Goal: Transaction & Acquisition: Purchase product/service

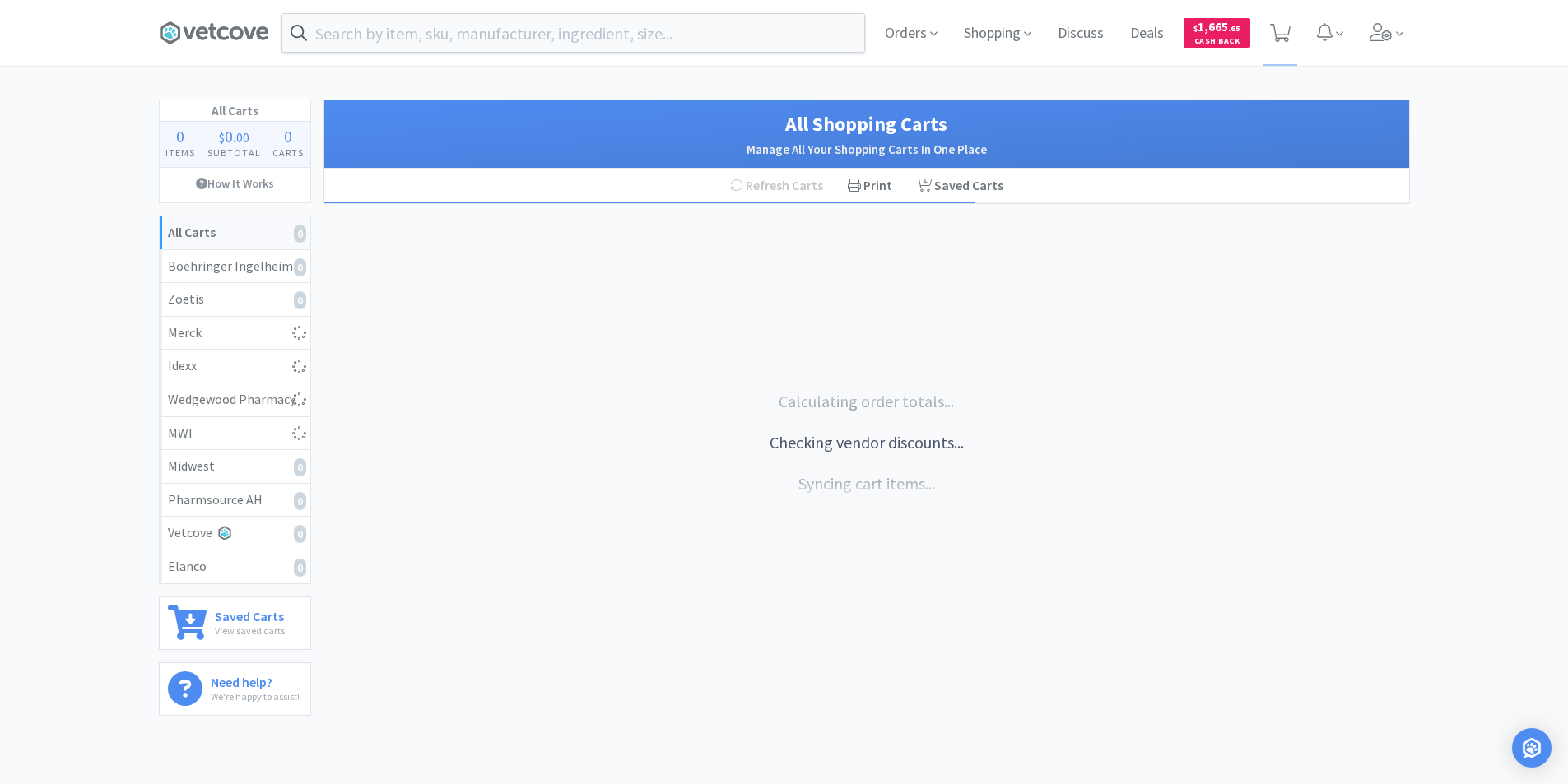
select select "50"
select select "1"
select select "2"
select select "1"
select select "2"
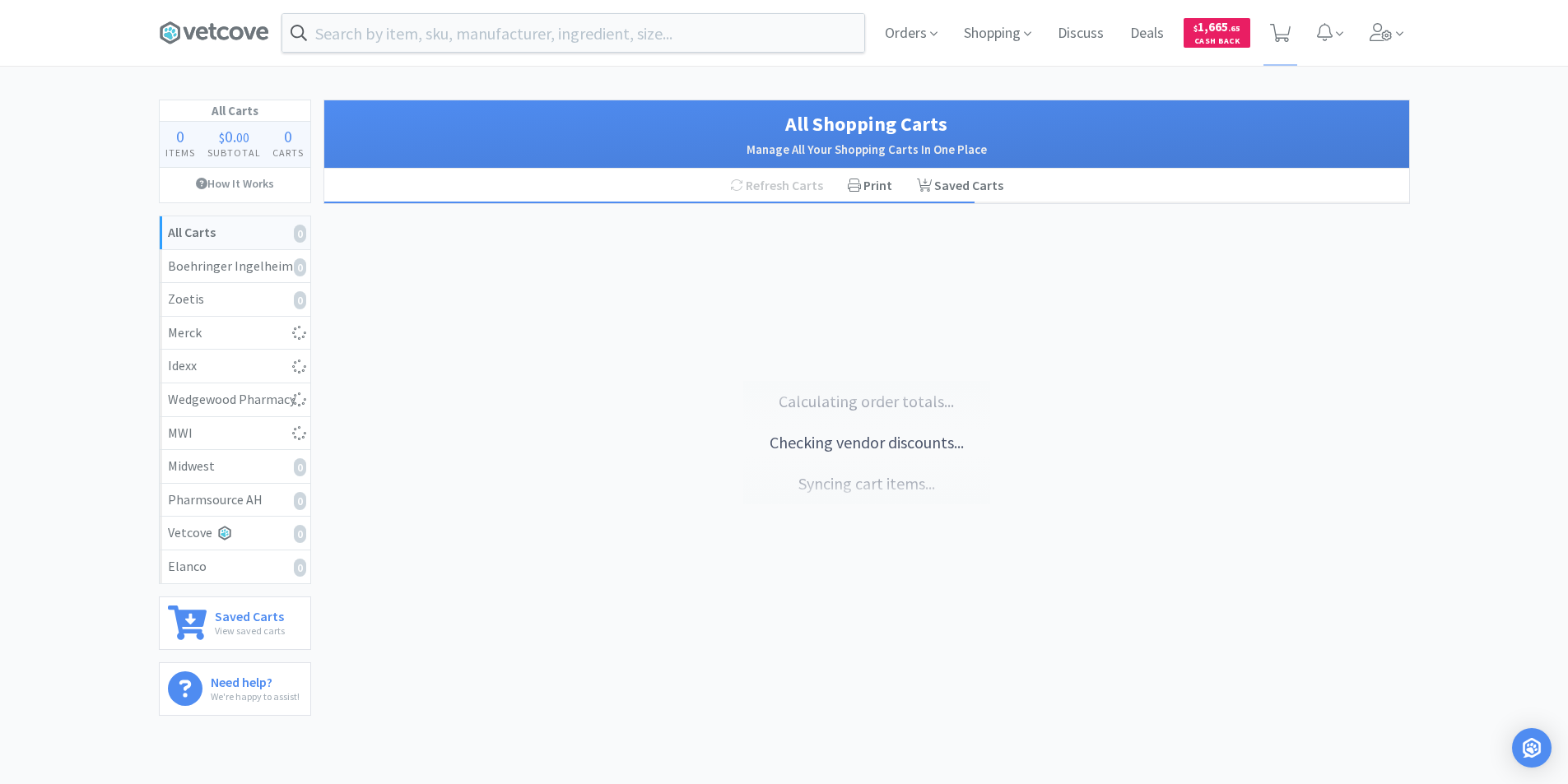
select select "1"
select select "10"
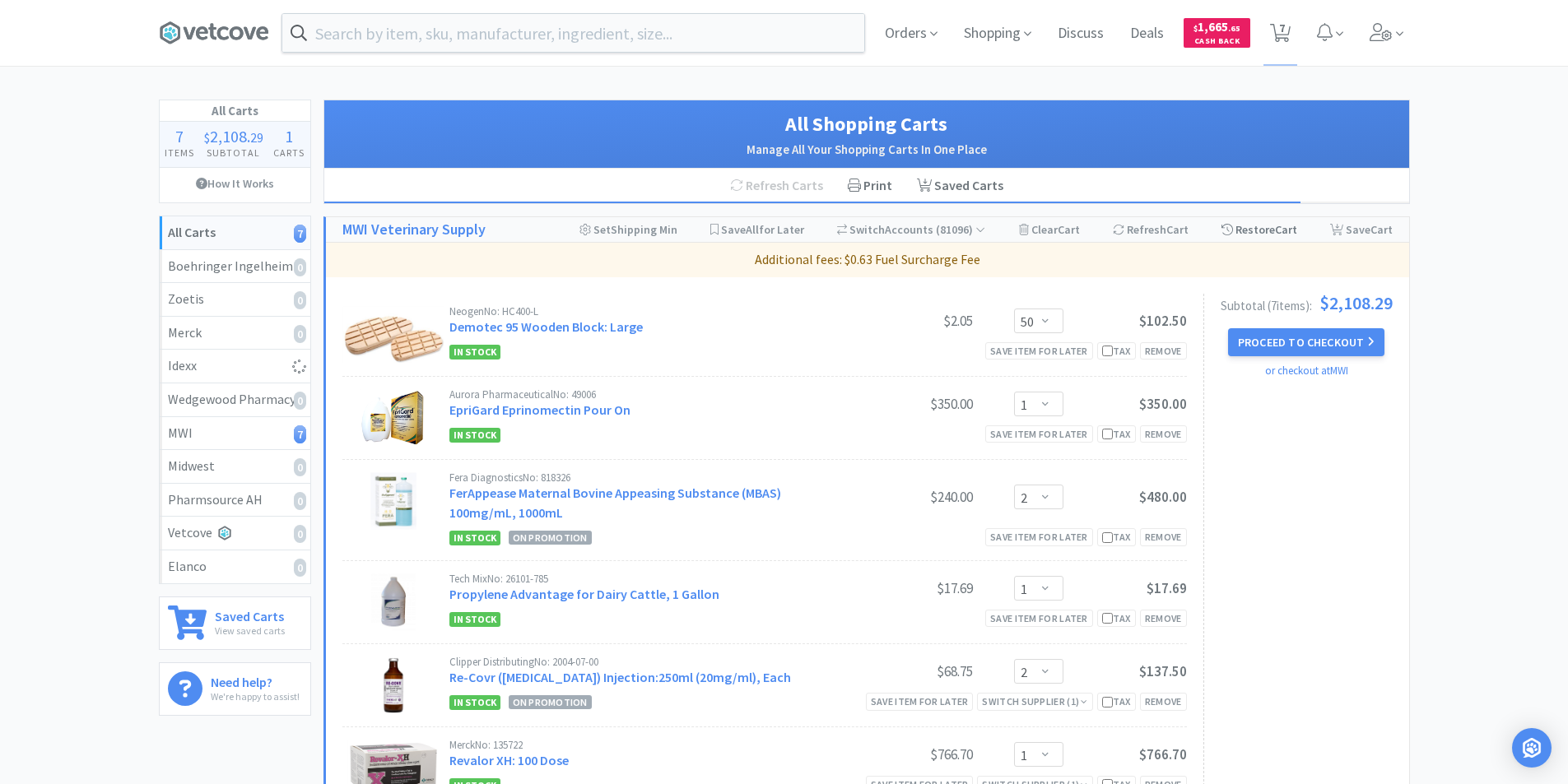
click at [1268, 228] on div "Restore Cart" at bounding box center [1259, 229] width 76 height 24
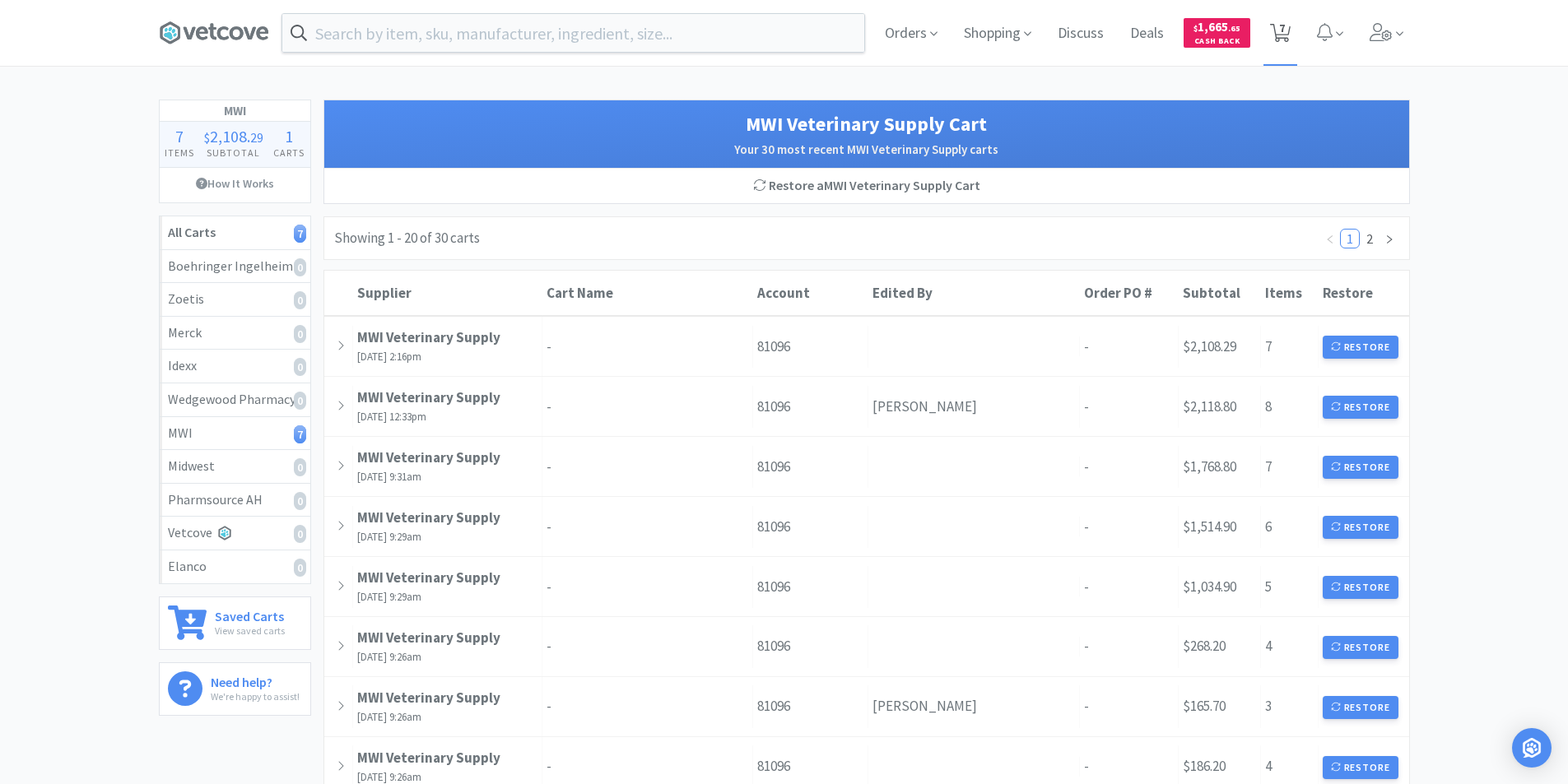
click at [1284, 37] on span "7" at bounding box center [1282, 28] width 6 height 66
select select "50"
select select "1"
select select "2"
select select "1"
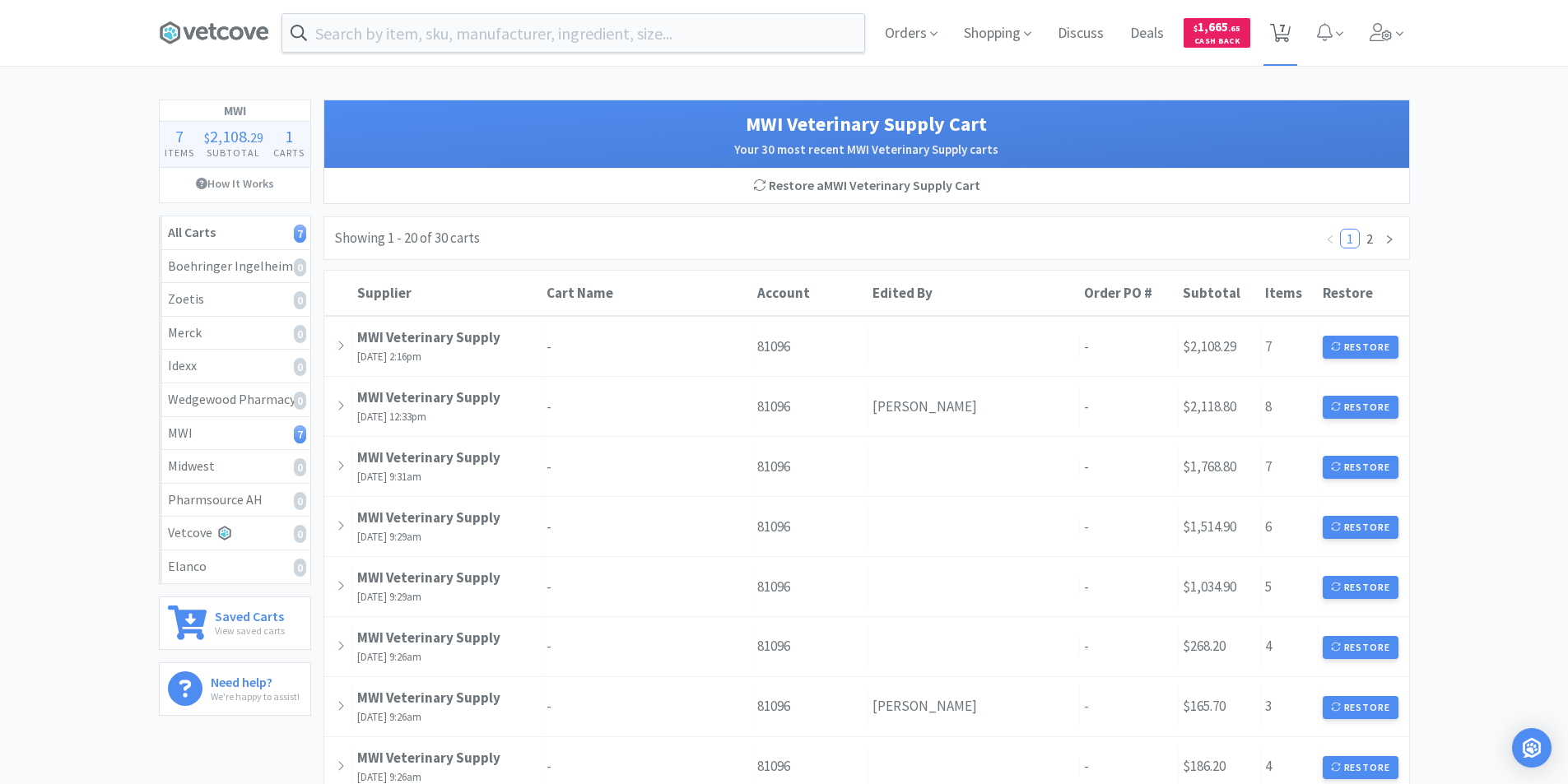
select select "2"
select select "1"
select select "10"
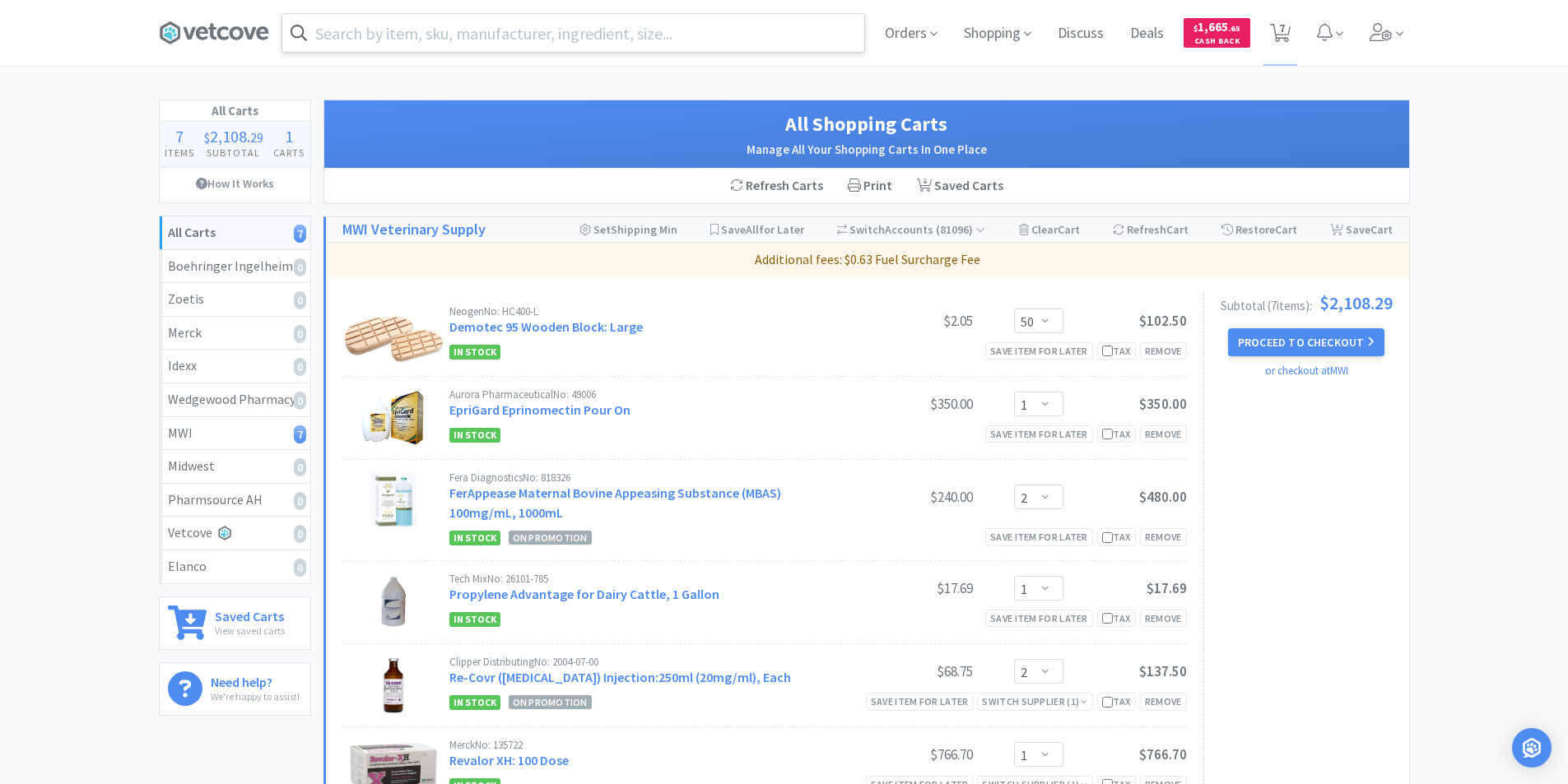
click at [494, 36] on input "text" at bounding box center [573, 33] width 582 height 38
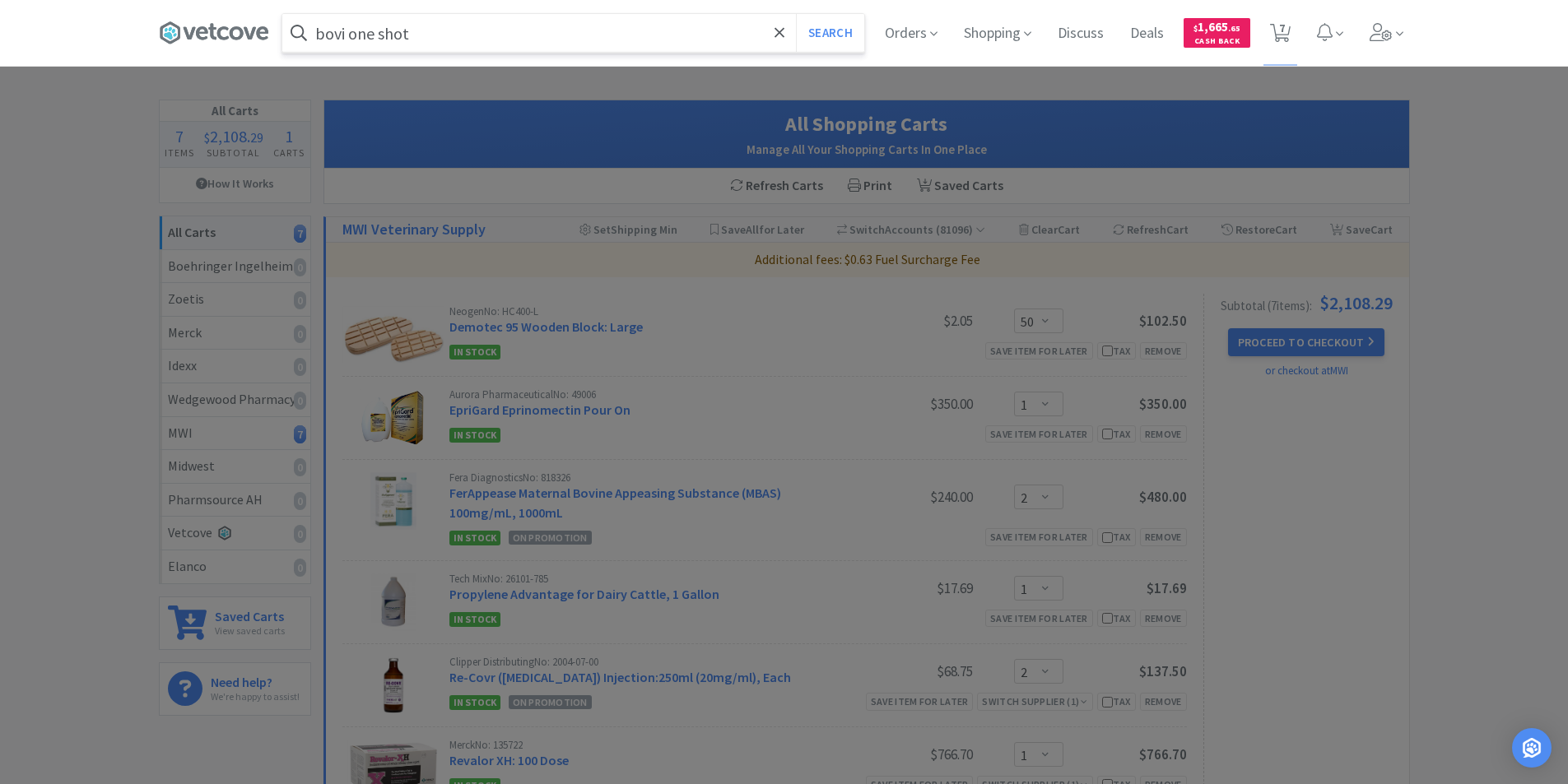
type input "bovi one shot"
click at [796, 14] on button "Search" at bounding box center [830, 33] width 68 height 38
select select "50"
select select "1"
select select "2"
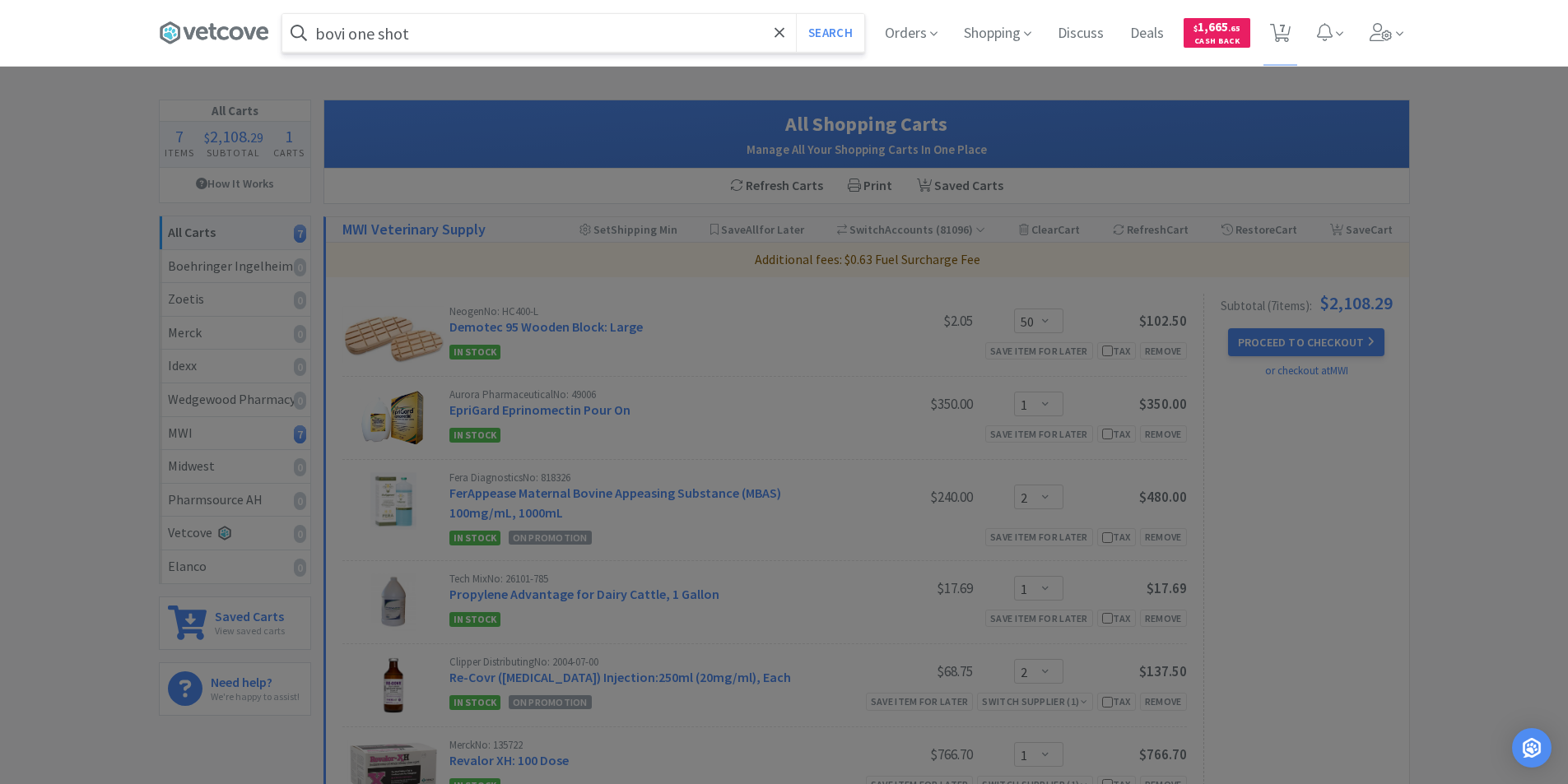
select select "1"
select select "2"
select select "1"
select select "10"
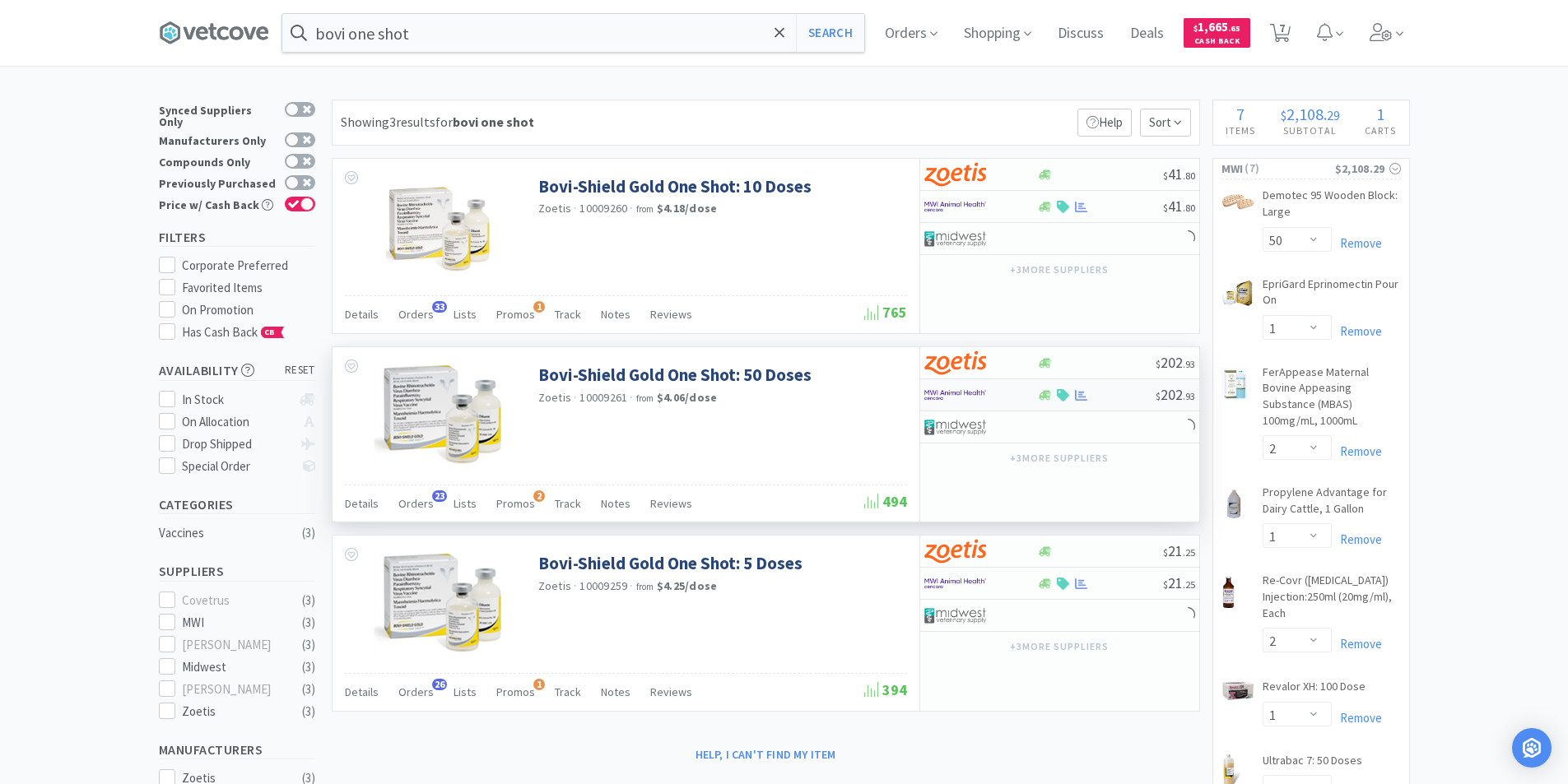
click at [997, 400] on div at bounding box center [969, 395] width 90 height 28
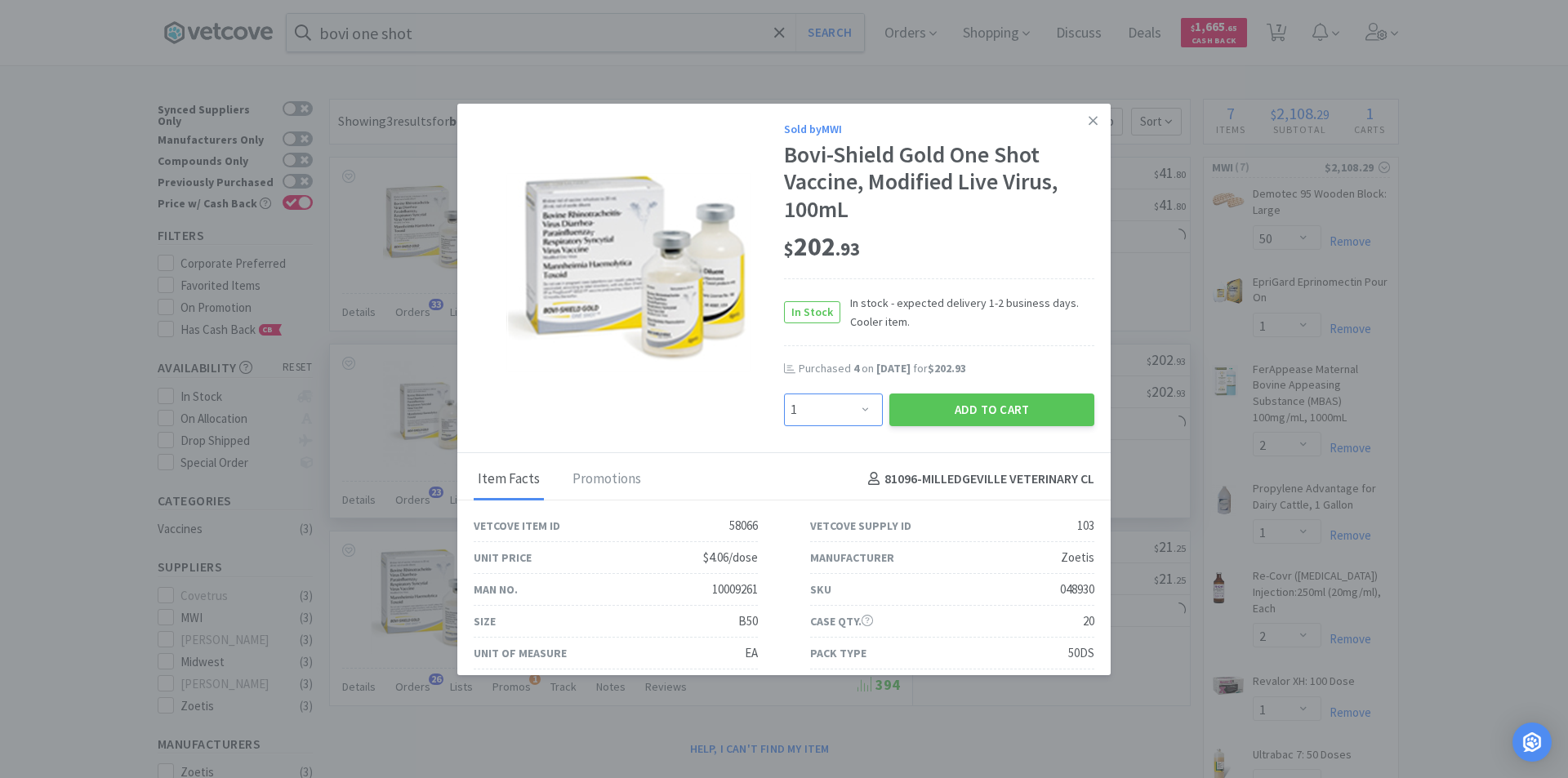
click at [858, 410] on select "Enter Quantity 1 2 3 4 5 6 7 8 9 10 11 12 13 14 15 16 17 18 19 20 Enter Quantity" at bounding box center [833, 410] width 99 height 32
select select "6"
click at [784, 394] on select "Enter Quantity 1 2 3 4 5 6 7 8 9 10 11 12 13 14 15 16 17 18 19 20 Enter Quantity" at bounding box center [833, 410] width 99 height 32
click at [937, 413] on button "Add to Cart" at bounding box center [992, 410] width 205 height 32
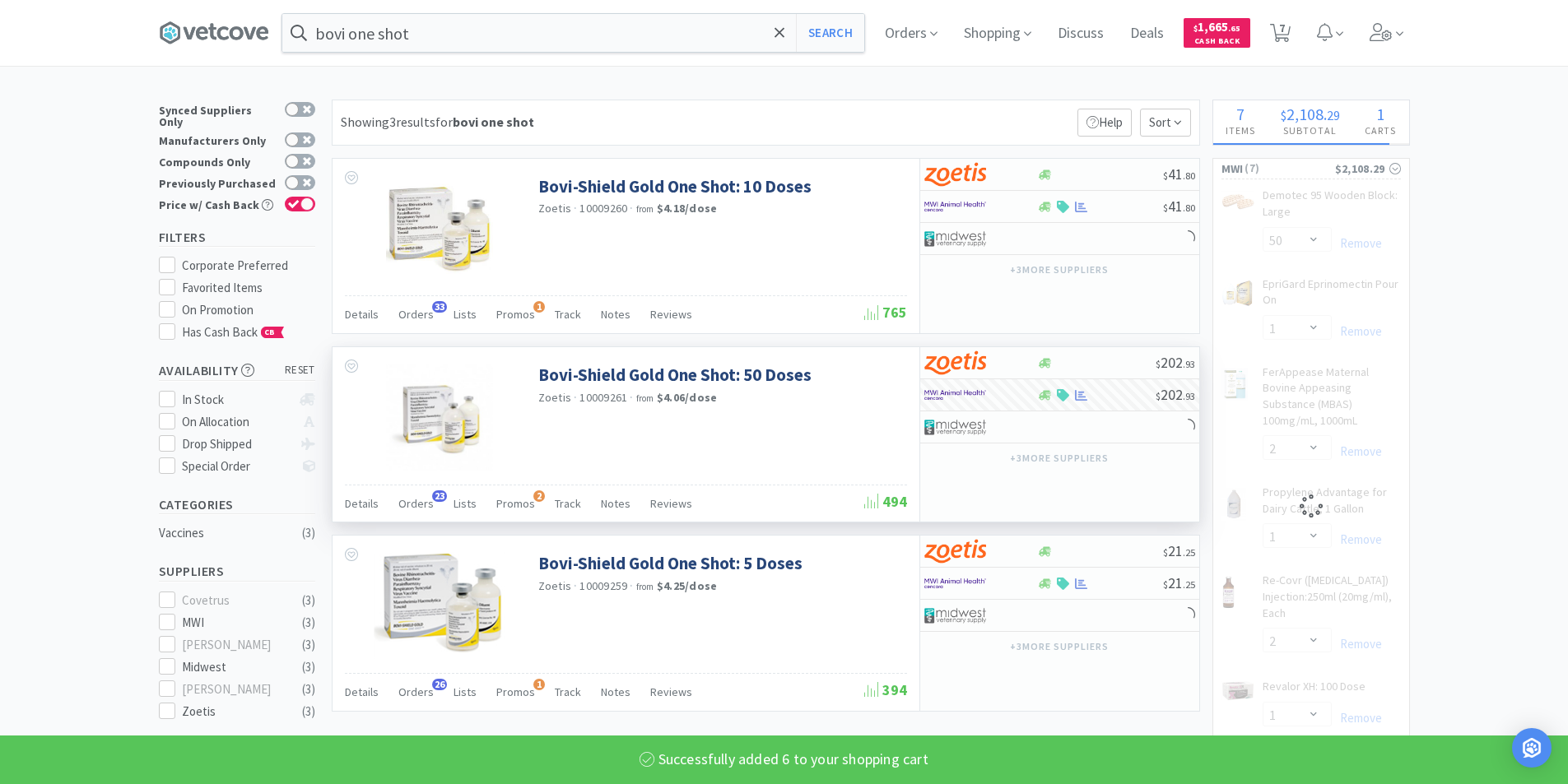
select select "6"
select select "1"
select select "2"
select select "1"
select select "2"
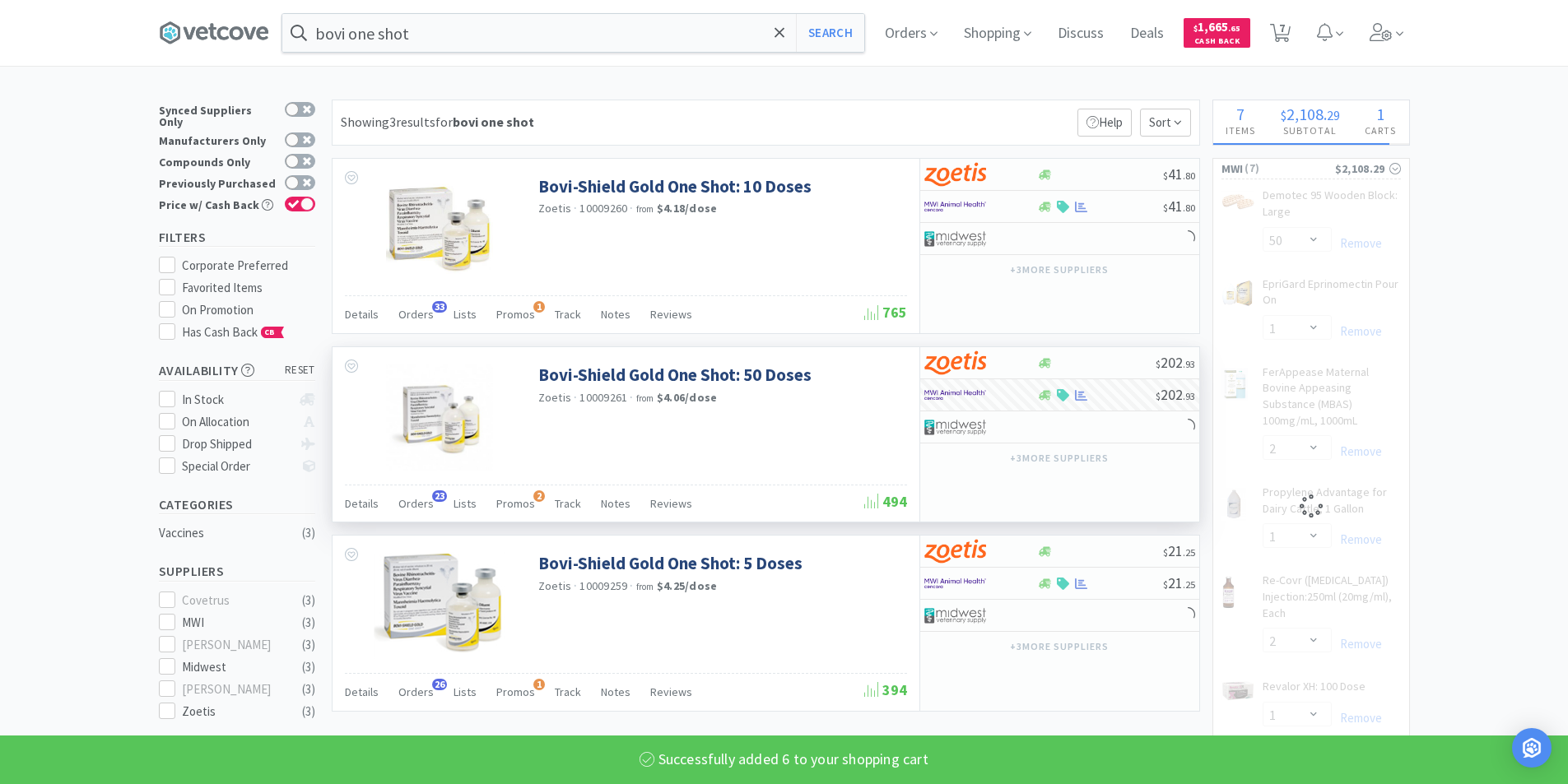
select select "1"
select select "50"
select select "10"
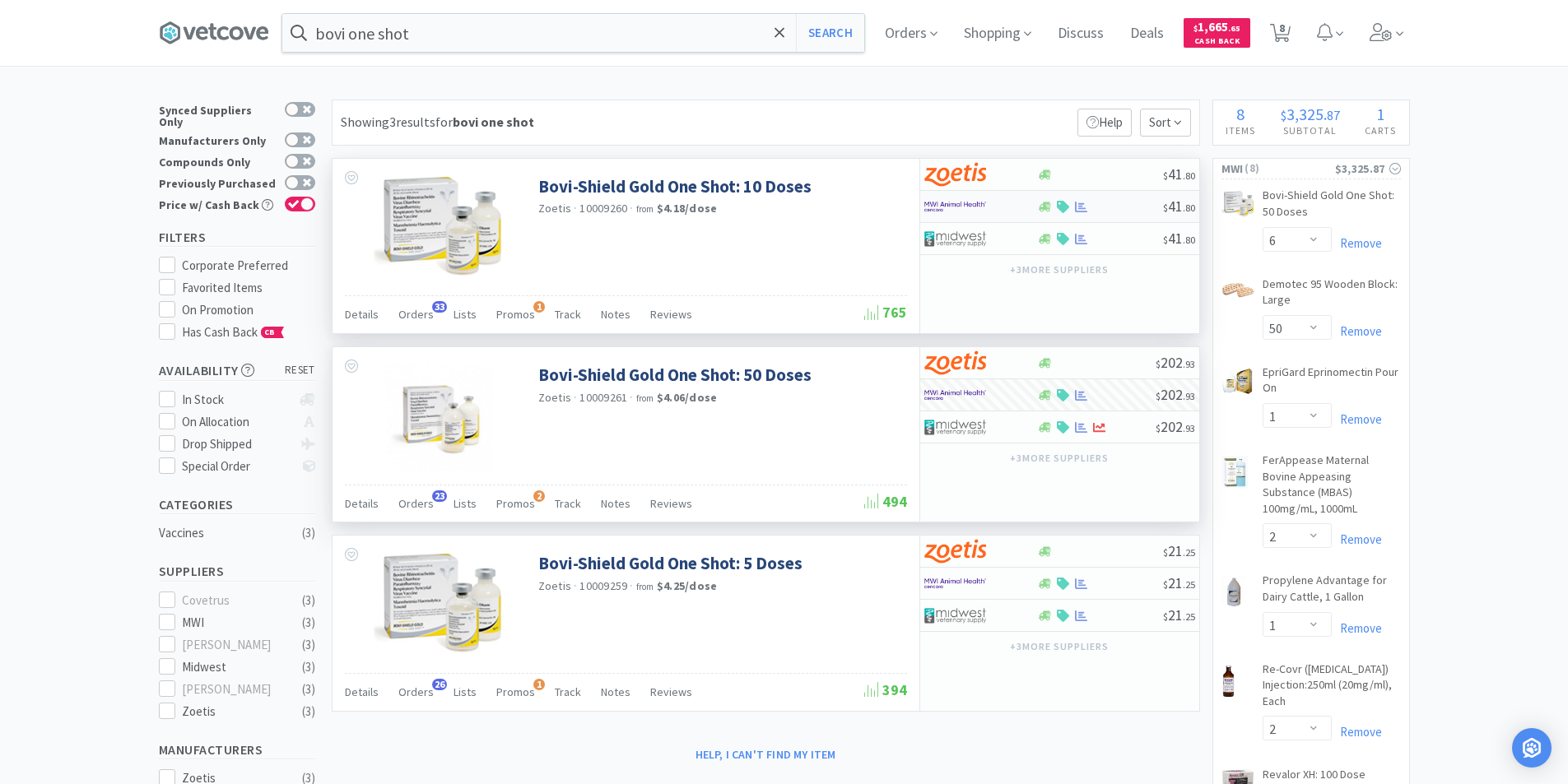
click at [1015, 209] on div at bounding box center [980, 207] width 113 height 28
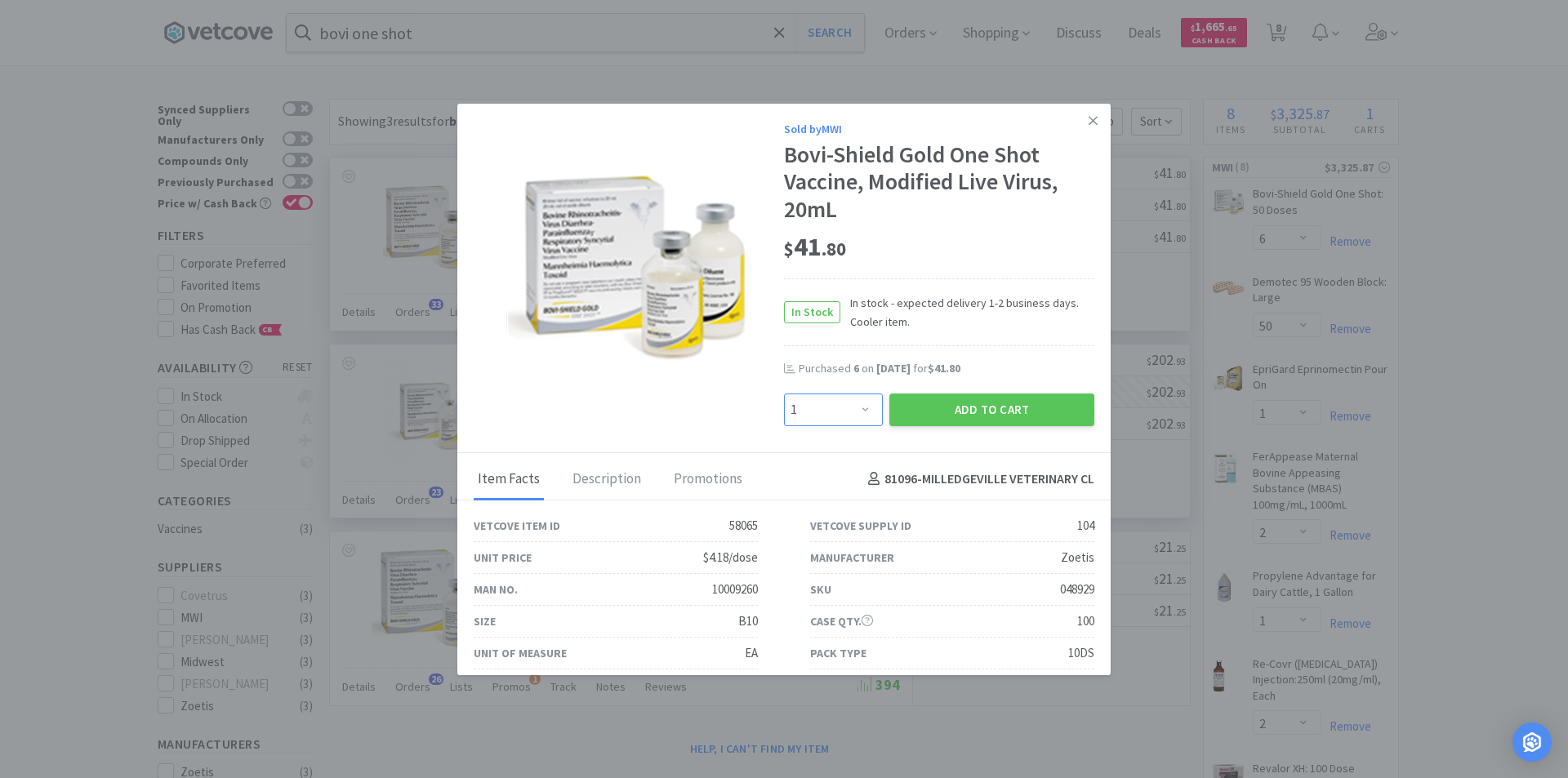
click at [855, 413] on select "Enter Quantity 1 2 3 4 5 6 7 8 9 10 11 12 13 14 15 16 17 18 19 20 Enter Quantity" at bounding box center [833, 410] width 99 height 32
select select "6"
click at [784, 394] on select "Enter Quantity 1 2 3 4 5 6 7 8 9 10 11 12 13 14 15 16 17 18 19 20 Enter Quantity" at bounding box center [833, 410] width 99 height 32
click at [940, 418] on button "Add to Cart" at bounding box center [992, 410] width 205 height 32
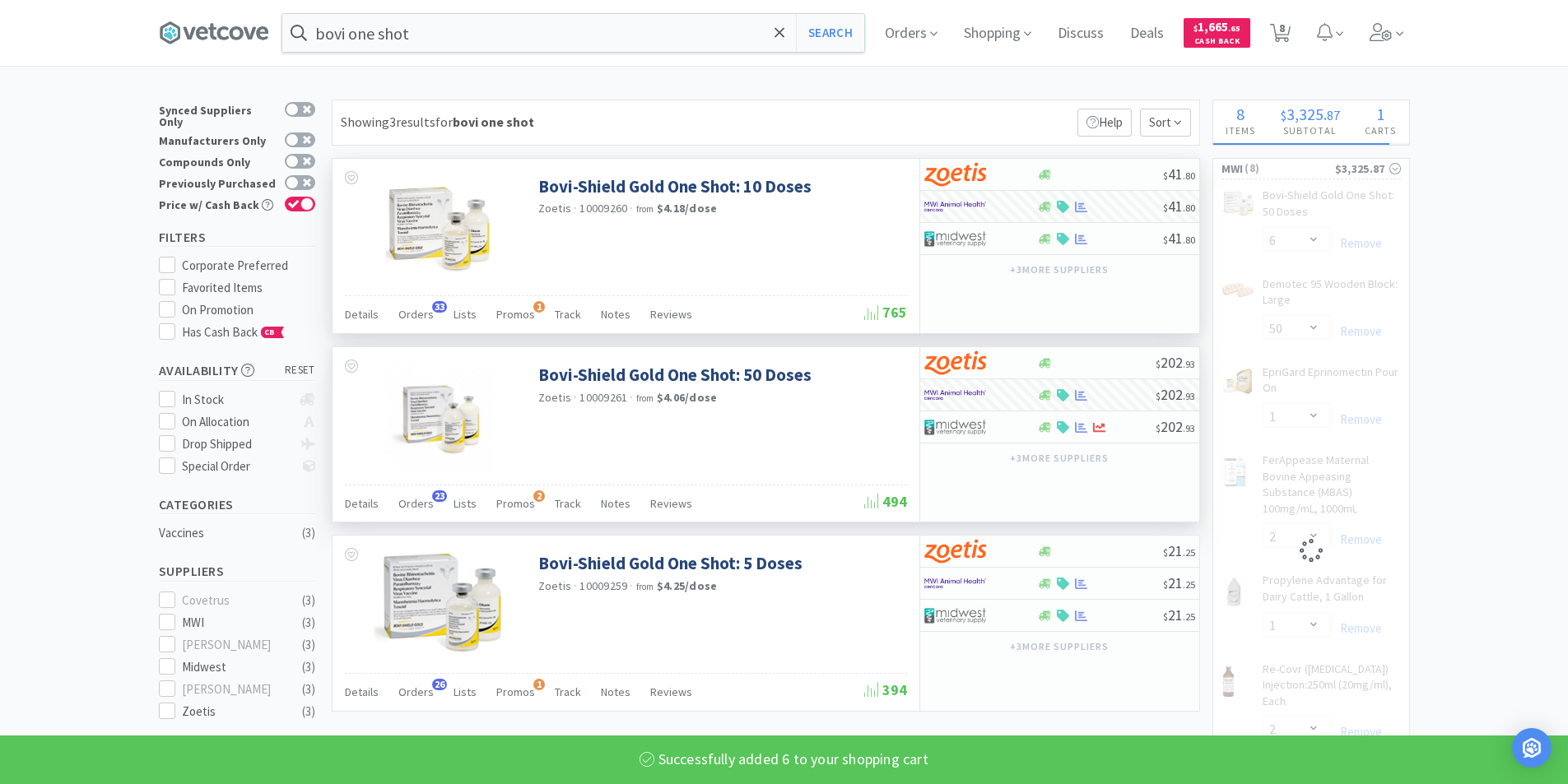
select select "6"
select select "1"
select select "2"
select select "1"
select select "2"
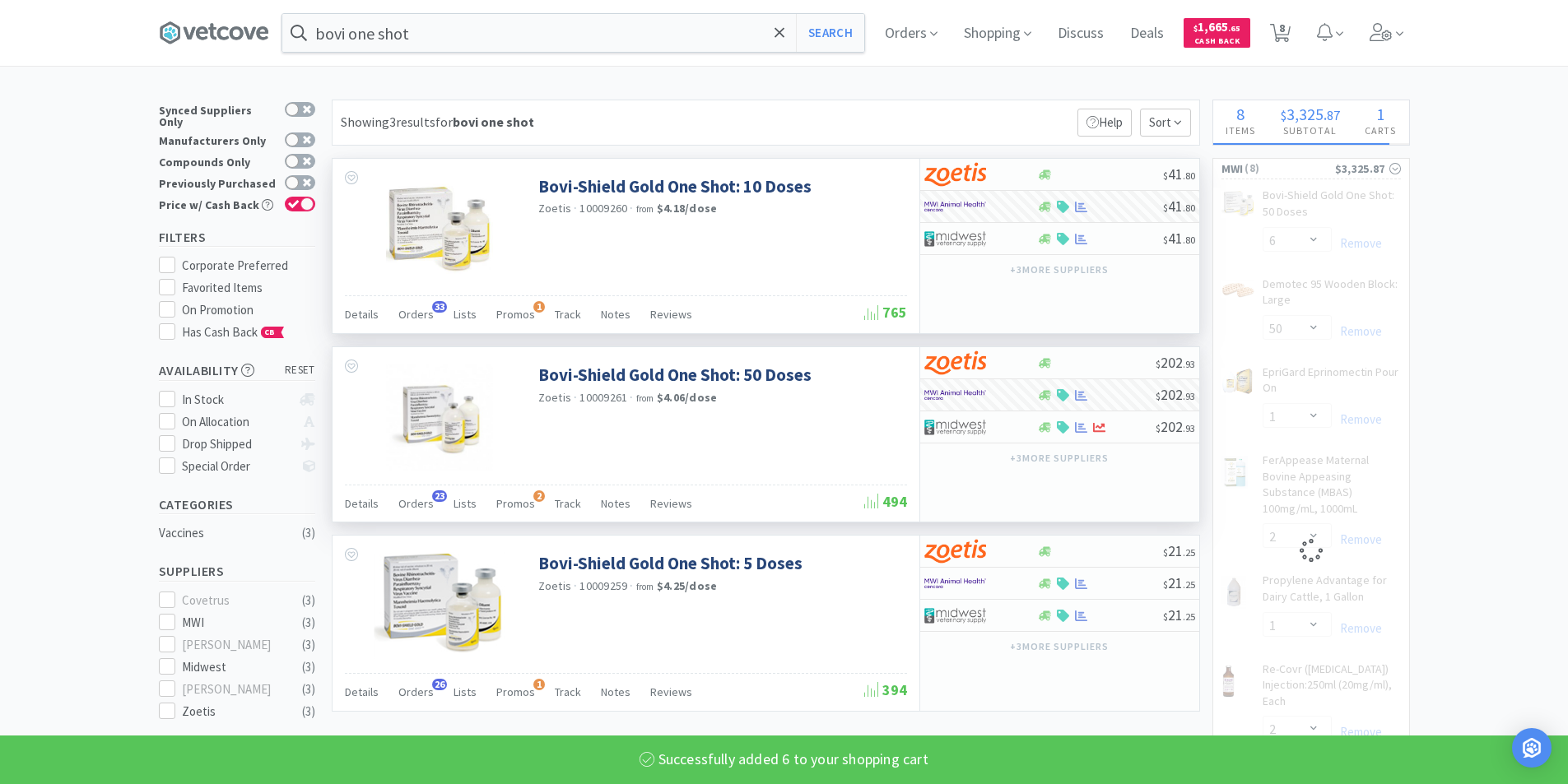
select select "1"
select select "50"
select select "10"
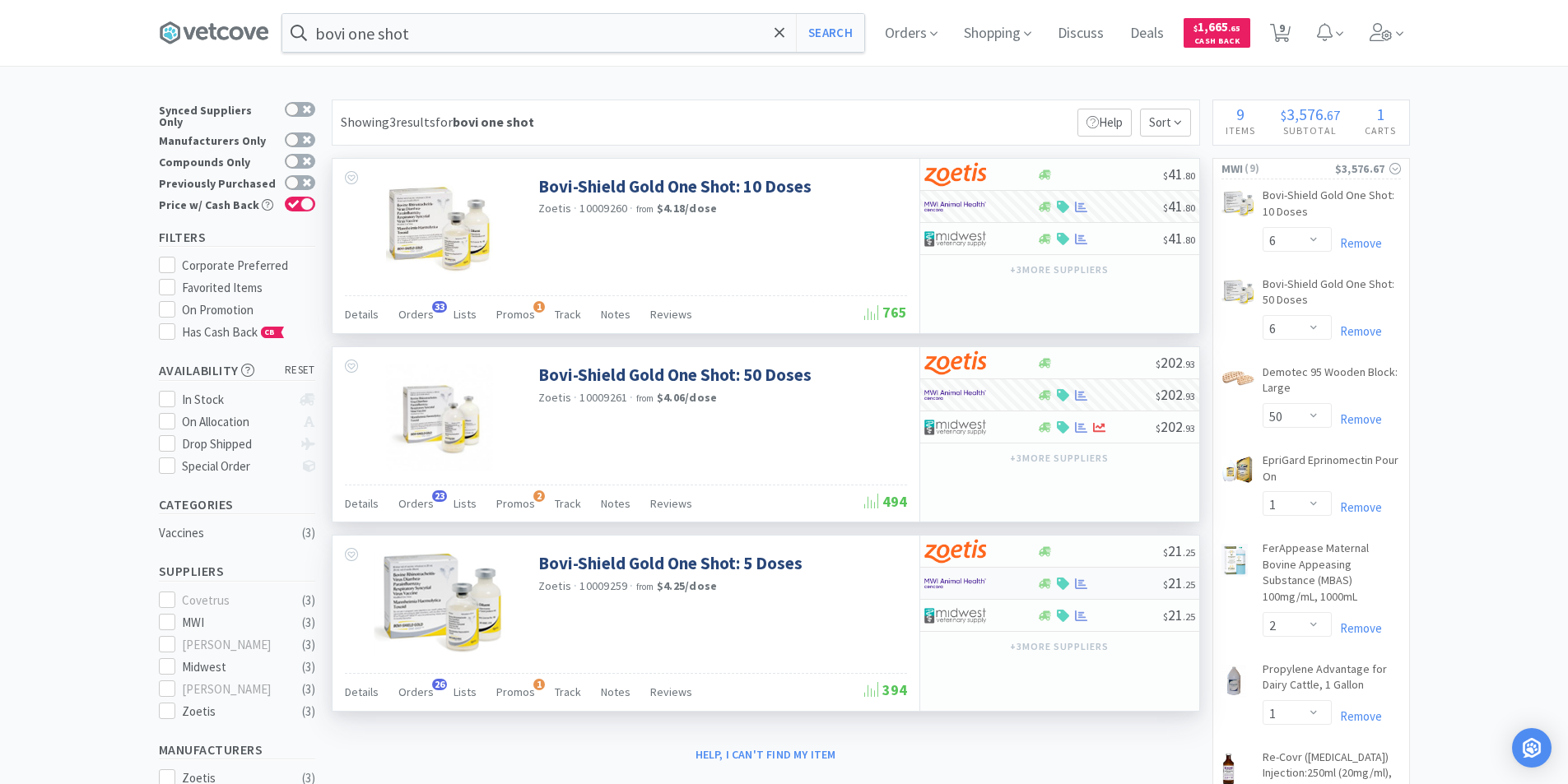
click at [1032, 585] on div at bounding box center [980, 584] width 113 height 28
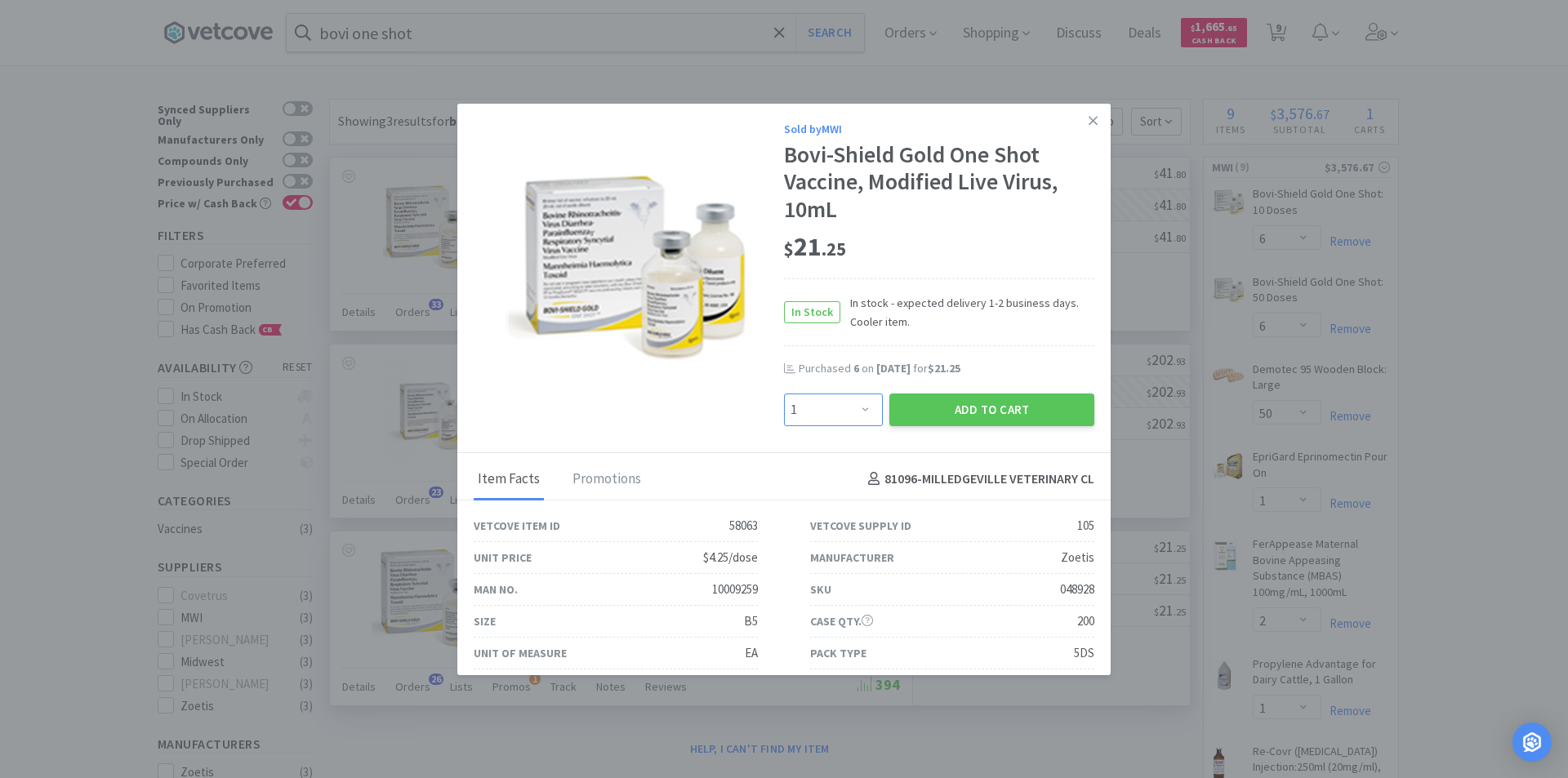
click at [860, 410] on select "Enter Quantity 1 2 3 4 5 6 7 8 9 10 11 12 13 14 15 16 17 18 19 20 Enter Quantity" at bounding box center [833, 410] width 99 height 32
select select "6"
click at [784, 394] on select "Enter Quantity 1 2 3 4 5 6 7 8 9 10 11 12 13 14 15 16 17 18 19 20 Enter Quantity" at bounding box center [833, 410] width 99 height 32
click at [958, 409] on button "Add to Cart" at bounding box center [992, 410] width 205 height 32
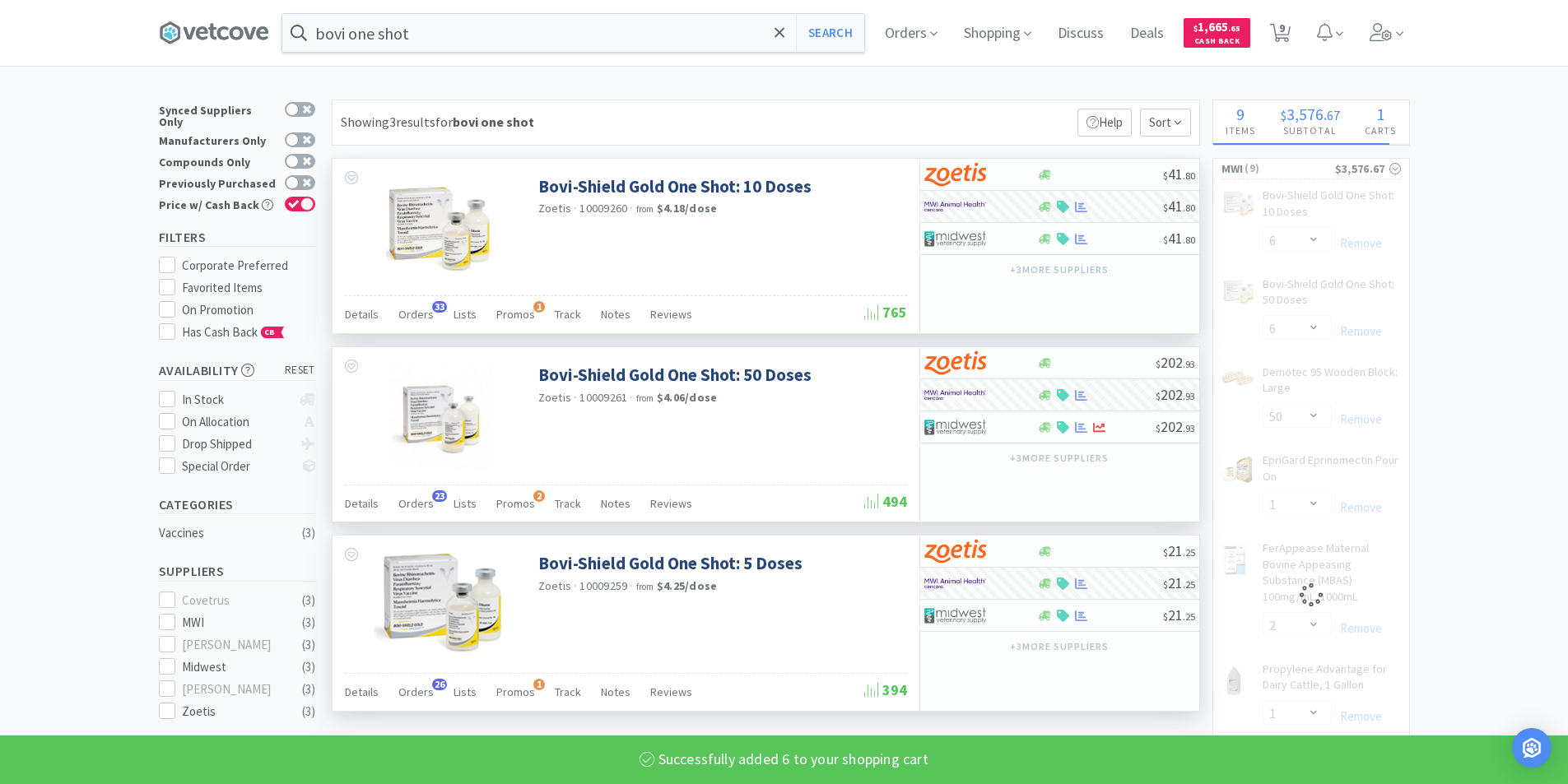
select select "6"
select select "1"
select select "2"
select select "1"
select select "2"
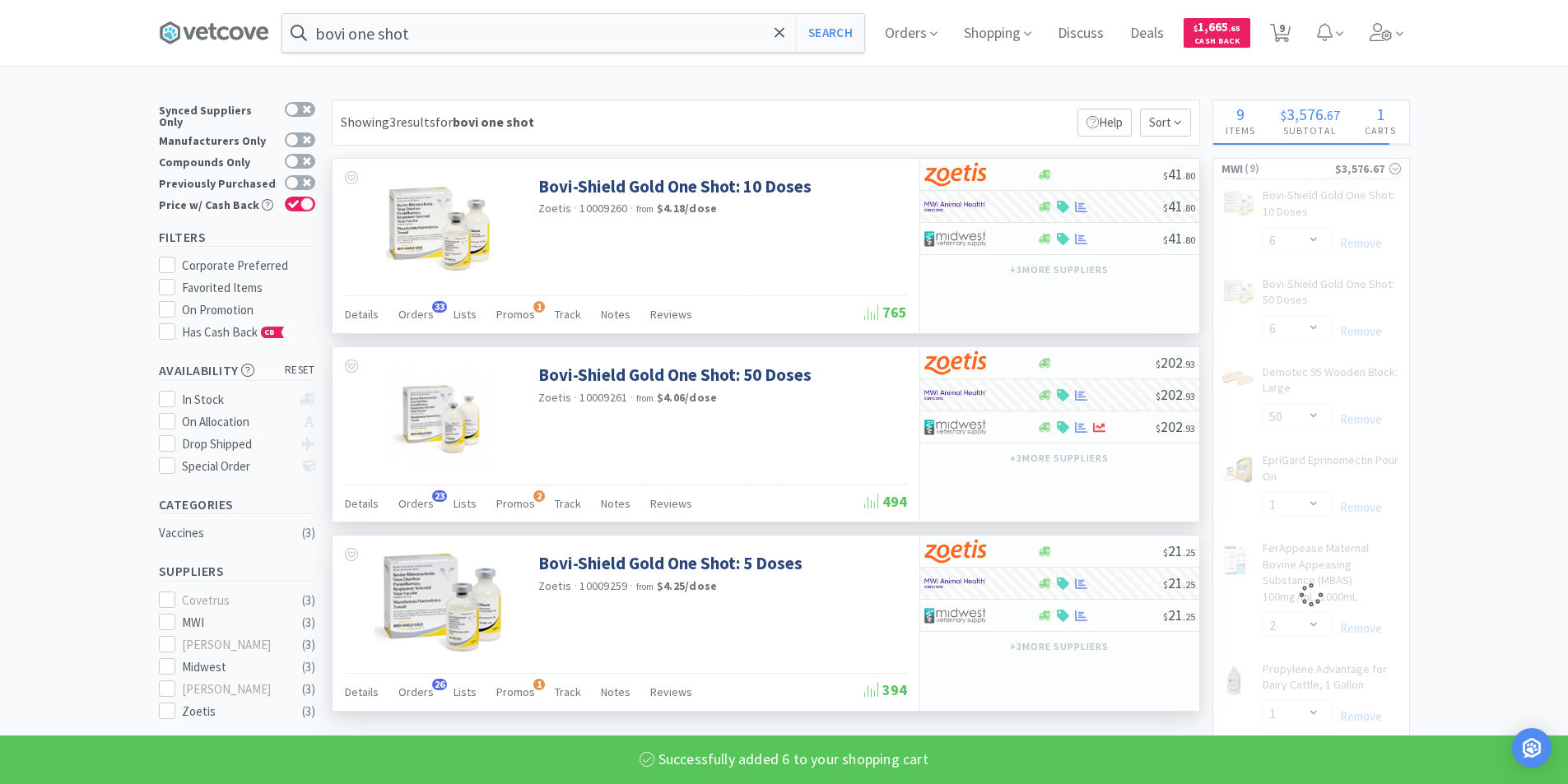
select select "1"
select select "50"
select select "10"
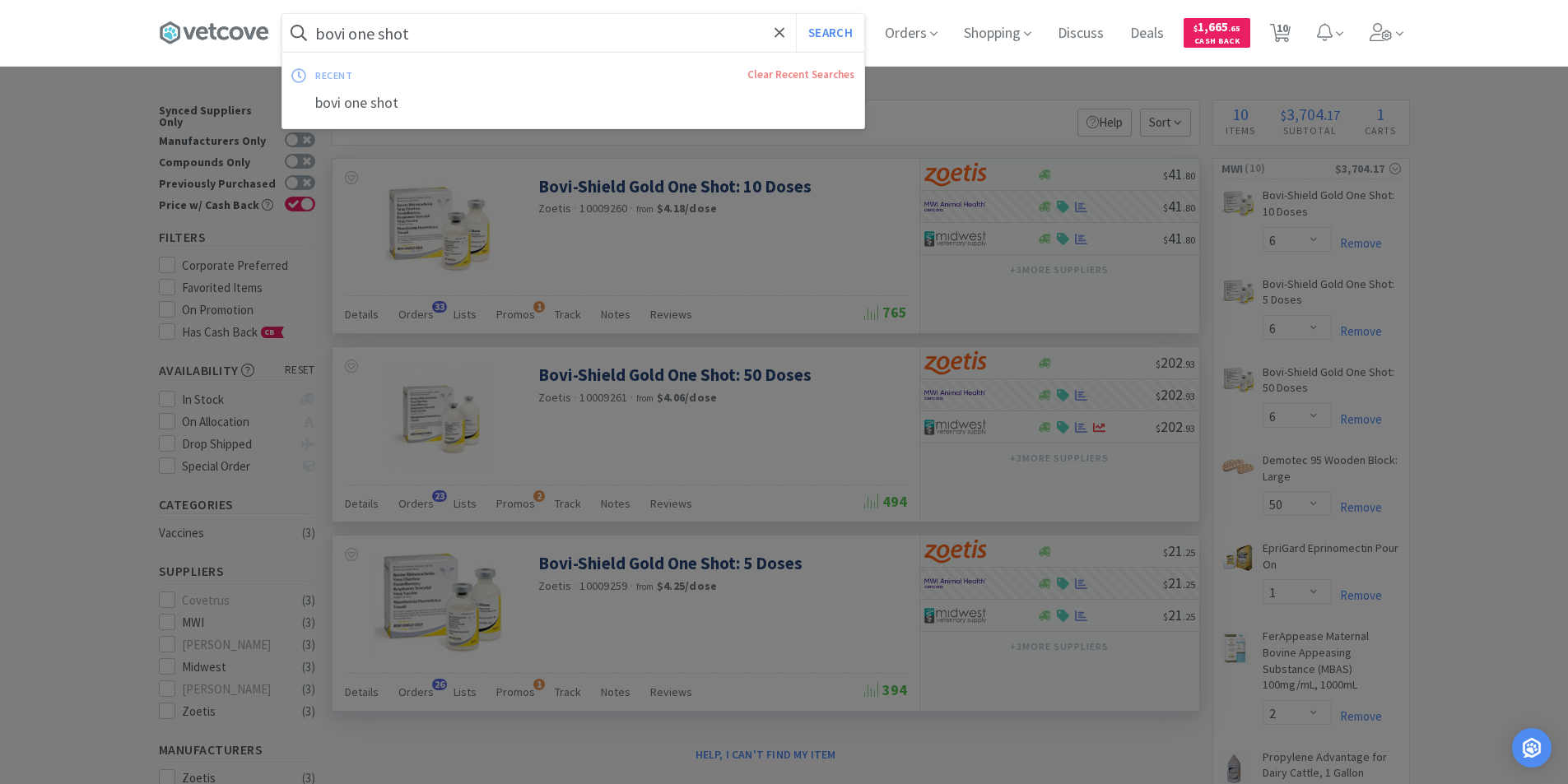
click at [498, 41] on input "bovi one shot" at bounding box center [573, 33] width 582 height 38
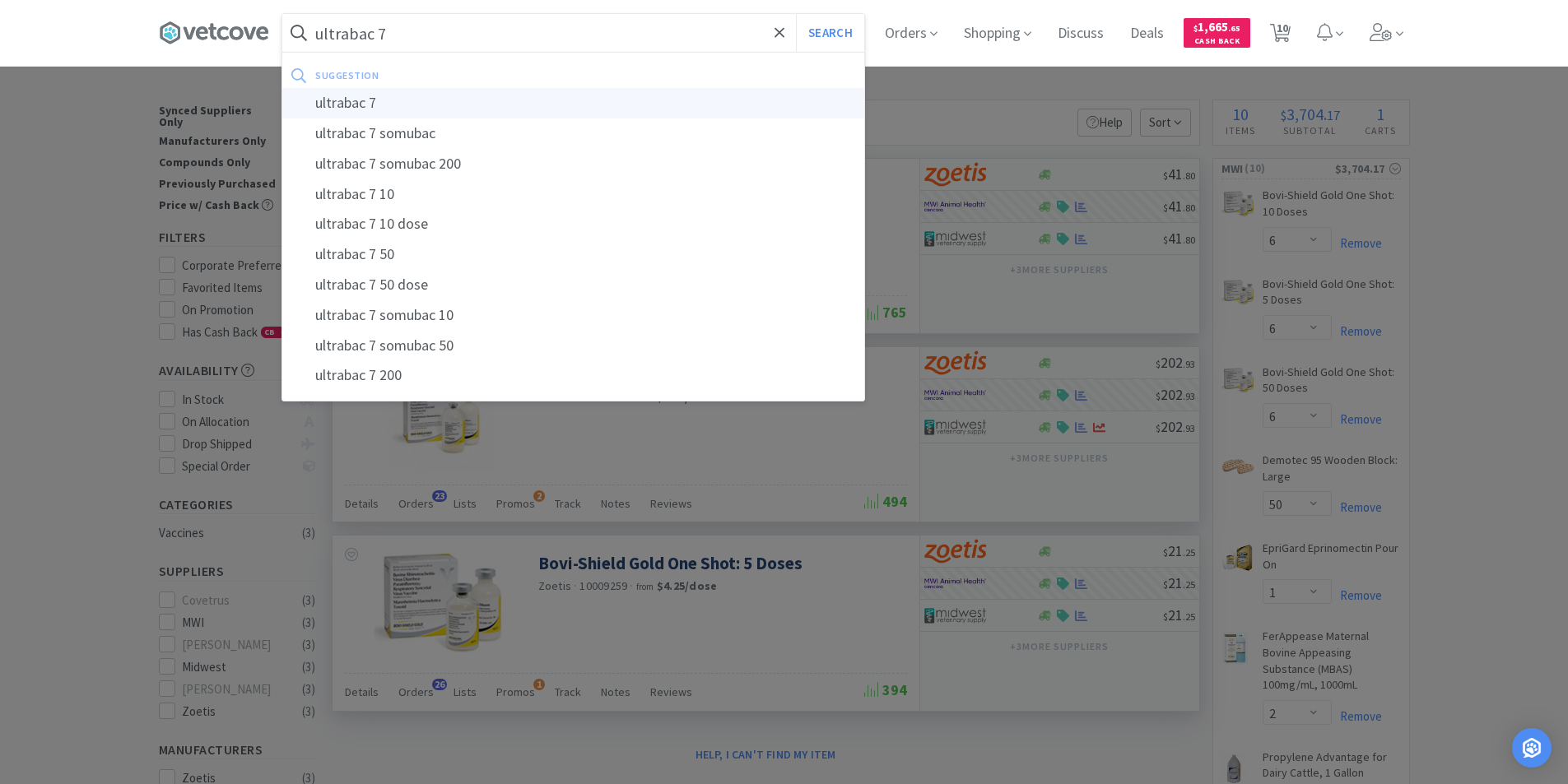
click at [352, 100] on div "ultrabac 7" at bounding box center [573, 103] width 582 height 31
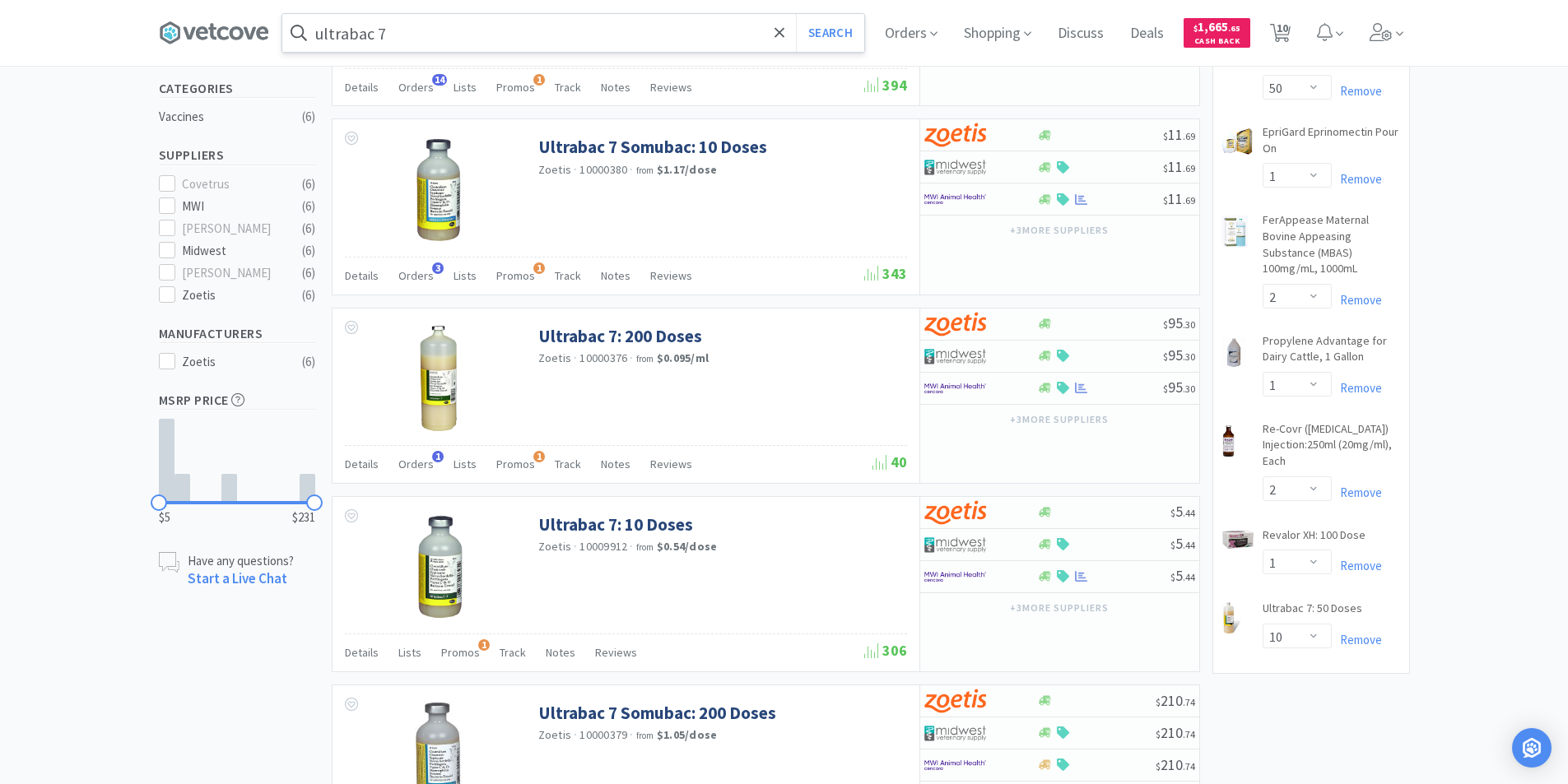
scroll to position [494, 0]
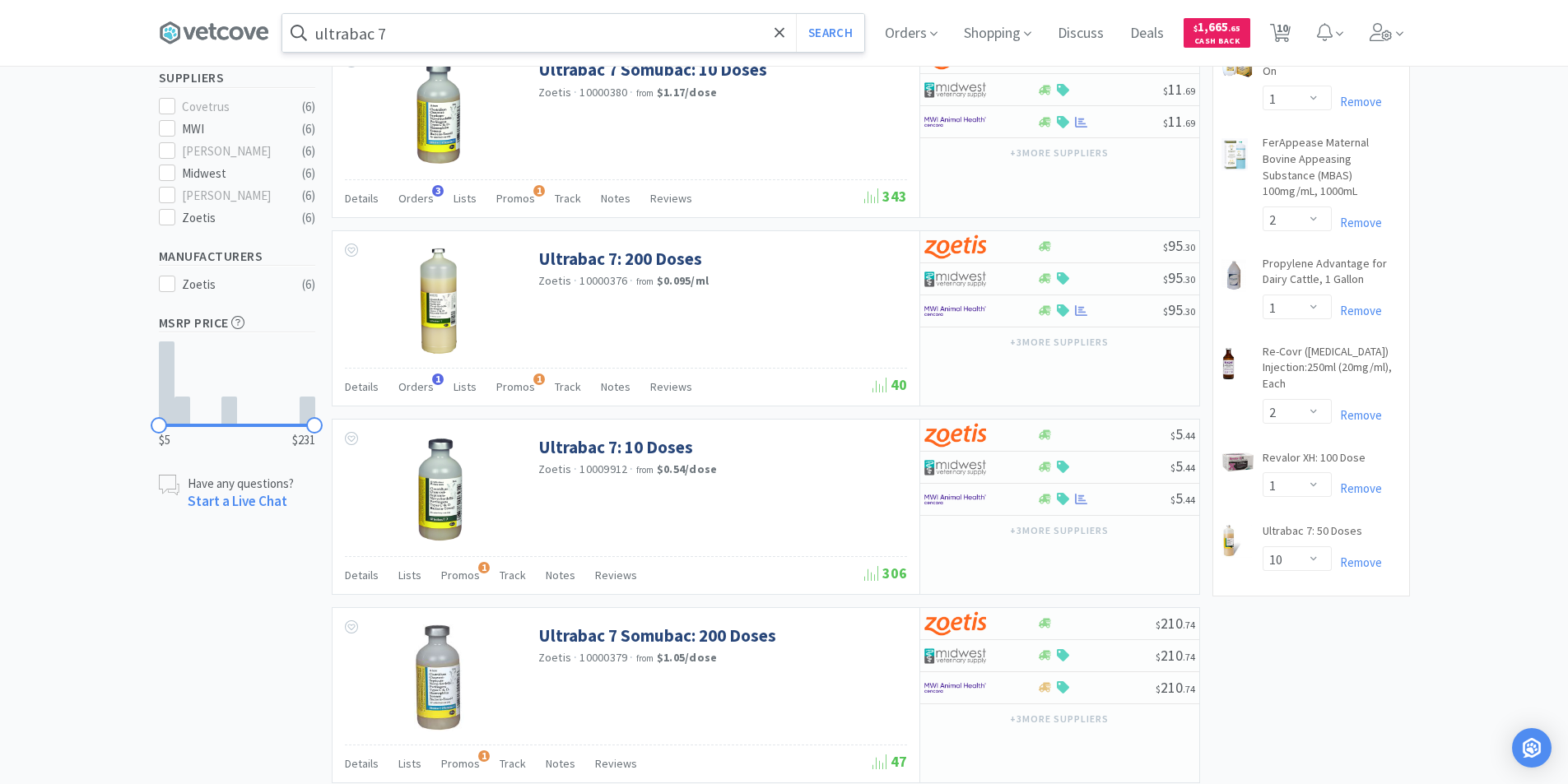
click at [427, 47] on input "ultrabac 7" at bounding box center [573, 33] width 582 height 38
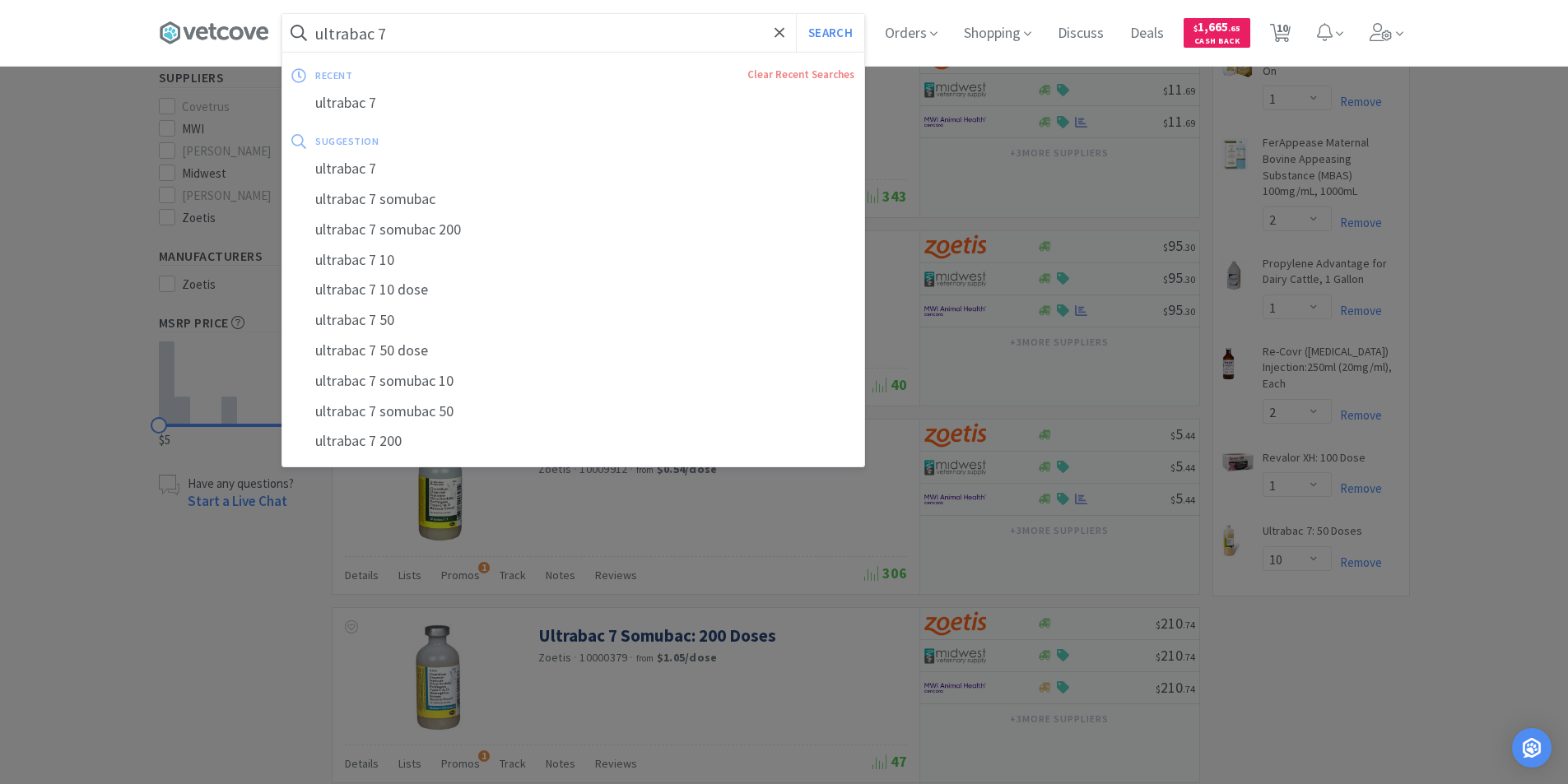
click at [425, 35] on input "ultrabac 7" at bounding box center [573, 33] width 582 height 38
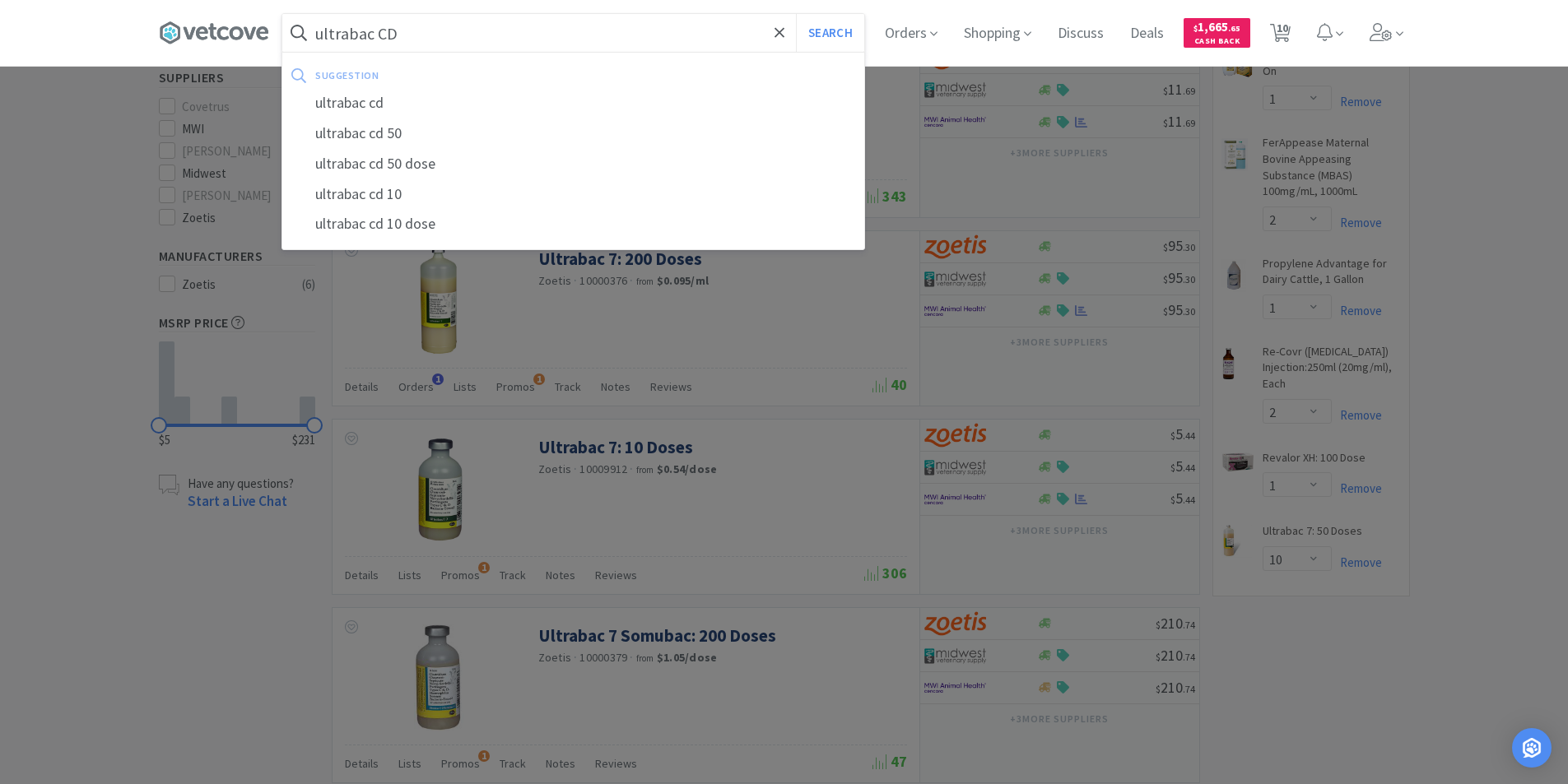
type input "ultrabac CD"
click at [796, 14] on button "Search" at bounding box center [830, 33] width 68 height 38
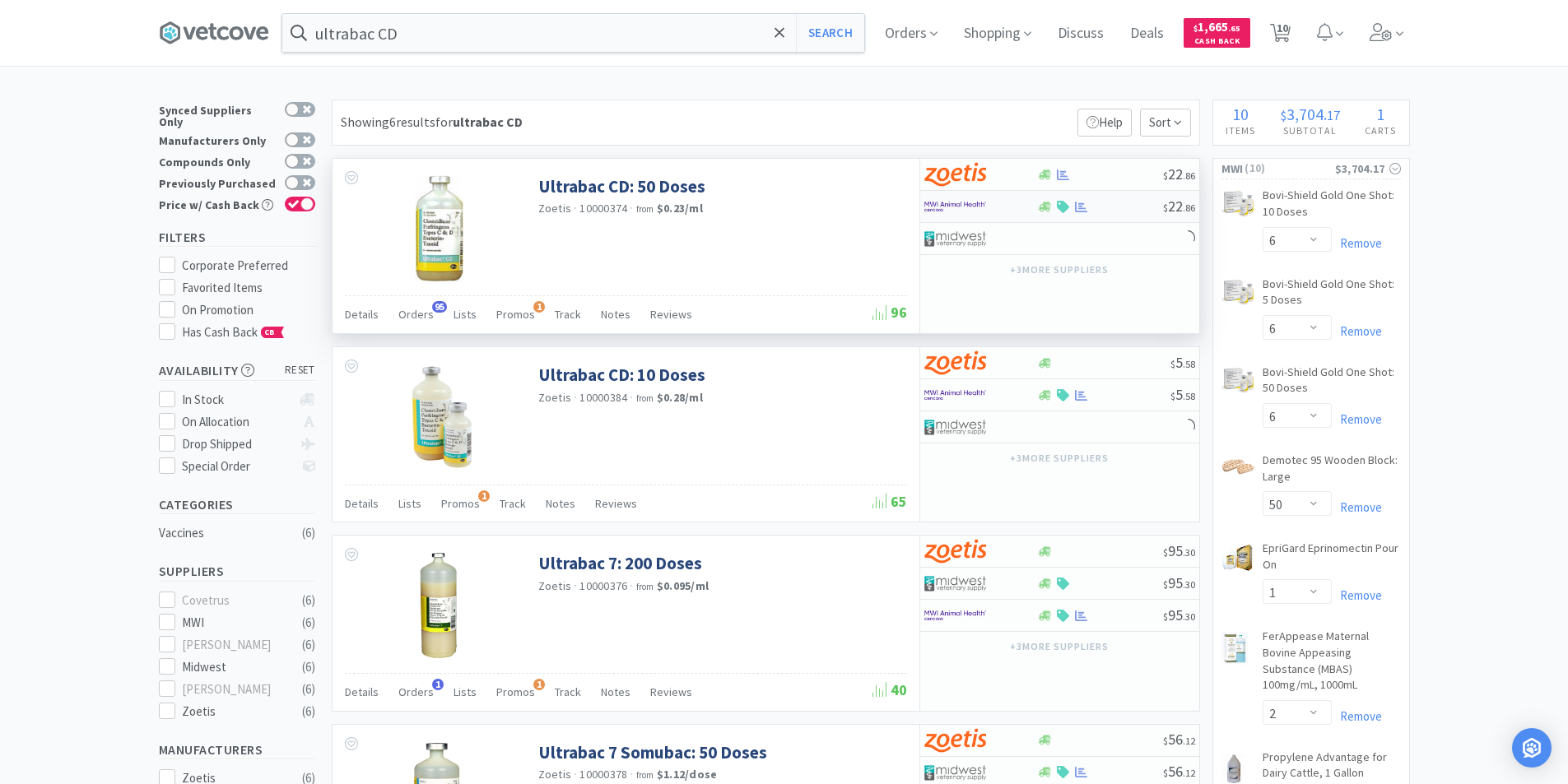
click at [1064, 213] on div "$ 22 . 86" at bounding box center [1059, 207] width 279 height 32
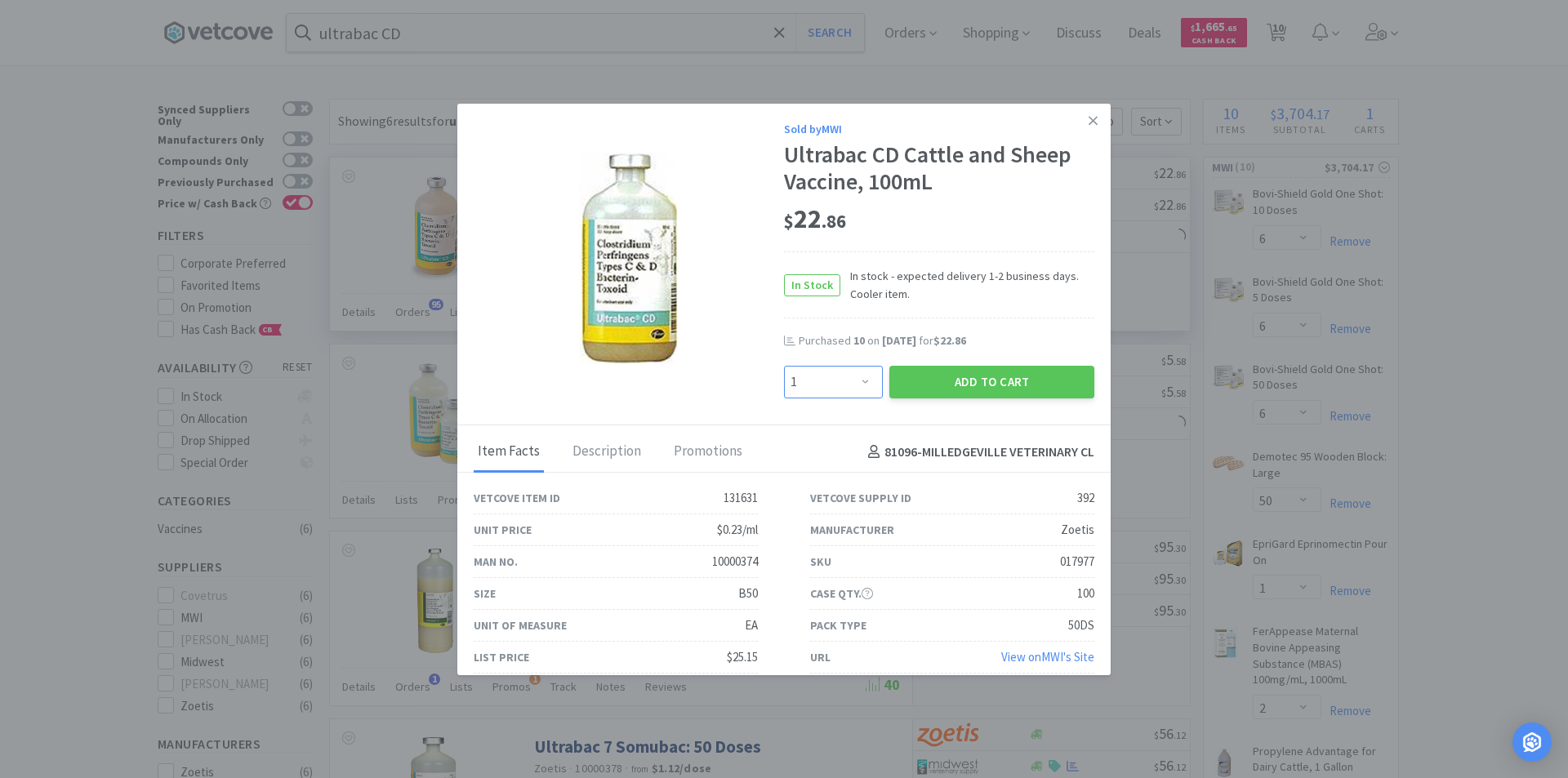
click at [848, 384] on select "Enter Quantity 1 2 3 4 5 6 7 8 9 10 11 12 13 14 15 16 17 18 19 20 Enter Quantity" at bounding box center [833, 382] width 99 height 32
select select "20"
click at [784, 366] on select "Enter Quantity 1 2 3 4 5 6 7 8 9 10 11 12 13 14 15 16 17 18 19 20 Enter Quantity" at bounding box center [833, 382] width 99 height 32
click at [967, 379] on button "Add to Cart" at bounding box center [992, 382] width 205 height 32
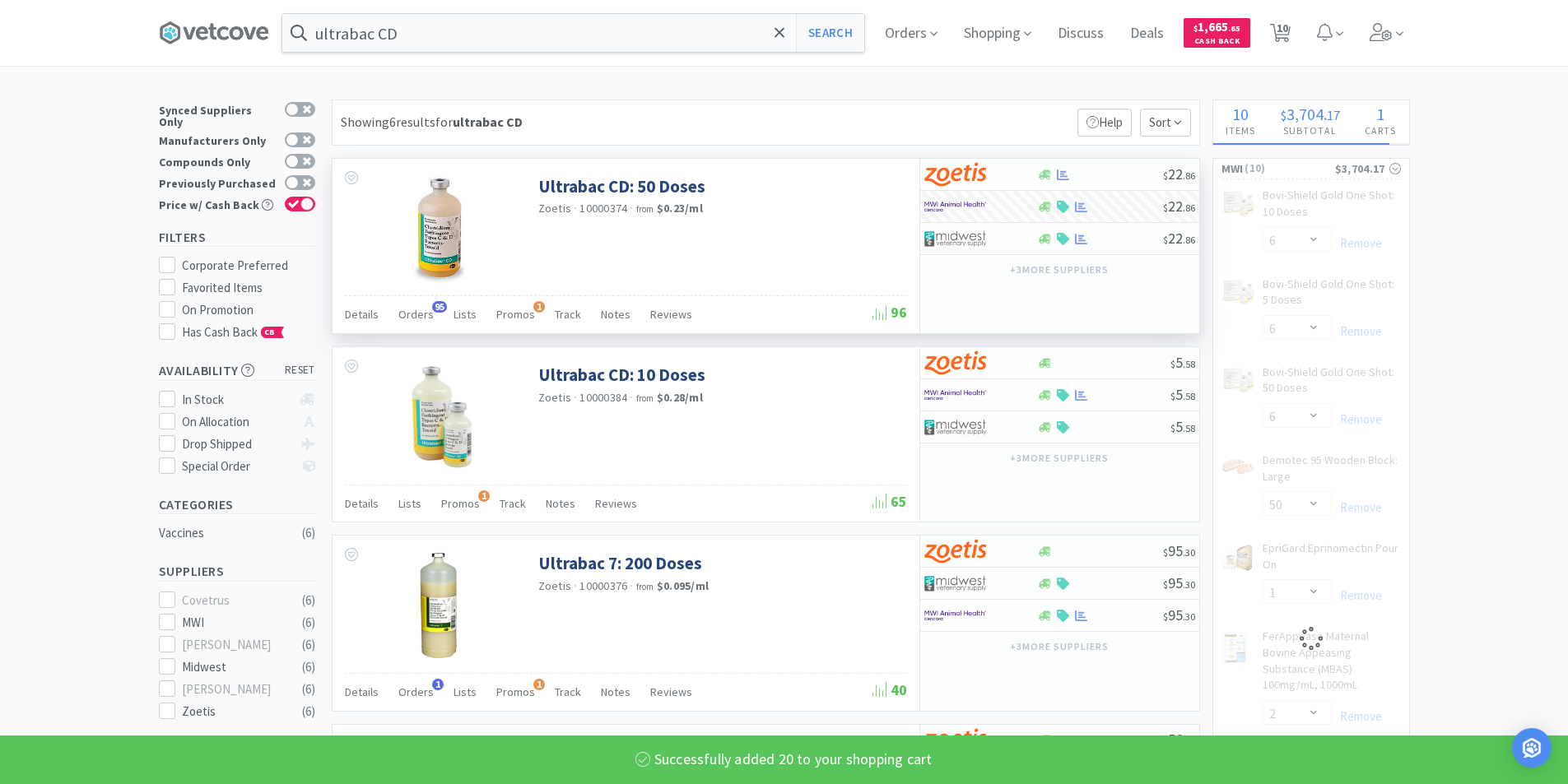
select select "20"
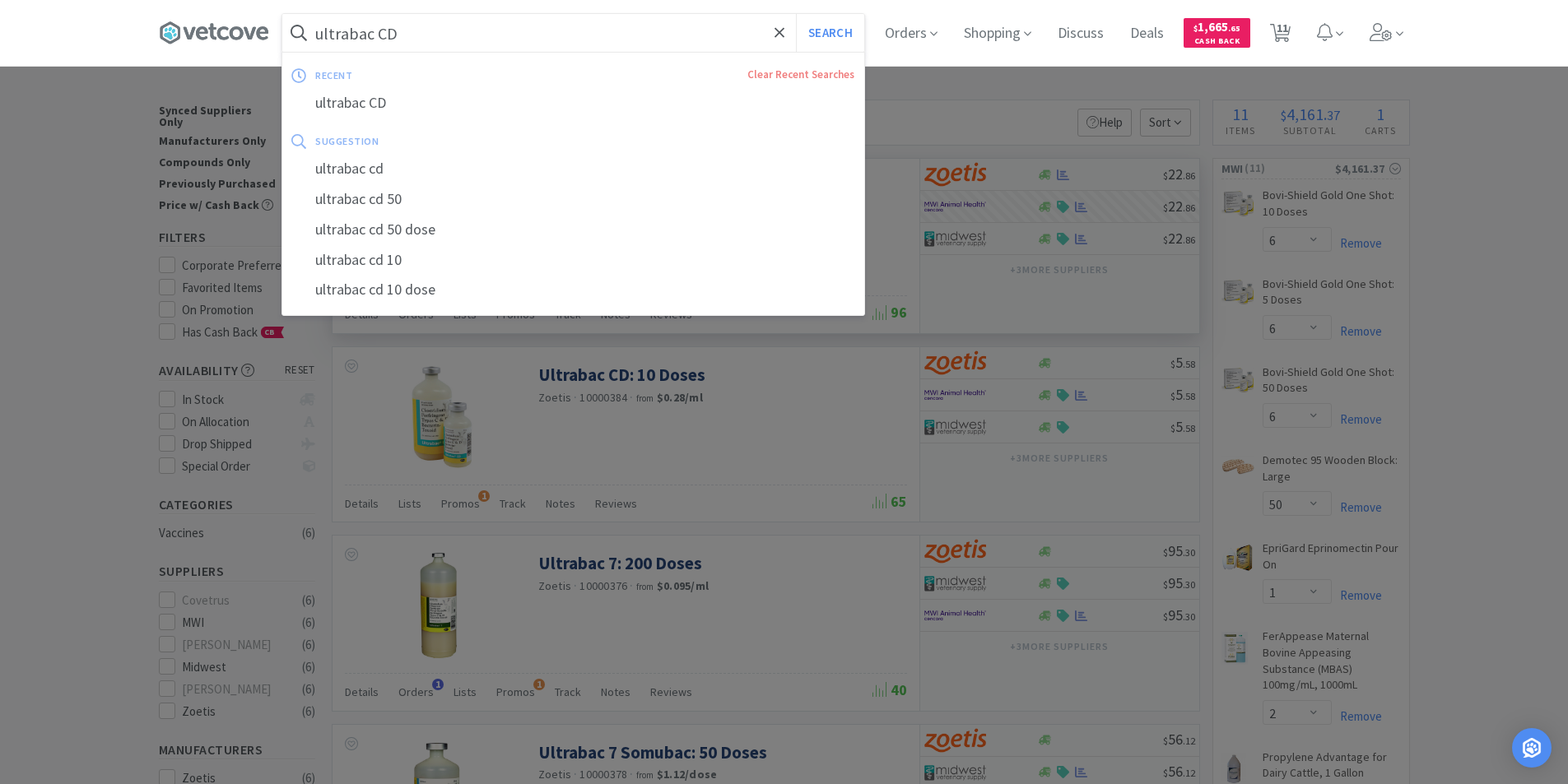
click at [451, 48] on input "ultrabac CD" at bounding box center [573, 33] width 582 height 38
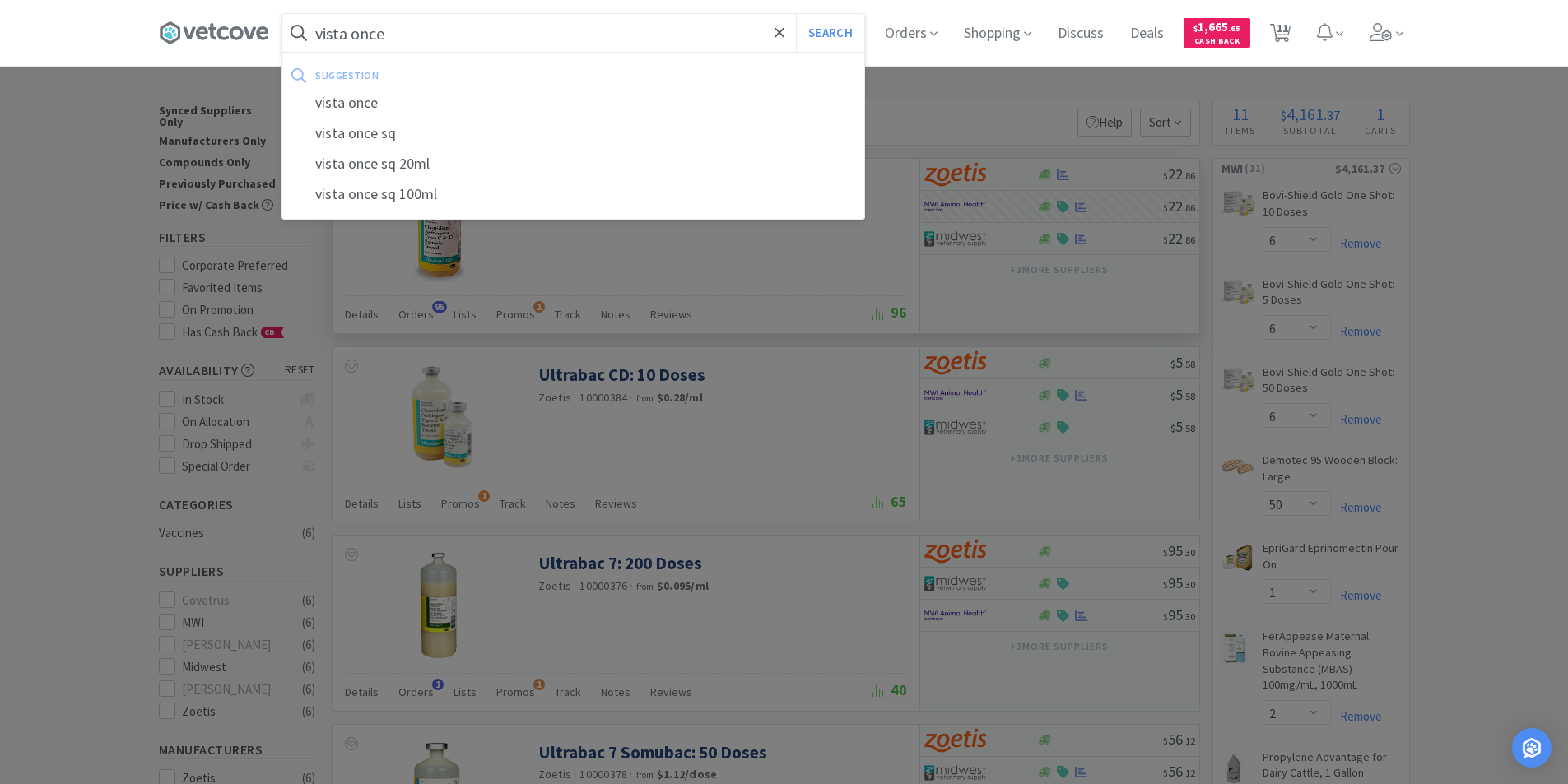
type input "vista once"
click at [796, 14] on button "Search" at bounding box center [830, 33] width 68 height 38
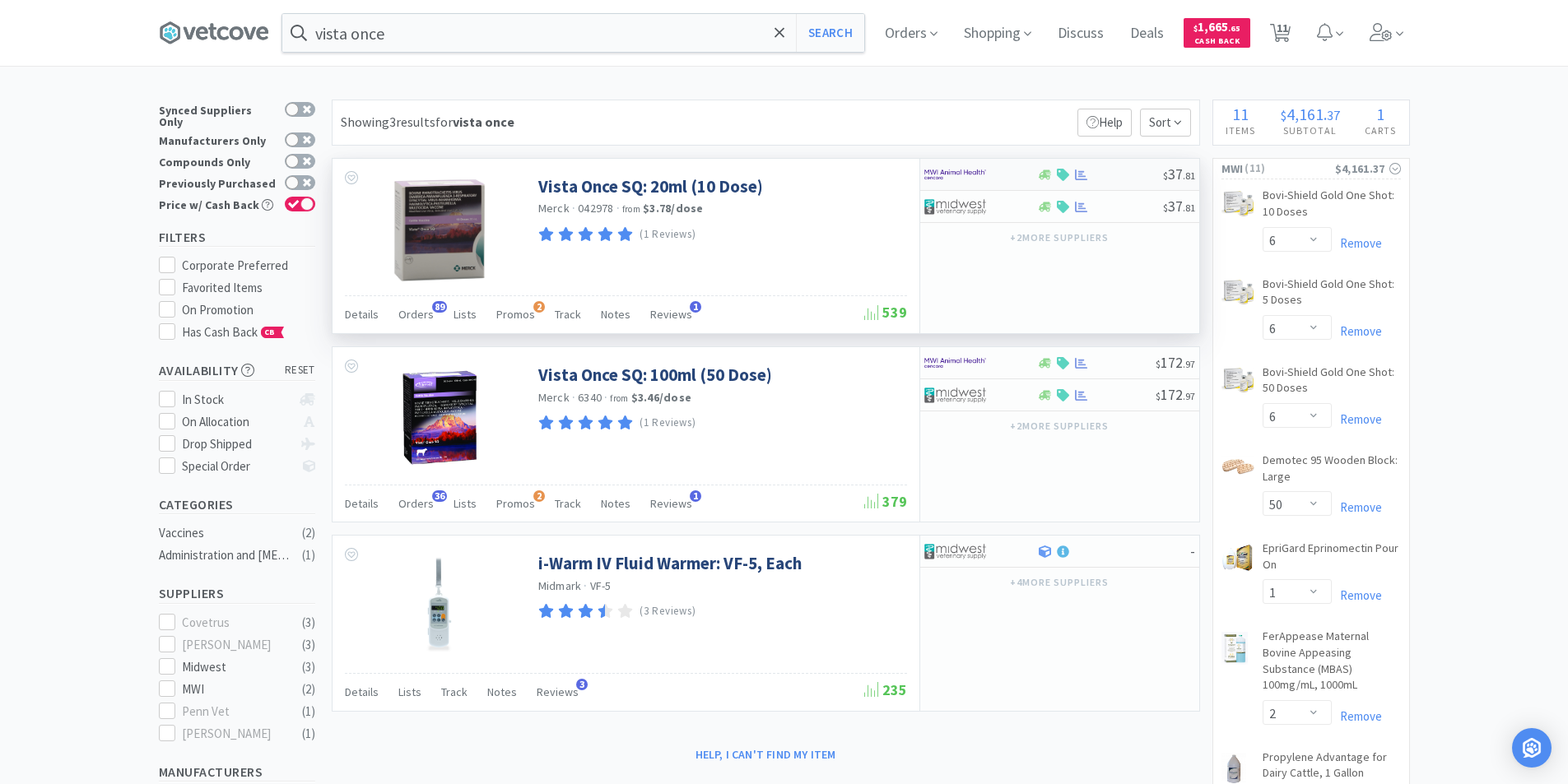
click at [980, 186] on div at bounding box center [969, 174] width 90 height 28
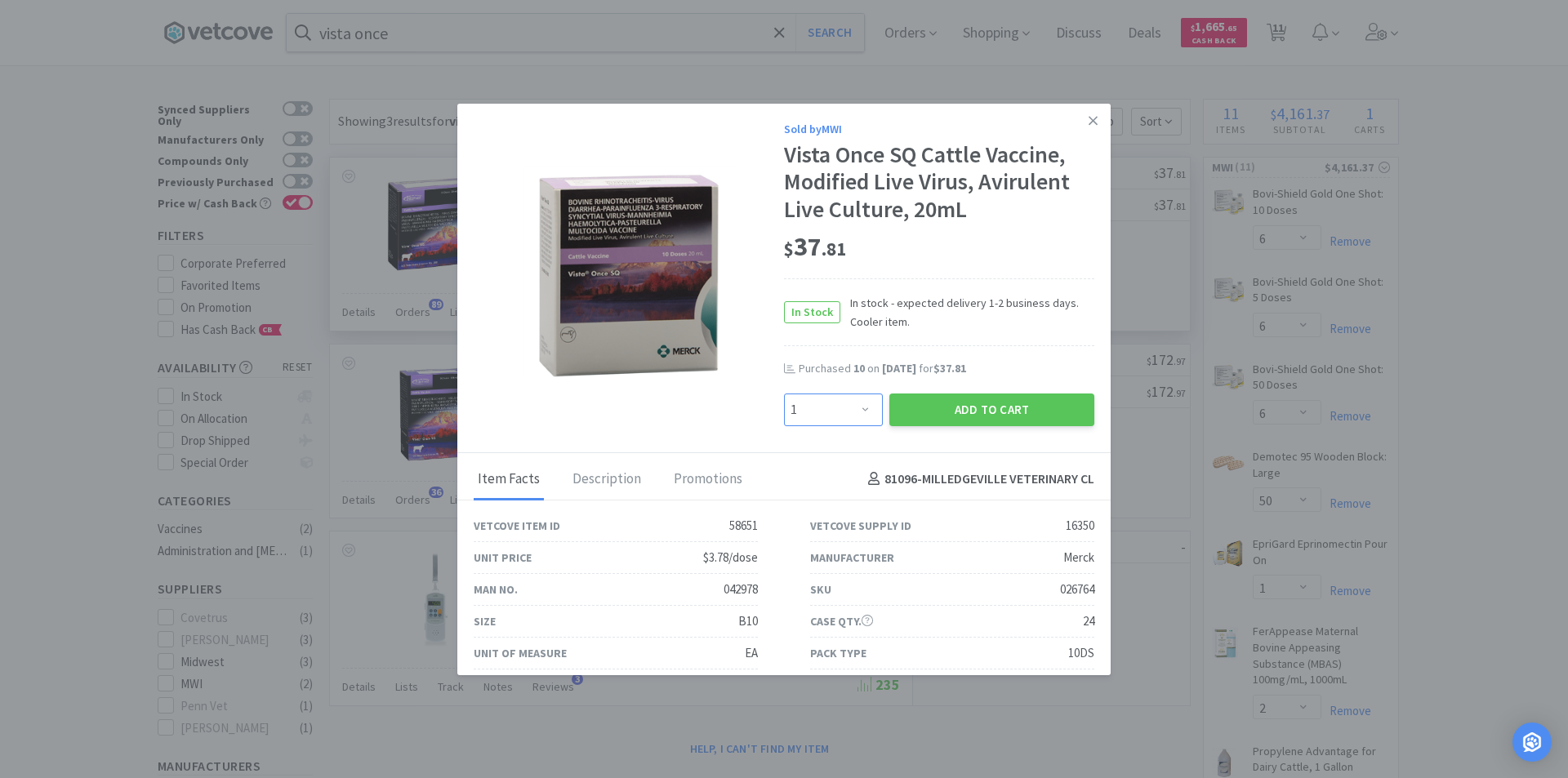
click at [859, 421] on select "Enter Quantity 1 2 3 4 5 6 7 8 9 10 11 12 13 14 15 16 17 18 19 20 Enter Quantity" at bounding box center [833, 410] width 99 height 32
select select "20"
click at [784, 394] on select "Enter Quantity 1 2 3 4 5 6 7 8 9 10 11 12 13 14 15 16 17 18 19 20 Enter Quantity" at bounding box center [833, 410] width 99 height 32
click at [937, 412] on button "Add to Cart" at bounding box center [992, 410] width 205 height 32
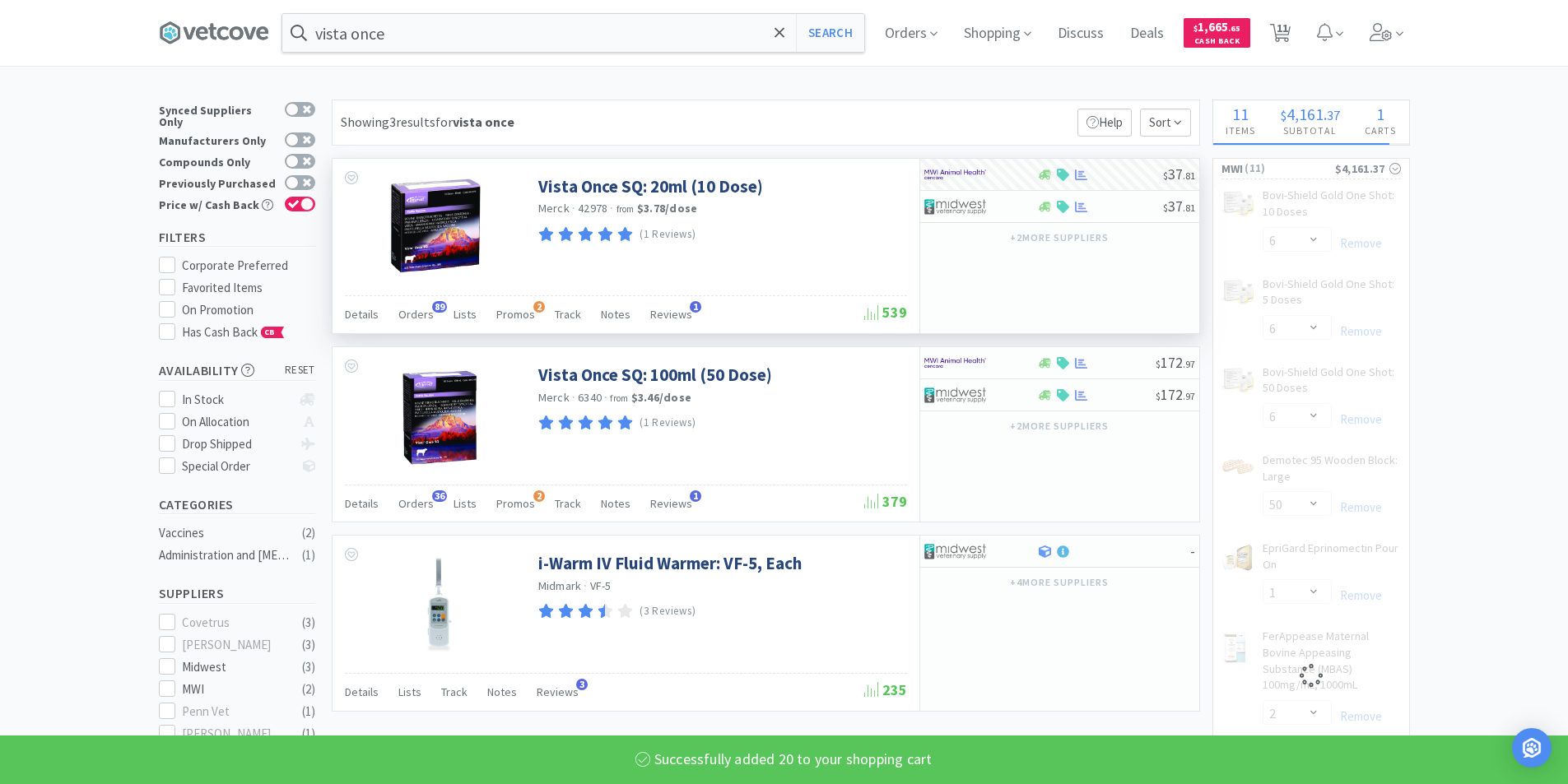
select select "20"
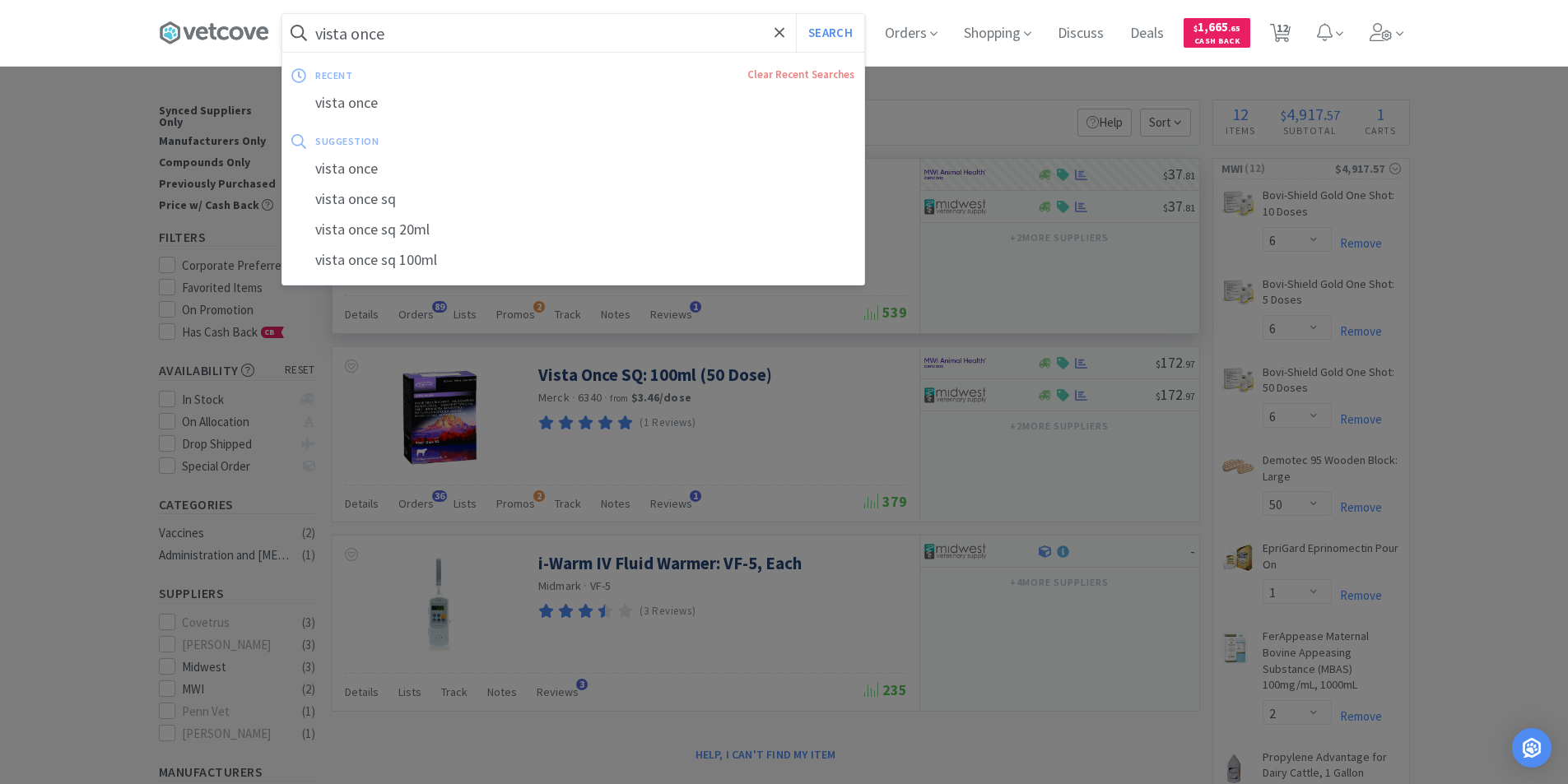
click at [419, 27] on input "vista once" at bounding box center [573, 33] width 582 height 38
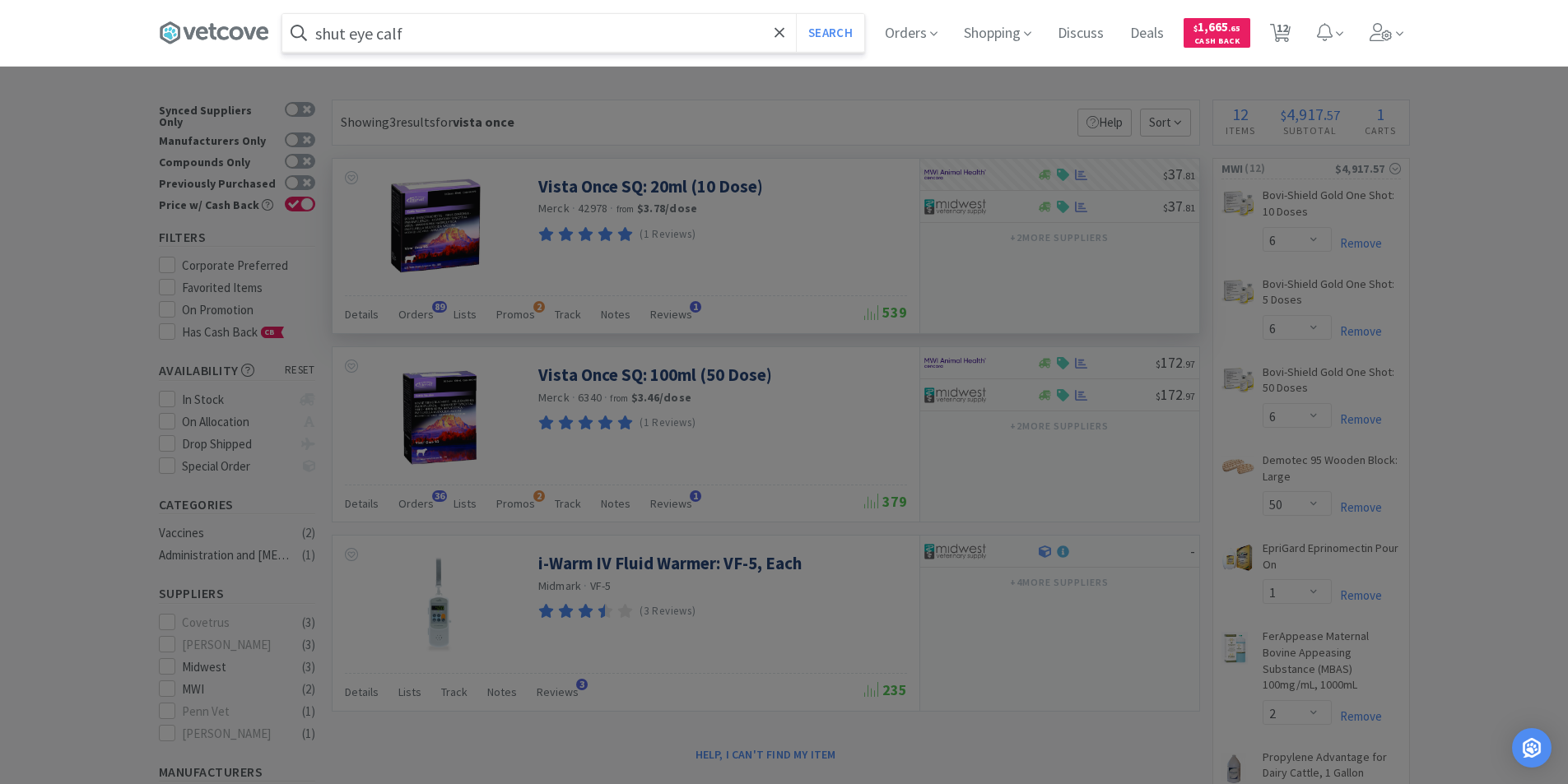
type input "shut eye calf"
click at [796, 14] on button "Search" at bounding box center [830, 33] width 68 height 38
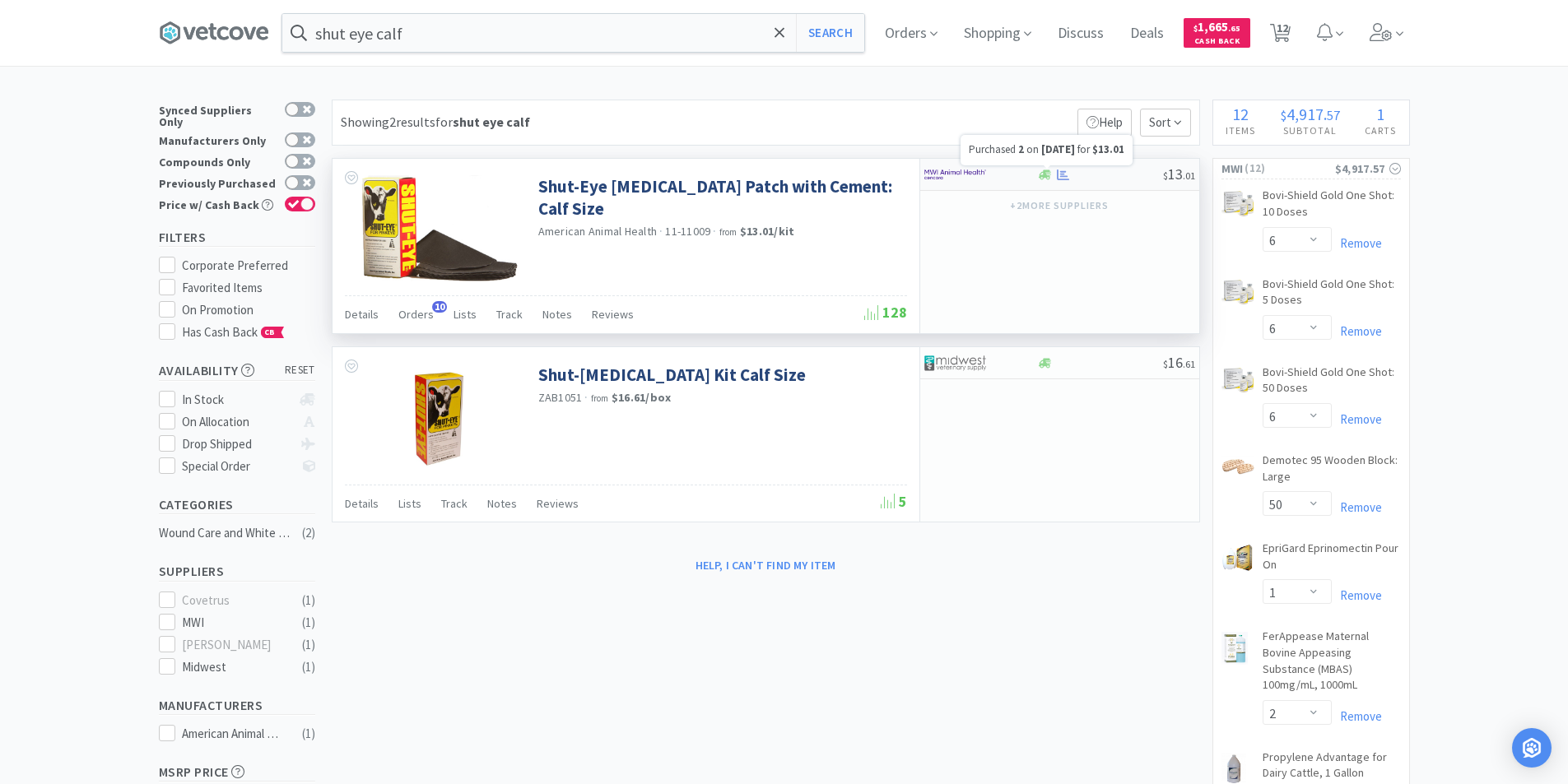
click at [1070, 172] on div at bounding box center [1064, 174] width 17 height 12
select select "1"
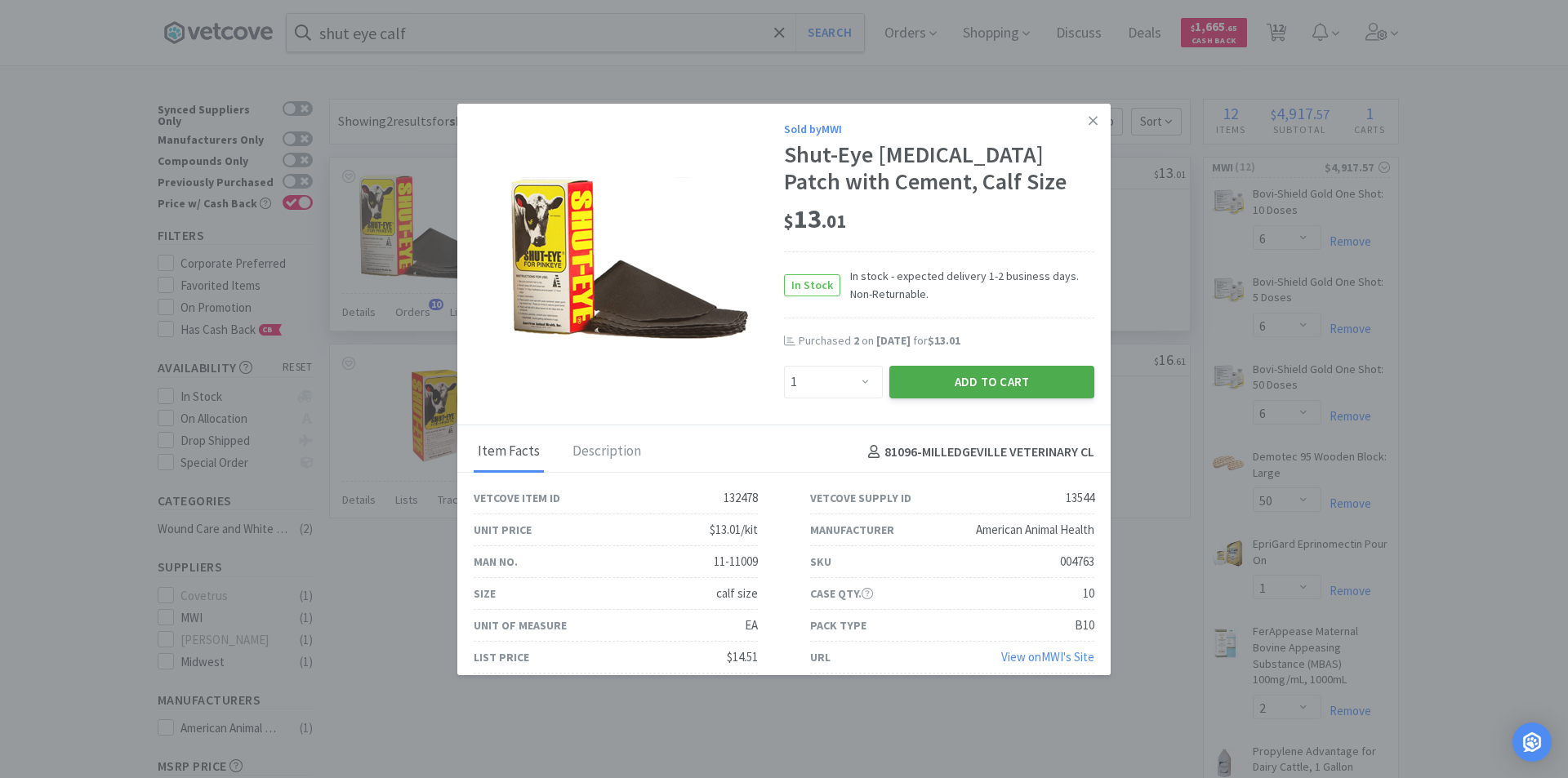
click at [966, 380] on button "Add to Cart" at bounding box center [992, 382] width 205 height 32
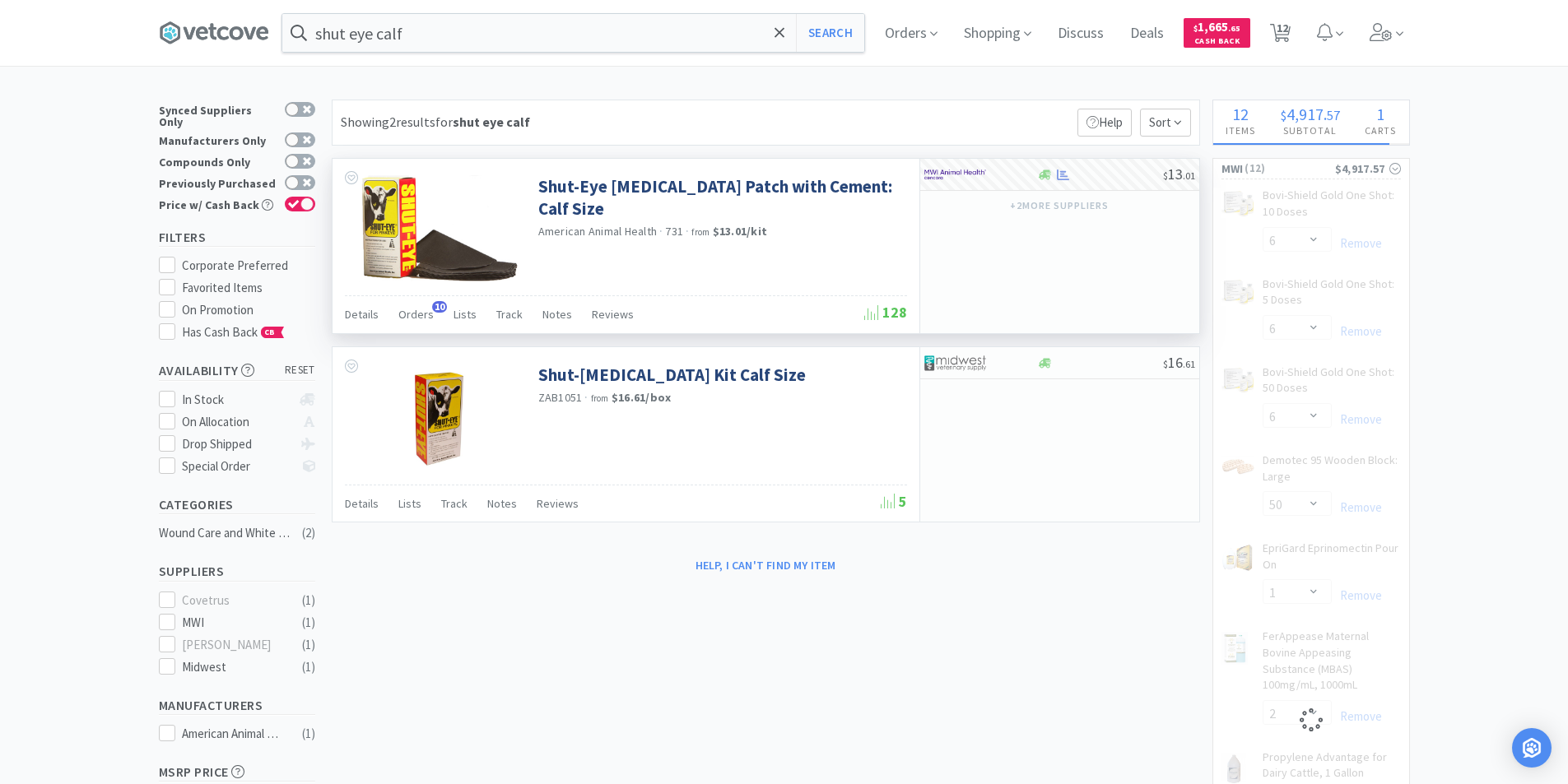
select select "1"
select select "10"
select select "20"
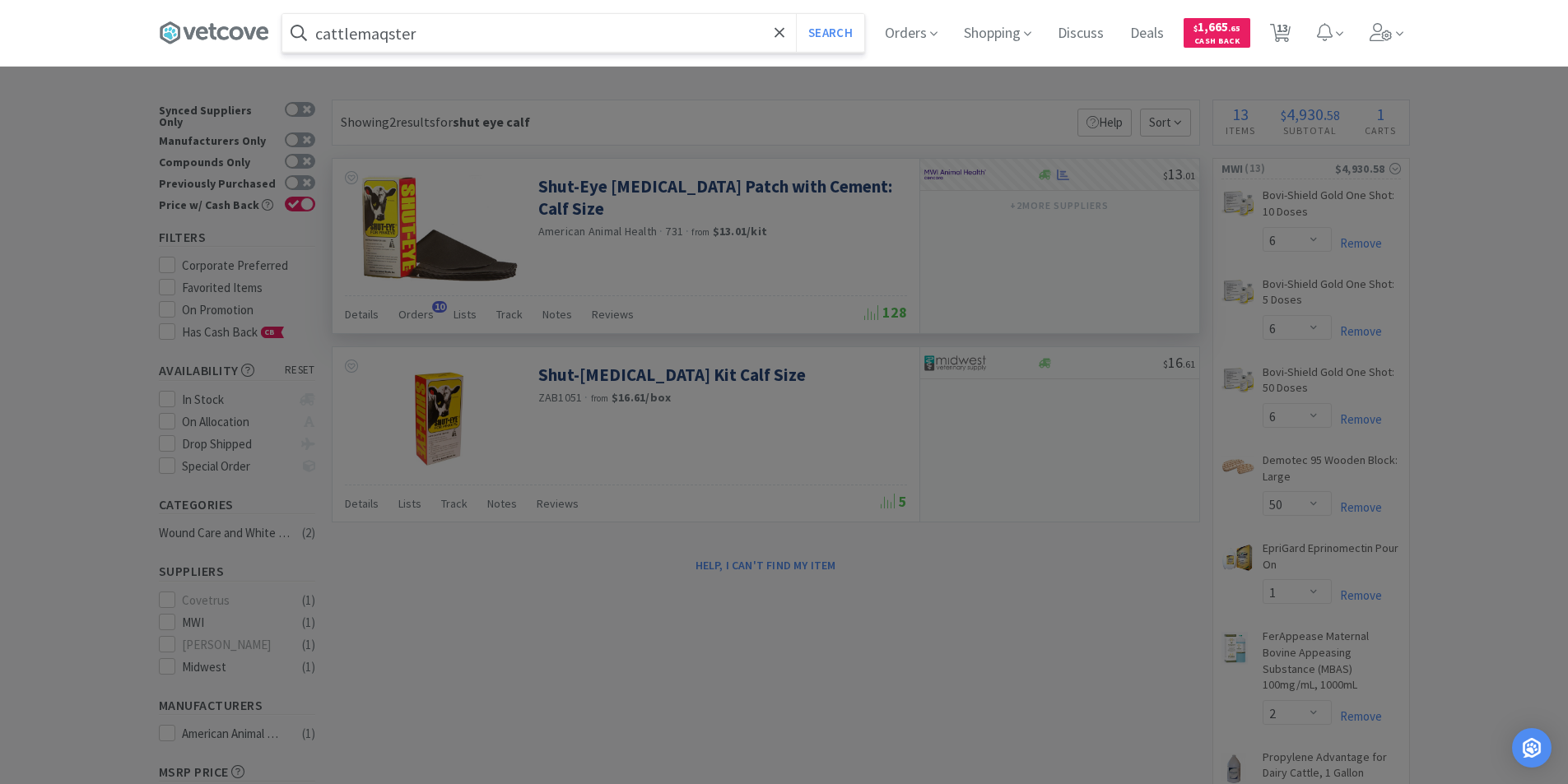
type input "cattlemaqster"
click at [796, 14] on button "Search" at bounding box center [830, 33] width 68 height 38
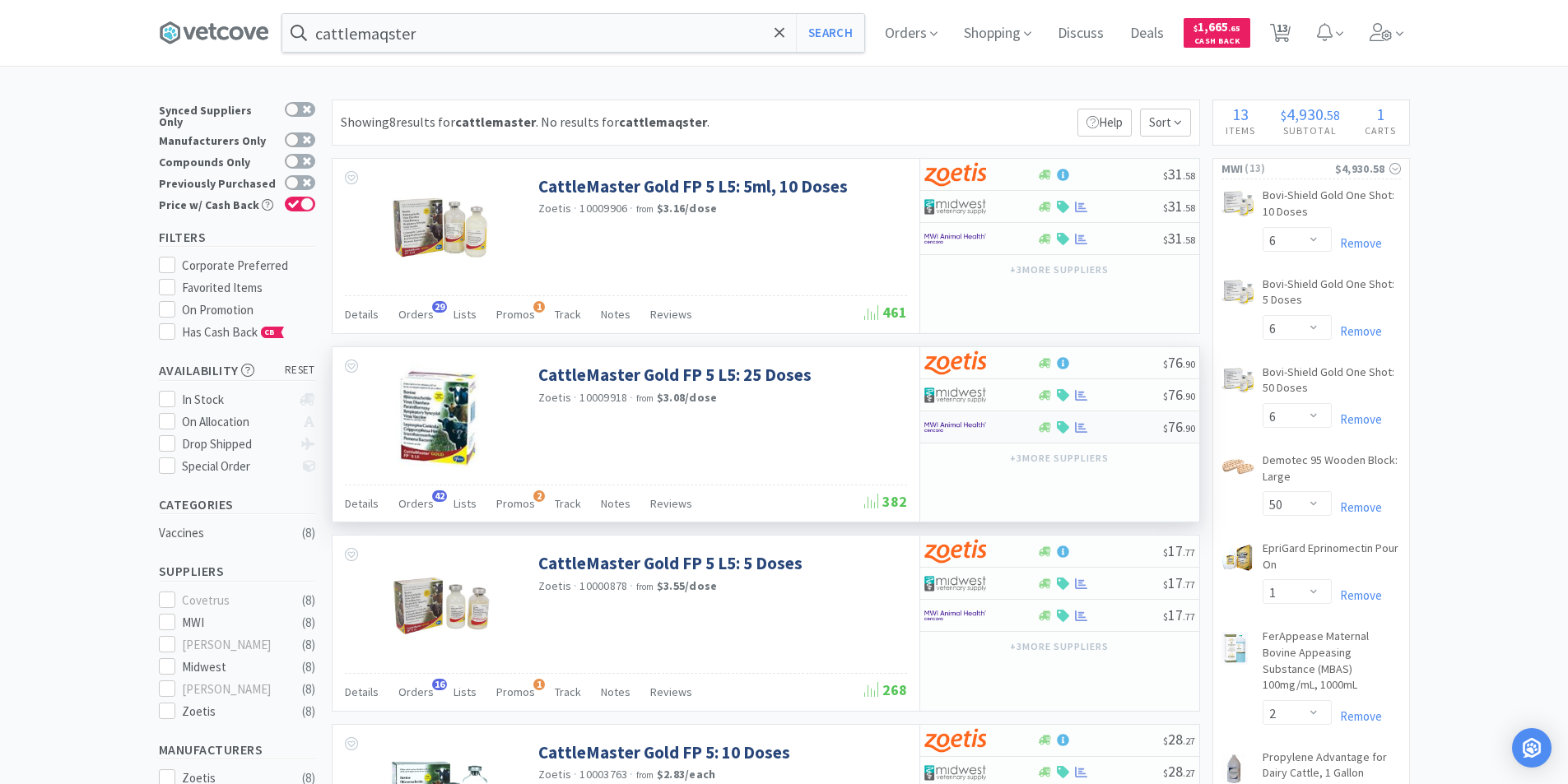
click at [1034, 430] on div at bounding box center [980, 427] width 113 height 28
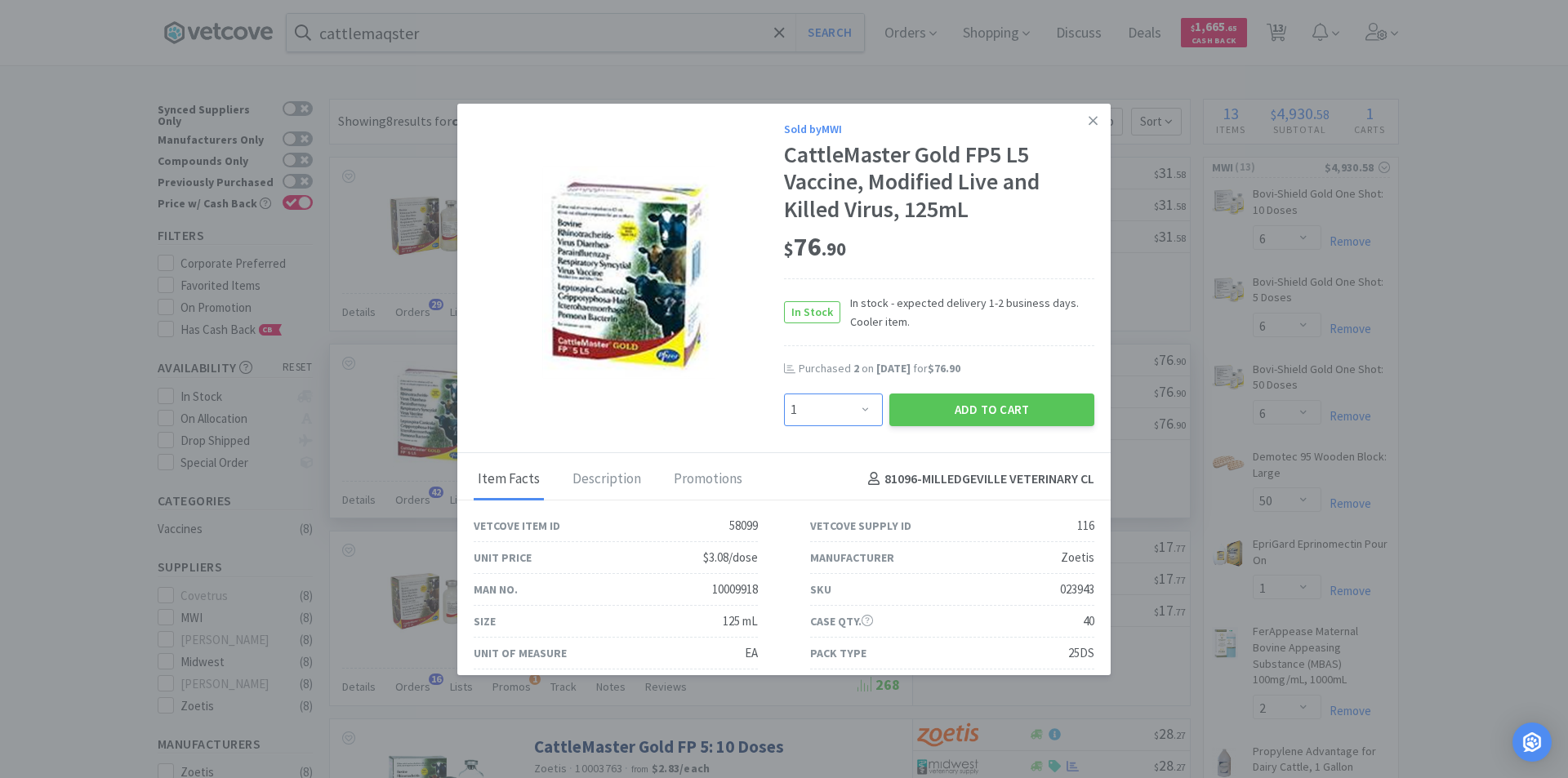
click at [855, 408] on select "Enter Quantity 1 2 3 4 5 6 7 8 9 10 11 12 13 14 15 16 17 18 19 20 Enter Quantity" at bounding box center [833, 410] width 99 height 32
select select "2"
click at [784, 394] on select "Enter Quantity 1 2 3 4 5 6 7 8 9 10 11 12 13 14 15 16 17 18 19 20 Enter Quantity" at bounding box center [833, 410] width 99 height 32
click at [932, 412] on button "Add to Cart" at bounding box center [992, 410] width 205 height 32
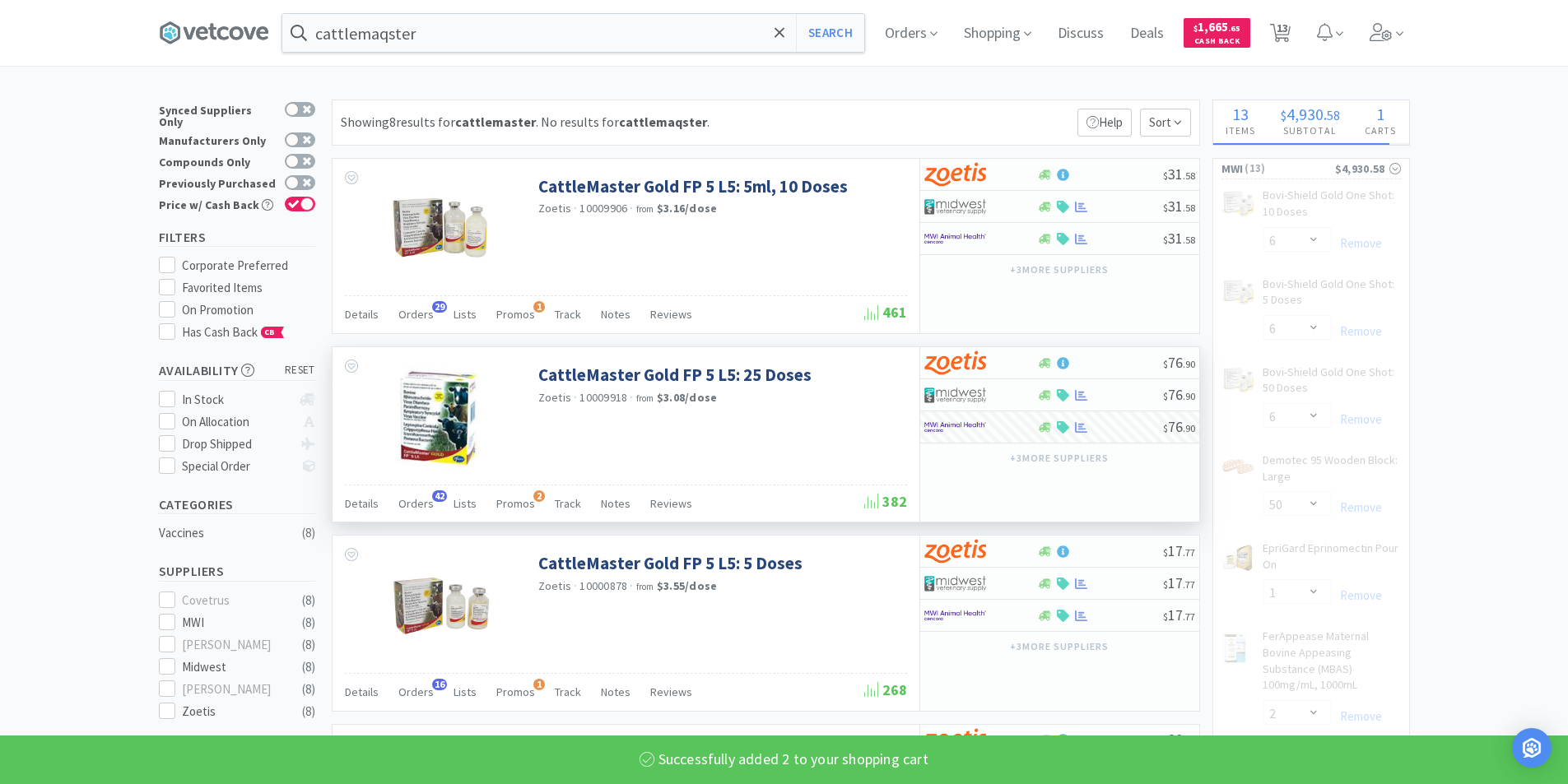
select select "2"
select select "1"
select select "2"
select select "1"
select select "2"
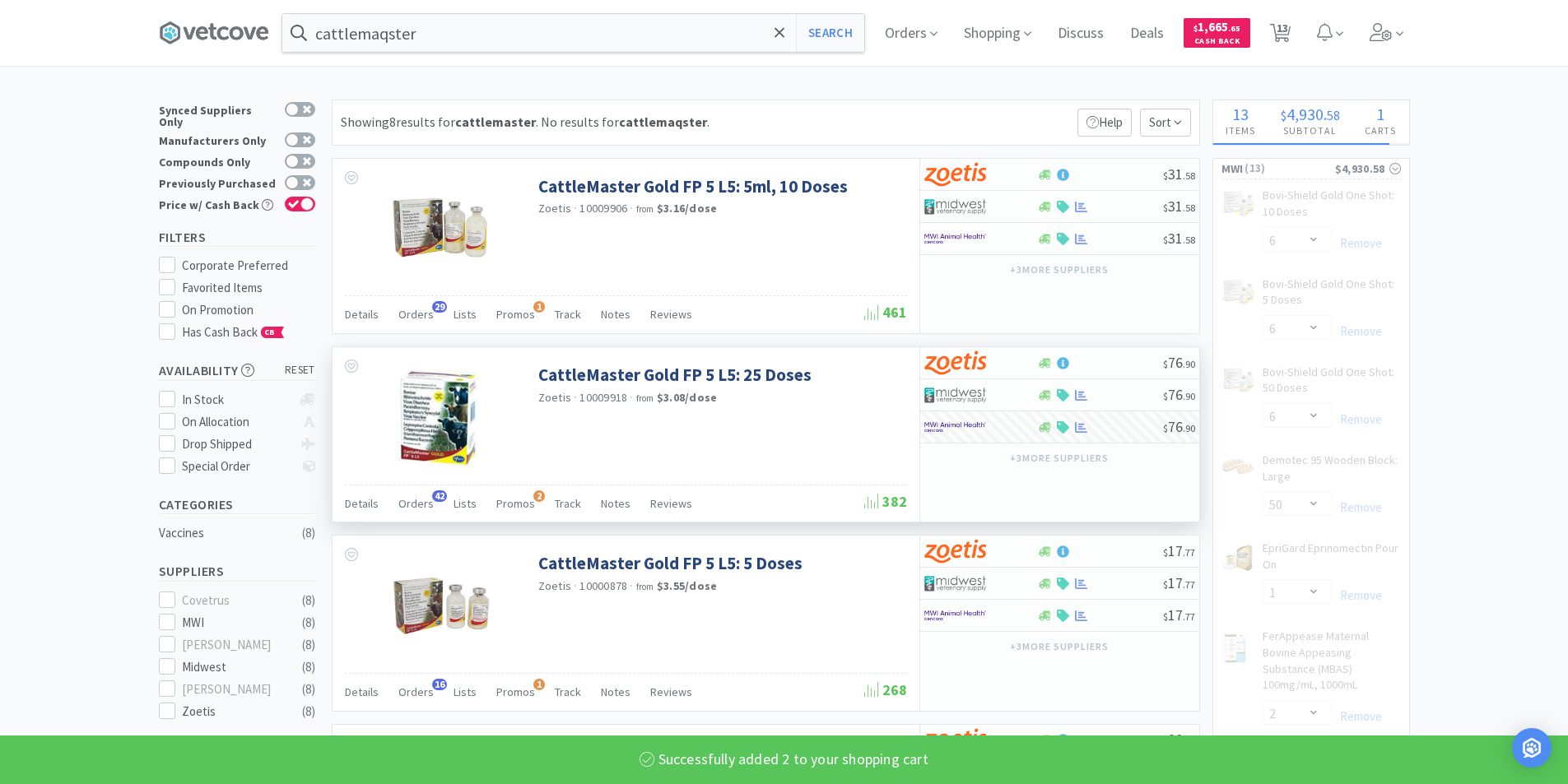
select select "1"
select select "10"
select select "50"
select select "20"
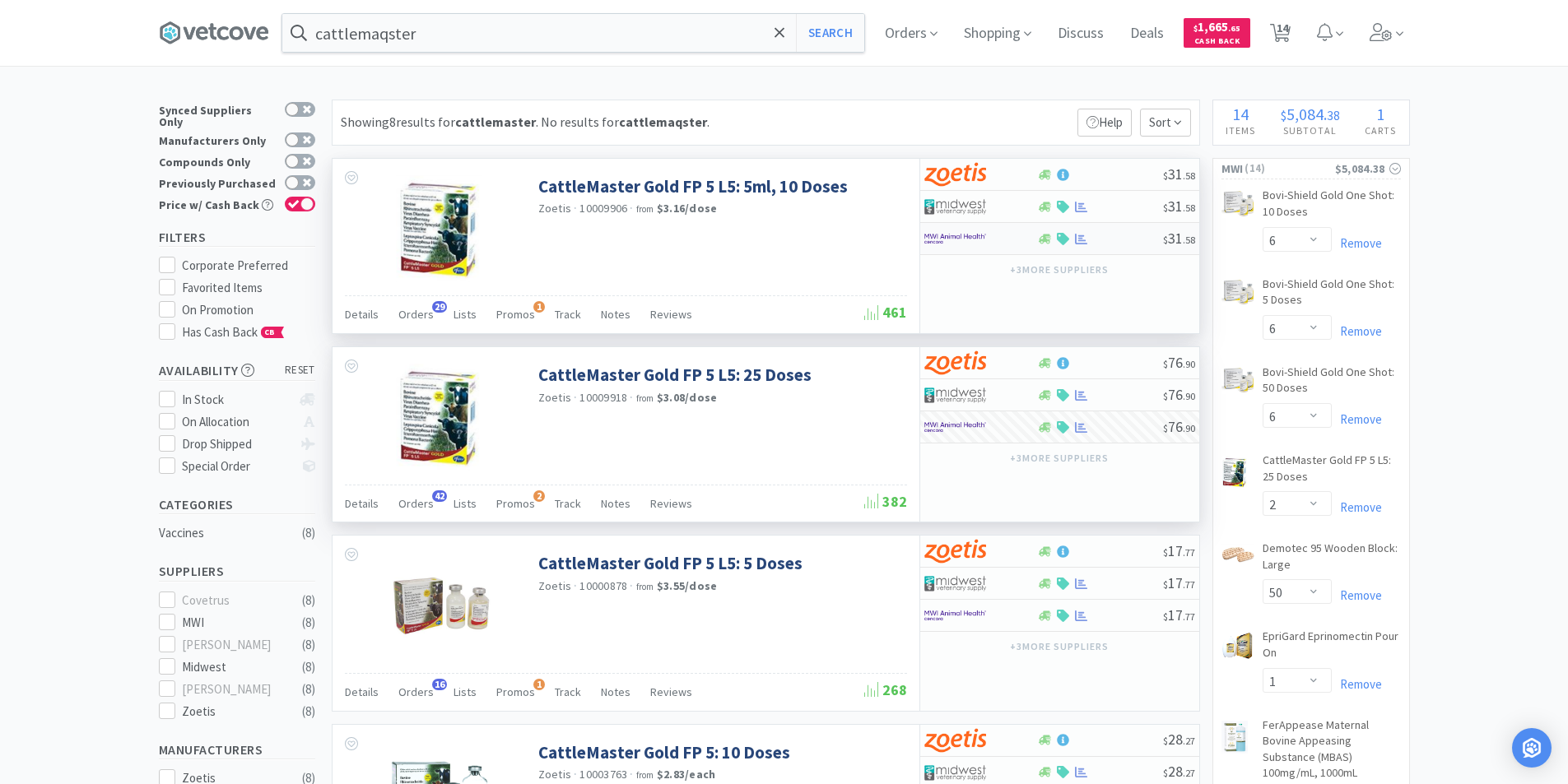
click at [1003, 241] on div at bounding box center [969, 239] width 90 height 28
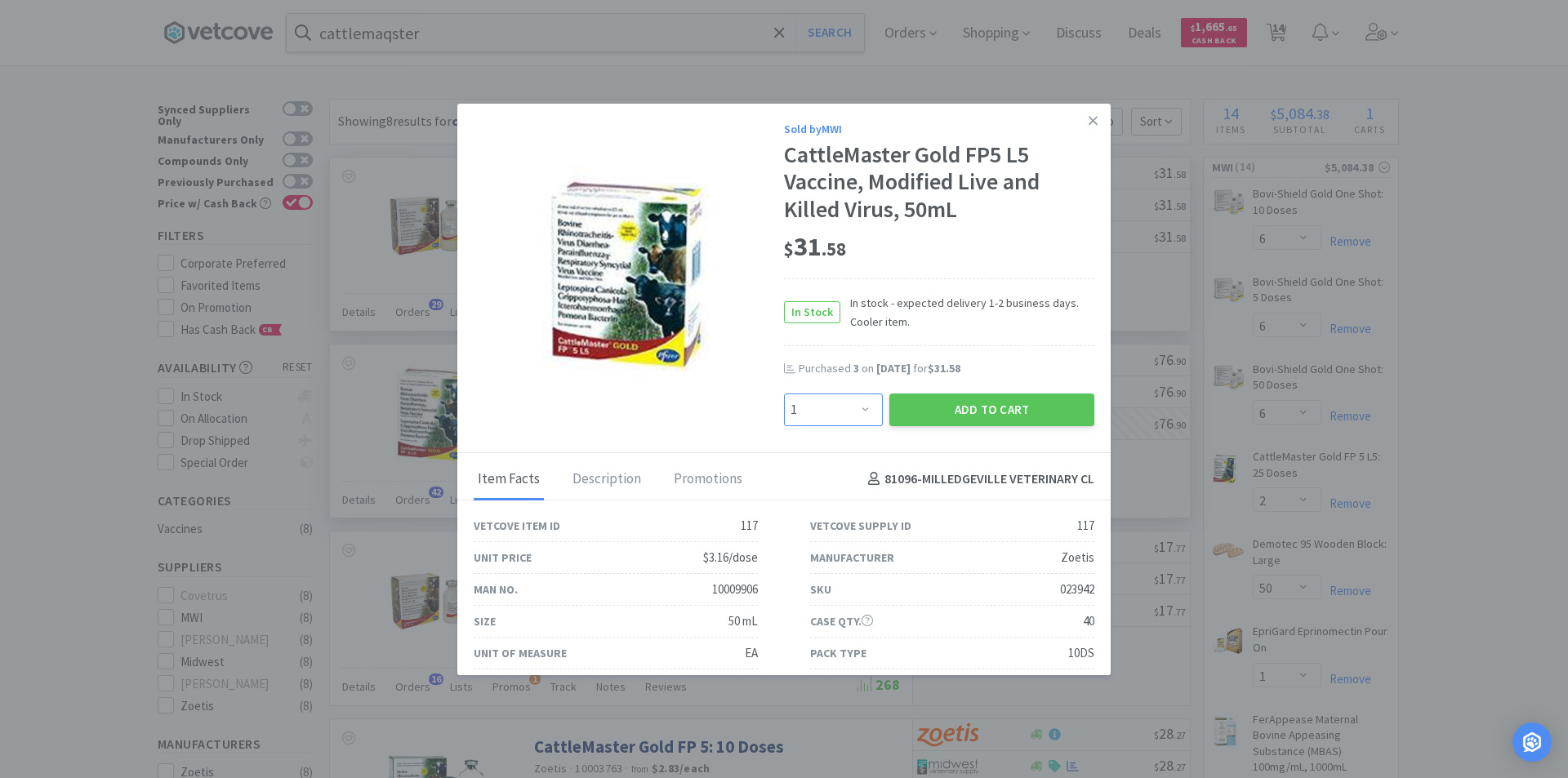
click at [857, 414] on select "Enter Quantity 1 2 3 4 5 6 7 8 9 10 11 12 13 14 15 16 17 18 19 20 Enter Quantity" at bounding box center [833, 410] width 99 height 32
select select "2"
click at [784, 394] on select "Enter Quantity 1 2 3 4 5 6 7 8 9 10 11 12 13 14 15 16 17 18 19 20 Enter Quantity" at bounding box center [833, 410] width 99 height 32
click at [986, 411] on button "Add to Cart" at bounding box center [992, 410] width 205 height 32
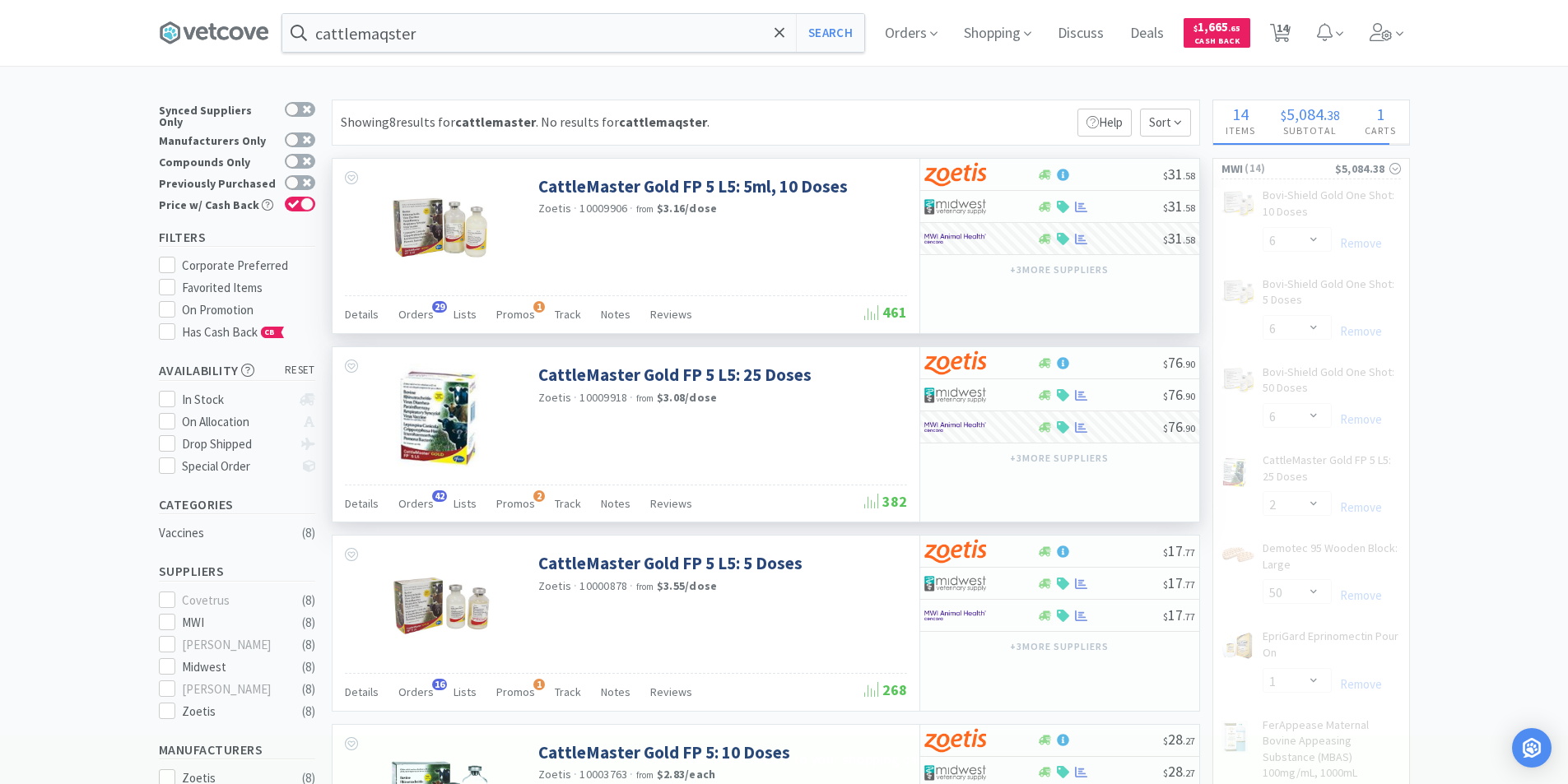
select select "2"
select select "1"
select select "2"
select select "1"
select select "2"
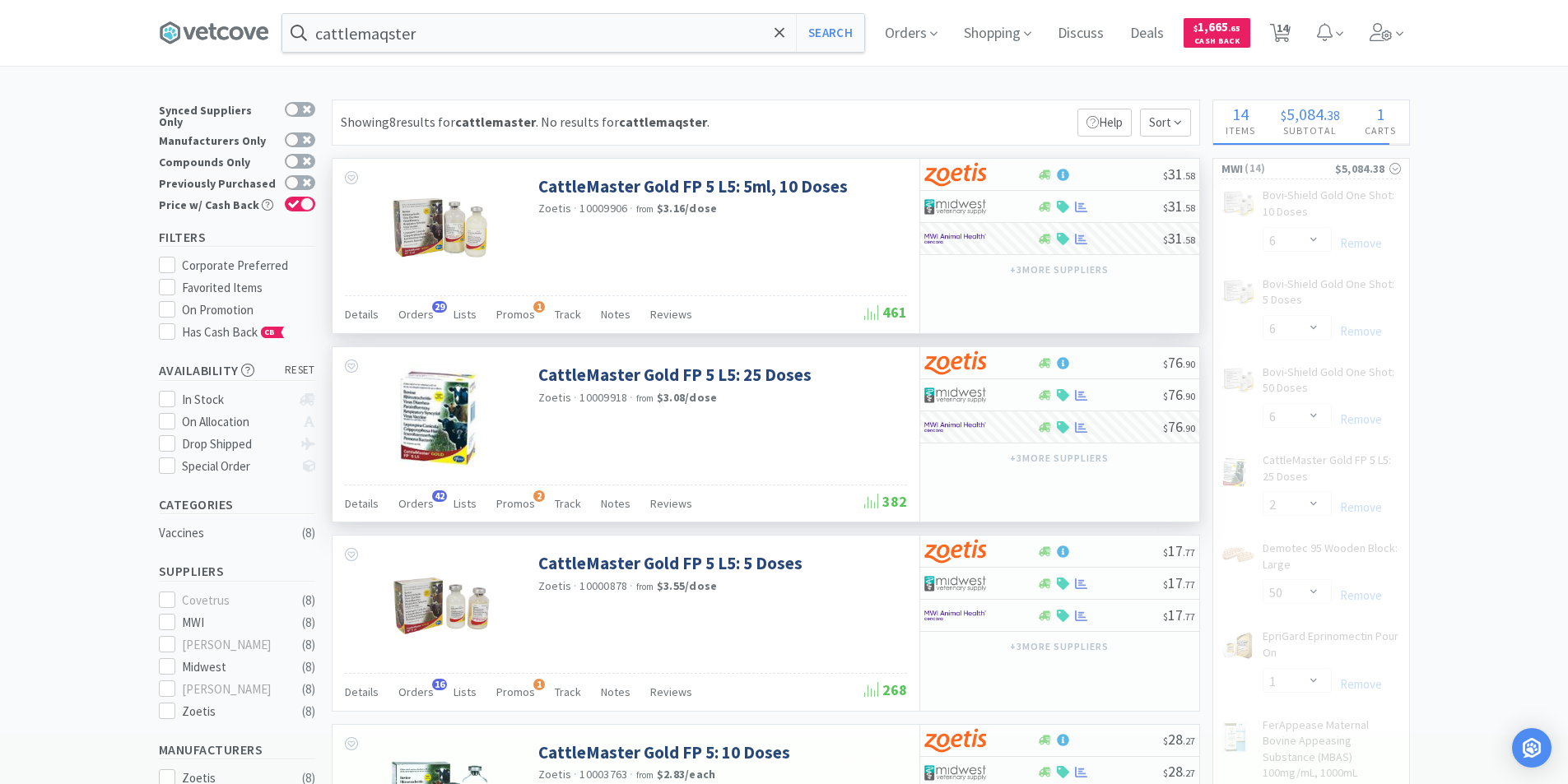
select select "1"
select select "10"
select select "50"
select select "20"
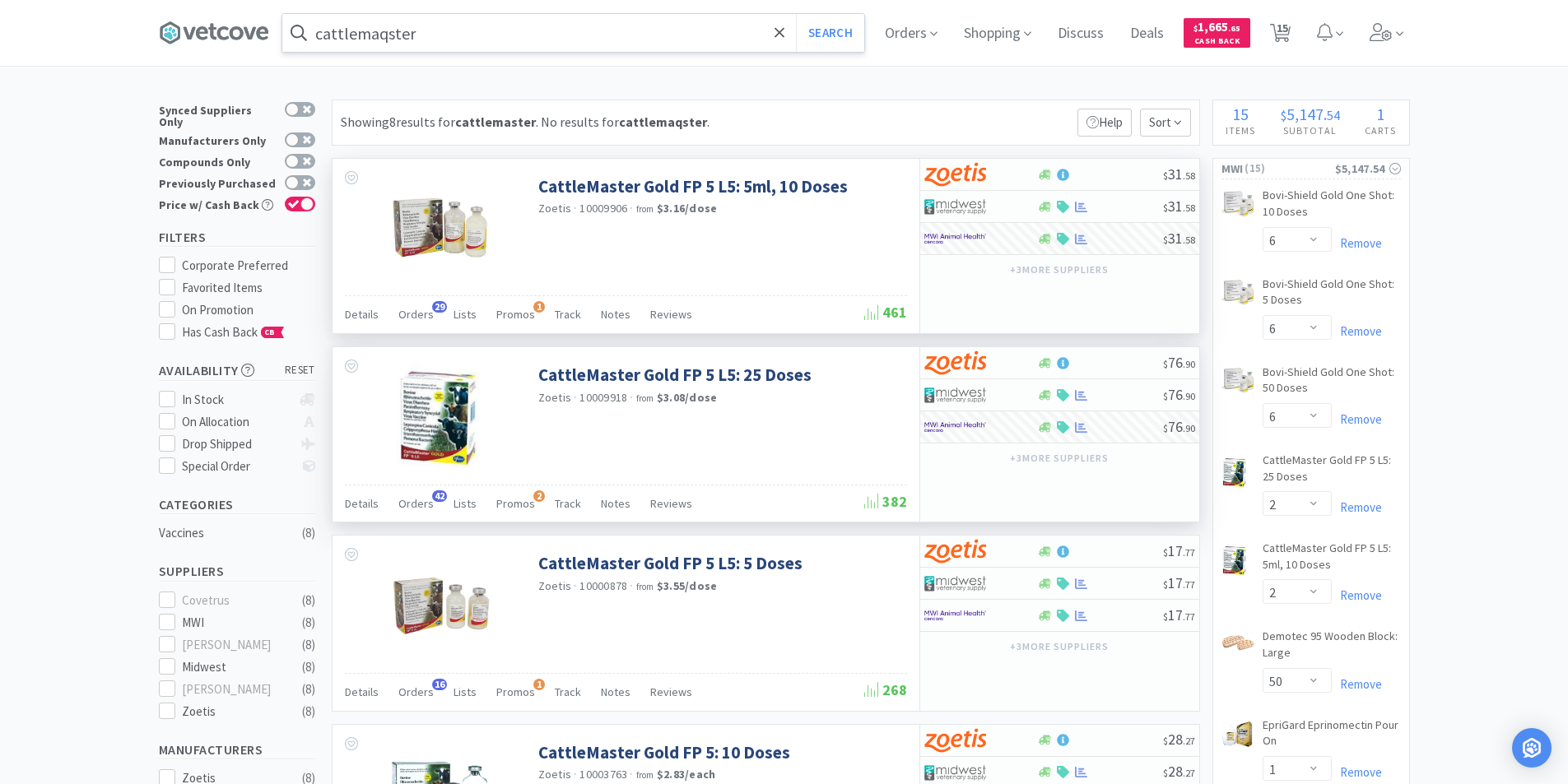
click at [424, 34] on input "cattlemaqster" at bounding box center [573, 33] width 582 height 38
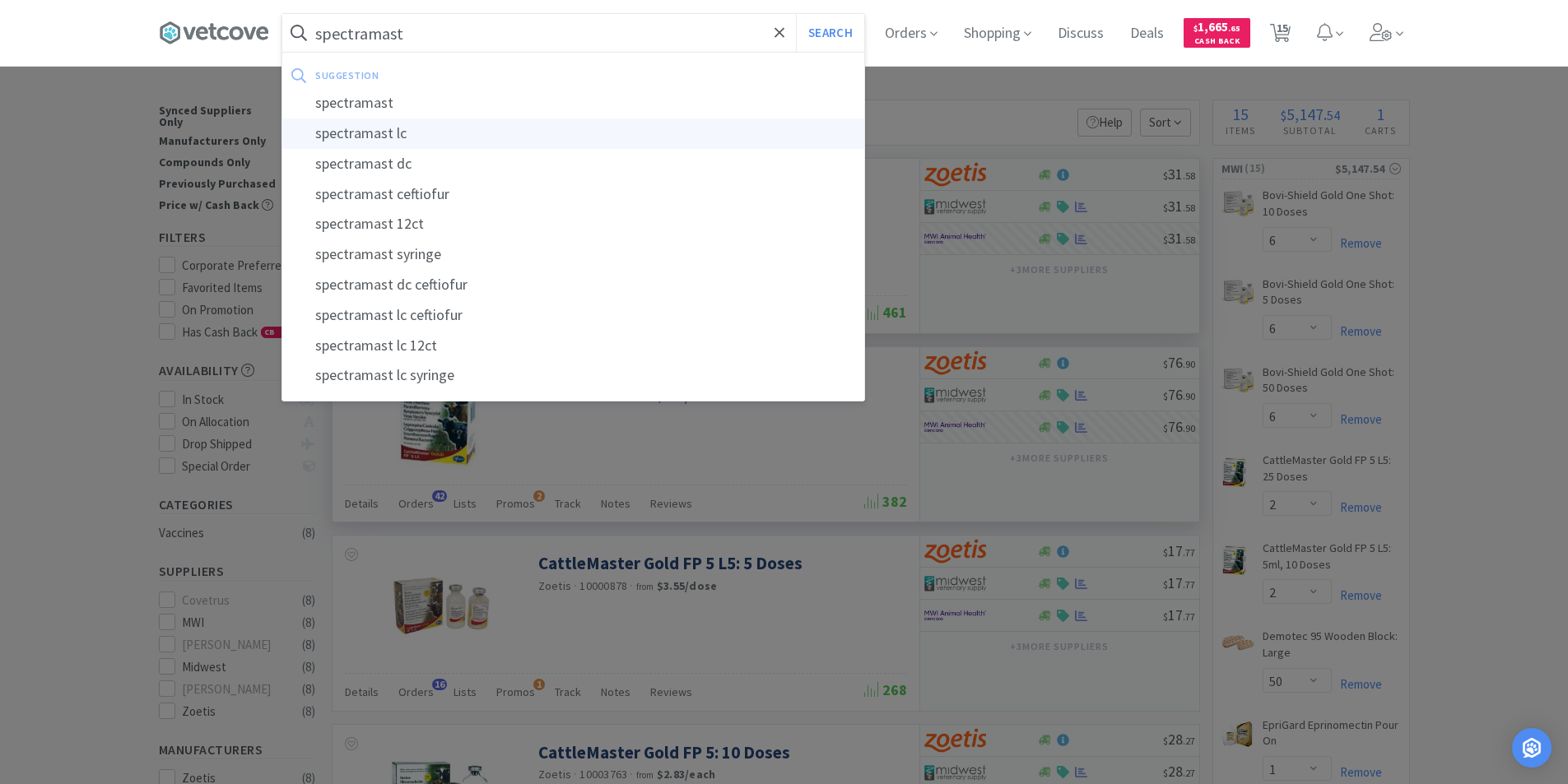
click at [378, 144] on div "spectramast lc" at bounding box center [573, 133] width 582 height 31
type input "spectramast lc"
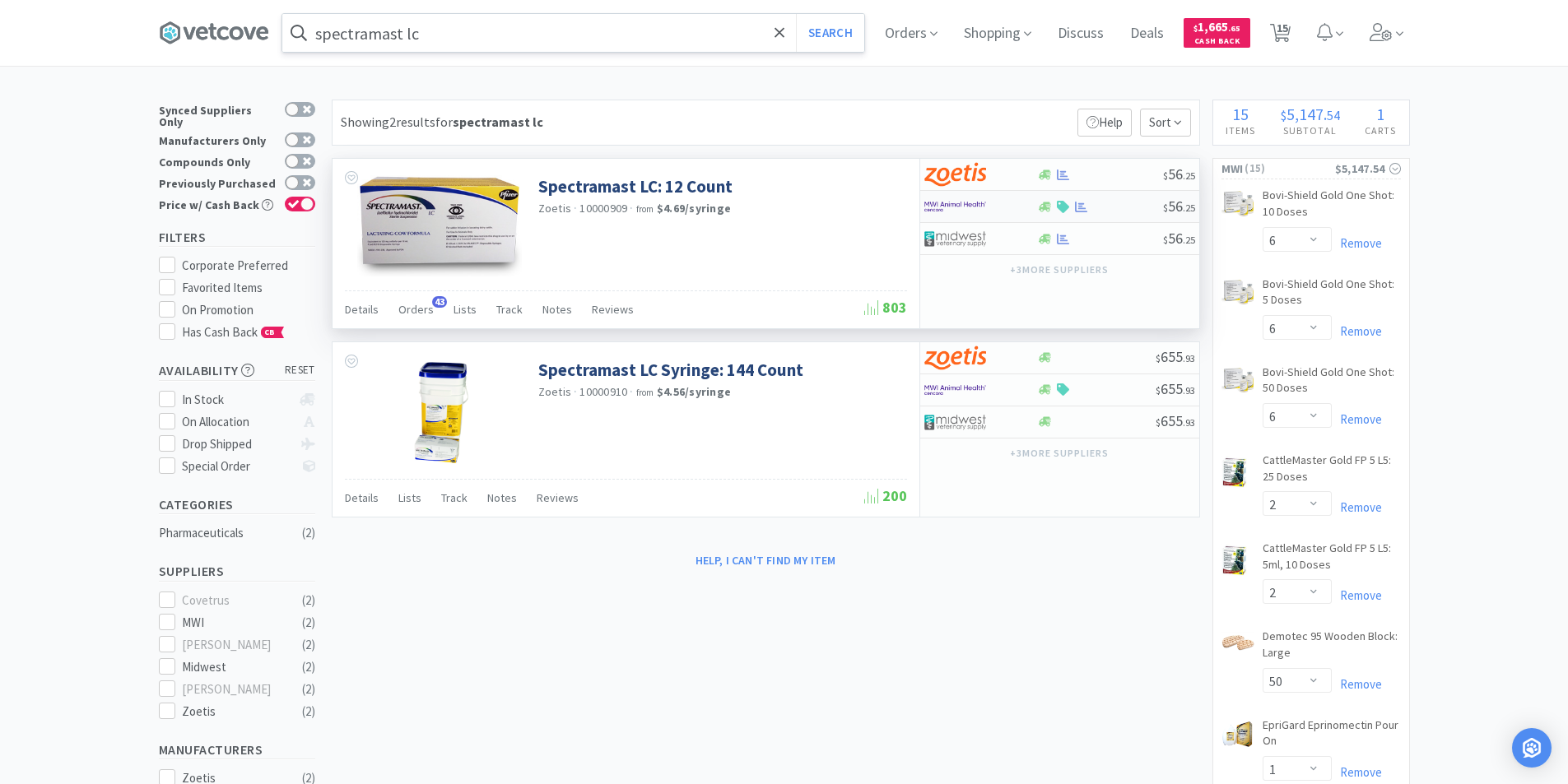
click at [980, 203] on img at bounding box center [955, 206] width 62 height 24
select select "1"
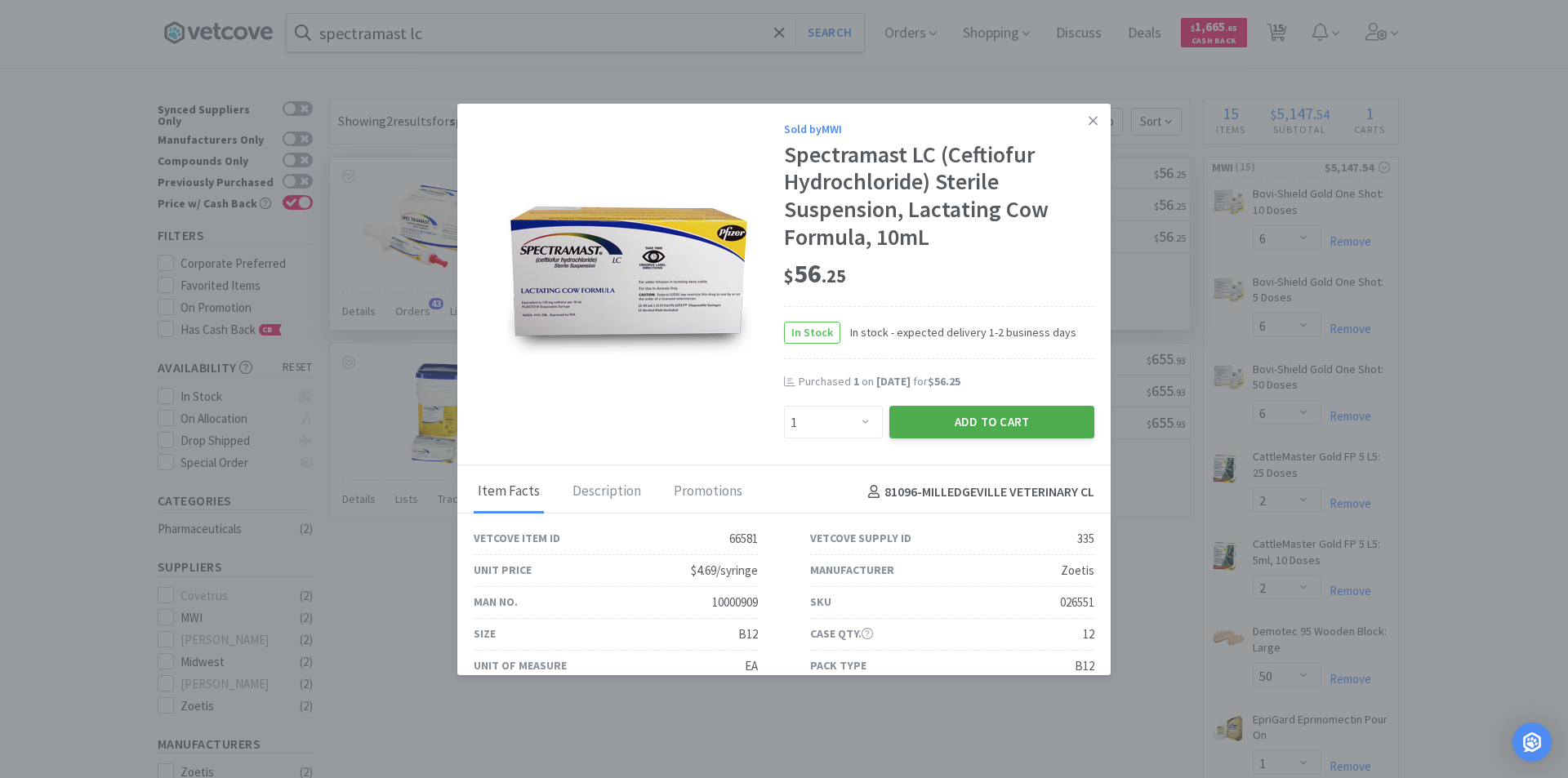
click at [949, 421] on button "Add to Cart" at bounding box center [992, 422] width 205 height 32
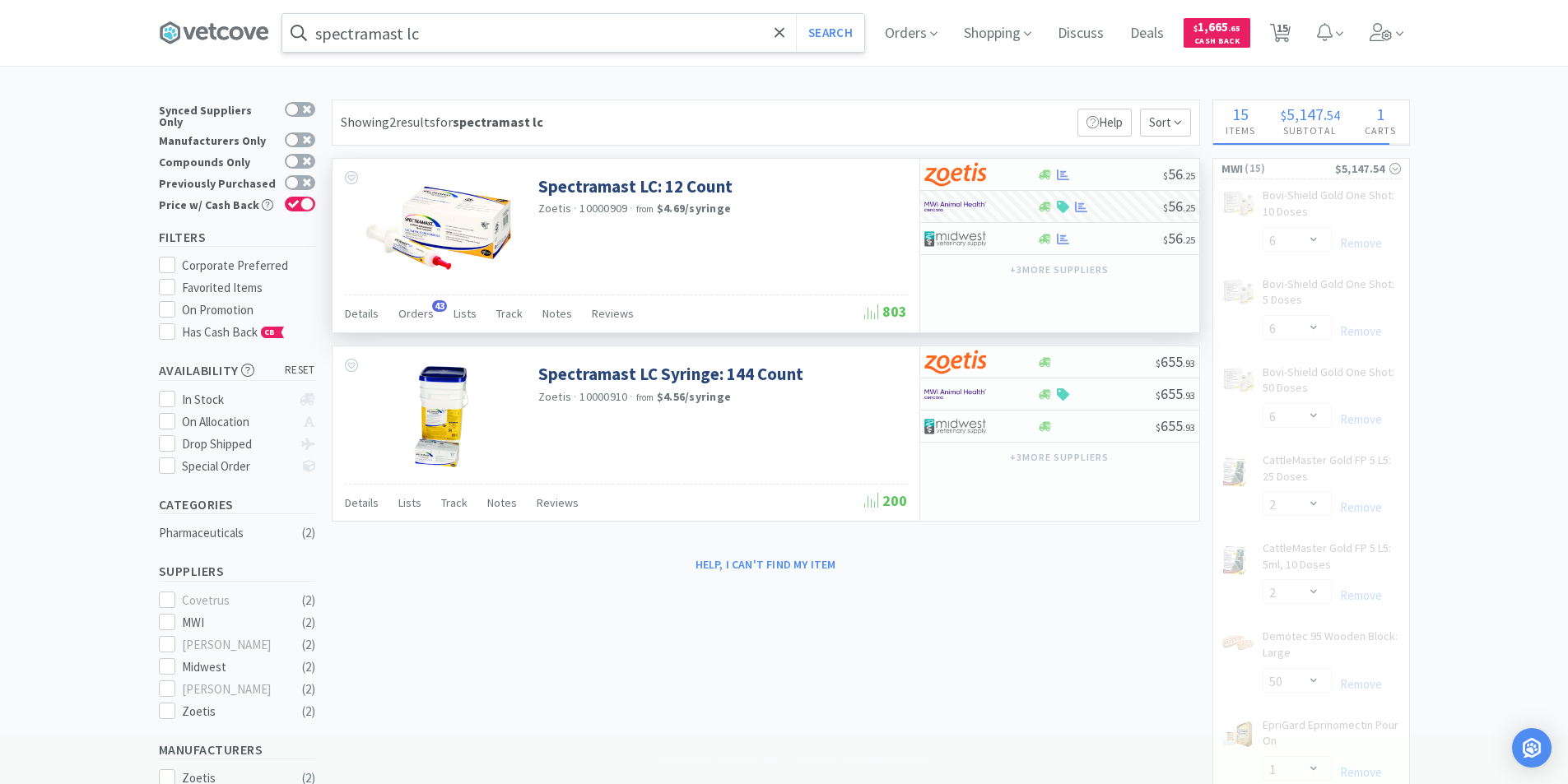
select select "1"
select select "10"
select select "20"
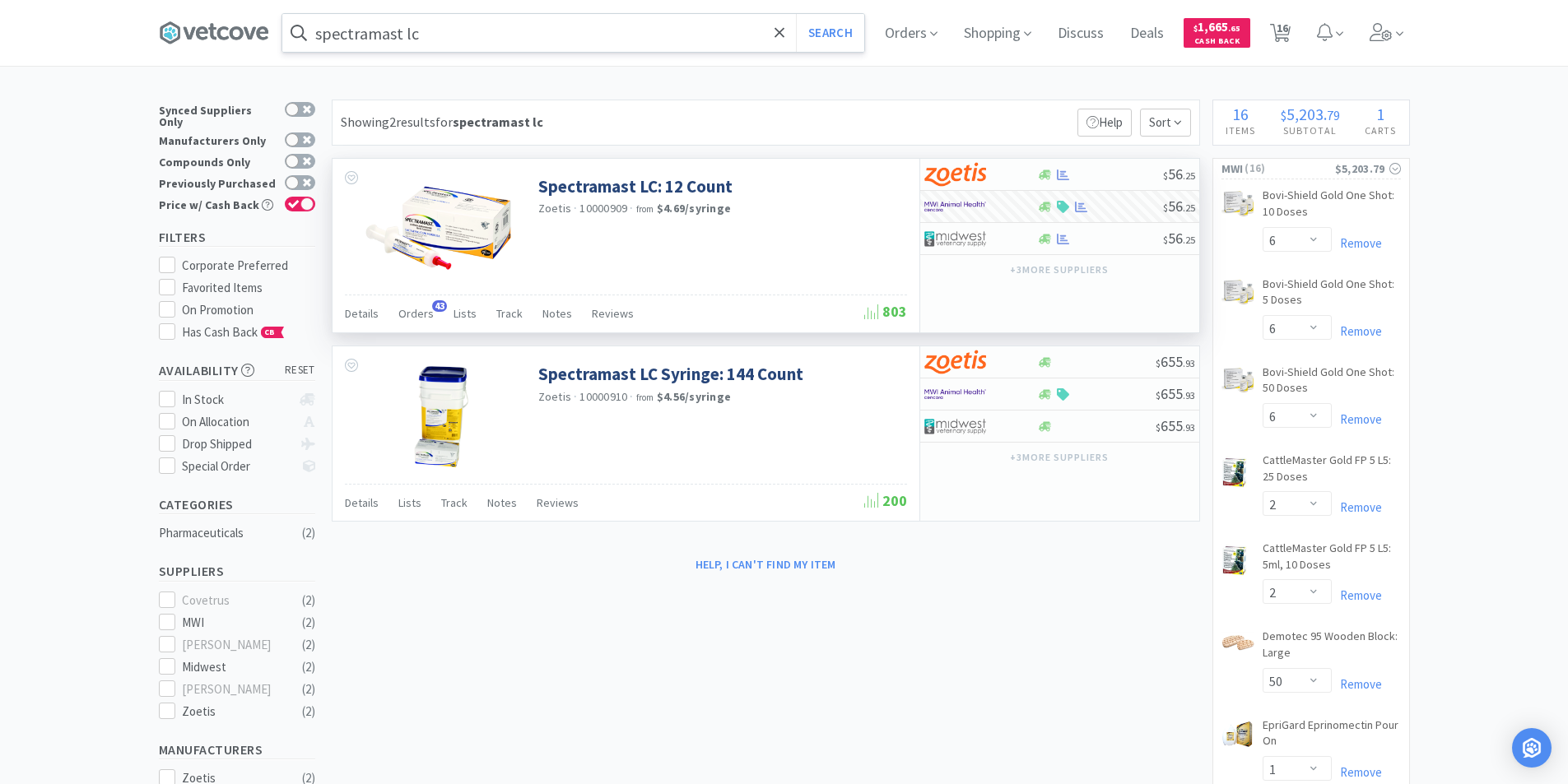
click at [461, 41] on input "spectramast lc" at bounding box center [573, 33] width 582 height 38
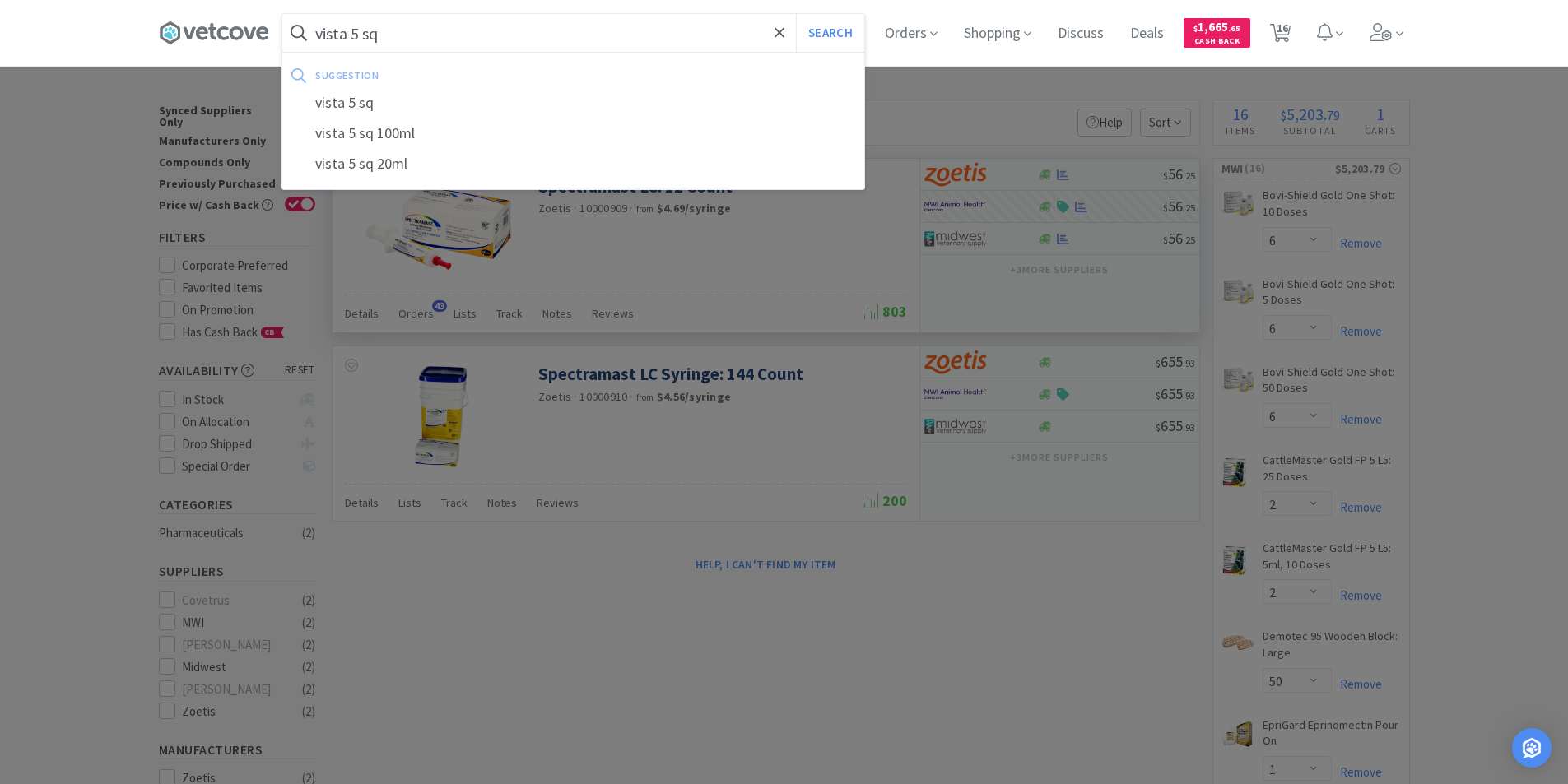
type input "vista 5 sq"
click at [796, 14] on button "Search" at bounding box center [830, 33] width 68 height 38
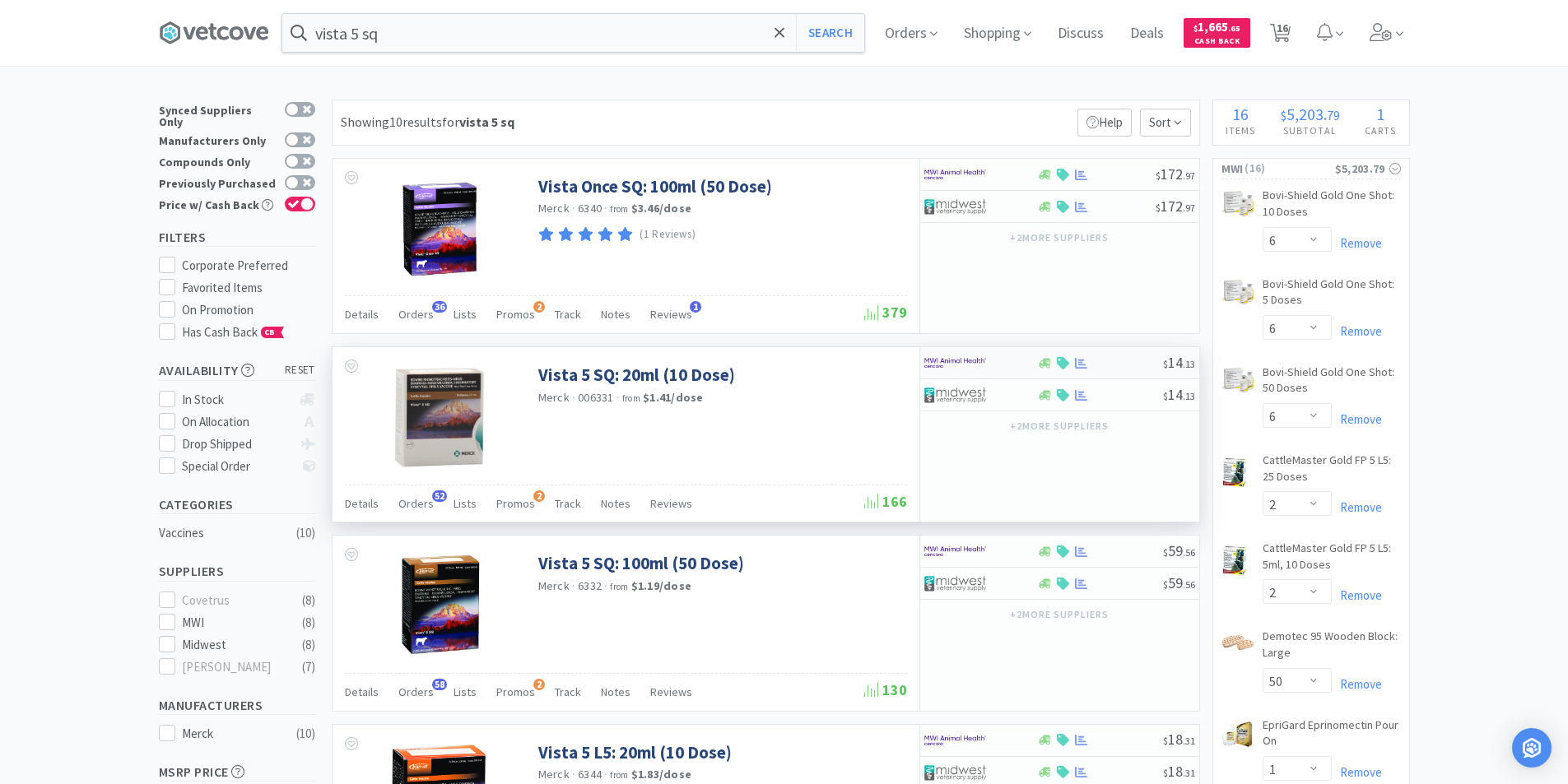
click at [1010, 360] on div at bounding box center [969, 363] width 90 height 28
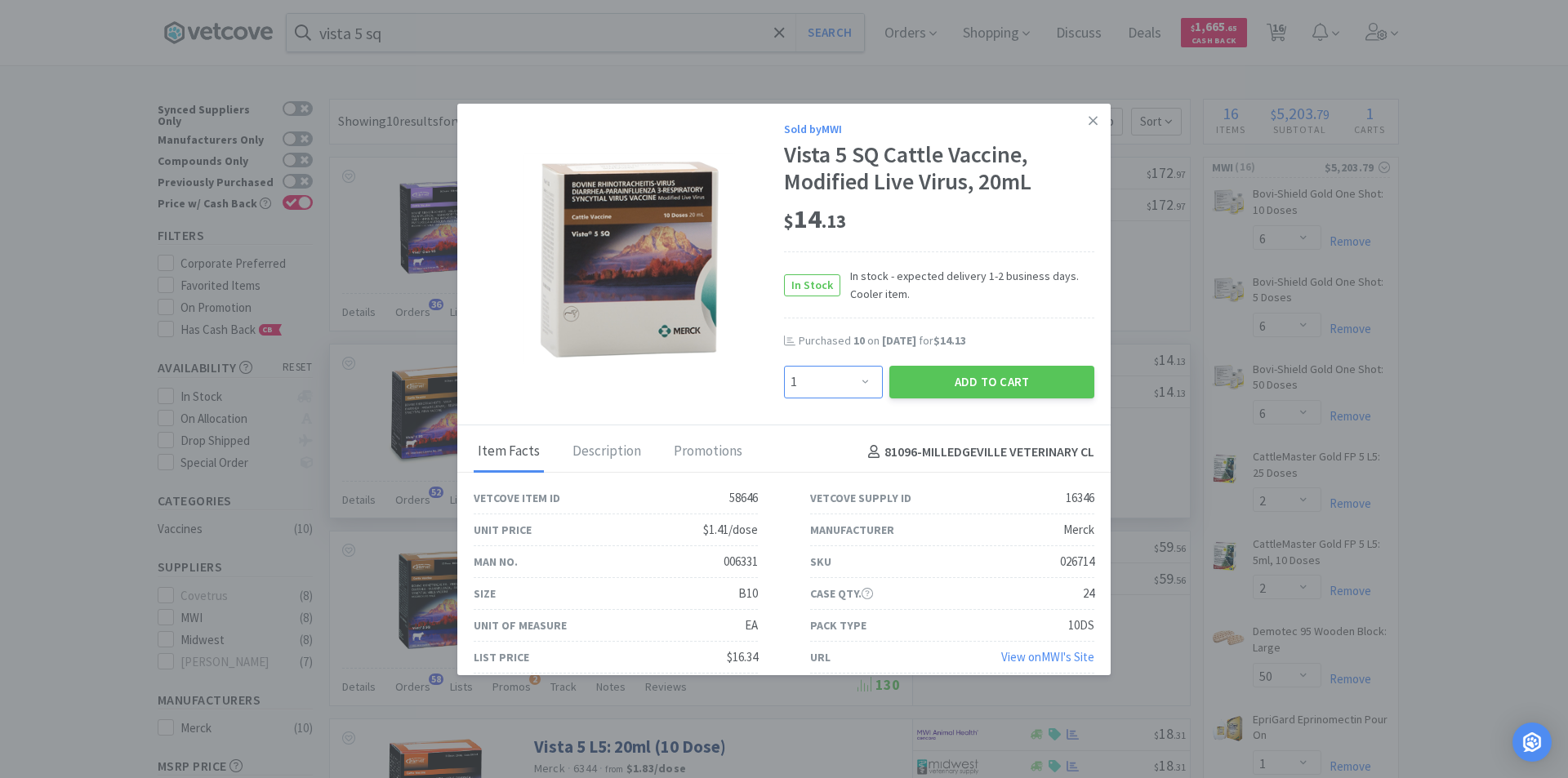
click at [855, 384] on select "Enter Quantity 1 2 3 4 5 6 7 8 9 10 11 12 13 14 15 16 17 18 19 20 Enter Quantity" at bounding box center [833, 382] width 99 height 32
select select "10"
click at [784, 366] on select "Enter Quantity 1 2 3 4 5 6 7 8 9 10 11 12 13 14 15 16 17 18 19 20 Enter Quantity" at bounding box center [833, 382] width 99 height 32
click at [947, 385] on button "Add to Cart" at bounding box center [992, 382] width 205 height 32
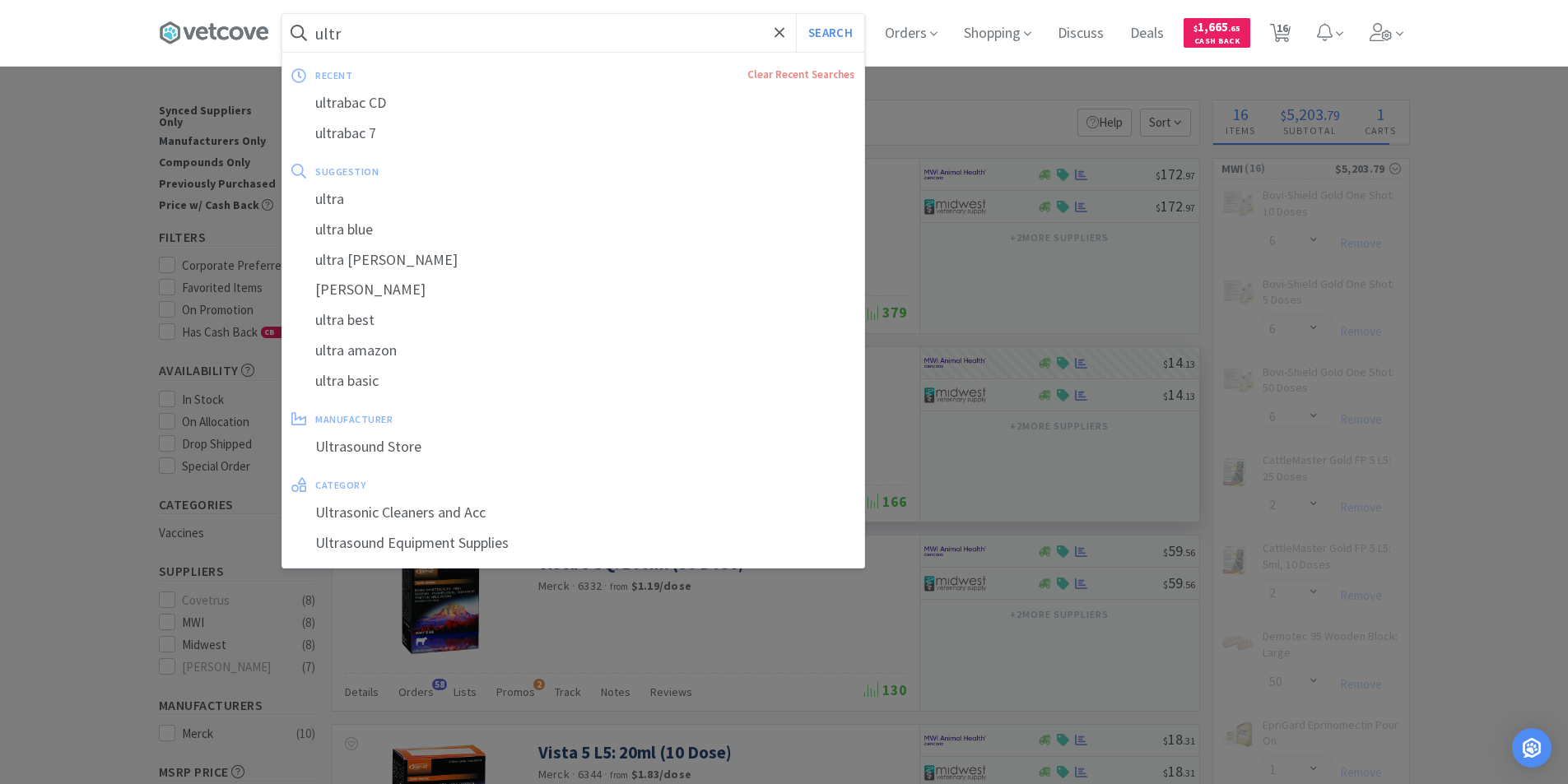
type input "ultra"
select select "10"
select select "20"
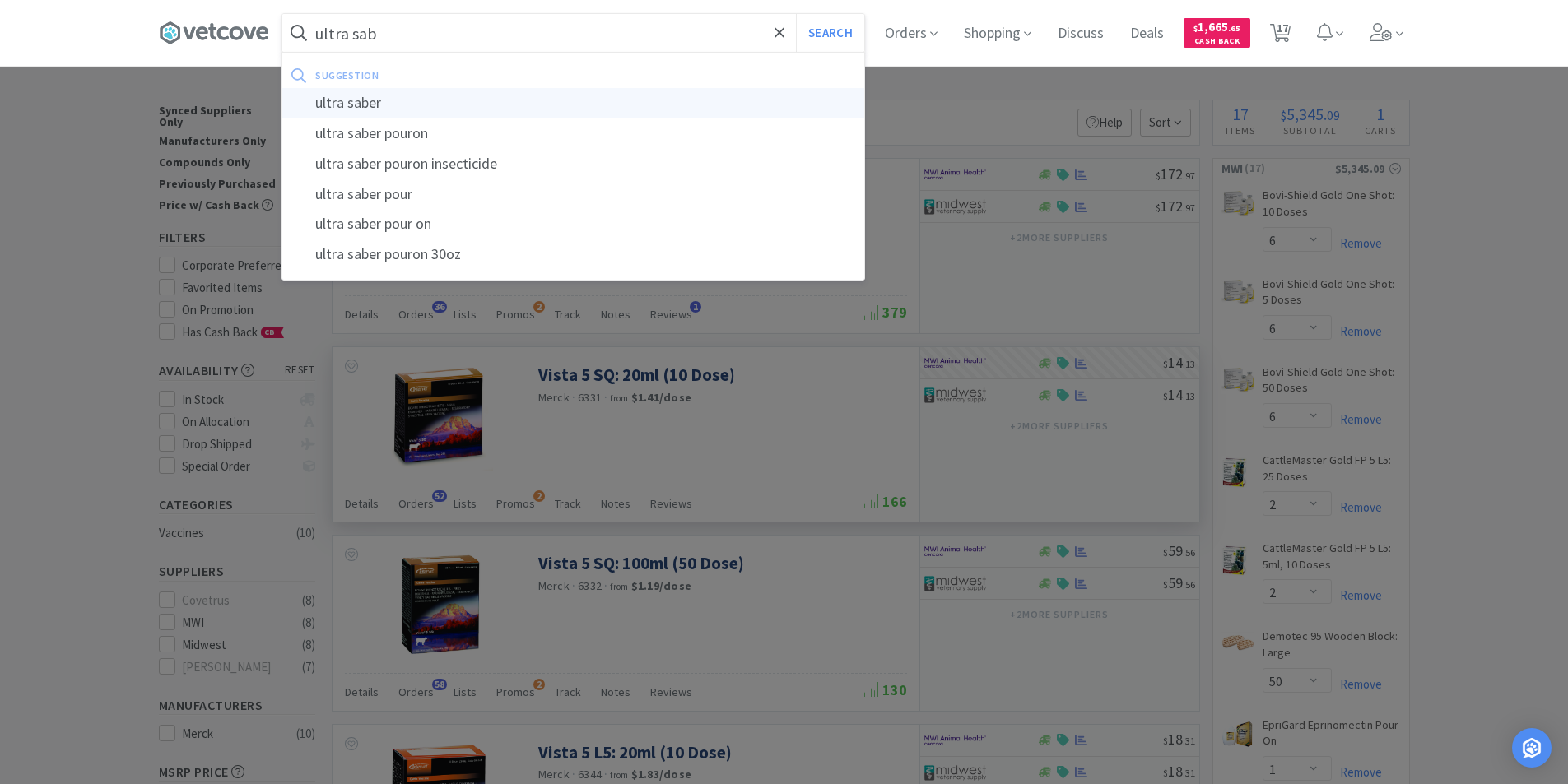
click at [397, 100] on div "ultra saber" at bounding box center [573, 103] width 582 height 31
type input "ultra saber"
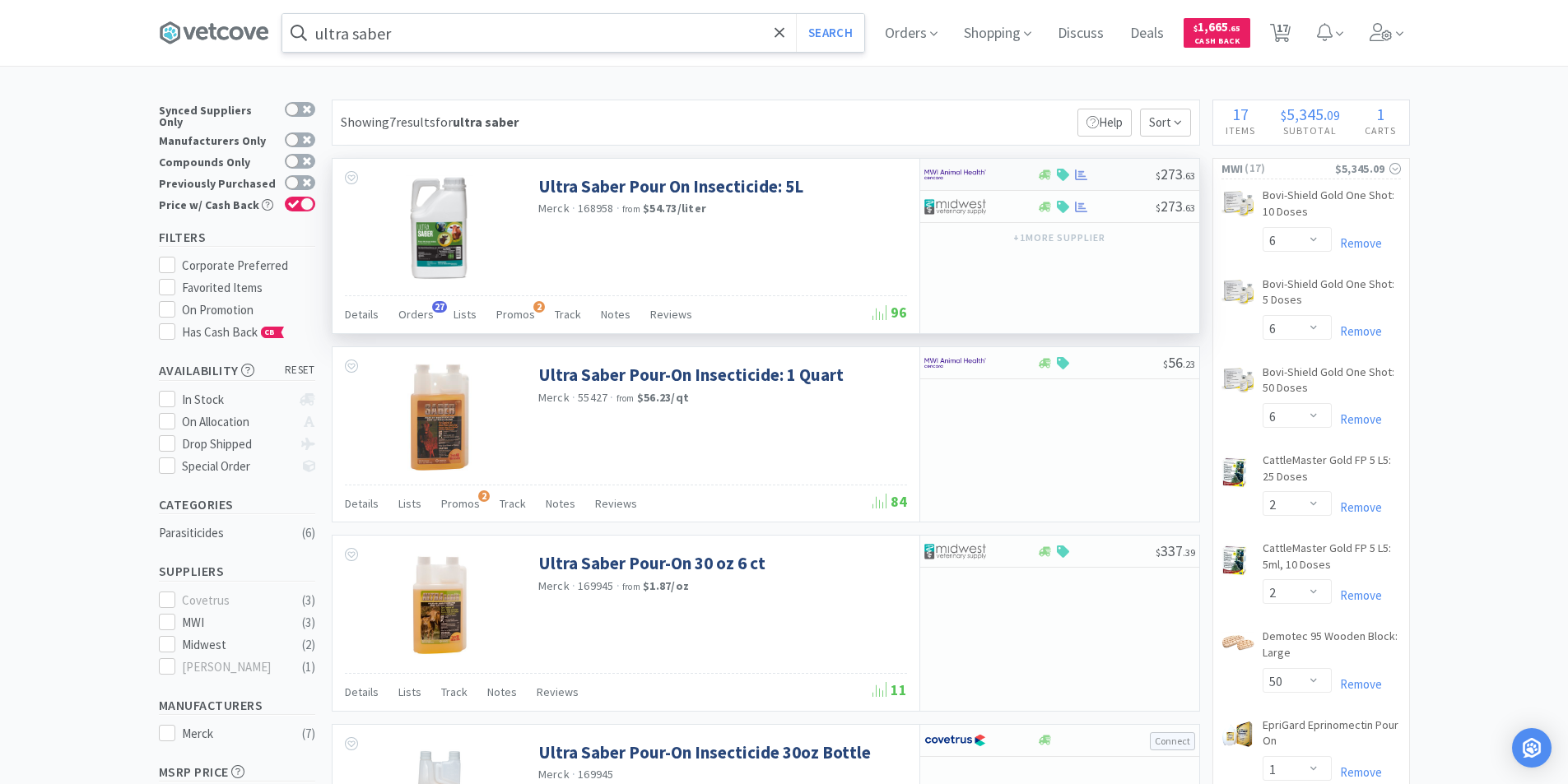
click at [1003, 177] on div at bounding box center [969, 174] width 90 height 28
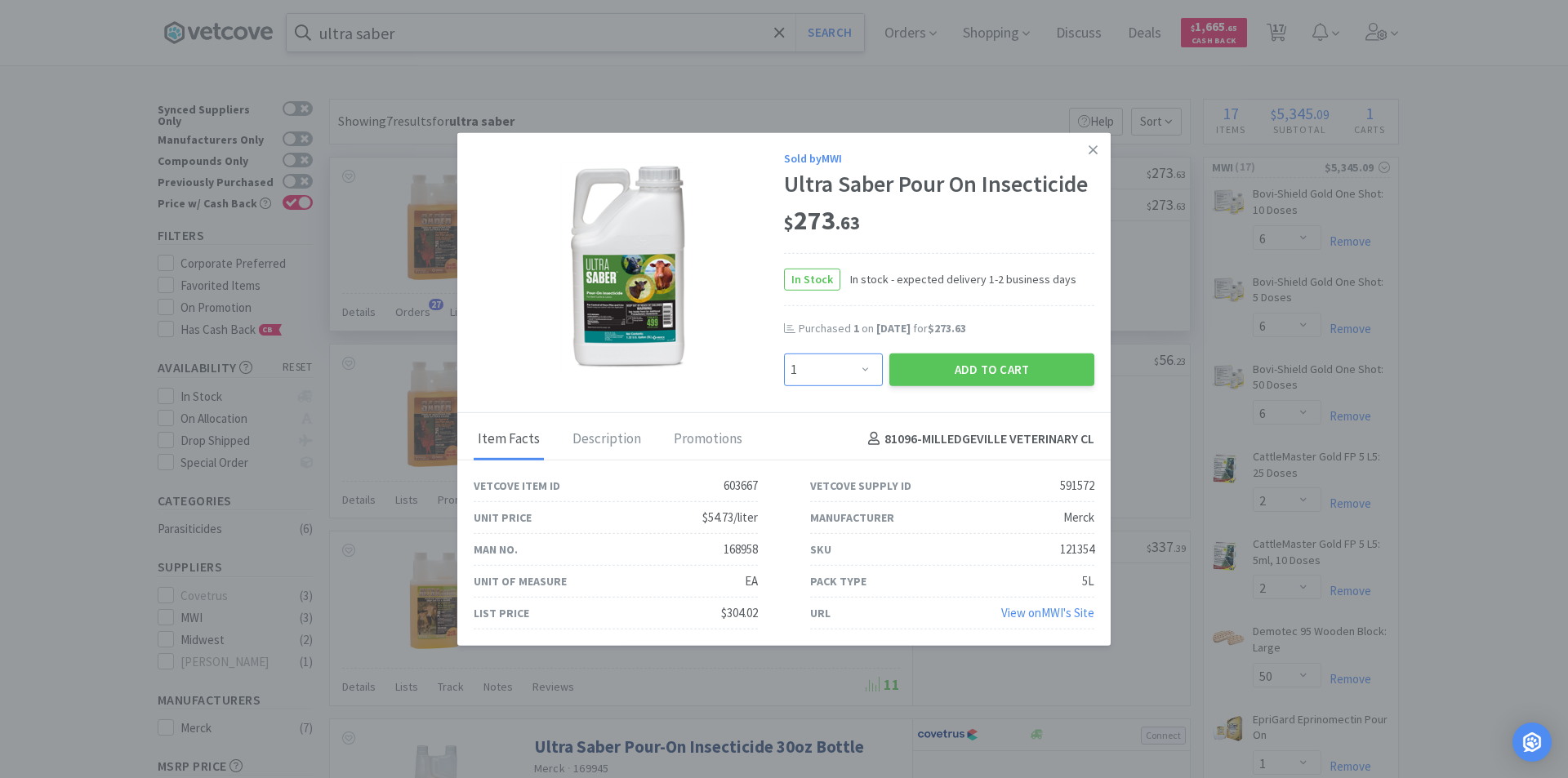
click at [858, 373] on select "Enter Quantity 1 2 3 4 5 6 7 8 9 10 11 12 13 14 15 16 17 18 19 20 Enter Quantity" at bounding box center [833, 368] width 99 height 32
select select "2"
click at [784, 352] on select "Enter Quantity 1 2 3 4 5 6 7 8 9 10 11 12 13 14 15 16 17 18 19 20 Enter Quantity" at bounding box center [833, 368] width 99 height 32
click at [932, 364] on button "Add to Cart" at bounding box center [992, 368] width 205 height 32
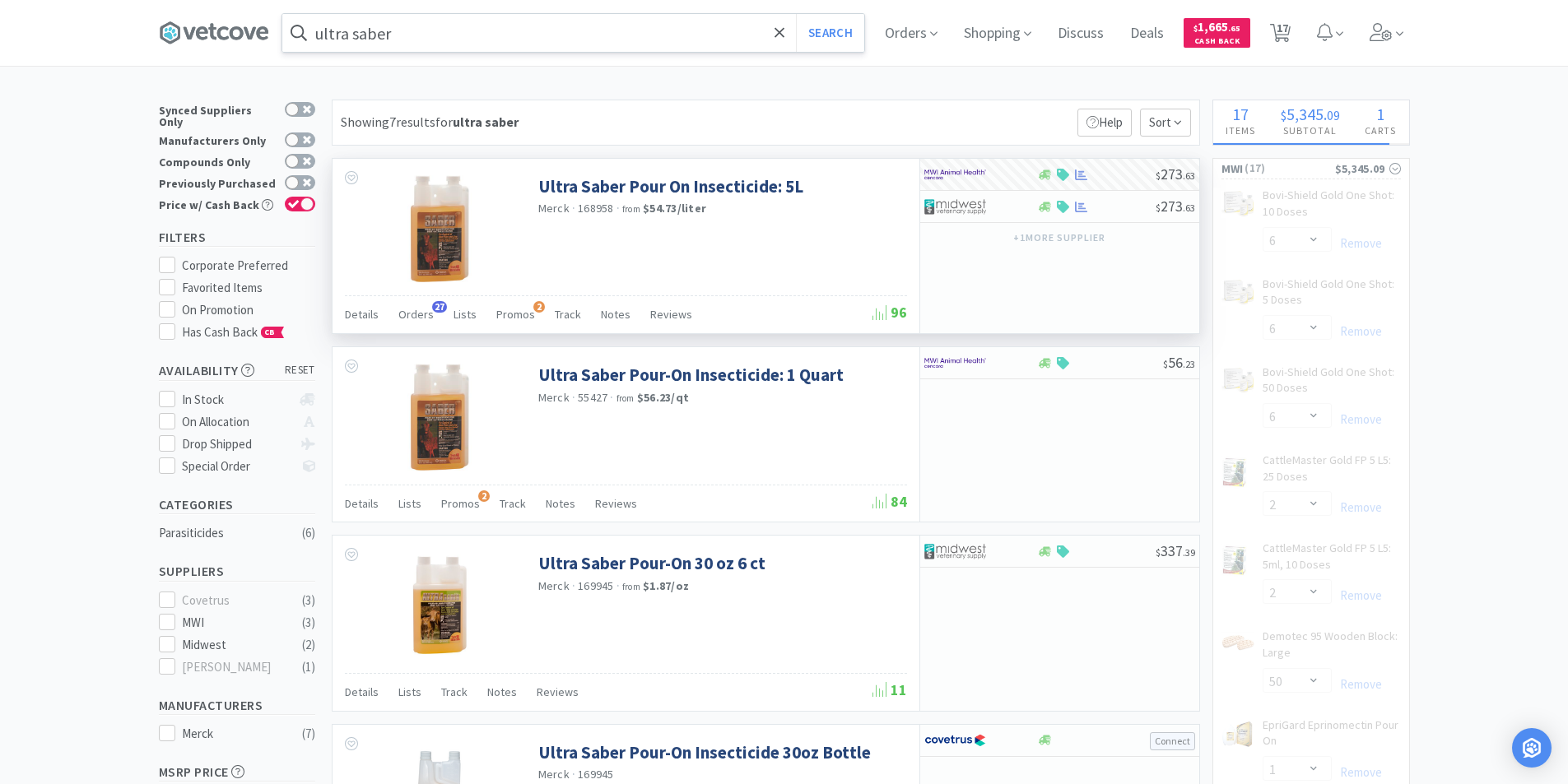
click at [543, 42] on input "ultra saber" at bounding box center [573, 33] width 582 height 38
select select "2"
select select "10"
select select "20"
select select "10"
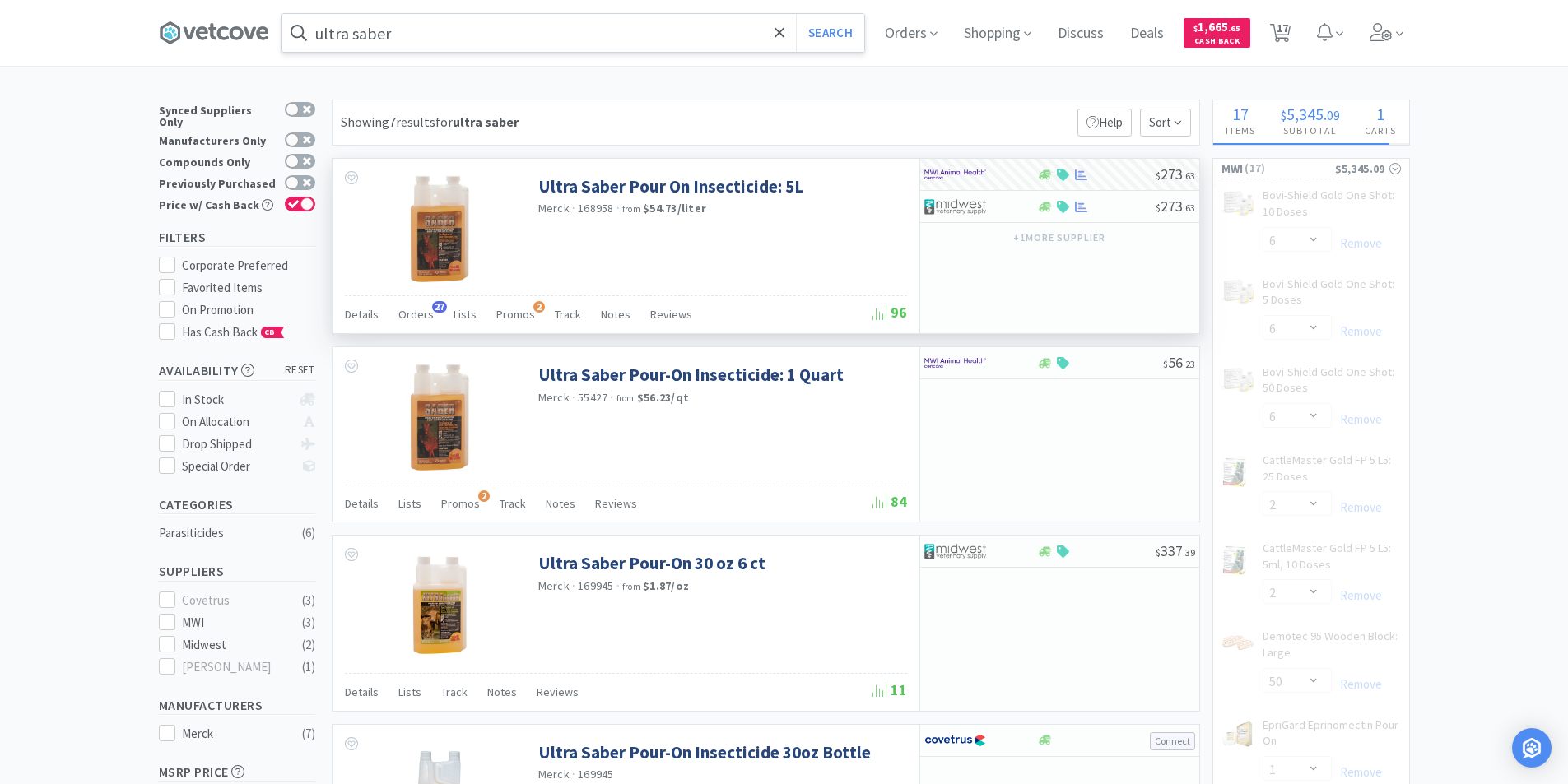
select select "20"
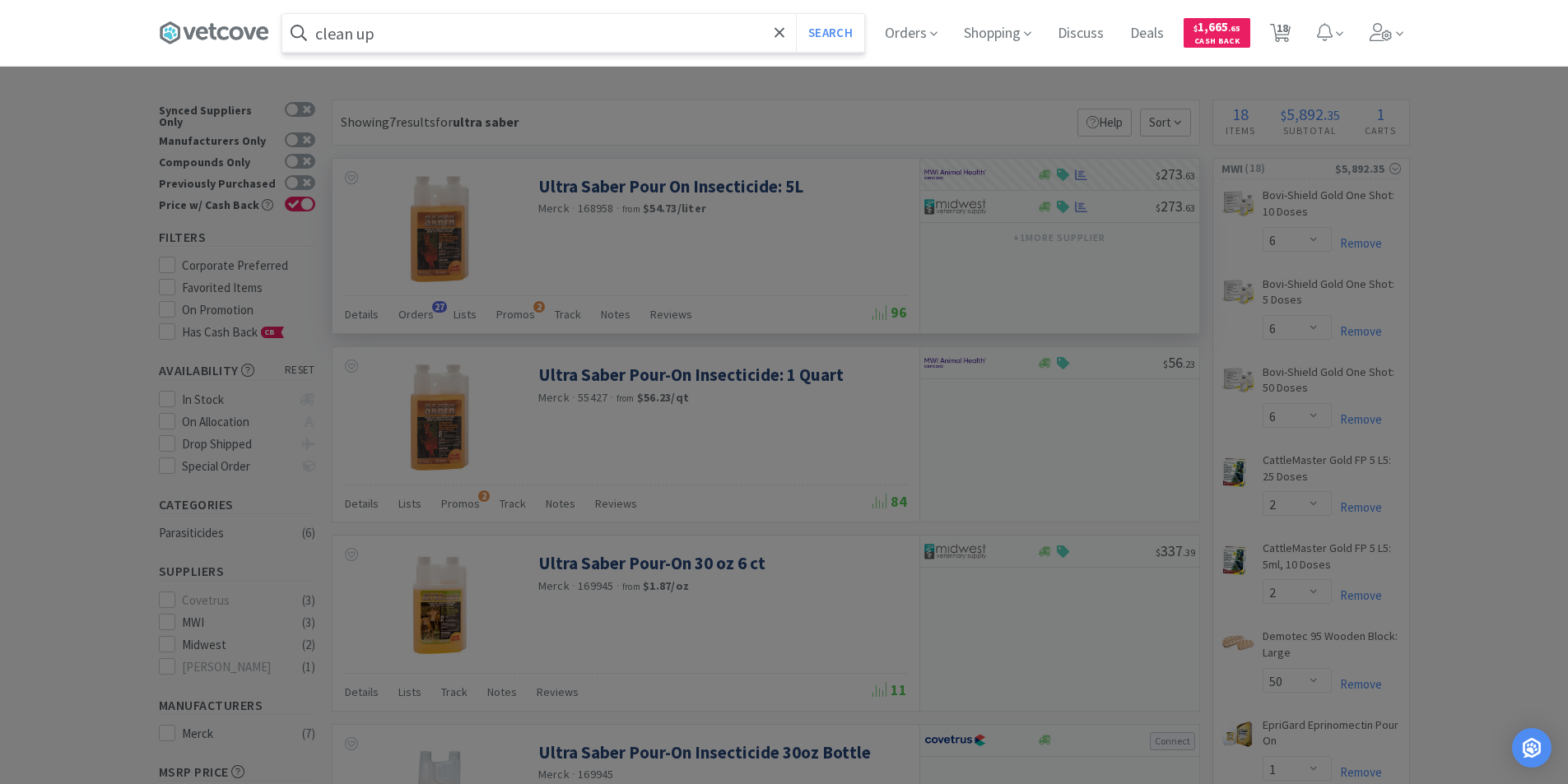
type input "clean up"
click at [796, 14] on button "Search" at bounding box center [830, 33] width 68 height 38
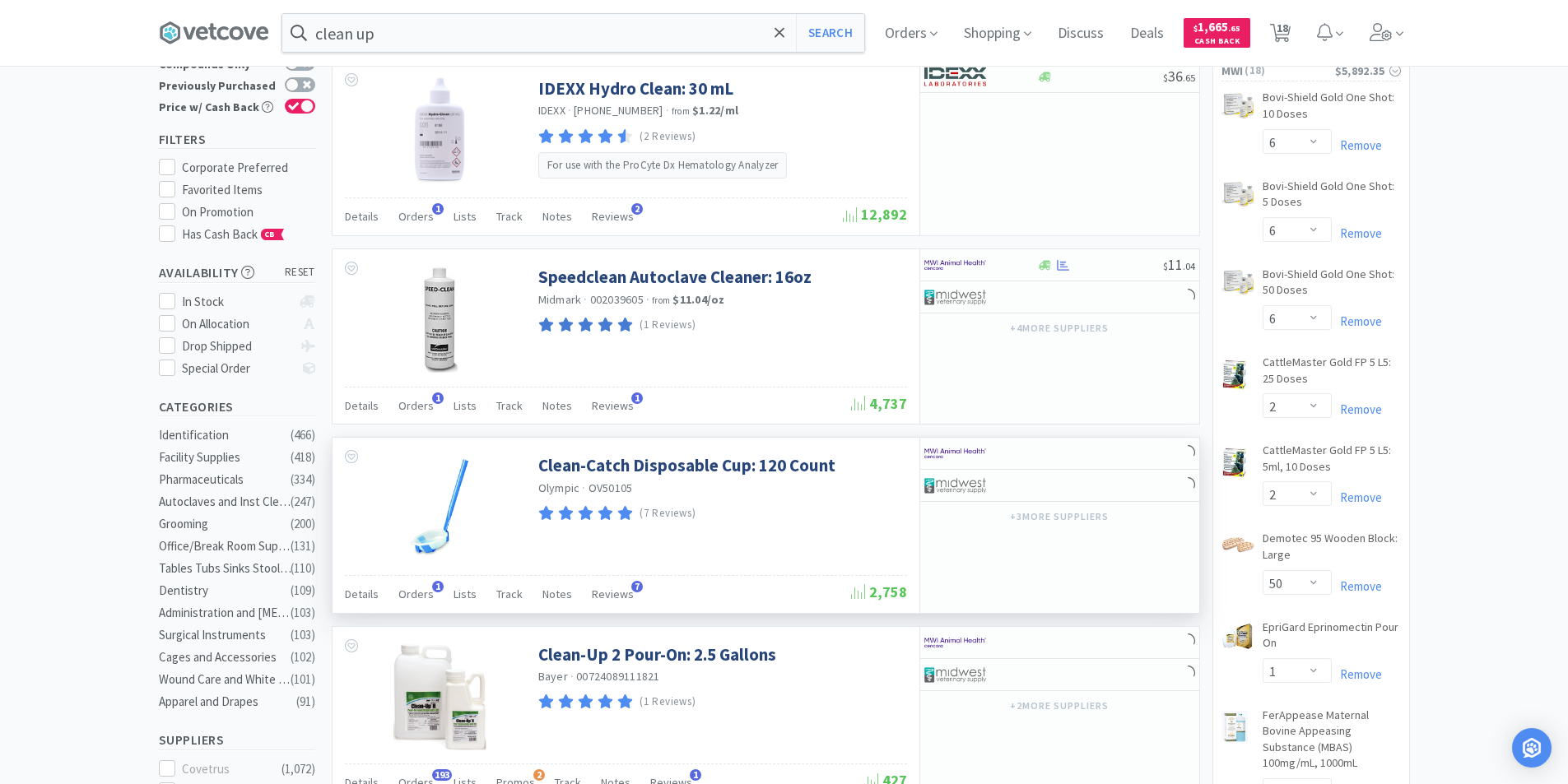
scroll to position [411, 0]
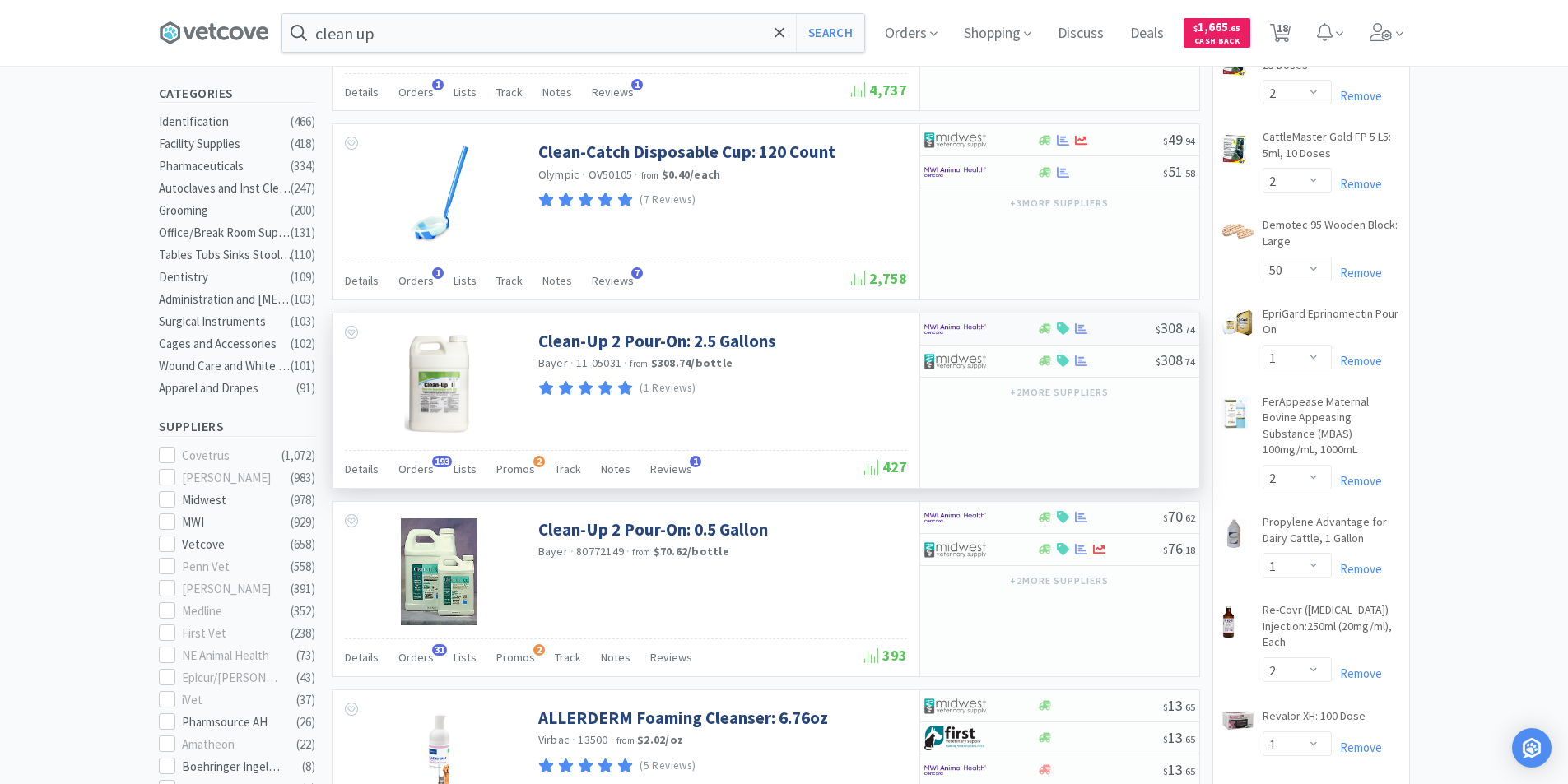
click at [1023, 334] on div at bounding box center [980, 329] width 113 height 28
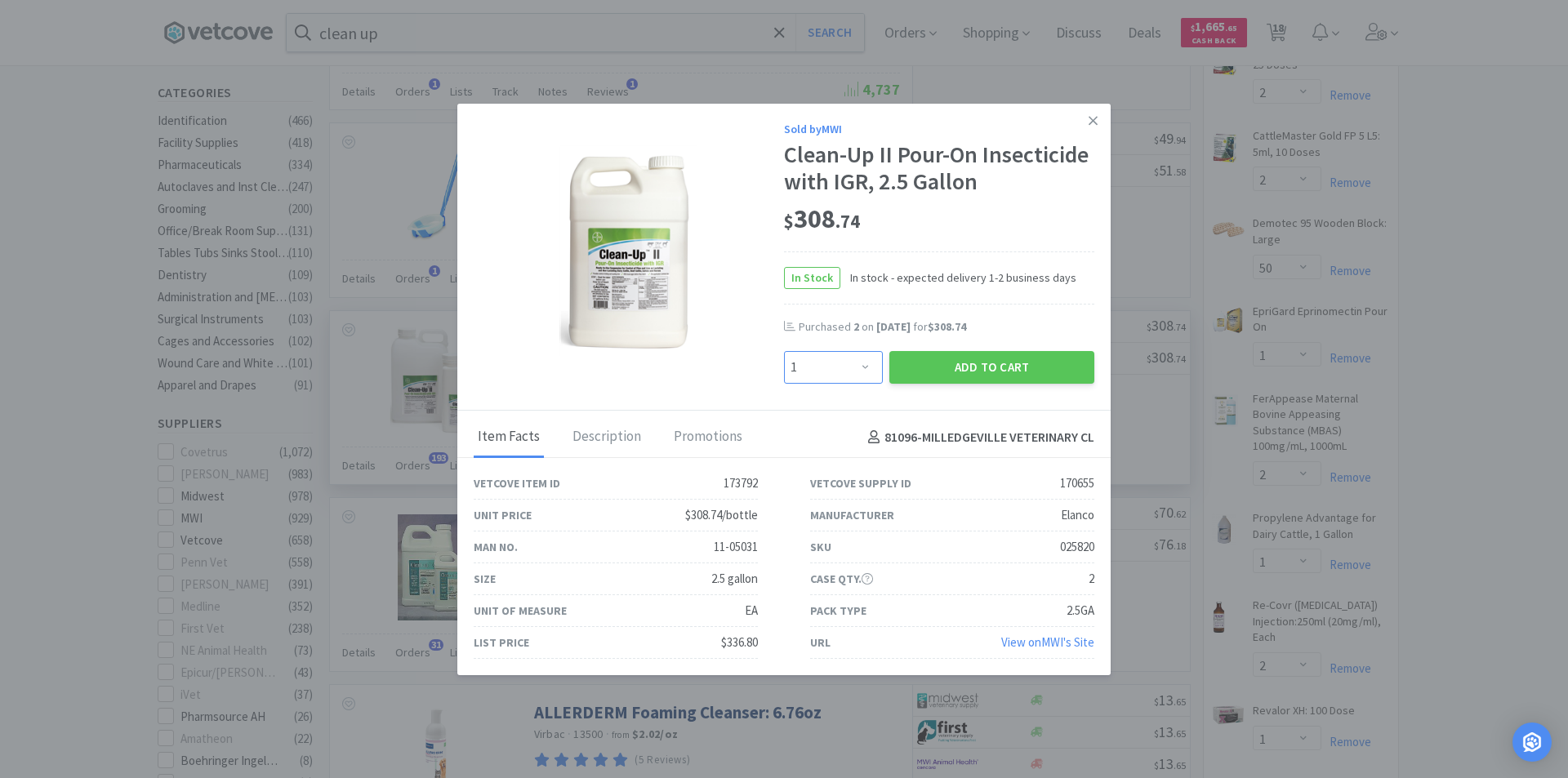
click at [855, 373] on select "Enter Quantity 1 2 3 4 5 6 7 8 9 10 11 12 13 14 15 16 17 18 19 20 Enter Quantity" at bounding box center [833, 367] width 99 height 32
select select "2"
click at [784, 352] on select "Enter Quantity 1 2 3 4 5 6 7 8 9 10 11 12 13 14 15 16 17 18 19 20 Enter Quantity" at bounding box center [833, 367] width 99 height 32
click at [927, 377] on button "Add to Cart" at bounding box center [992, 367] width 205 height 32
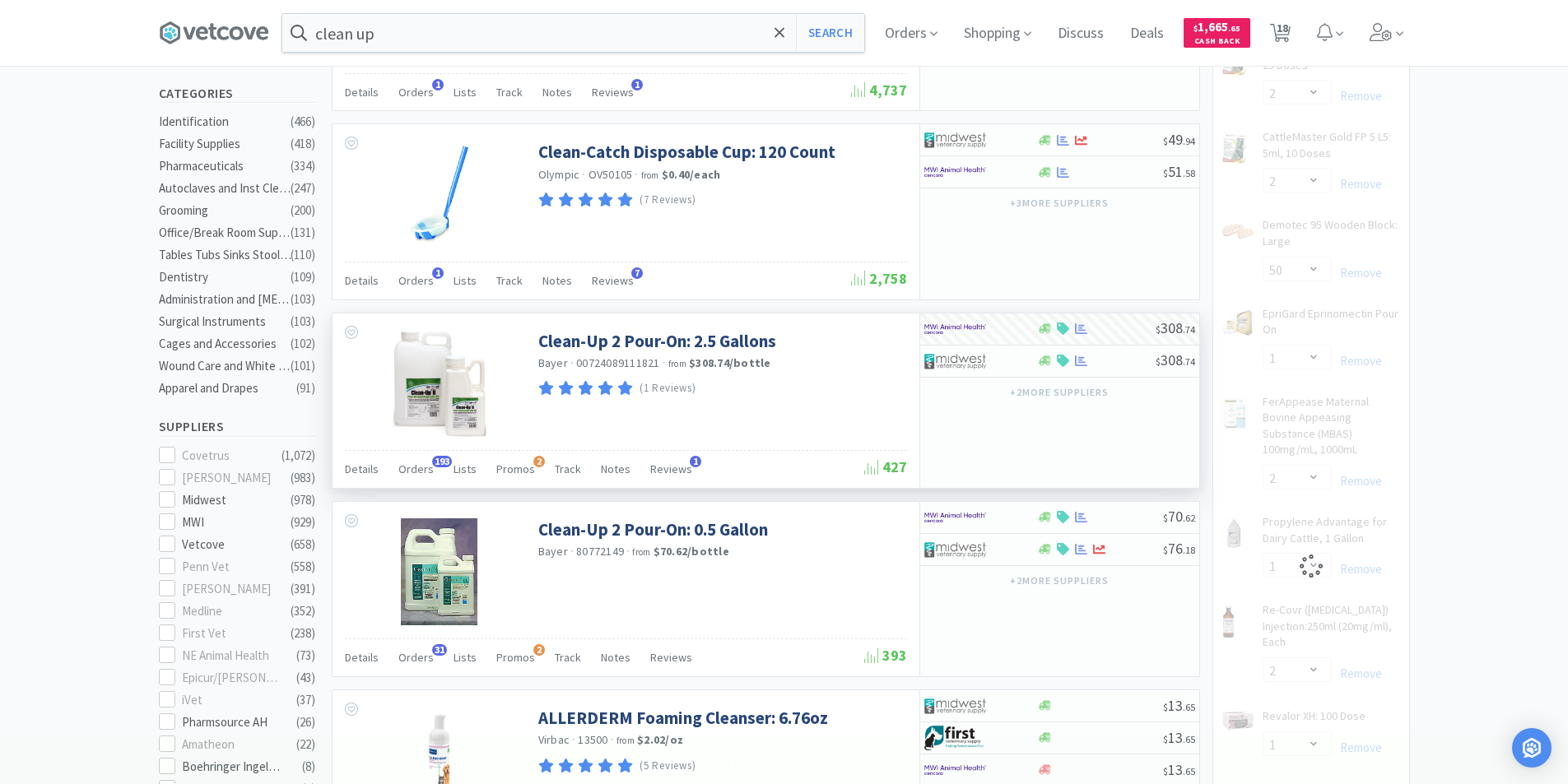
select select "2"
select select "1"
select select "2"
select select "1"
select select "2"
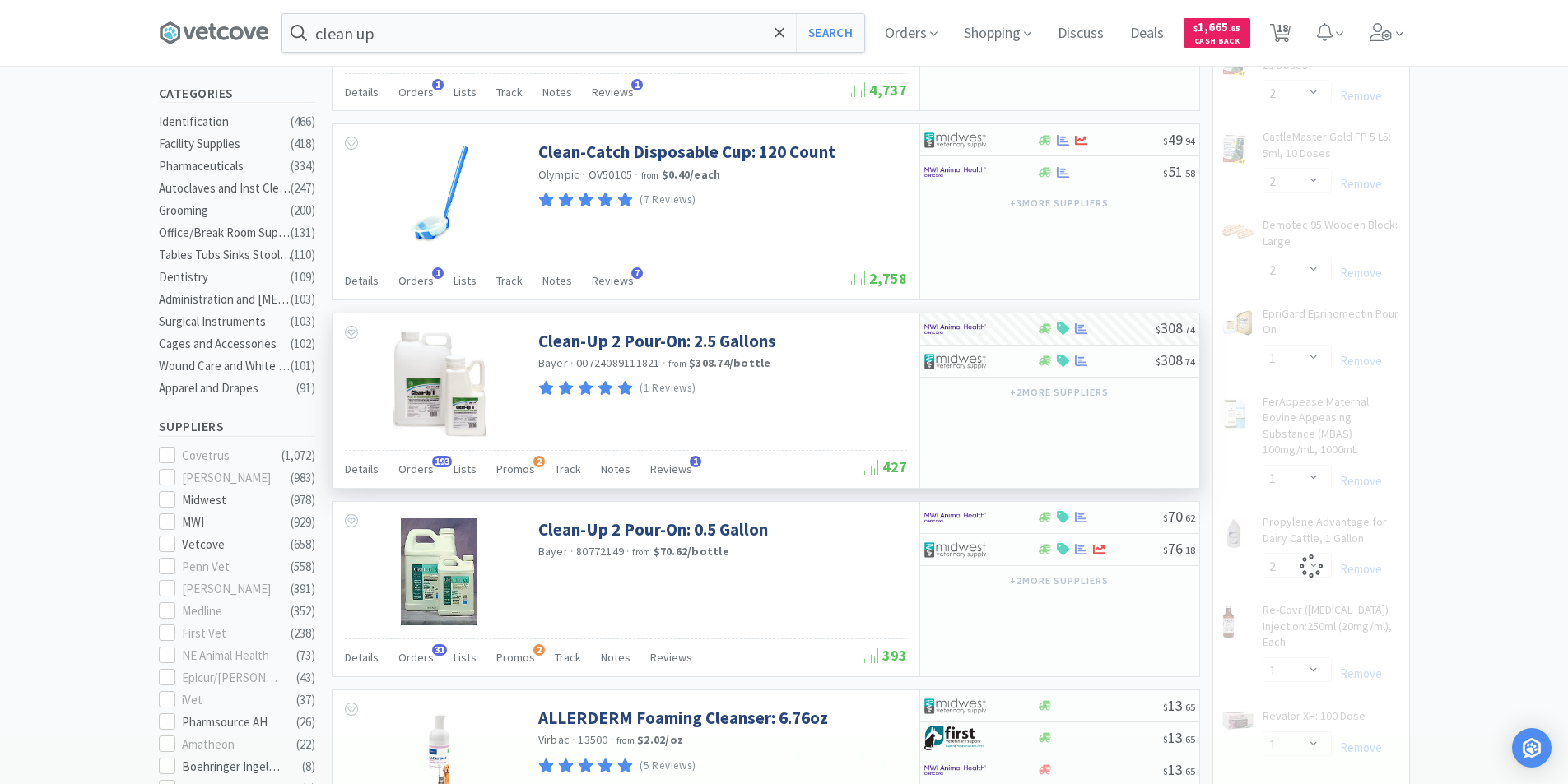
select select "1"
select select "2"
select select "10"
select select "20"
select select "10"
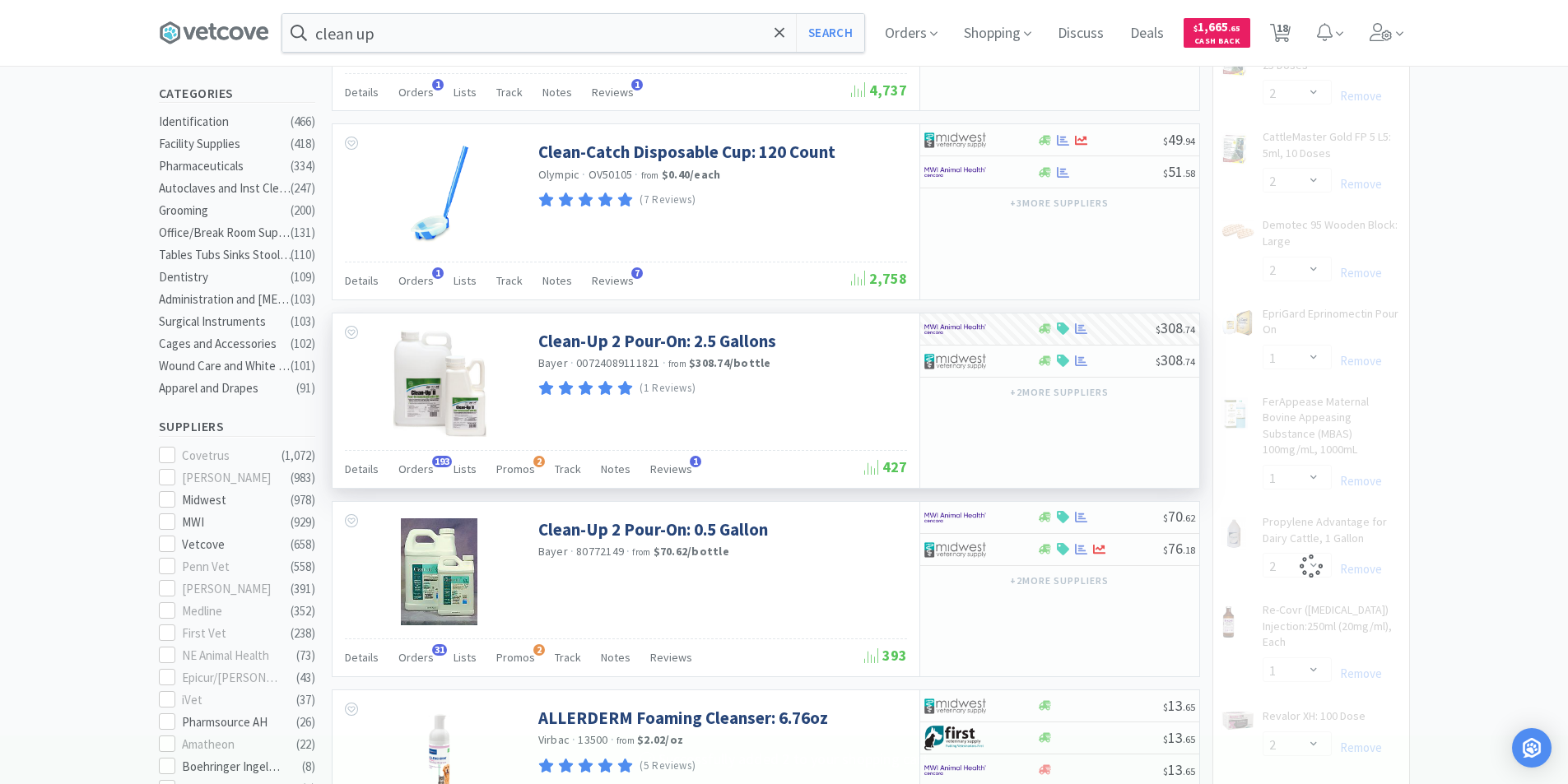
select select "50"
select select "20"
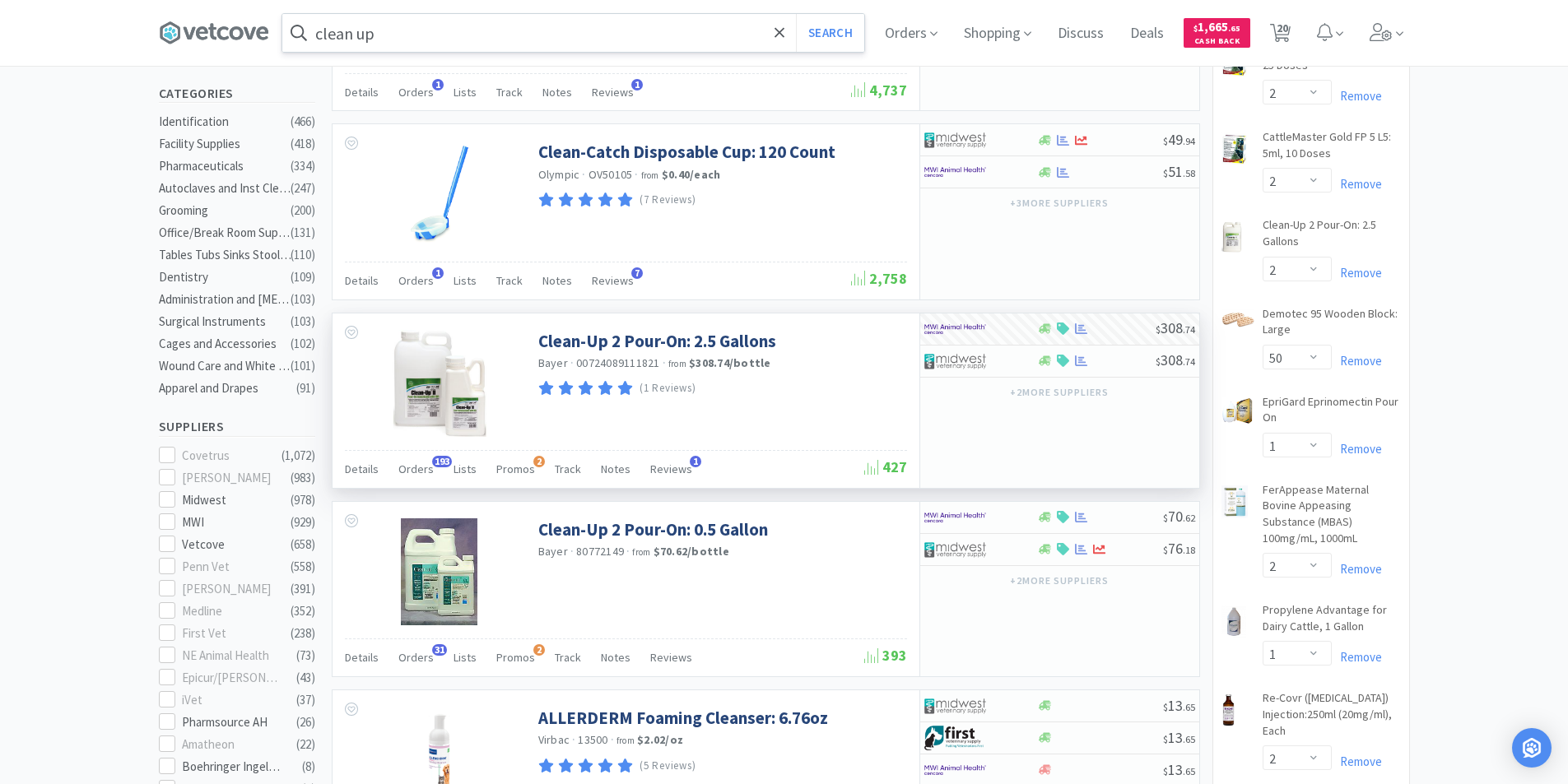
click at [414, 30] on input "clean up" at bounding box center [573, 33] width 582 height 38
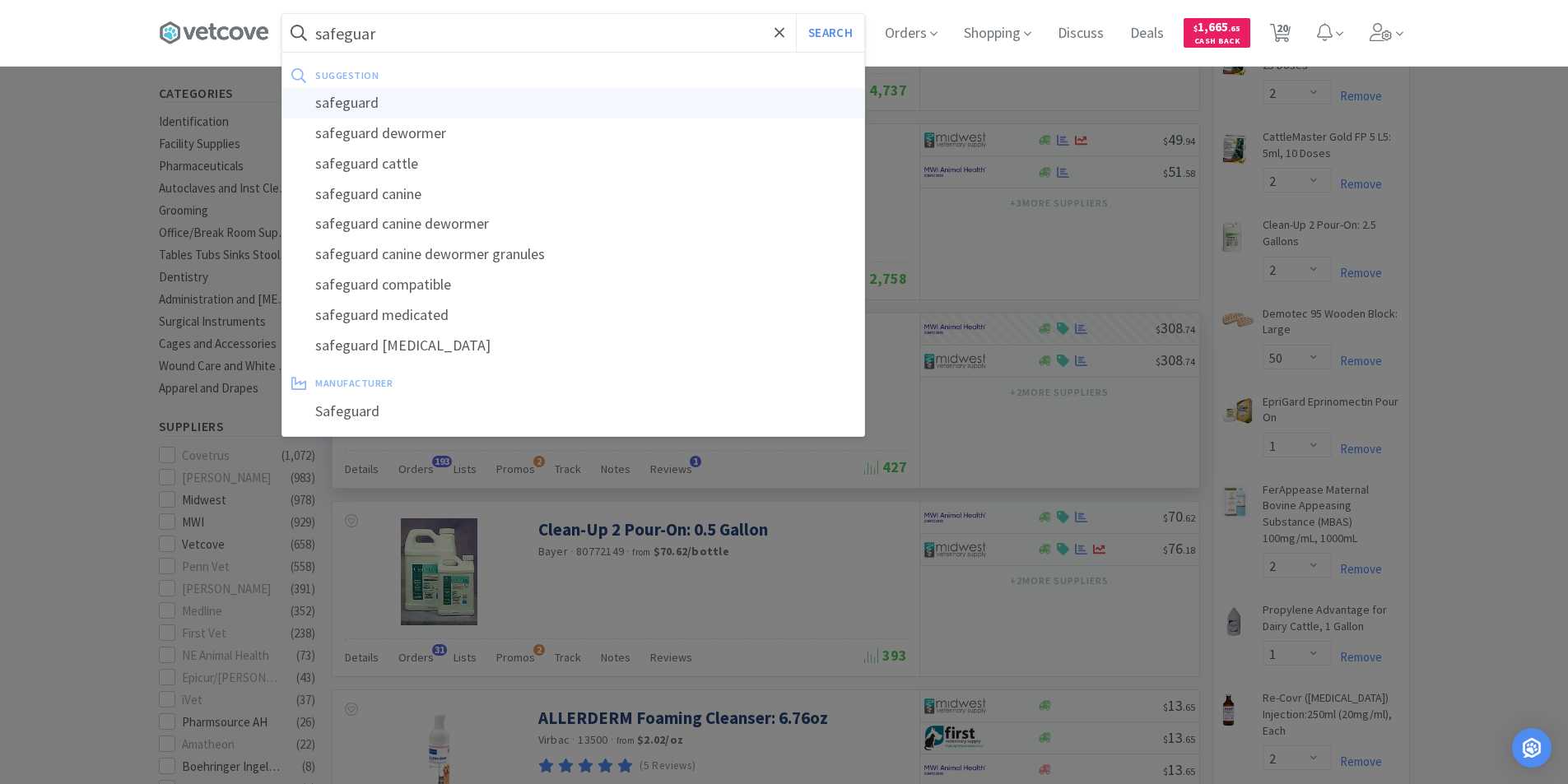
click at [348, 105] on div "safeguard" at bounding box center [573, 103] width 582 height 31
type input "safeguard"
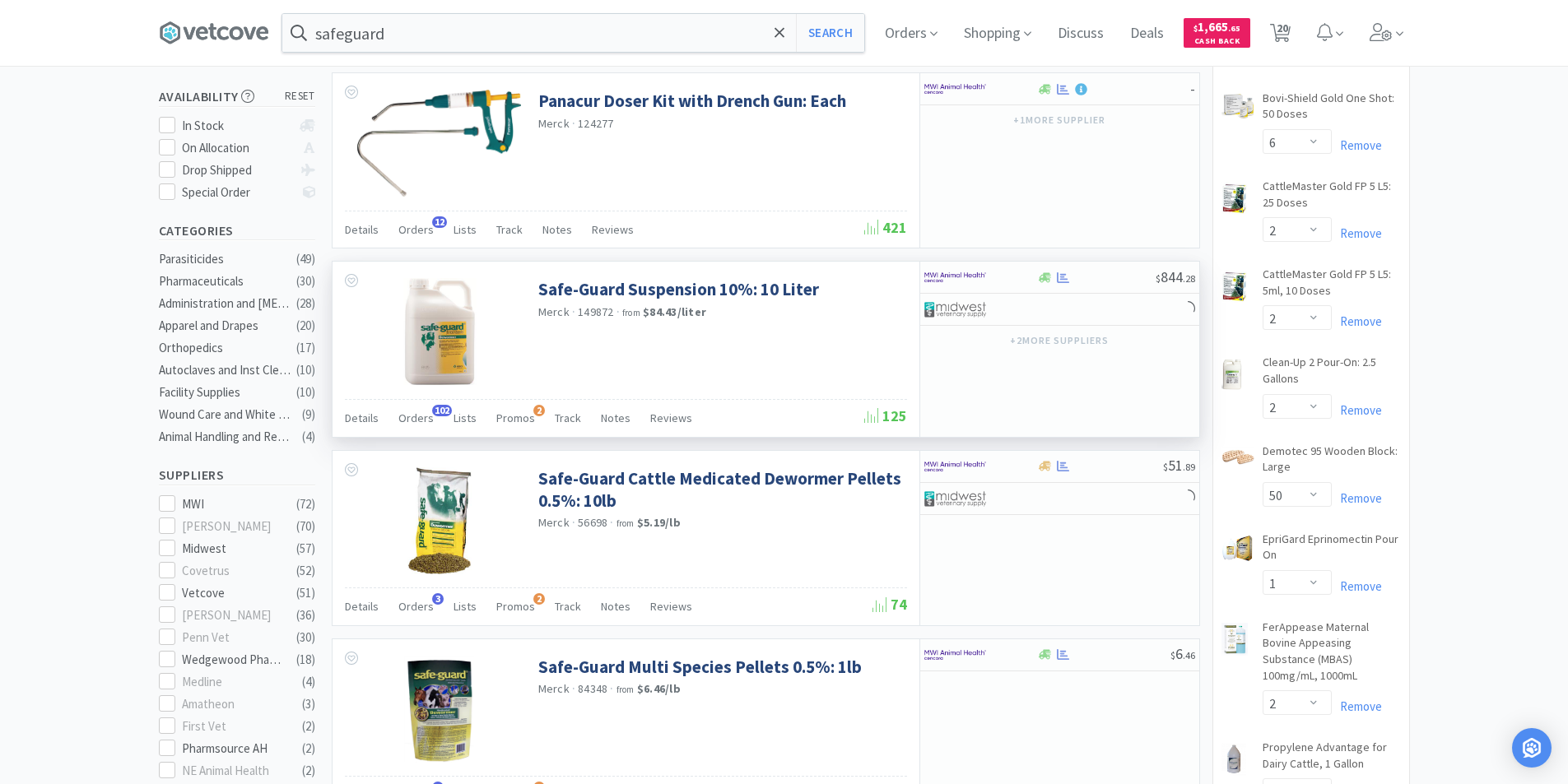
scroll to position [329, 0]
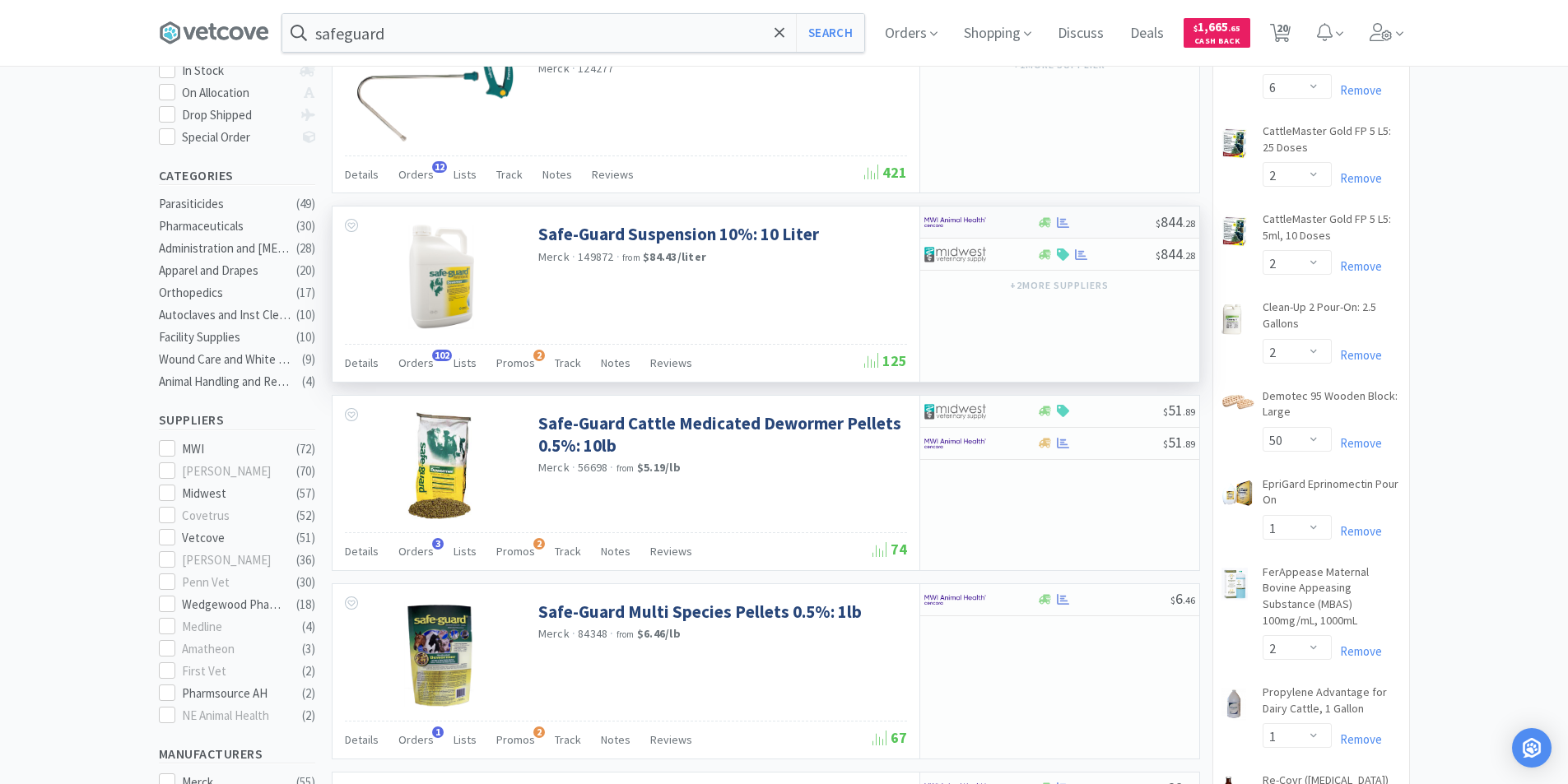
click at [1024, 228] on div at bounding box center [980, 222] width 113 height 28
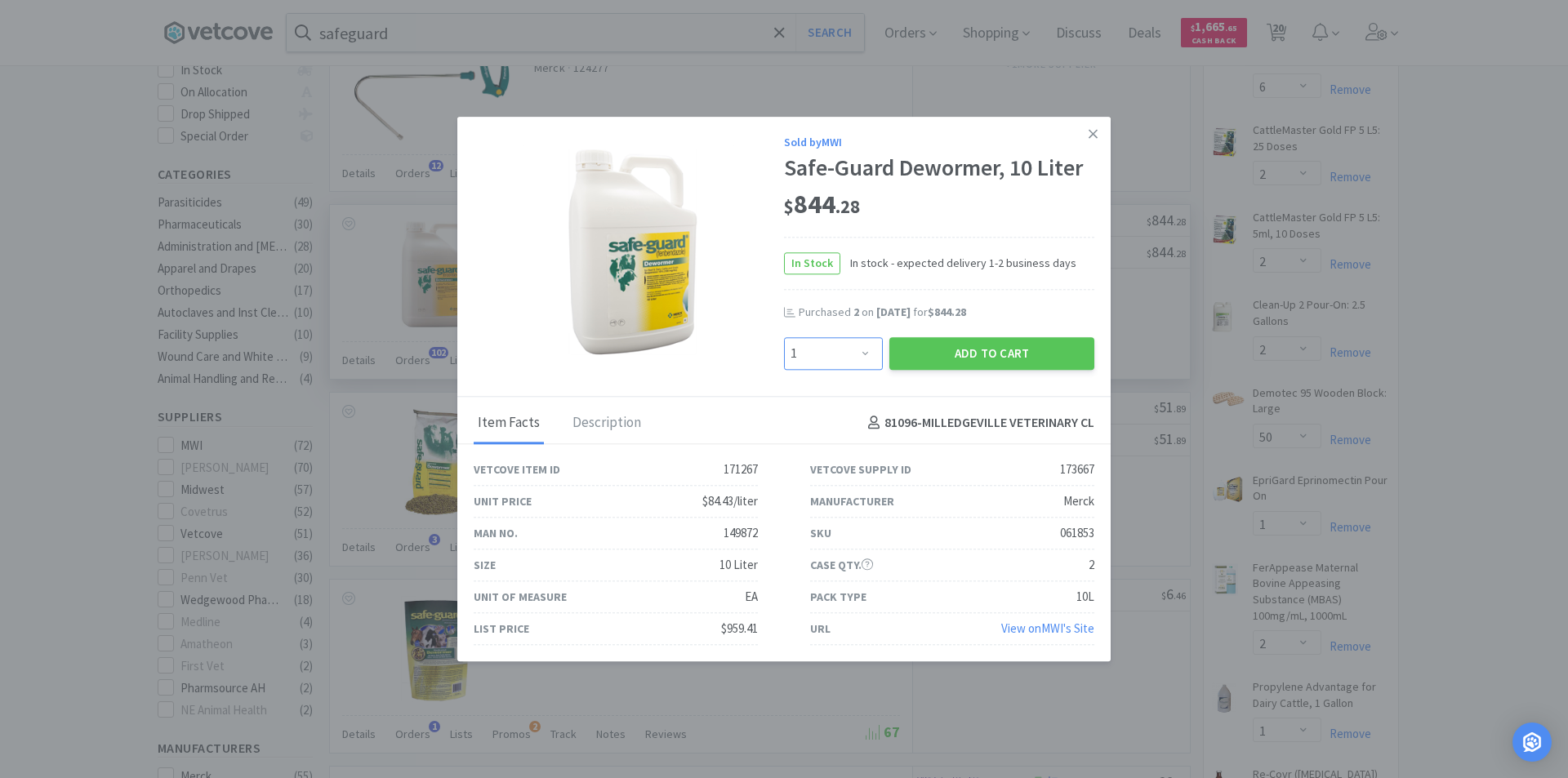
click at [868, 355] on select "Enter Quantity 1 2 3 4 5 6 7 8 9 10 11 12 13 14 15 16 17 18 19 20 Enter Quantity" at bounding box center [833, 353] width 99 height 32
select select "2"
click at [784, 338] on select "Enter Quantity 1 2 3 4 5 6 7 8 9 10 11 12 13 14 15 16 17 18 19 20 Enter Quantity" at bounding box center [833, 353] width 99 height 32
click at [994, 354] on button "Add to Cart" at bounding box center [992, 353] width 205 height 32
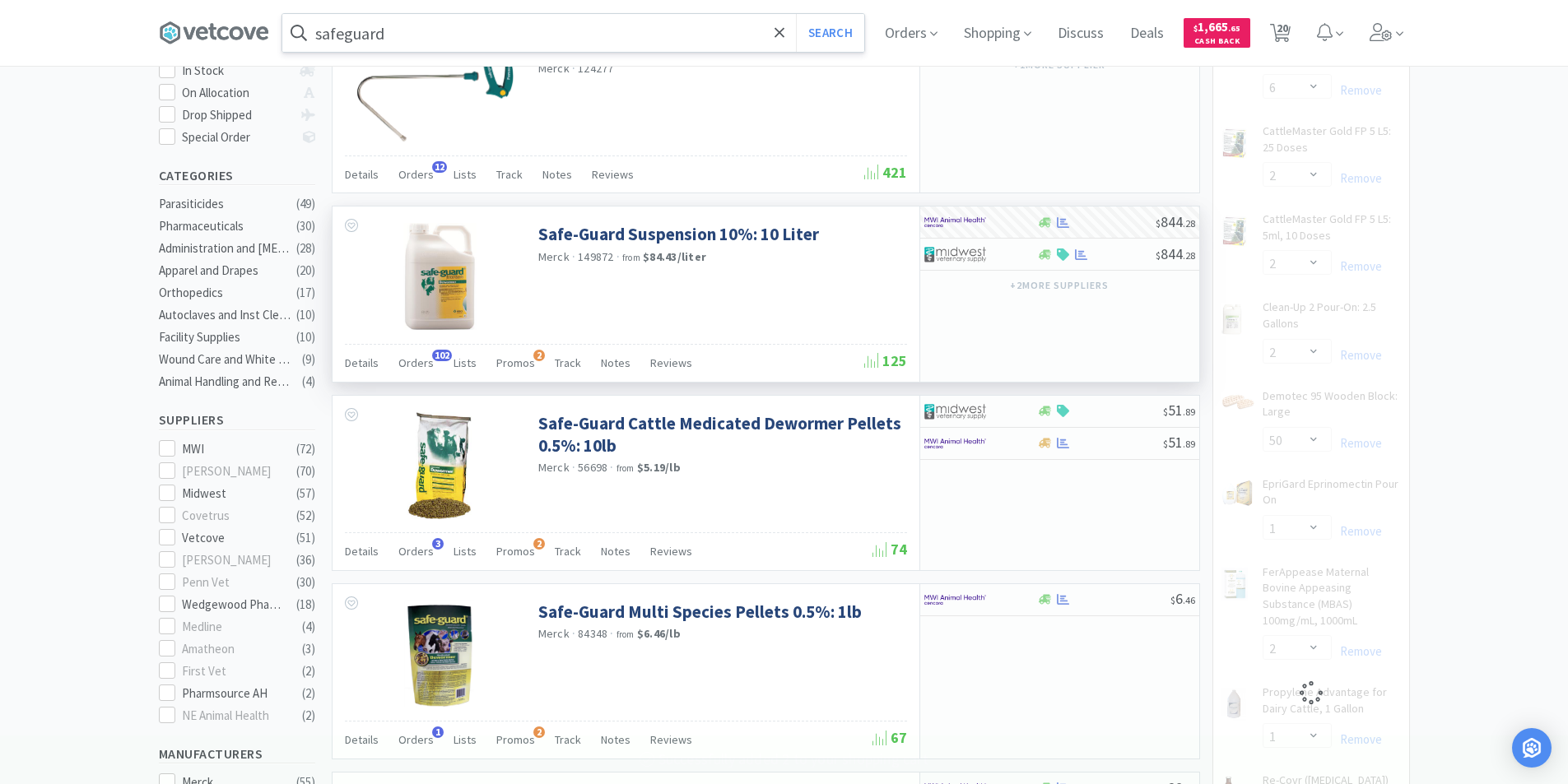
click at [450, 46] on input "safeguard" at bounding box center [573, 33] width 582 height 38
select select "2"
select select "1"
select select "2"
select select "10"
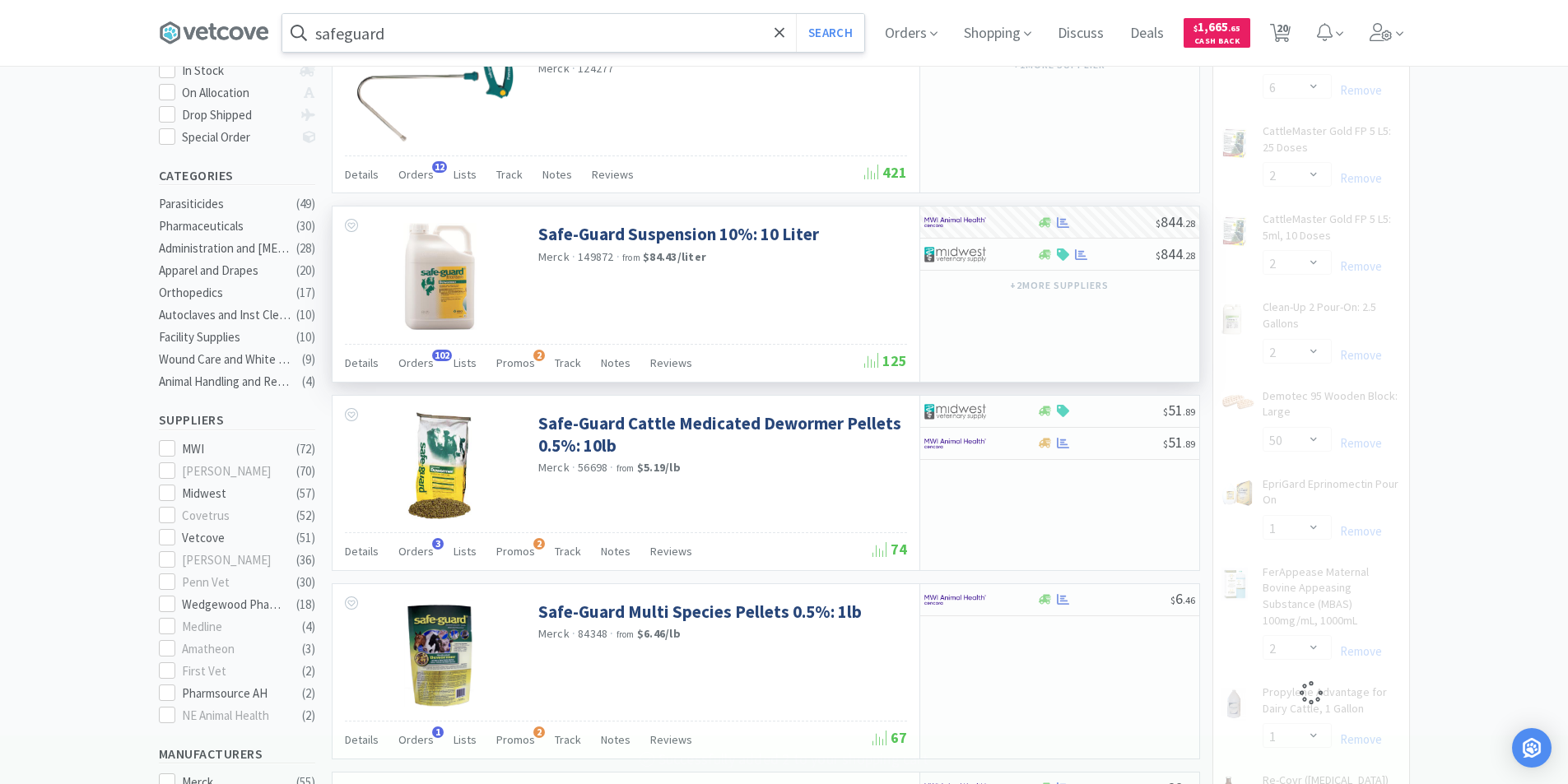
select select "20"
select select "10"
select select "20"
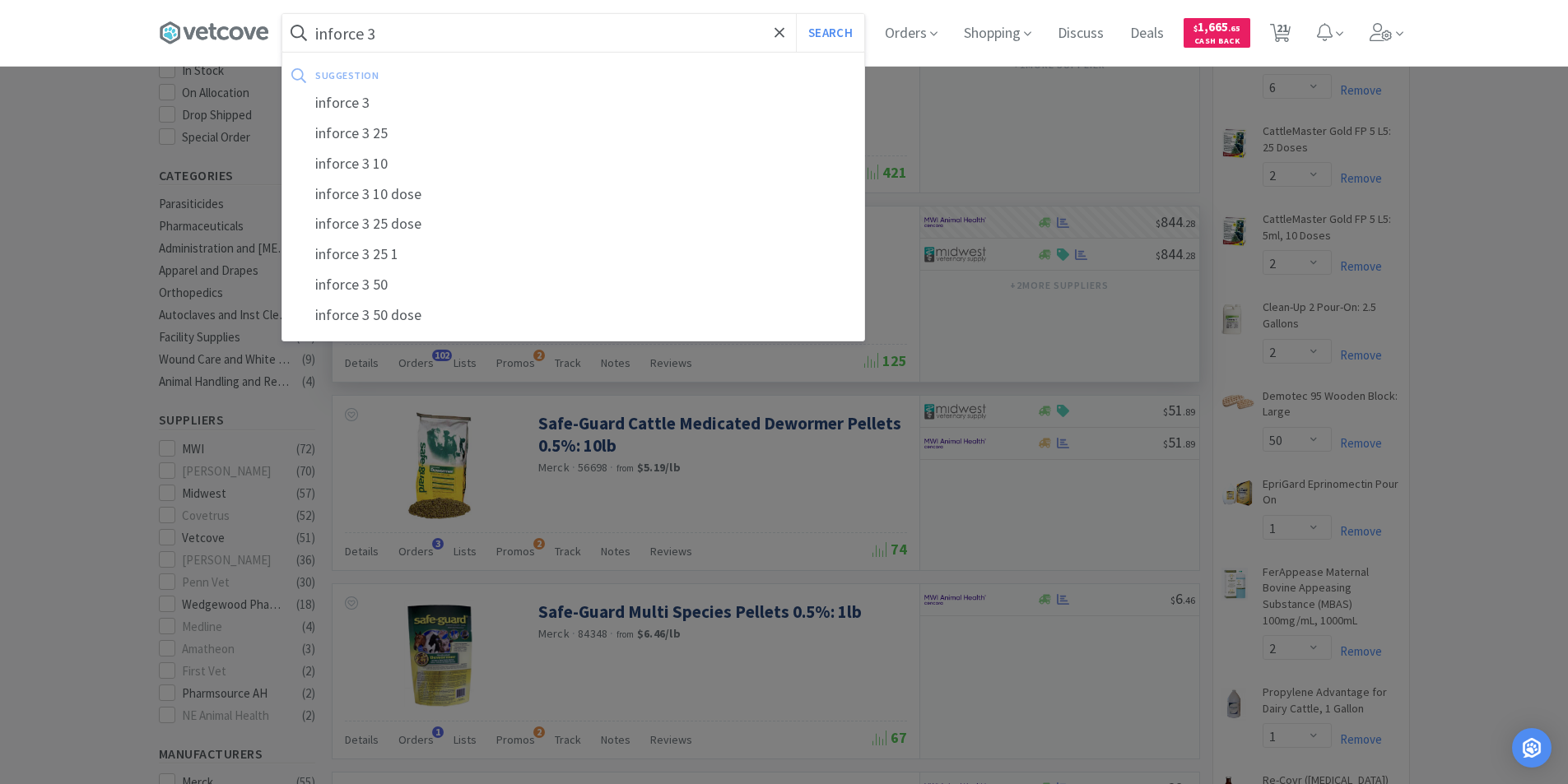
type input "inforce 3"
click at [796, 14] on button "Search" at bounding box center [830, 33] width 68 height 38
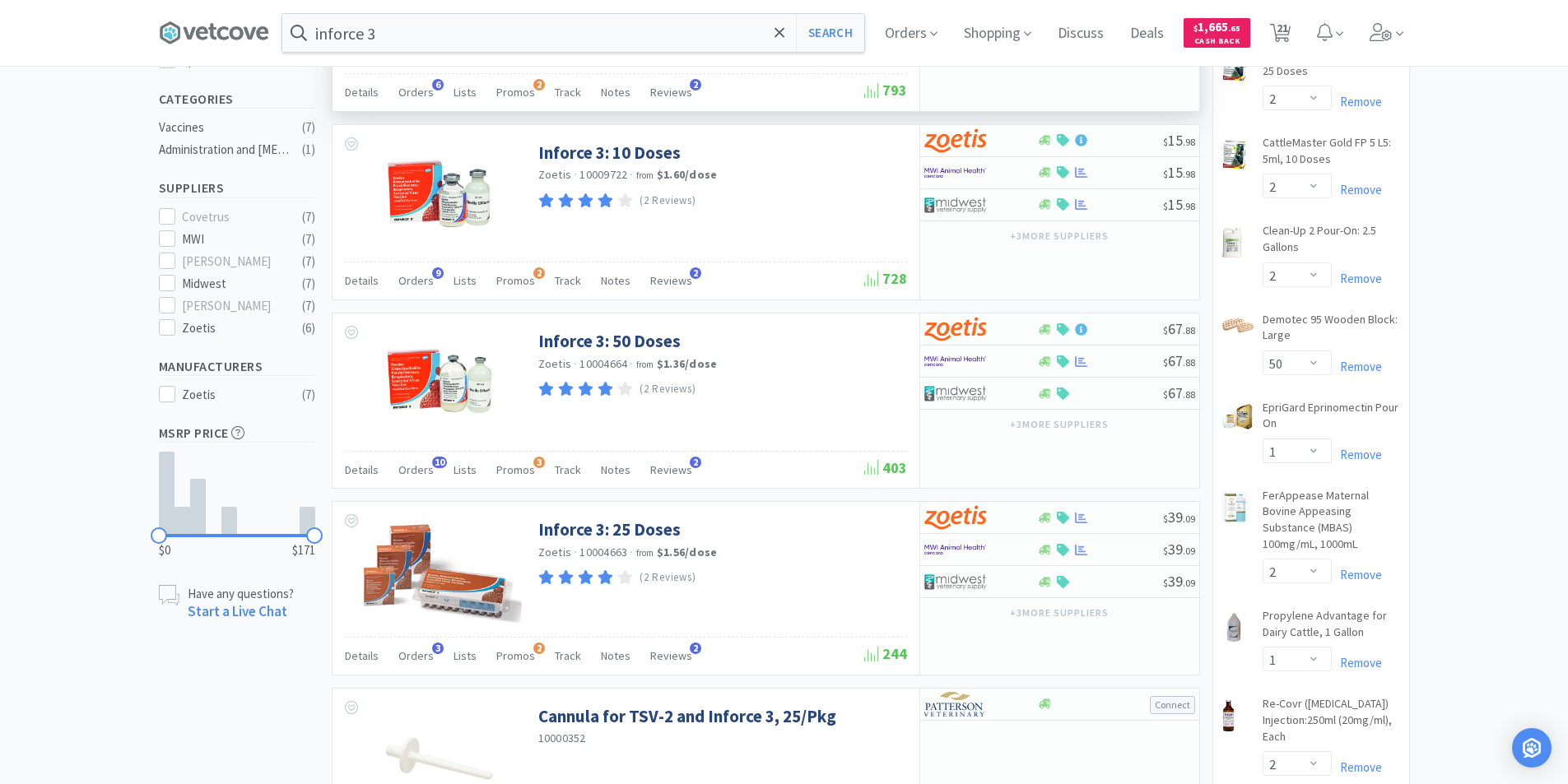
scroll to position [411, 0]
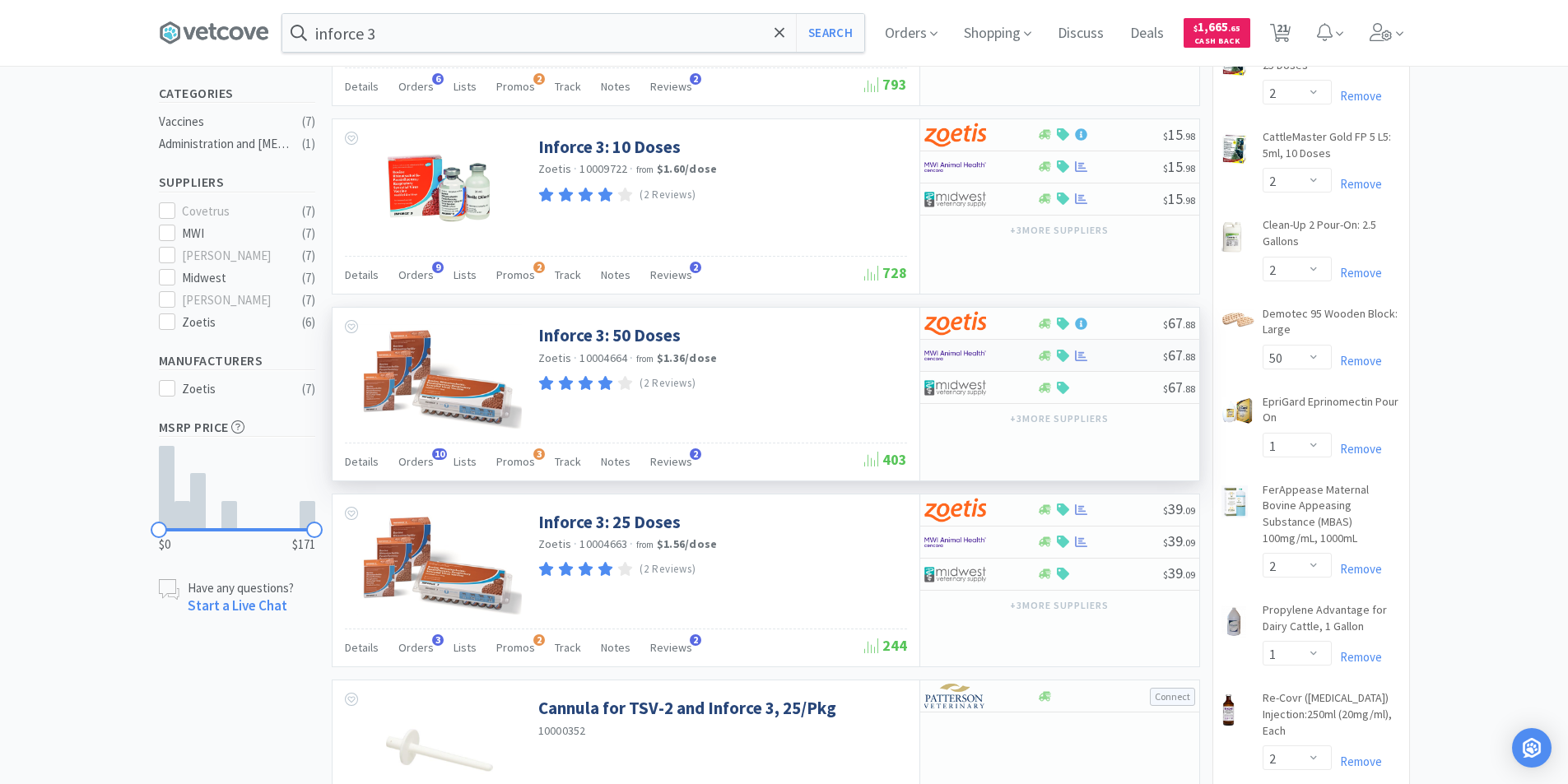
click at [1038, 357] on div at bounding box center [1045, 355] width 17 height 12
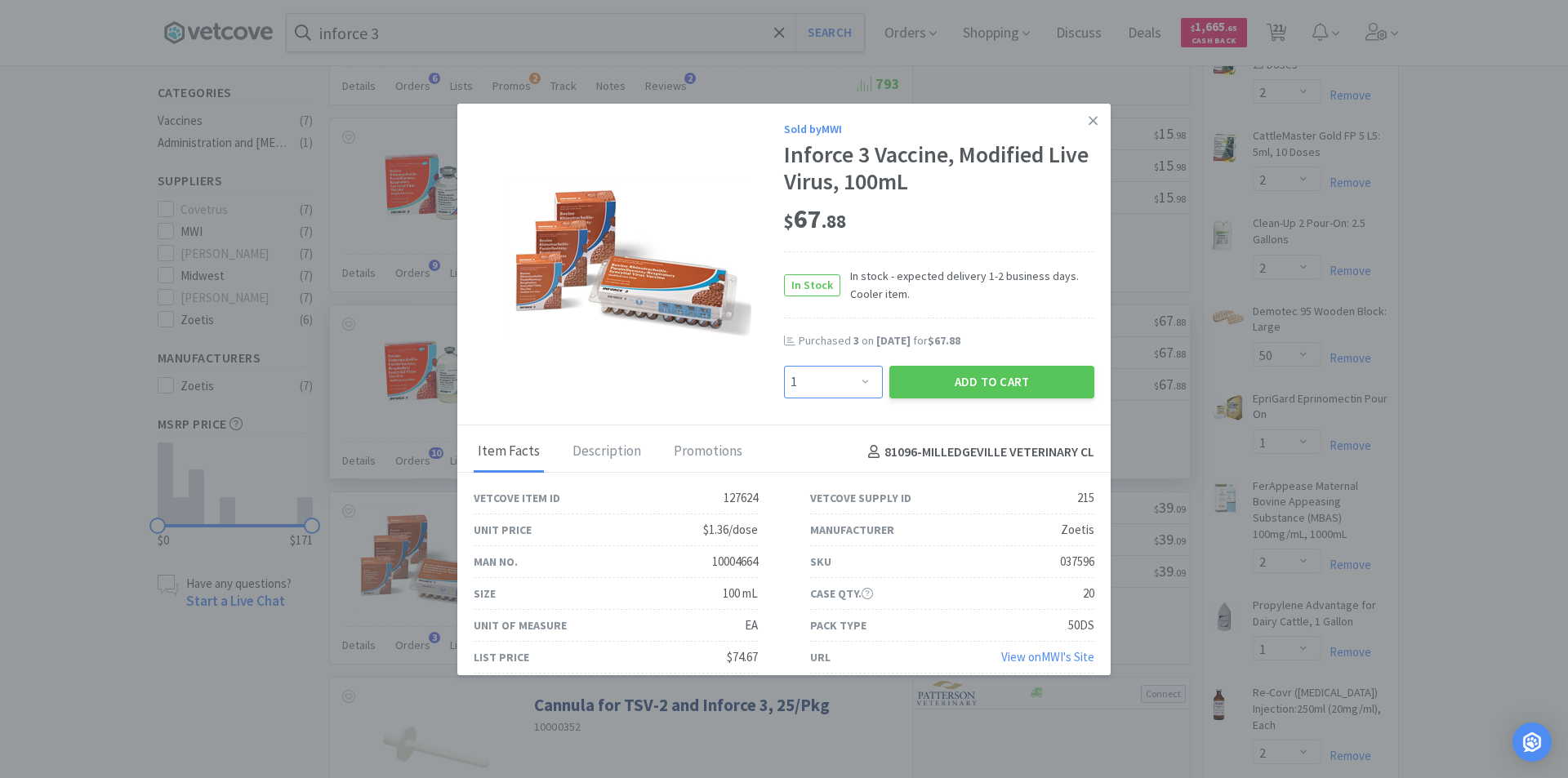
click at [848, 383] on select "Enter Quantity 1 2 3 4 5 6 7 8 9 10 11 12 13 14 15 16 17 18 19 20 Enter Quantity" at bounding box center [833, 382] width 99 height 32
click at [784, 366] on select "Enter Quantity 1 2 3 4 5 6 7 8 9 10 11 12 13 14 15 16 17 18 19 20 Enter Quantity" at bounding box center [833, 382] width 99 height 32
click at [851, 389] on select "Enter Quantity 1 2 3 4 5 6 7 8 9 10 11 12 13 14 15 16 17 18 19 20 Enter Quantity" at bounding box center [833, 382] width 99 height 32
select select "4"
click at [784, 366] on select "Enter Quantity 1 2 3 4 5 6 7 8 9 10 11 12 13 14 15 16 17 18 19 20 Enter Quantity" at bounding box center [833, 382] width 99 height 32
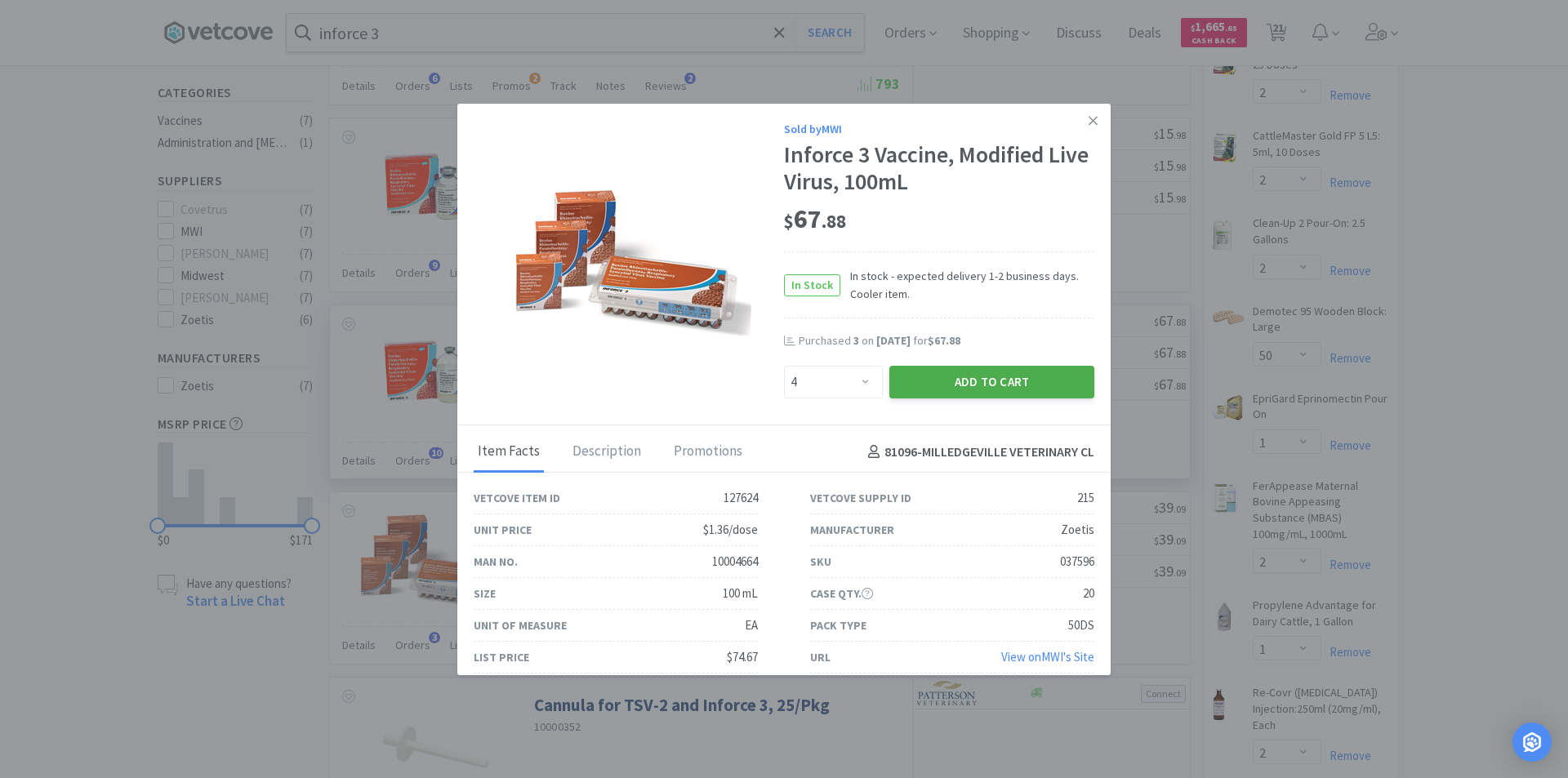
click at [961, 382] on button "Add to Cart" at bounding box center [992, 382] width 205 height 32
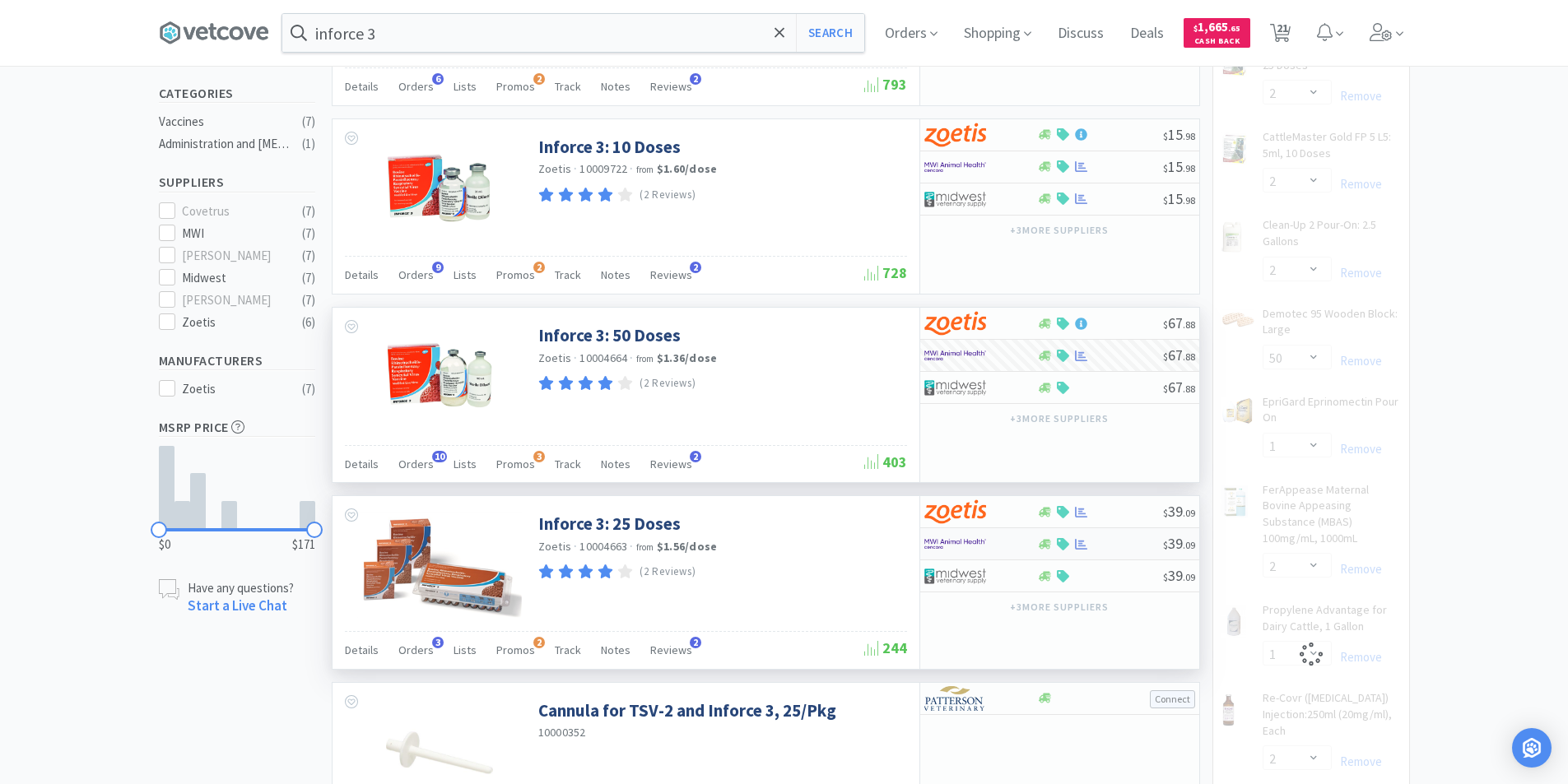
select select "4"
select select "1"
select select "2"
select select "1"
select select "2"
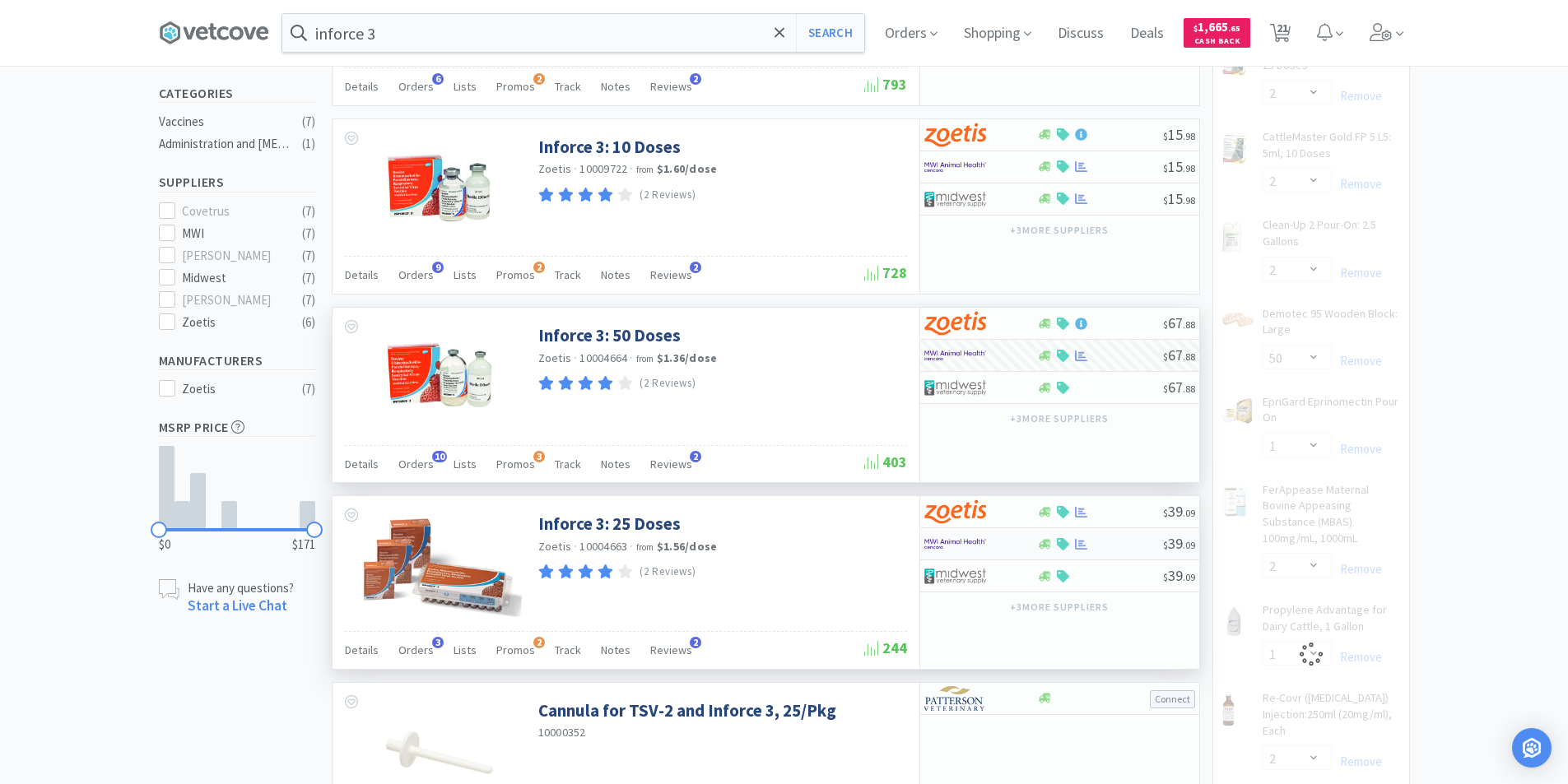
select select "1"
select select "2"
select select "10"
select select "20"
select select "10"
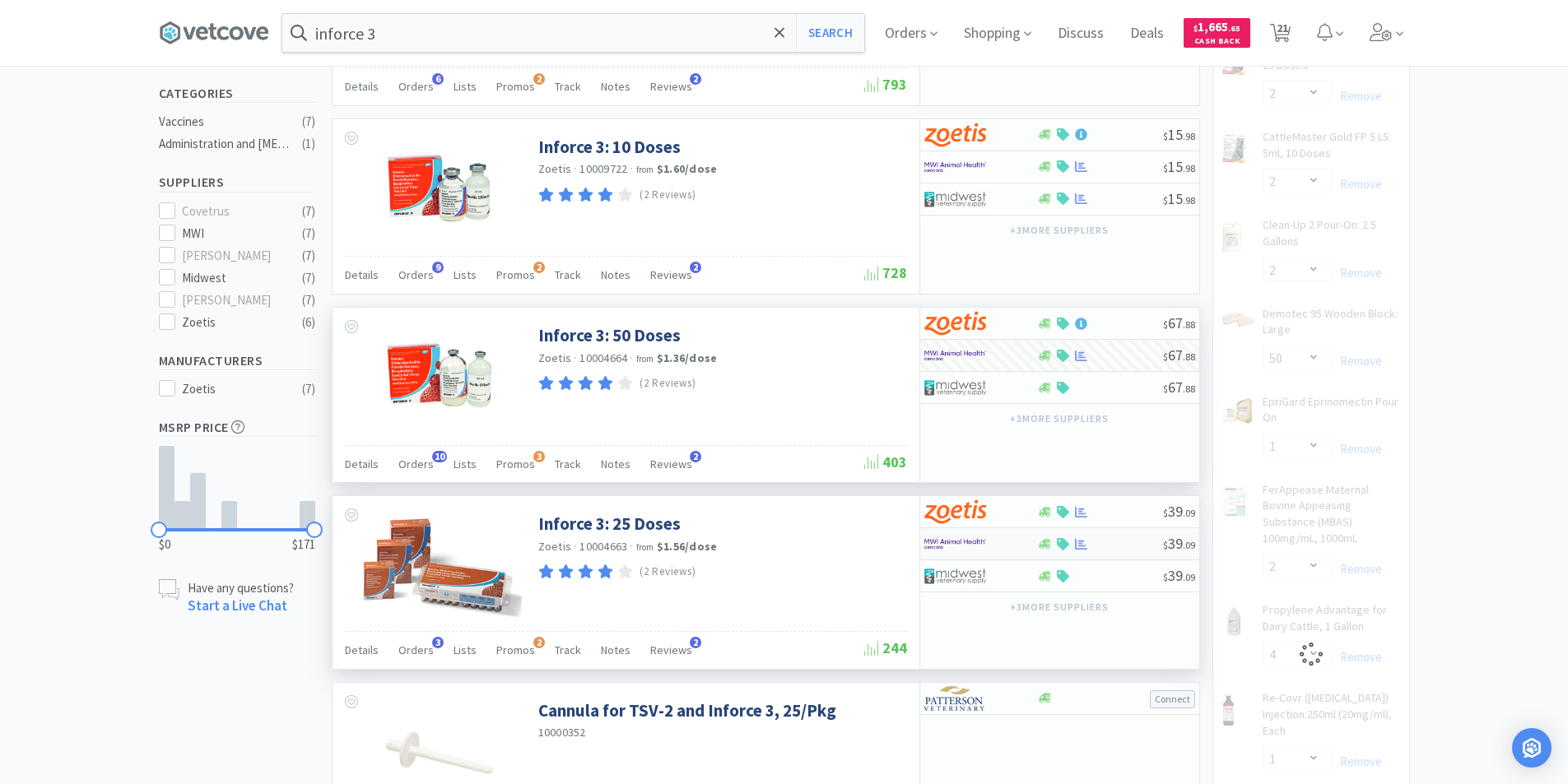
select select "20"
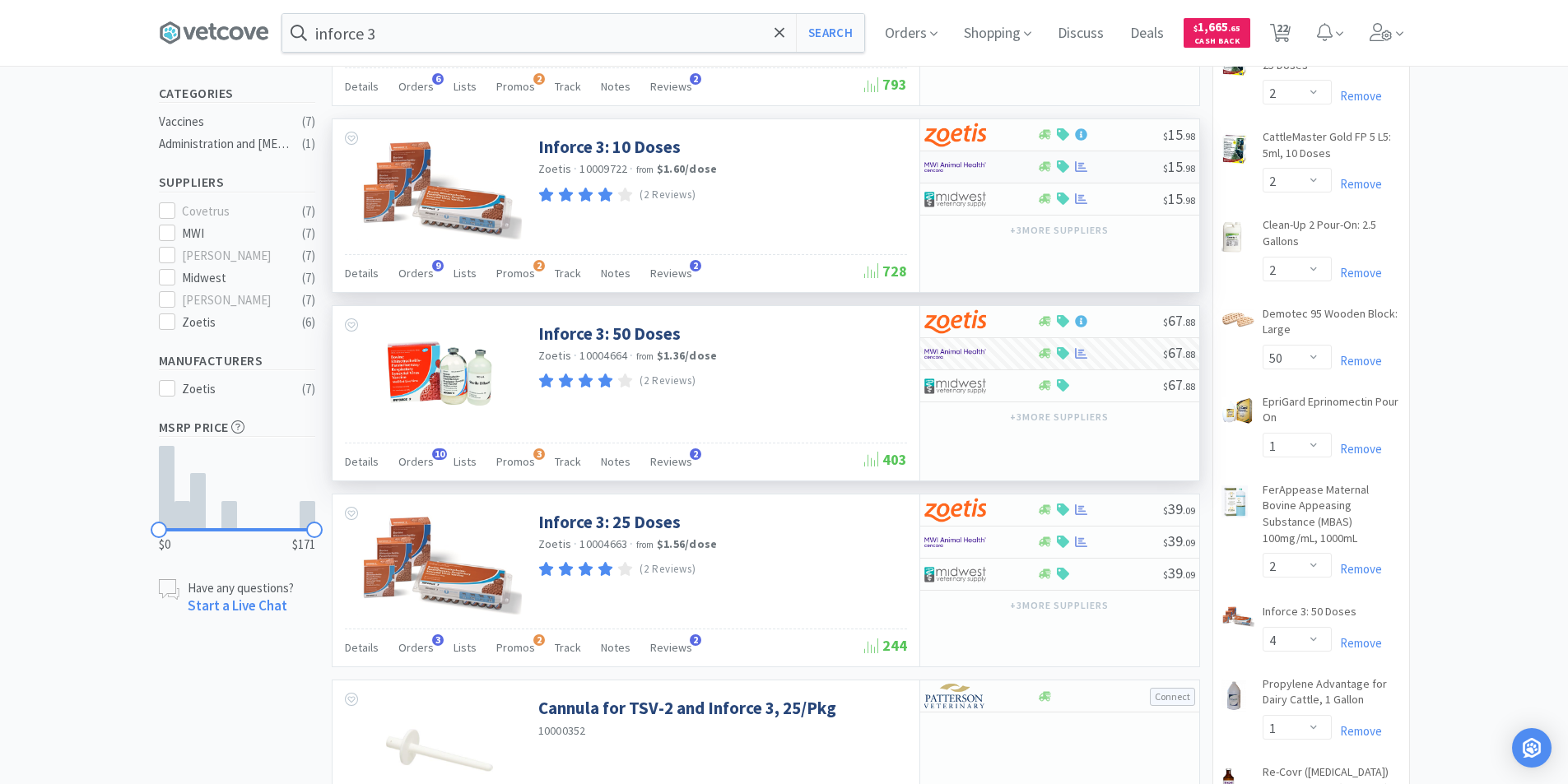
click at [989, 165] on div at bounding box center [969, 167] width 90 height 28
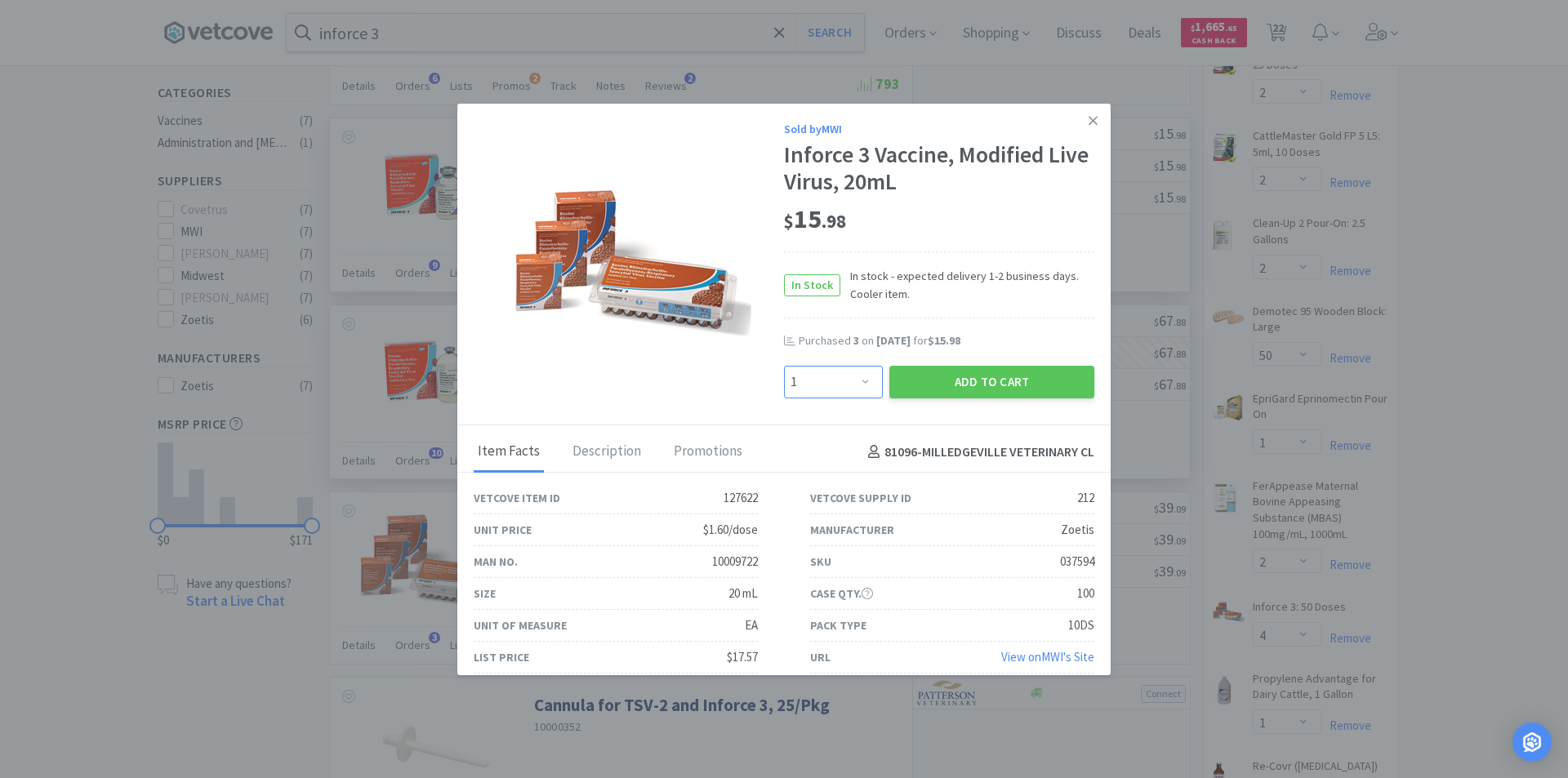
click at [860, 387] on select "Enter Quantity 1 2 3 4 5 6 7 8 9 10 11 12 13 14 15 16 17 18 19 20 Enter Quantity" at bounding box center [833, 382] width 99 height 32
select select "2"
click at [784, 366] on select "Enter Quantity 1 2 3 4 5 6 7 8 9 10 11 12 13 14 15 16 17 18 19 20 Enter Quantity" at bounding box center [833, 382] width 99 height 32
click at [939, 380] on button "Add to Cart" at bounding box center [992, 382] width 205 height 32
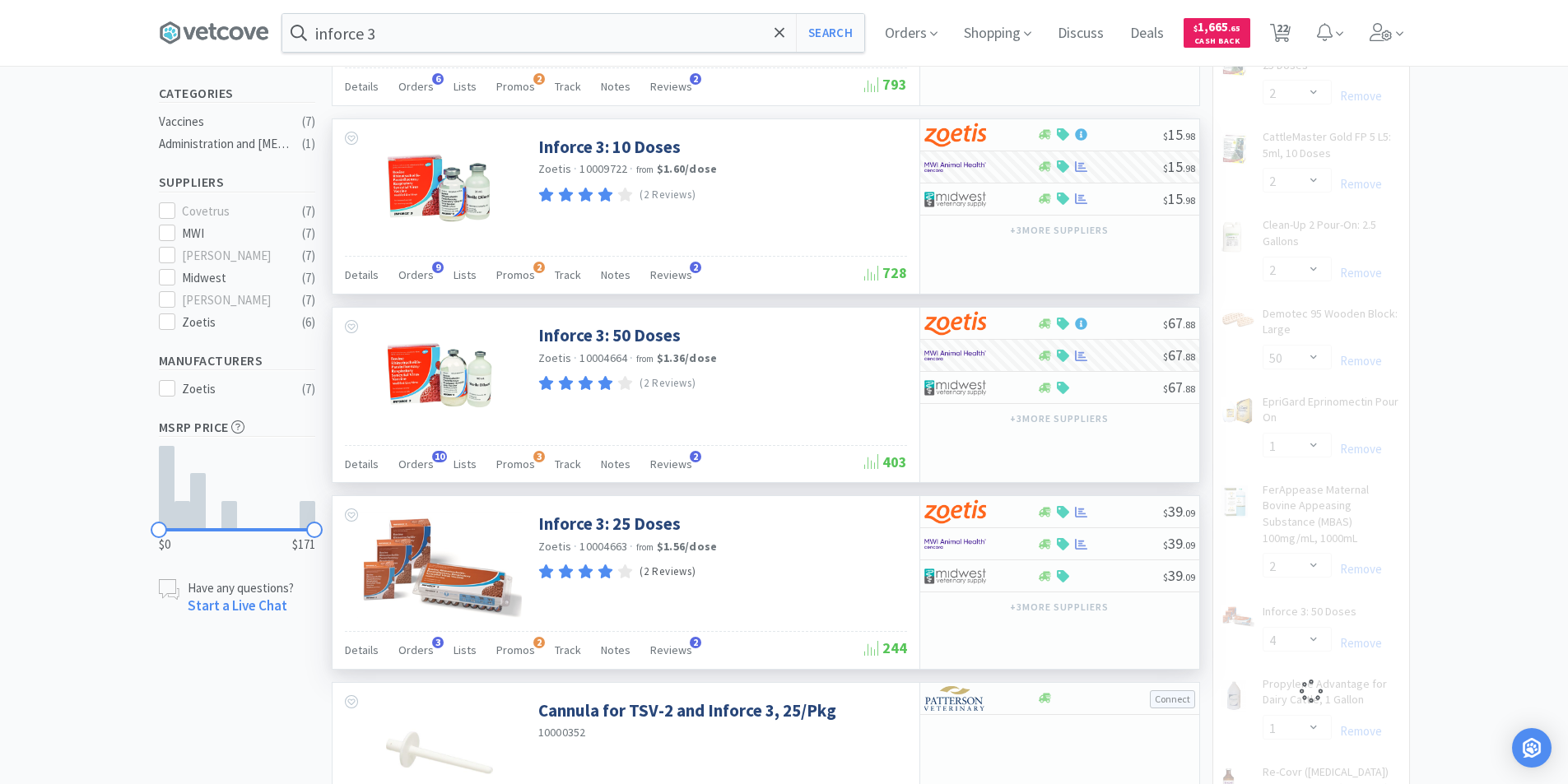
select select "2"
select select "4"
select select "1"
select select "2"
select select "1"
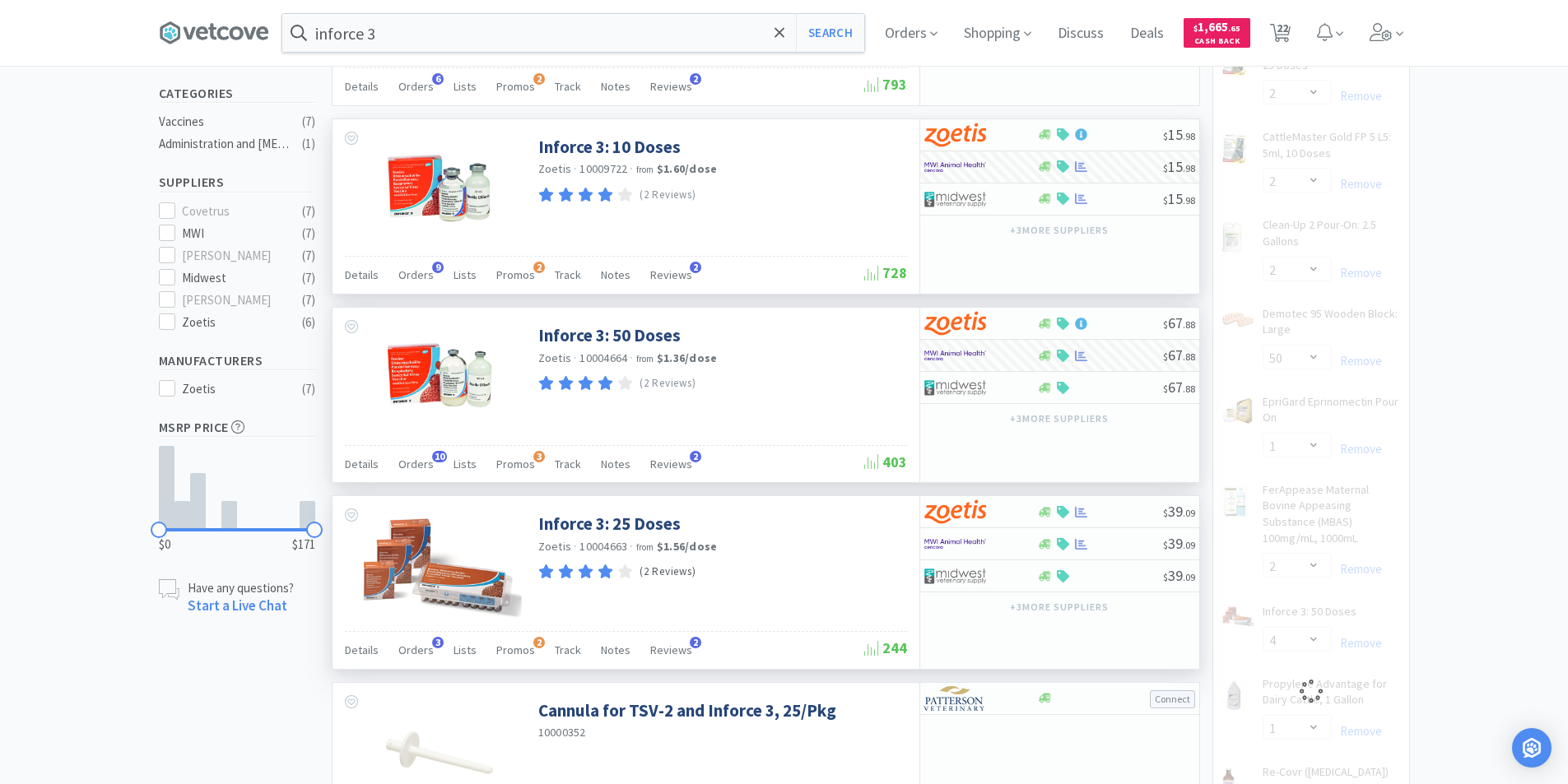
select select "2"
select select "1"
select select "2"
select select "10"
select select "20"
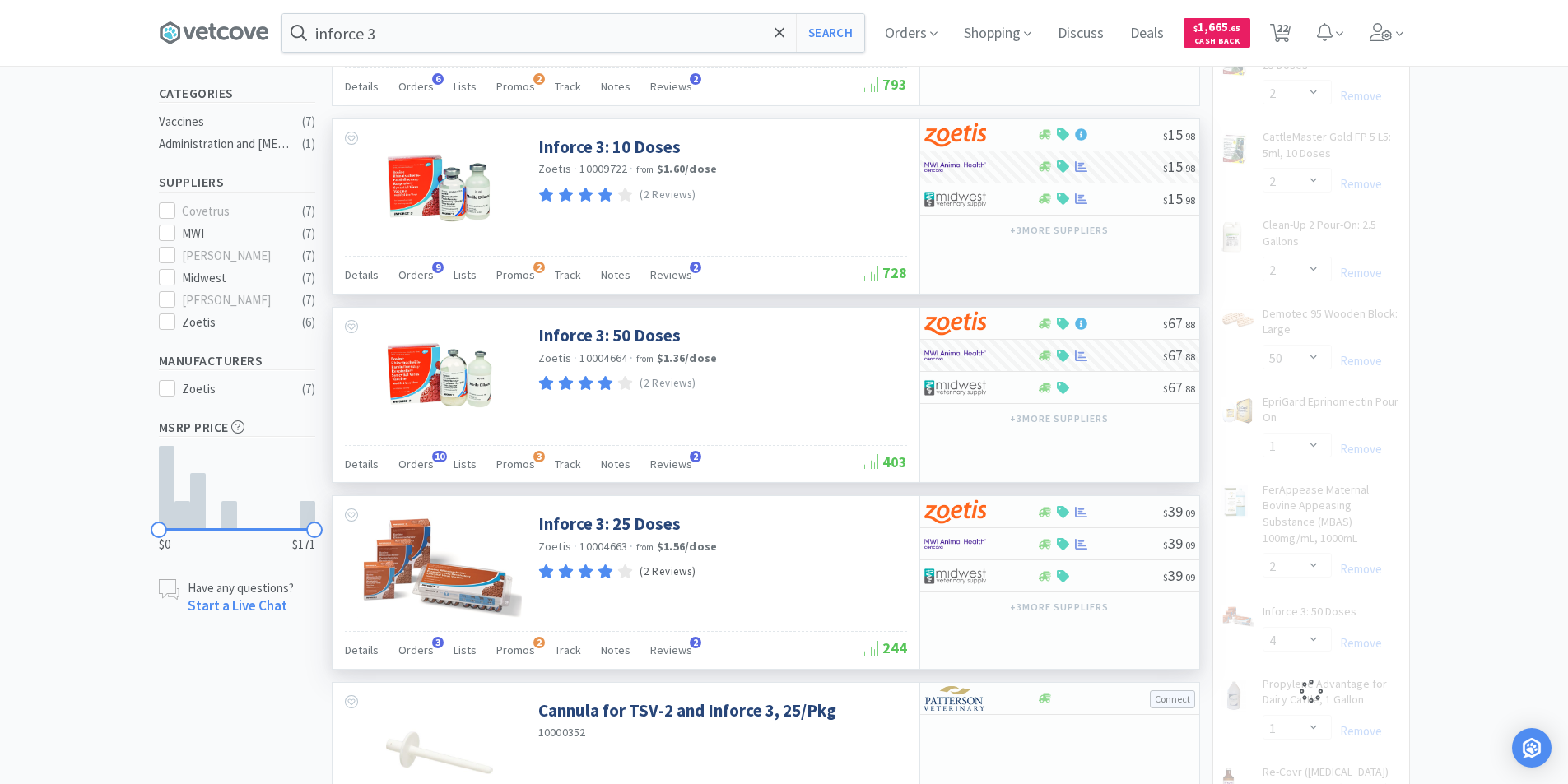
select select "10"
select select "20"
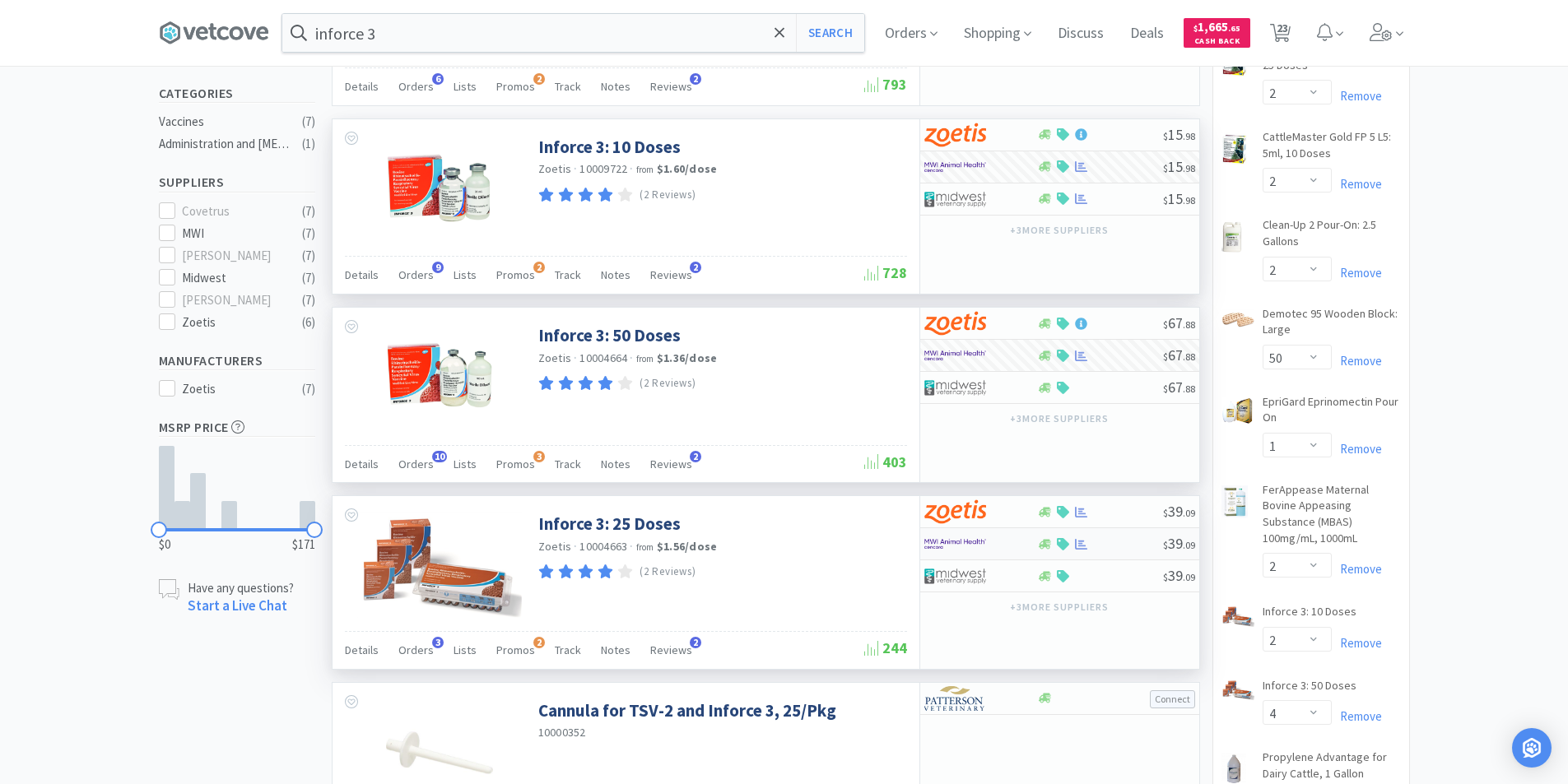
click at [1050, 551] on div "$ 39 . 09" at bounding box center [1059, 544] width 279 height 32
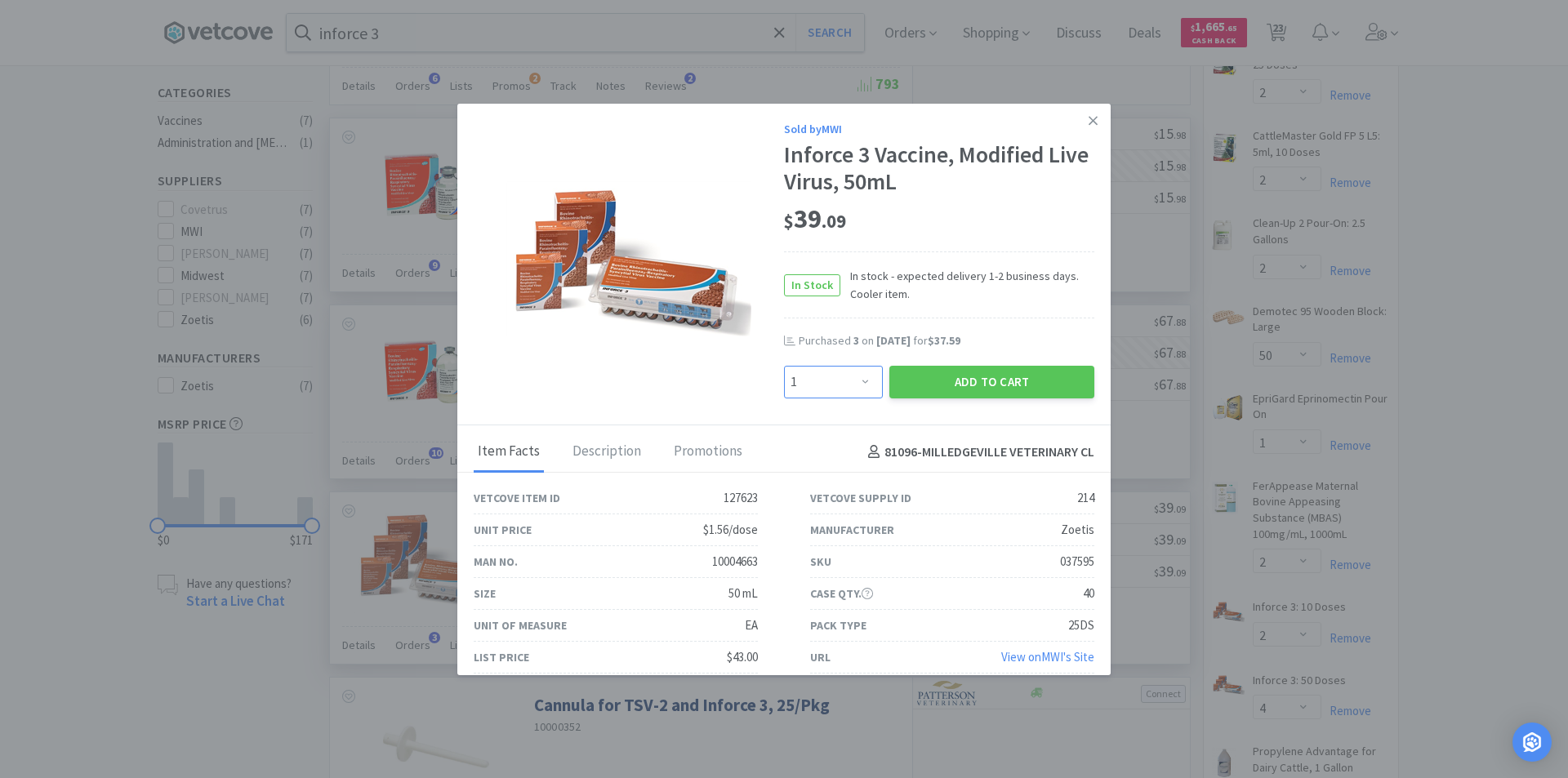
click at [860, 387] on select "Enter Quantity 1 2 3 4 5 6 7 8 9 10 11 12 13 14 15 16 17 18 19 20 Enter Quantity" at bounding box center [833, 382] width 99 height 32
select select "3"
click at [784, 366] on select "Enter Quantity 1 2 3 4 5 6 7 8 9 10 11 12 13 14 15 16 17 18 19 20 Enter Quantity" at bounding box center [833, 382] width 99 height 32
click at [970, 381] on button "Add to Cart" at bounding box center [992, 382] width 205 height 32
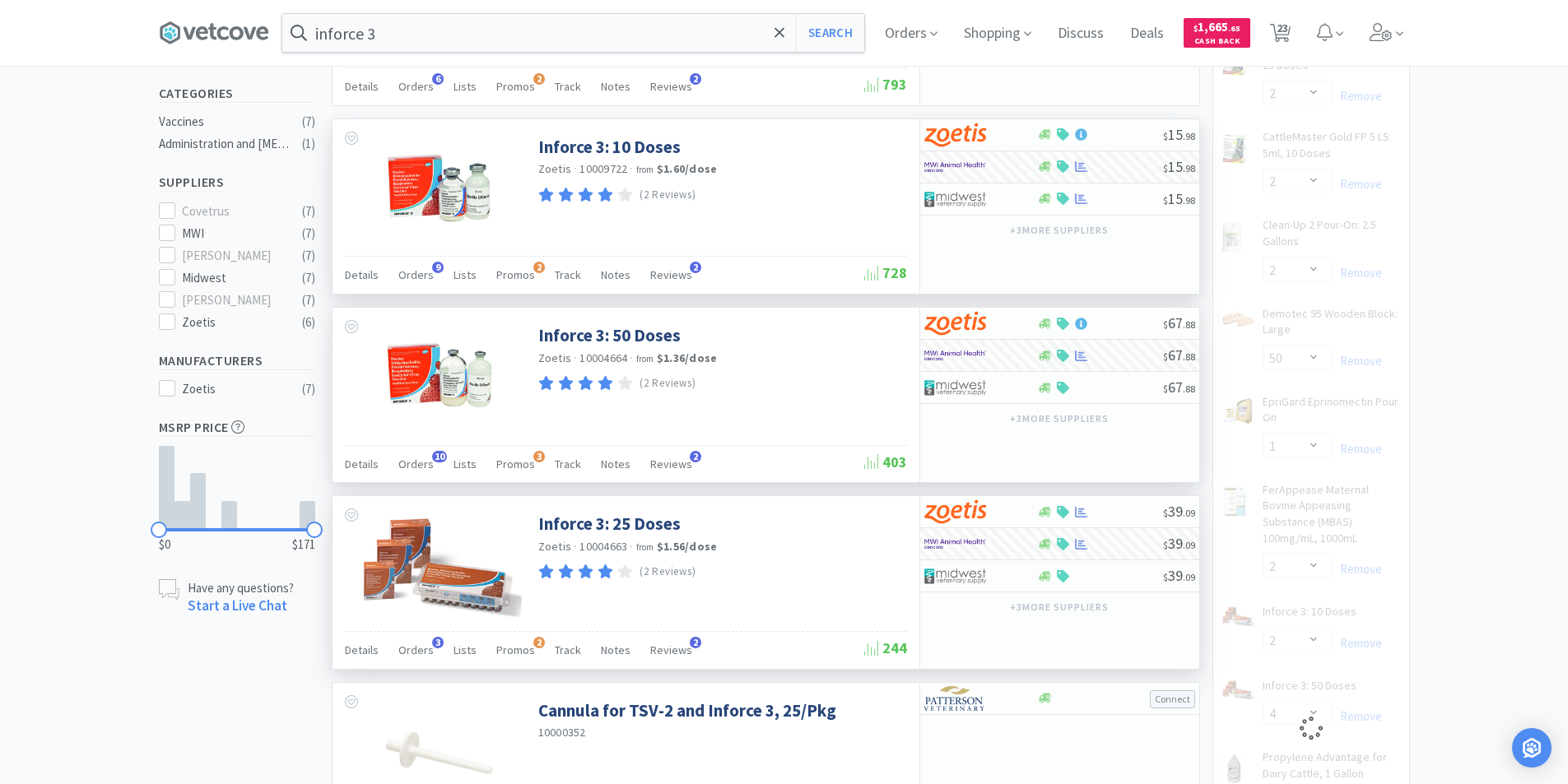
select select "3"
select select "4"
select select "1"
select select "2"
select select "1"
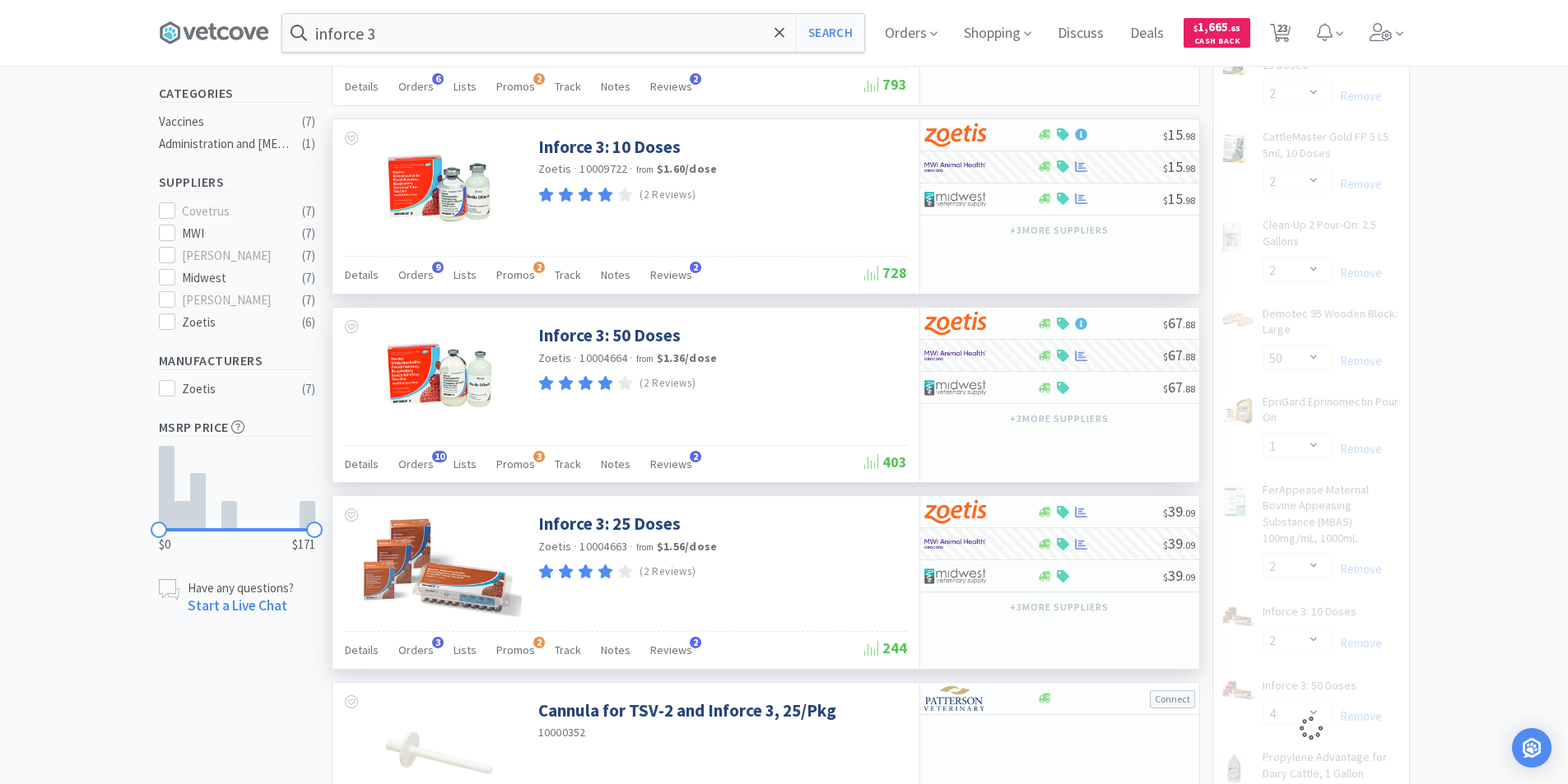
select select "2"
select select "1"
select select "2"
select select "10"
select select "20"
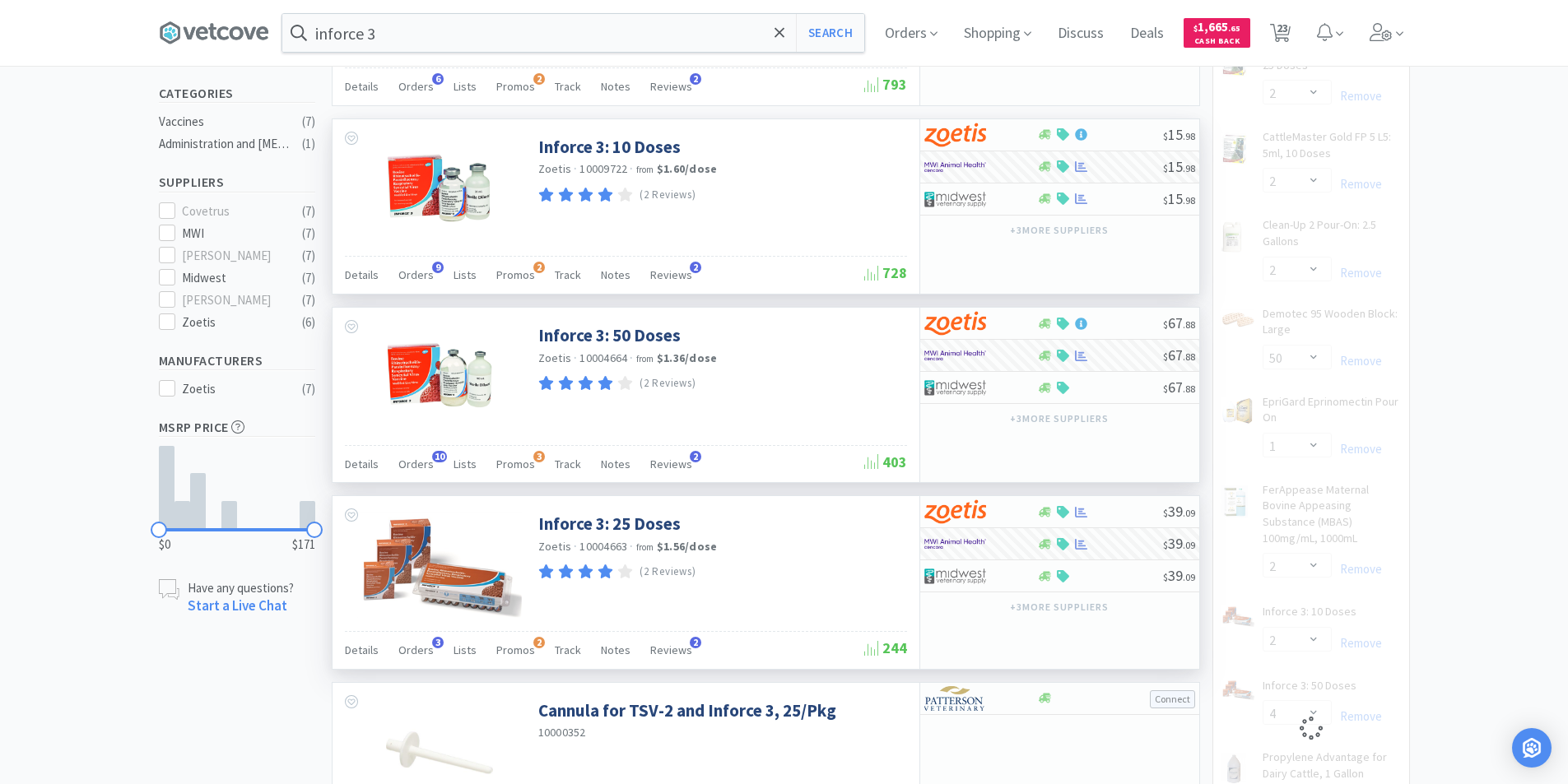
select select "10"
select select "20"
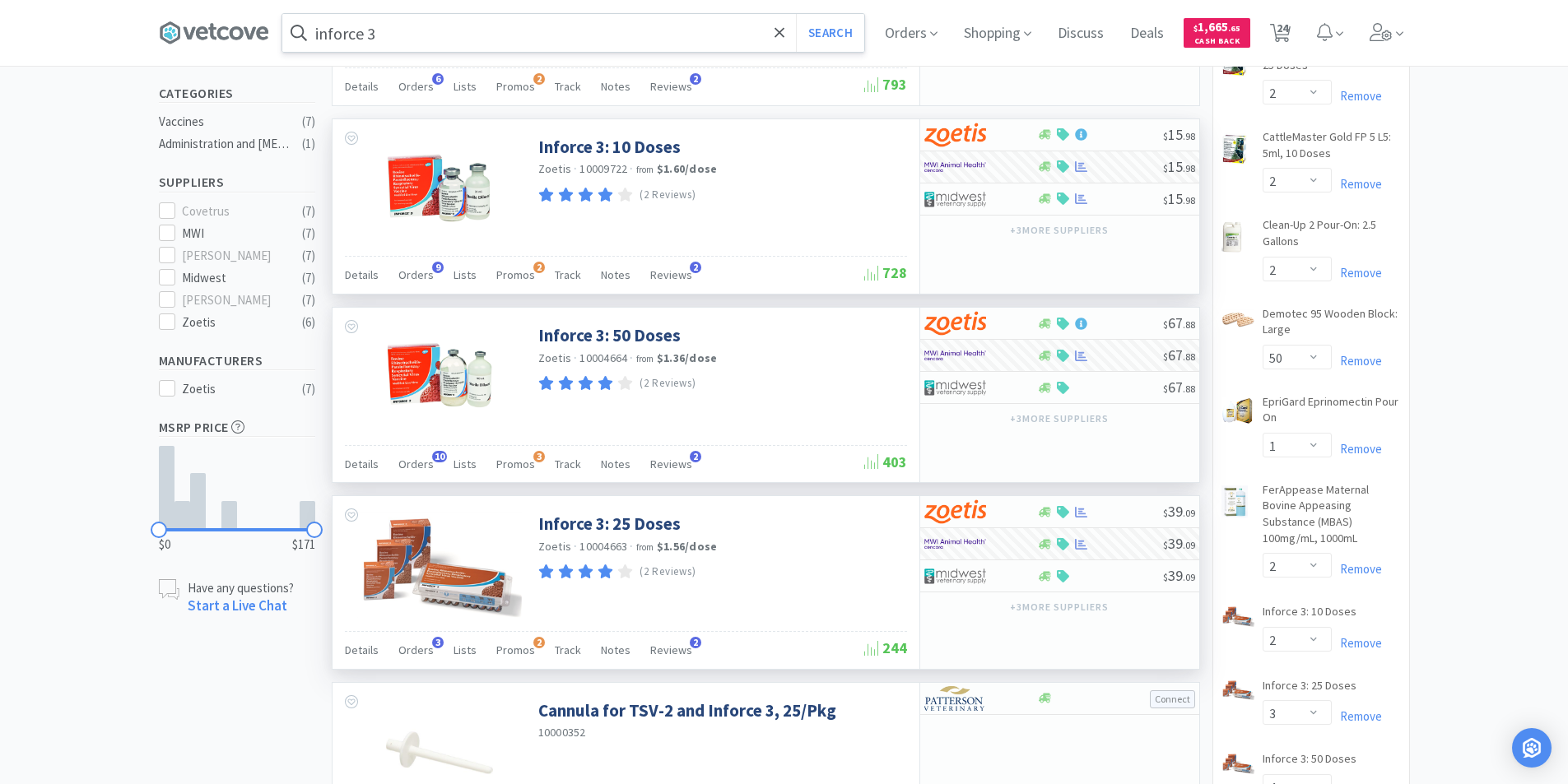
click at [444, 23] on input "inforce 3" at bounding box center [573, 33] width 582 height 38
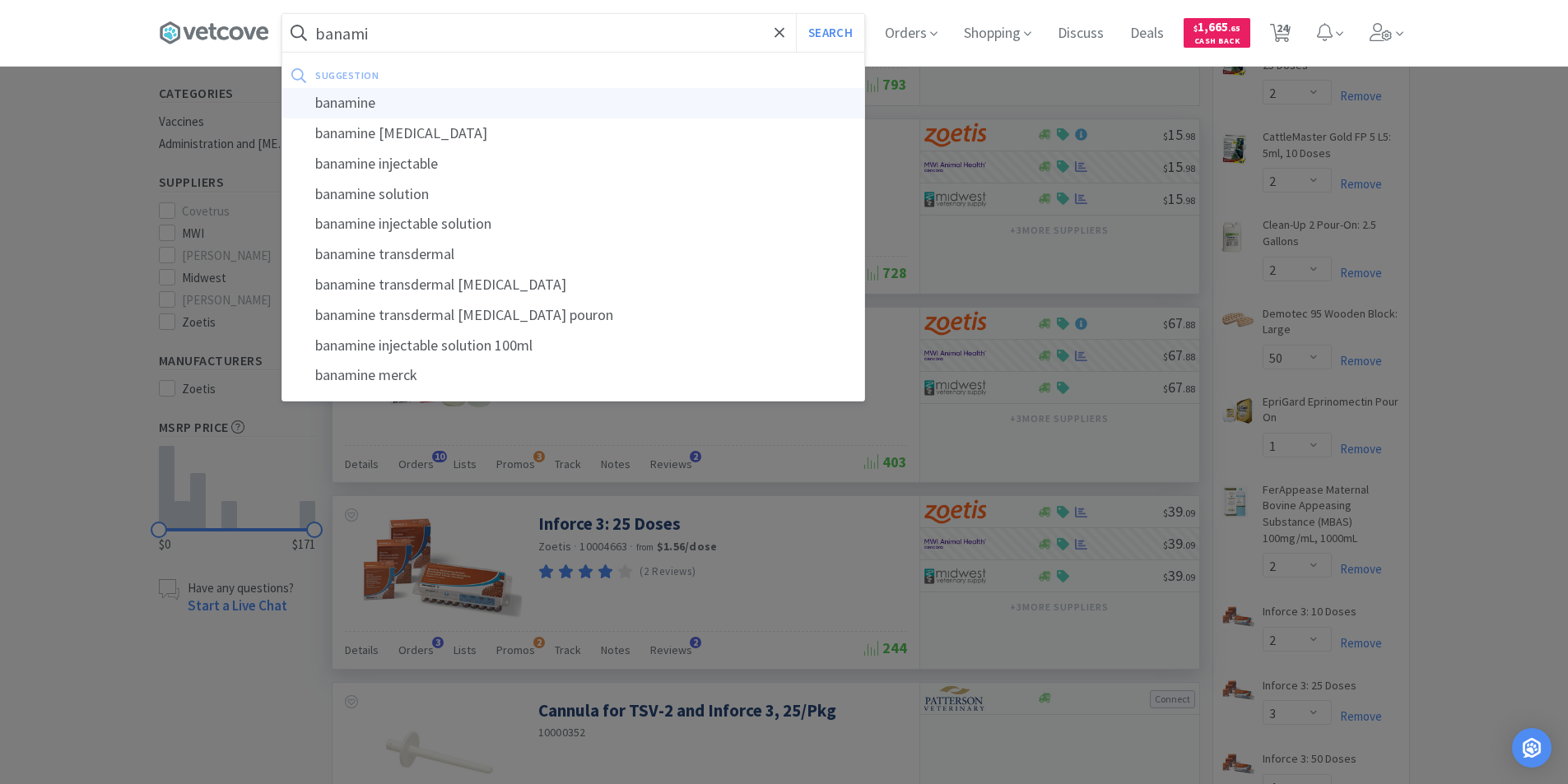
click at [400, 106] on div "banamine" at bounding box center [573, 103] width 582 height 31
type input "banamine"
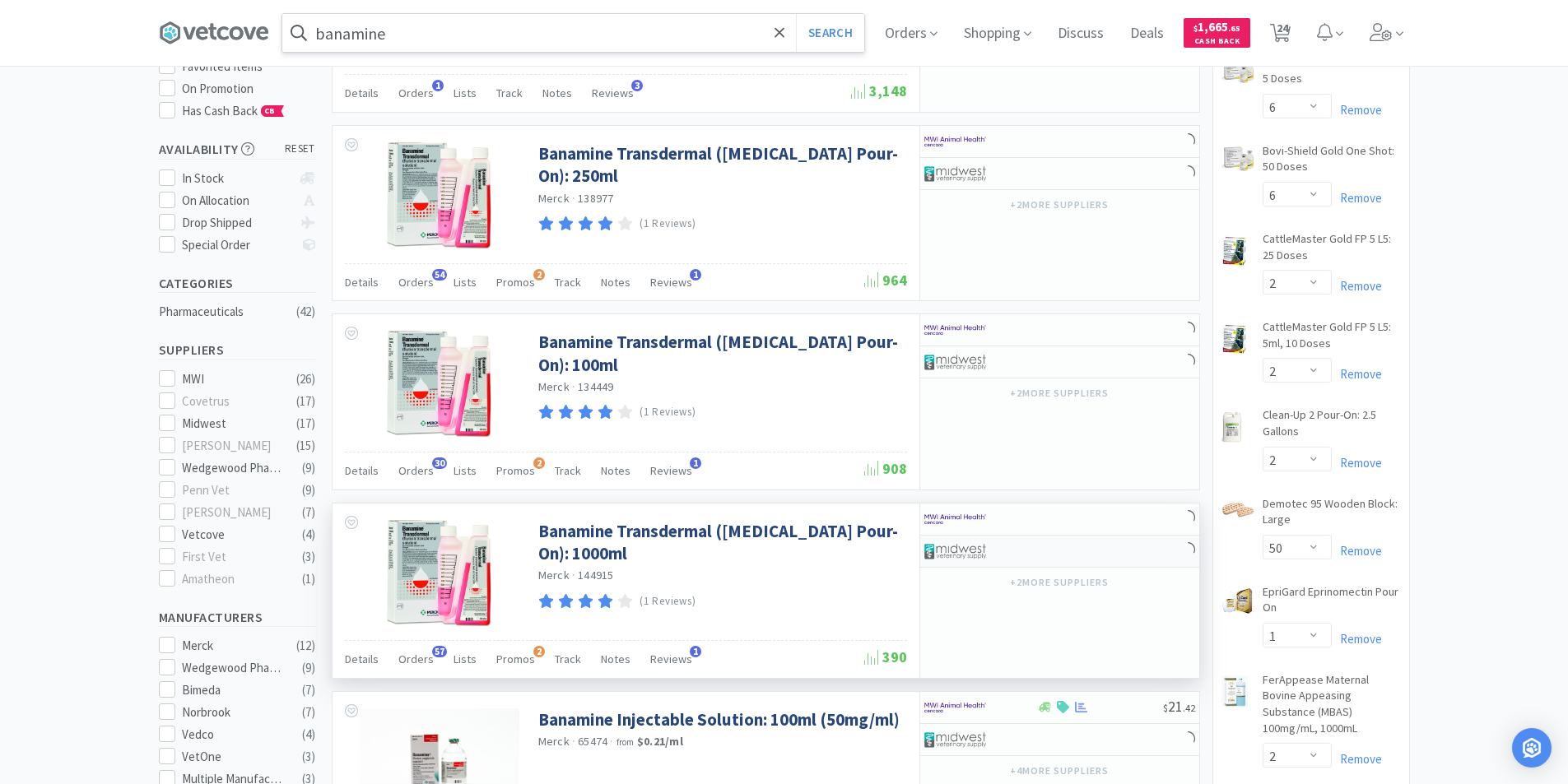
scroll to position [247, 0]
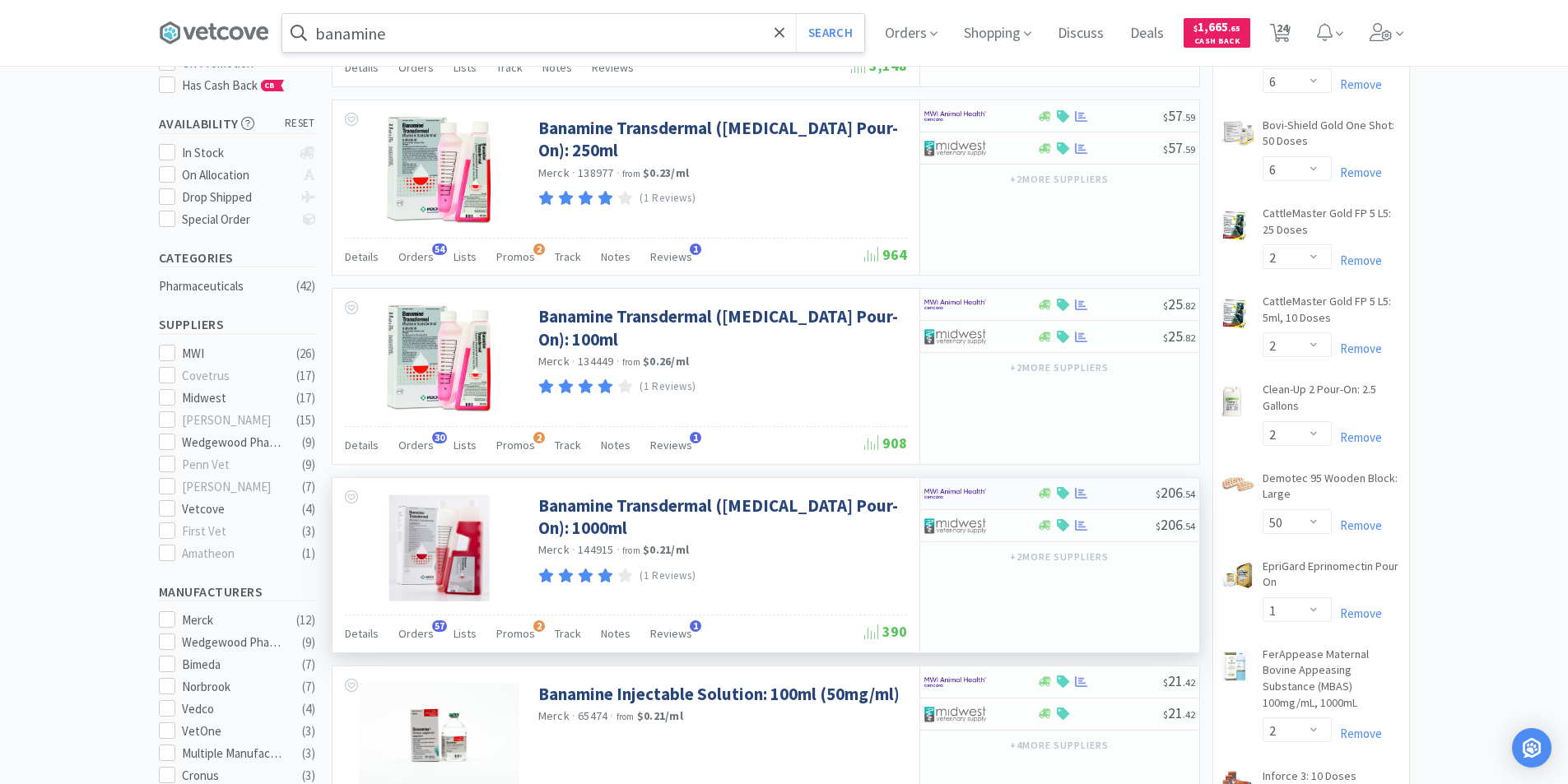
click at [995, 500] on div at bounding box center [969, 494] width 90 height 28
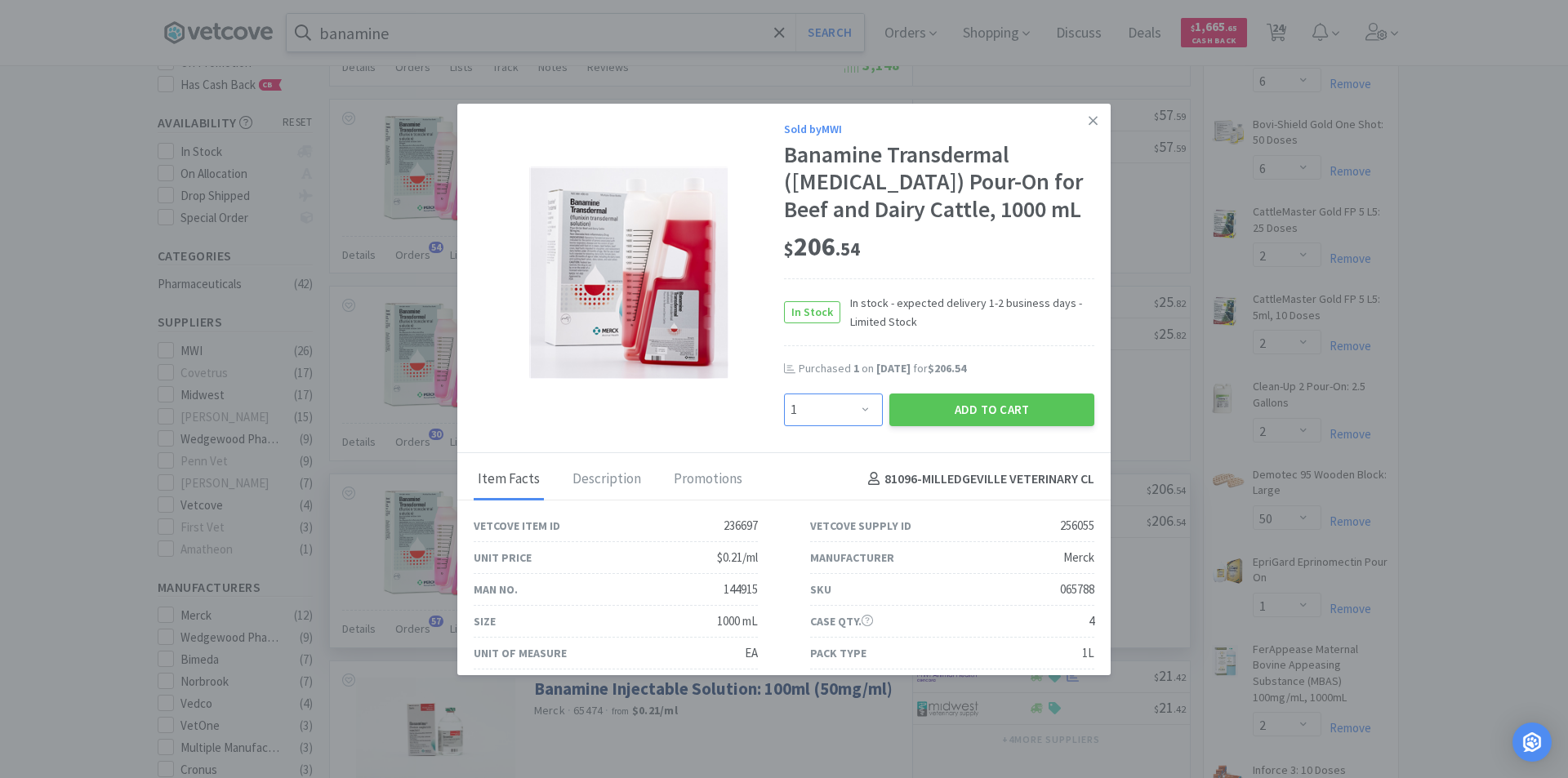
drag, startPoint x: 862, startPoint y: 408, endPoint x: 860, endPoint y: 394, distance: 14.1
click at [862, 408] on select "Enter Quantity 1 2 3 4 5 6 7 8 9 10 11 12 13 14 15 16 17 18 19 20 Enter Quantity" at bounding box center [833, 410] width 99 height 32
select select "2"
click at [784, 394] on select "Enter Quantity 1 2 3 4 5 6 7 8 9 10 11 12 13 14 15 16 17 18 19 20 Enter Quantity" at bounding box center [833, 410] width 99 height 32
click at [956, 409] on button "Add to Cart" at bounding box center [992, 410] width 205 height 32
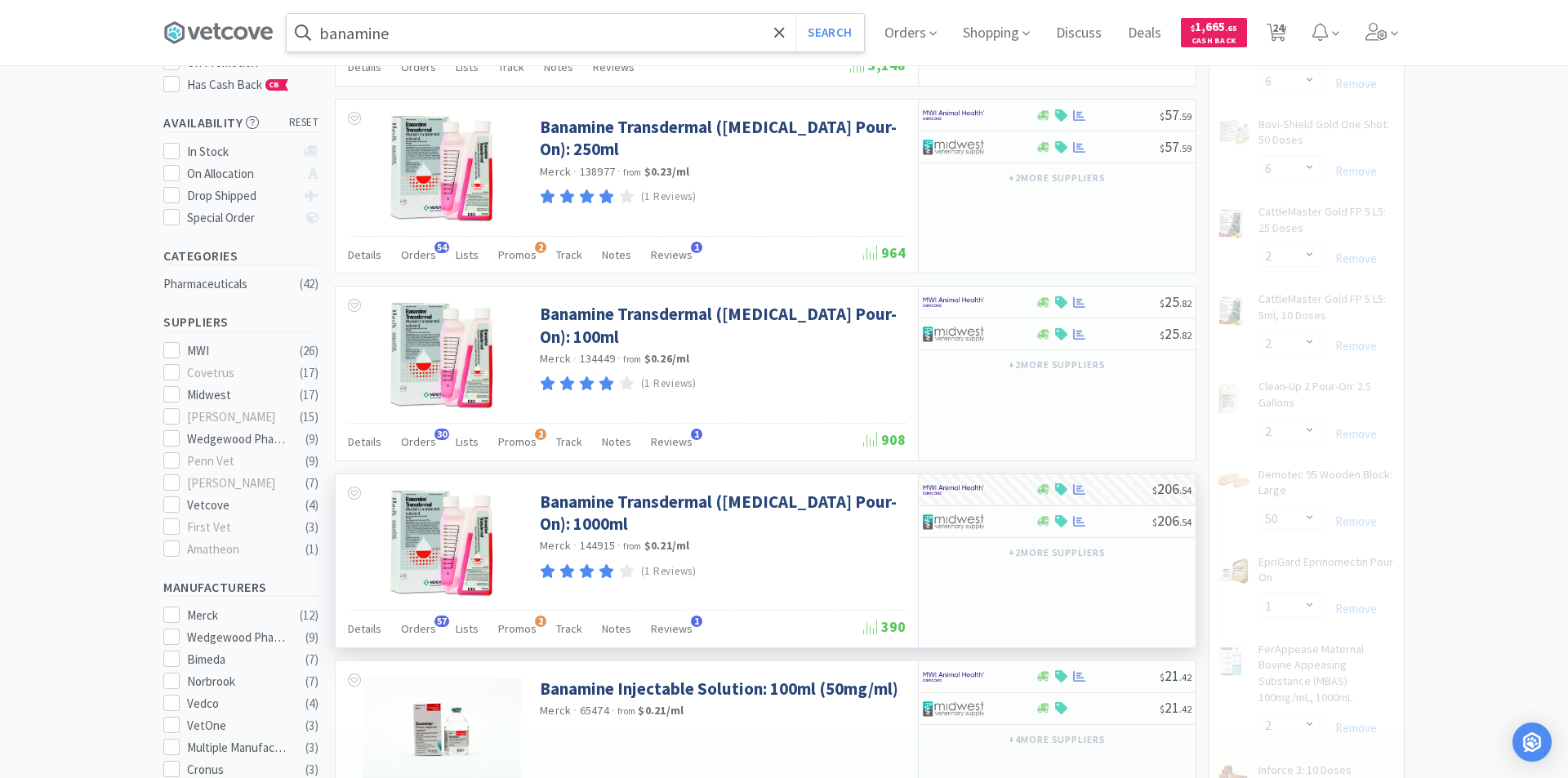
select select "2"
select select "6"
select select "2"
select select "1"
select select "2"
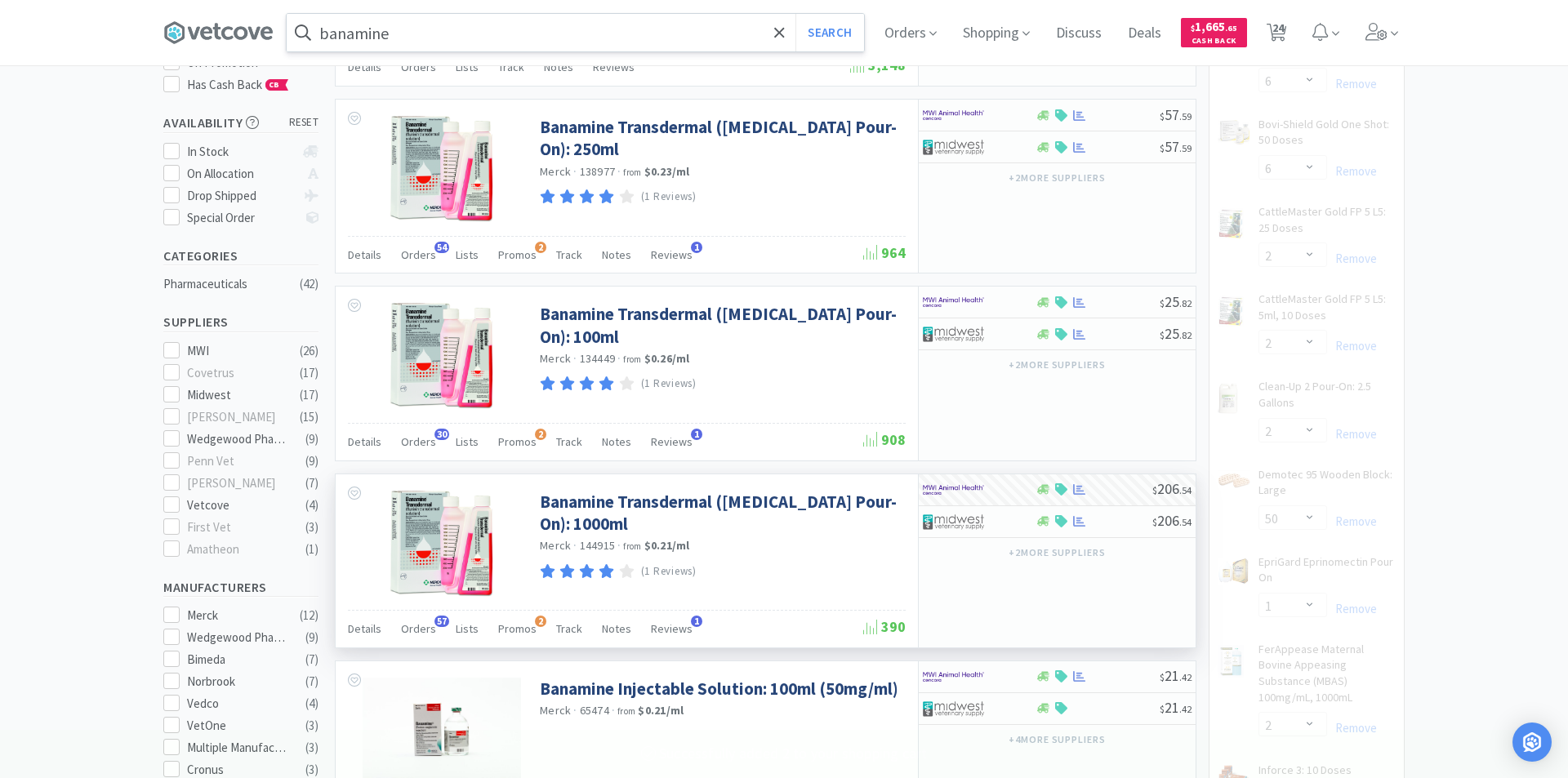
select select "3"
select select "4"
select select "1"
select select "2"
select select "1"
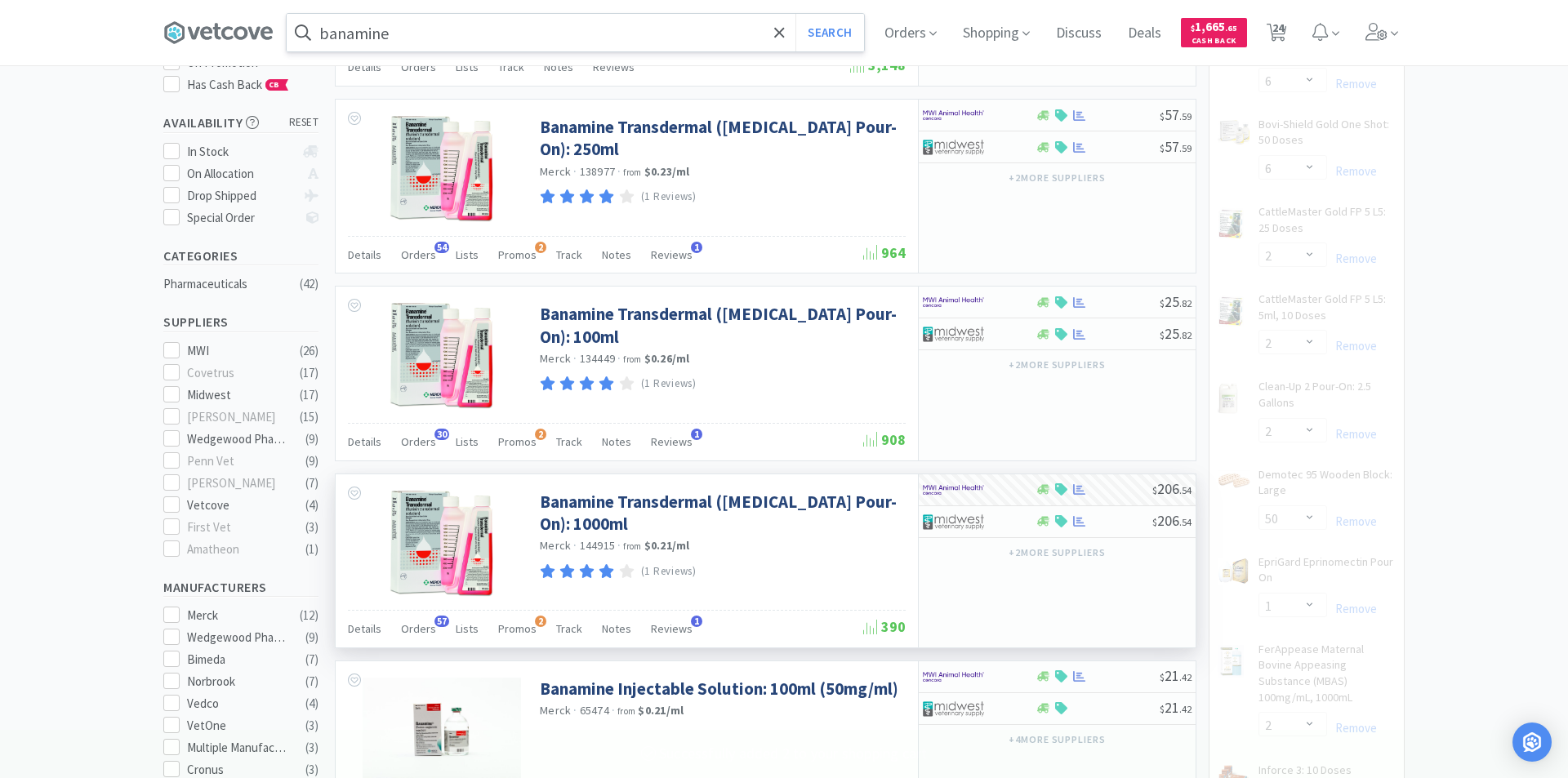
select select "2"
select select "1"
select select "2"
select select "10"
select select "20"
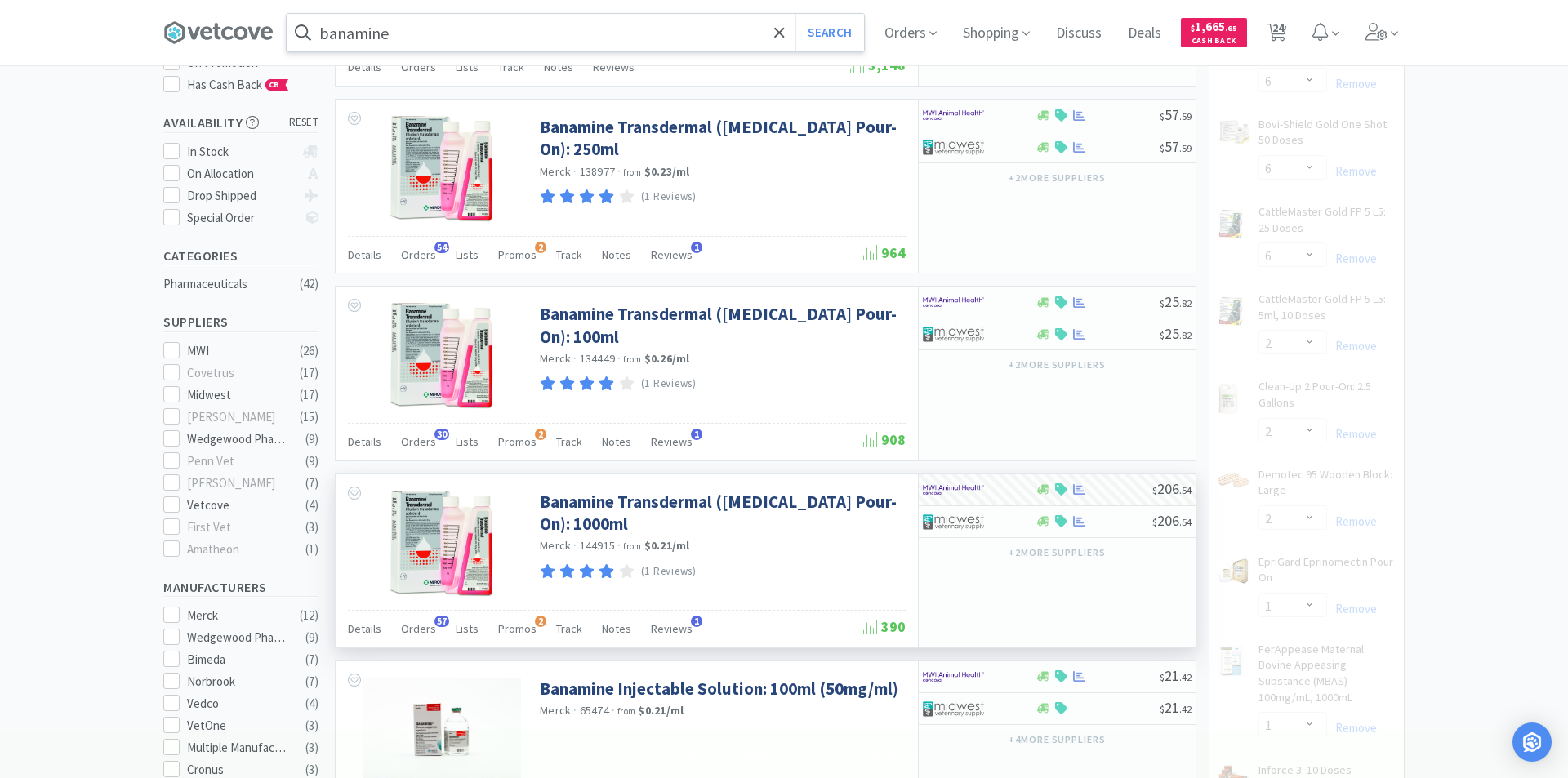
select select "10"
select select "50"
select select "20"
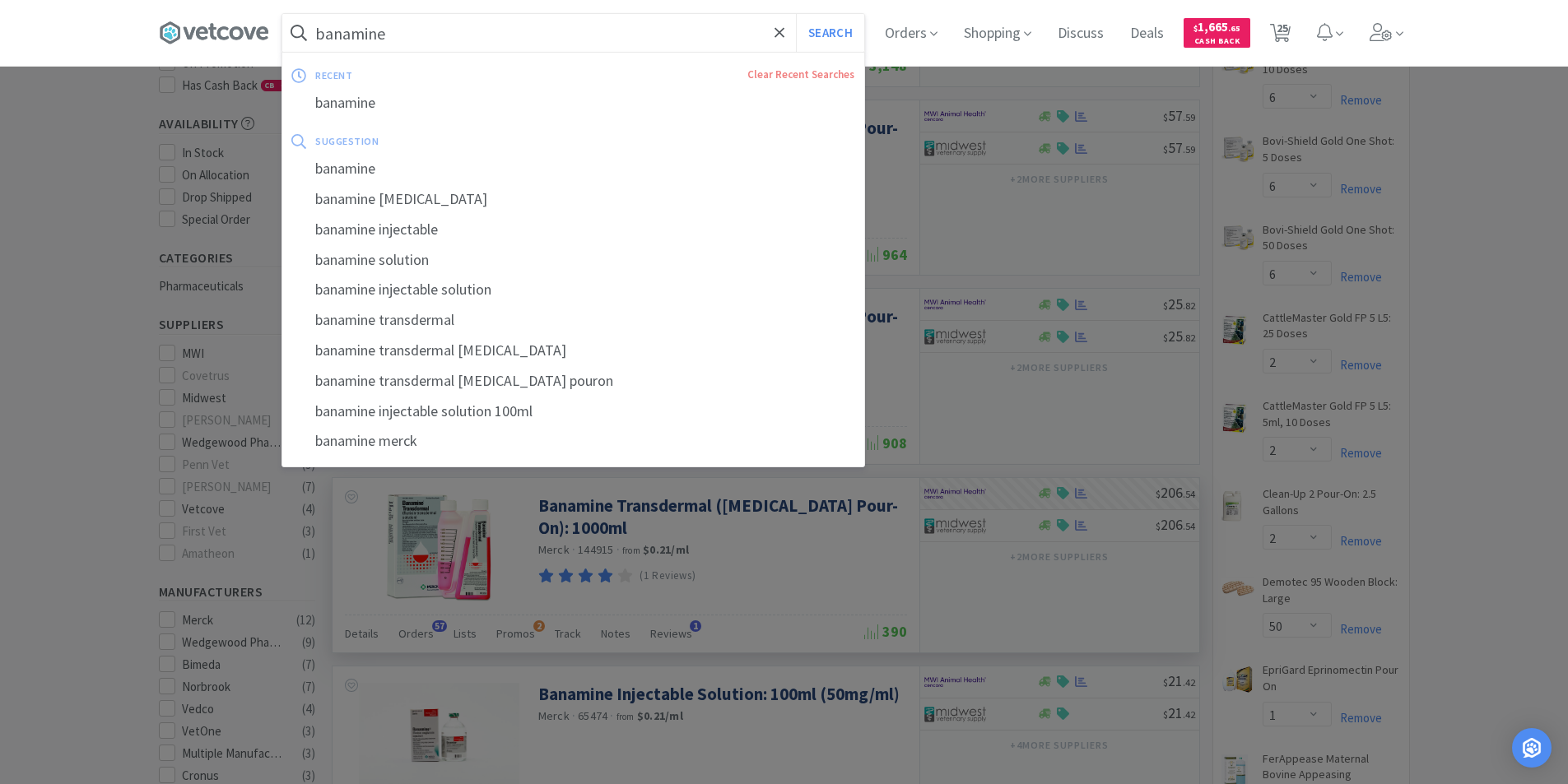
click at [438, 41] on input "banamine" at bounding box center [573, 33] width 582 height 38
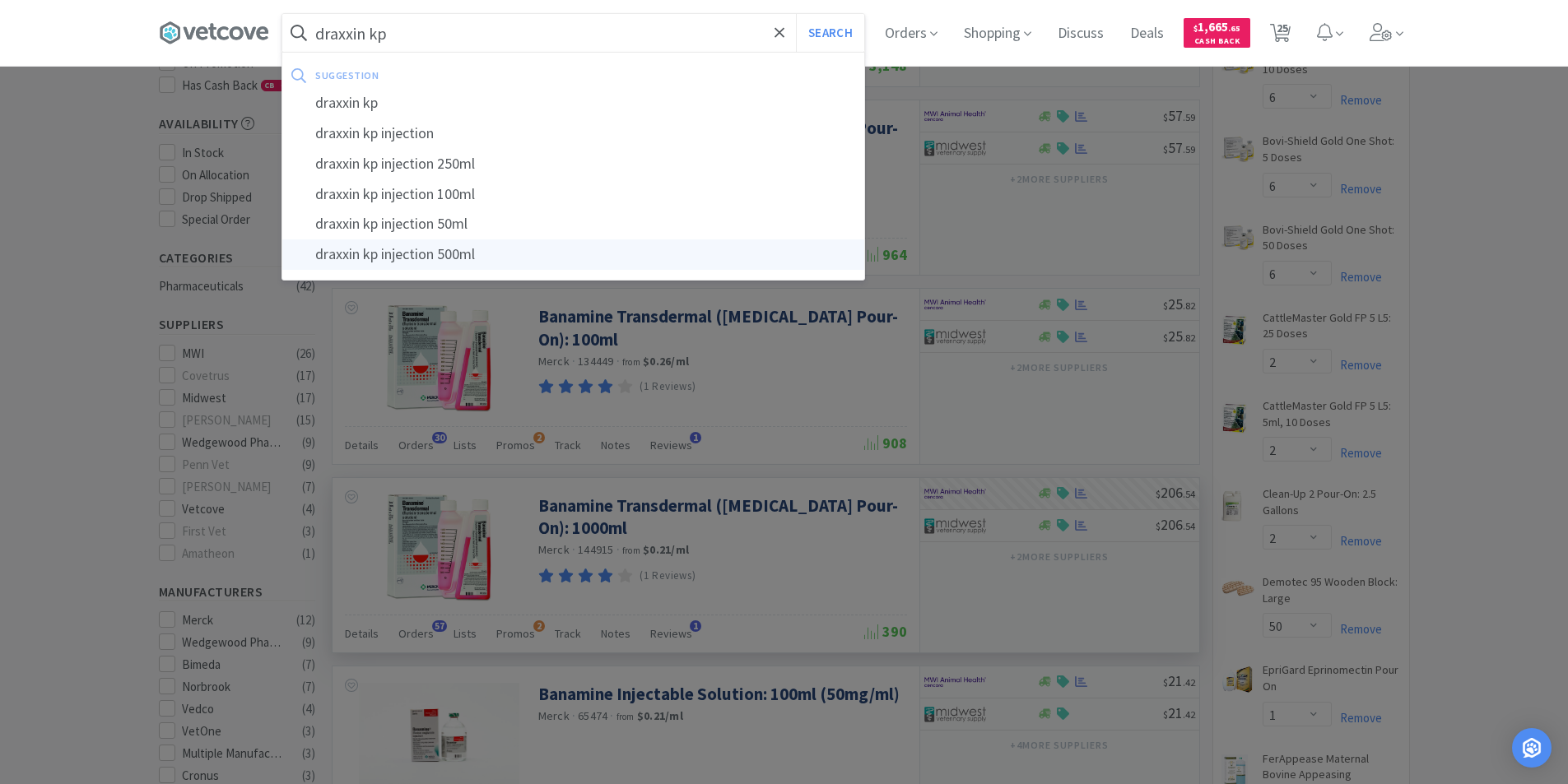
click at [468, 262] on div "draxxin kp injection 500ml" at bounding box center [573, 254] width 582 height 31
type input "draxxin kp injection 500ml"
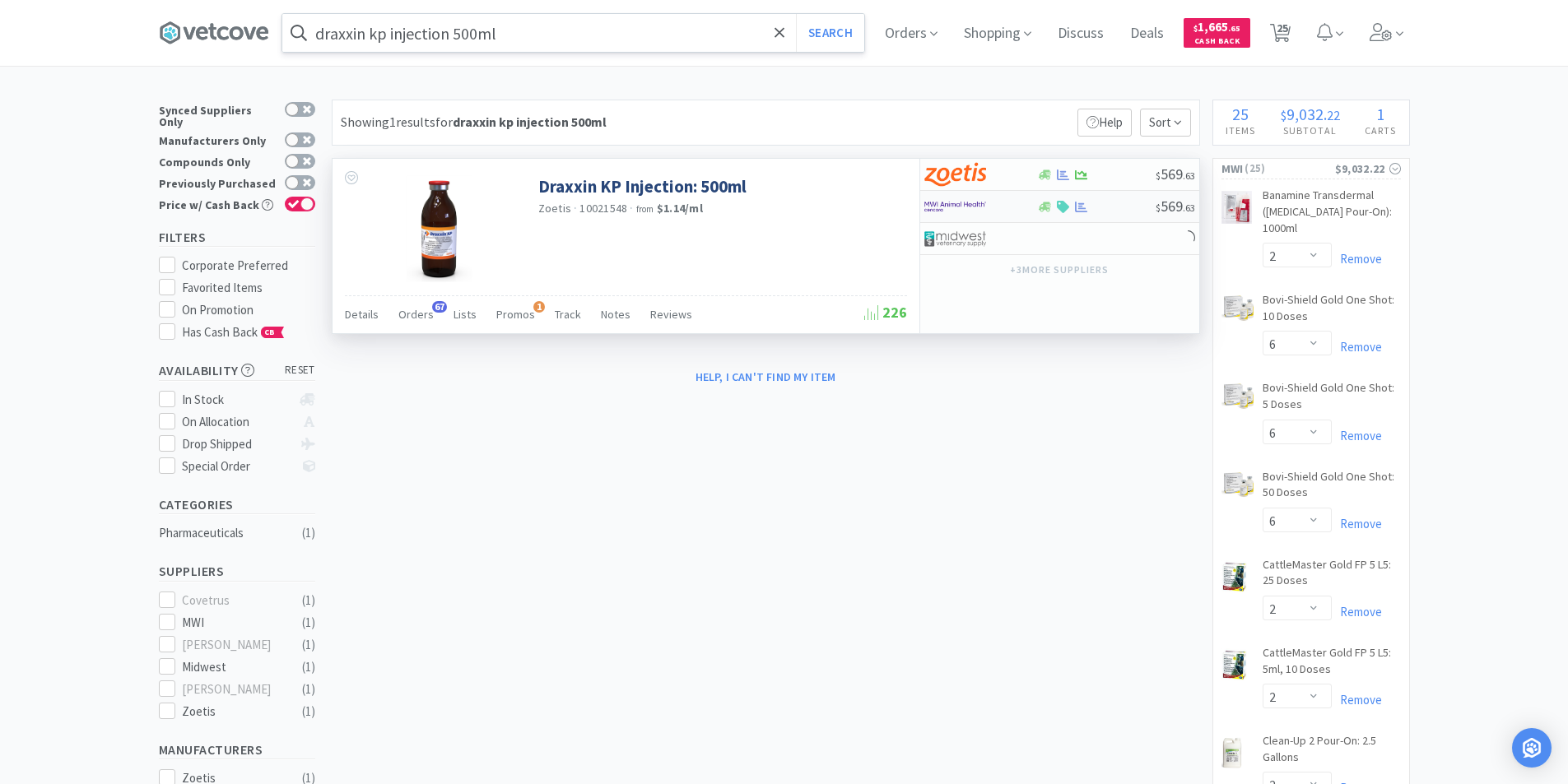
click at [1085, 213] on div "$ 569 . 63" at bounding box center [1059, 207] width 279 height 32
select select "1"
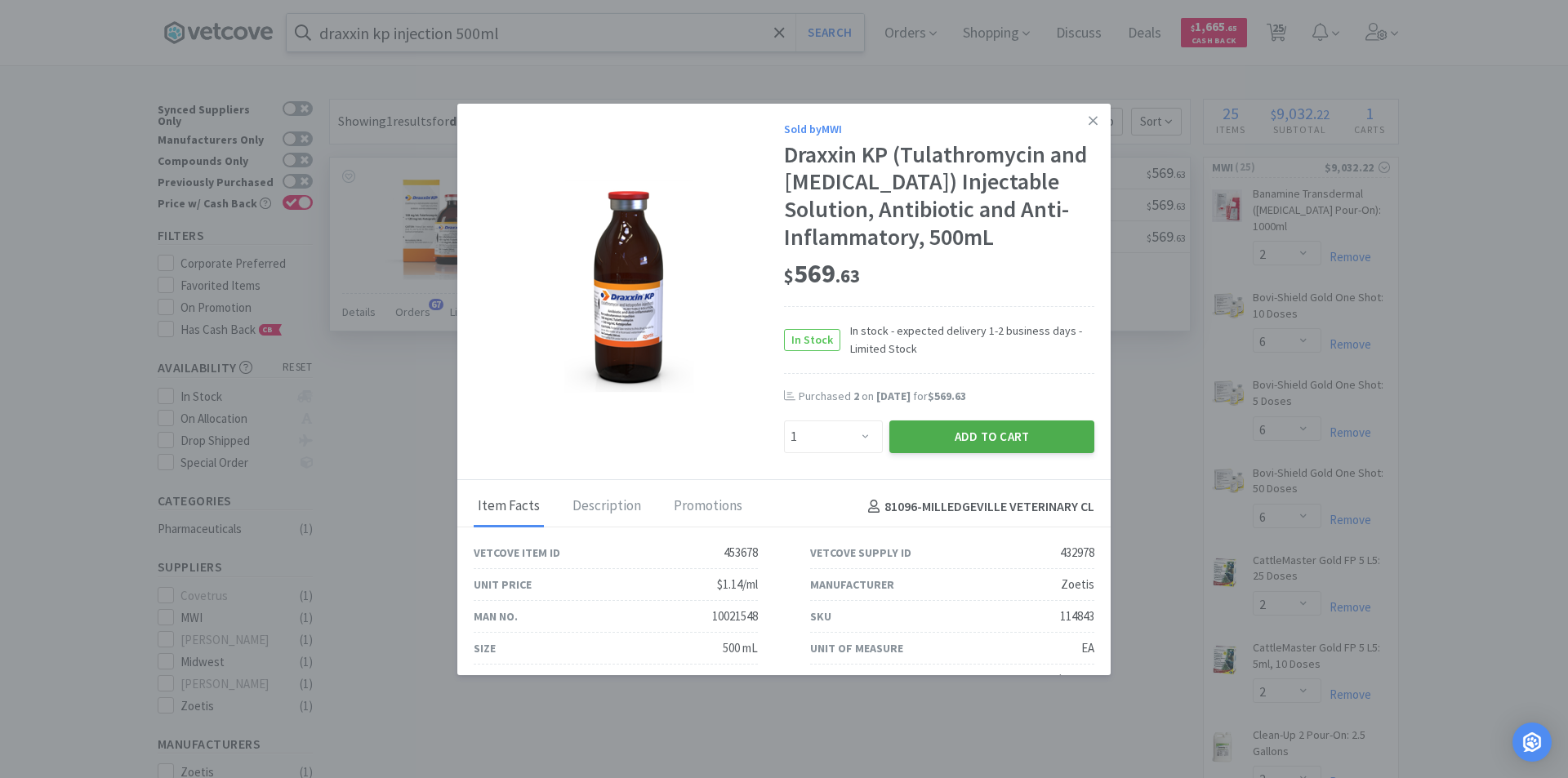
click at [1001, 441] on button "Add to Cart" at bounding box center [992, 437] width 205 height 32
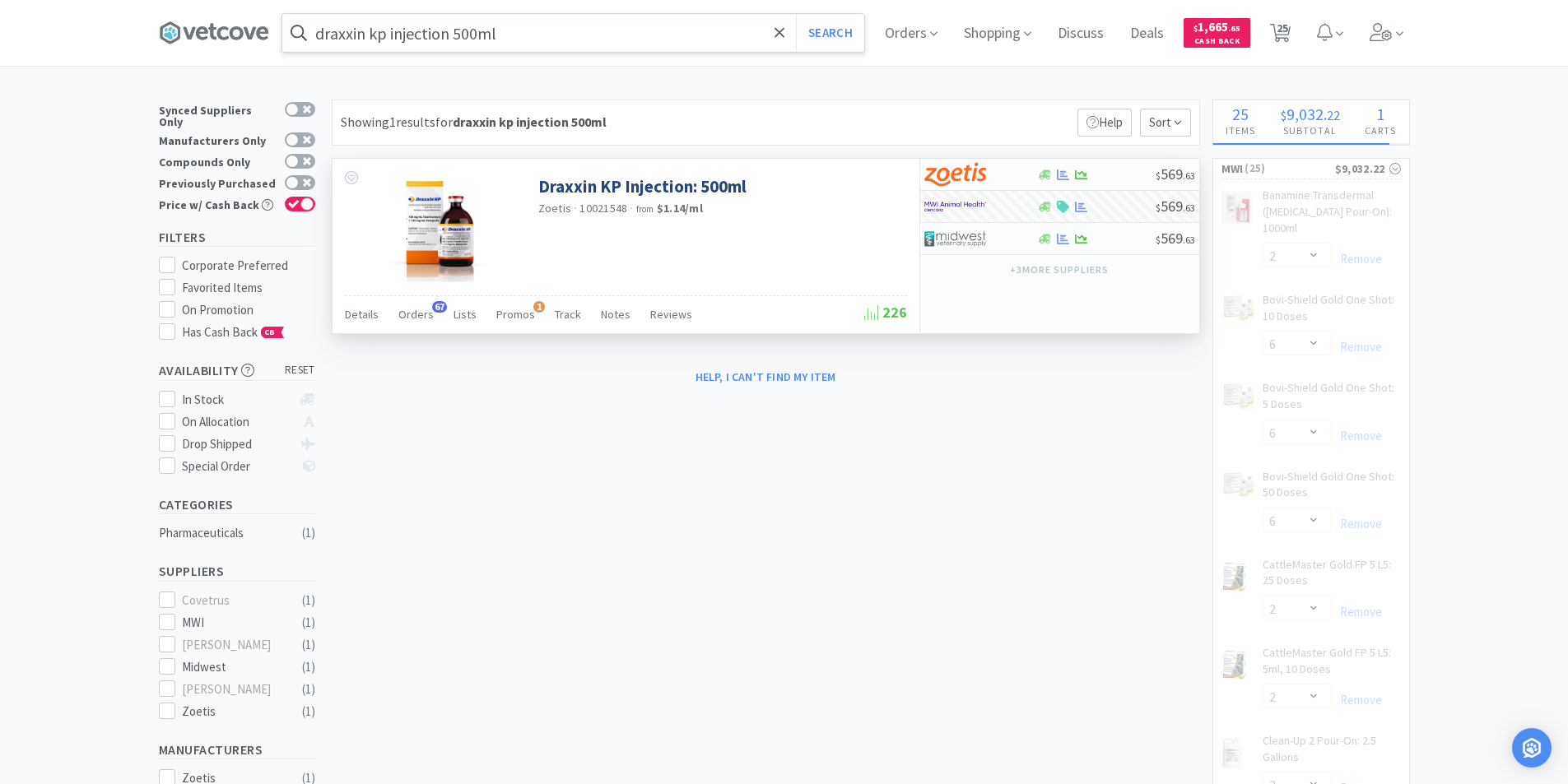
select select "1"
select select "2"
select select "3"
select select "4"
select select "1"
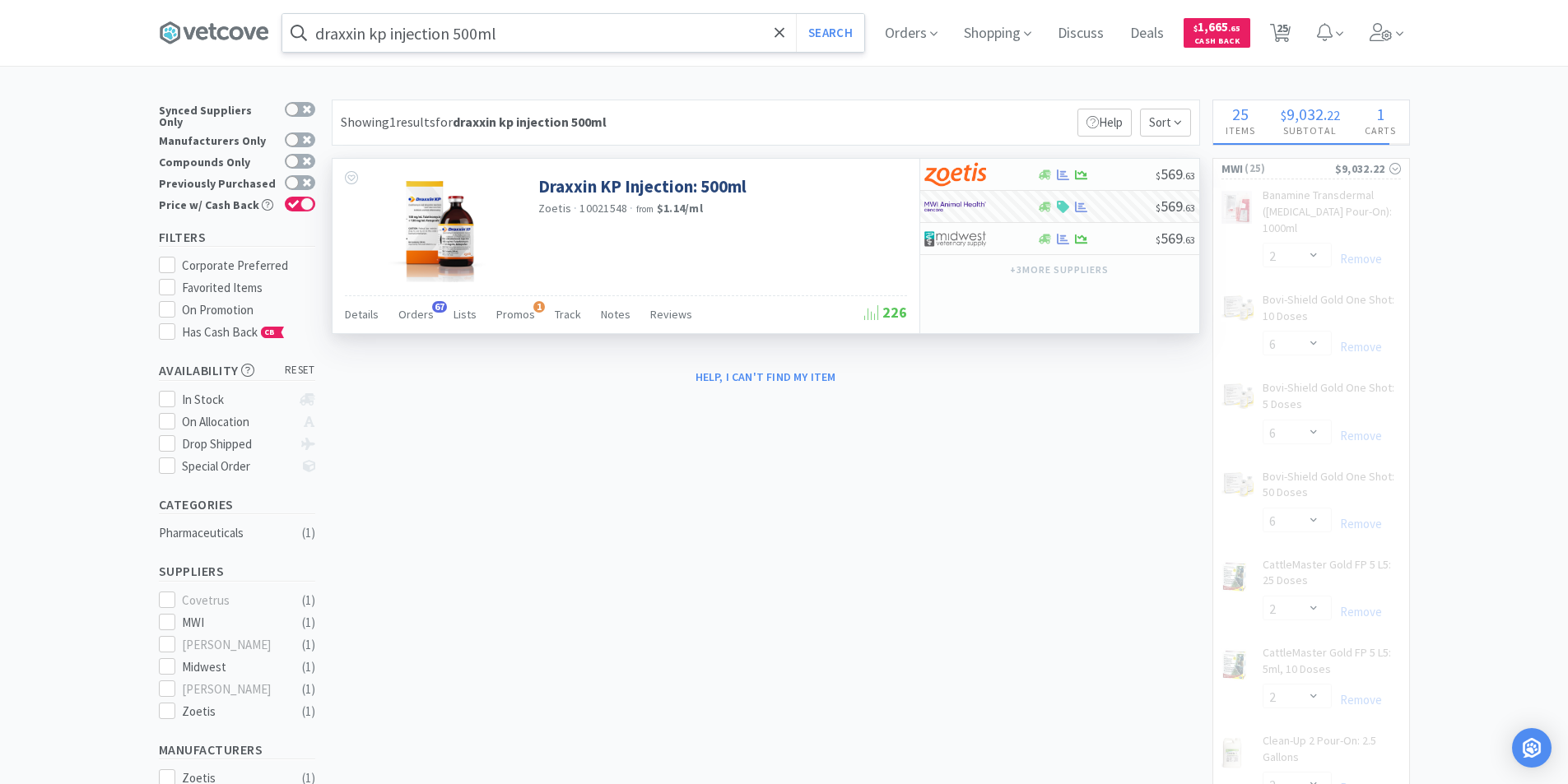
select select "2"
select select "1"
select select "2"
select select "1"
select select "2"
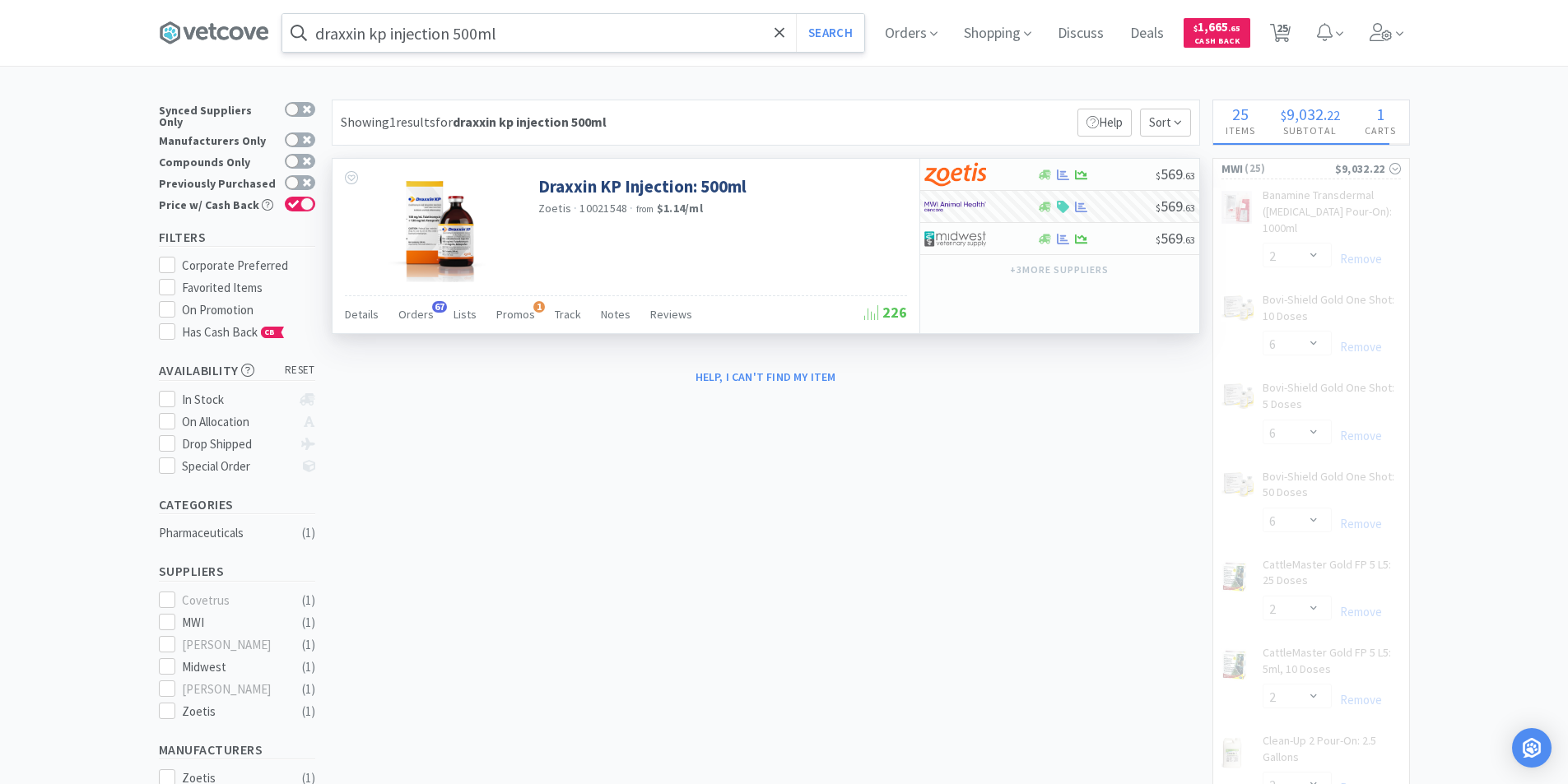
select select "10"
select select "20"
select select "10"
select select "20"
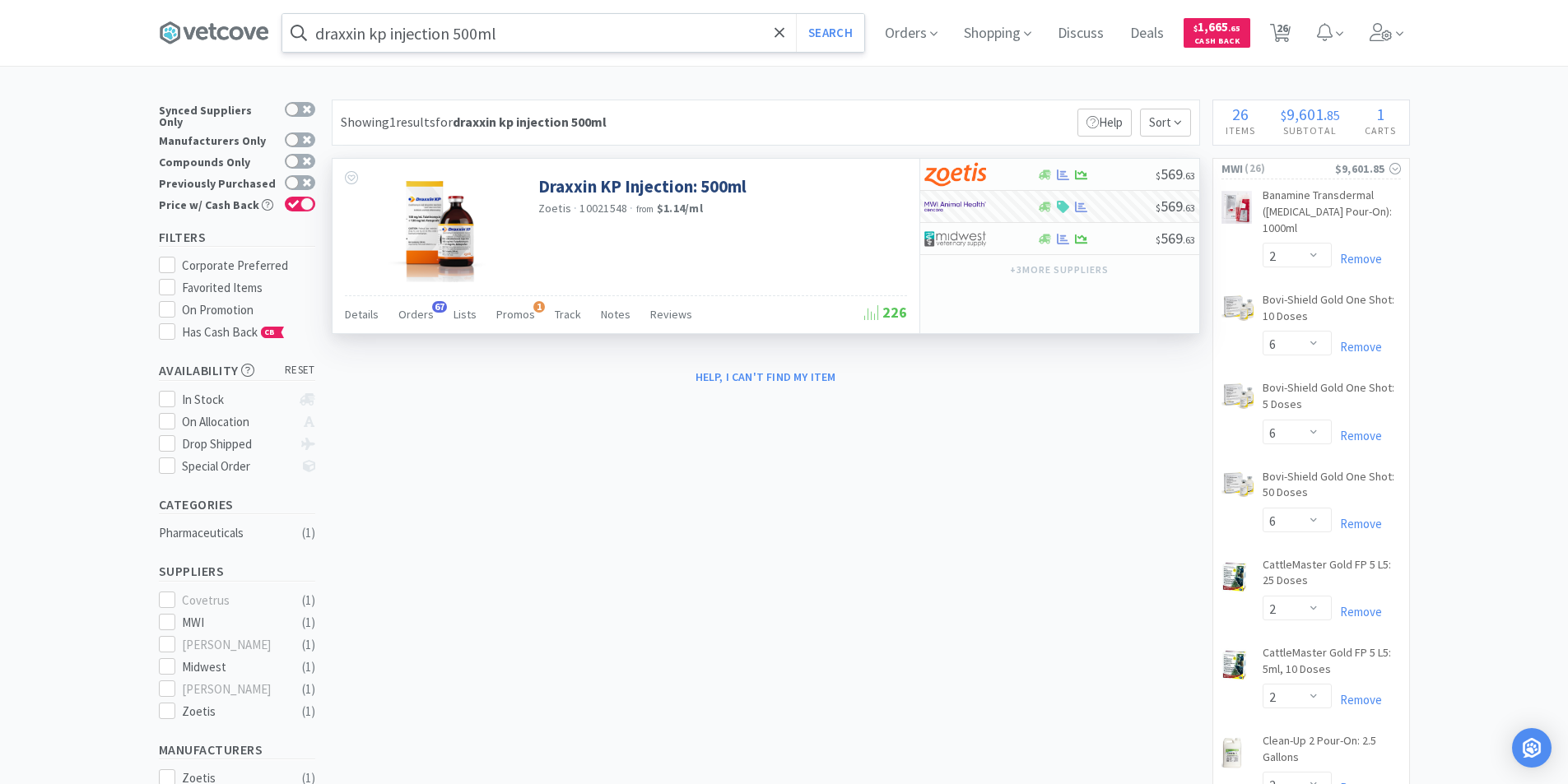
click at [498, 37] on input "draxxin kp injection 500ml" at bounding box center [573, 33] width 582 height 38
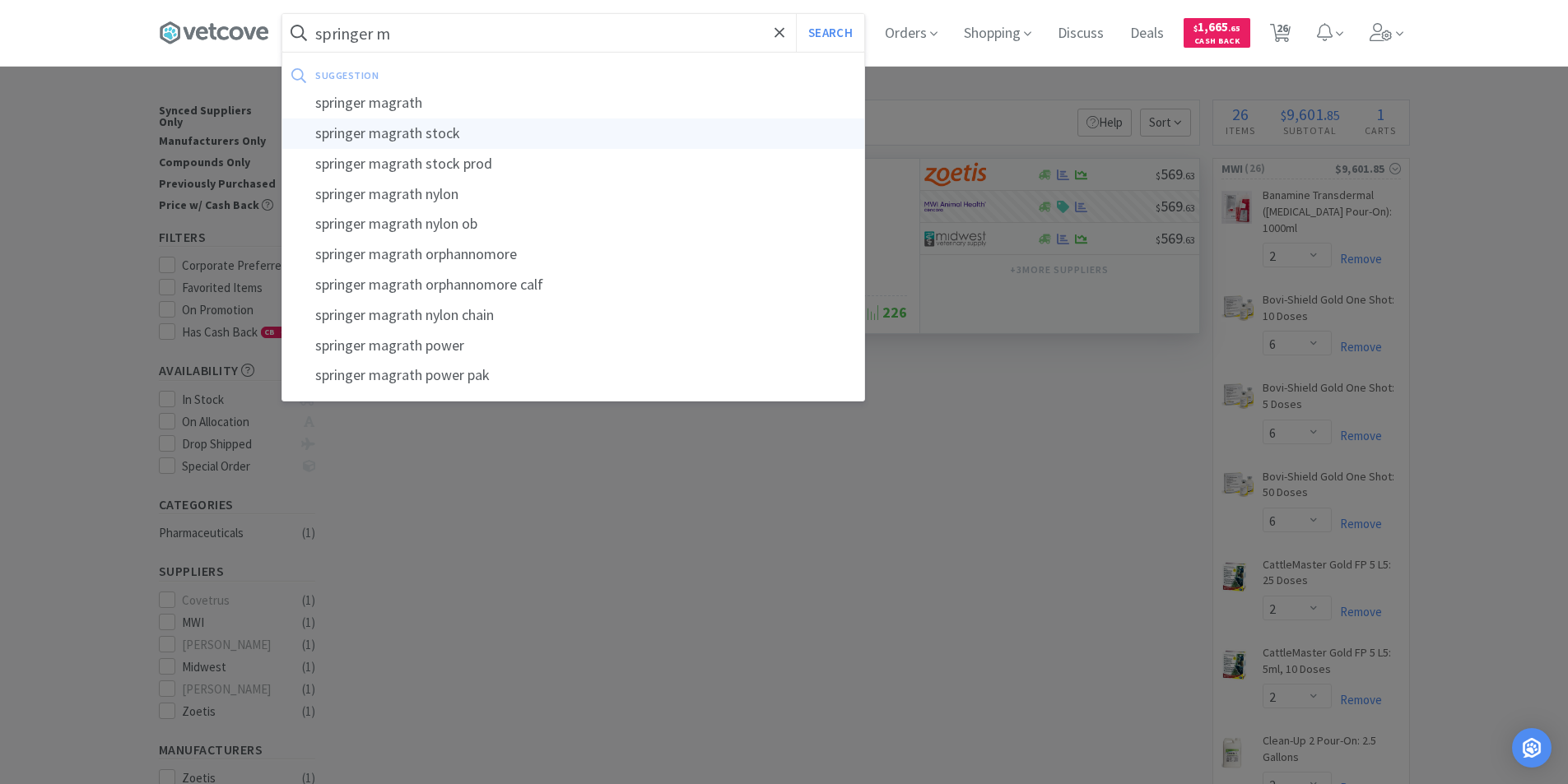
click at [438, 124] on div "springer magrath stock" at bounding box center [573, 133] width 582 height 31
type input "springer magrath stock"
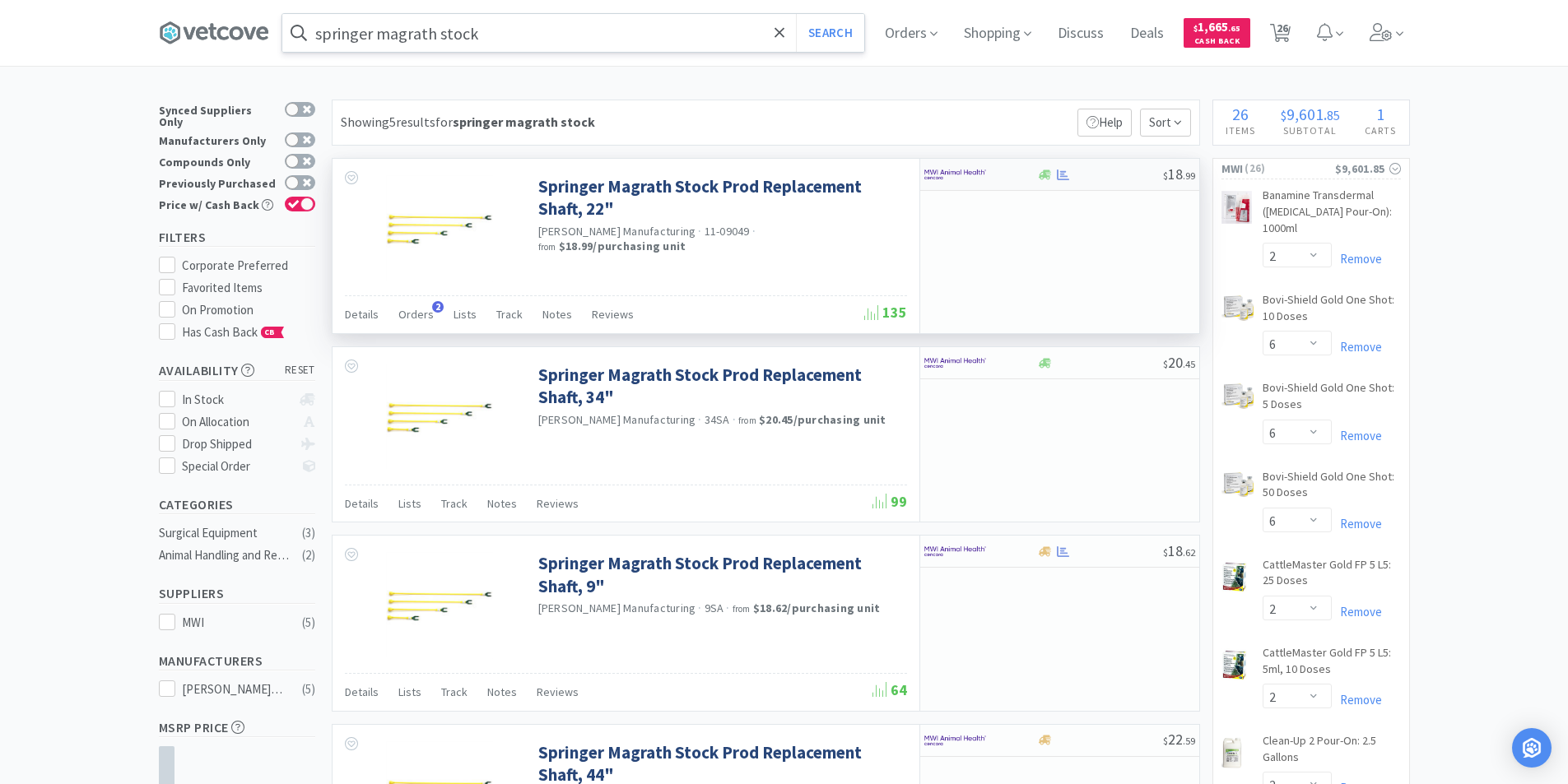
click at [1022, 186] on div at bounding box center [980, 174] width 113 height 28
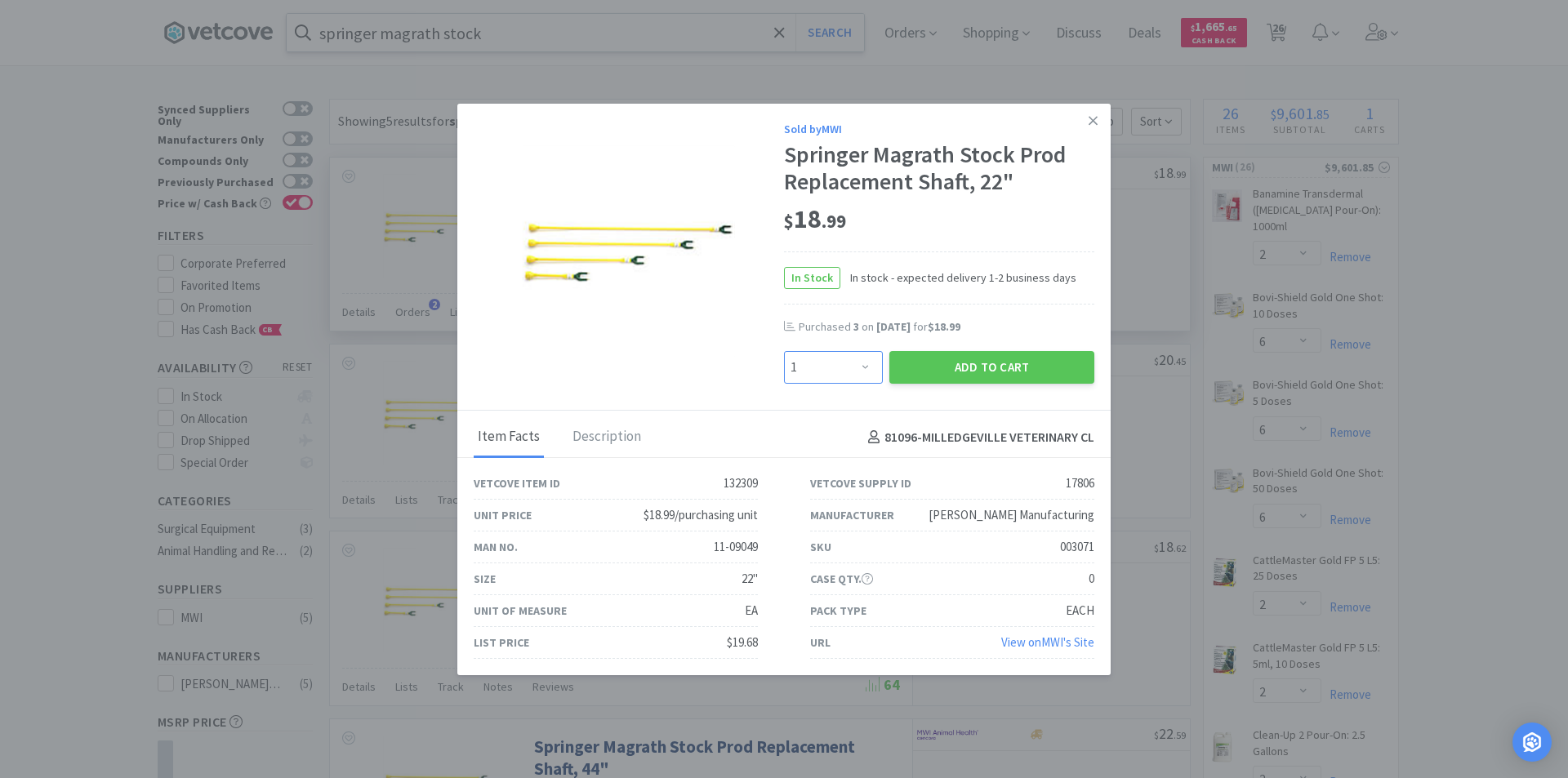
click at [857, 373] on select "Enter Quantity 1 2 3 4 5 6 7 8 9 10 11 12 13 14 15 16 17 18 19 20 Enter Quantity" at bounding box center [833, 367] width 99 height 32
select select "3"
click at [784, 352] on select "Enter Quantity 1 2 3 4 5 6 7 8 9 10 11 12 13 14 15 16 17 18 19 20 Enter Quantity" at bounding box center [833, 367] width 99 height 32
click at [939, 369] on button "Add to Cart" at bounding box center [992, 367] width 205 height 32
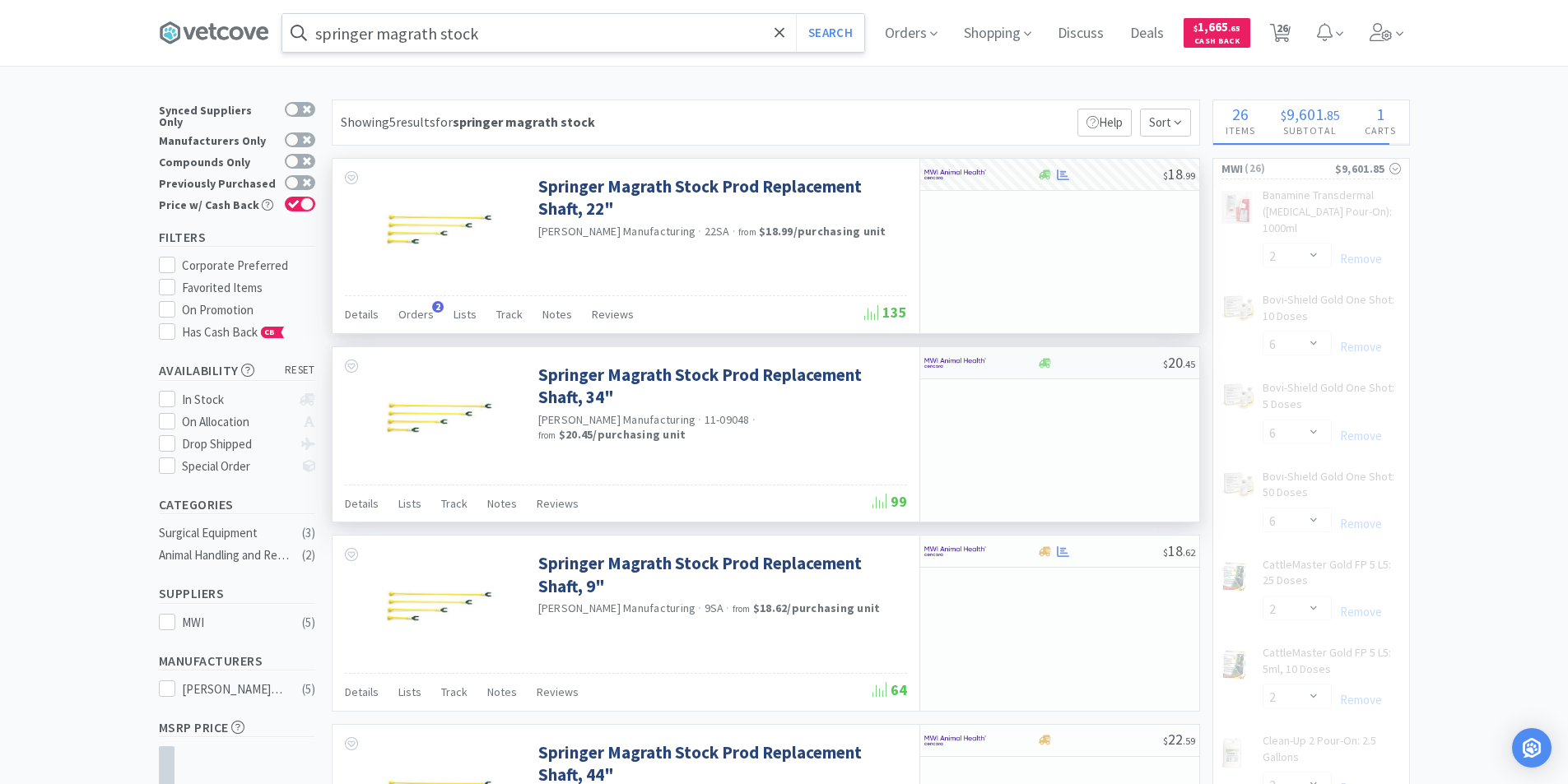
click at [1068, 369] on div "$ 20 . 45" at bounding box center [1059, 364] width 279 height 32
select select "1"
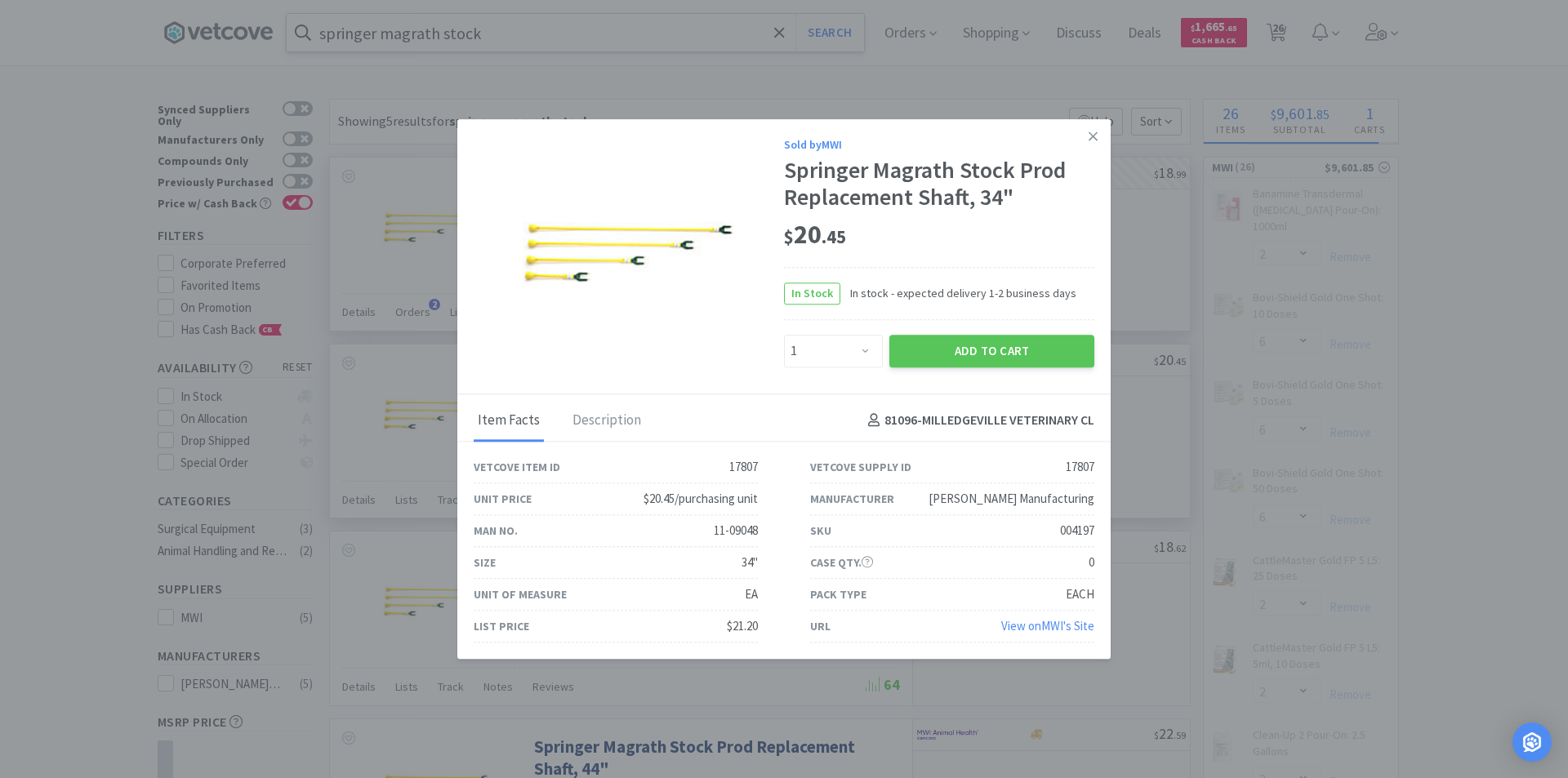
select select "3"
click at [862, 353] on select "Enter Quantity 1 2 3 4 5 6 7 8 9 10 11 12 13 14 15 16 17 18 19 20 Enter Quantity" at bounding box center [833, 351] width 99 height 32
click at [784, 335] on select "Enter Quantity 1 2 3 4 5 6 7 8 9 10 11 12 13 14 15 16 17 18 19 20 Enter Quantity" at bounding box center [833, 351] width 99 height 32
click at [933, 356] on button "Add to Cart" at bounding box center [992, 351] width 205 height 32
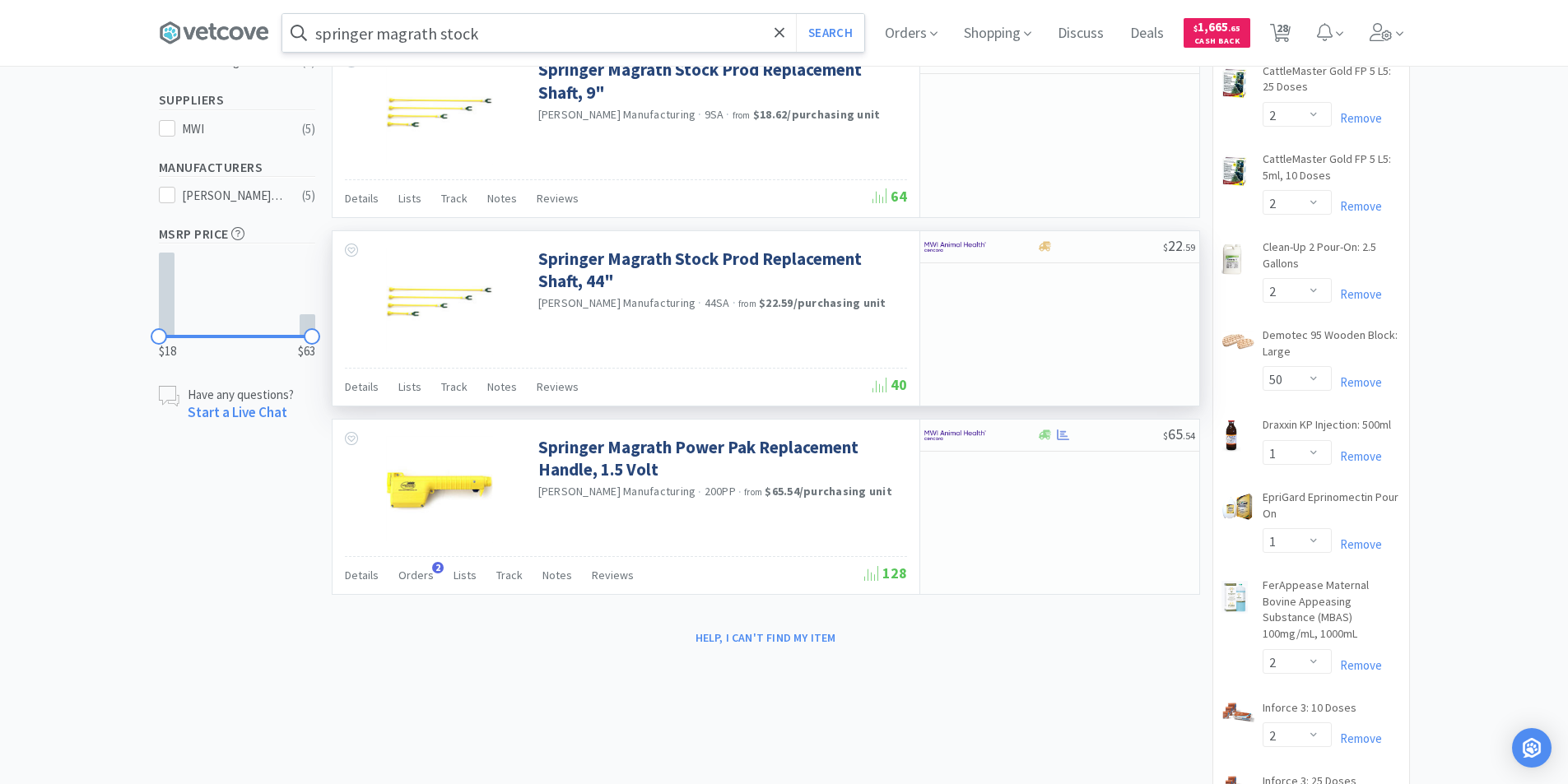
scroll to position [576, 0]
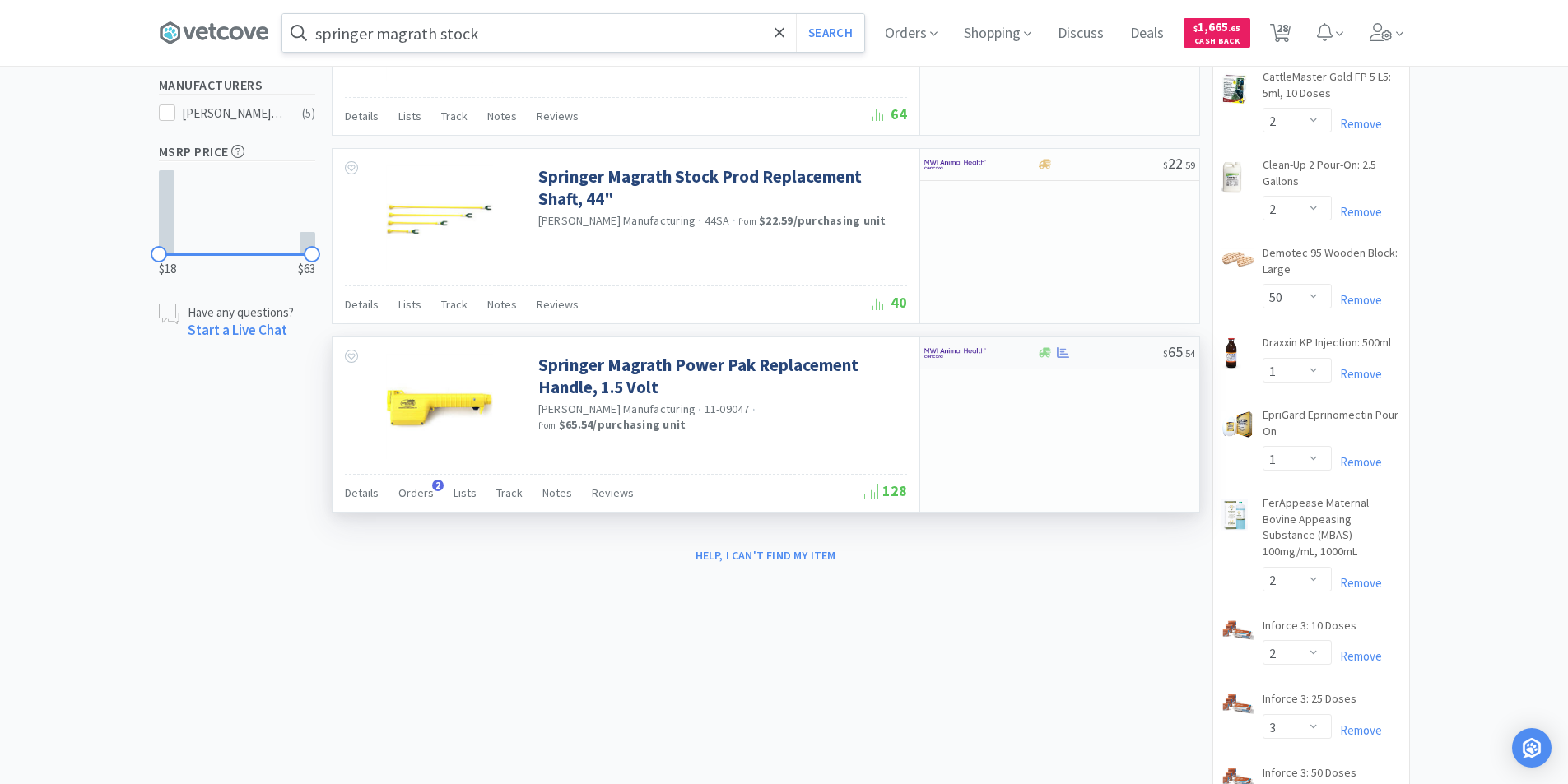
click at [1073, 359] on div at bounding box center [1099, 352] width 126 height 12
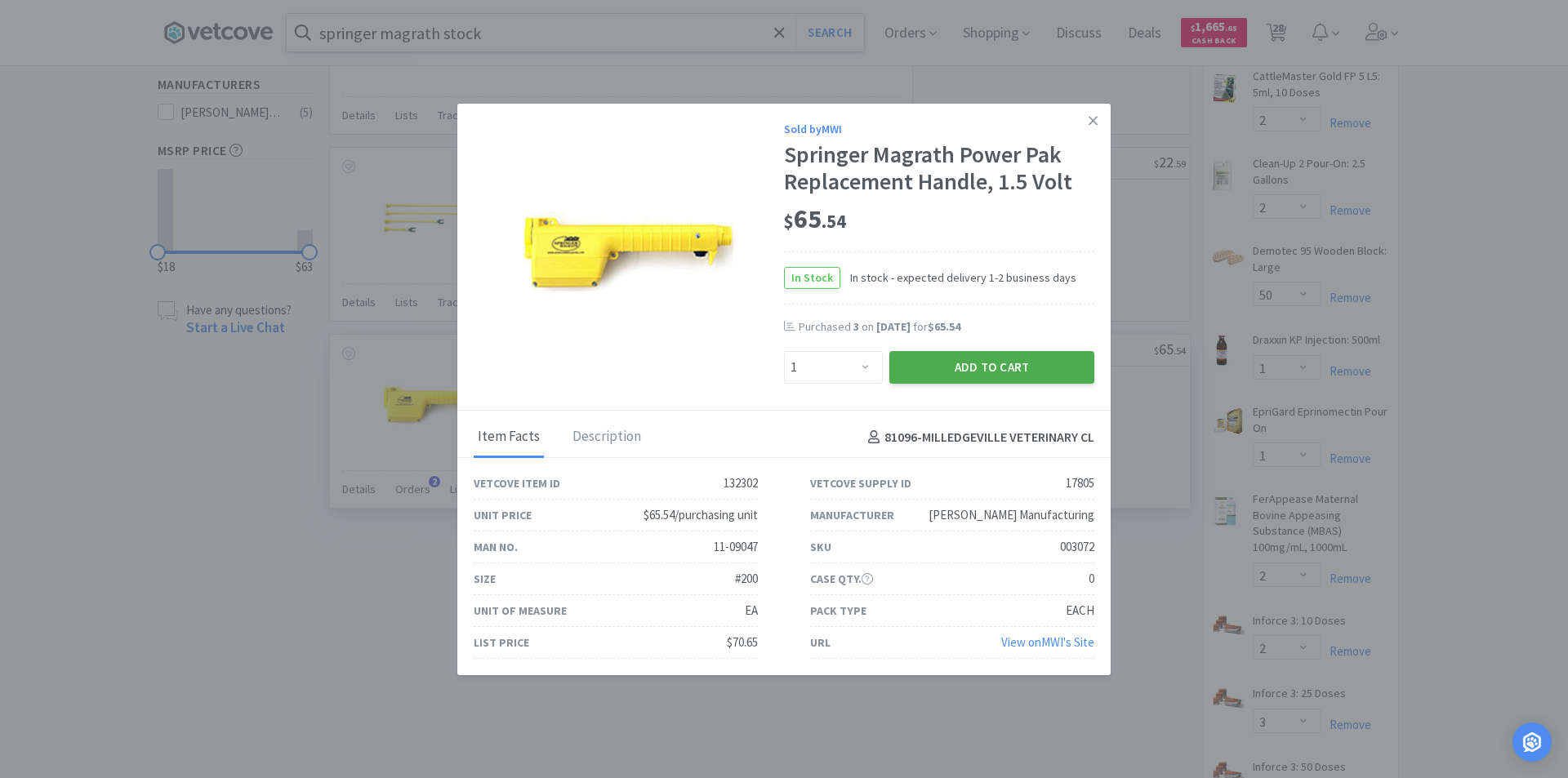
click at [1018, 370] on button "Add to Cart" at bounding box center [992, 367] width 205 height 32
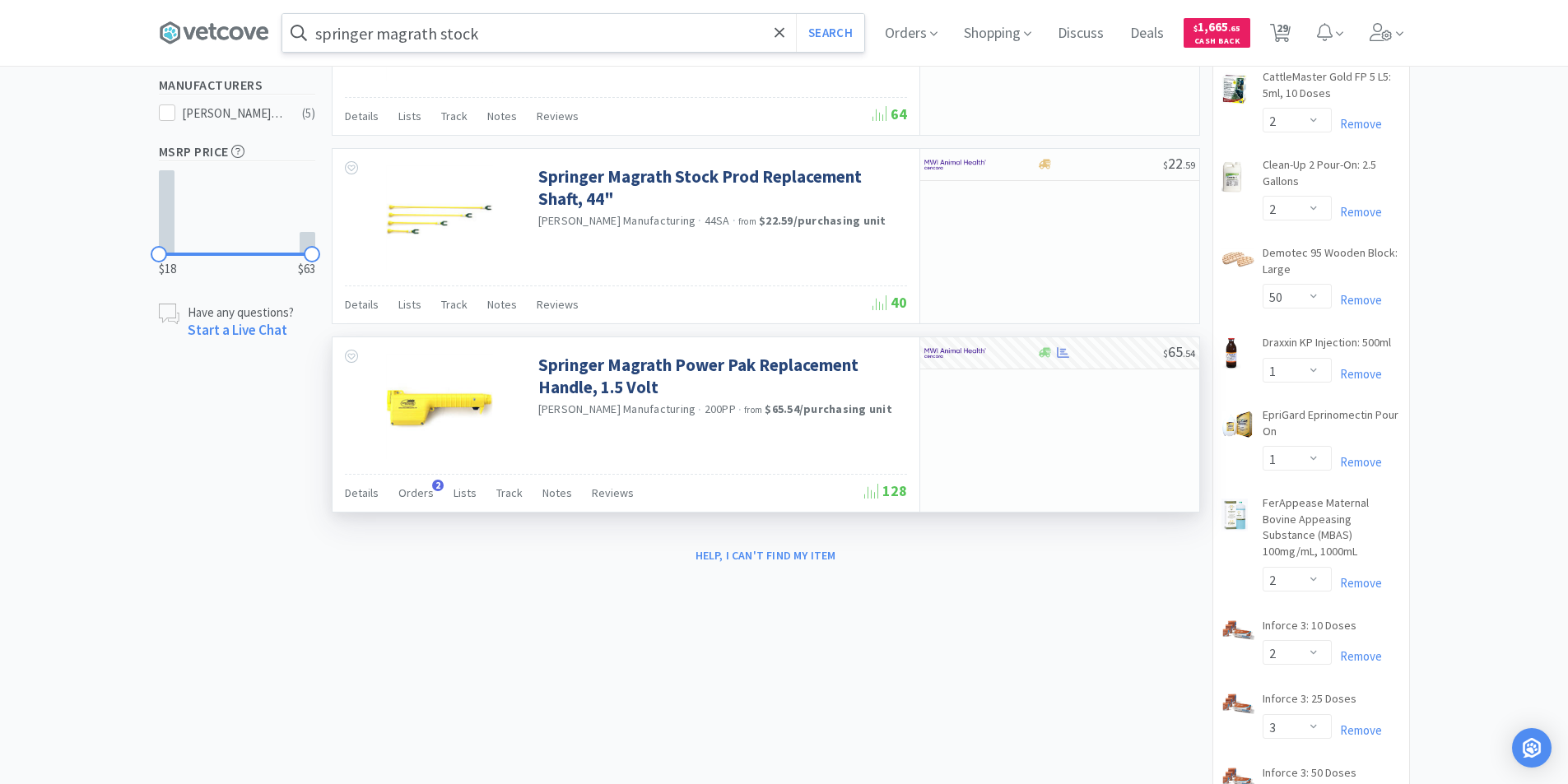
click at [505, 45] on input "springer magrath stock" at bounding box center [573, 33] width 582 height 38
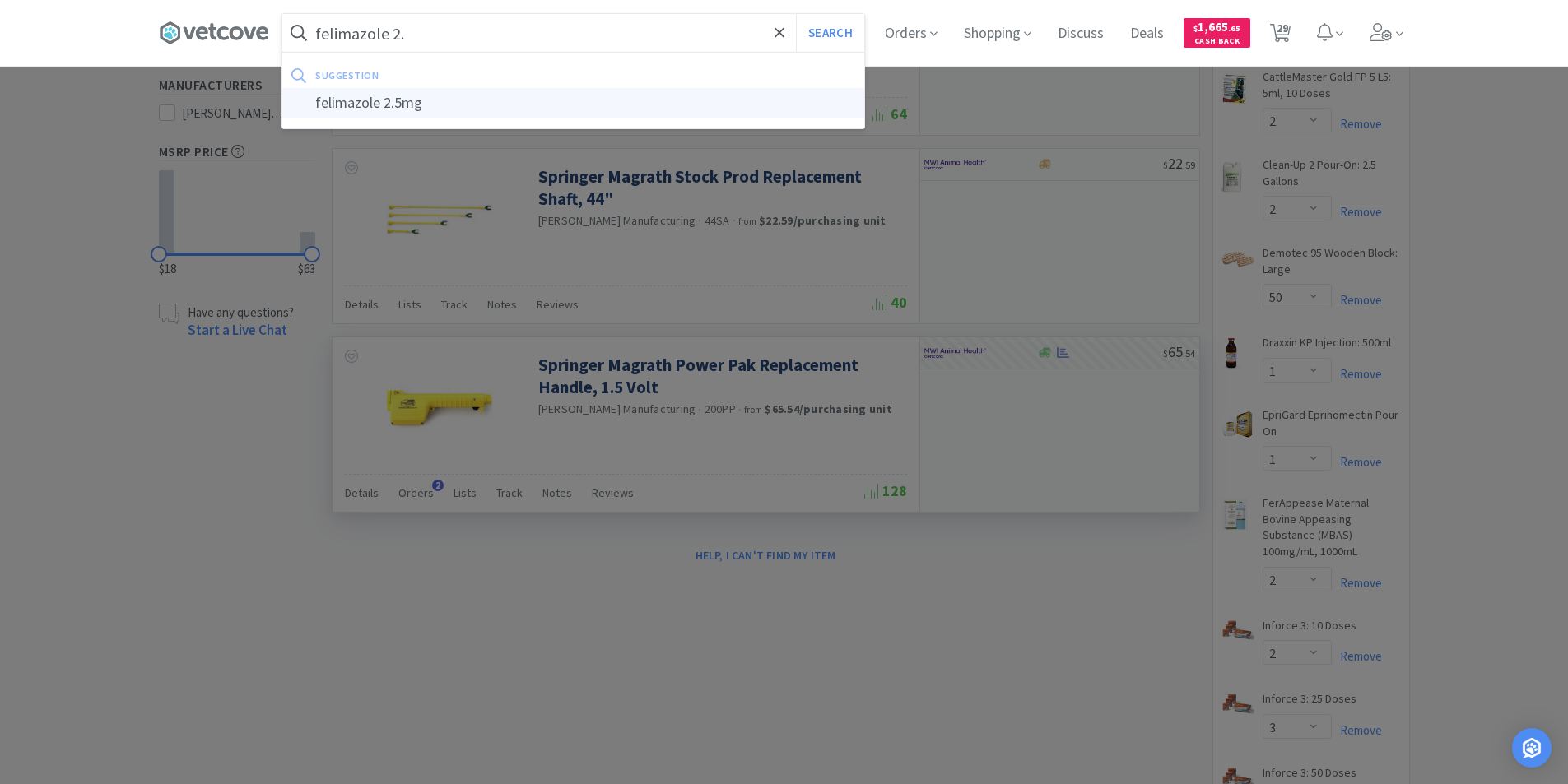
click at [403, 99] on div "felimazole 2.5mg" at bounding box center [573, 103] width 582 height 31
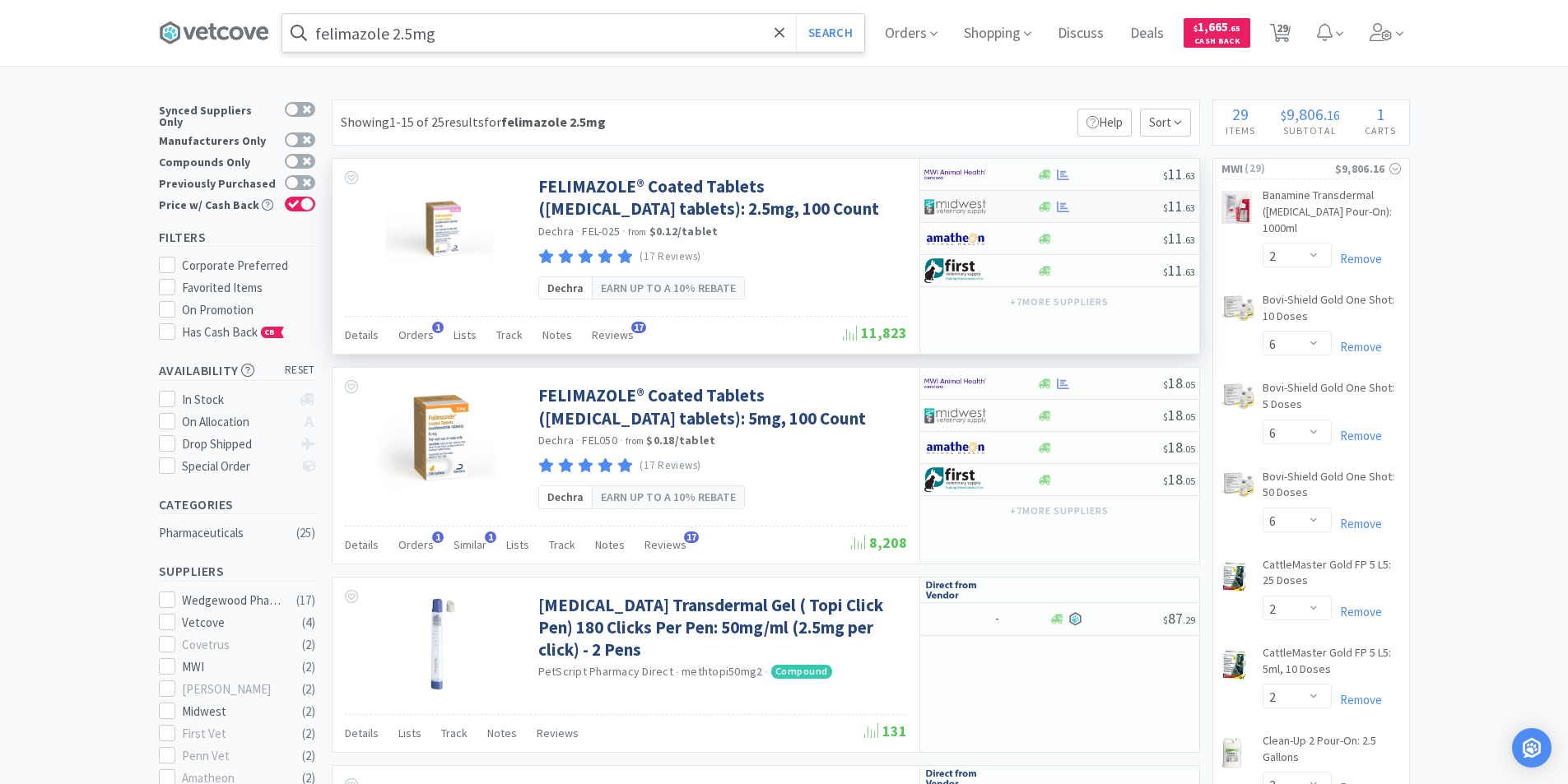
click at [1035, 213] on div at bounding box center [980, 207] width 113 height 28
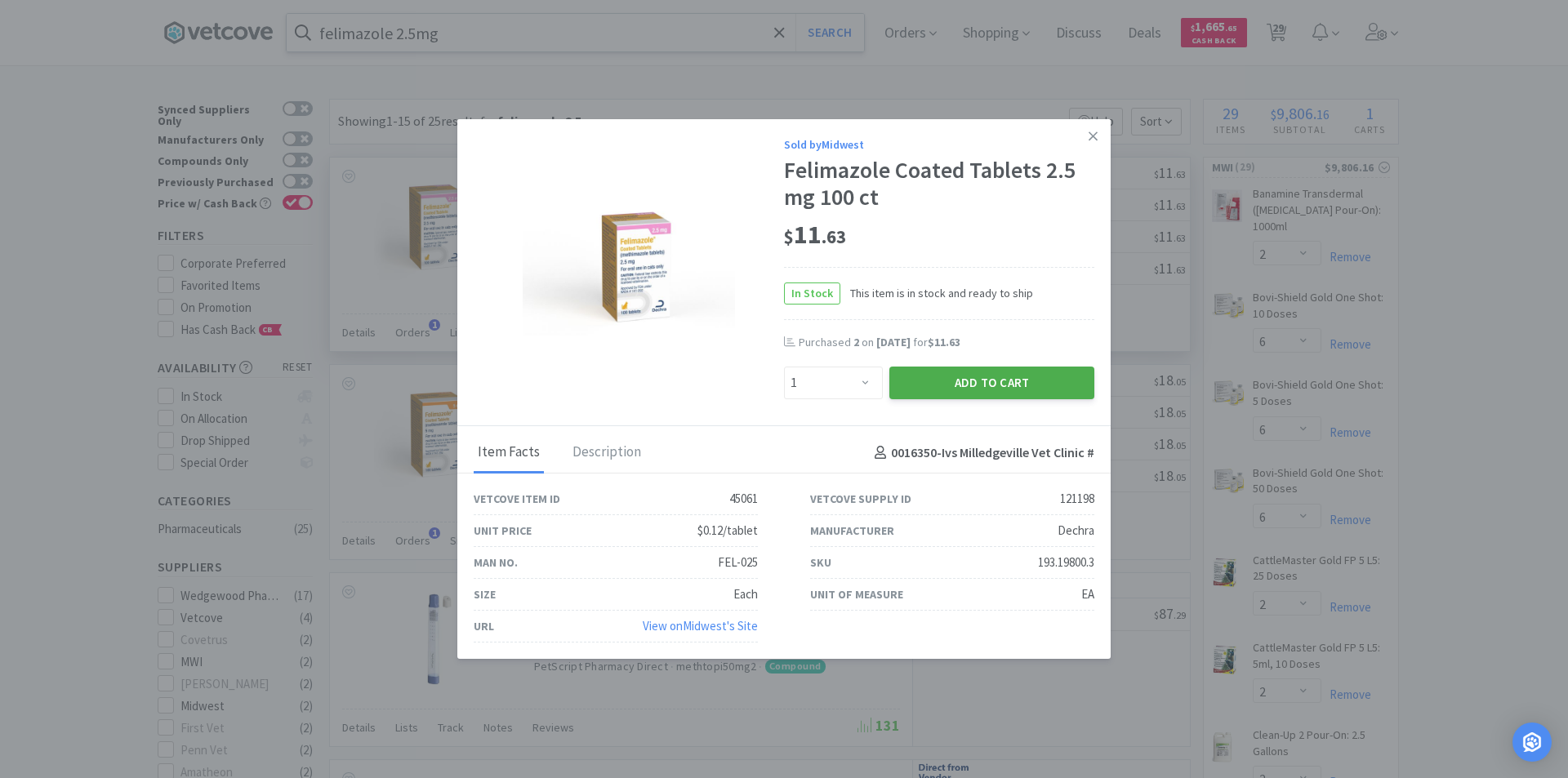
click at [1023, 380] on button "Add to Cart" at bounding box center [992, 382] width 205 height 32
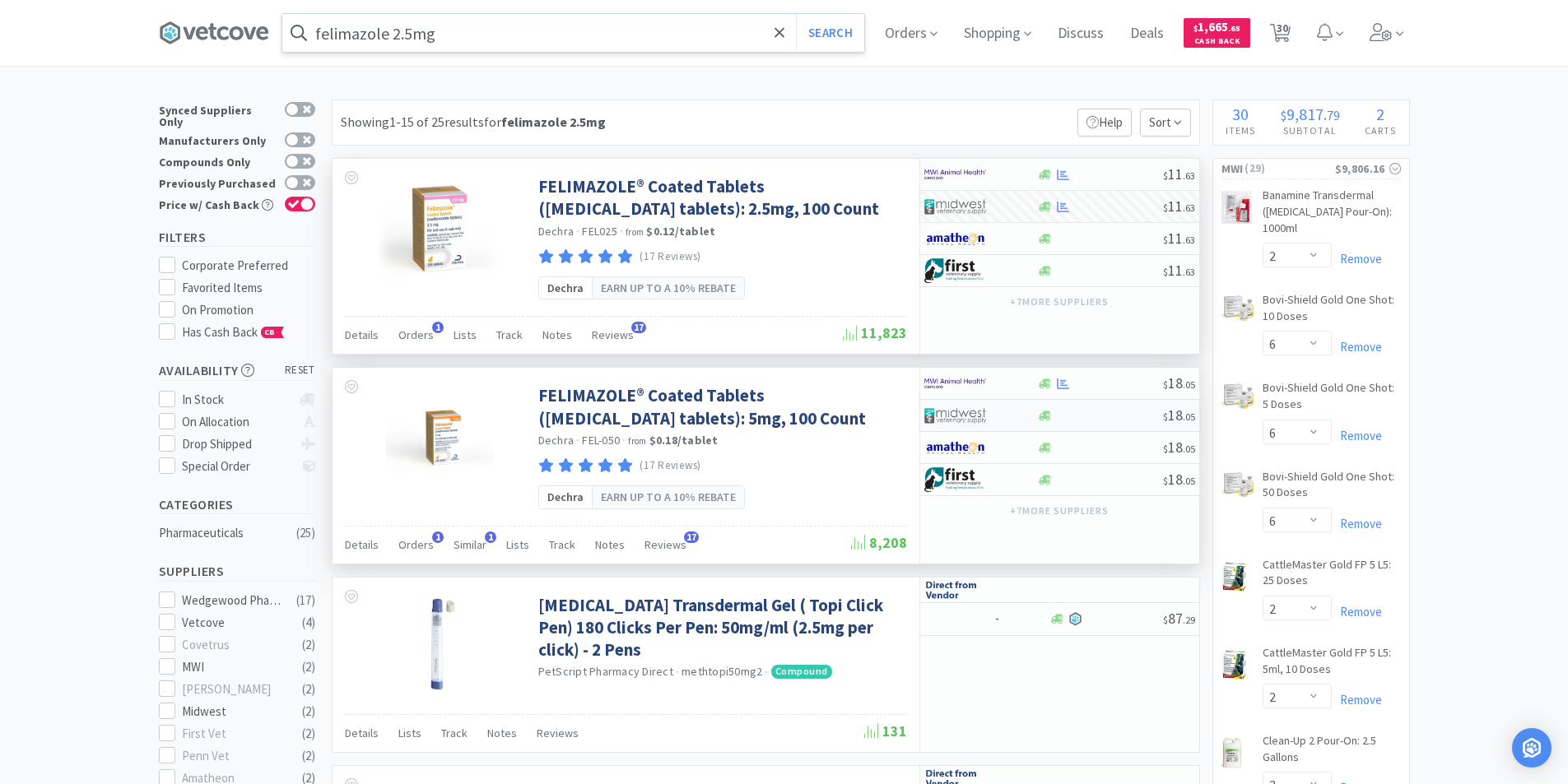
click at [1027, 419] on div at bounding box center [980, 416] width 113 height 28
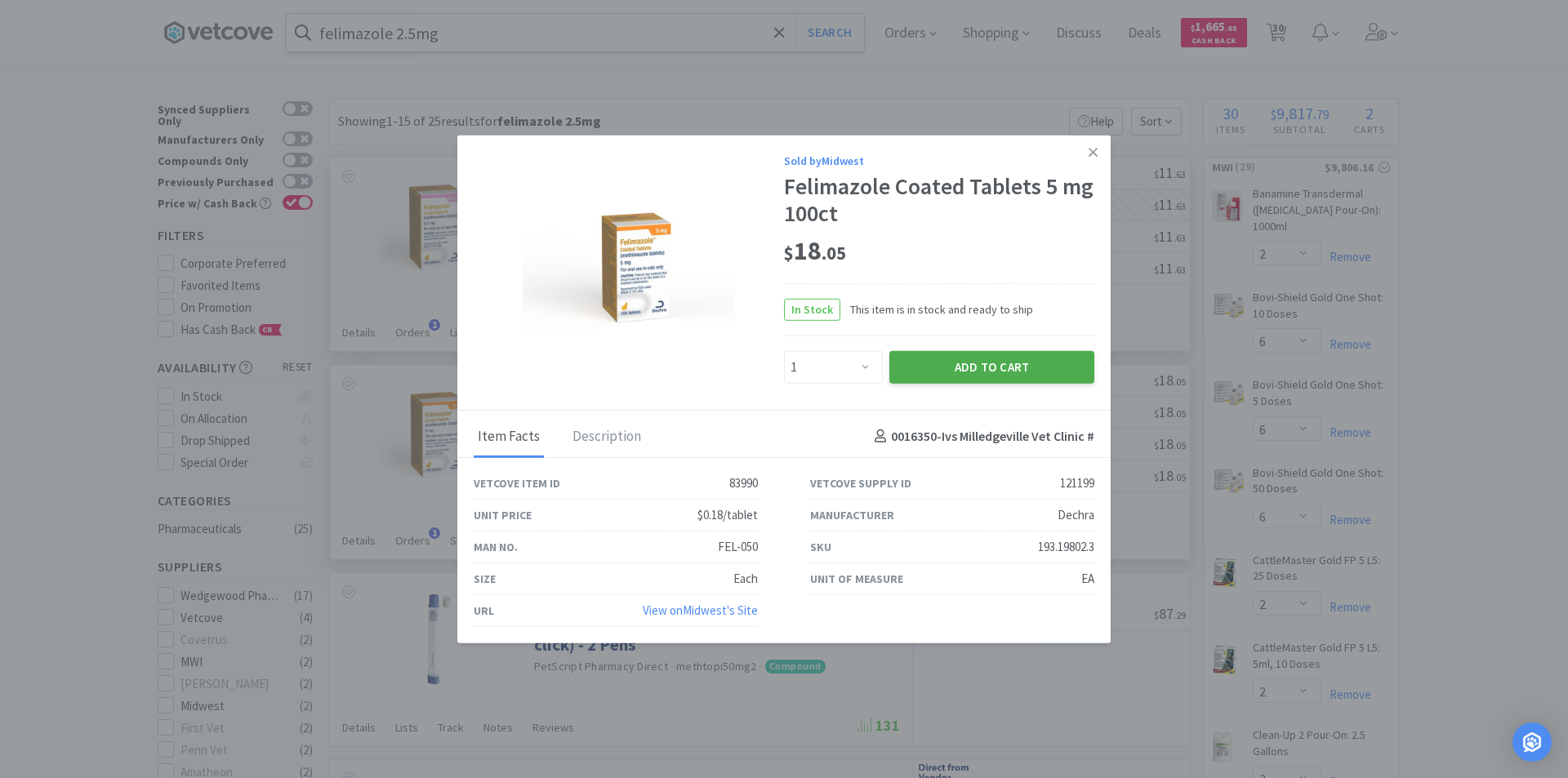
click at [1014, 364] on button "Add to Cart" at bounding box center [992, 366] width 205 height 32
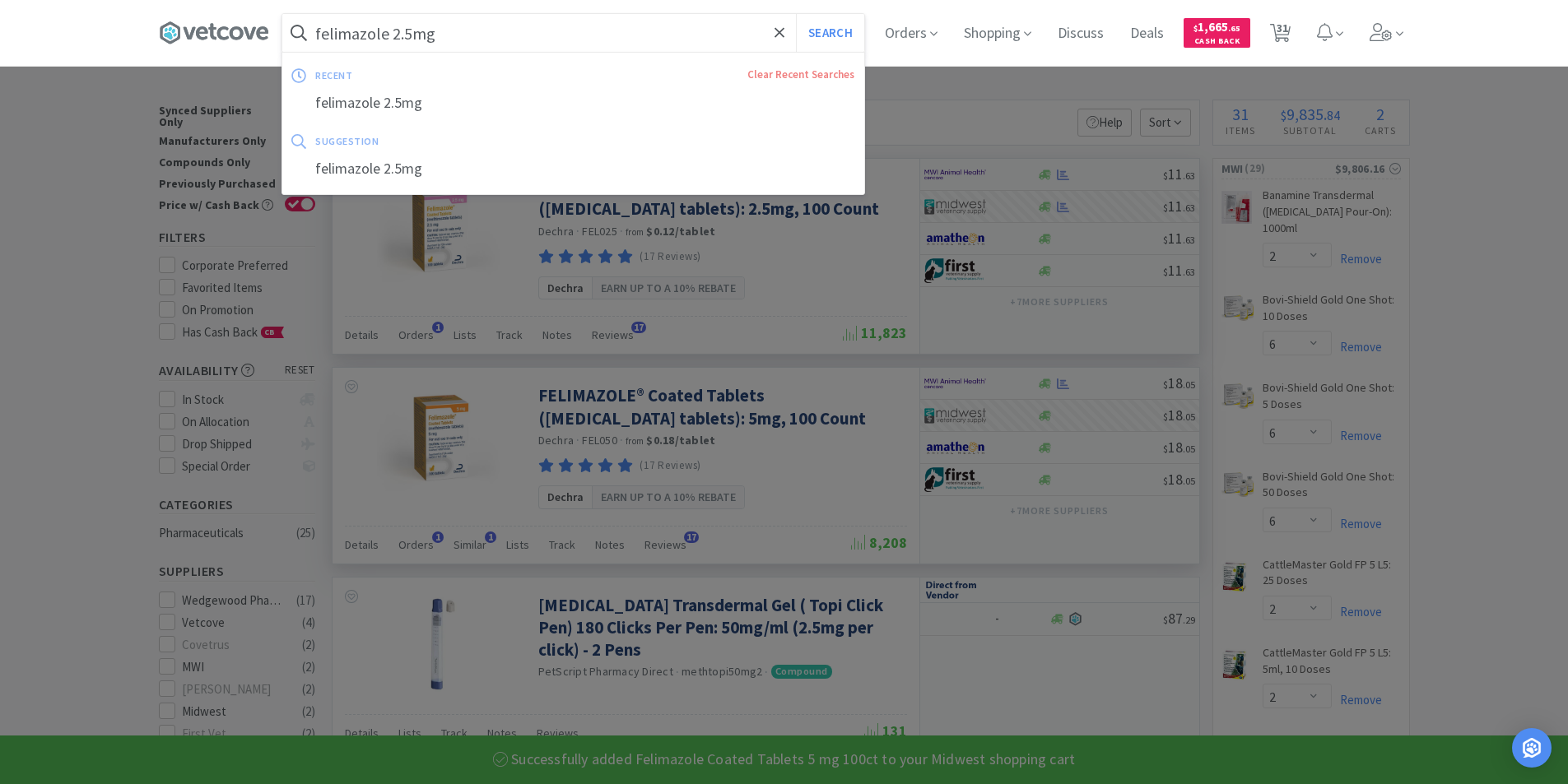
click at [447, 49] on input "felimazole 2.5mg" at bounding box center [573, 33] width 582 height 38
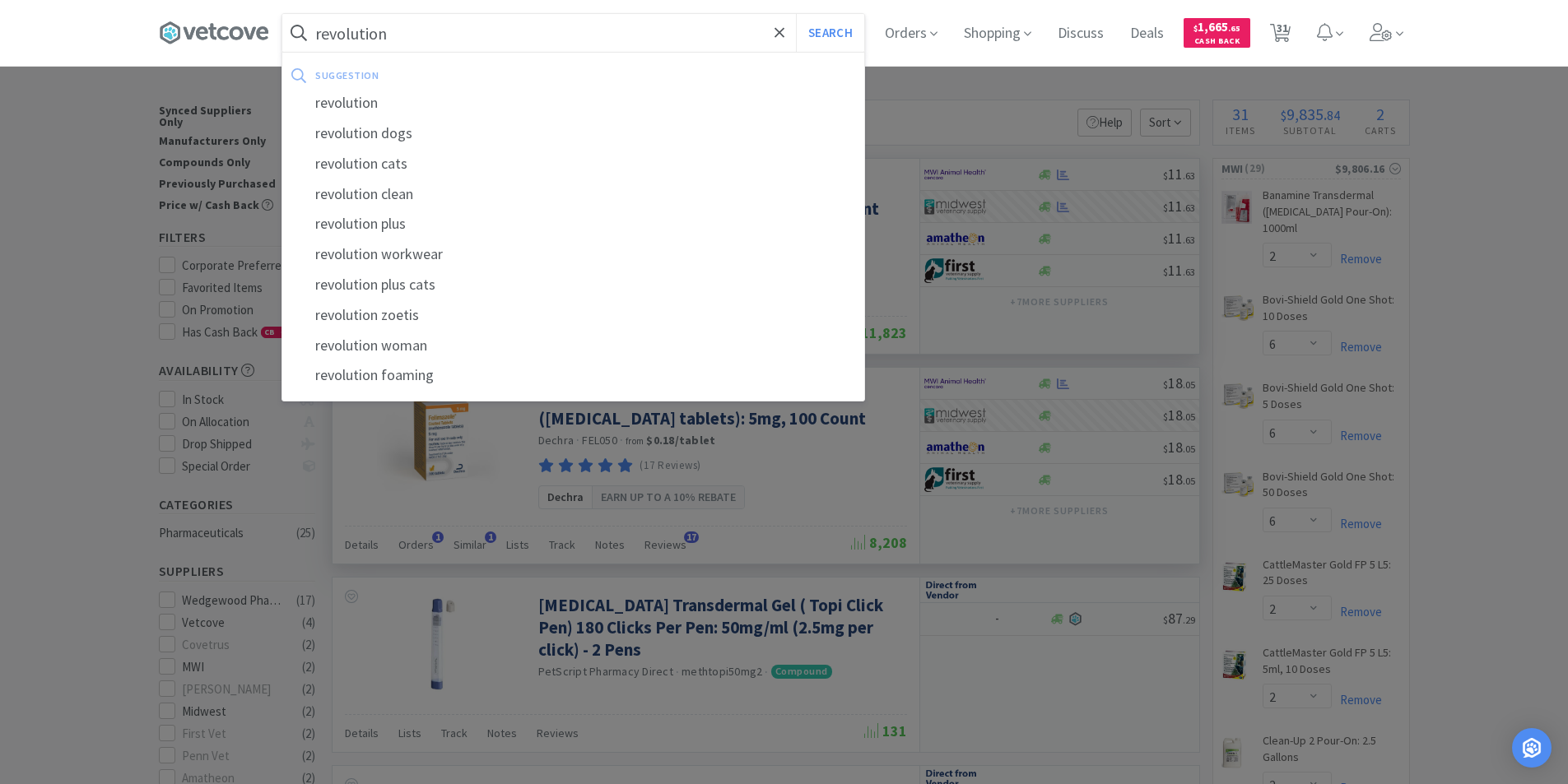
click at [796, 14] on button "Search" at bounding box center [830, 33] width 68 height 38
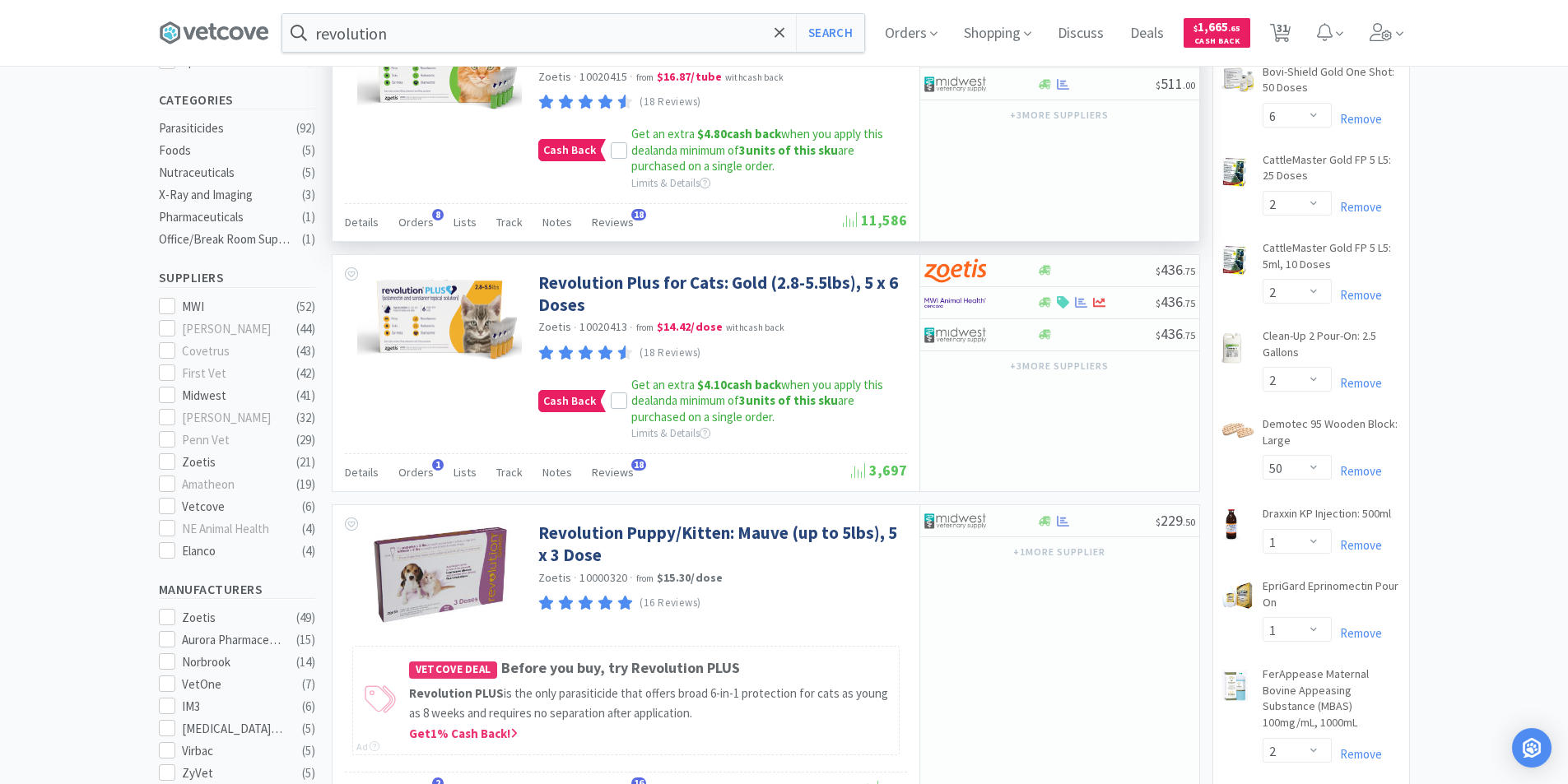
scroll to position [411, 0]
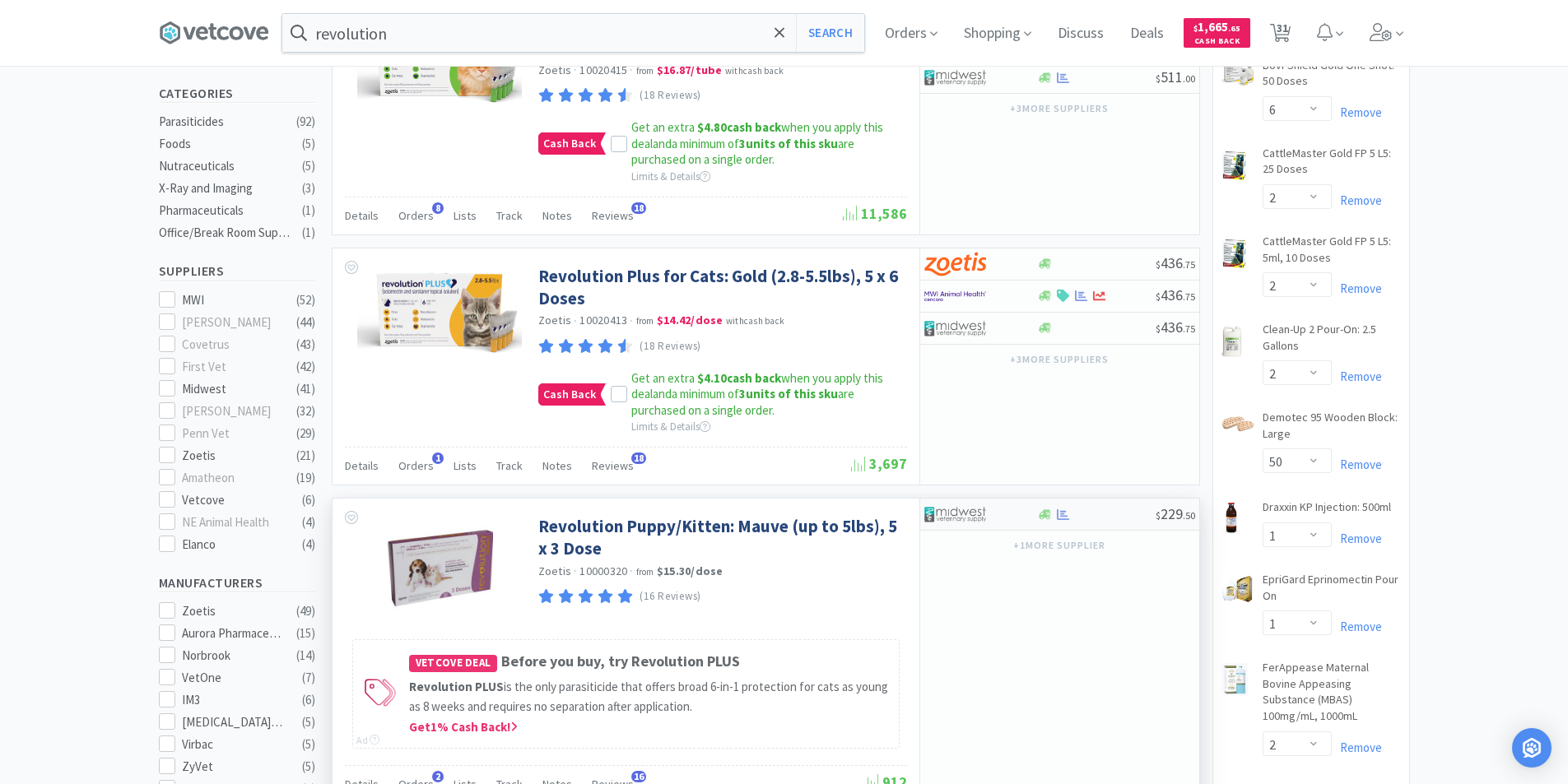
click at [1075, 521] on div "$ 229 . 50" at bounding box center [1059, 515] width 279 height 32
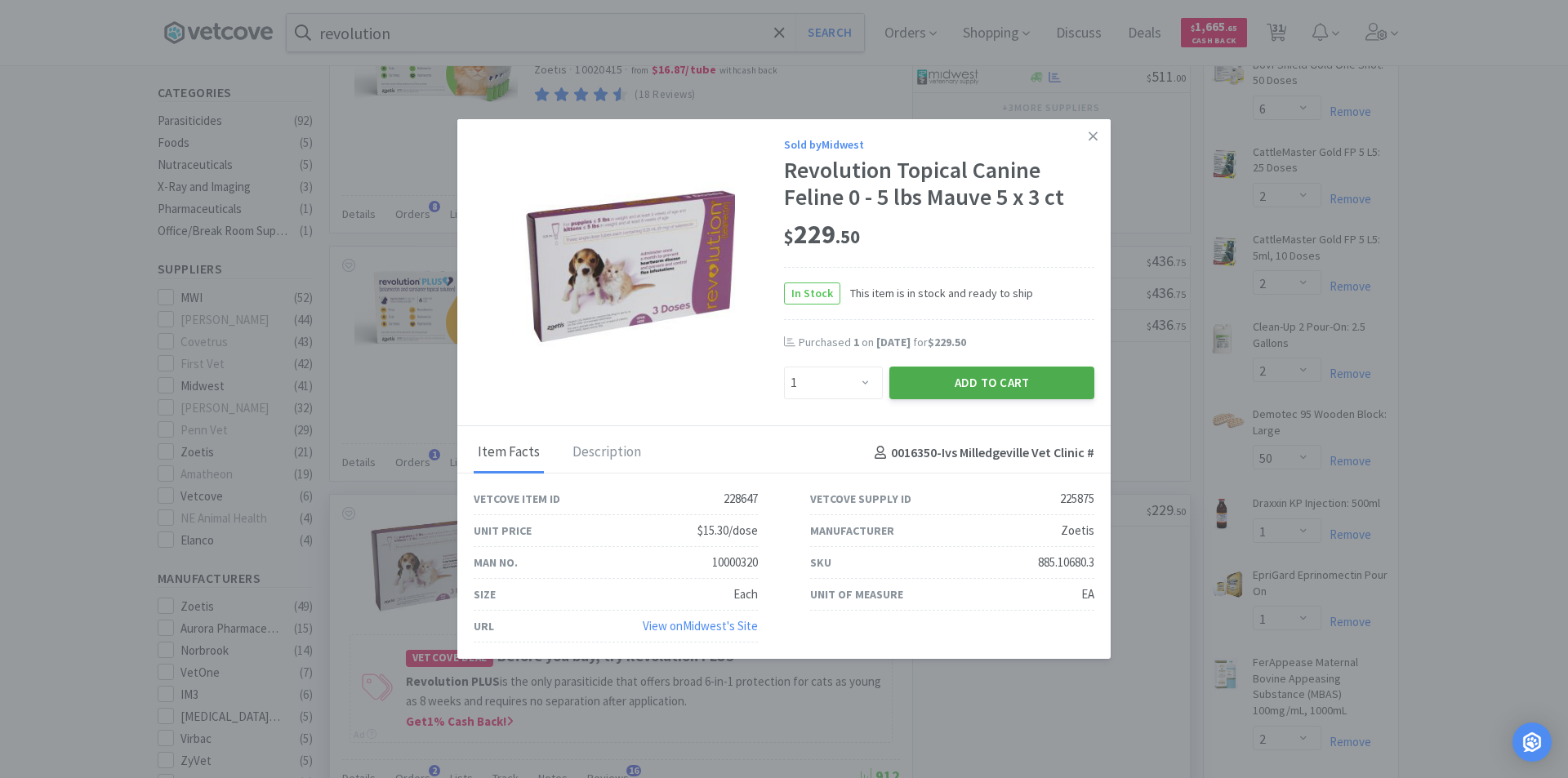
click at [980, 383] on button "Add to Cart" at bounding box center [992, 382] width 205 height 32
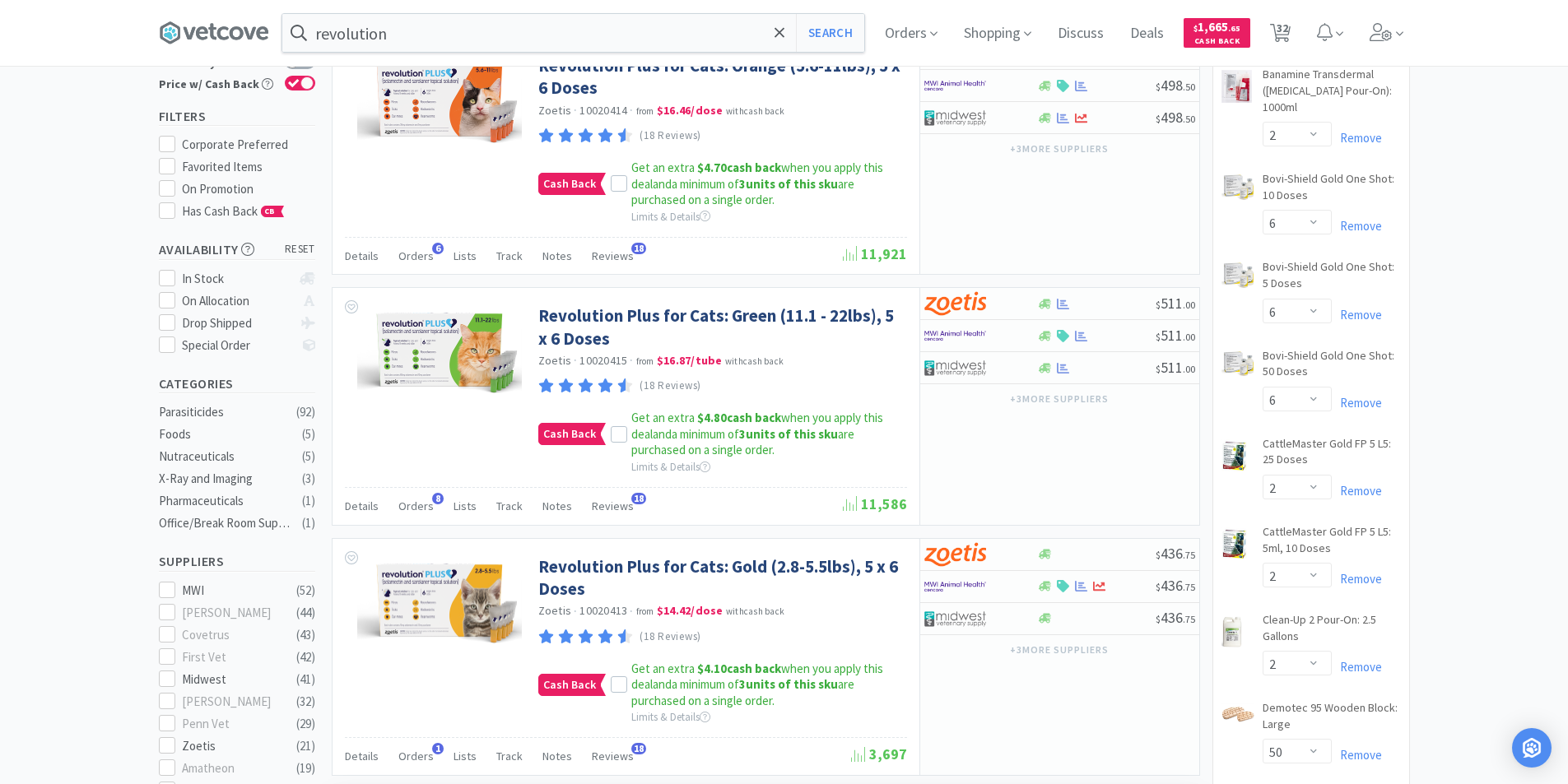
scroll to position [82, 0]
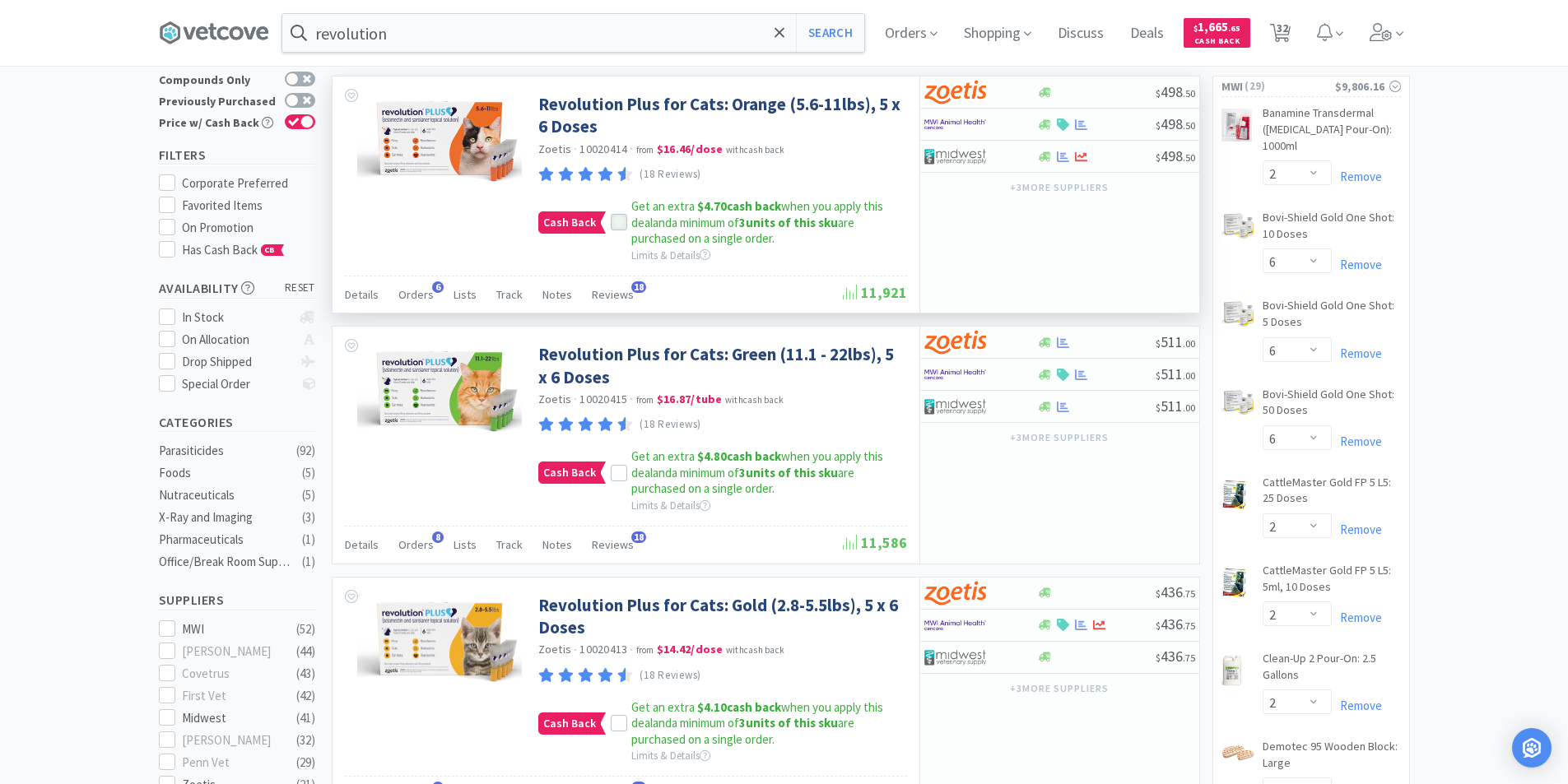
click at [614, 220] on icon at bounding box center [619, 223] width 11 height 11
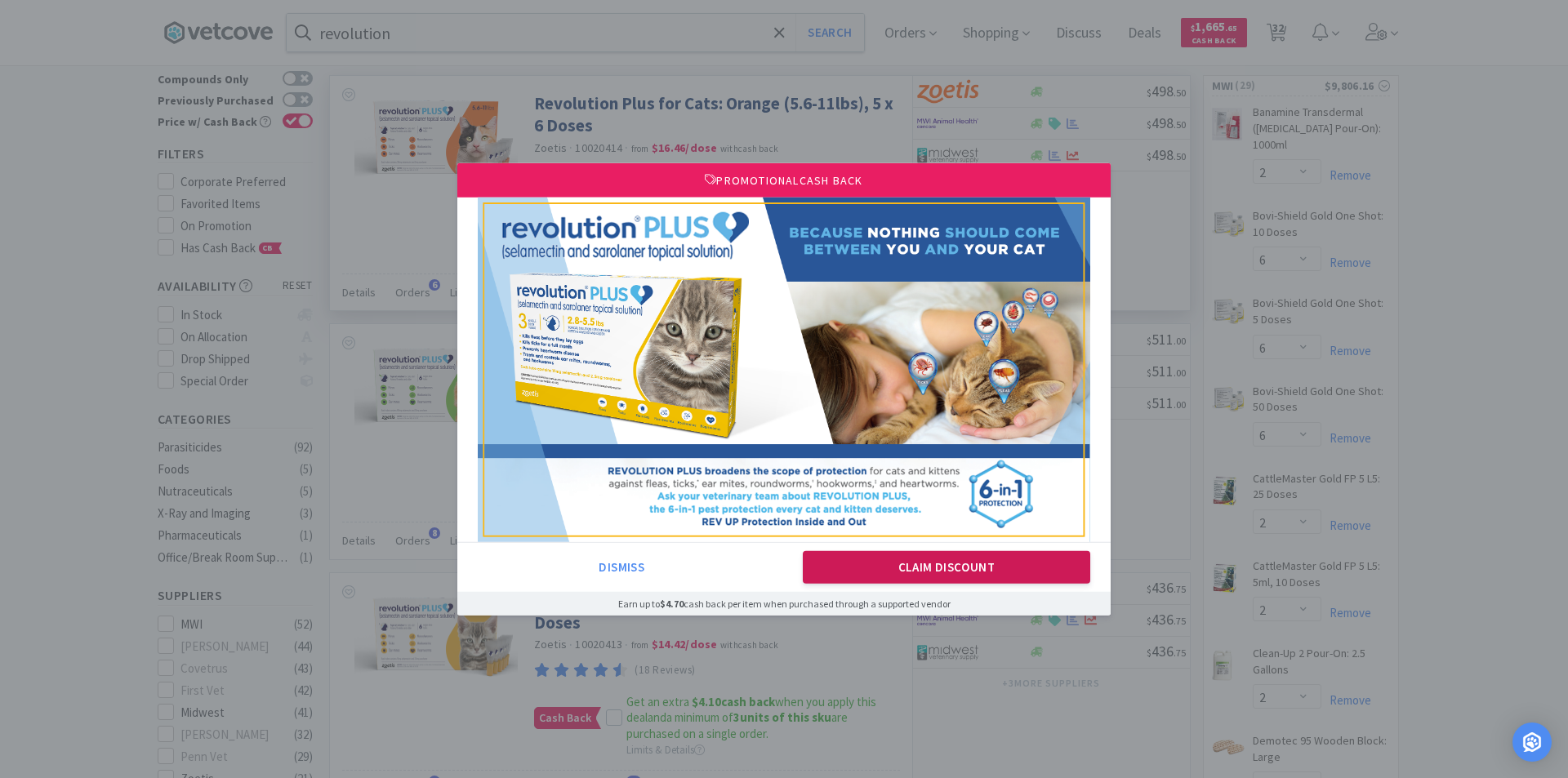
click at [982, 566] on button "Claim Discount" at bounding box center [947, 567] width 289 height 32
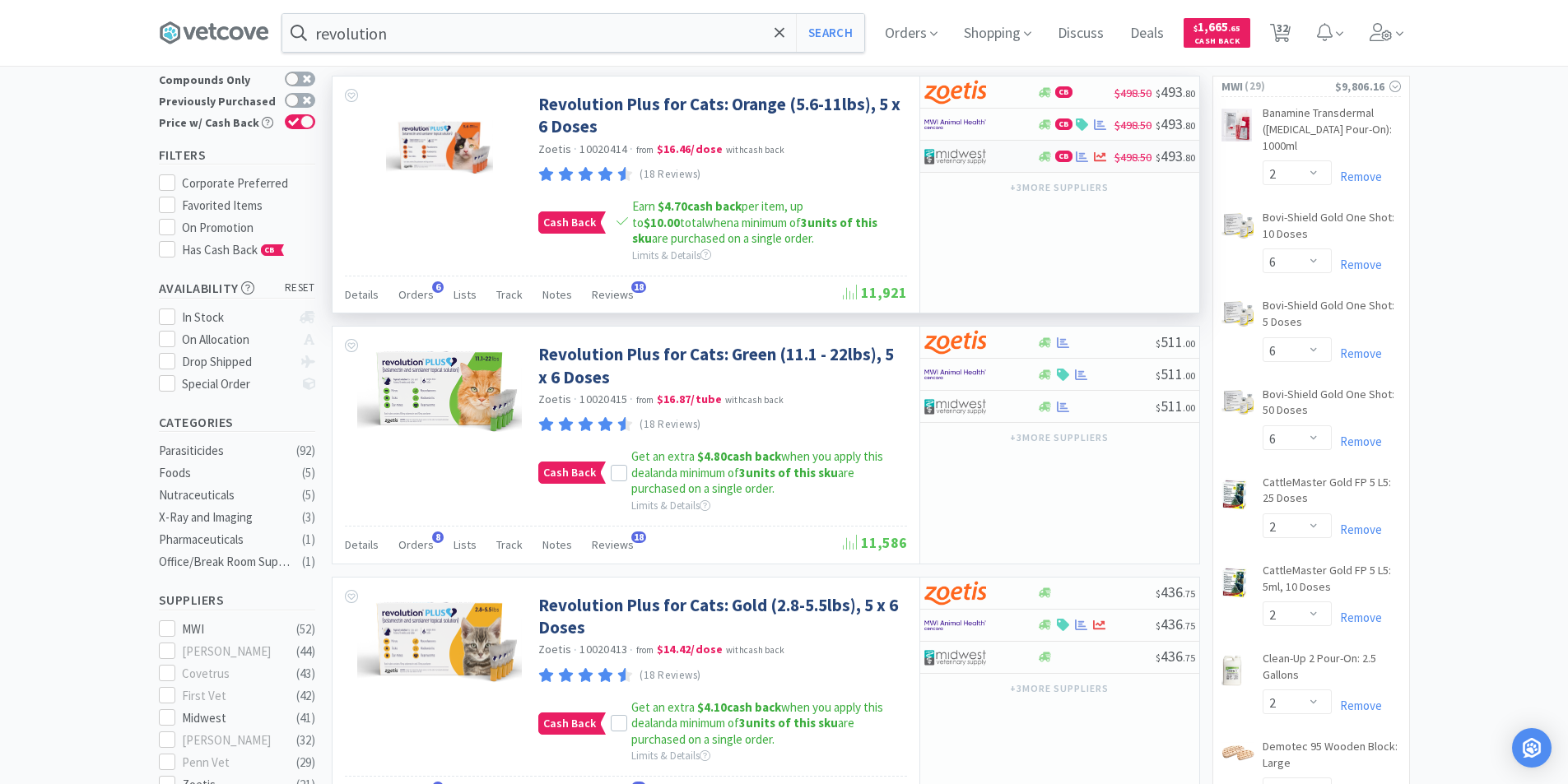
click at [977, 167] on img at bounding box center [955, 156] width 62 height 24
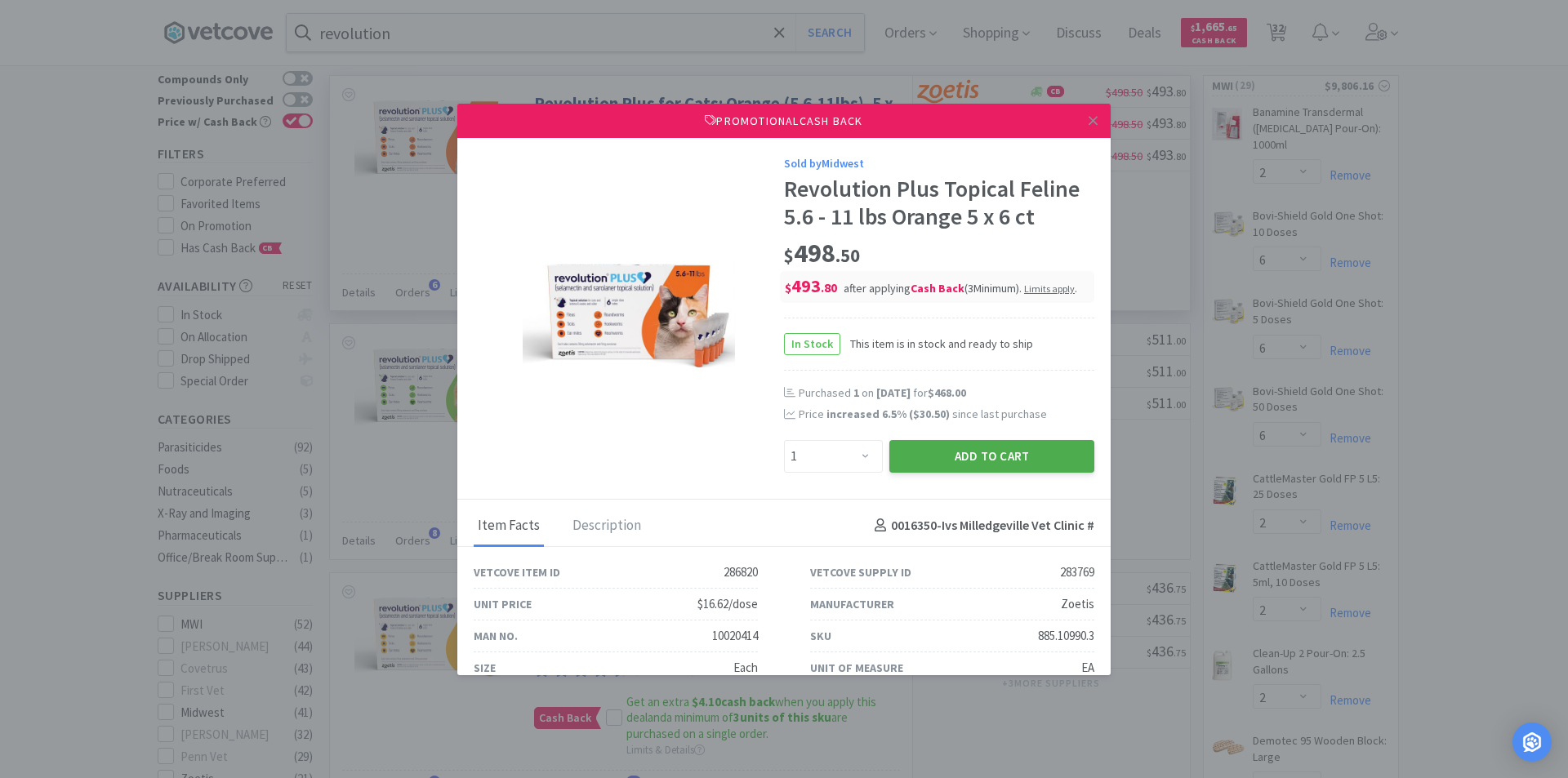
click at [996, 453] on button "Add to Cart" at bounding box center [992, 456] width 205 height 32
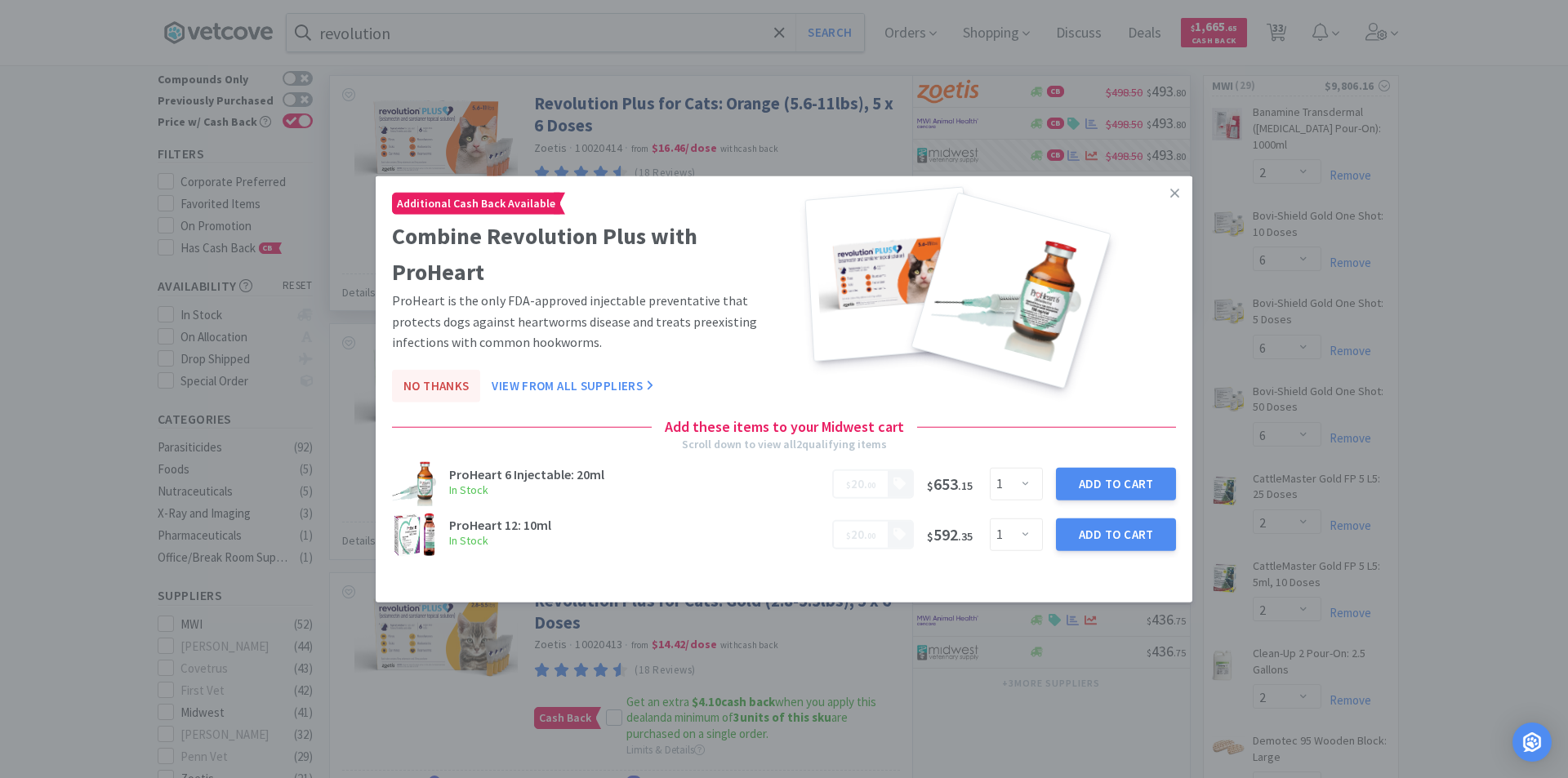
click at [451, 386] on button "No Thanks" at bounding box center [436, 386] width 88 height 32
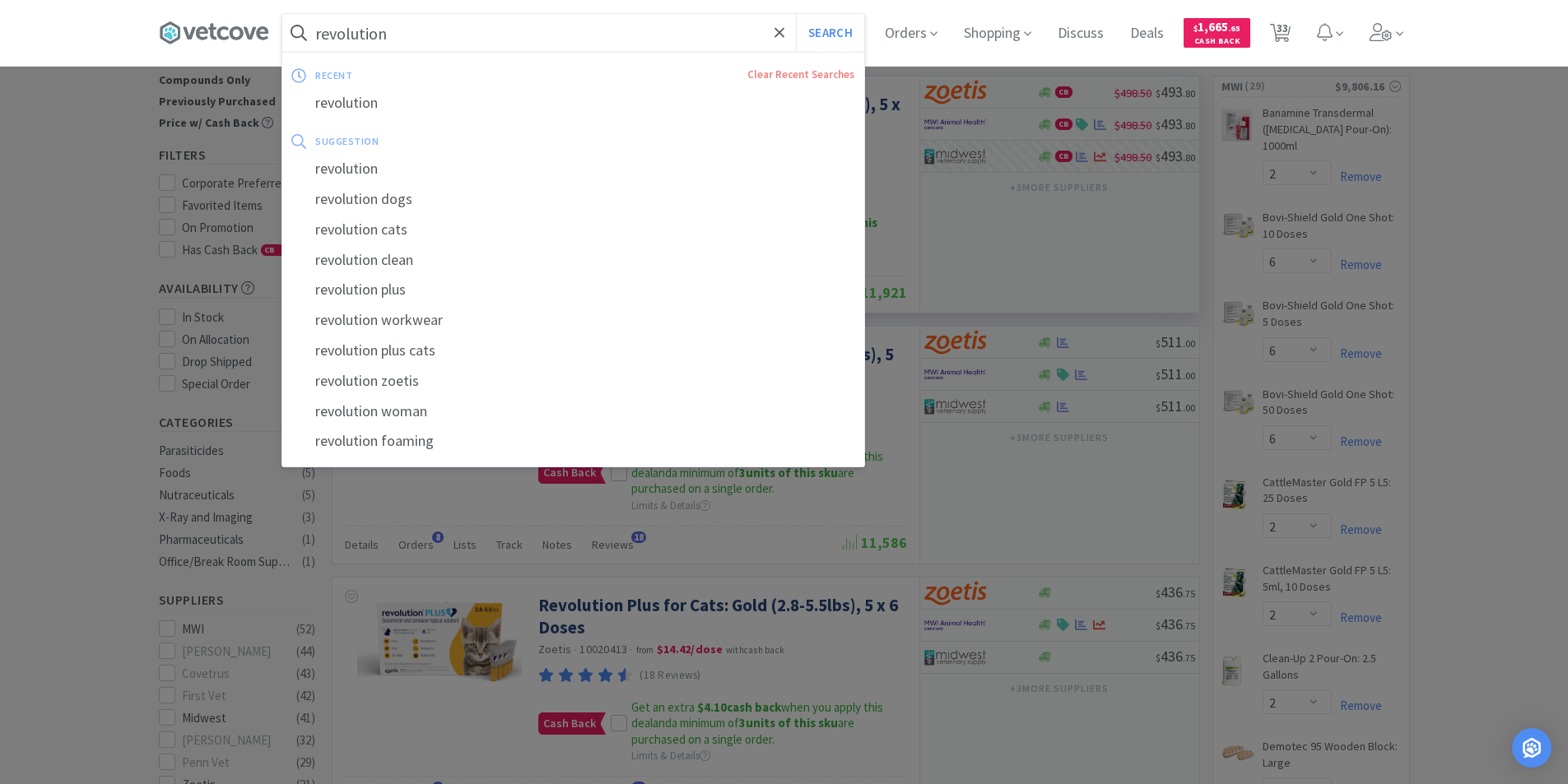
click at [392, 34] on input "revolution" at bounding box center [573, 33] width 582 height 38
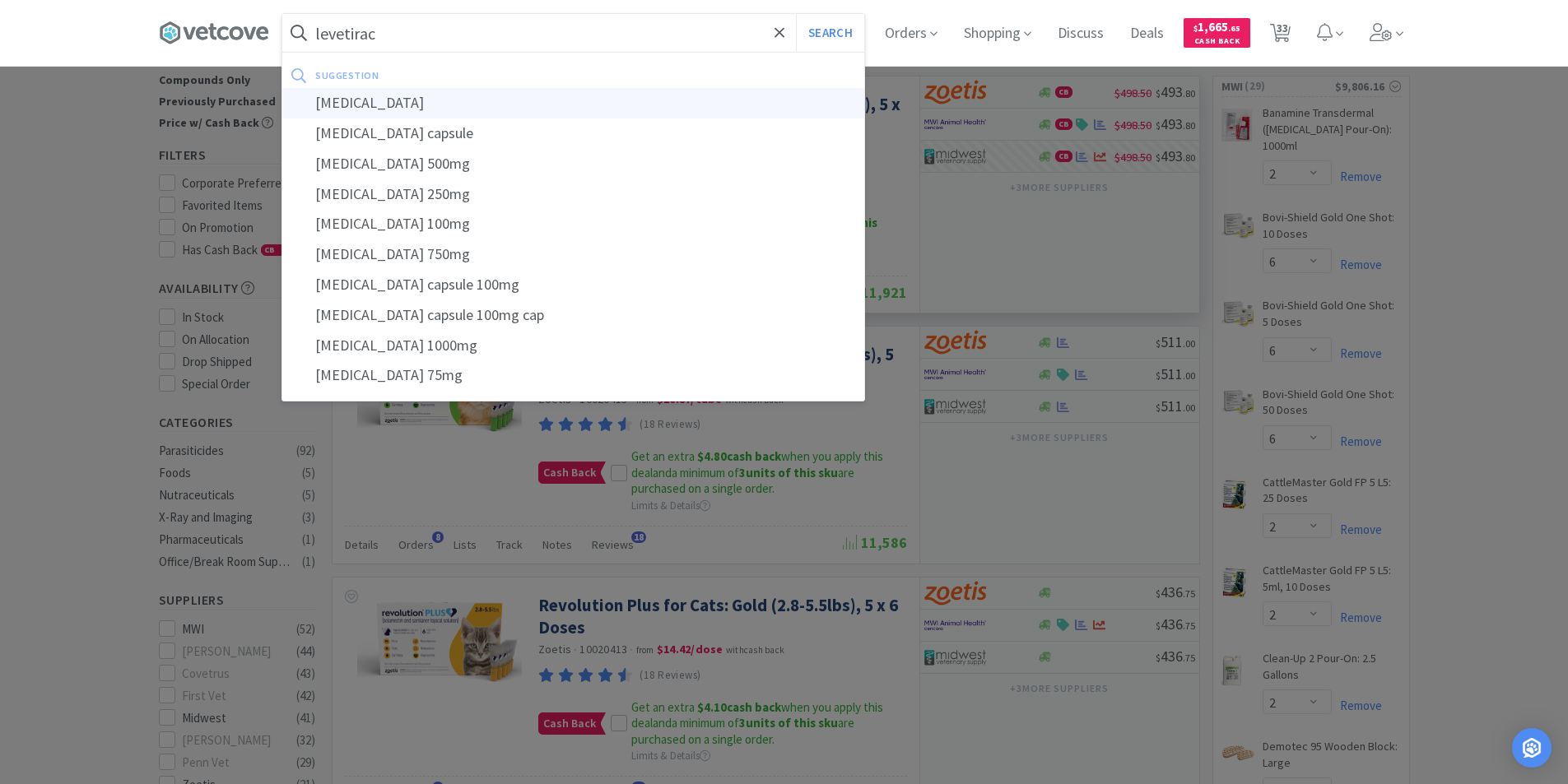
click at [353, 111] on div "[MEDICAL_DATA]" at bounding box center [573, 103] width 582 height 31
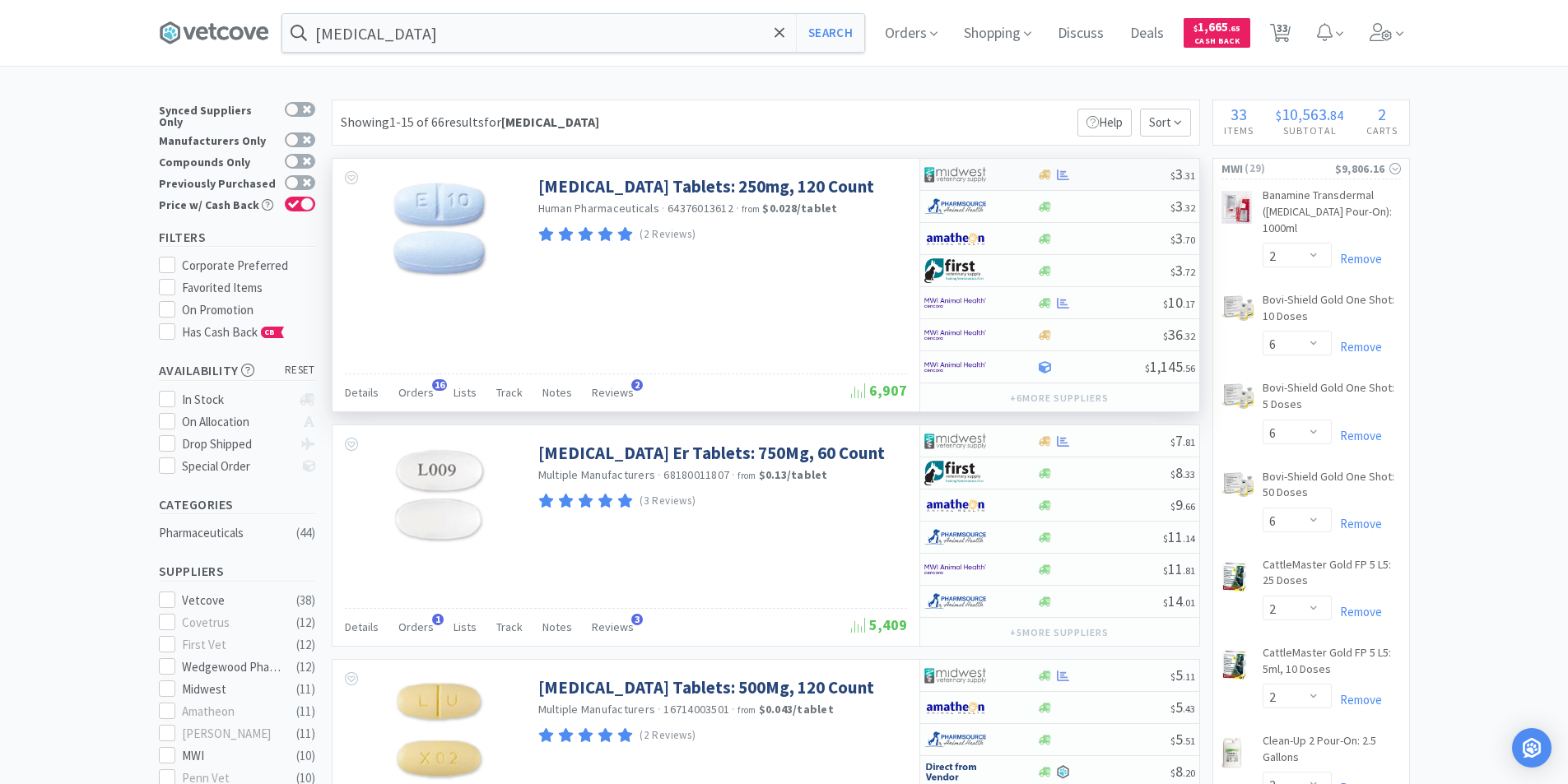
click at [990, 173] on div at bounding box center [969, 174] width 90 height 28
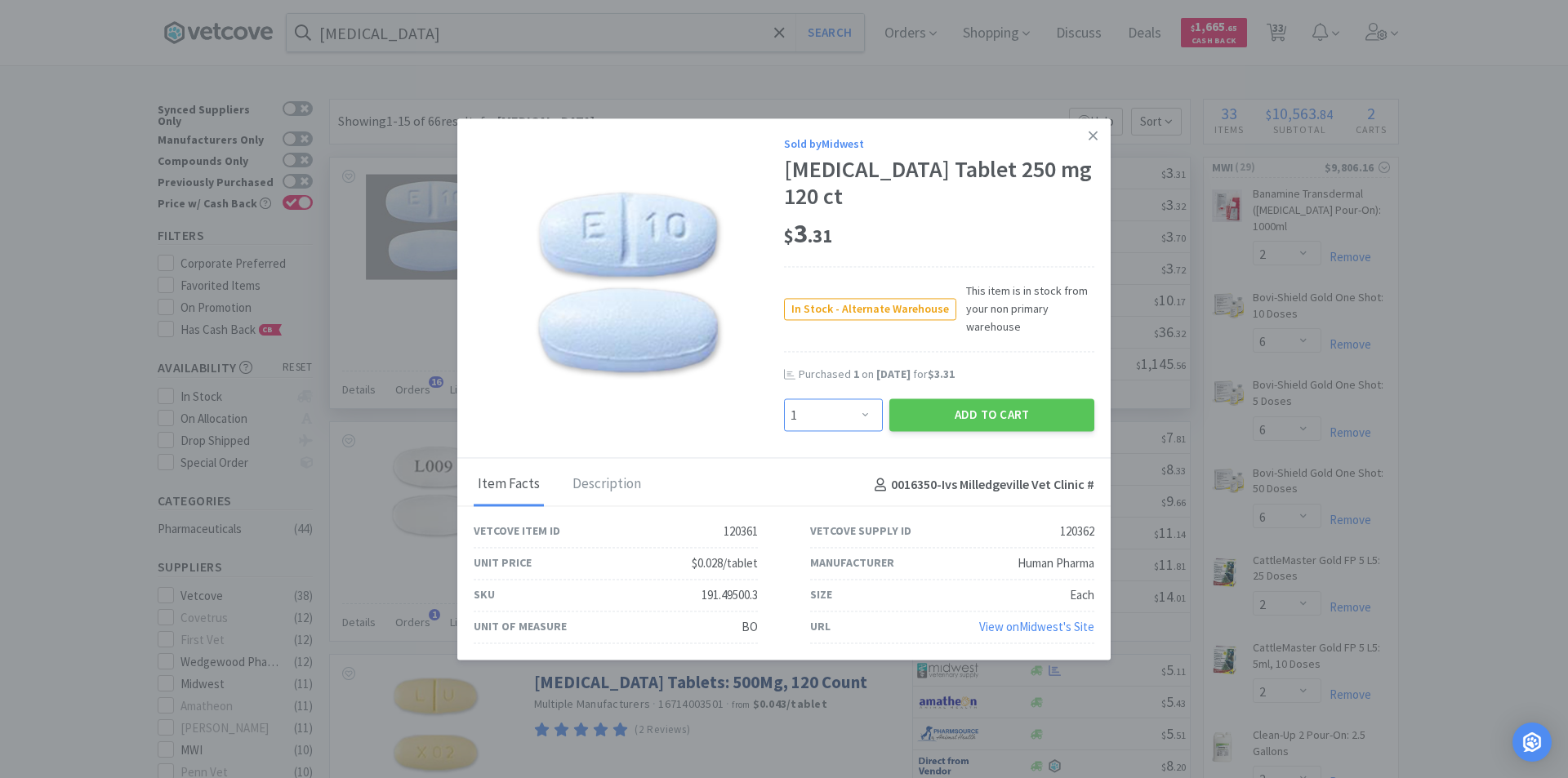
click at [855, 414] on select "Enter Quantity 1 2 3 4 5 6 7 8 9 10 11 12 13 14 15 16 17 18 19 20 Enter Quantity" at bounding box center [833, 415] width 99 height 32
click at [784, 400] on select "Enter Quantity 1 2 3 4 5 6 7 8 9 10 11 12 13 14 15 16 17 18 19 20 Enter Quantity" at bounding box center [833, 415] width 99 height 32
click at [978, 419] on button "Add to Cart" at bounding box center [992, 415] width 205 height 32
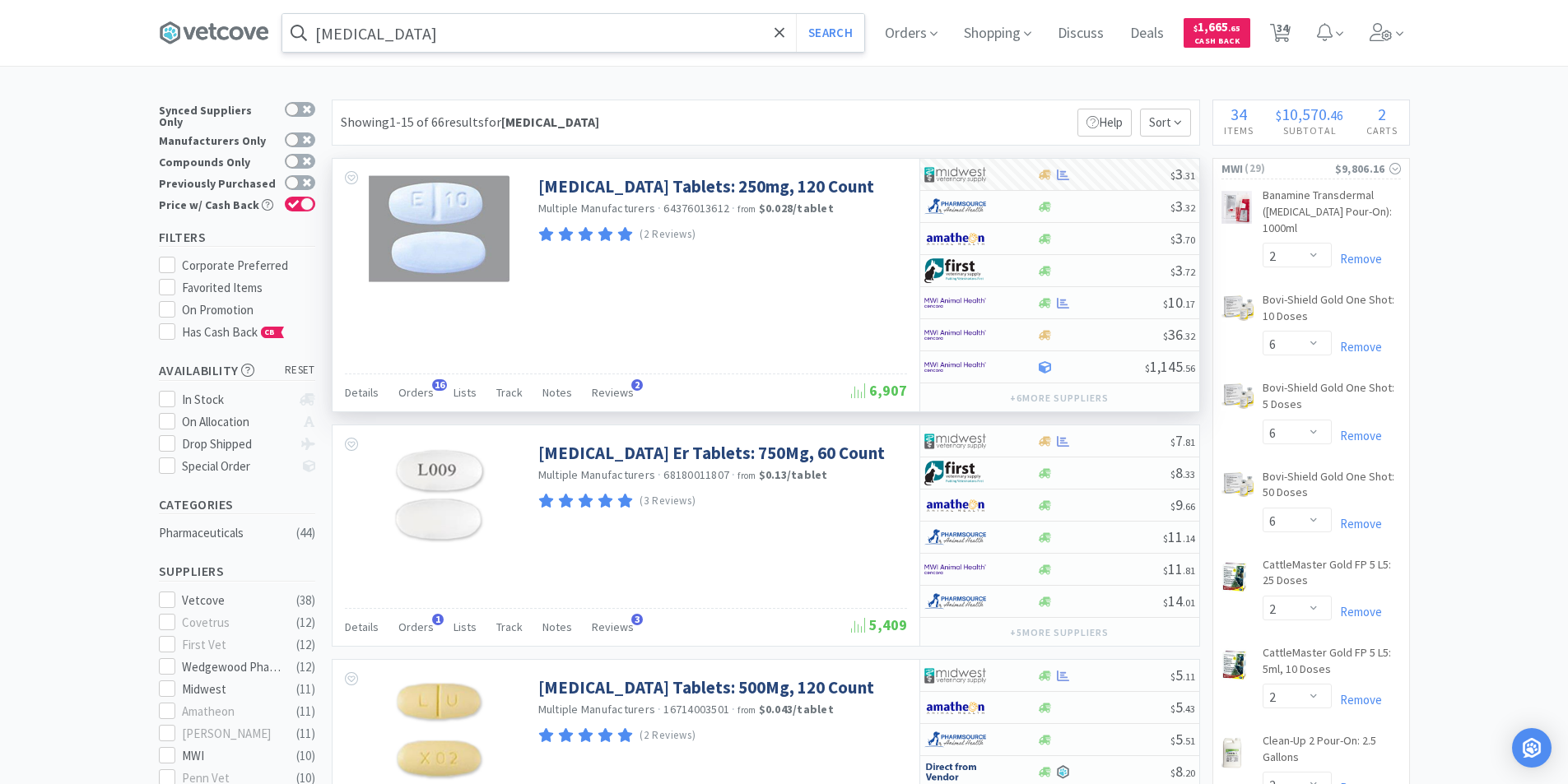
click at [573, 38] on input "[MEDICAL_DATA]" at bounding box center [573, 33] width 582 height 38
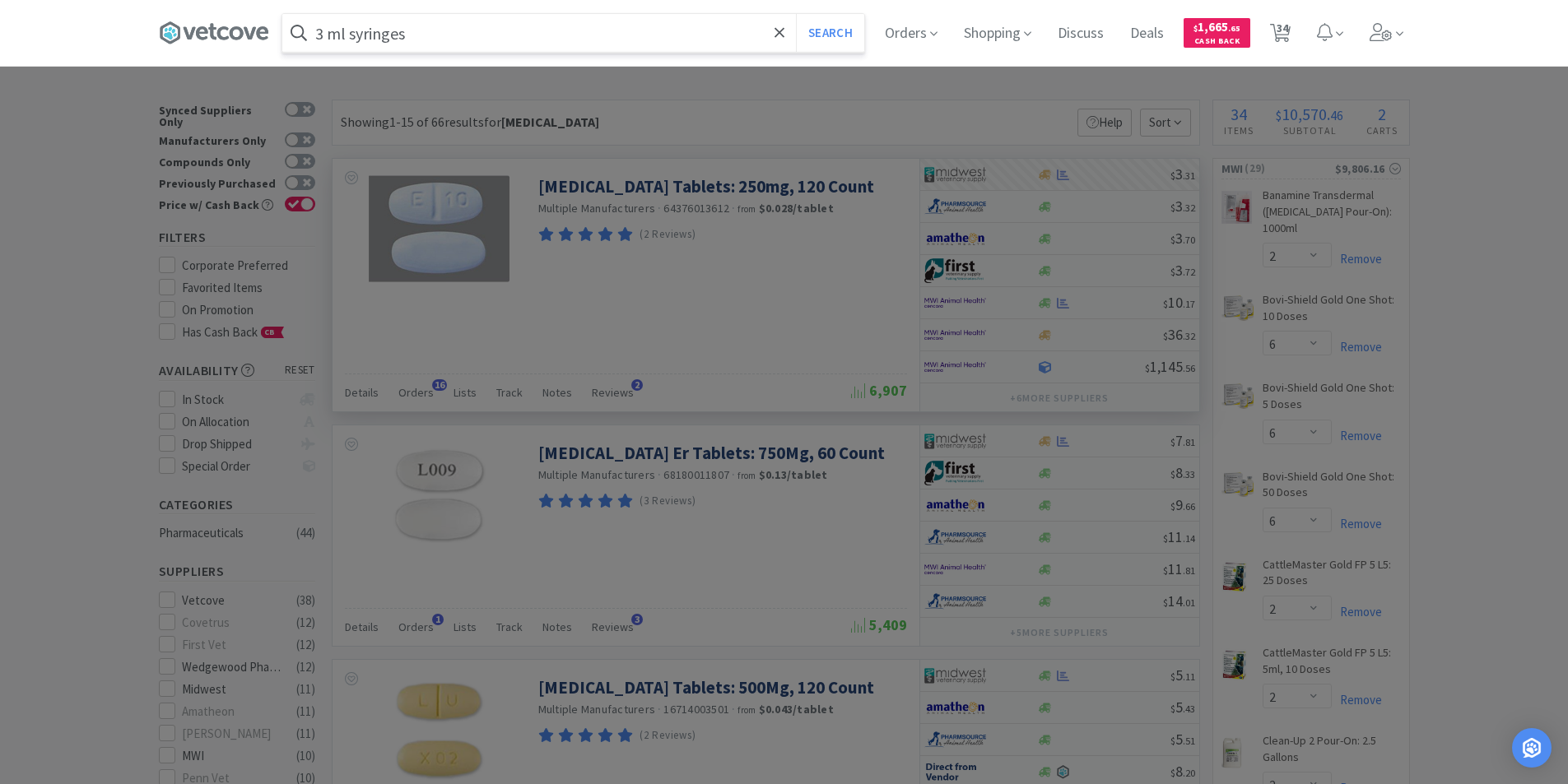
click at [796, 14] on button "Search" at bounding box center [830, 33] width 68 height 38
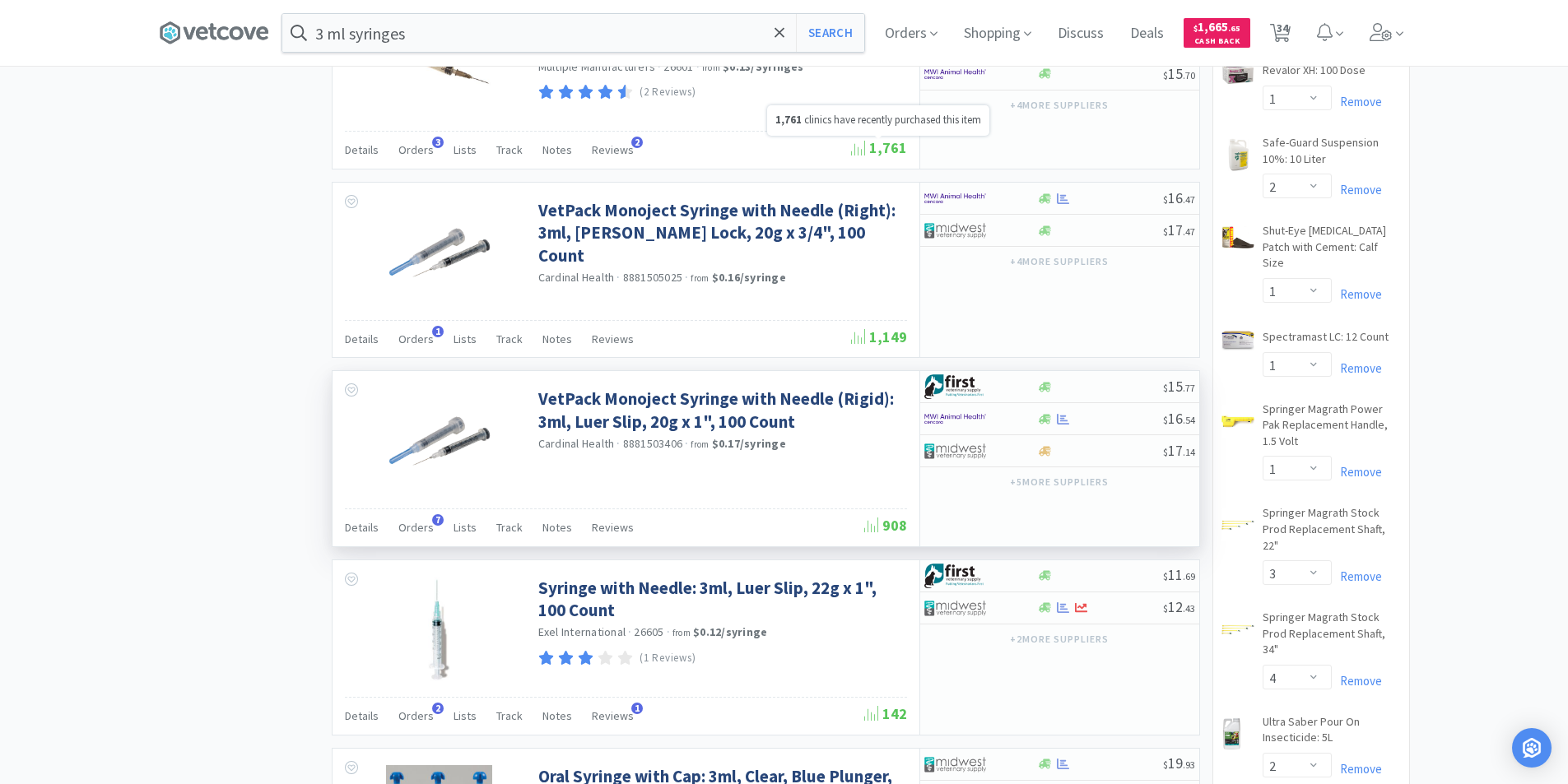
scroll to position [1563, 0]
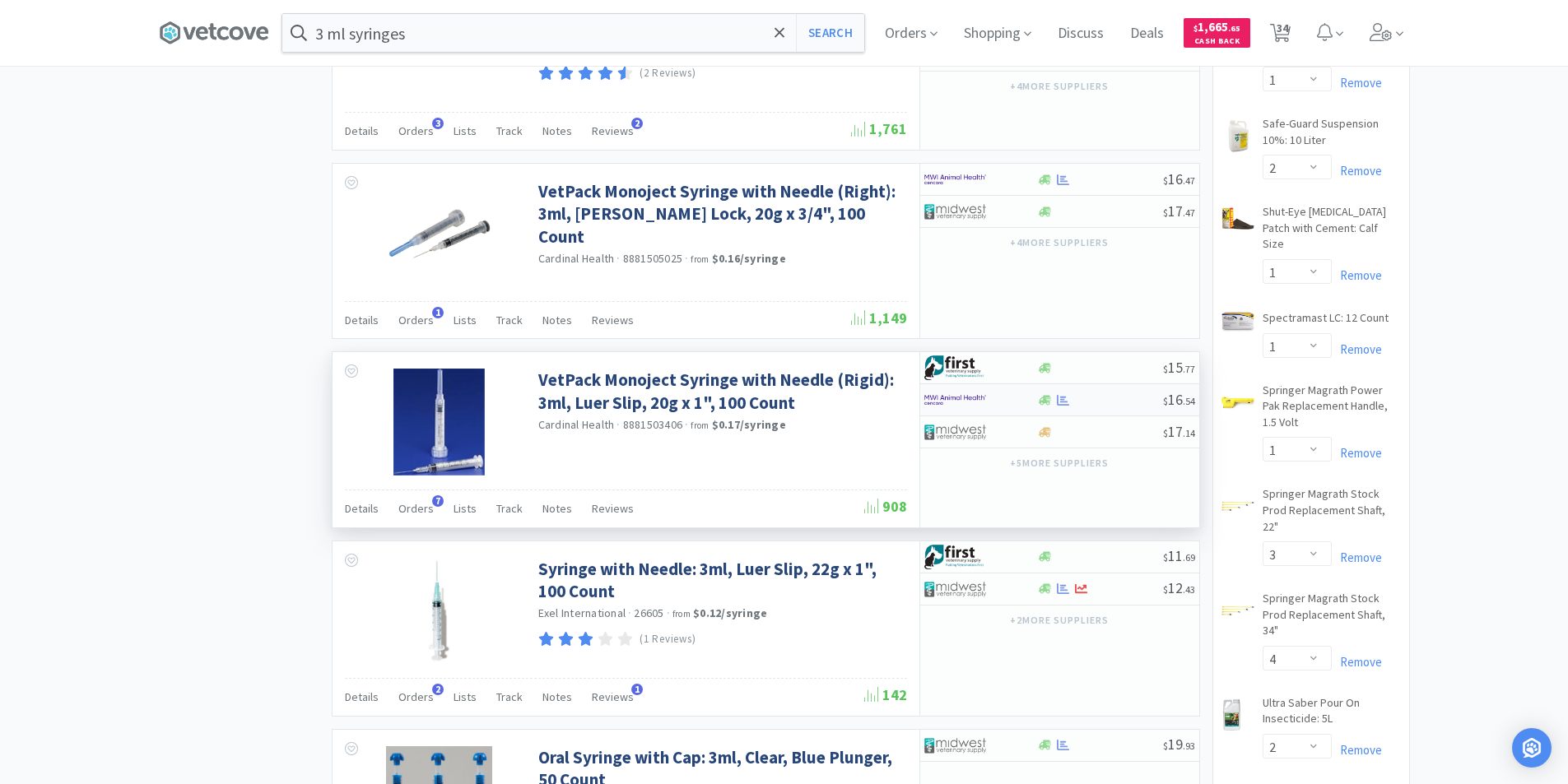
click at [994, 406] on div at bounding box center [969, 400] width 90 height 28
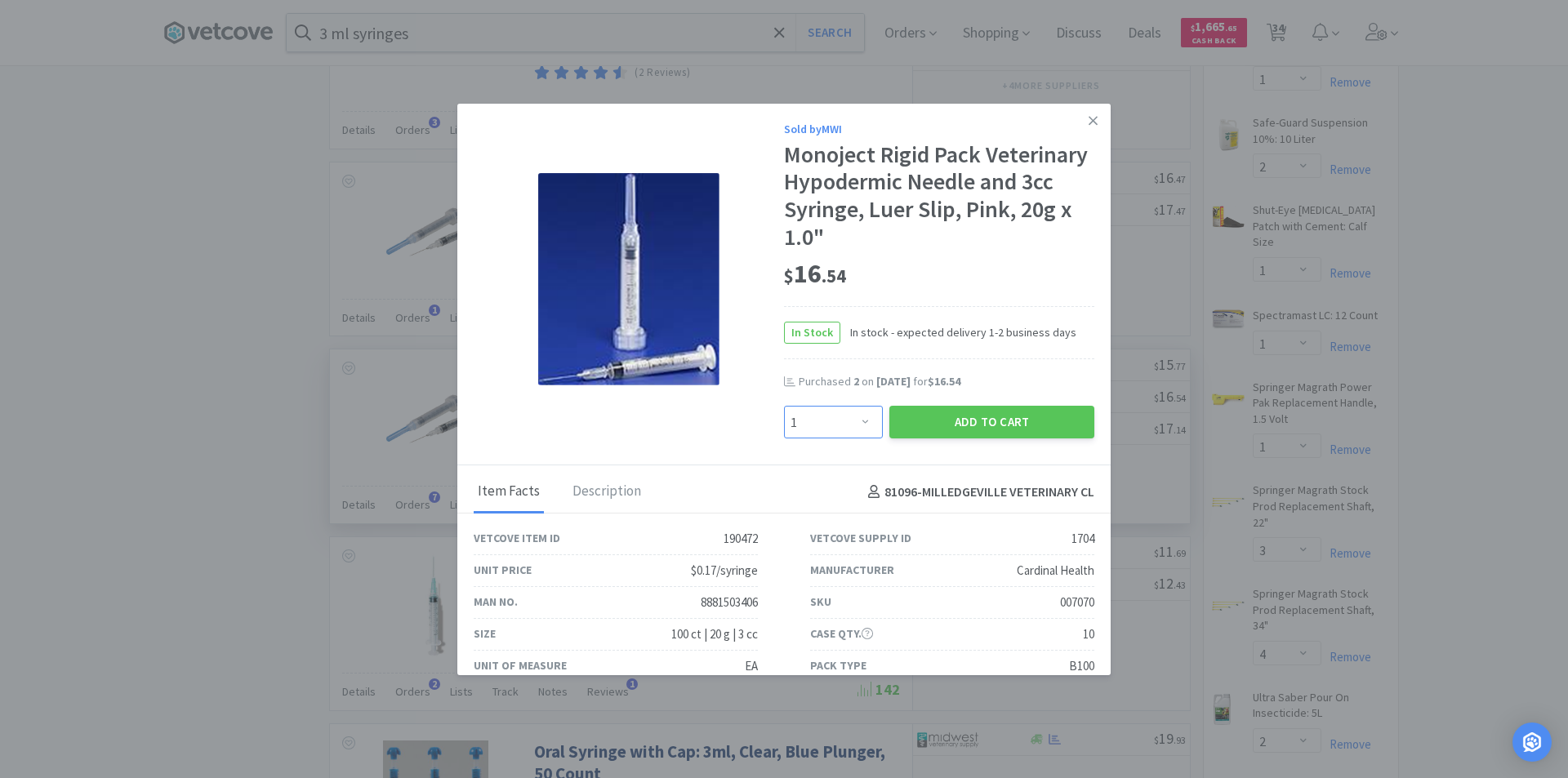
click at [859, 424] on select "Enter Quantity 1 2 3 4 5 6 7 8 9 10 11 12 13 14 15 16 17 18 19 20 Enter Quantity" at bounding box center [833, 422] width 99 height 32
click at [784, 406] on select "Enter Quantity 1 2 3 4 5 6 7 8 9 10 11 12 13 14 15 16 17 18 19 20 Enter Quantity" at bounding box center [833, 422] width 99 height 32
click at [957, 421] on button "Add to Cart" at bounding box center [992, 422] width 205 height 32
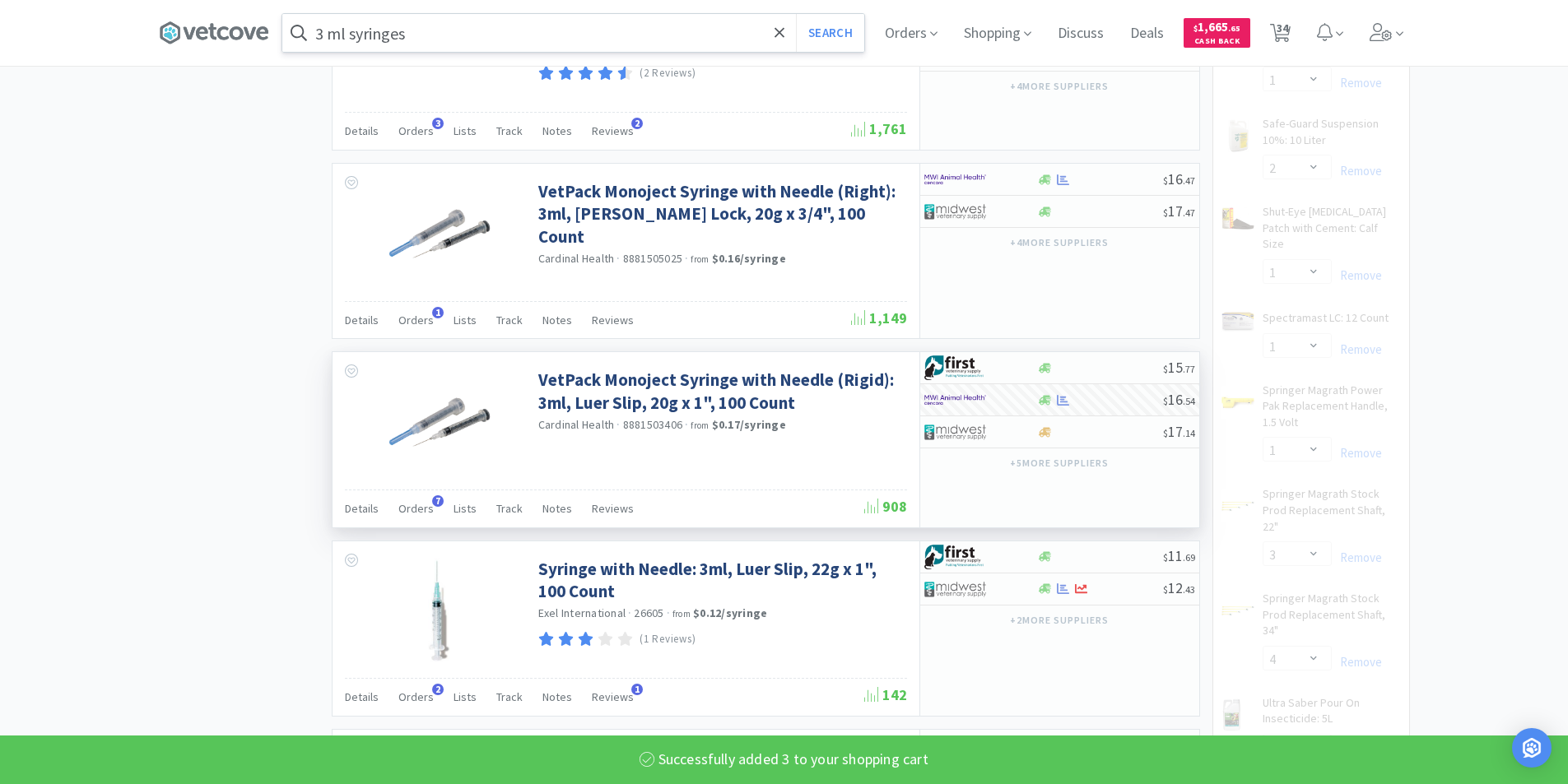
click at [473, 52] on div "3 ml syringes Search" at bounding box center [573, 33] width 584 height 39
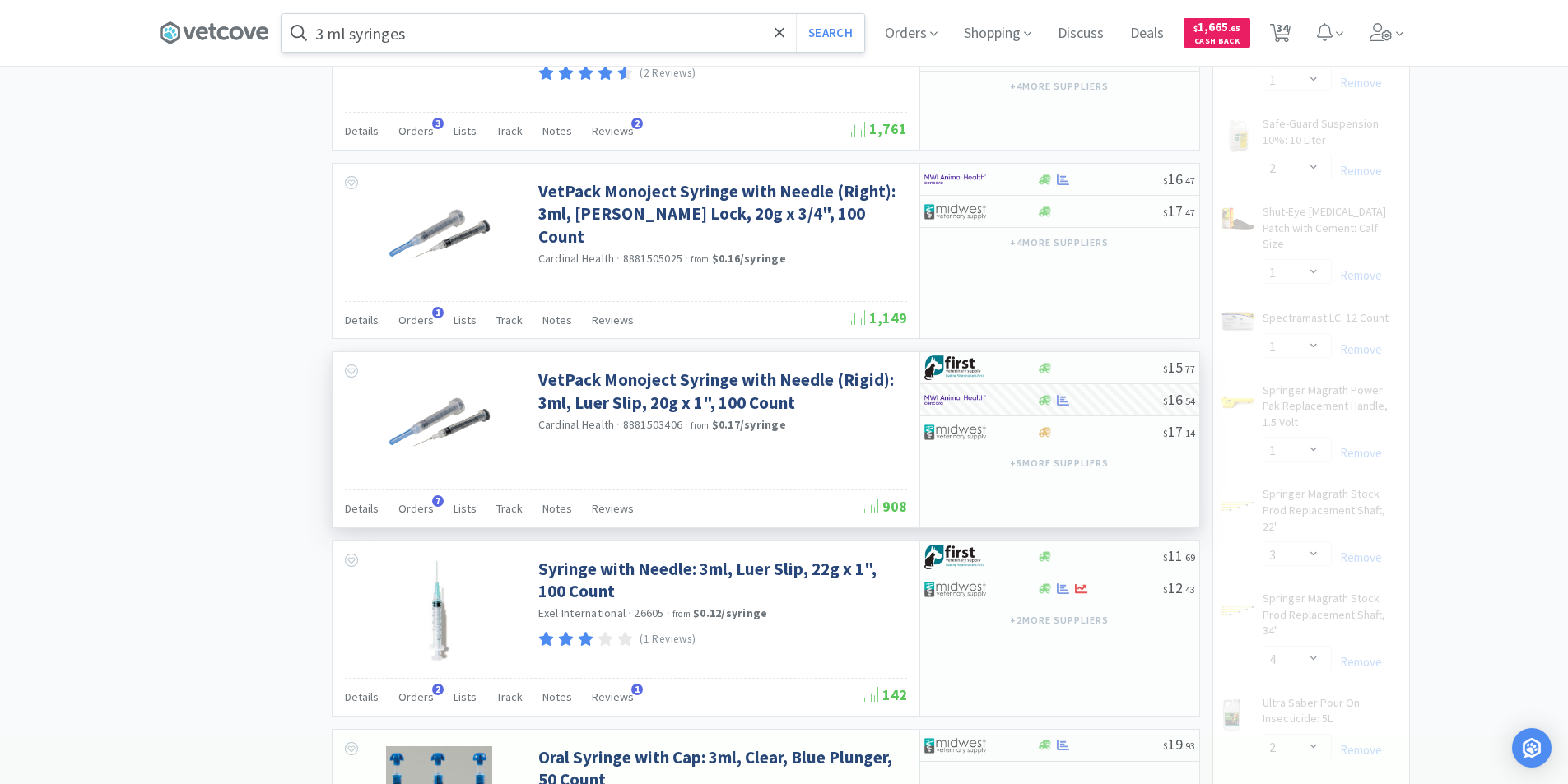
click at [474, 40] on input "3 ml syringes" at bounding box center [573, 33] width 582 height 38
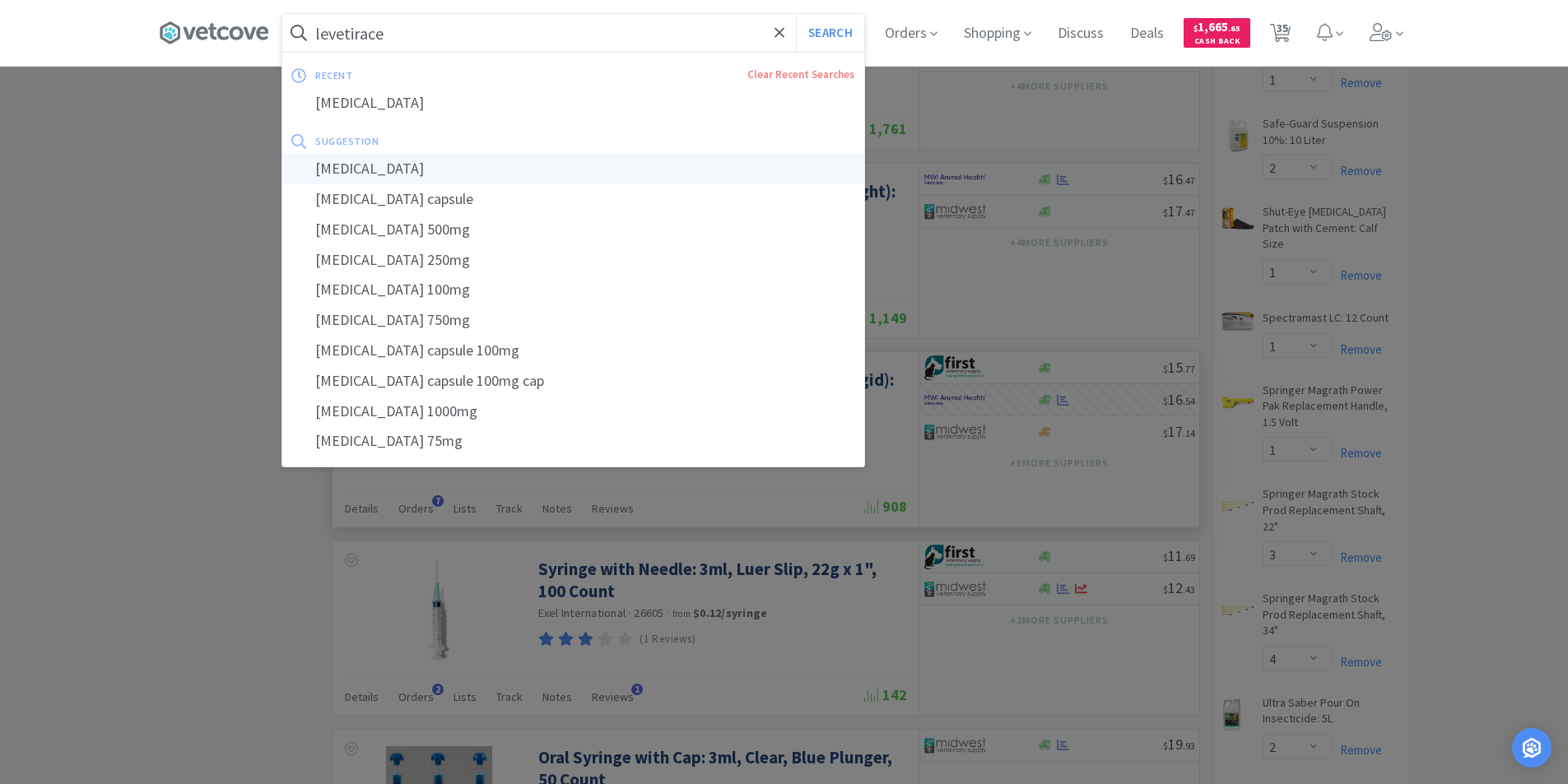
click at [391, 174] on div "[MEDICAL_DATA]" at bounding box center [573, 169] width 582 height 31
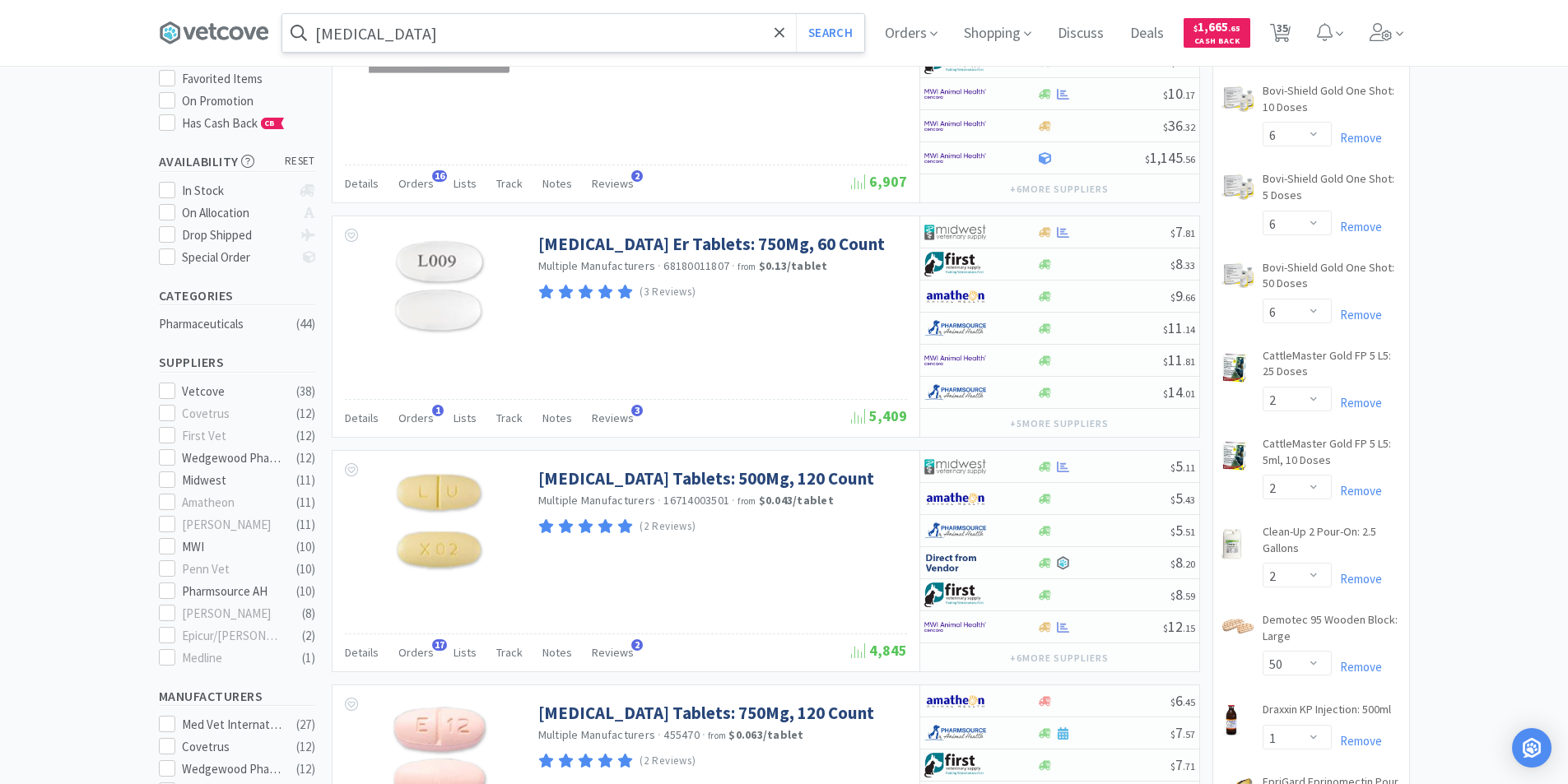
scroll to position [247, 0]
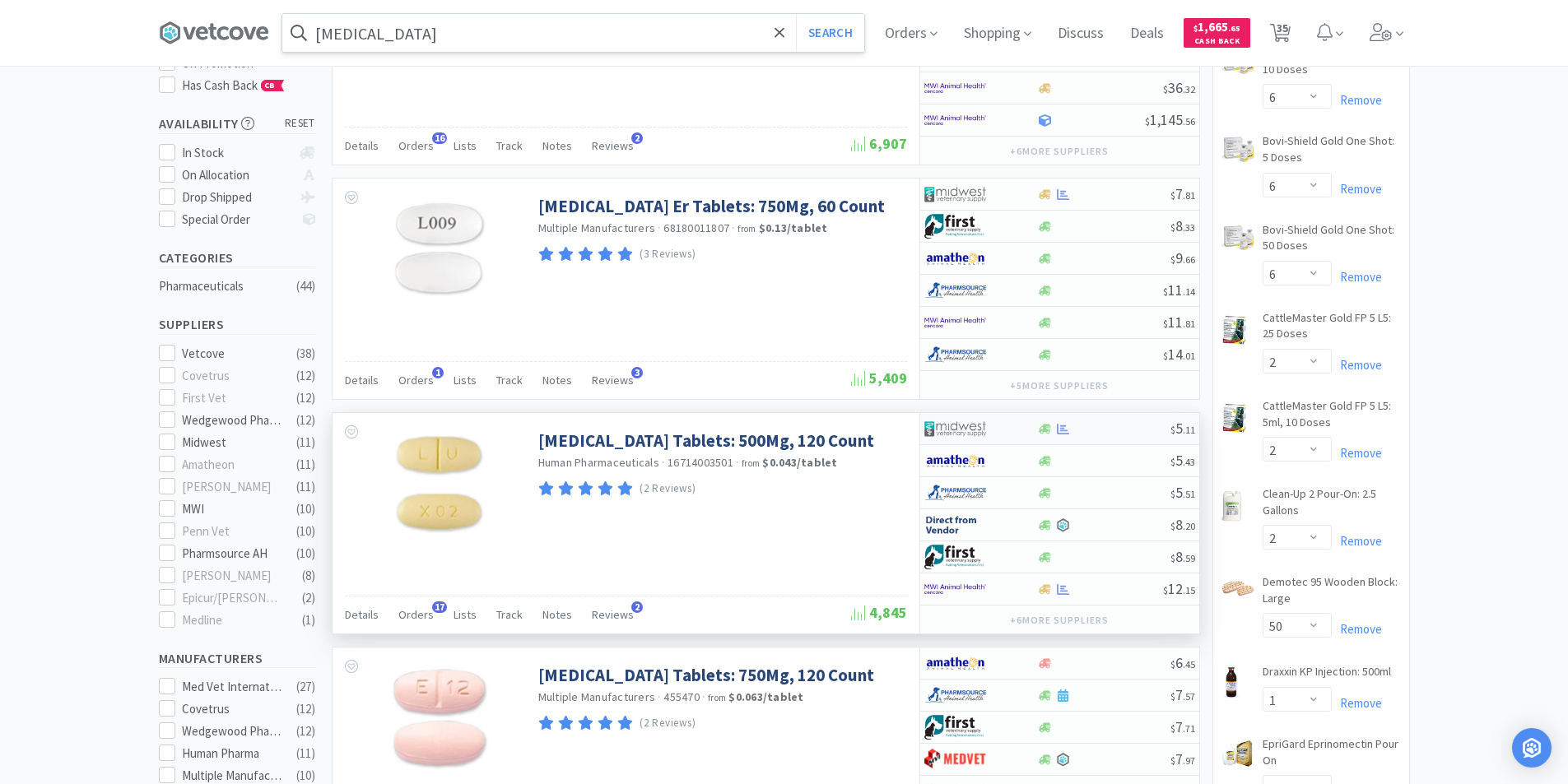
click at [1000, 424] on div at bounding box center [969, 429] width 90 height 28
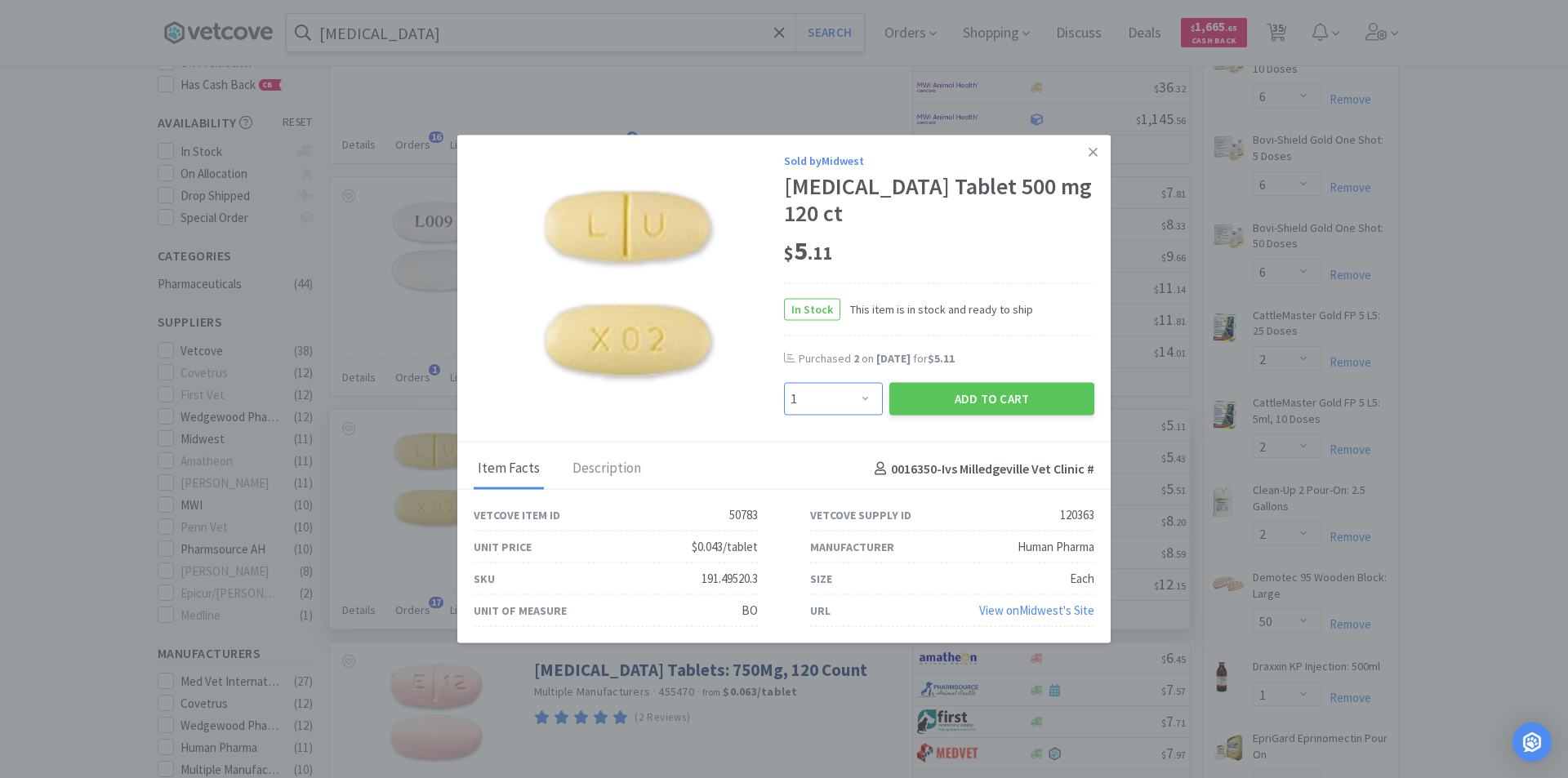
click at [865, 401] on select "Enter Quantity 1 2 3 4 5 6 7 8 9 10 11 12 13 14 15 16 17 18 19 20 Enter Quantity" at bounding box center [833, 399] width 99 height 32
click at [784, 383] on select "Enter Quantity 1 2 3 4 5 6 7 8 9 10 11 12 13 14 15 16 17 18 19 20 Enter Quantity" at bounding box center [833, 399] width 99 height 32
click at [994, 402] on button "Add to Cart" at bounding box center [992, 399] width 205 height 32
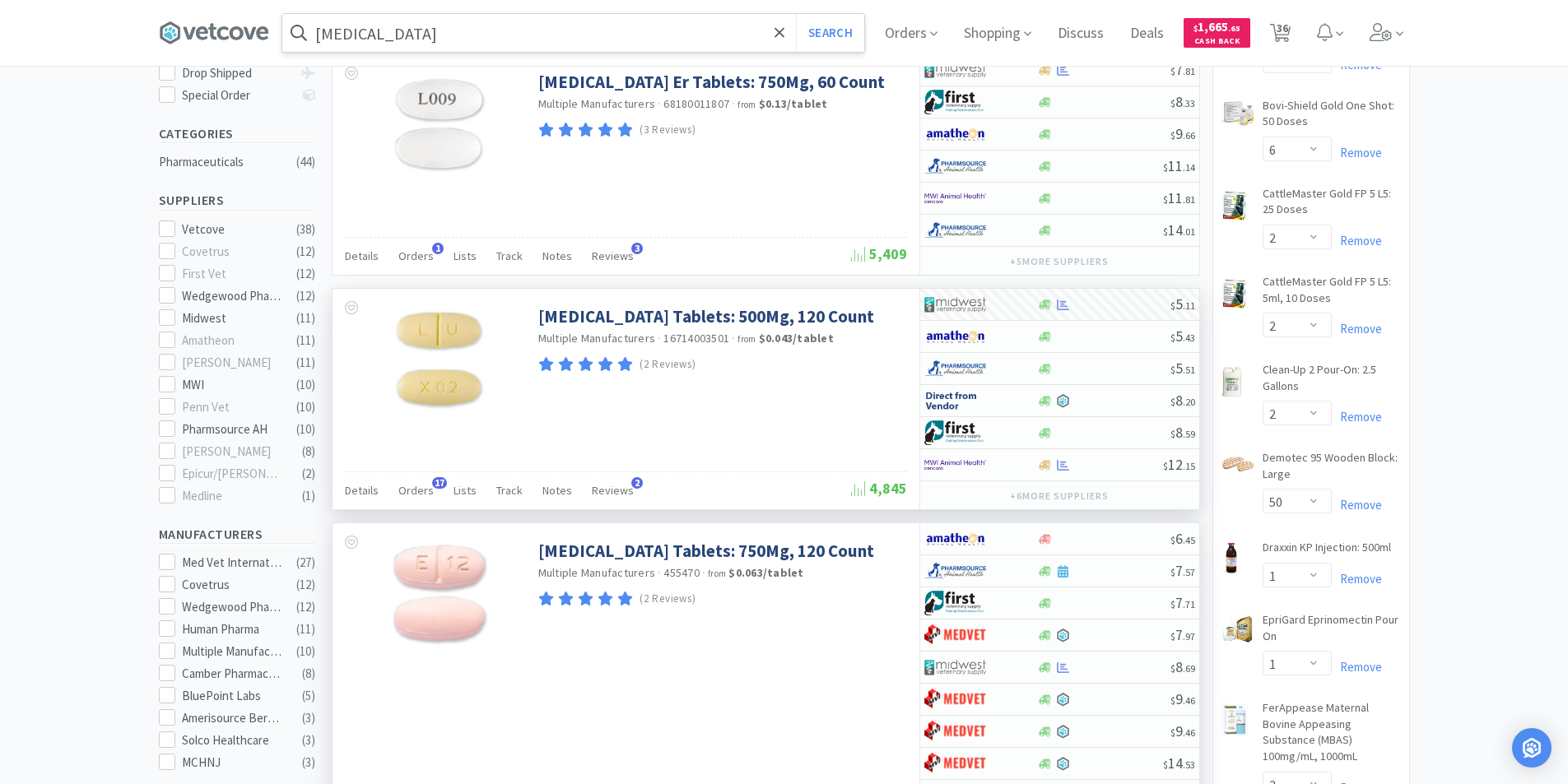
scroll to position [411, 0]
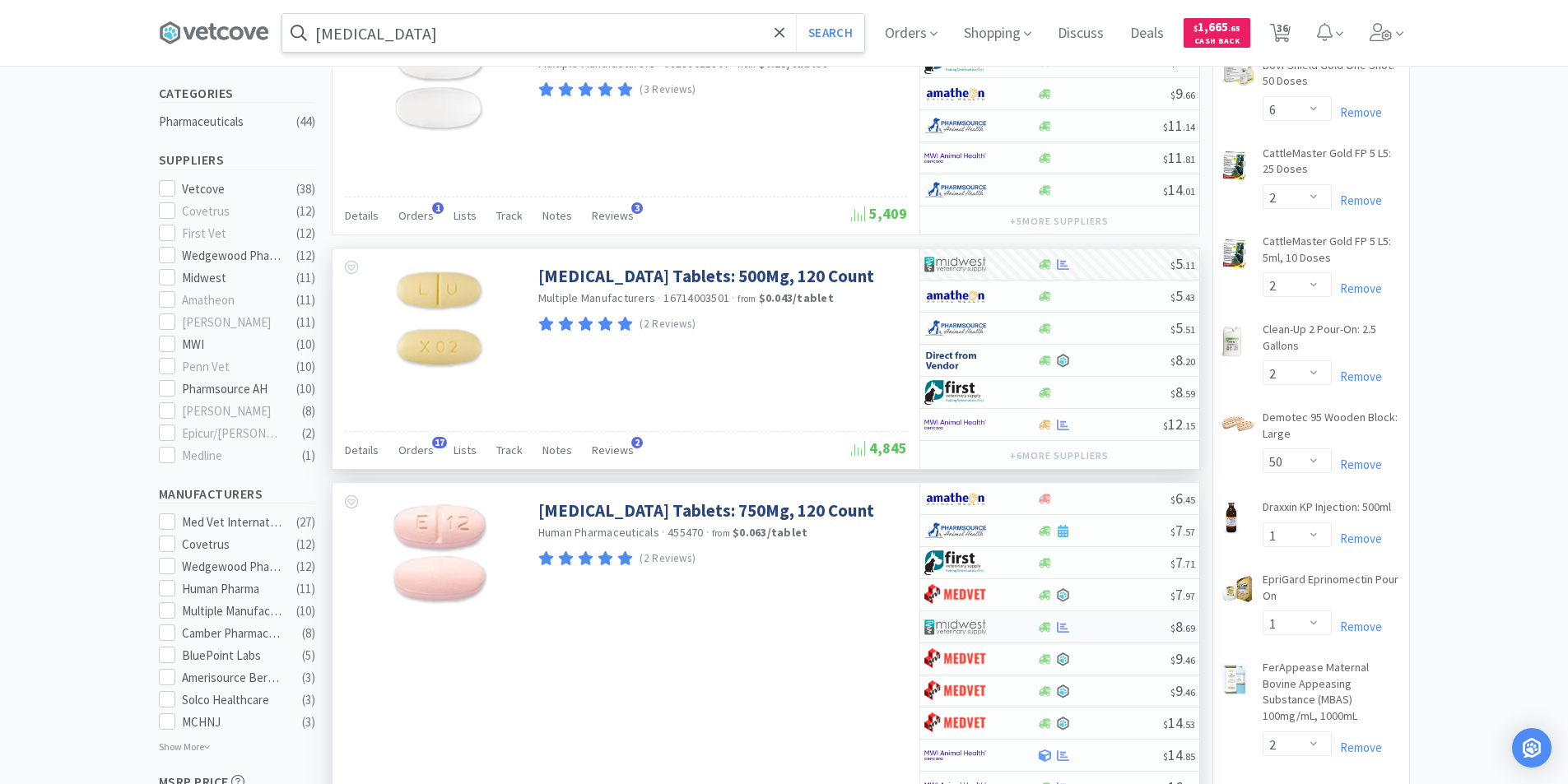
click at [966, 630] on img at bounding box center [955, 626] width 62 height 24
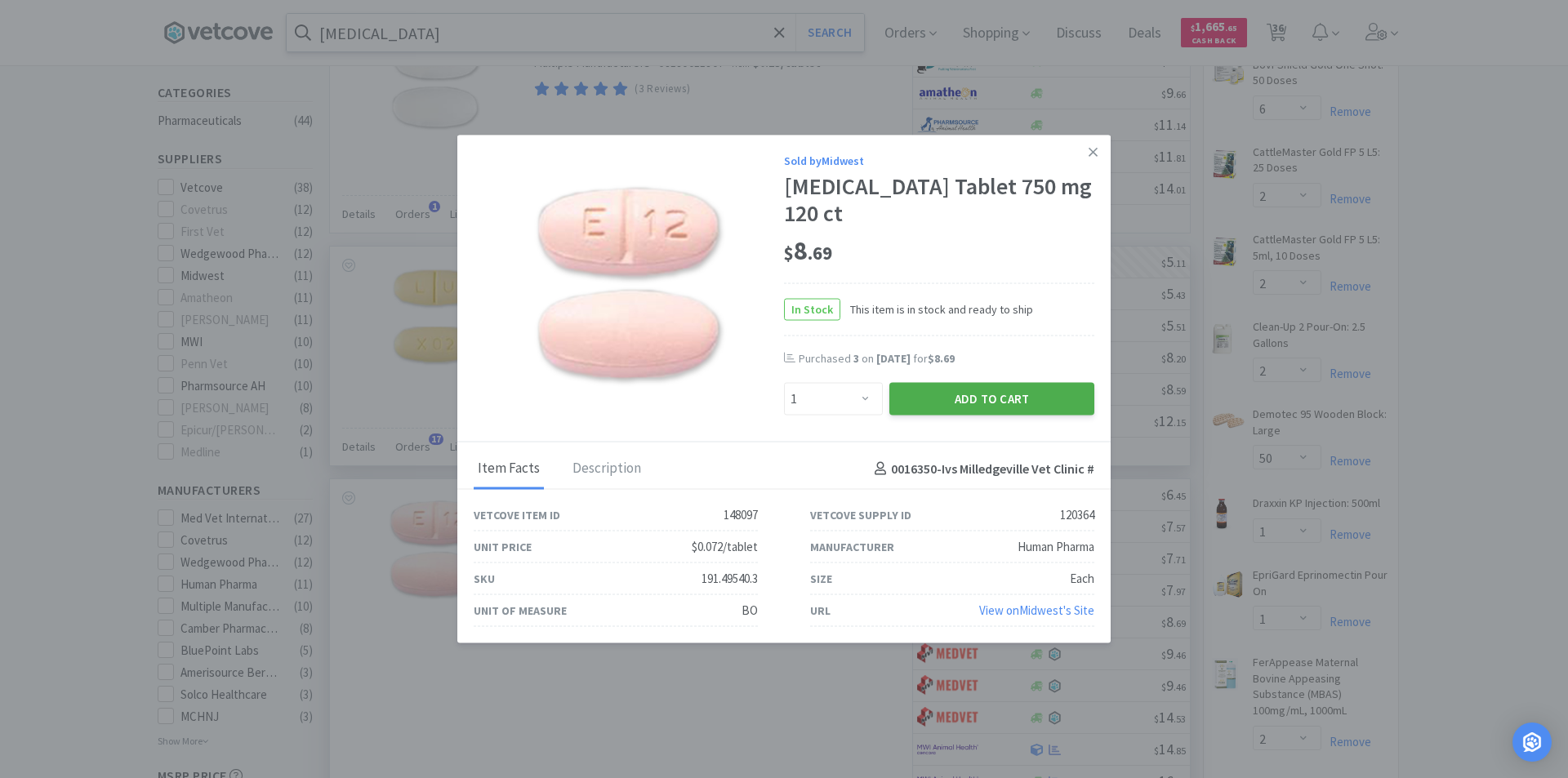
click at [944, 401] on button "Add to Cart" at bounding box center [992, 399] width 205 height 32
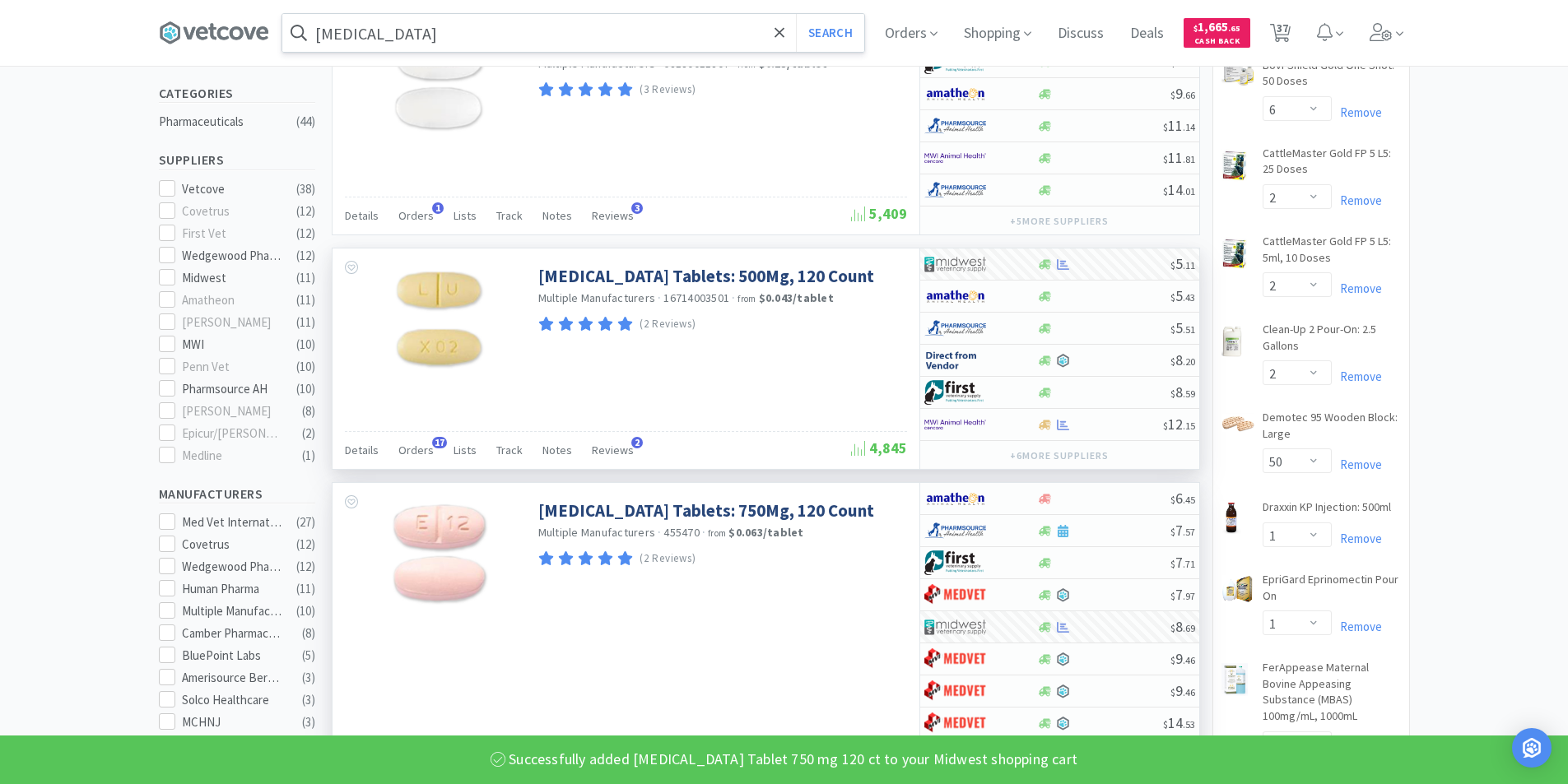
click at [484, 38] on input "[MEDICAL_DATA]" at bounding box center [573, 33] width 582 height 38
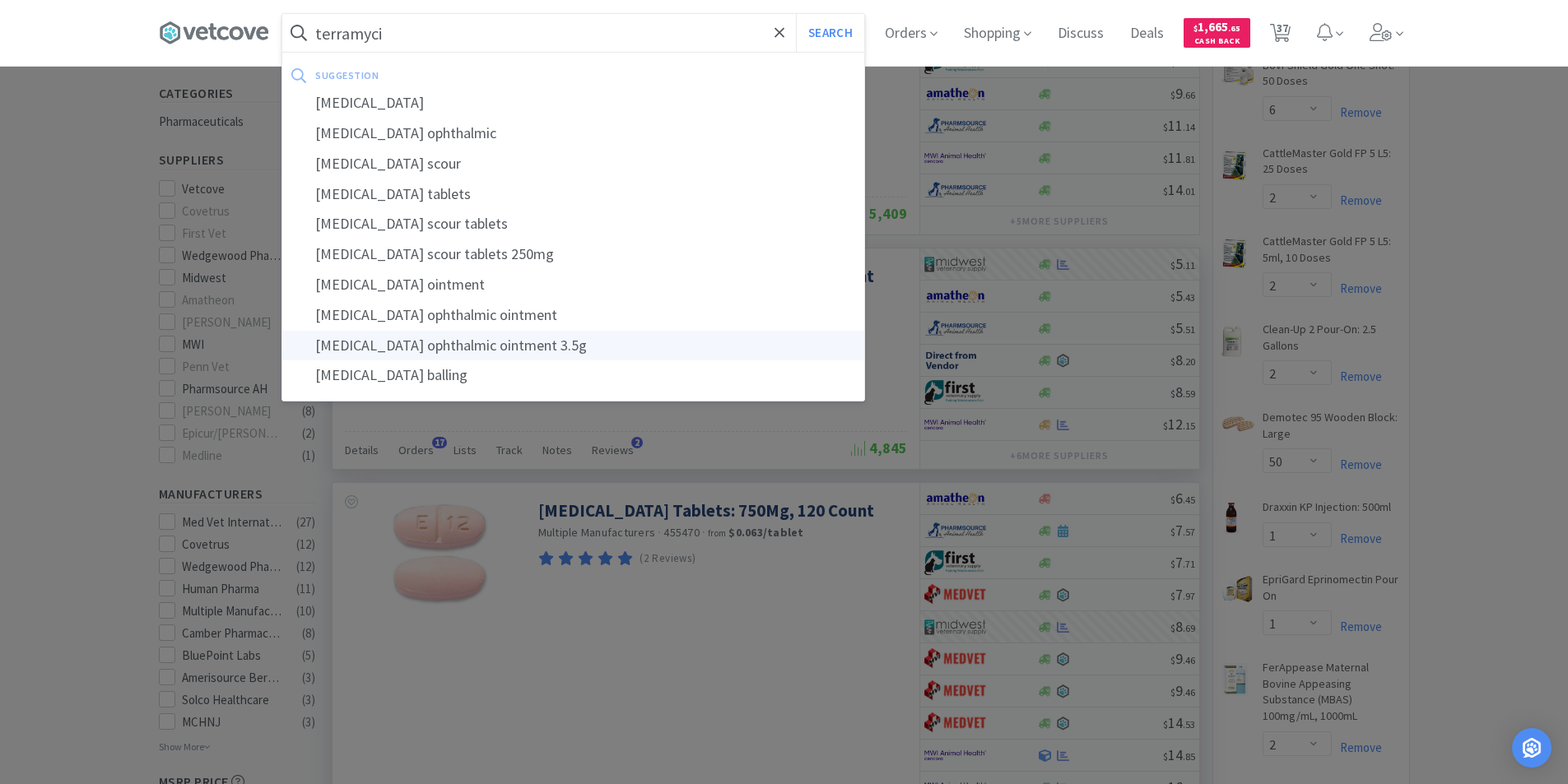
click at [495, 340] on div "[MEDICAL_DATA] ophthalmic ointment 3.5g" at bounding box center [573, 346] width 582 height 31
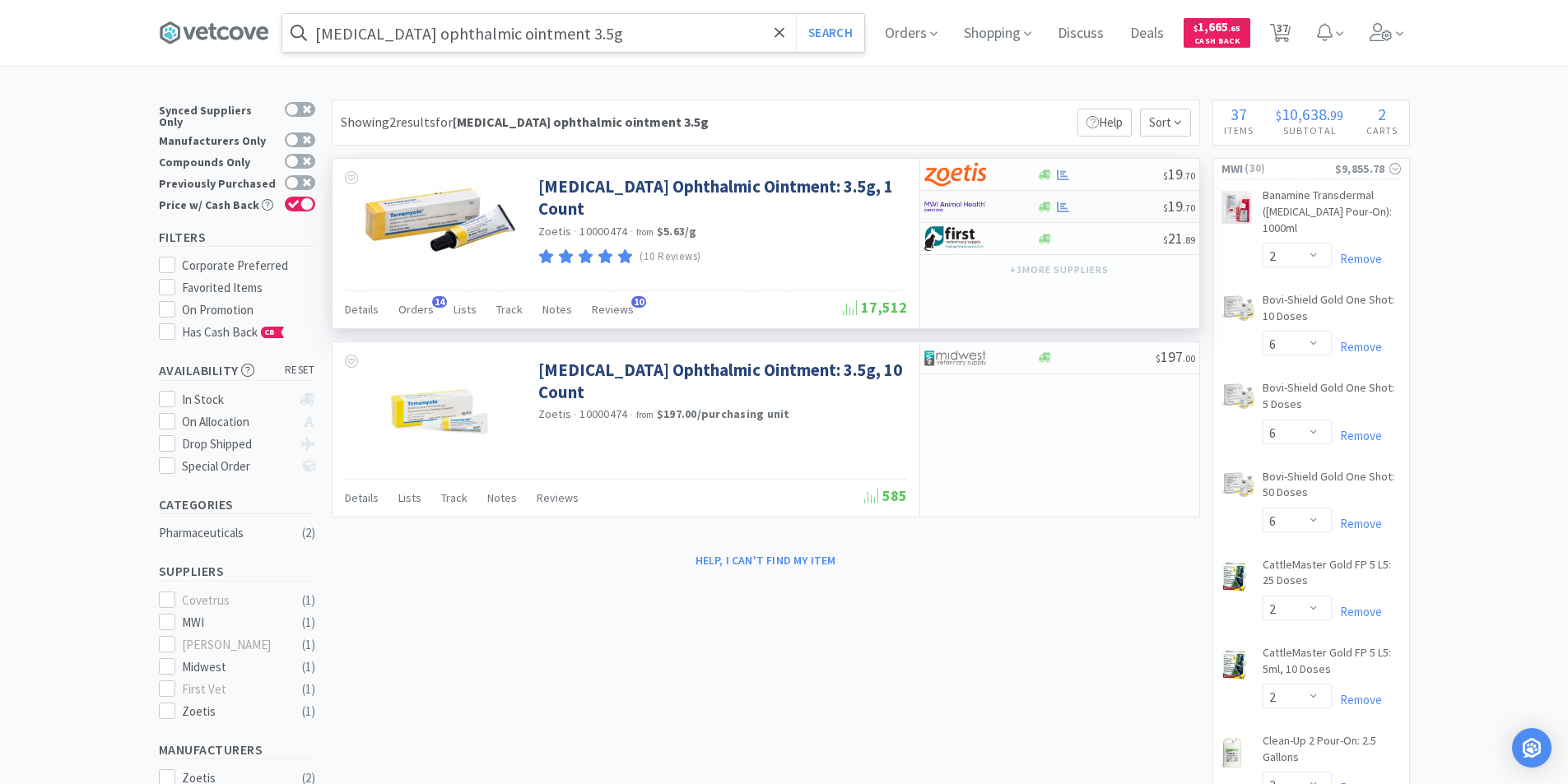
click at [1037, 203] on div at bounding box center [1045, 206] width 17 height 12
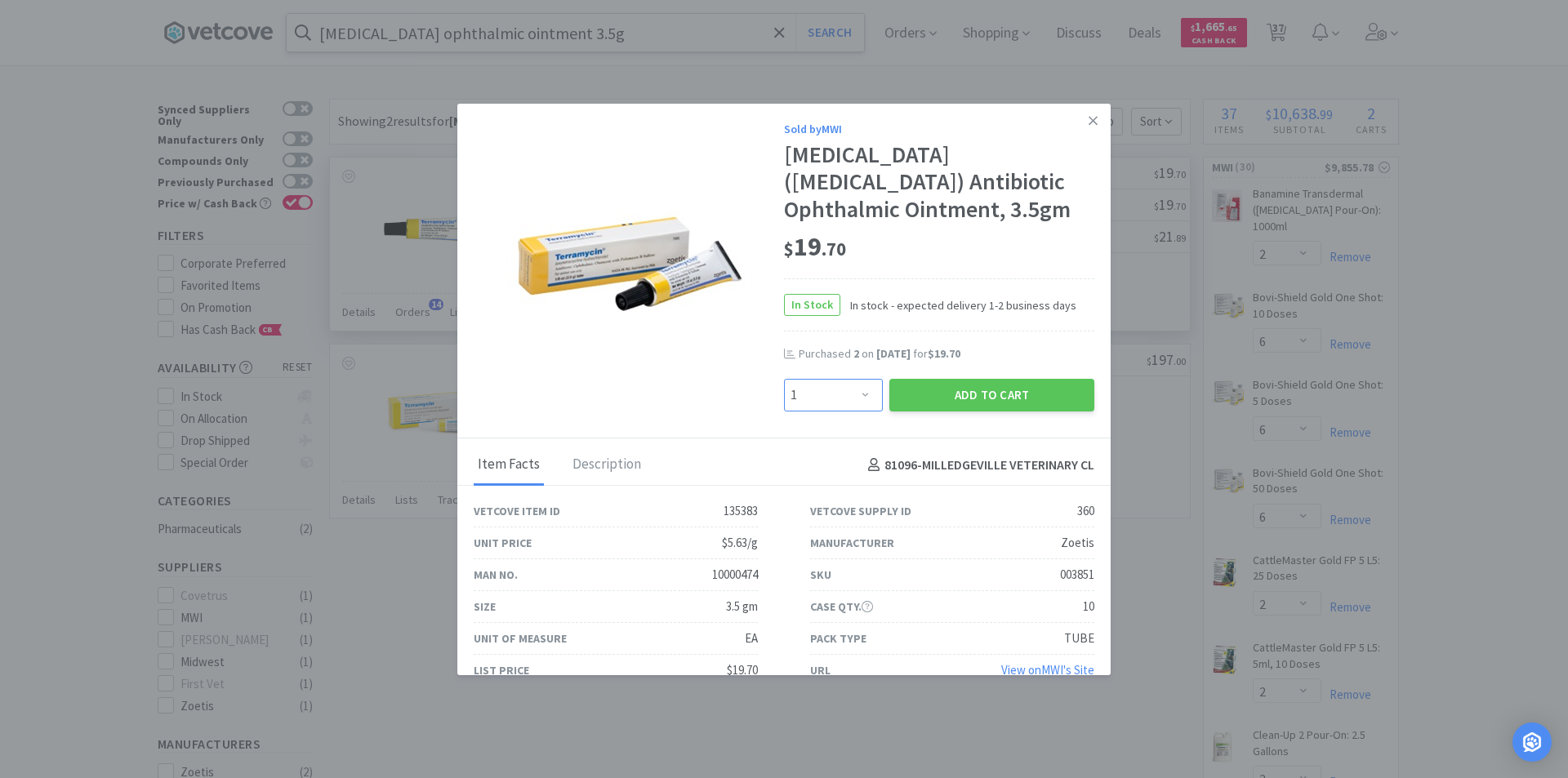
click at [863, 394] on select "Enter Quantity 1 2 3 4 5 6 7 8 9 10 11 12 13 14 15 16 17 18 19 20 Enter Quantity" at bounding box center [833, 395] width 99 height 32
click at [784, 379] on select "Enter Quantity 1 2 3 4 5 6 7 8 9 10 11 12 13 14 15 16 17 18 19 20 Enter Quantity" at bounding box center [833, 395] width 99 height 32
click at [962, 401] on button "Add to Cart" at bounding box center [992, 395] width 205 height 32
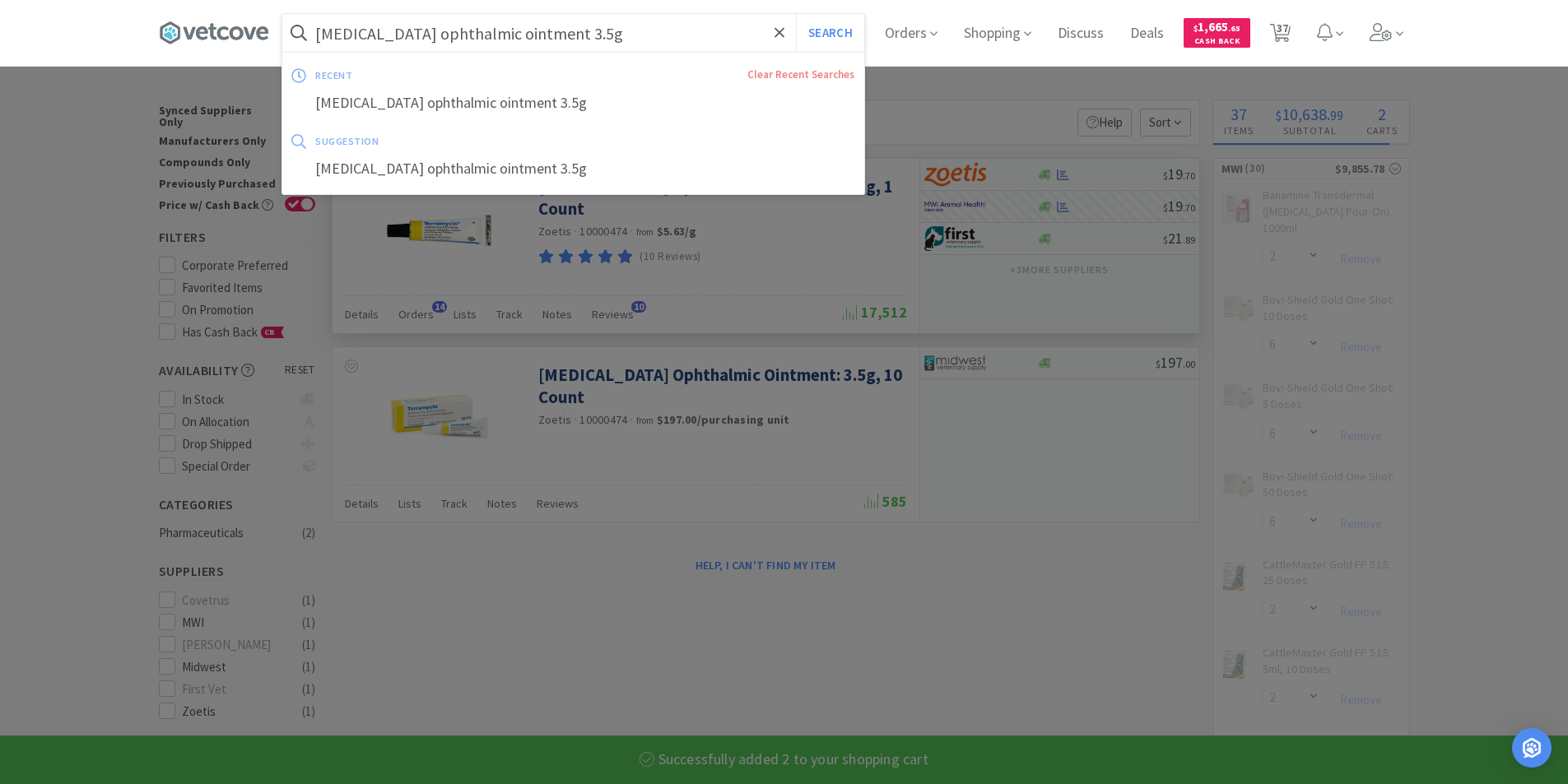
click at [605, 36] on input "[MEDICAL_DATA] ophthalmic ointment 3.5g" at bounding box center [573, 33] width 582 height 38
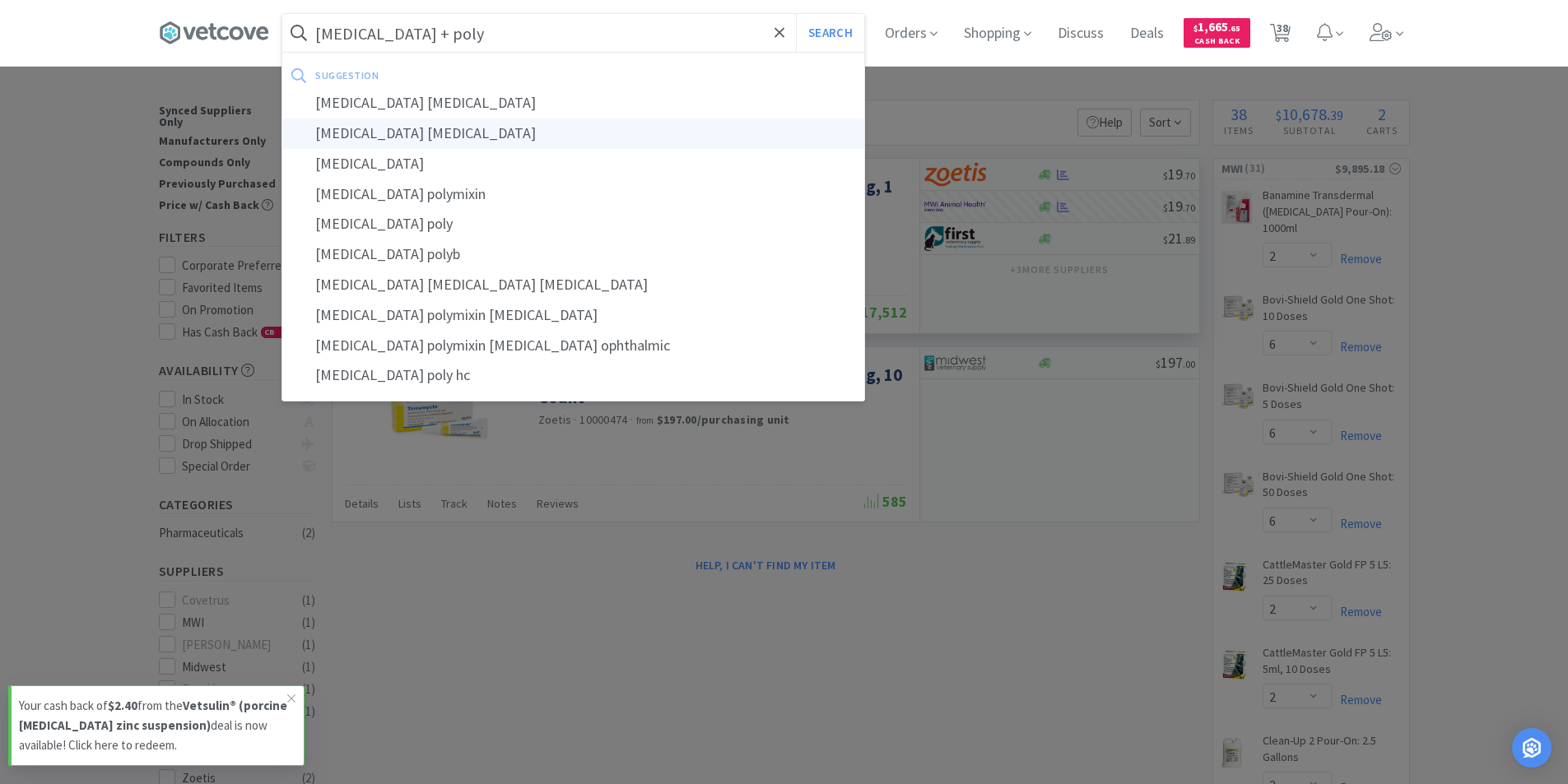
click at [430, 141] on div "[MEDICAL_DATA] [MEDICAL_DATA]" at bounding box center [573, 133] width 582 height 31
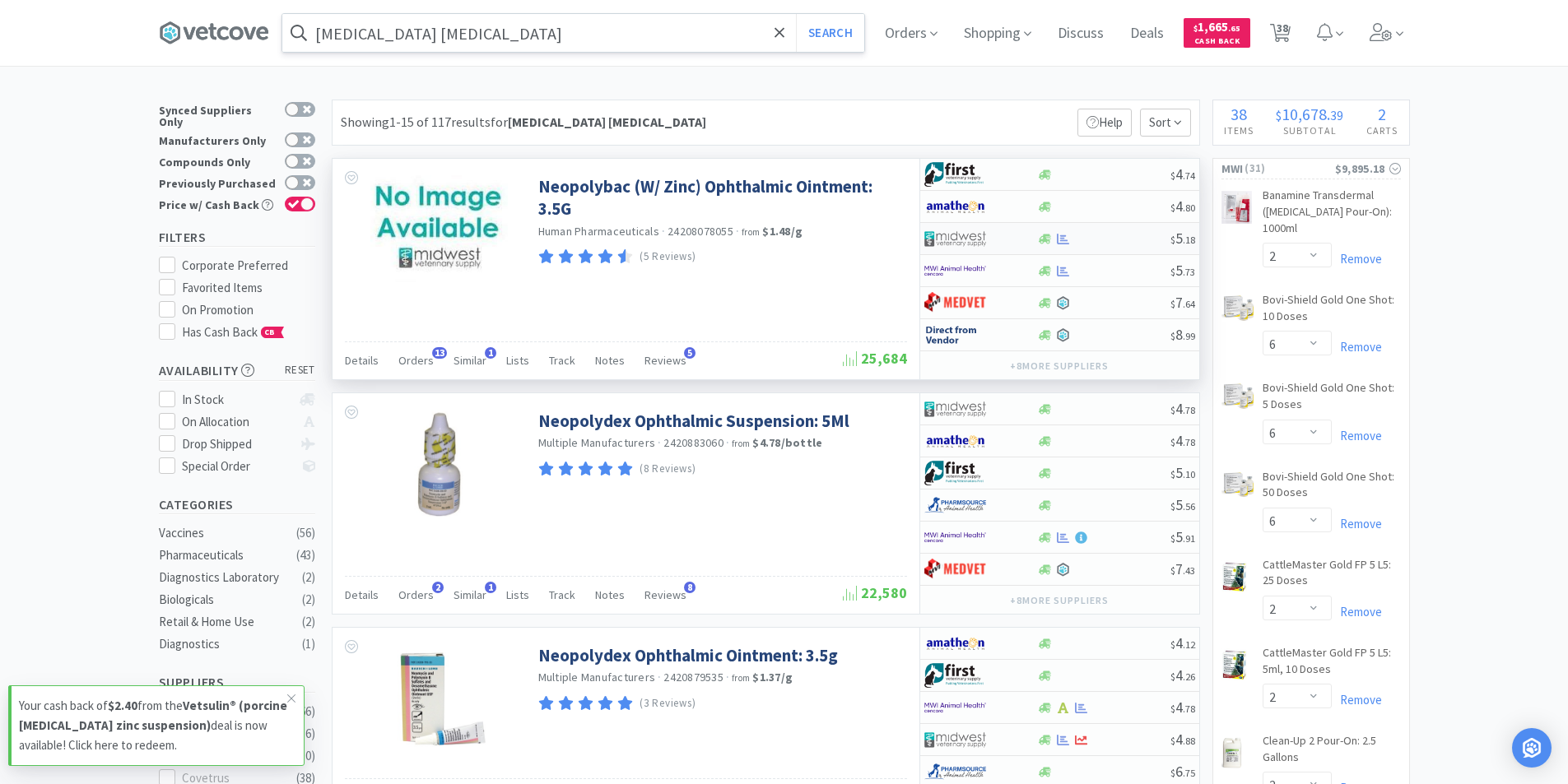
click at [1074, 239] on div at bounding box center [1103, 239] width 133 height 12
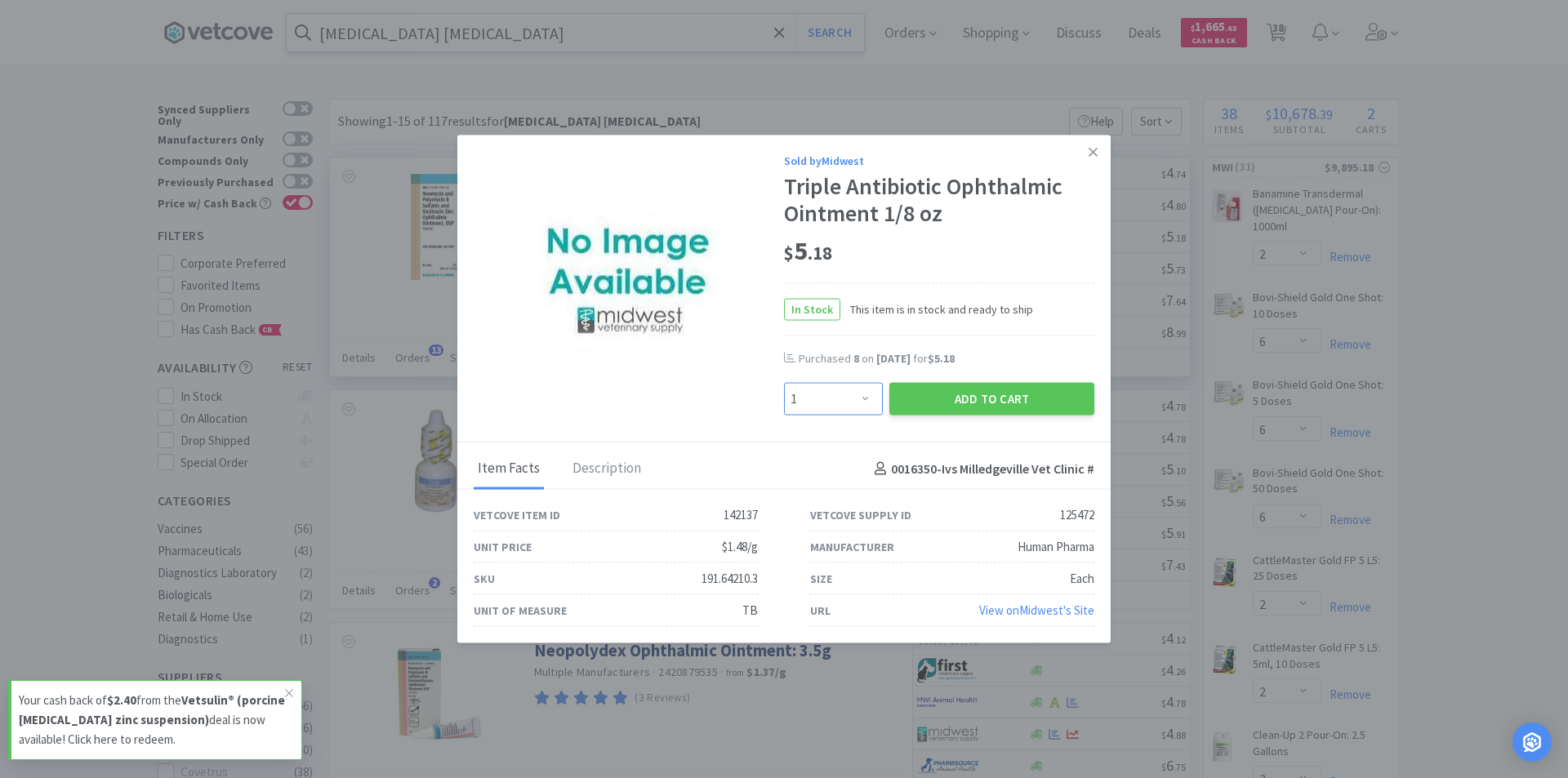
click at [872, 394] on select "Enter Quantity 1 2 3 4 5 6 7 8 9 10 11 12 13 14 15 16 17 18 19 20 Enter Quantity" at bounding box center [833, 399] width 99 height 32
click at [784, 383] on select "Enter Quantity 1 2 3 4 5 6 7 8 9 10 11 12 13 14 15 16 17 18 19 20 Enter Quantity" at bounding box center [833, 399] width 99 height 32
click at [976, 398] on button "Add to Cart" at bounding box center [992, 399] width 205 height 32
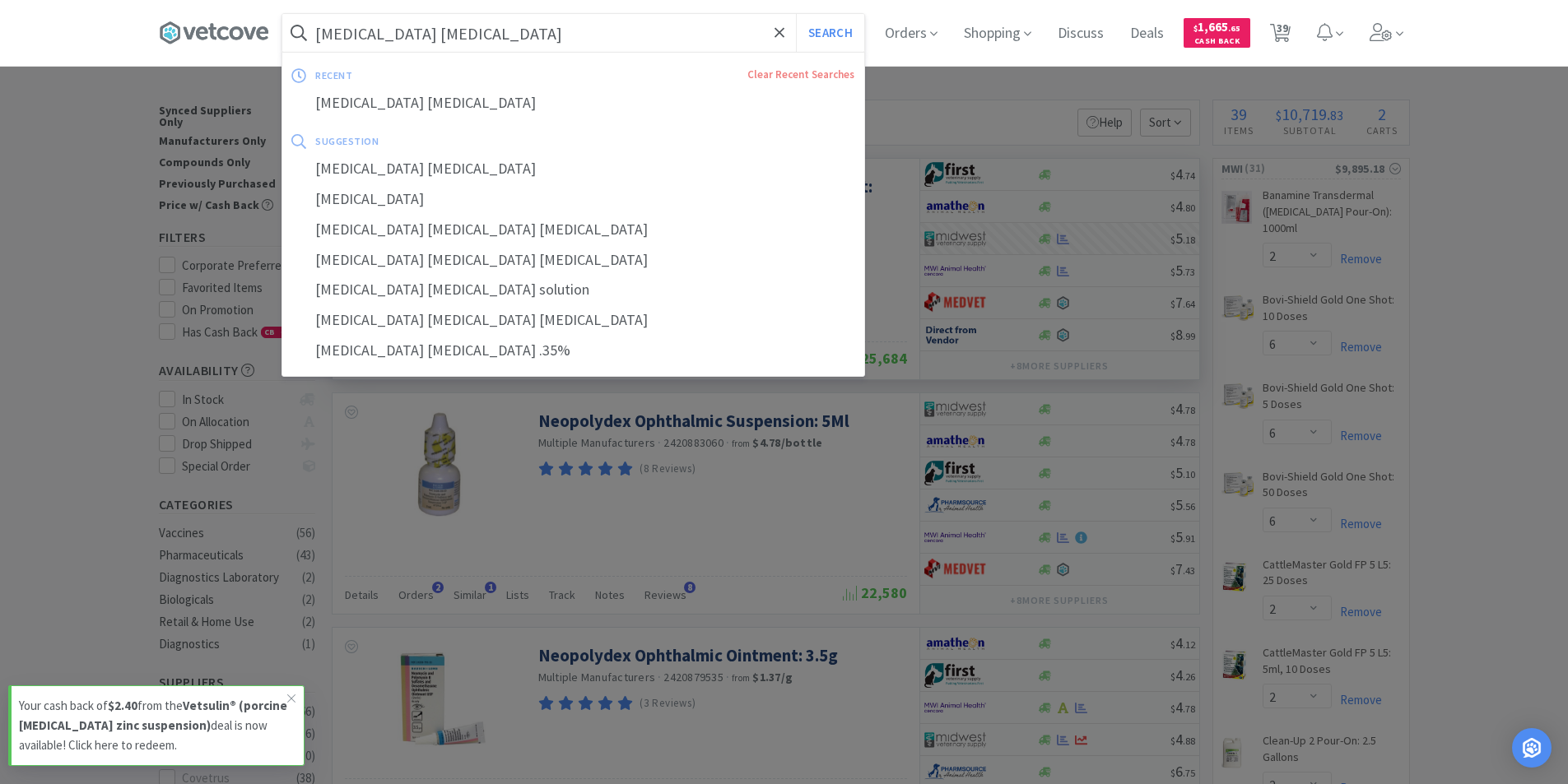
click at [575, 39] on input "[MEDICAL_DATA] [MEDICAL_DATA]" at bounding box center [573, 33] width 582 height 38
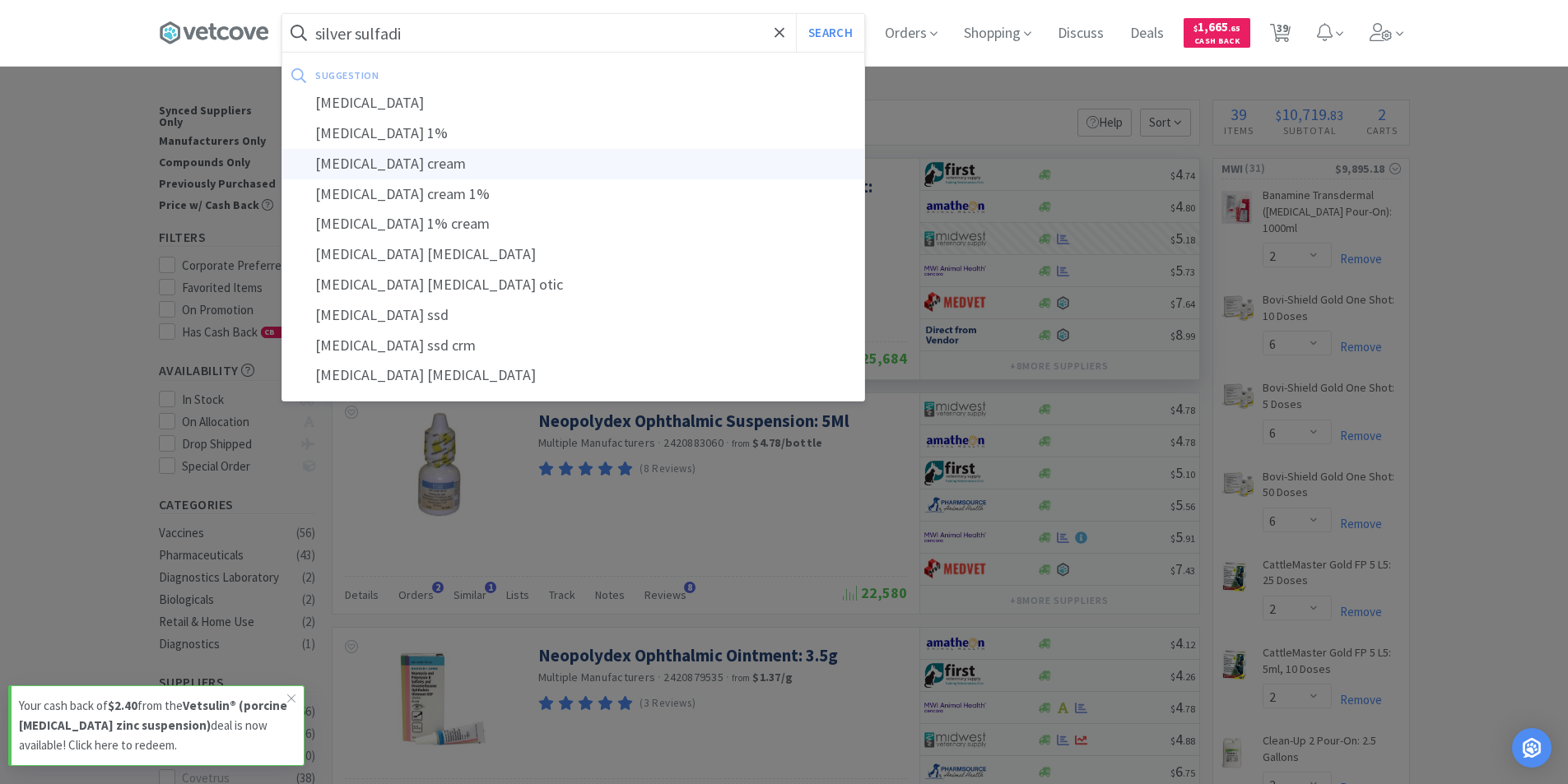
click at [418, 165] on div "[MEDICAL_DATA] cream" at bounding box center [573, 164] width 582 height 31
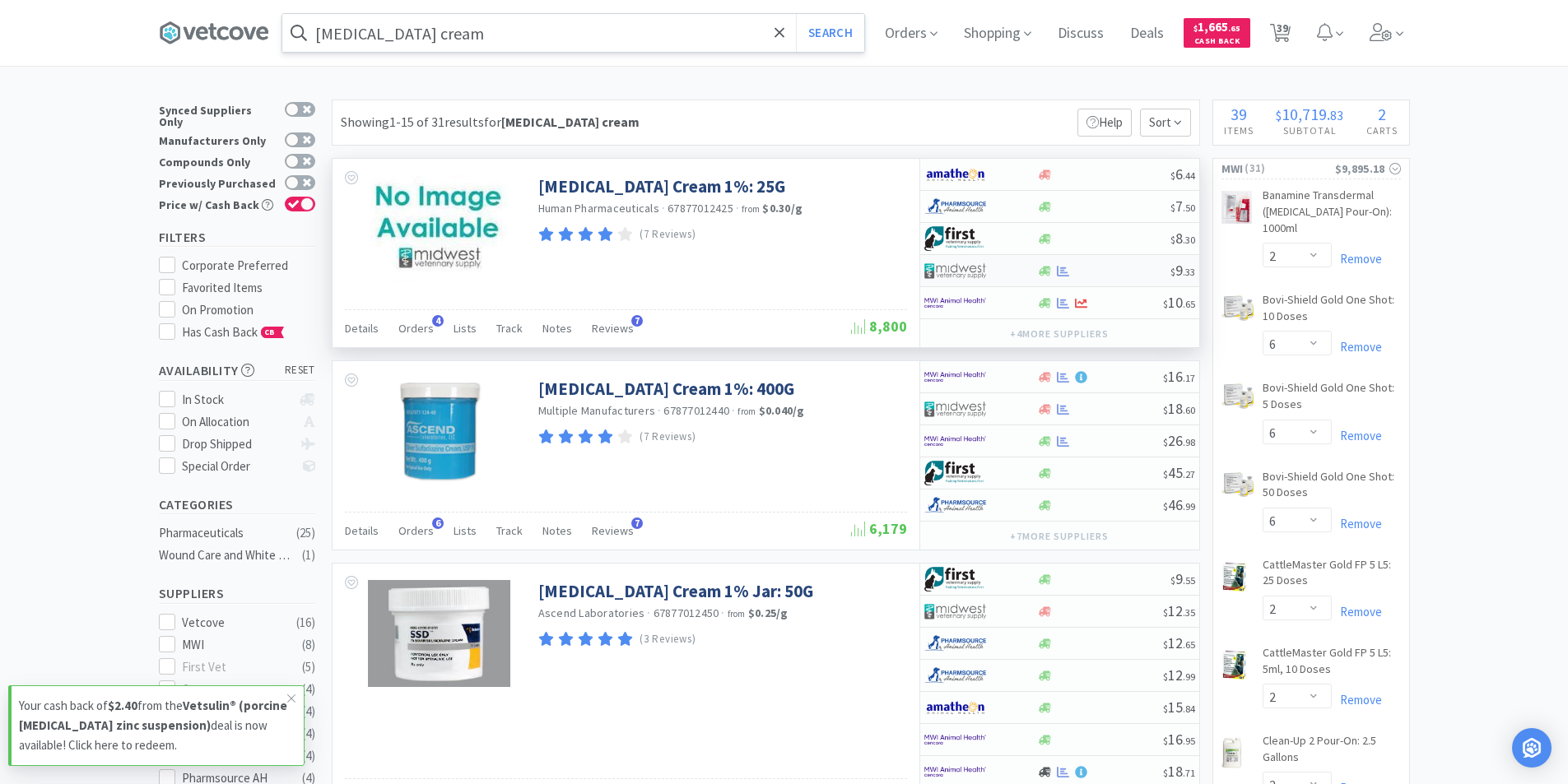
click at [1018, 269] on div at bounding box center [980, 270] width 113 height 28
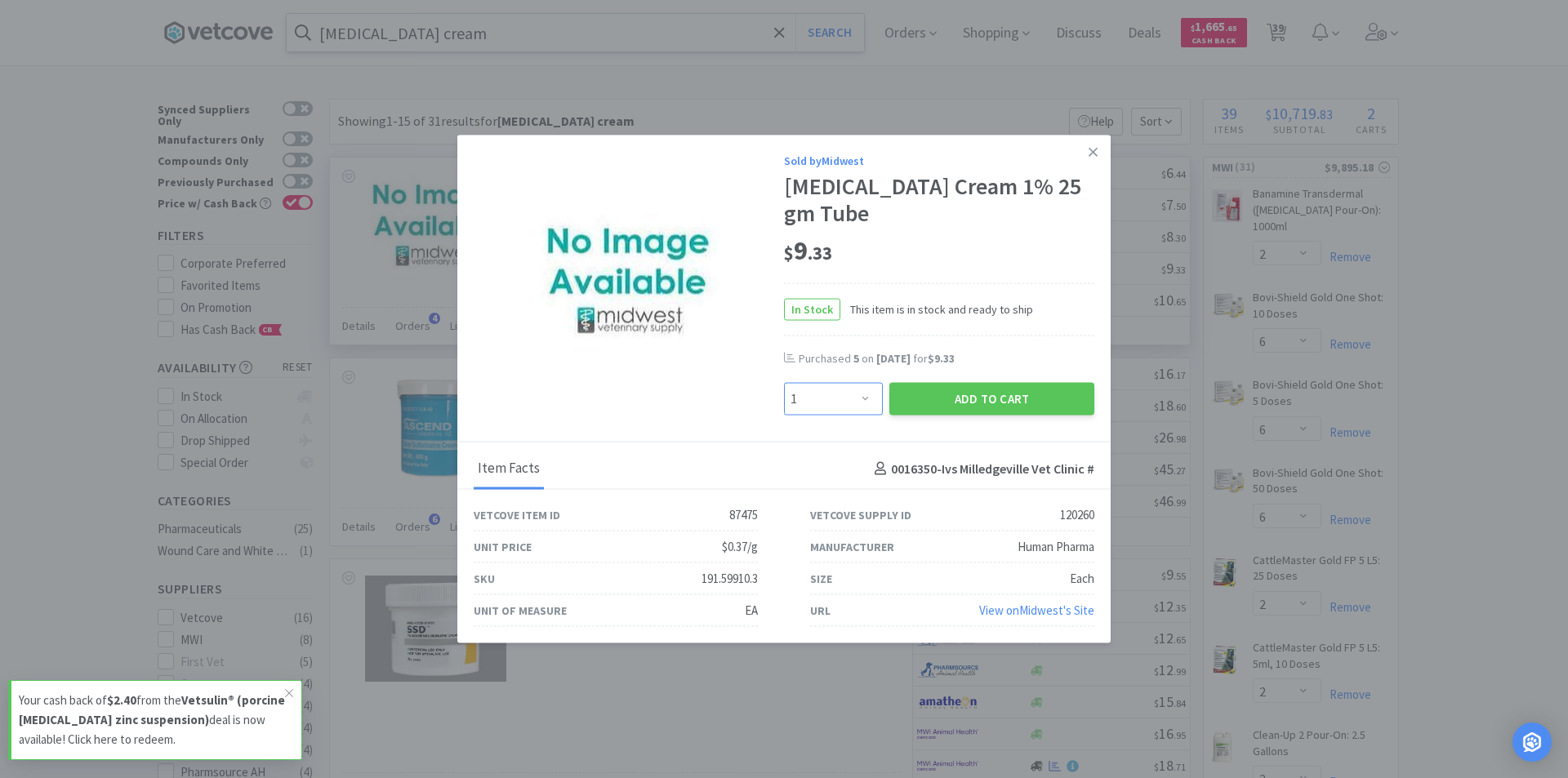
drag, startPoint x: 870, startPoint y: 405, endPoint x: 870, endPoint y: 395, distance: 10.0
click at [870, 405] on select "Enter Quantity 1 2 3 4 5 6 7 8 9 10 11 12 13 14 15 16 17 18 19 20 Enter Quantity" at bounding box center [833, 399] width 99 height 32
click at [784, 383] on select "Enter Quantity 1 2 3 4 5 6 7 8 9 10 11 12 13 14 15 16 17 18 19 20 Enter Quantity" at bounding box center [833, 399] width 99 height 32
click at [1022, 400] on button "Add to Cart" at bounding box center [992, 399] width 205 height 32
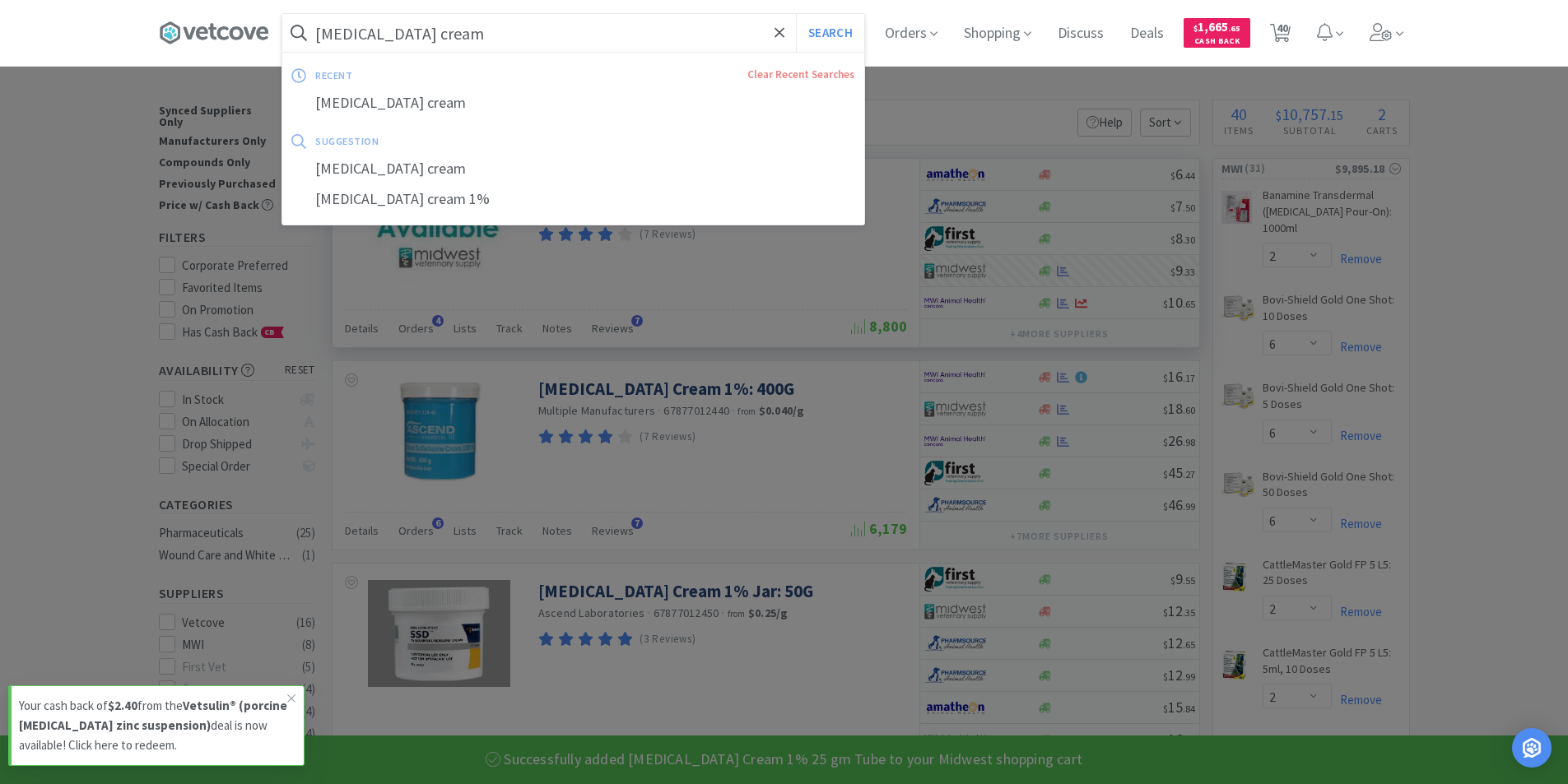
click at [562, 48] on input "[MEDICAL_DATA] cream" at bounding box center [573, 33] width 582 height 38
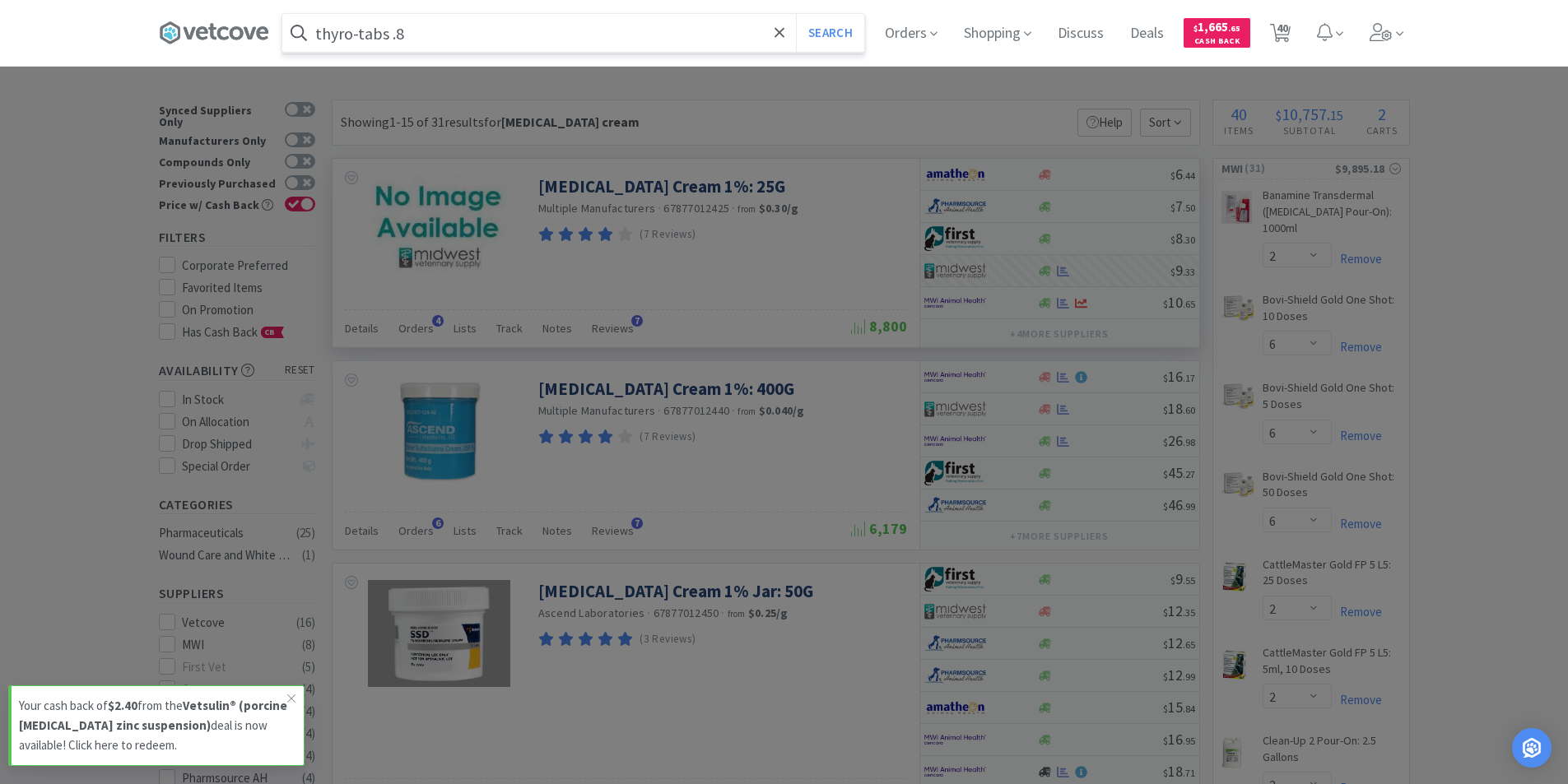
click at [796, 14] on button "Search" at bounding box center [830, 33] width 68 height 38
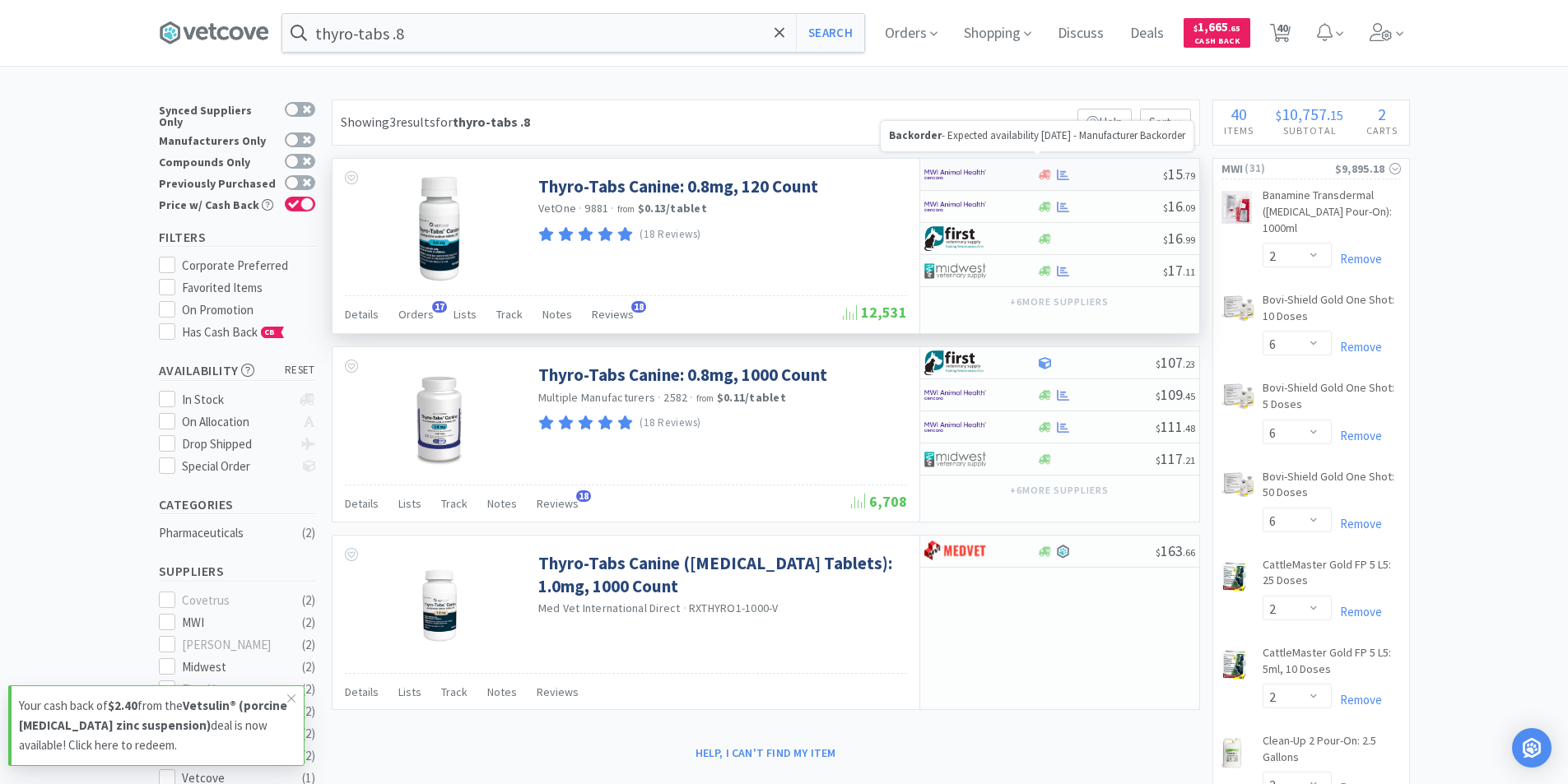
click at [1041, 180] on icon at bounding box center [1044, 174] width 12 height 12
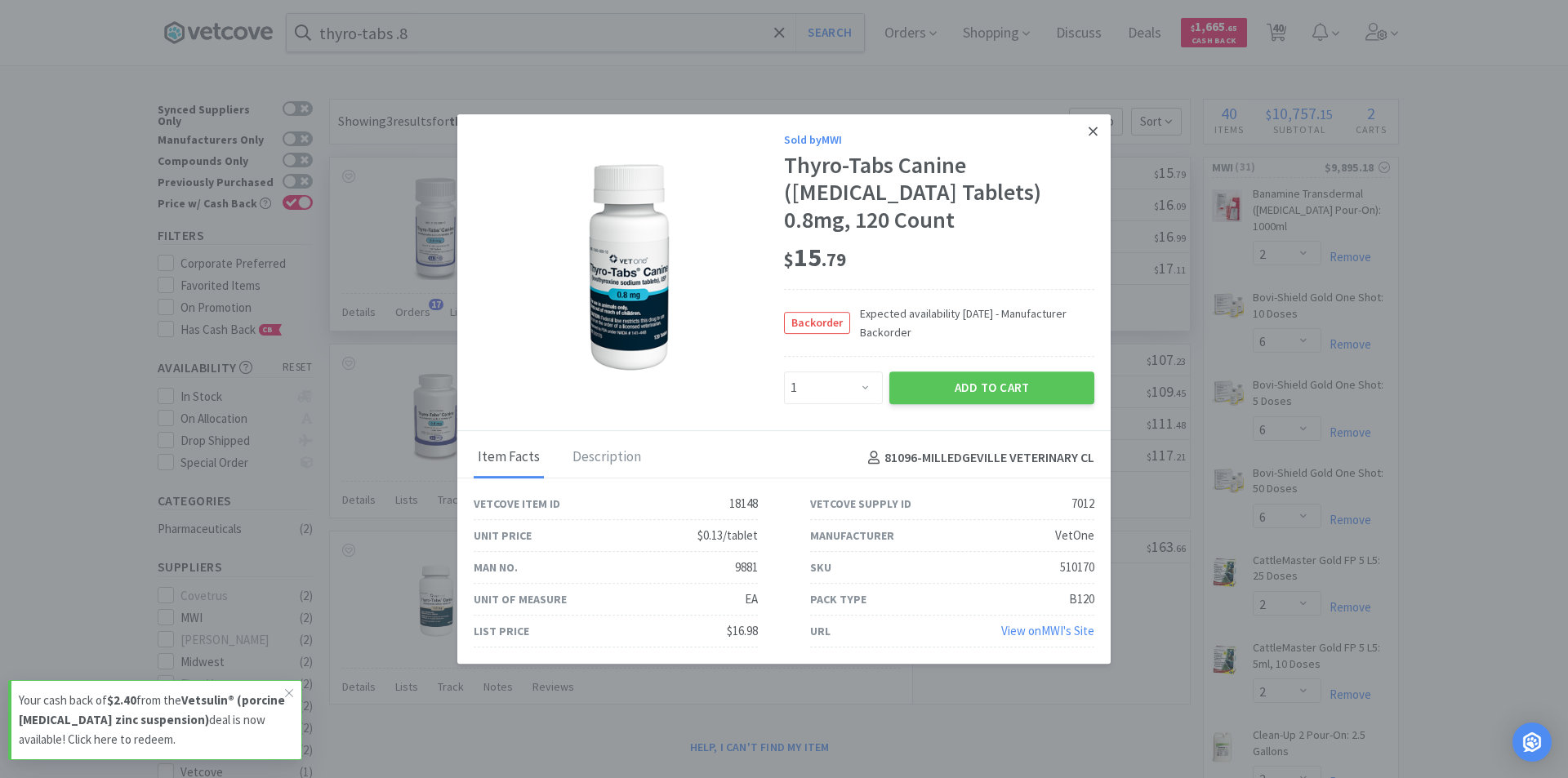
click at [1101, 132] on link at bounding box center [1093, 132] width 29 height 35
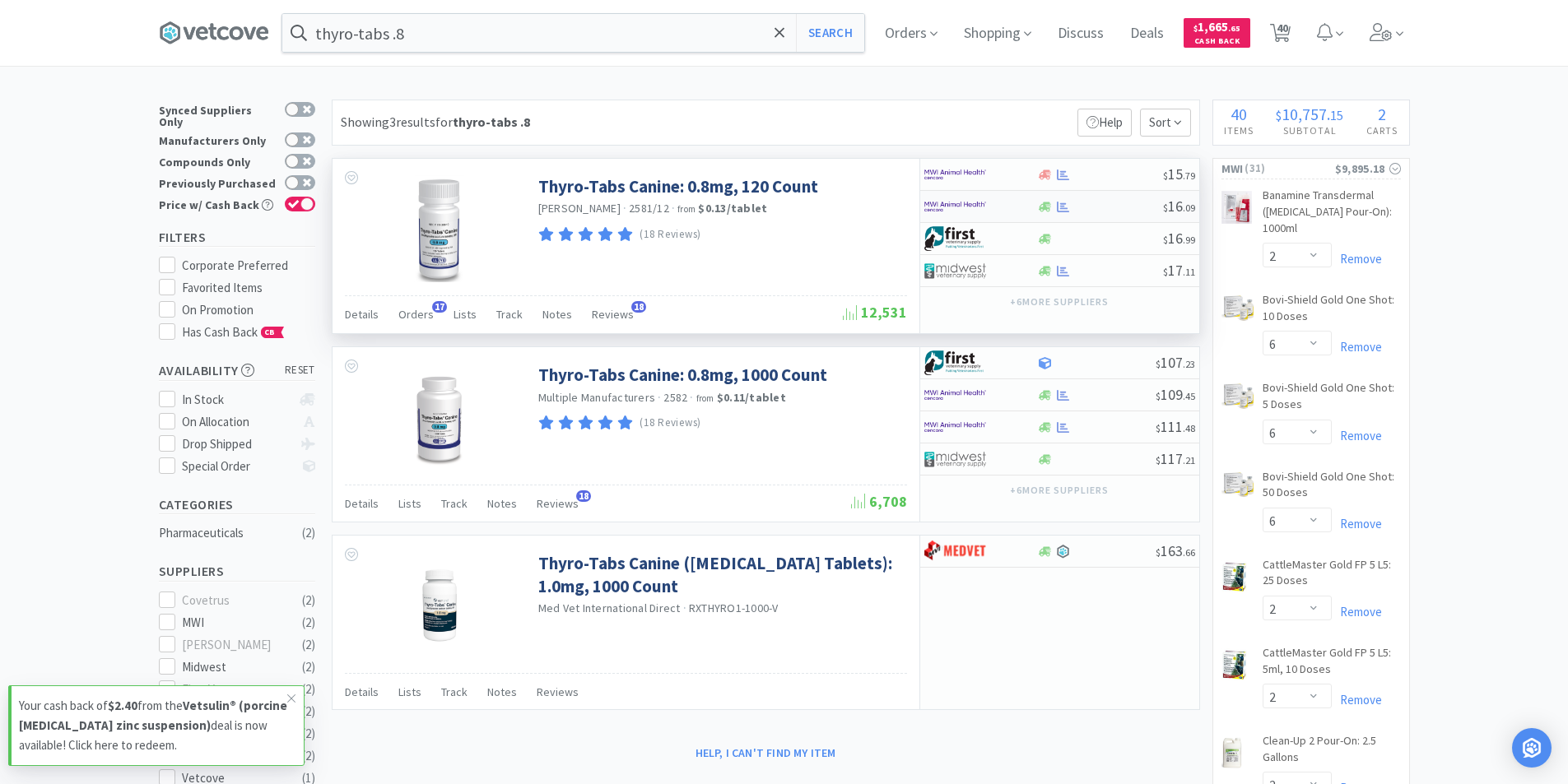
click at [1078, 206] on div at bounding box center [1099, 206] width 126 height 12
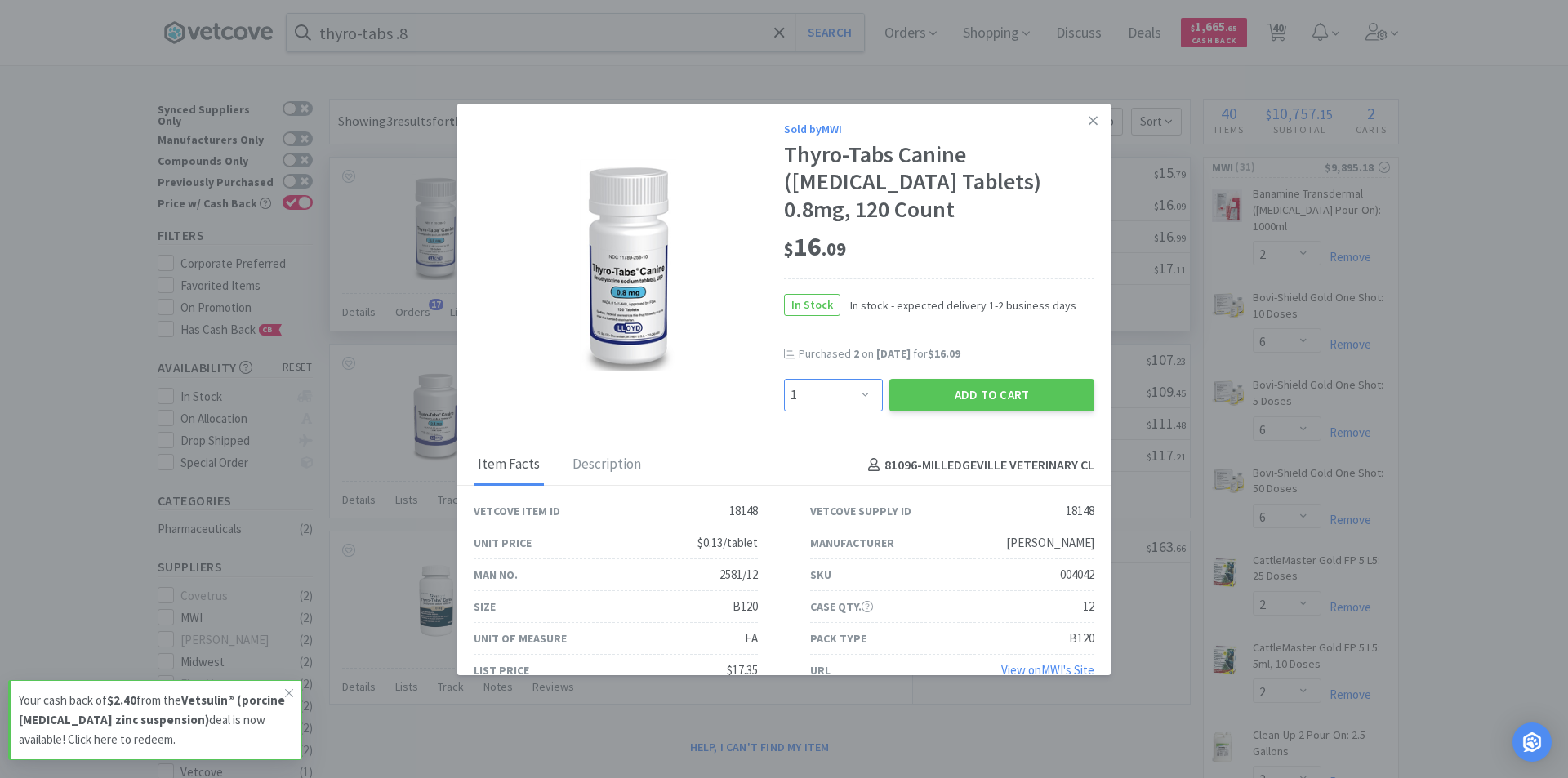
click at [854, 397] on select "Enter Quantity 1 2 3 4 5 6 7 8 9 10 11 12 13 14 15 16 17 18 19 20 Enter Quantity" at bounding box center [833, 395] width 99 height 32
click at [784, 379] on select "Enter Quantity 1 2 3 4 5 6 7 8 9 10 11 12 13 14 15 16 17 18 19 20 Enter Quantity" at bounding box center [833, 395] width 99 height 32
click at [943, 394] on button "Add to Cart" at bounding box center [992, 395] width 205 height 32
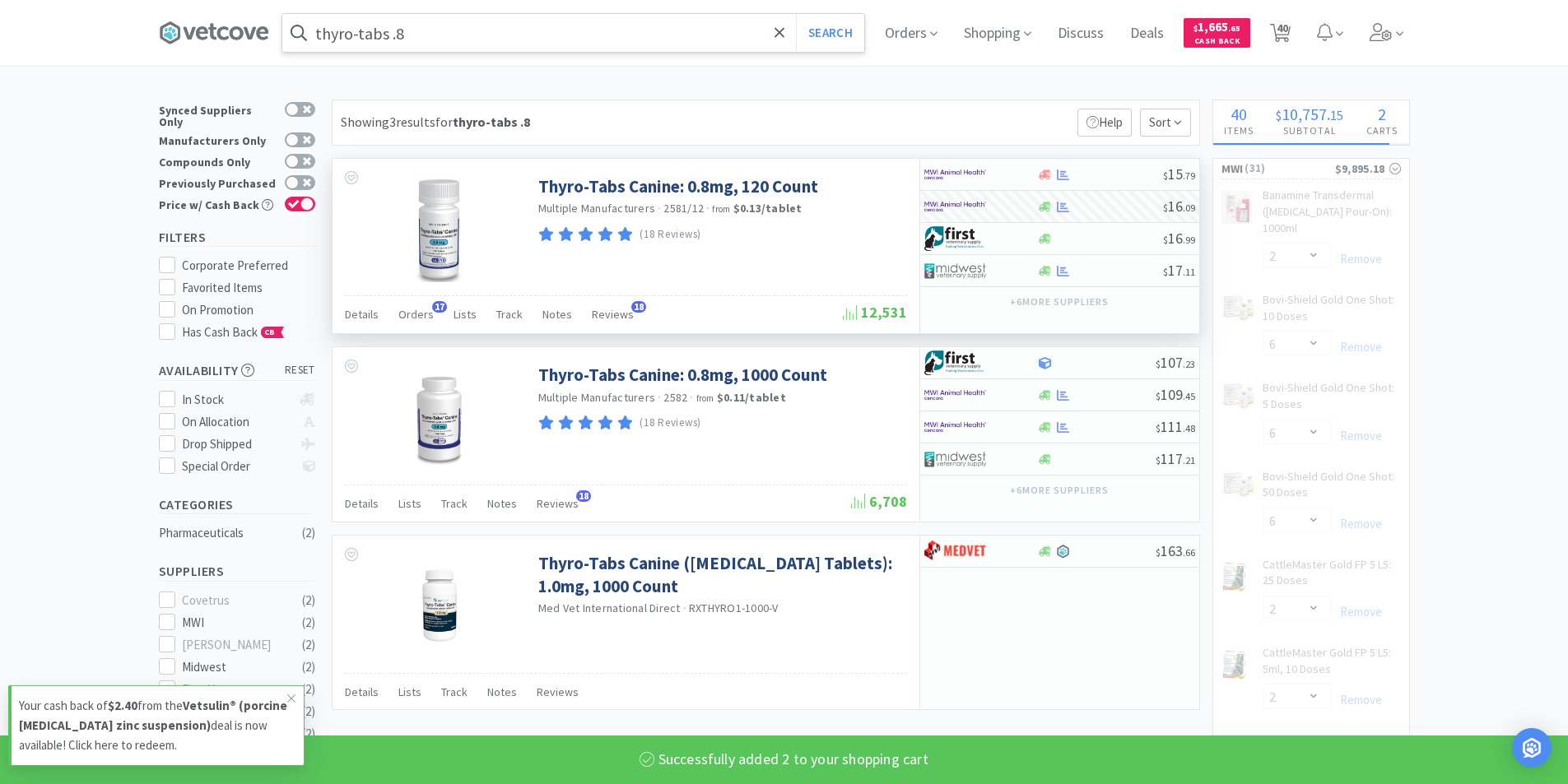
click at [464, 24] on input "thyro-tabs .8" at bounding box center [573, 33] width 582 height 38
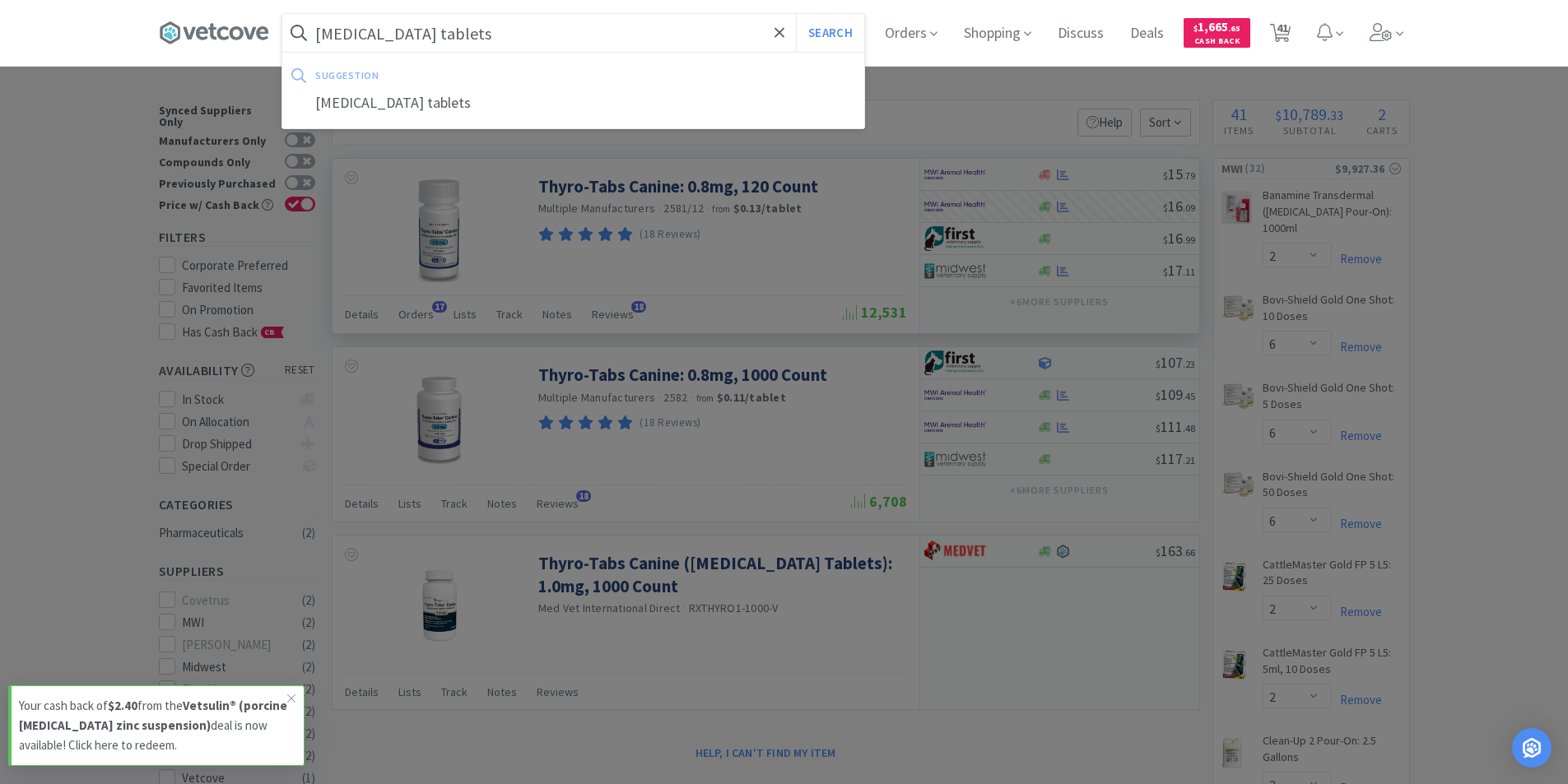
click at [796, 14] on button "Search" at bounding box center [830, 33] width 68 height 38
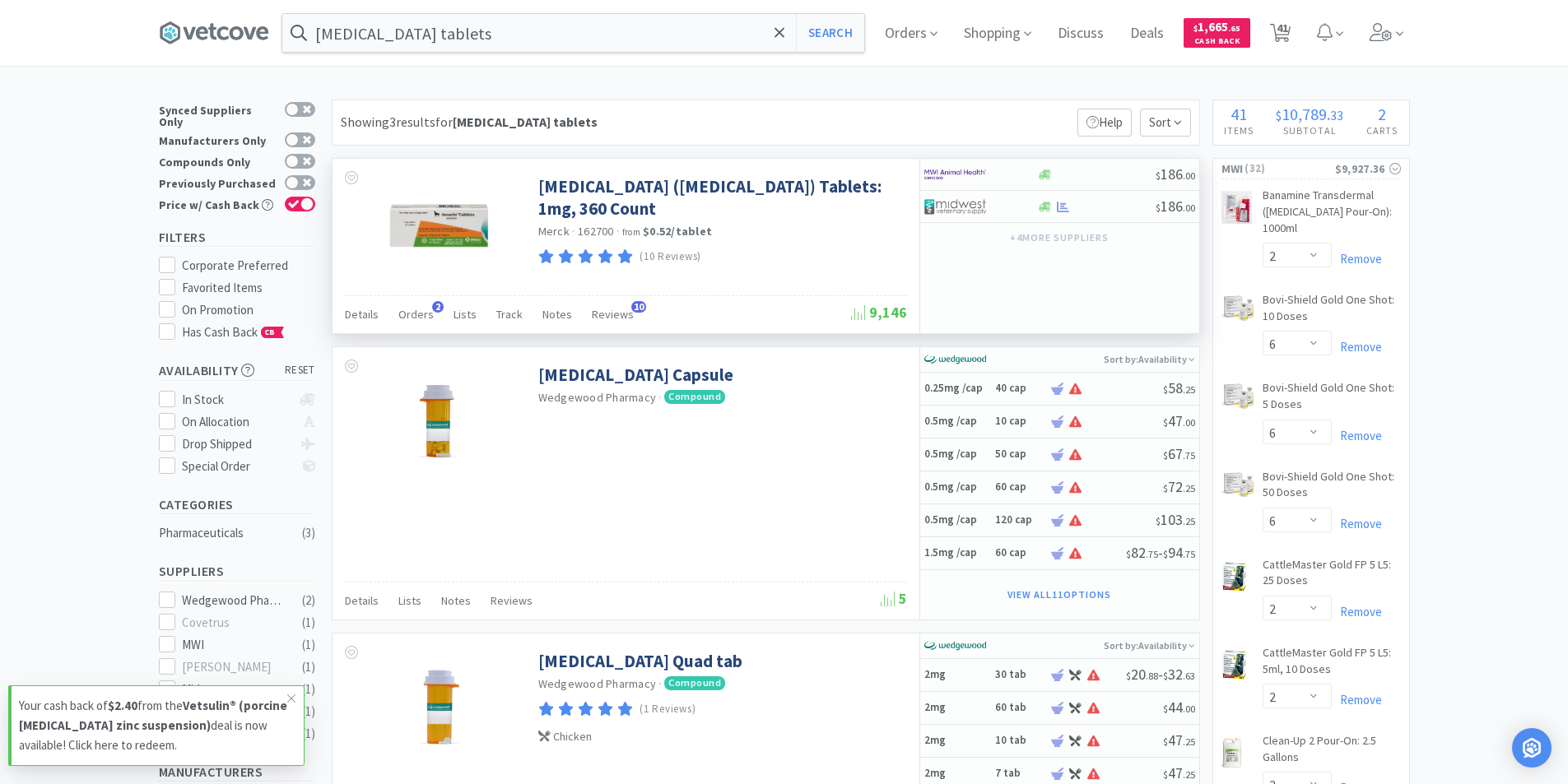
drag, startPoint x: 1036, startPoint y: 215, endPoint x: 1037, endPoint y: 225, distance: 10.0
click at [1037, 224] on div "$ 186 . 00 $ 186 . 00 + 4 more supplier s" at bounding box center [1059, 204] width 279 height 92
click at [1037, 208] on div at bounding box center [1045, 206] width 17 height 12
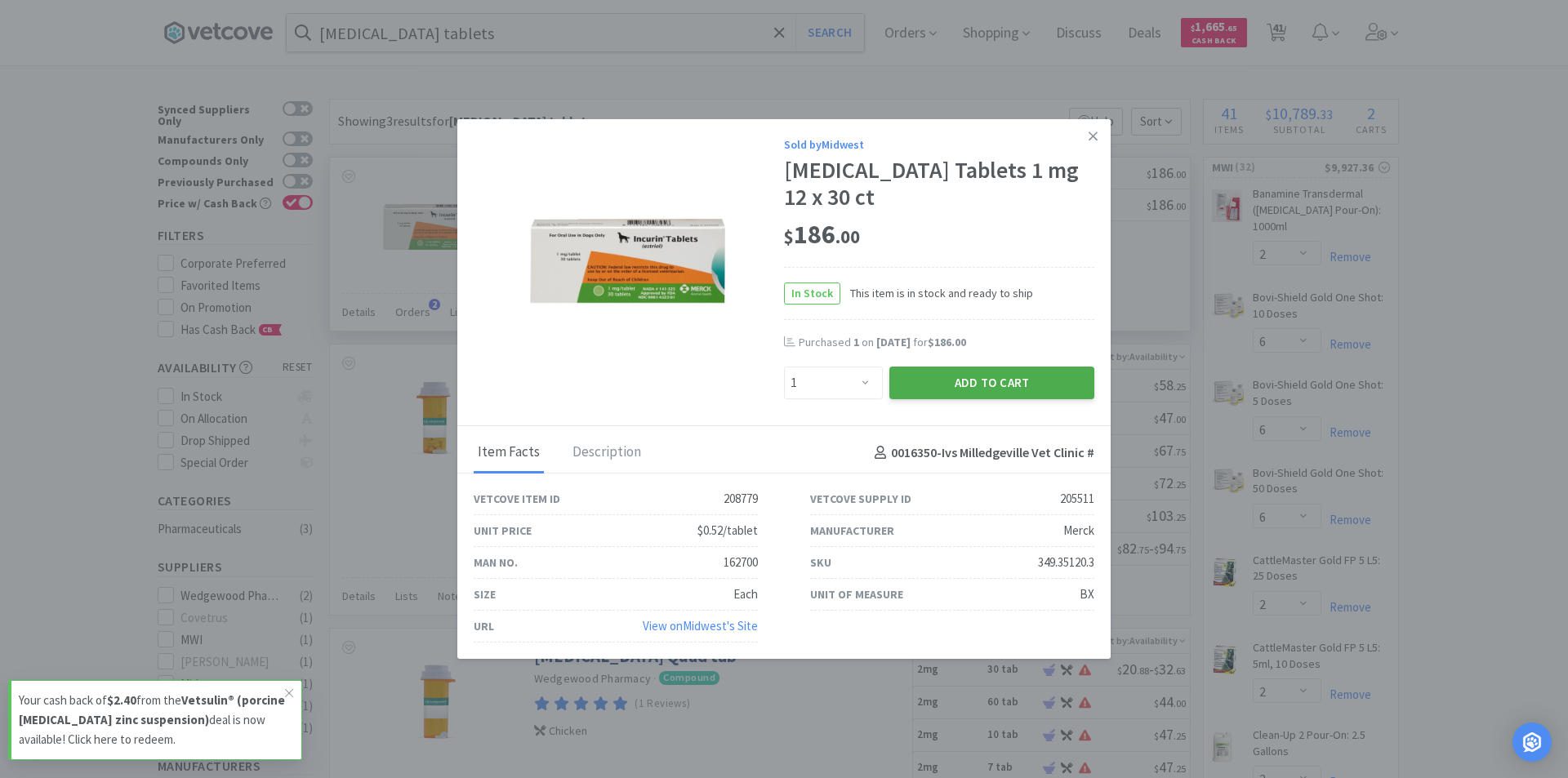
click at [1028, 378] on button "Add to Cart" at bounding box center [992, 382] width 205 height 32
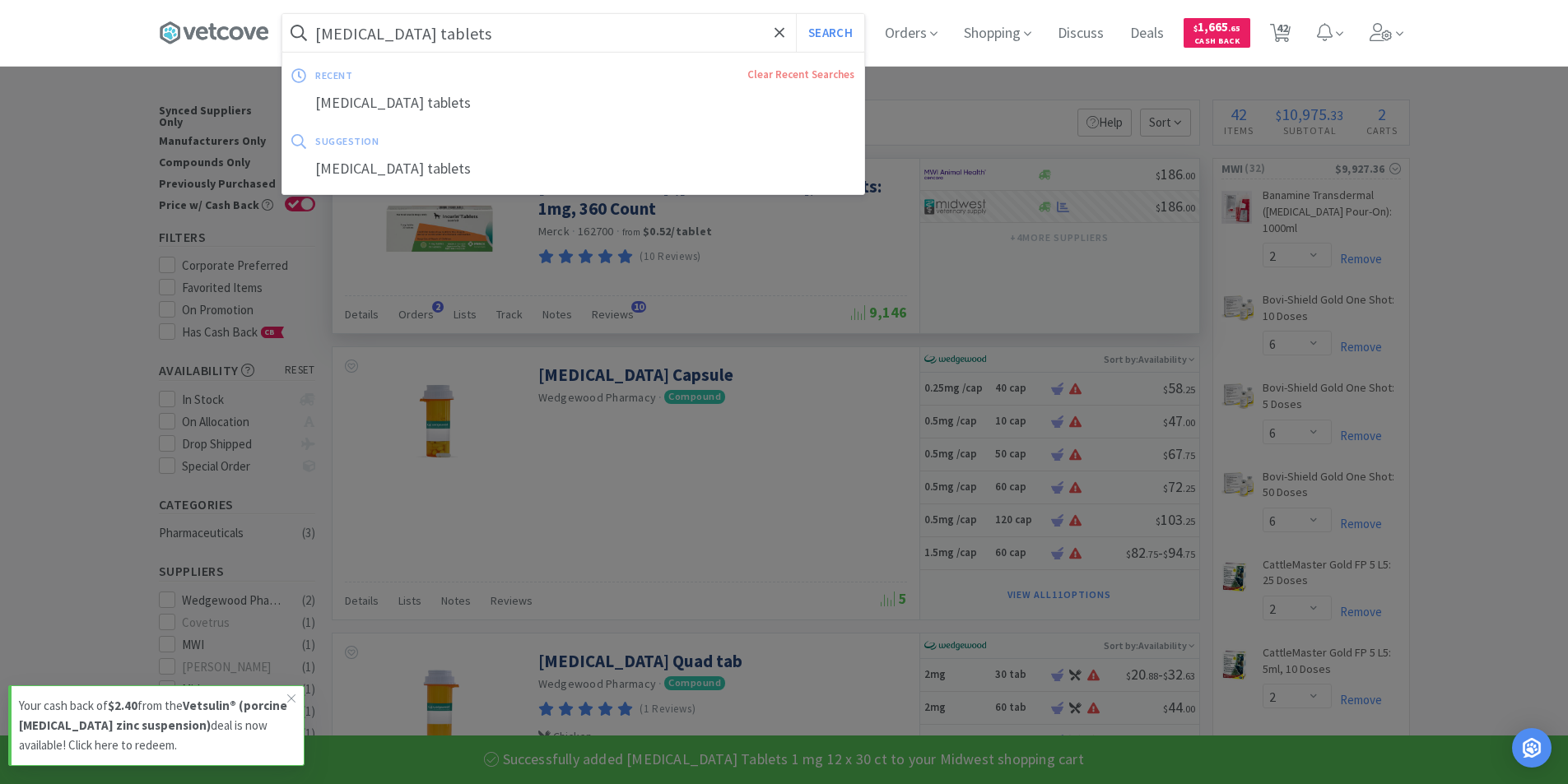
click at [541, 39] on input "[MEDICAL_DATA] tablets" at bounding box center [573, 33] width 582 height 38
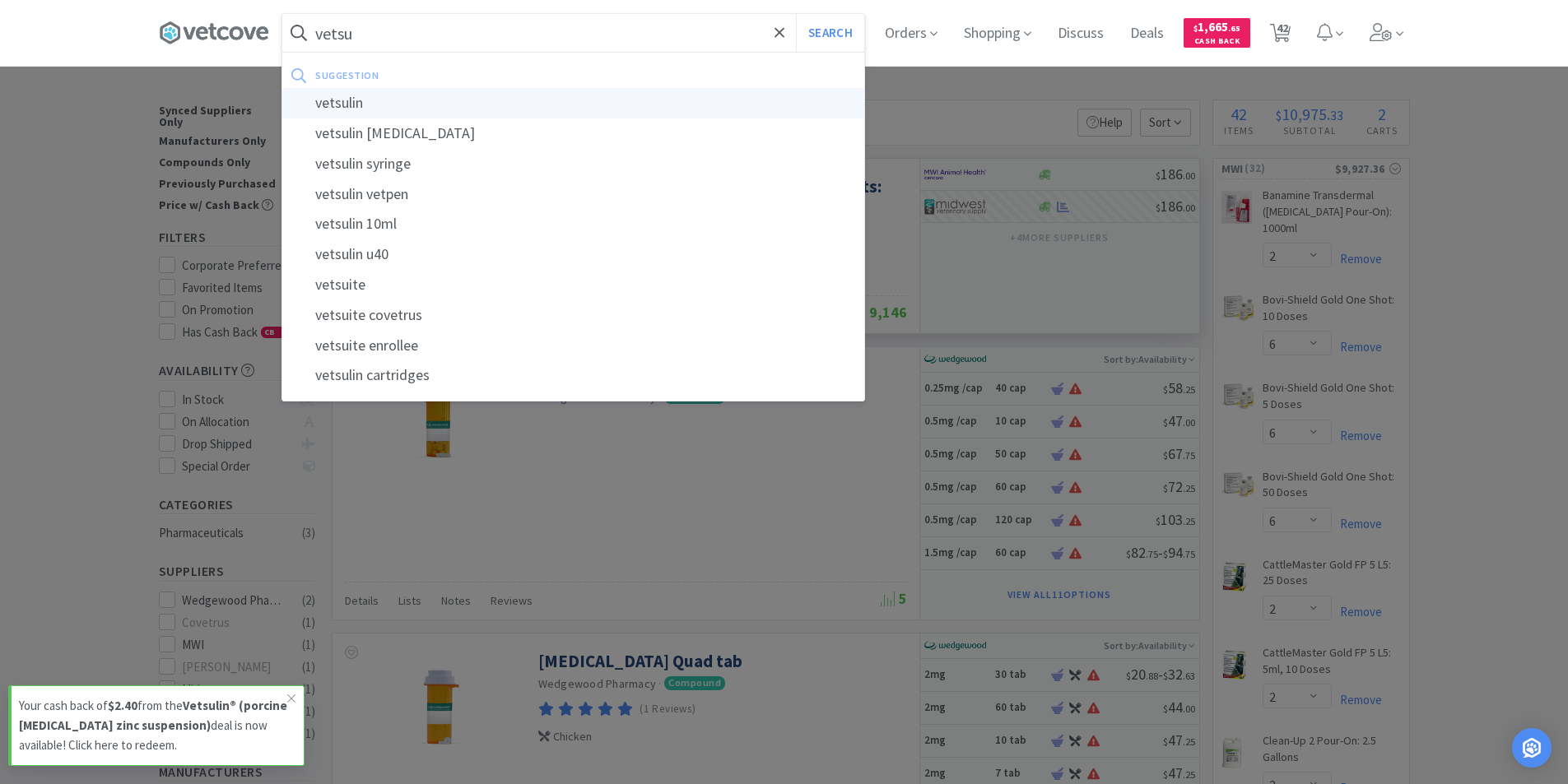
click at [390, 108] on div "vetsulin" at bounding box center [573, 103] width 582 height 31
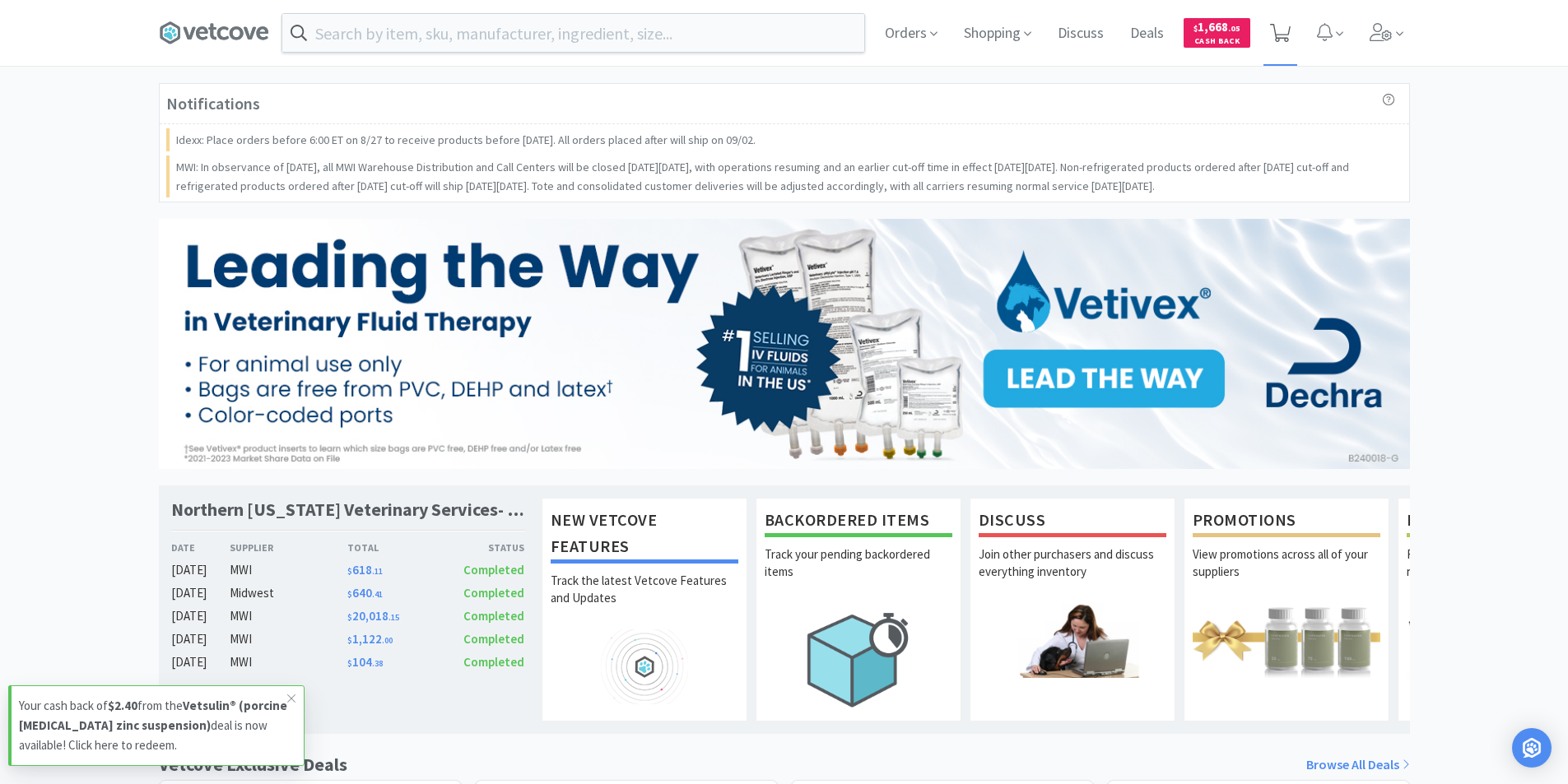
click at [1280, 42] on span at bounding box center [1280, 33] width 21 height 23
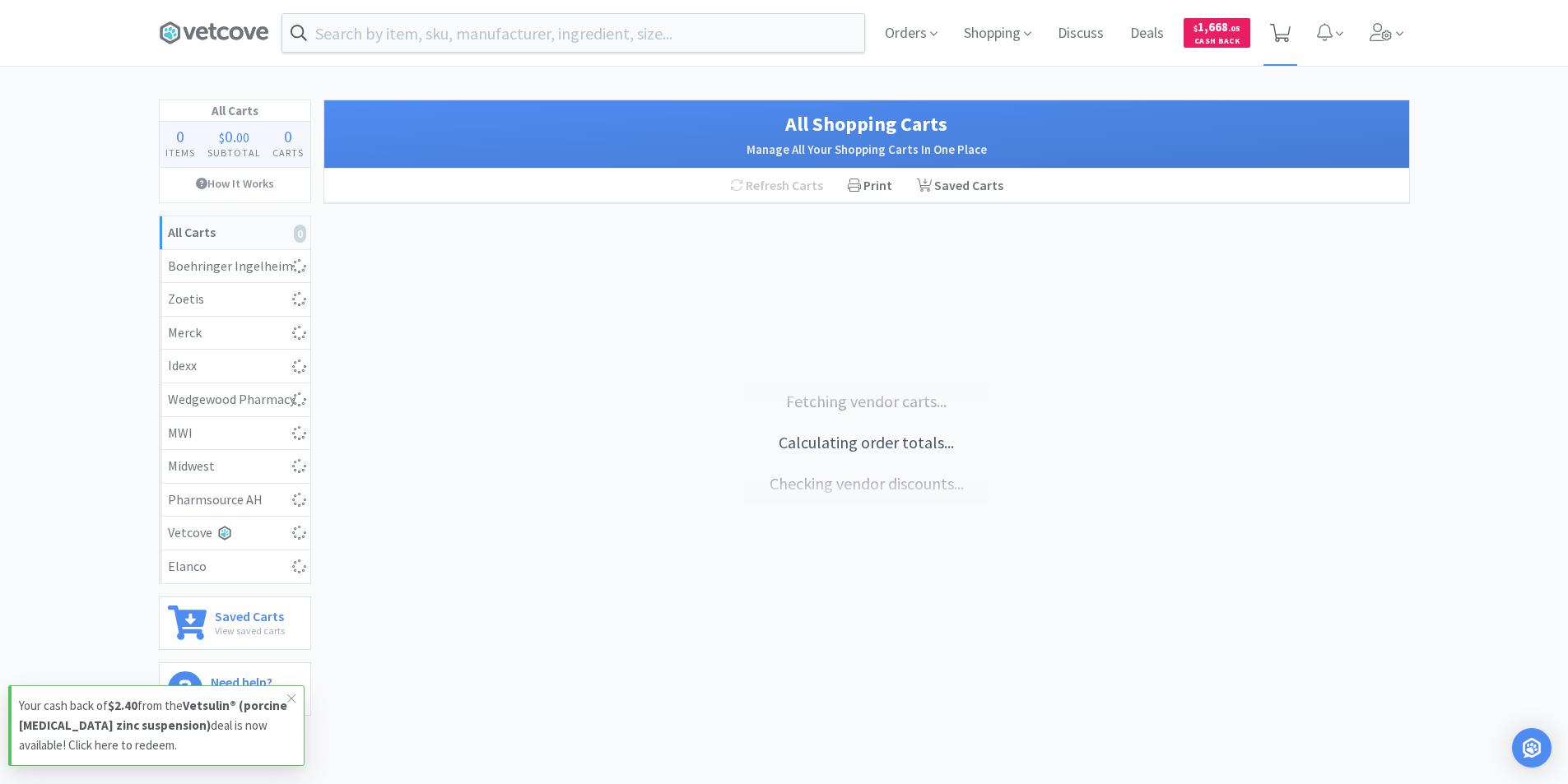
select select "2"
select select "6"
select select "2"
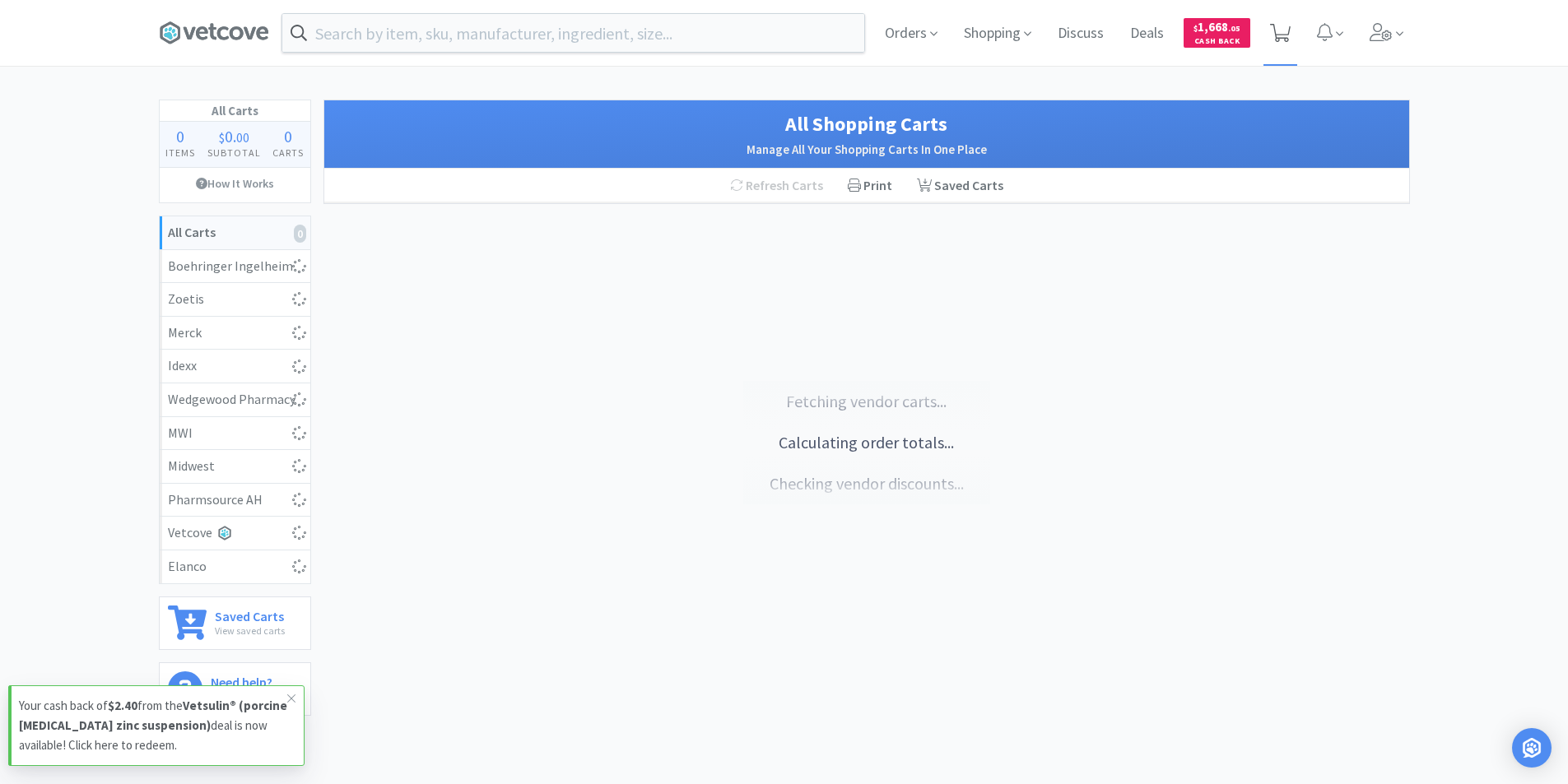
select select "2"
select select "50"
select select "1"
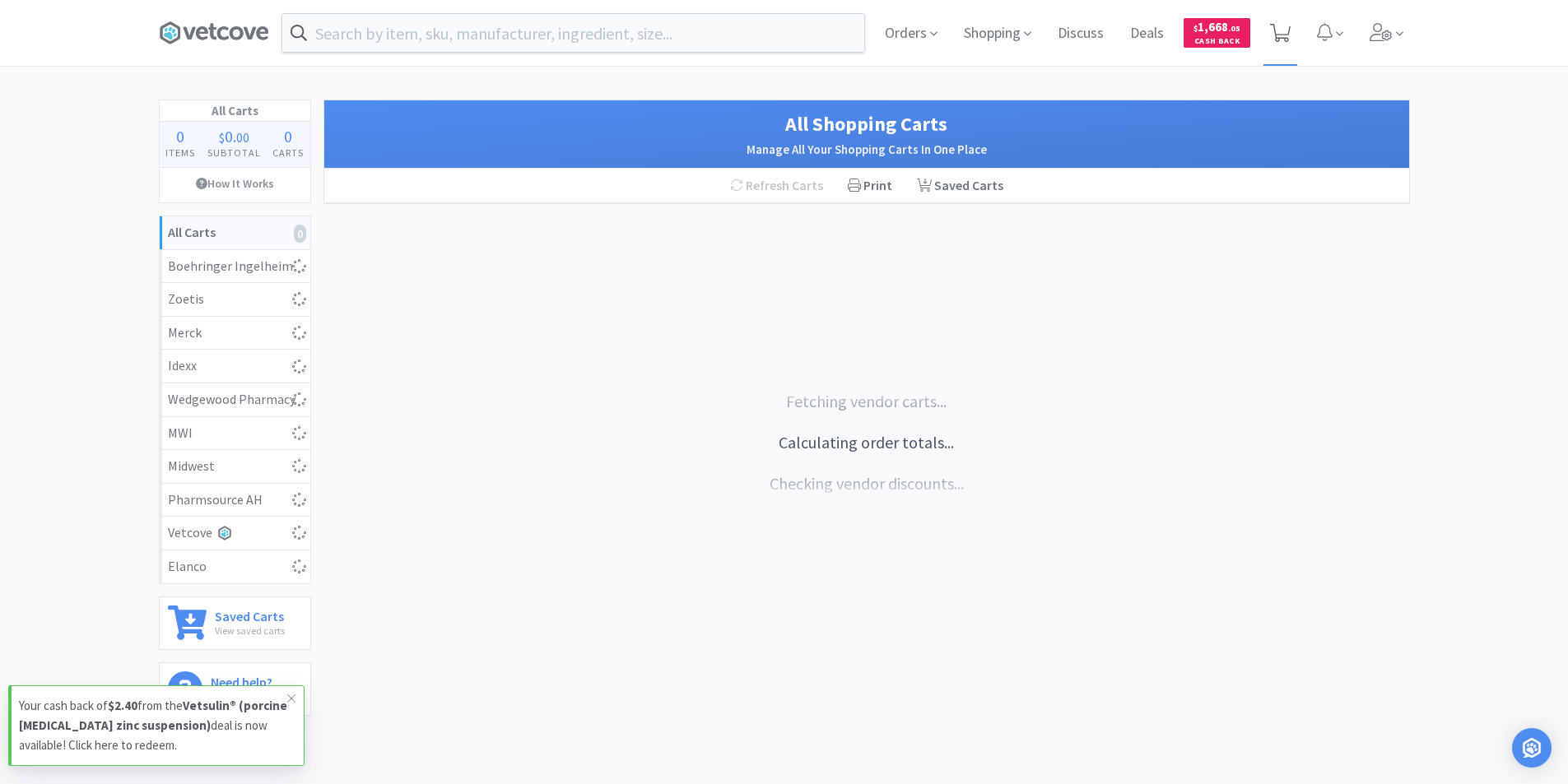
select select "2"
select select "3"
select select "4"
select select "1"
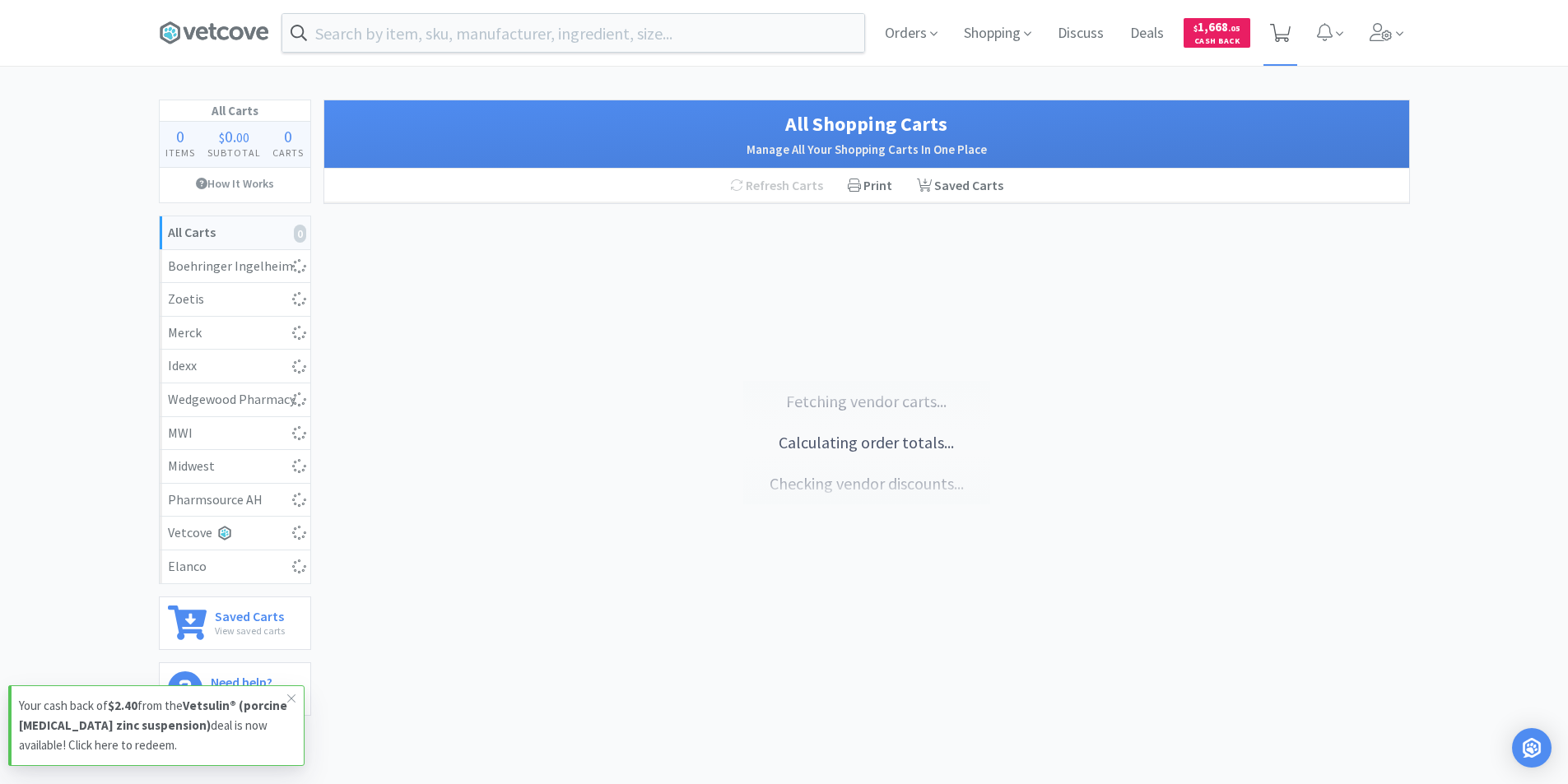
select select "2"
select select "1"
select select "2"
select select "1"
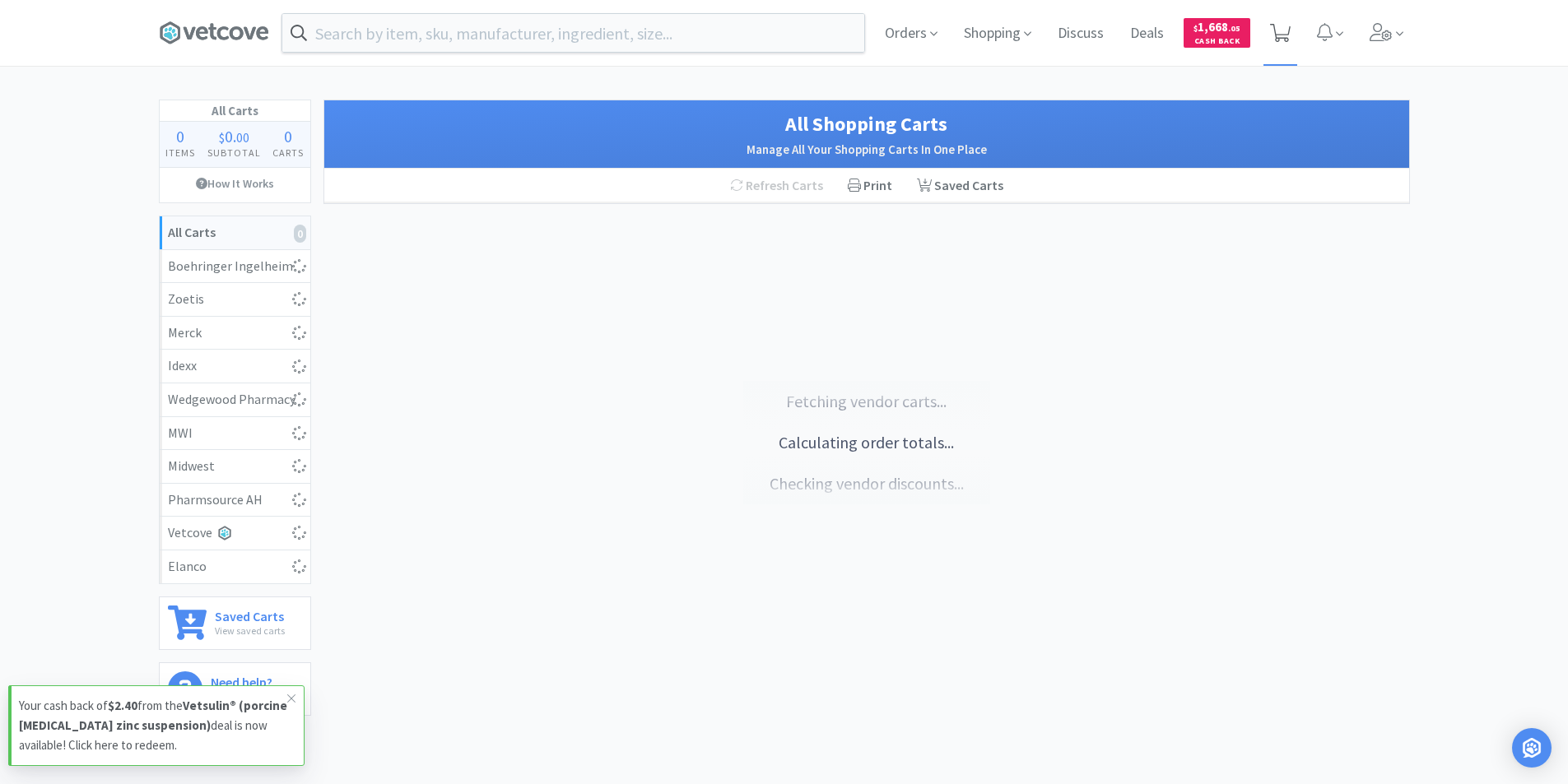
select select "1"
select select "3"
select select "4"
select select "2"
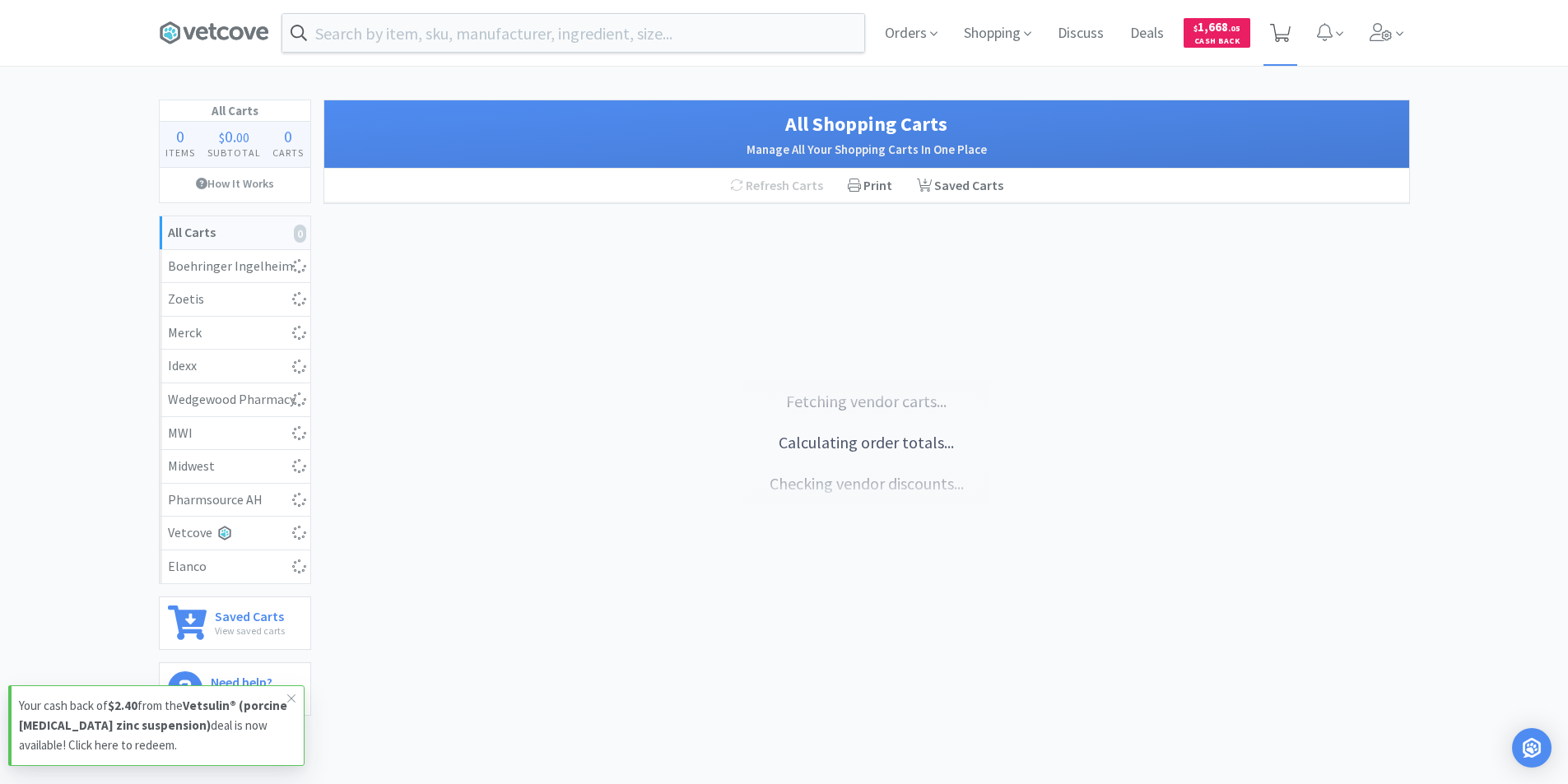
select select "2"
select select "10"
select select "20"
select select "3"
select select "10"
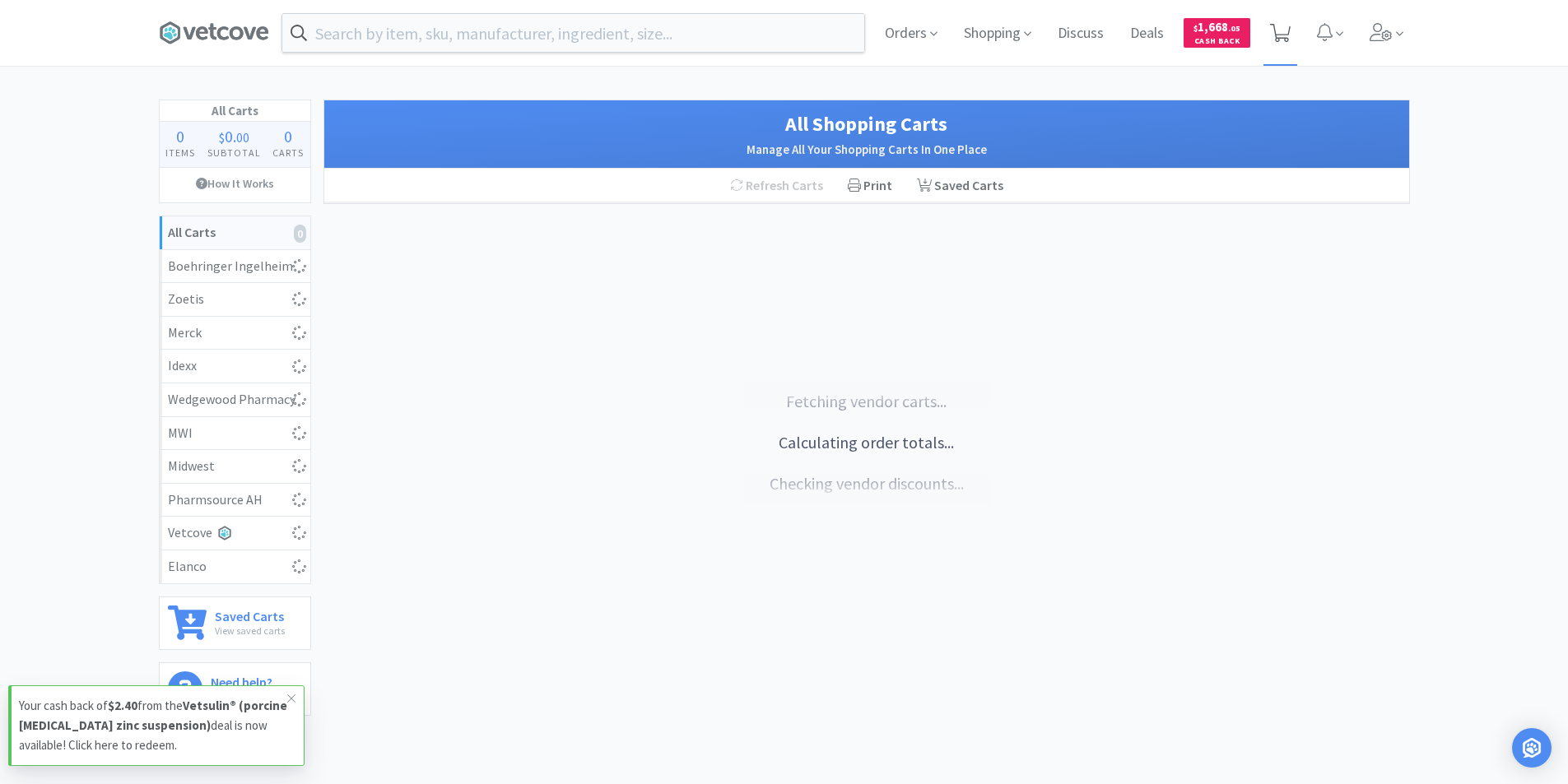
select select "20"
select select "1"
select select "2"
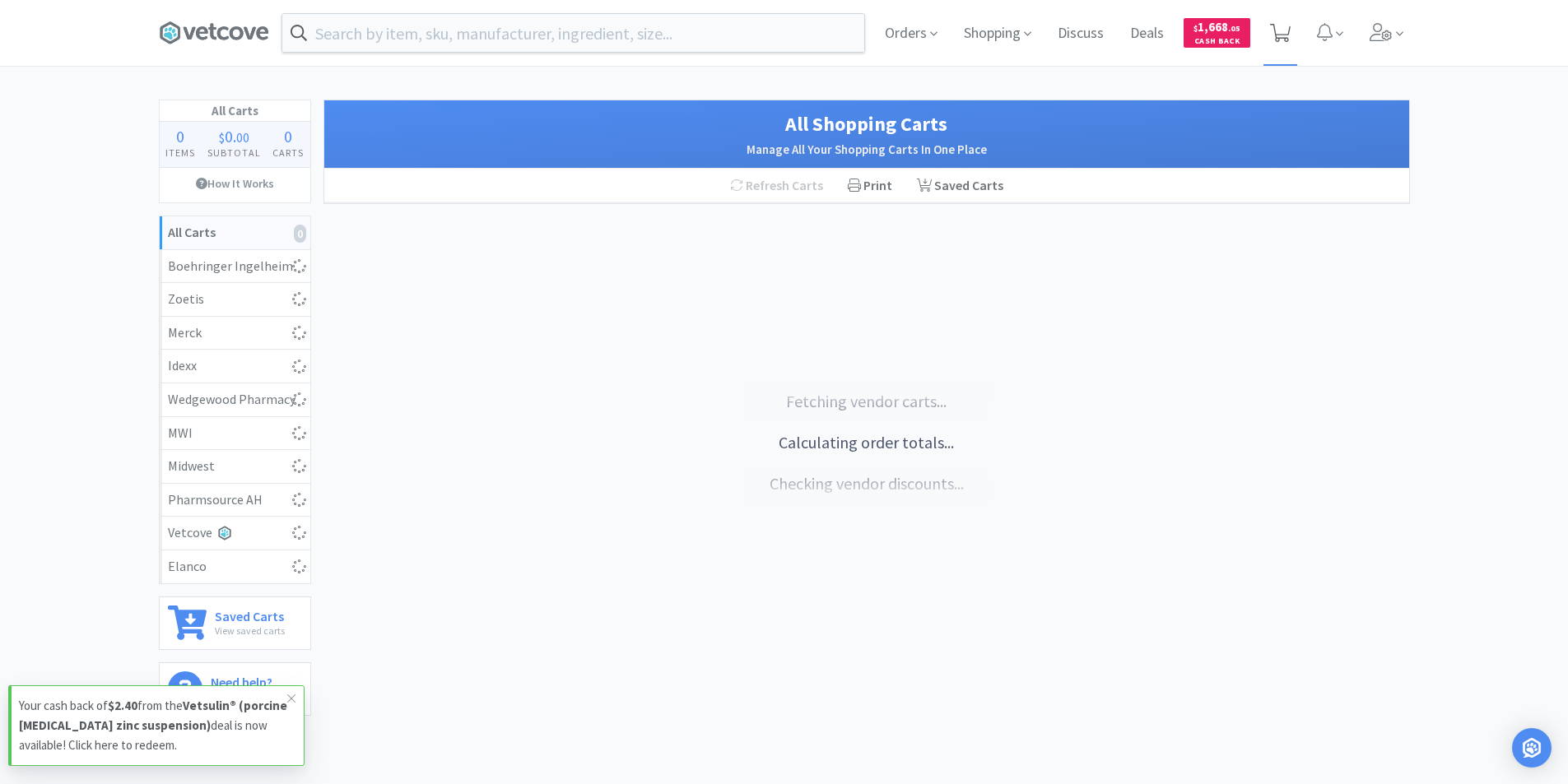
select select "2"
select select "1"
select select "8"
select select "1"
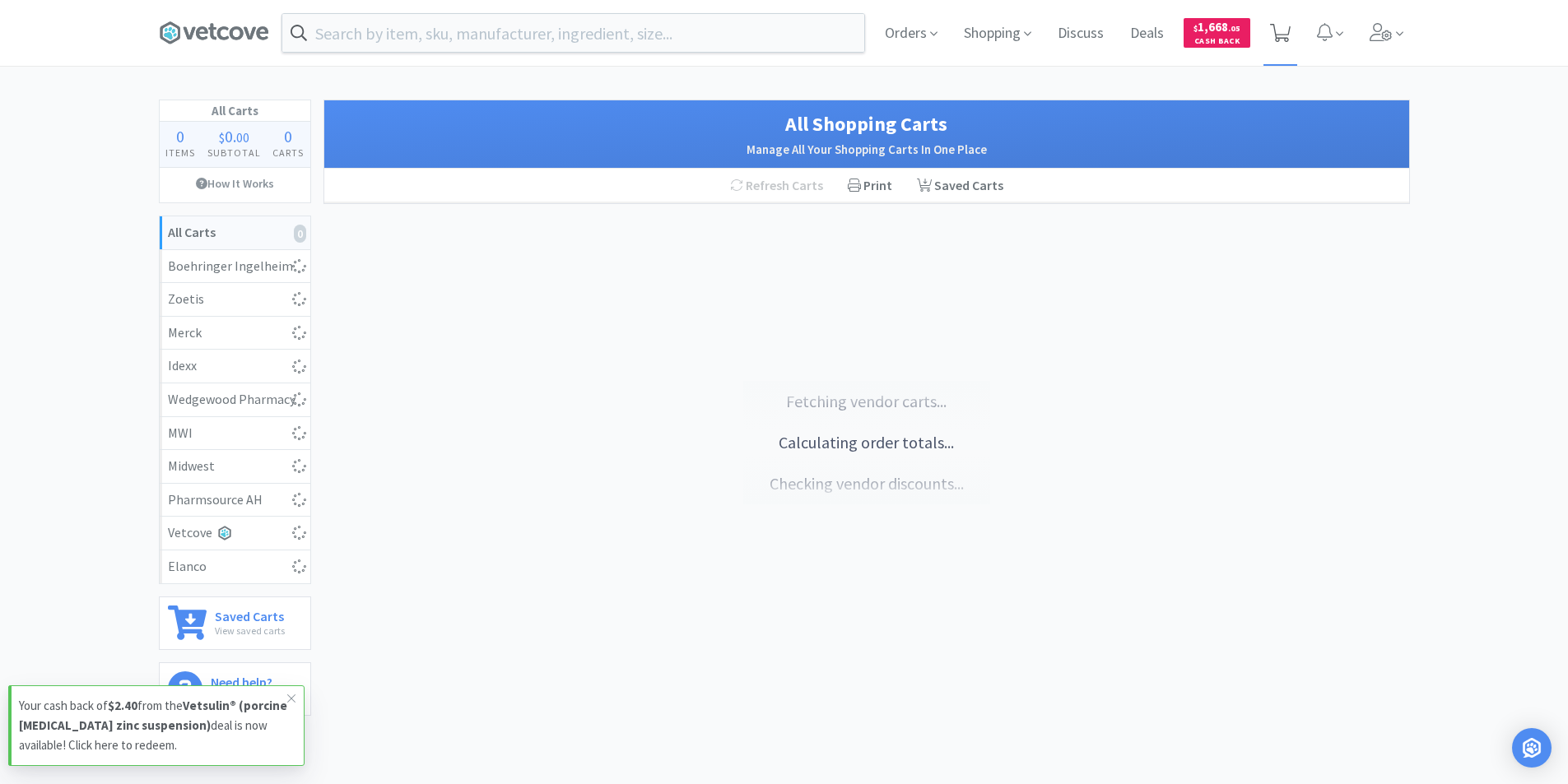
select select "4"
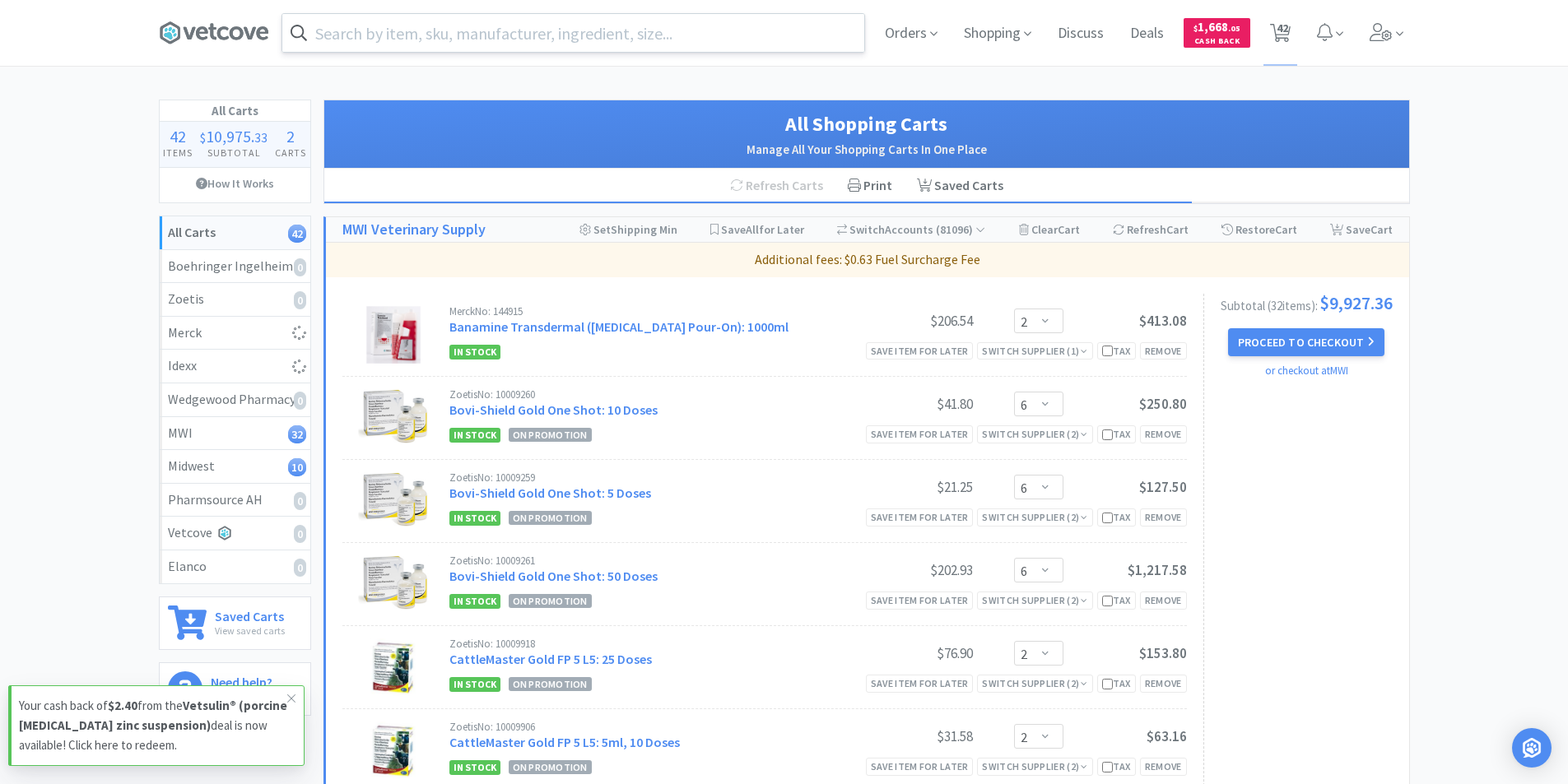
click at [502, 30] on input "text" at bounding box center [573, 33] width 582 height 38
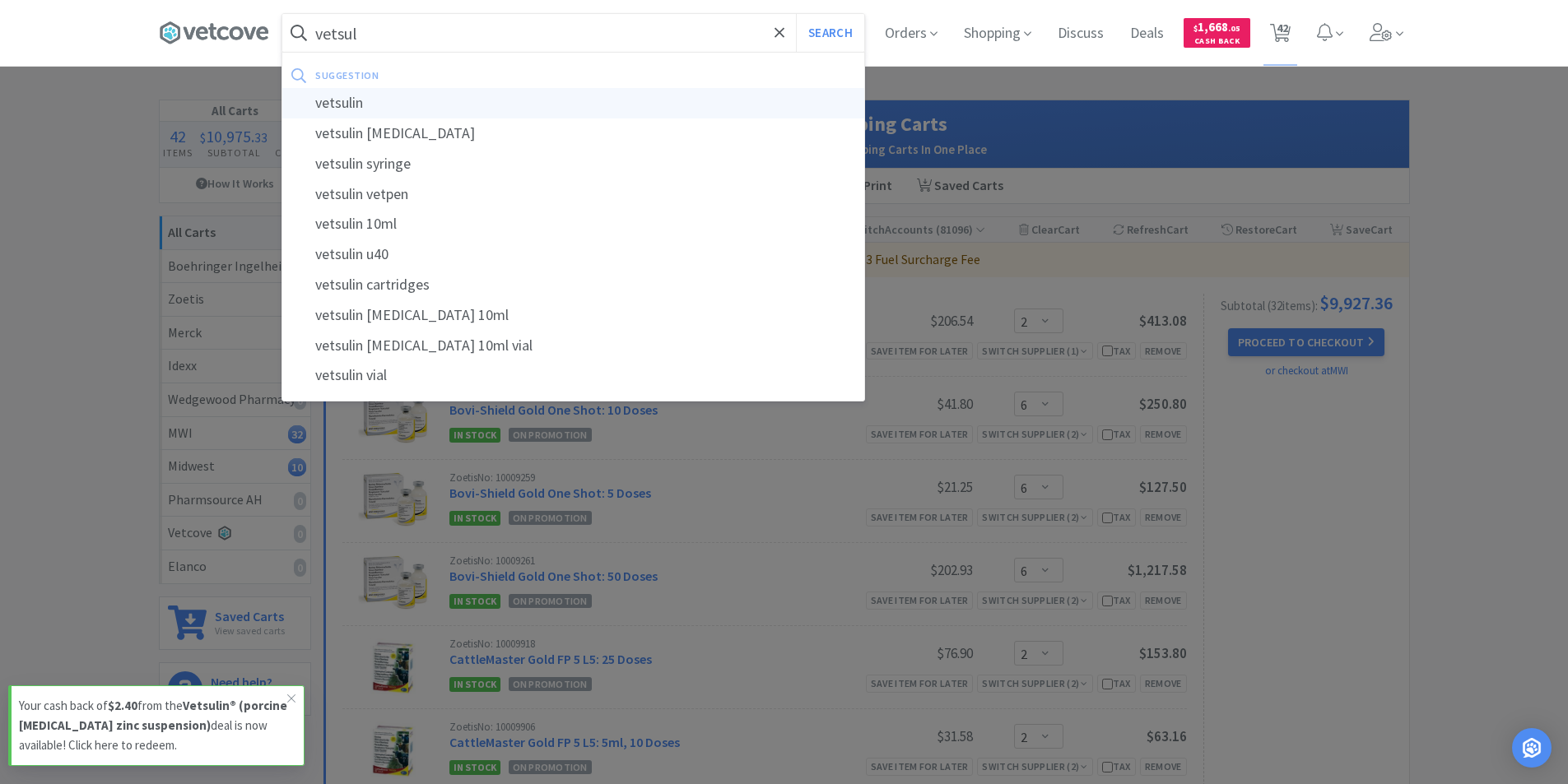
click at [339, 102] on div "vetsulin" at bounding box center [573, 103] width 582 height 31
type input "vetsulin"
select select "2"
select select "6"
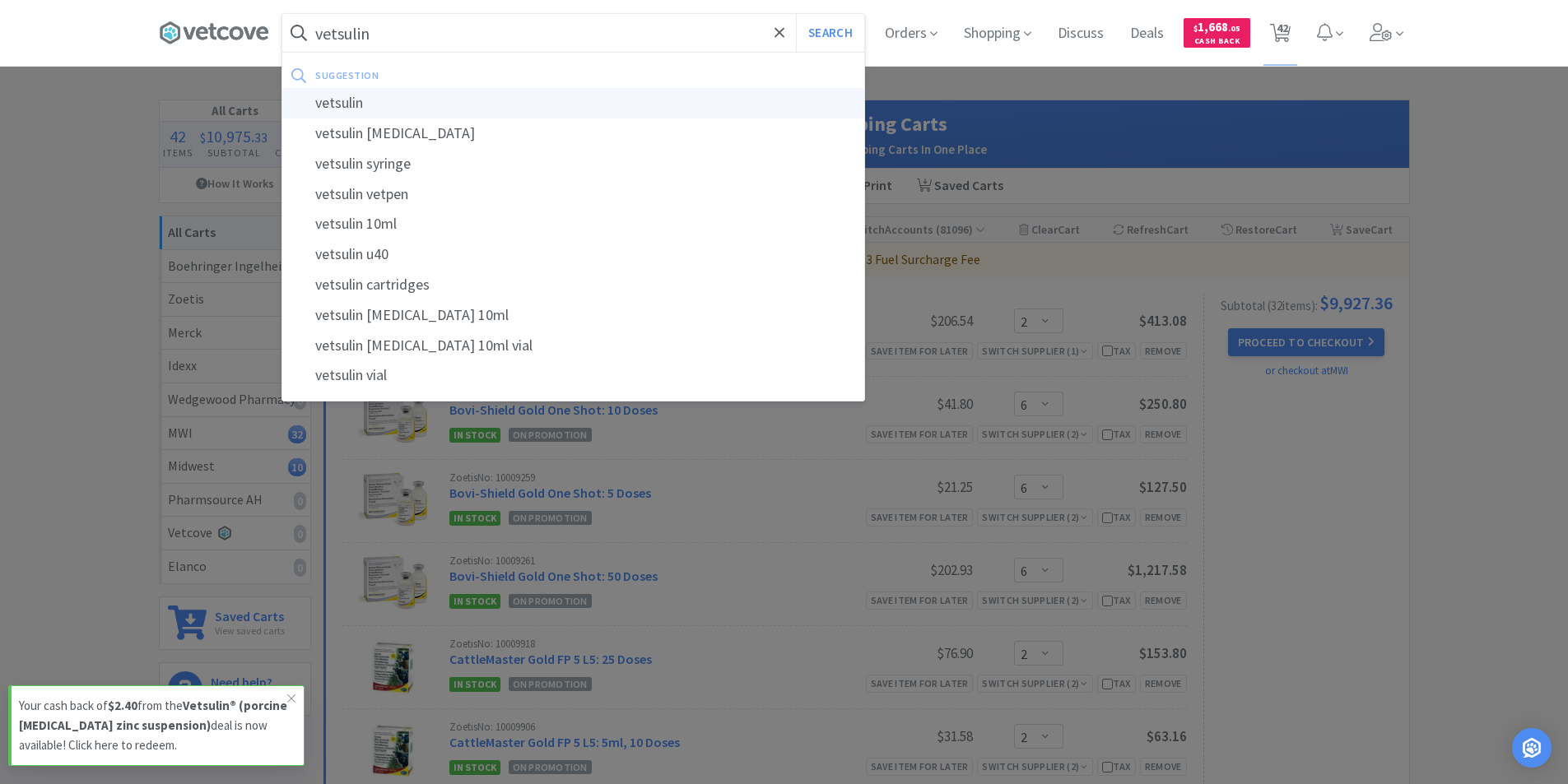
select select "6"
select select "2"
select select "50"
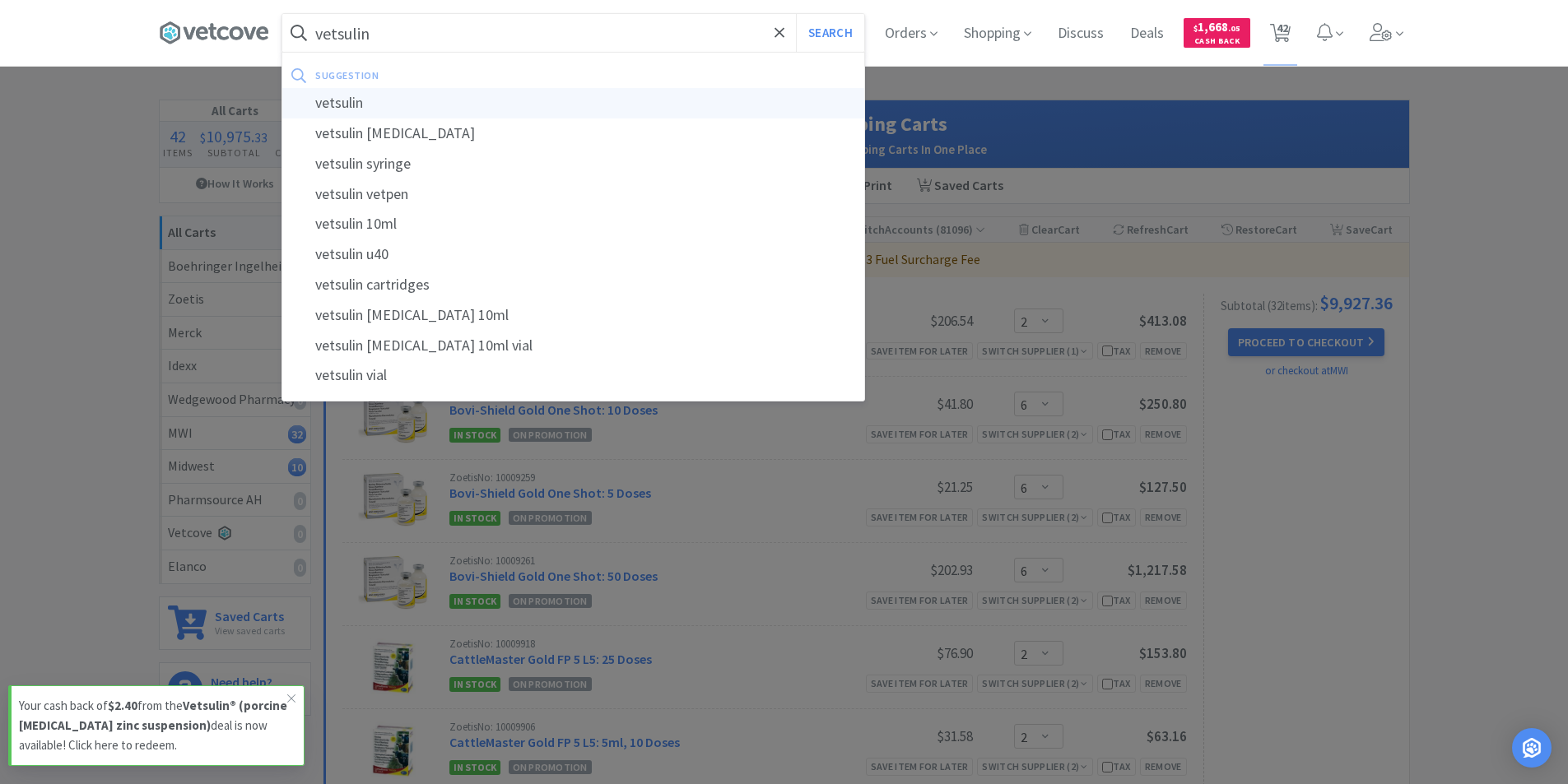
select select "1"
select select "2"
select select "3"
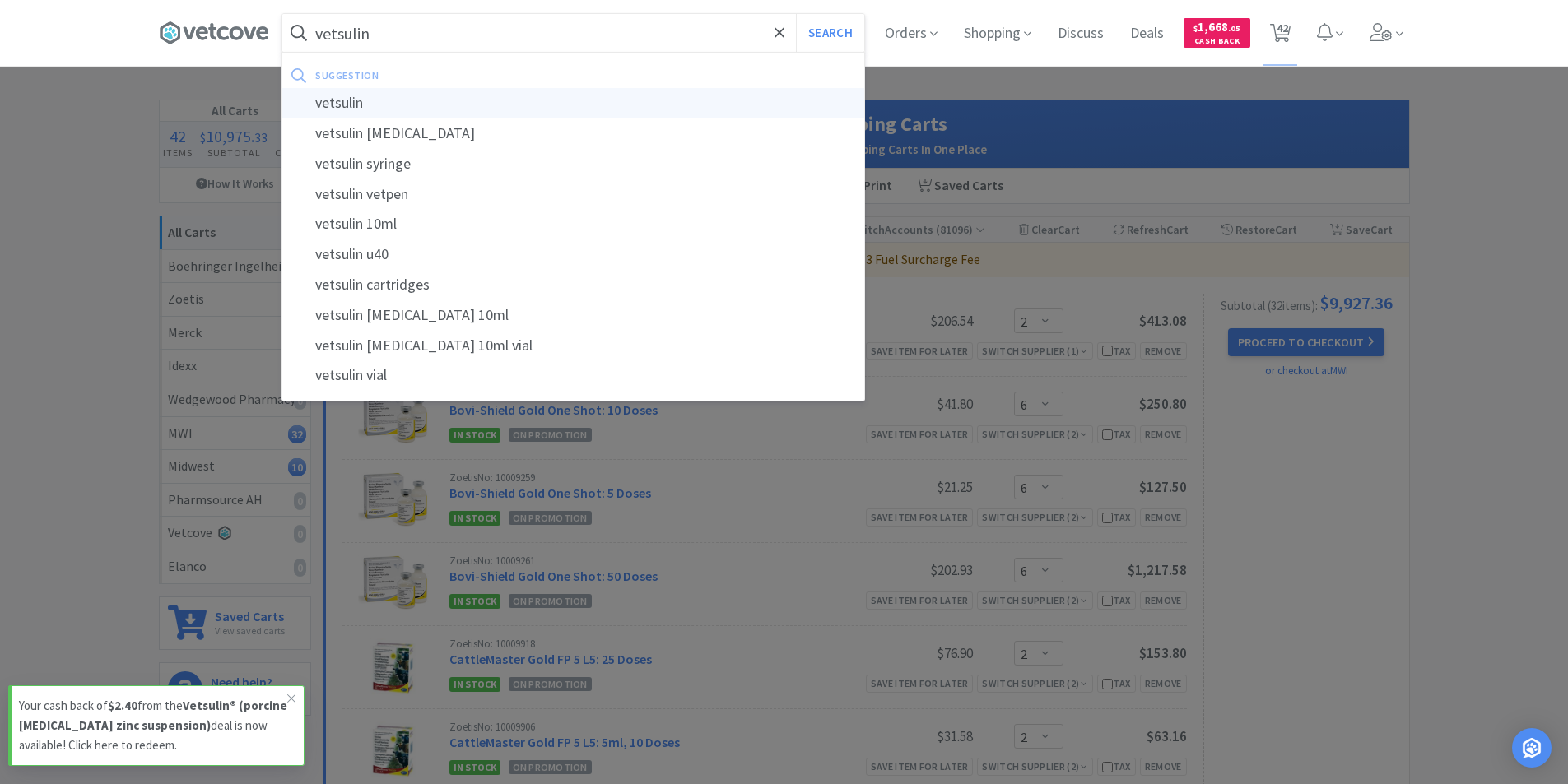
select select "4"
select select "1"
select select "2"
select select "1"
select select "2"
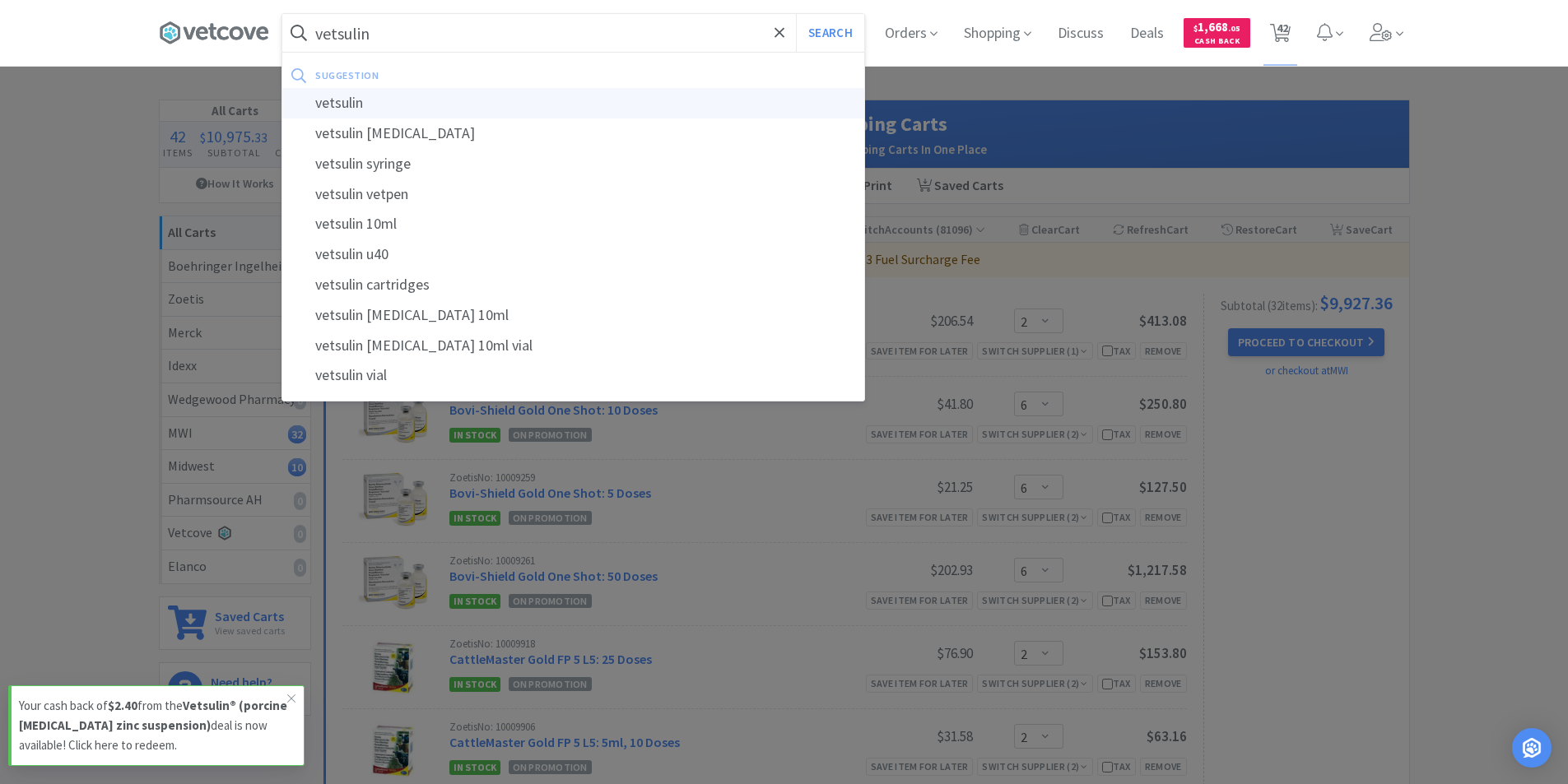
select select "1"
select select "3"
select select "4"
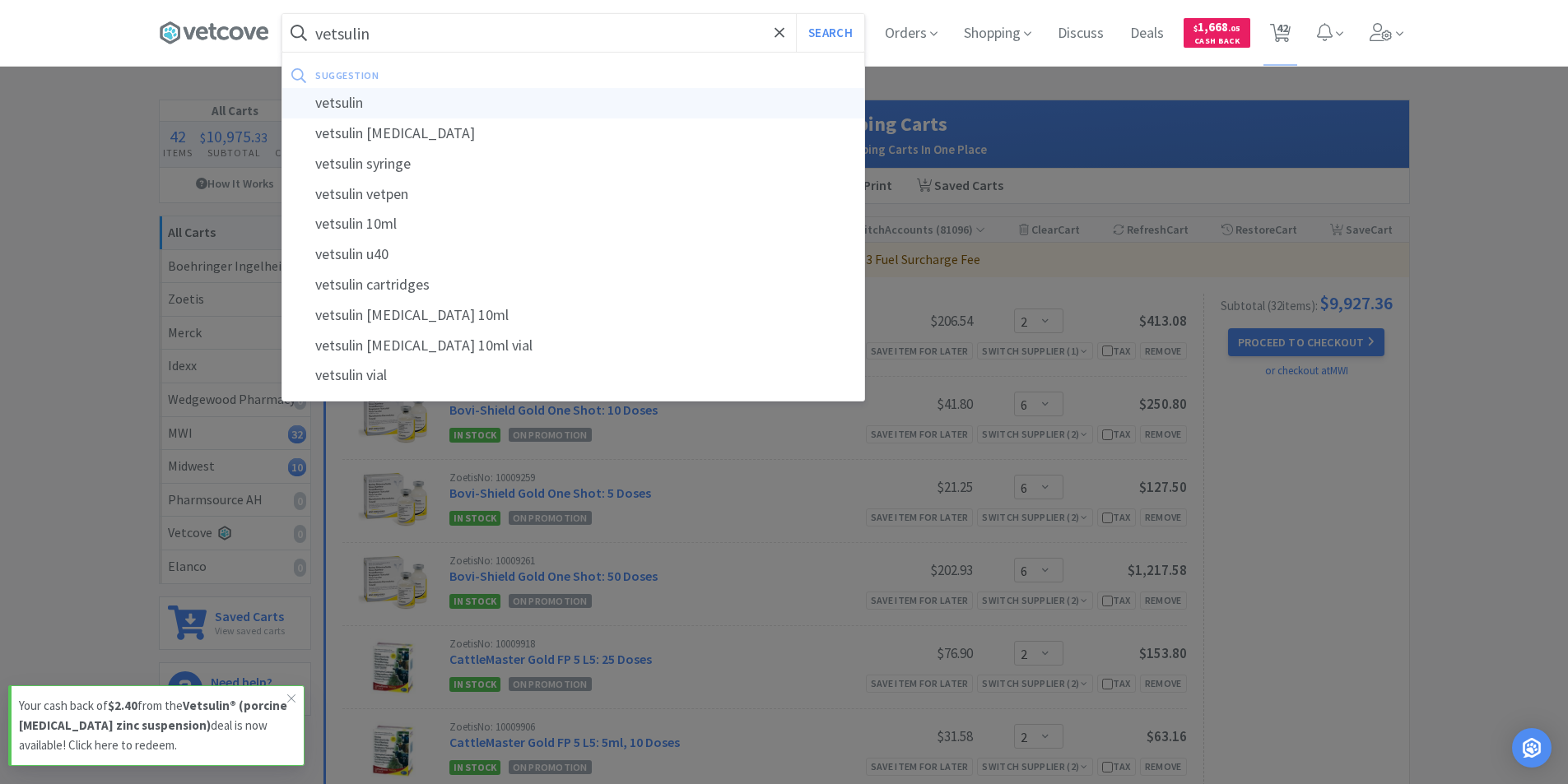
select select "2"
select select "10"
select select "20"
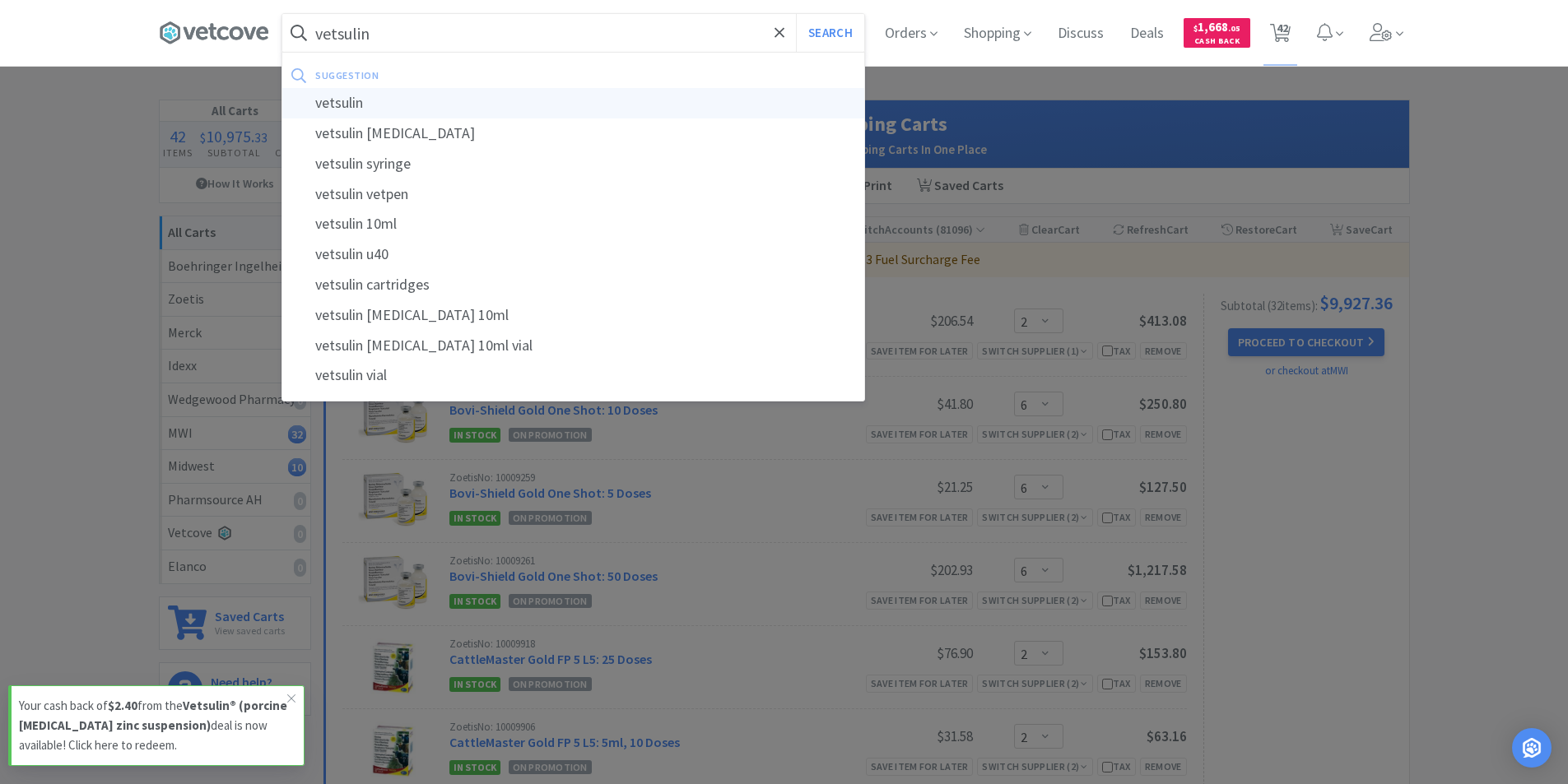
select select "3"
select select "10"
select select "20"
select select "1"
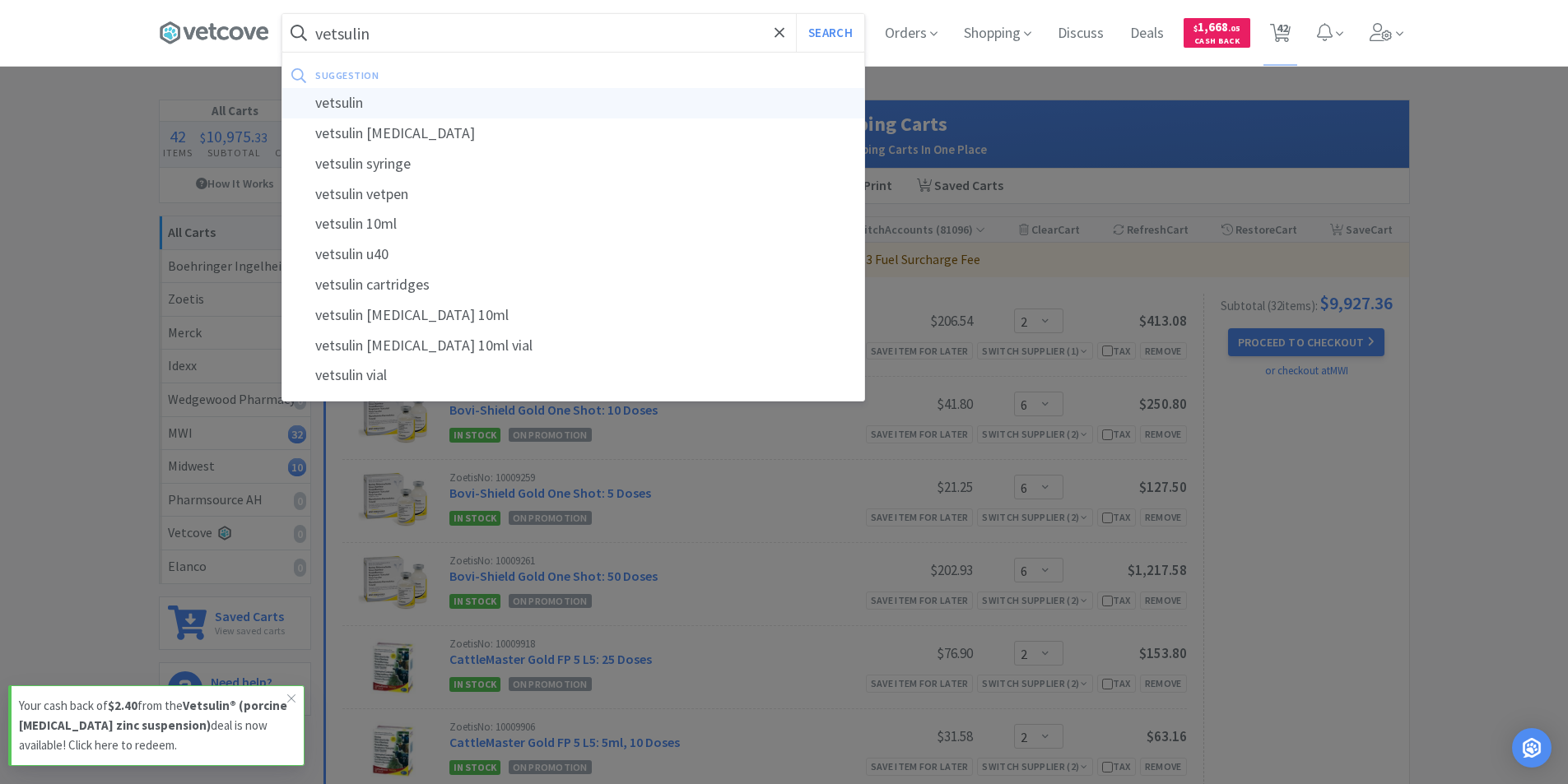
select select "1"
select select "2"
select select "1"
select select "8"
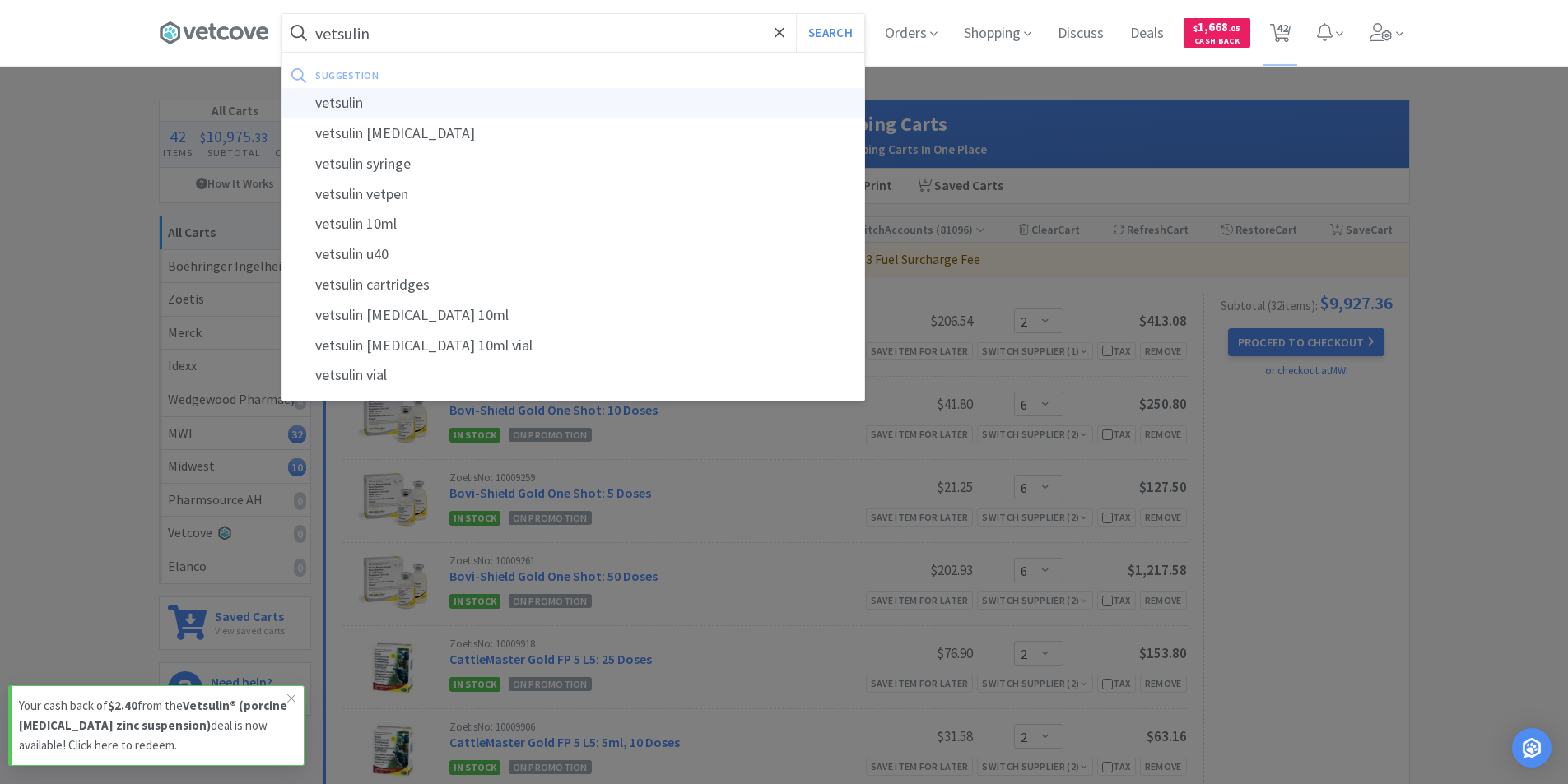
select select "1"
select select "4"
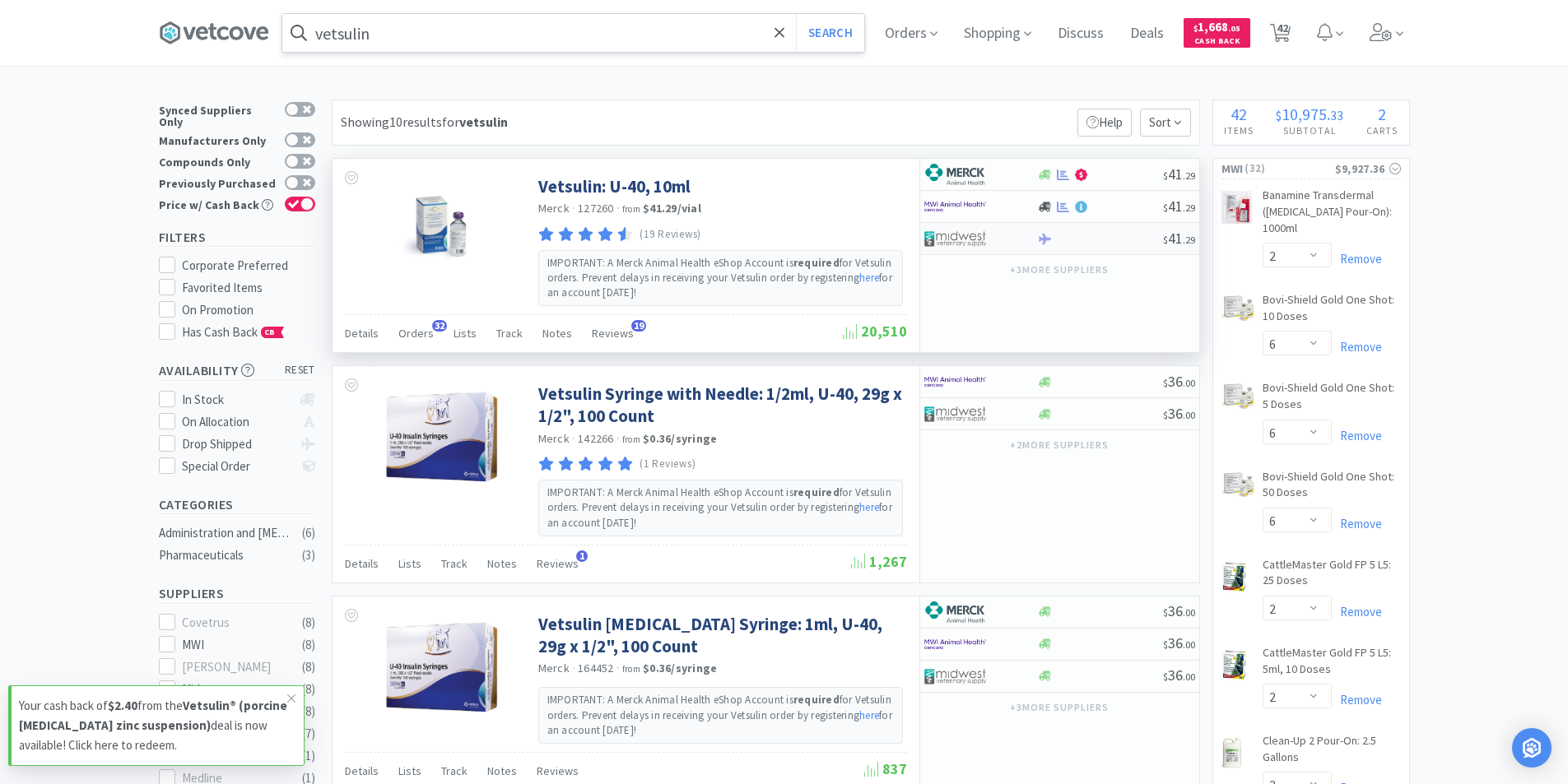
click at [1072, 242] on div at bounding box center [1099, 239] width 126 height 12
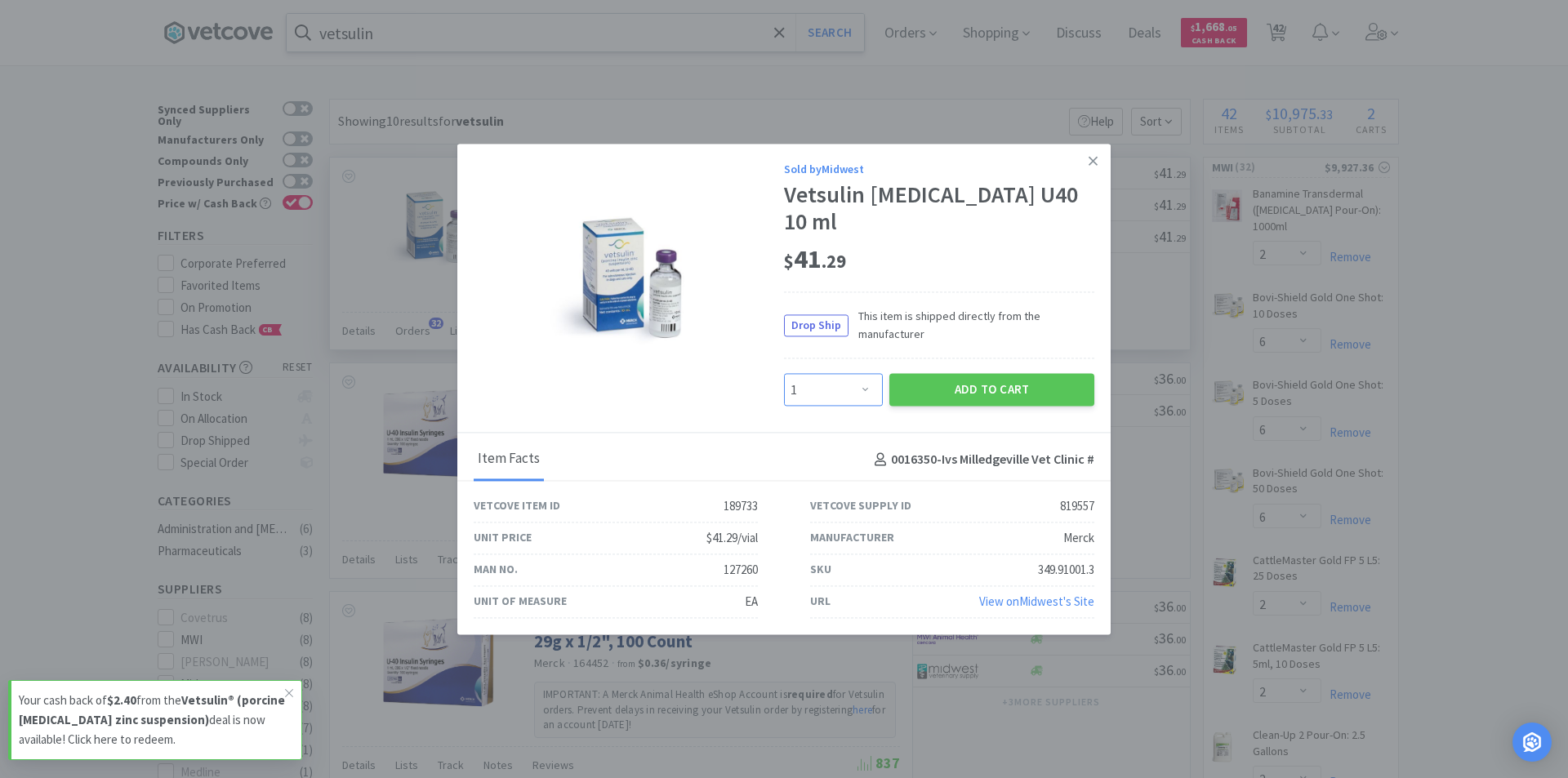
click at [868, 380] on select "Enter Quantity 1 2 3 4 5 6 7 8 9 10 11 12 13 14 15 16 17 18 19 20 Enter Quantity" at bounding box center [833, 389] width 99 height 32
select select "4"
click at [784, 374] on select "Enter Quantity 1 2 3 4 5 6 7 8 9 10 11 12 13 14 15 16 17 18 19 20 Enter Quantity" at bounding box center [833, 389] width 99 height 32
click at [1015, 374] on button "Add to Cart" at bounding box center [992, 389] width 205 height 32
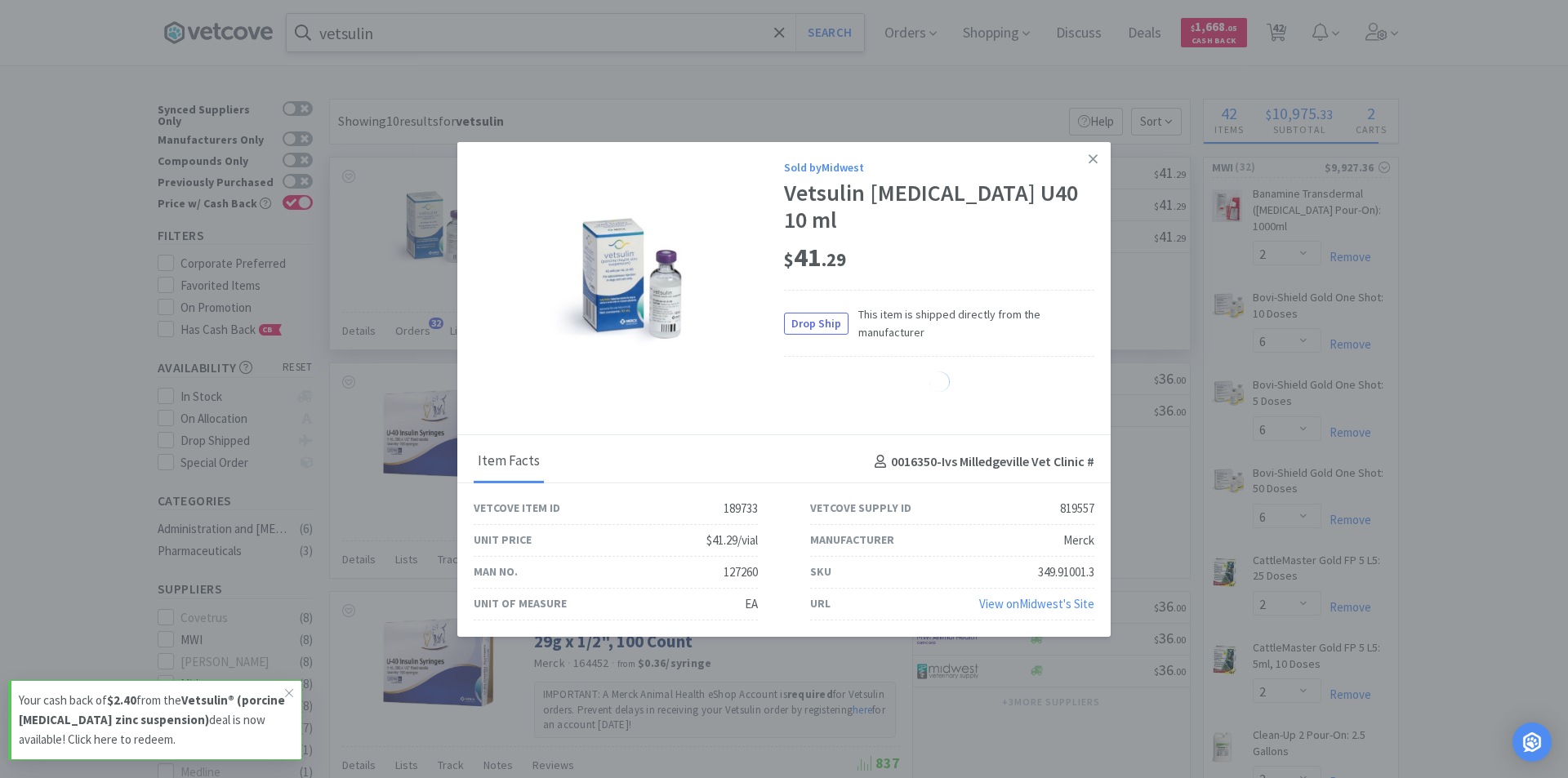
select select "4"
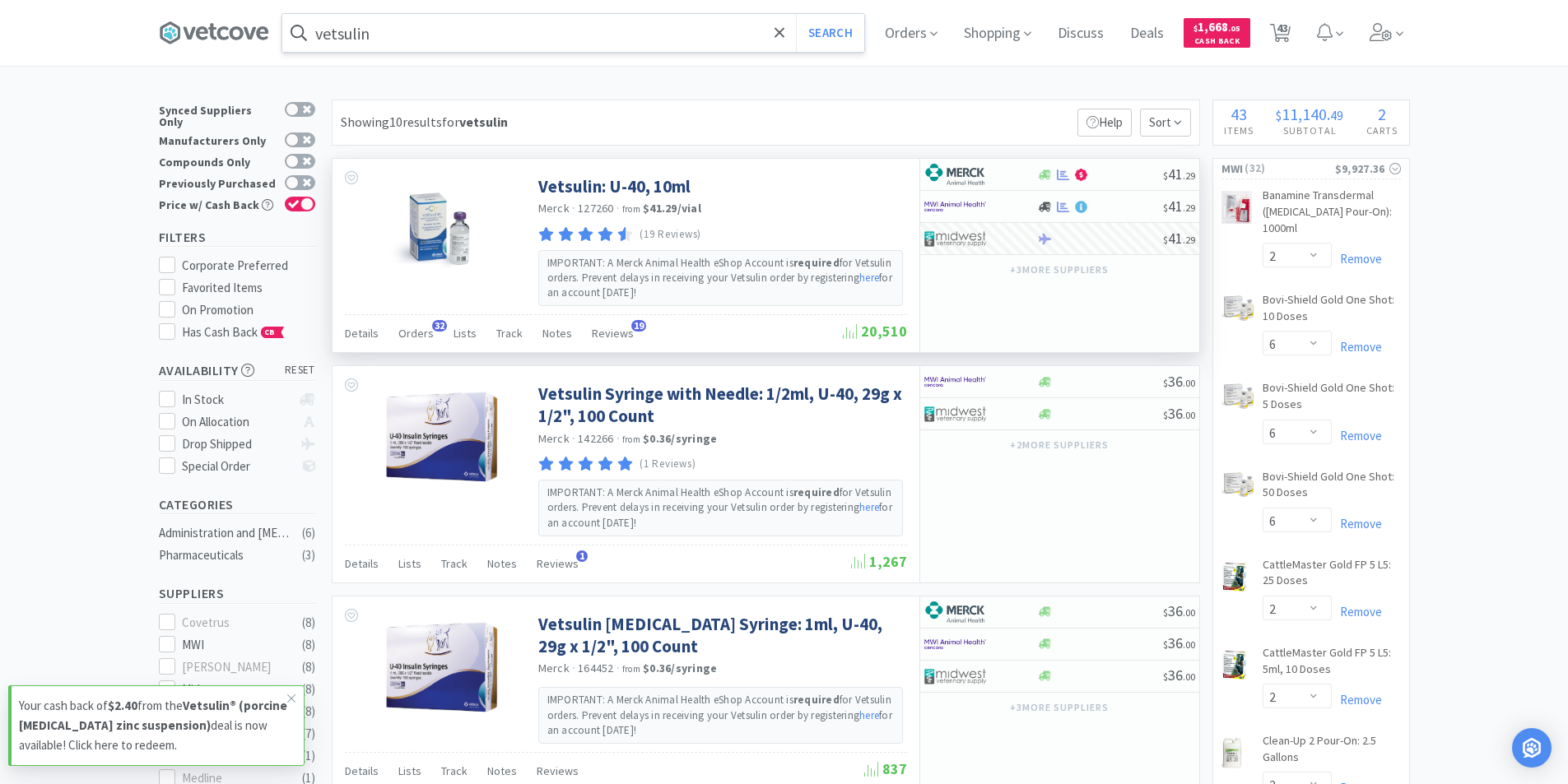
click at [456, 36] on input "vetsulin" at bounding box center [573, 33] width 582 height 38
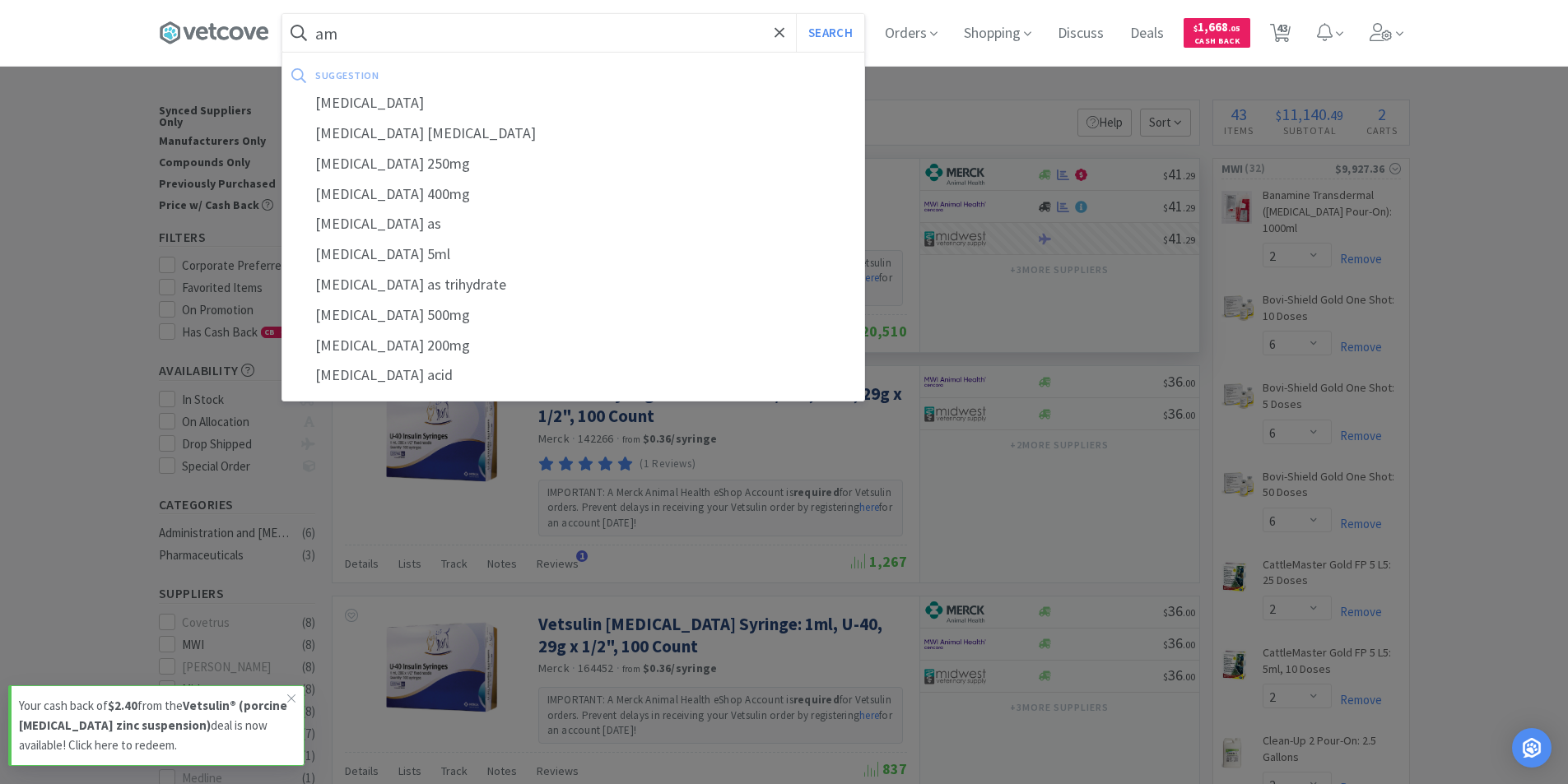
type input "a"
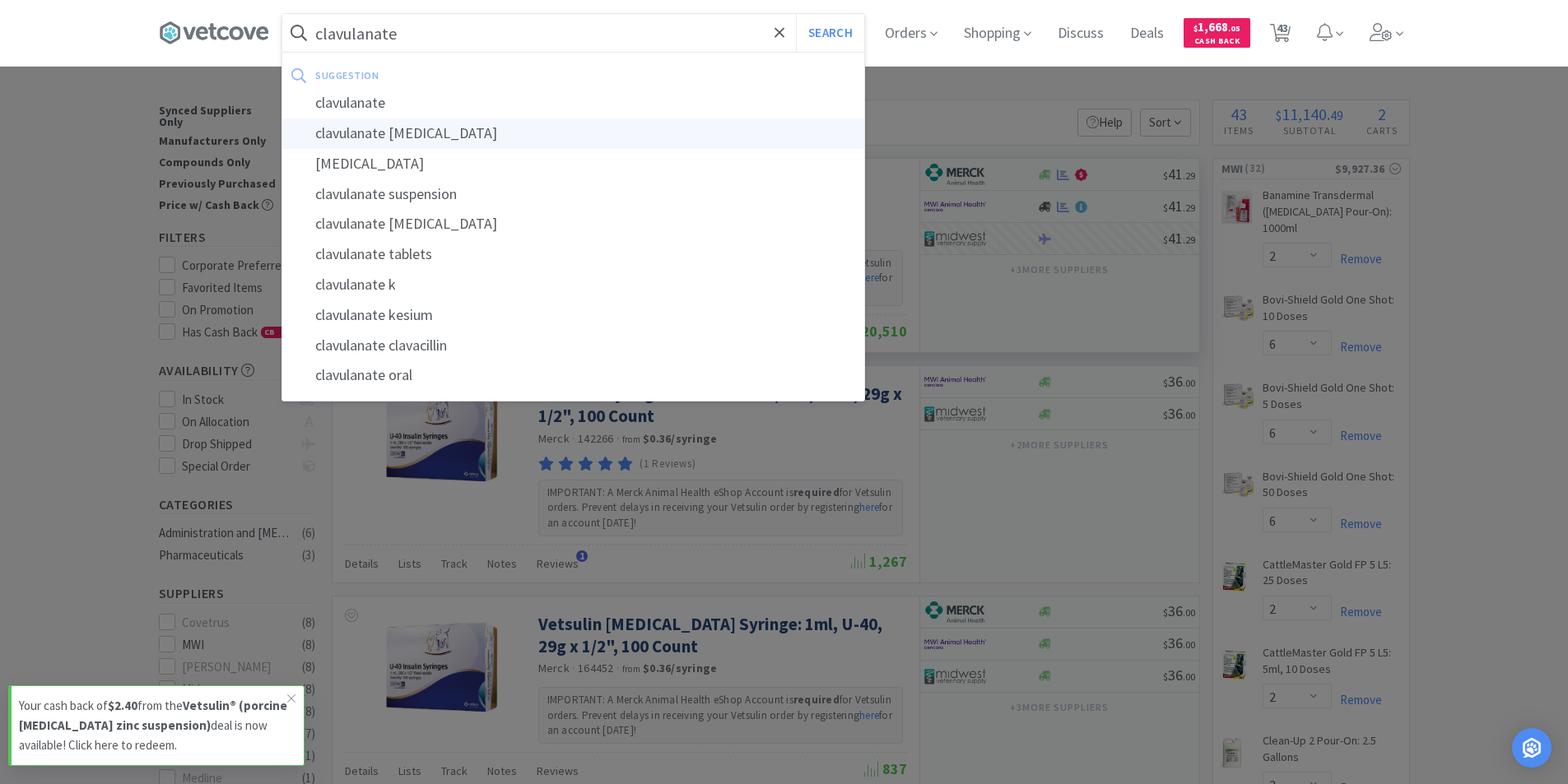
click at [398, 139] on div "clavulanate amoxicillin" at bounding box center [573, 133] width 582 height 31
type input "clavulanate amoxicillin"
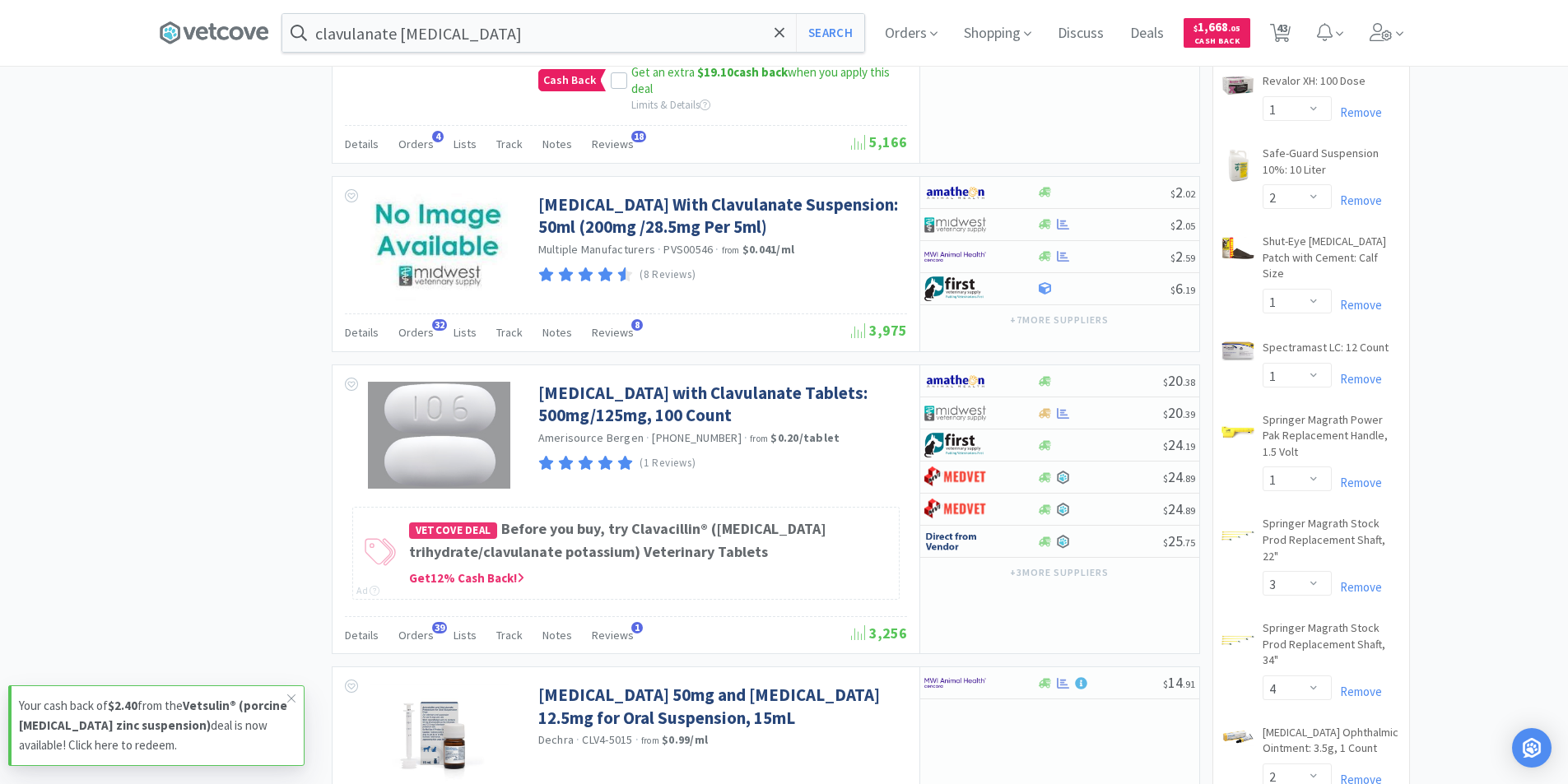
scroll to position [1563, 0]
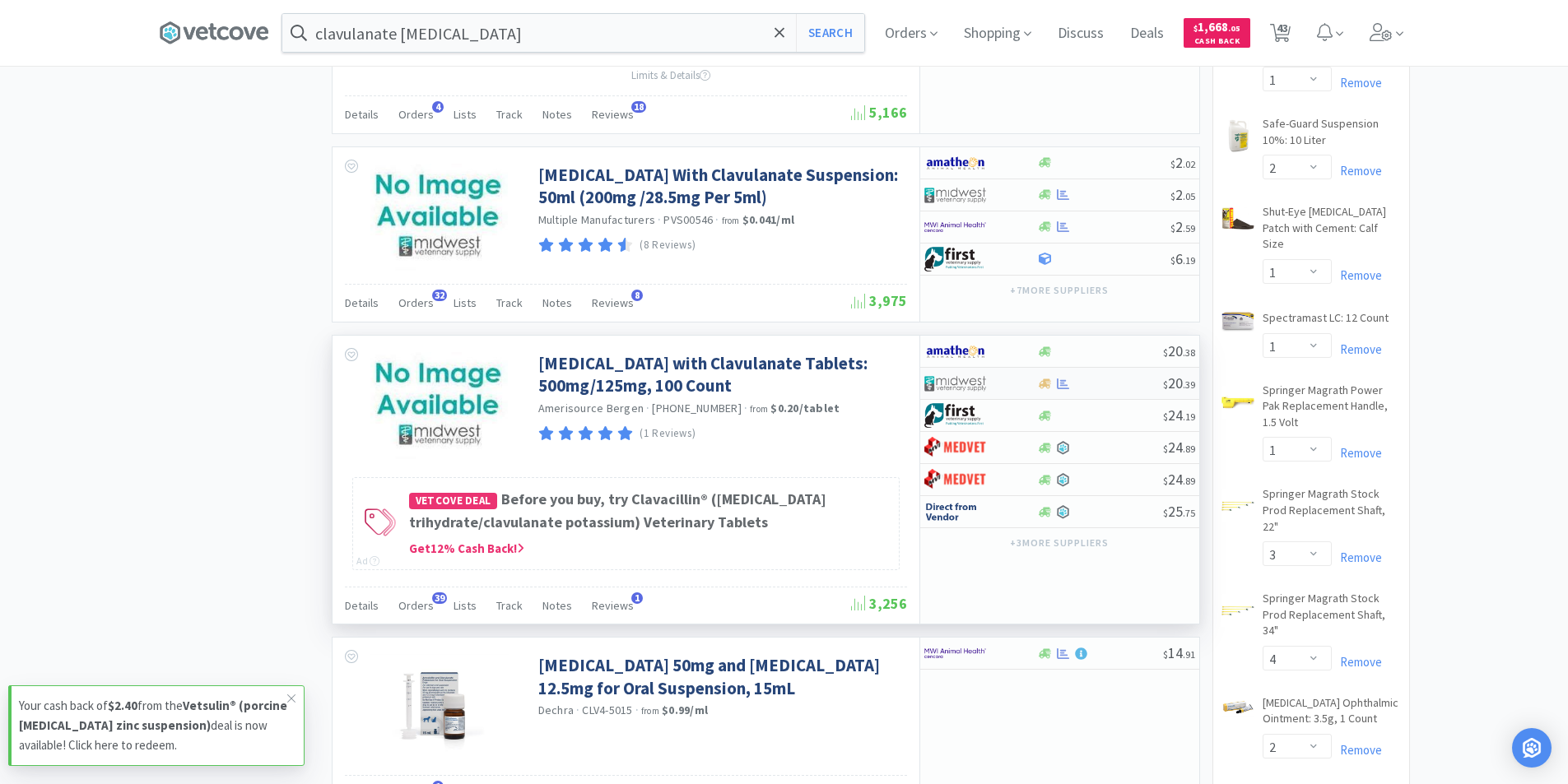
click at [978, 396] on img at bounding box center [955, 383] width 62 height 24
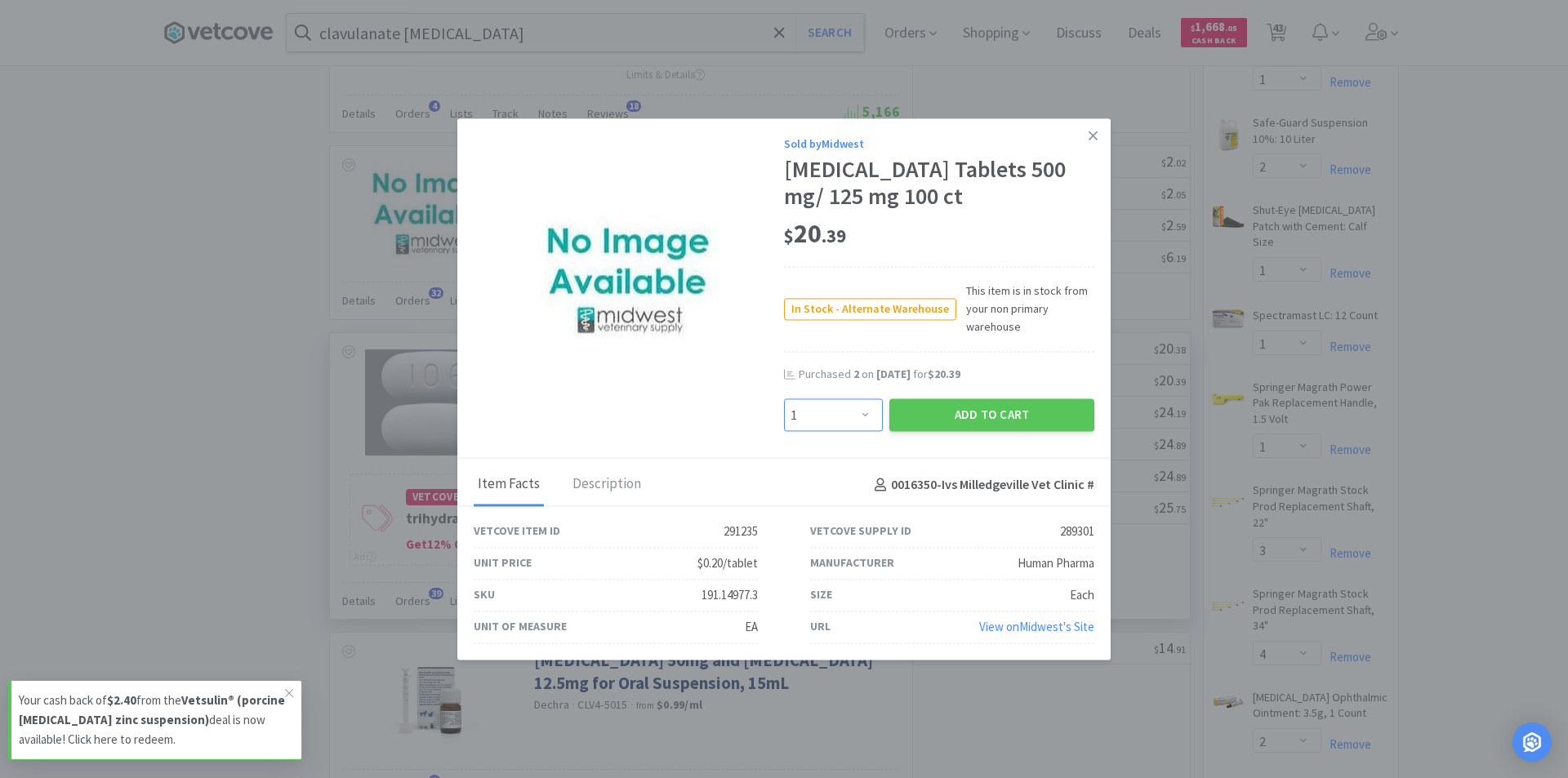
click at [863, 427] on select "Enter Quantity 1 2 3 4 5 6 7 8 9 10 11 12 13 14 15 16 17 18 19 20 Enter Quantity" at bounding box center [833, 415] width 99 height 32
select select "3"
click at [784, 413] on select "Enter Quantity 1 2 3 4 5 6 7 8 9 10 11 12 13 14 15 16 17 18 19 20 Enter Quantity" at bounding box center [833, 415] width 99 height 32
click at [985, 423] on button "Add to Cart" at bounding box center [992, 415] width 205 height 32
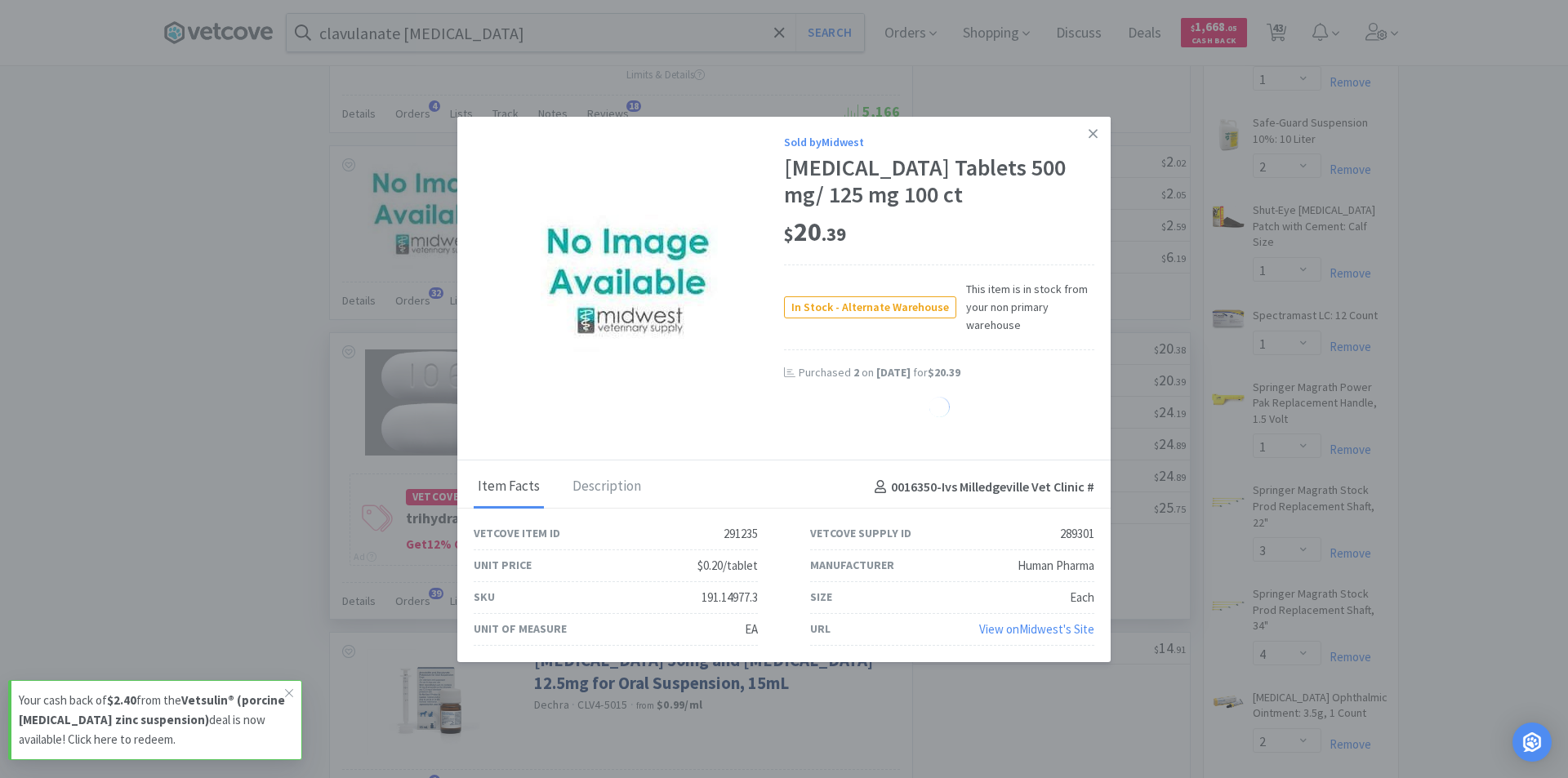
select select "3"
select select "1"
select select "2"
select select "1"
select select "8"
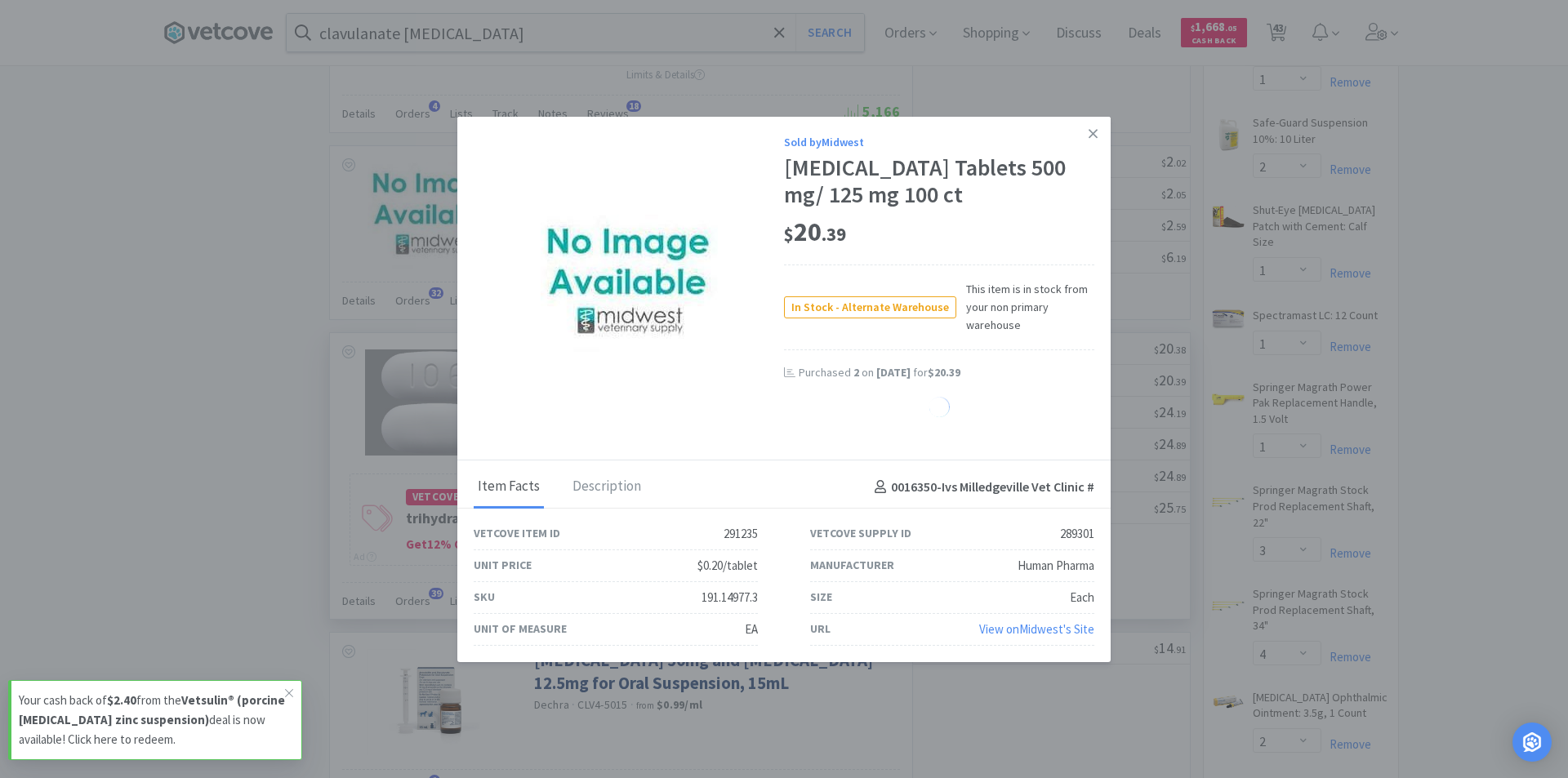
select select "1"
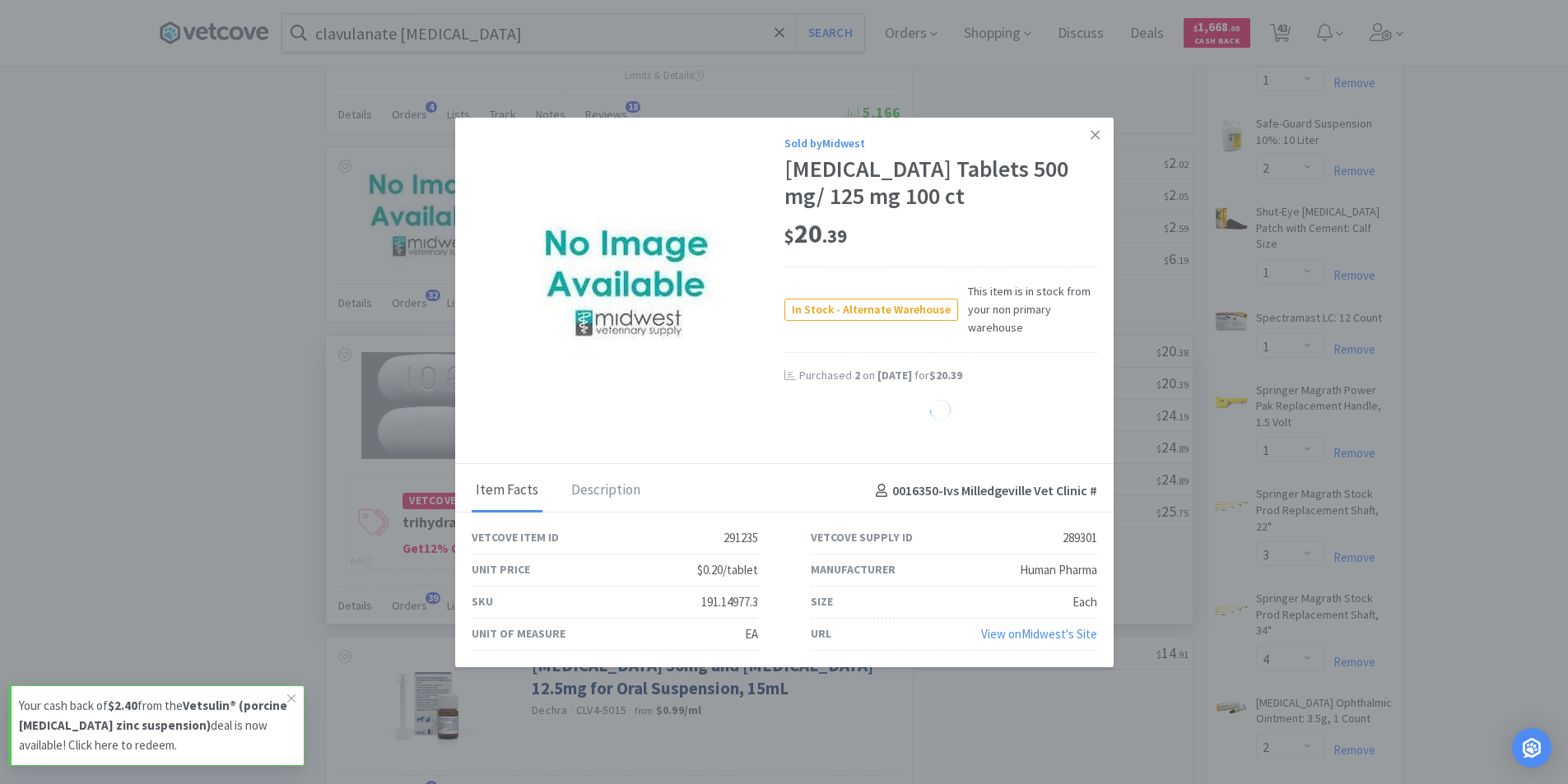
select select "4"
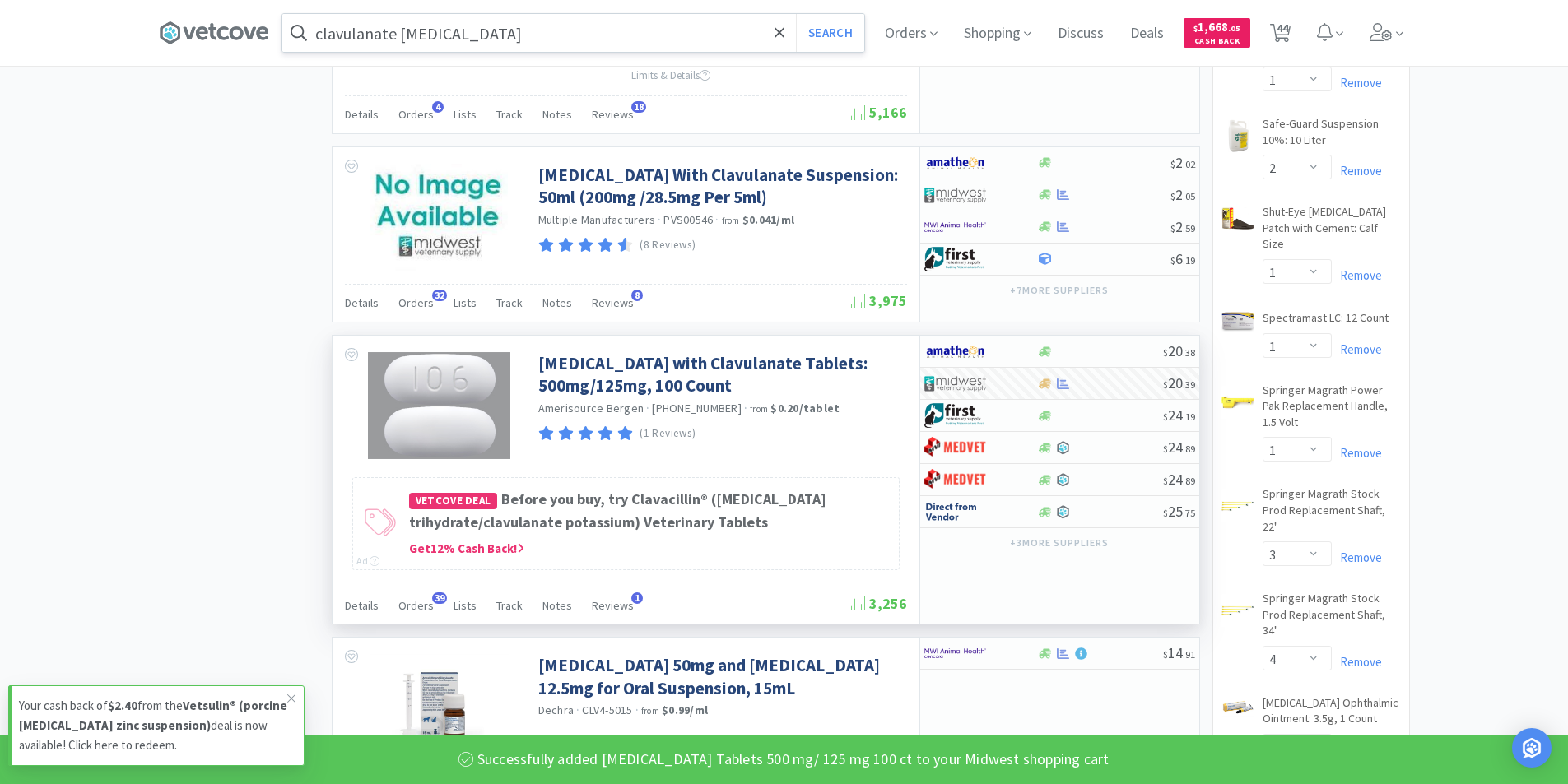
click at [572, 36] on input "clavulanate amoxicillin" at bounding box center [573, 33] width 582 height 38
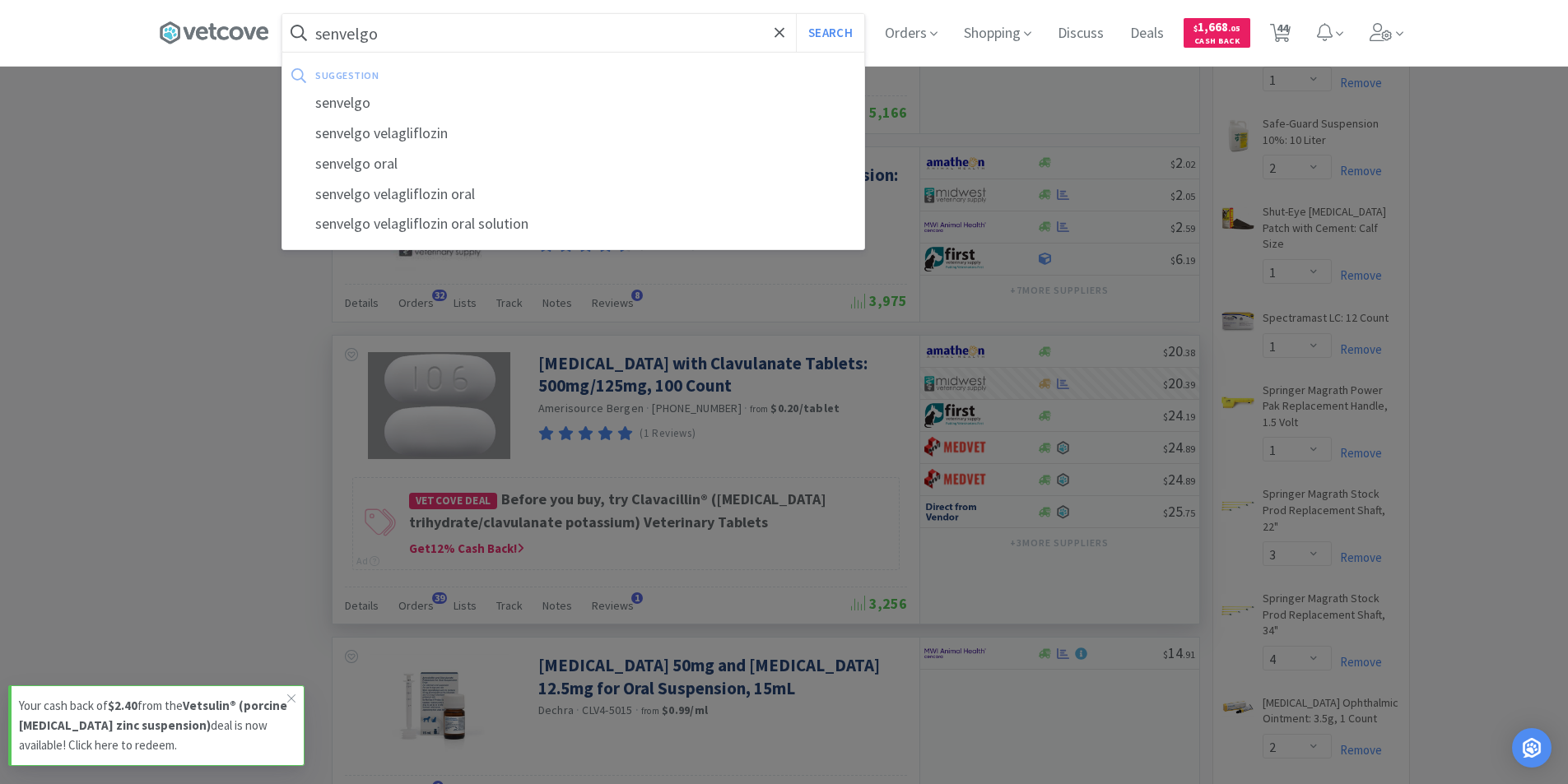
type input "senvelgo"
click at [796, 14] on button "Search" at bounding box center [830, 33] width 68 height 38
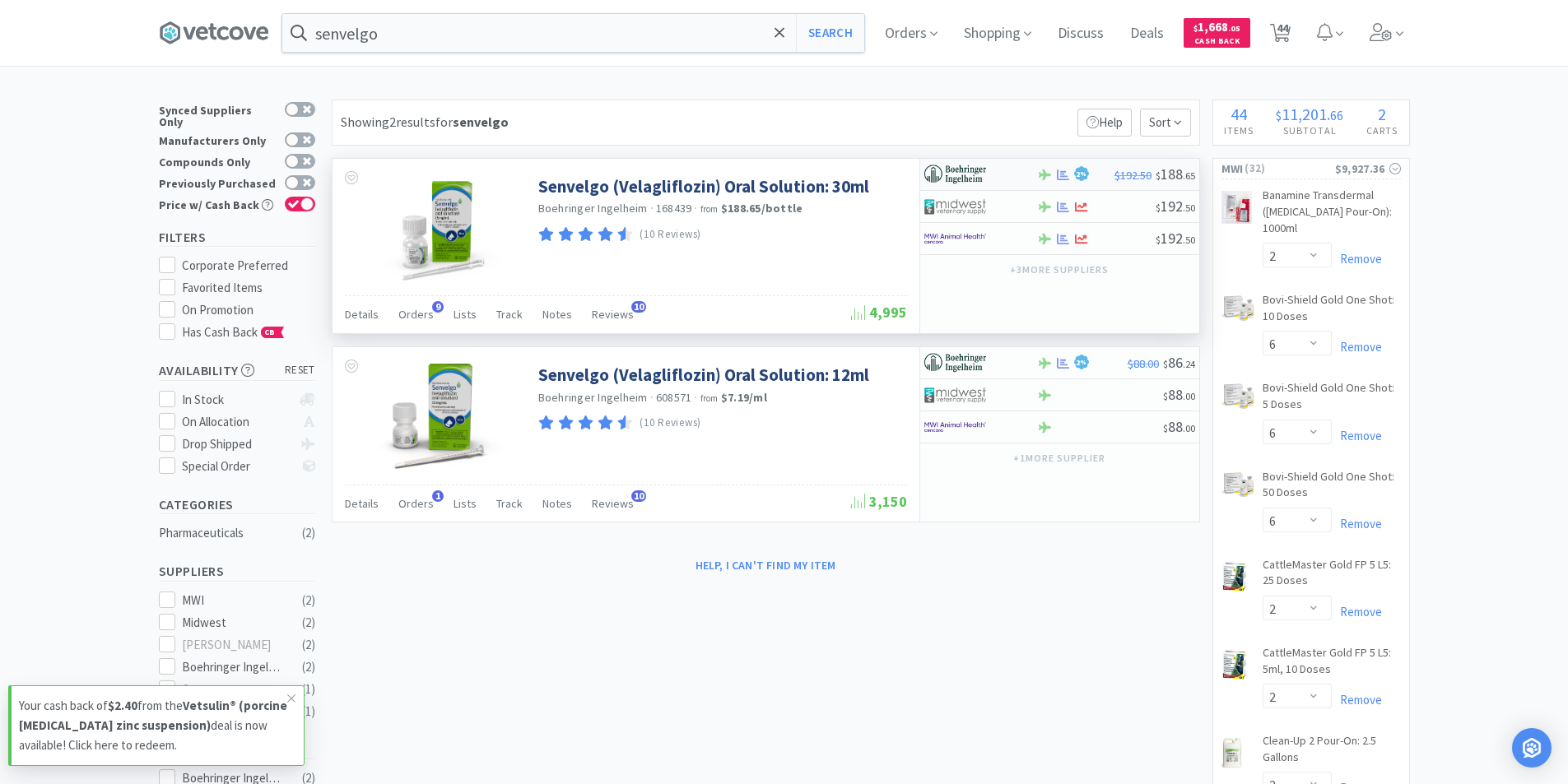
click at [990, 180] on div at bounding box center [969, 174] width 90 height 28
select select "1"
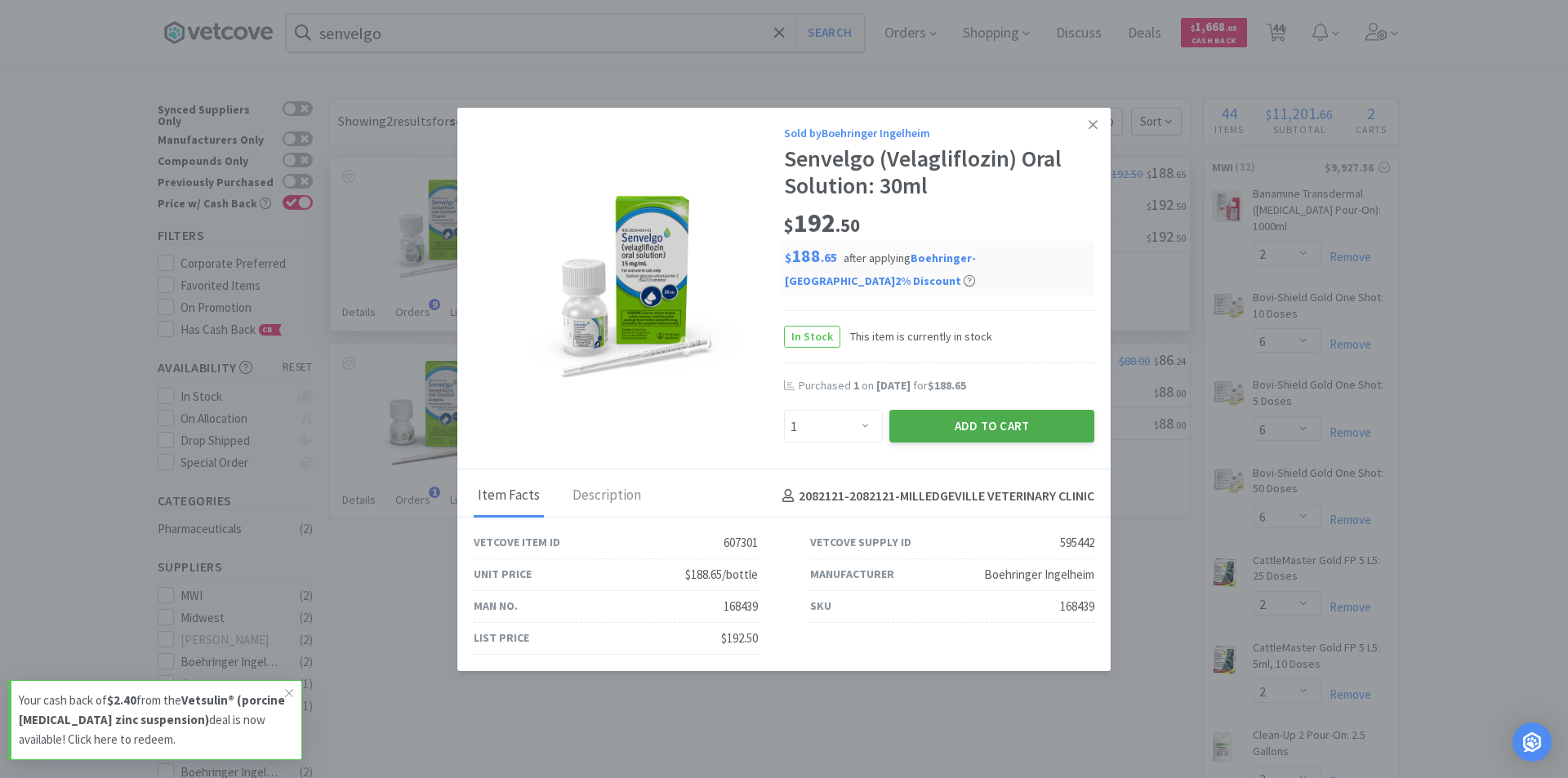
click at [951, 428] on button "Add to Cart" at bounding box center [992, 426] width 205 height 32
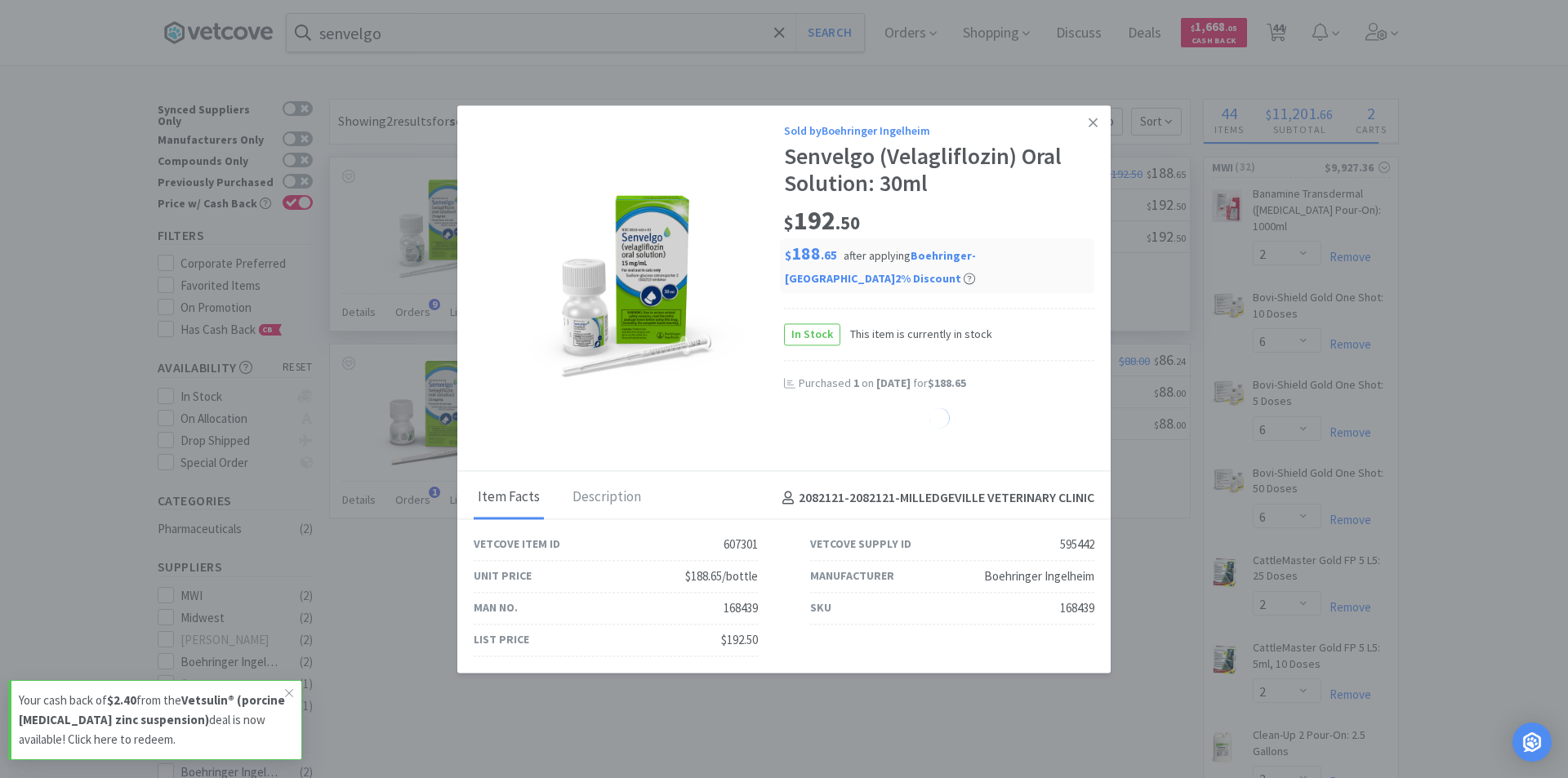
select select "1"
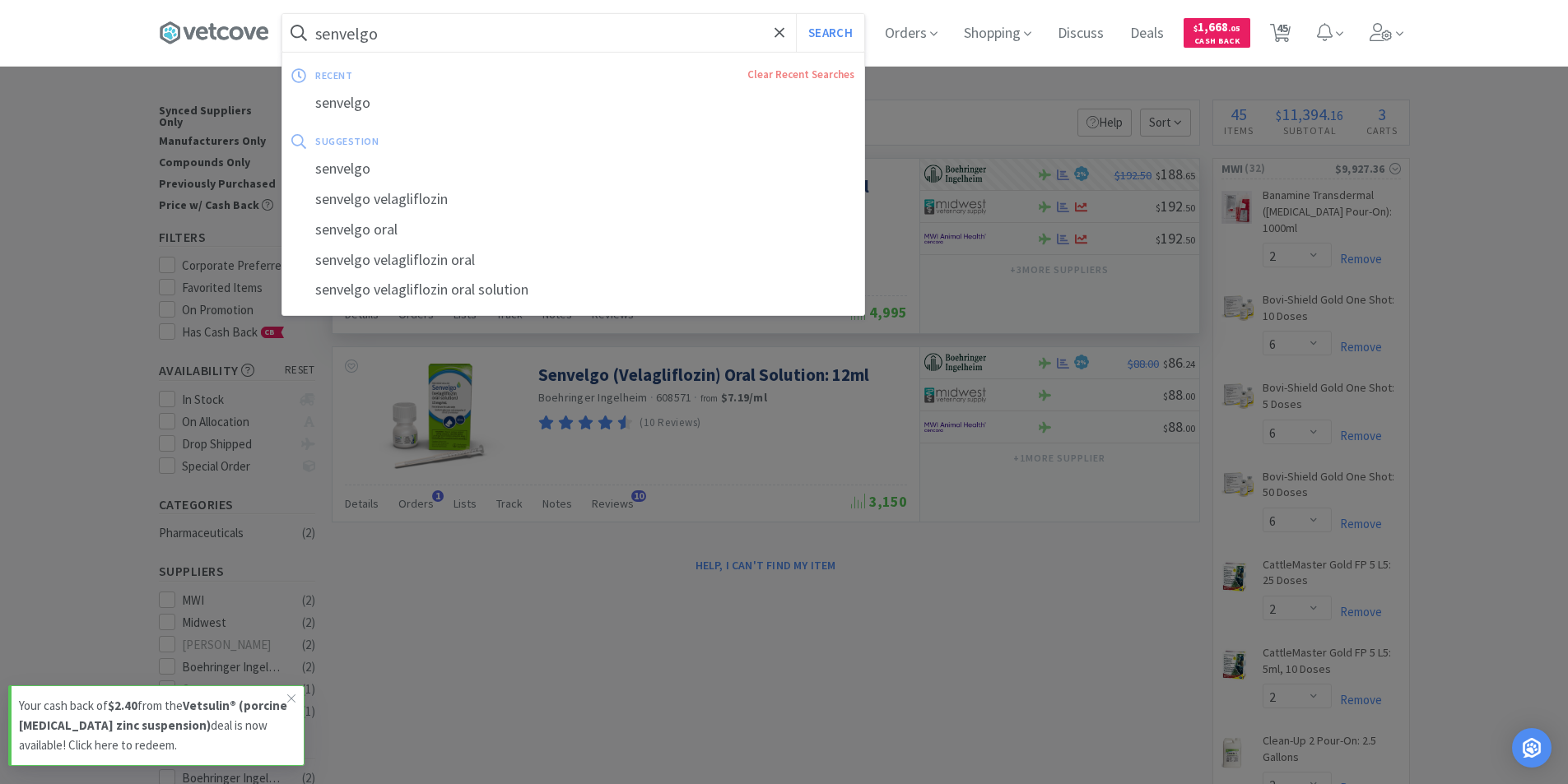
click at [463, 28] on input "senvelgo" at bounding box center [573, 33] width 582 height 38
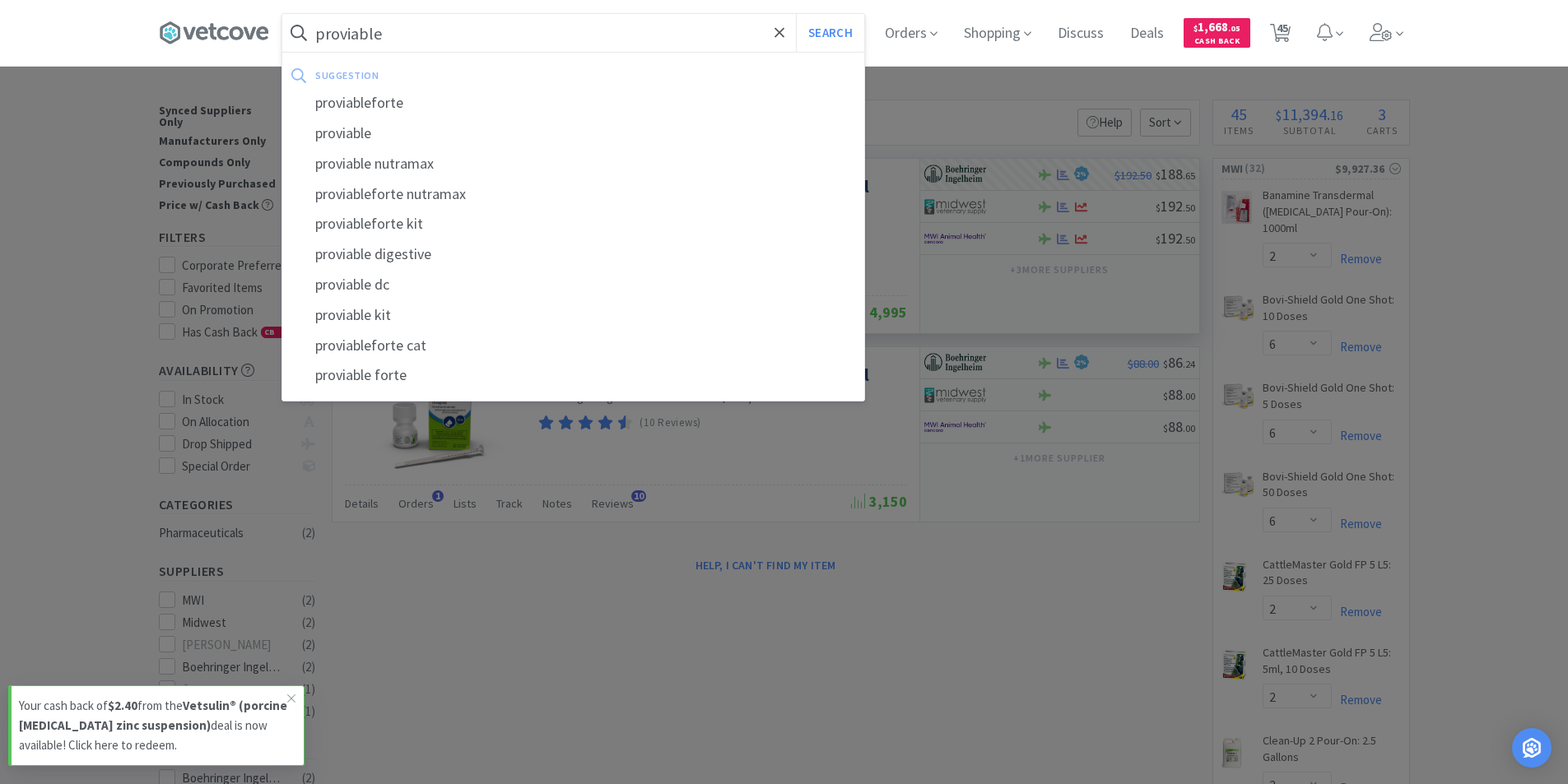
click at [405, 105] on div "proviableforte" at bounding box center [573, 103] width 582 height 31
type input "proviableforte"
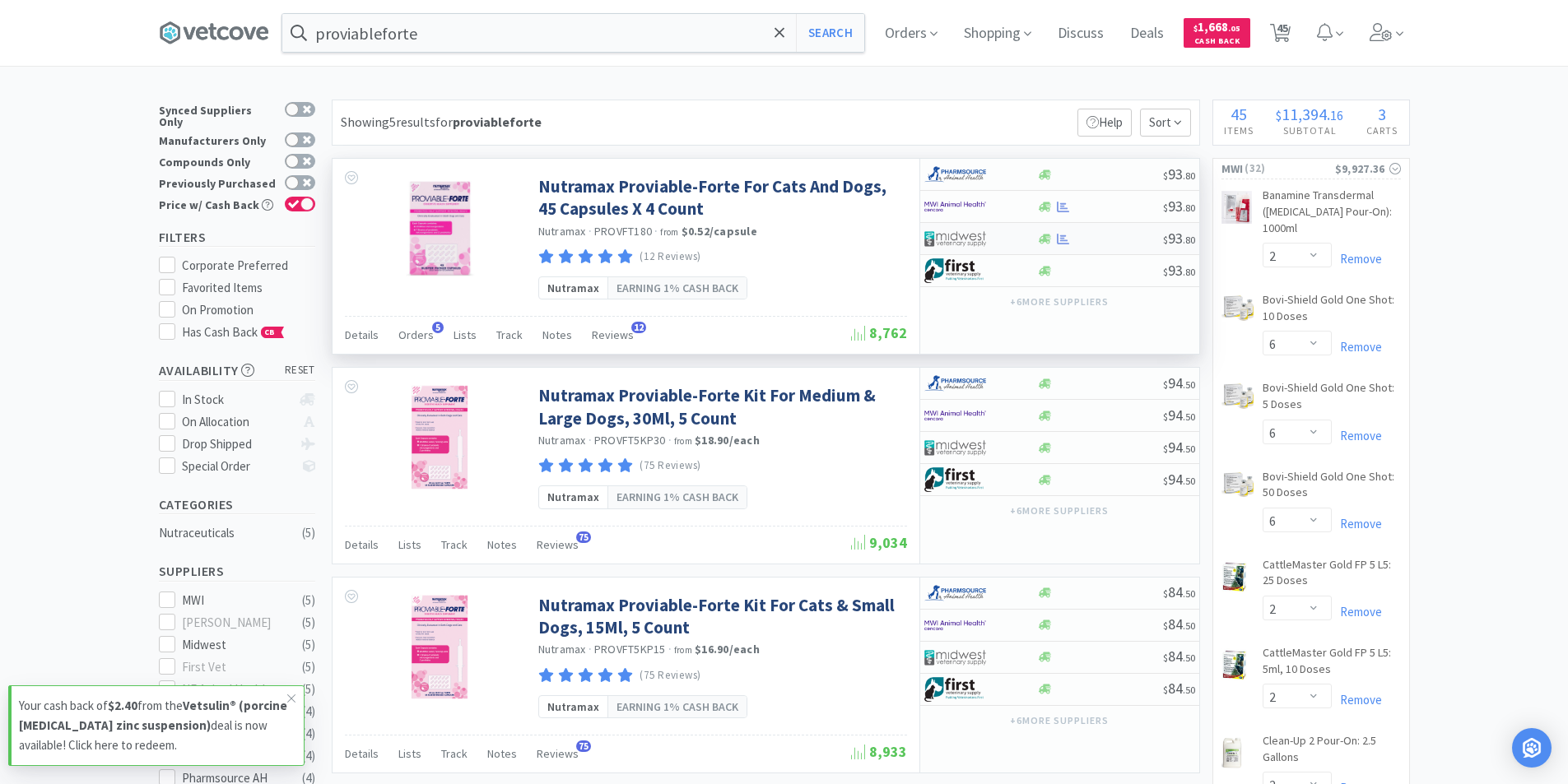
click at [1085, 245] on div "$ 93 . 80" at bounding box center [1059, 239] width 279 height 32
select select "1"
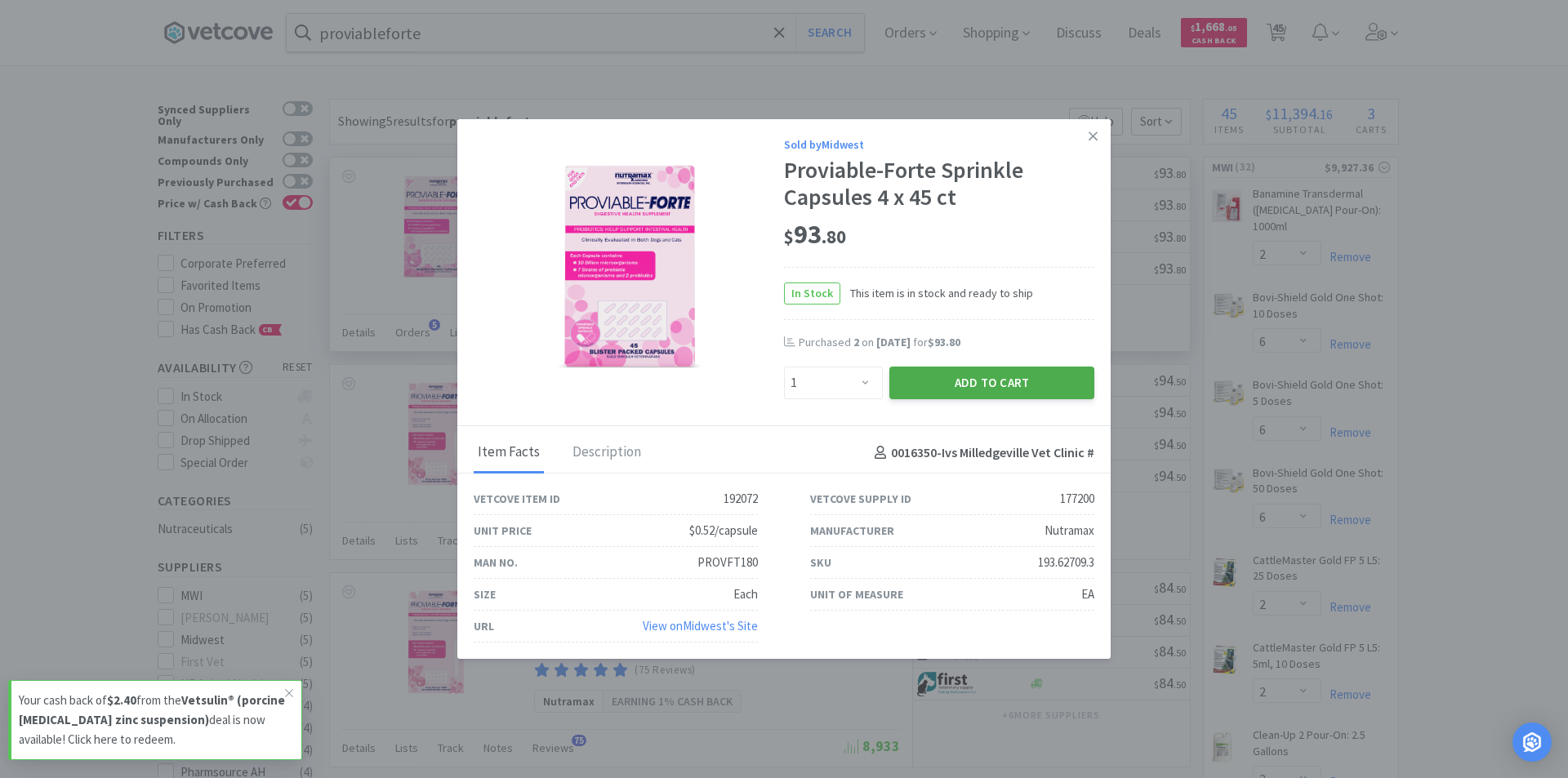
click at [978, 385] on button "Add to Cart" at bounding box center [992, 382] width 205 height 32
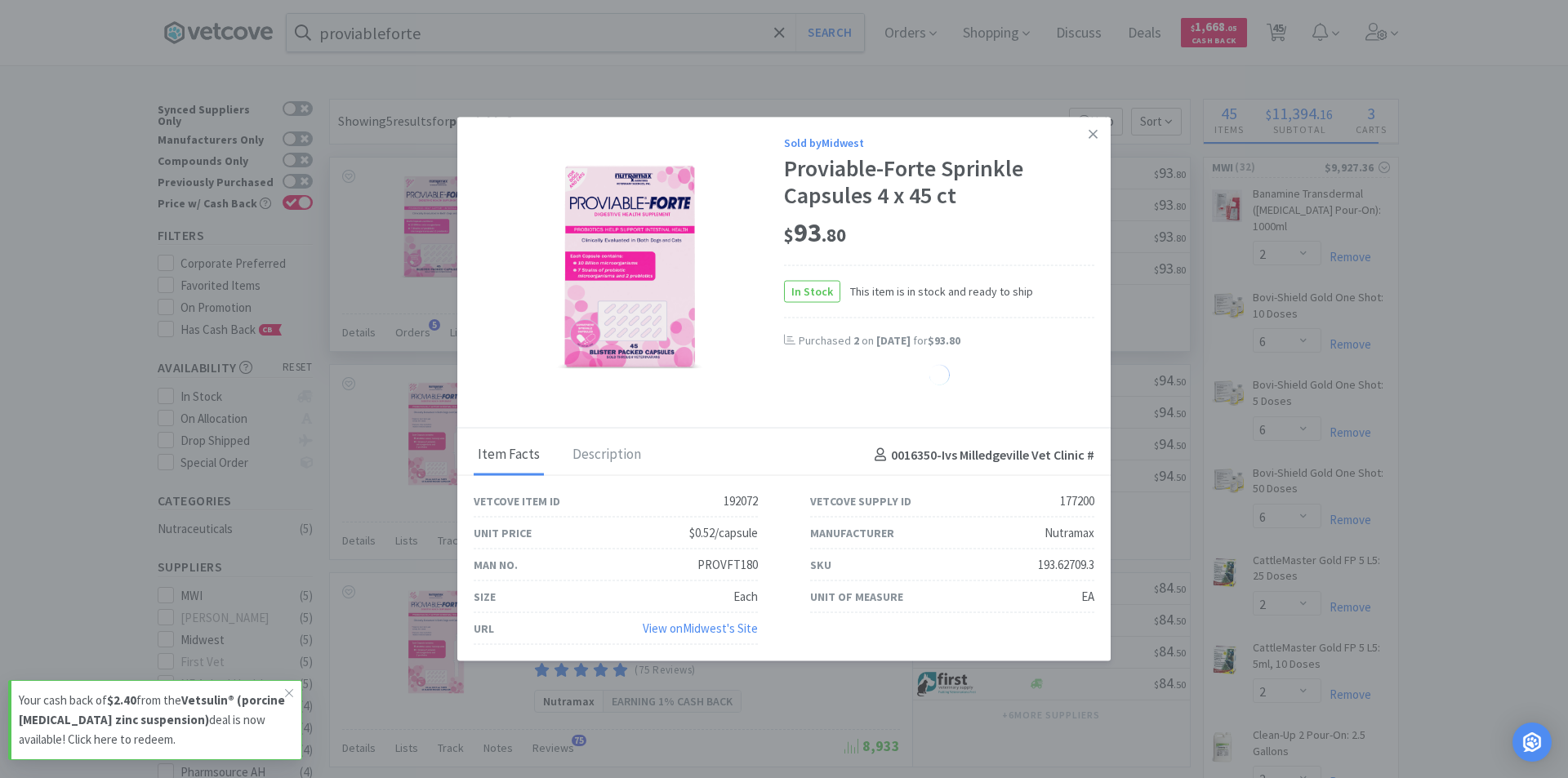
select select "1"
select select "4"
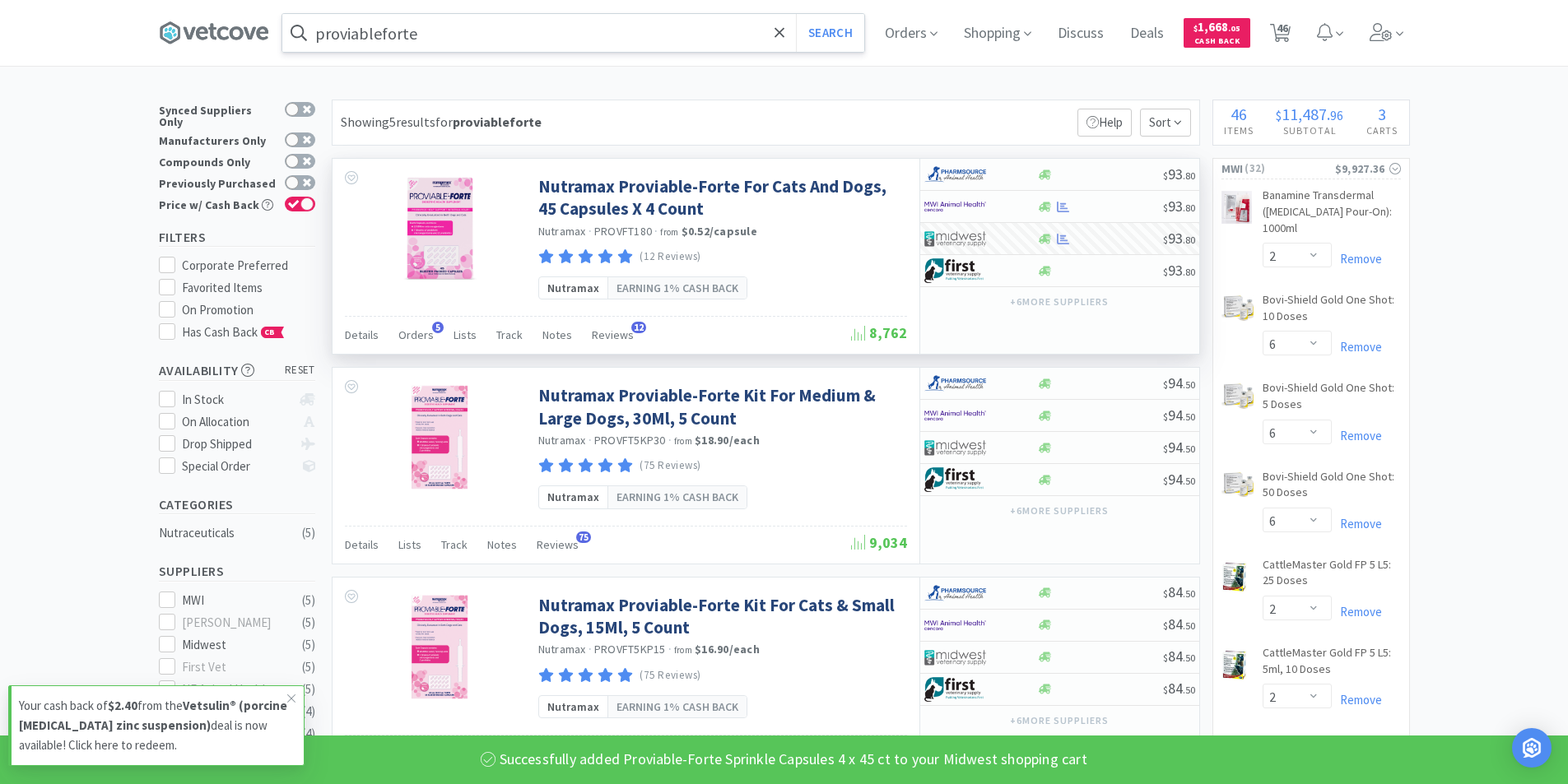
click at [507, 40] on input "proviableforte" at bounding box center [573, 33] width 582 height 38
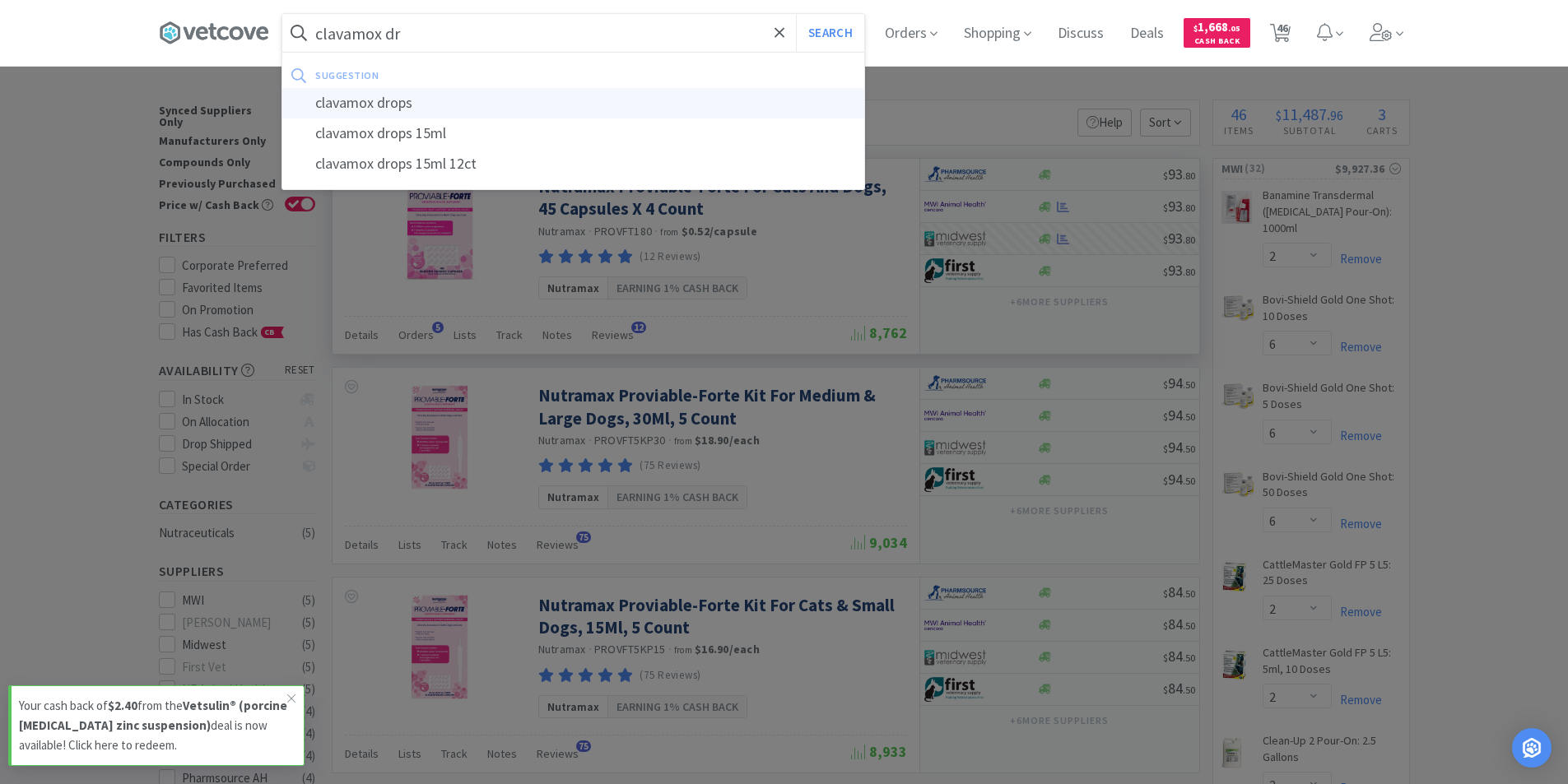
click at [423, 109] on div "clavamox drops" at bounding box center [573, 103] width 582 height 31
type input "clavamox drops"
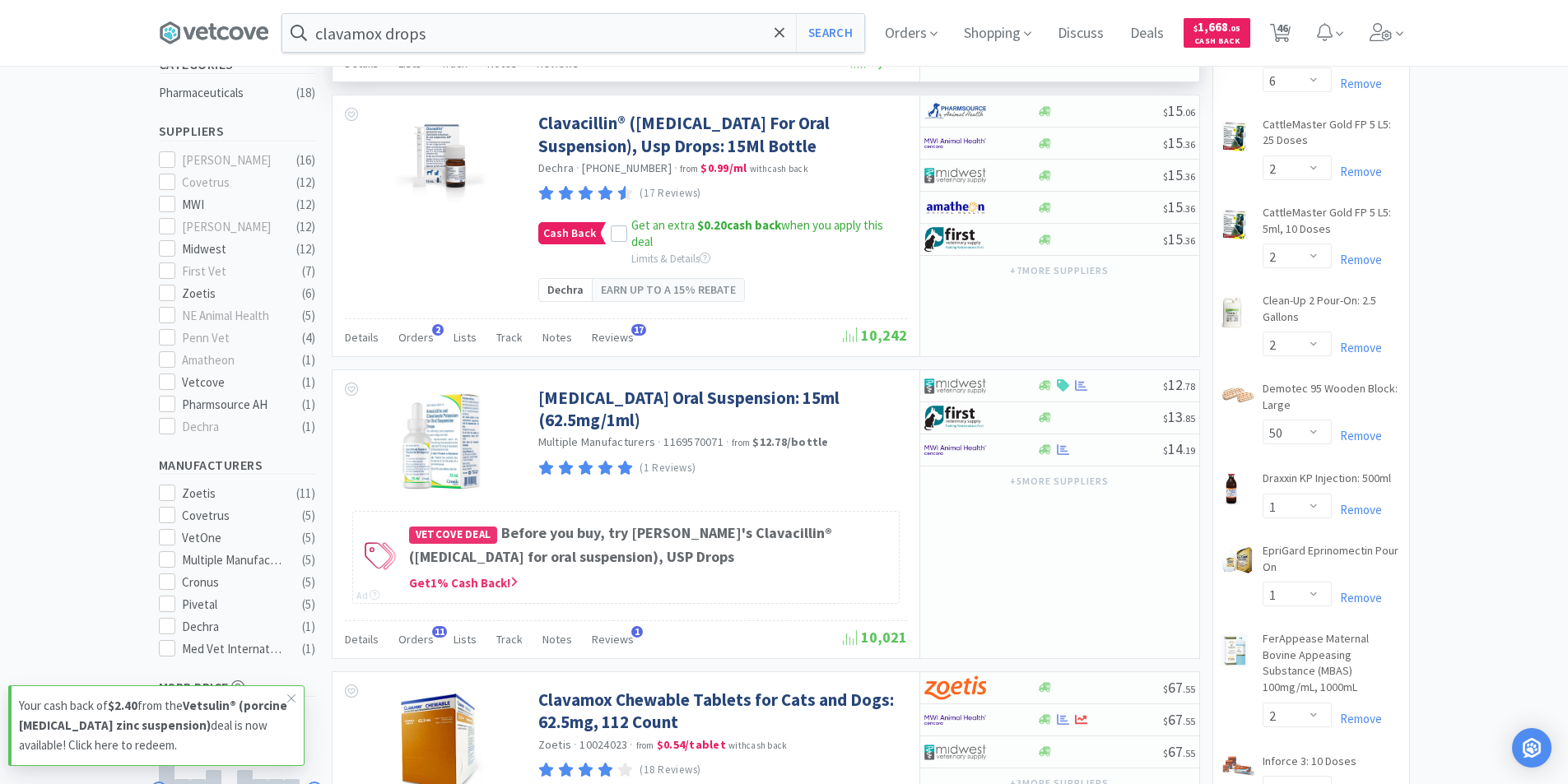
scroll to position [411, 0]
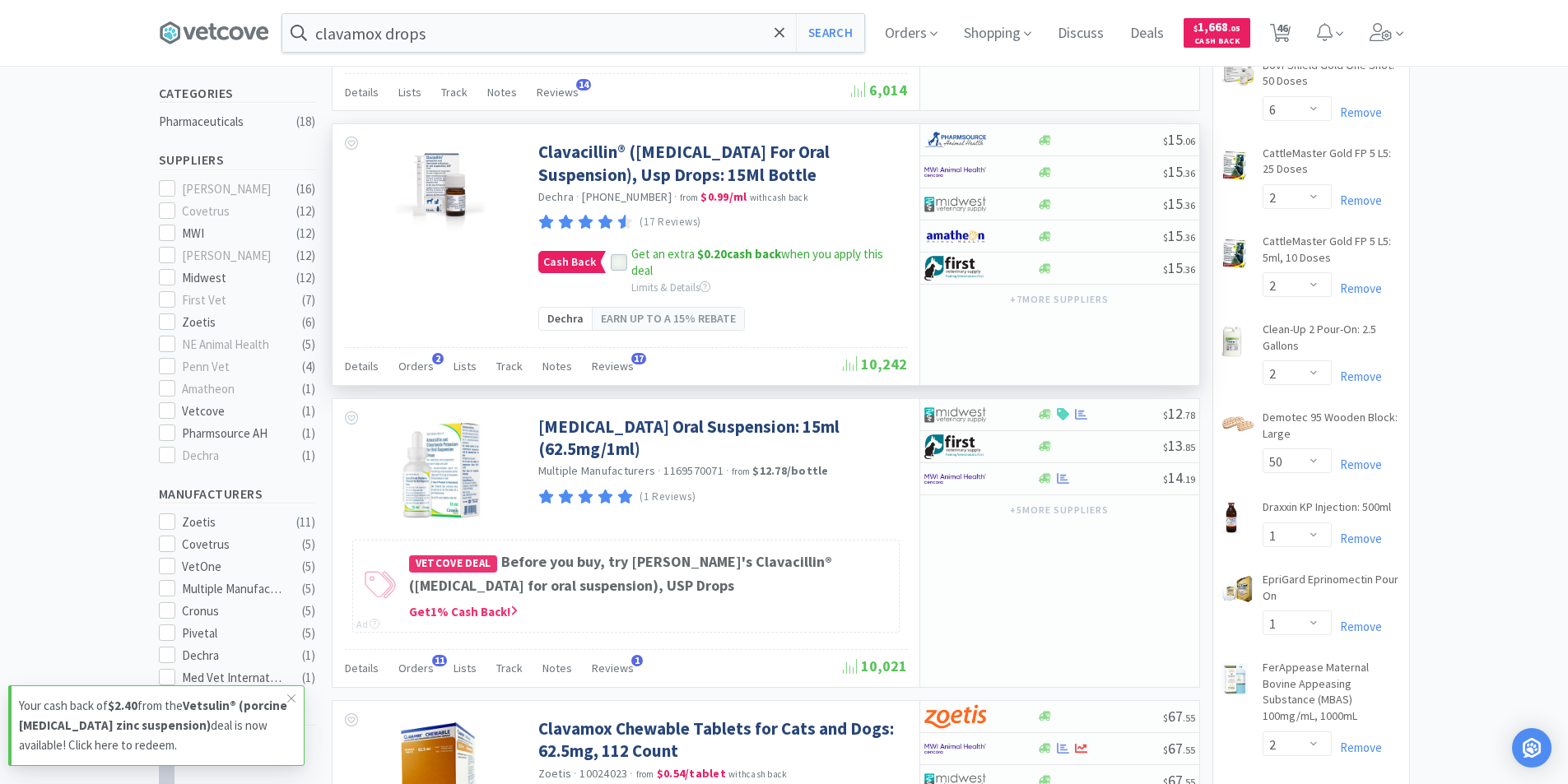
click at [614, 268] on icon at bounding box center [618, 263] width 10 height 8
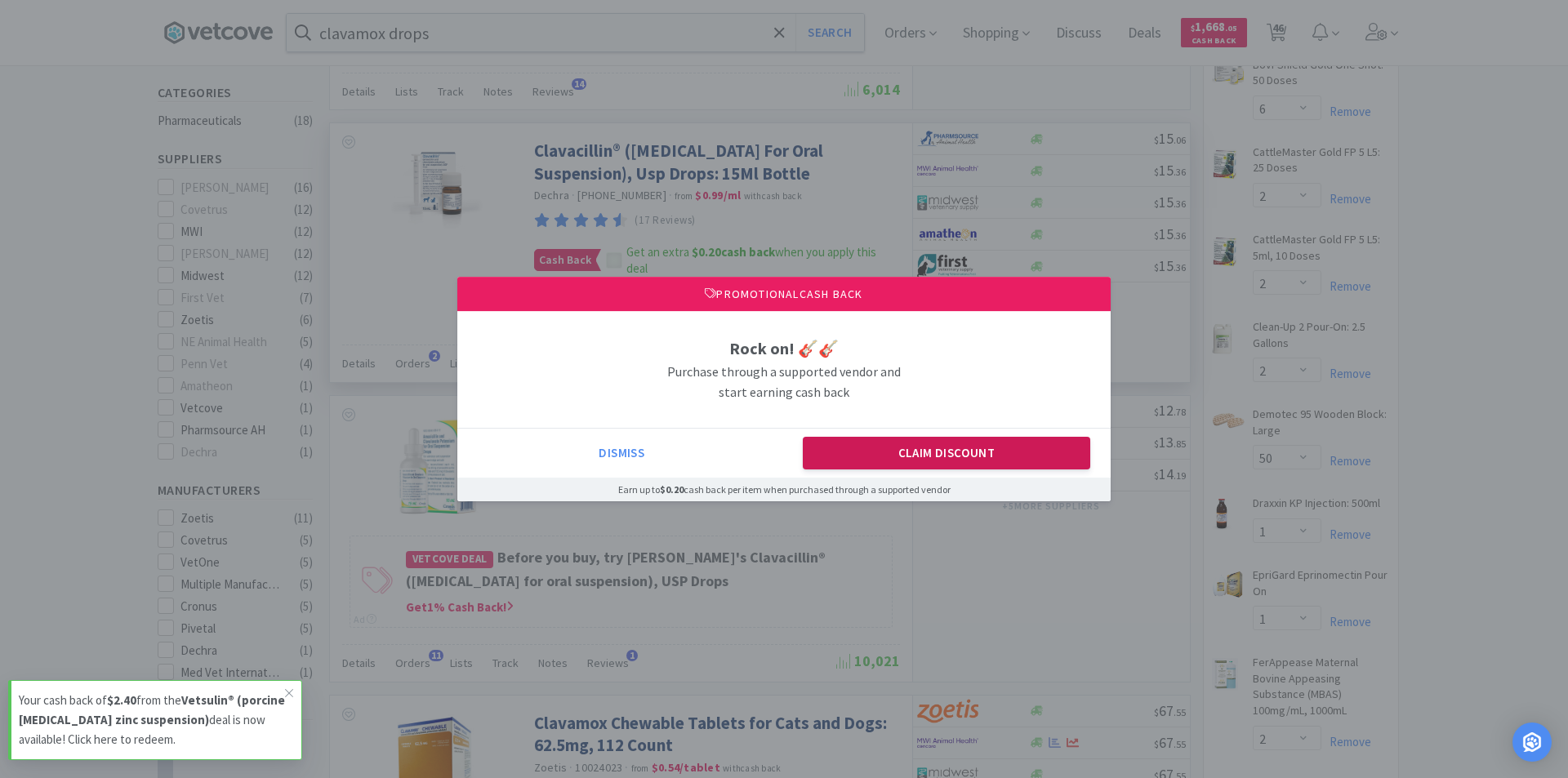
click at [906, 447] on button "Claim Discount" at bounding box center [947, 452] width 289 height 32
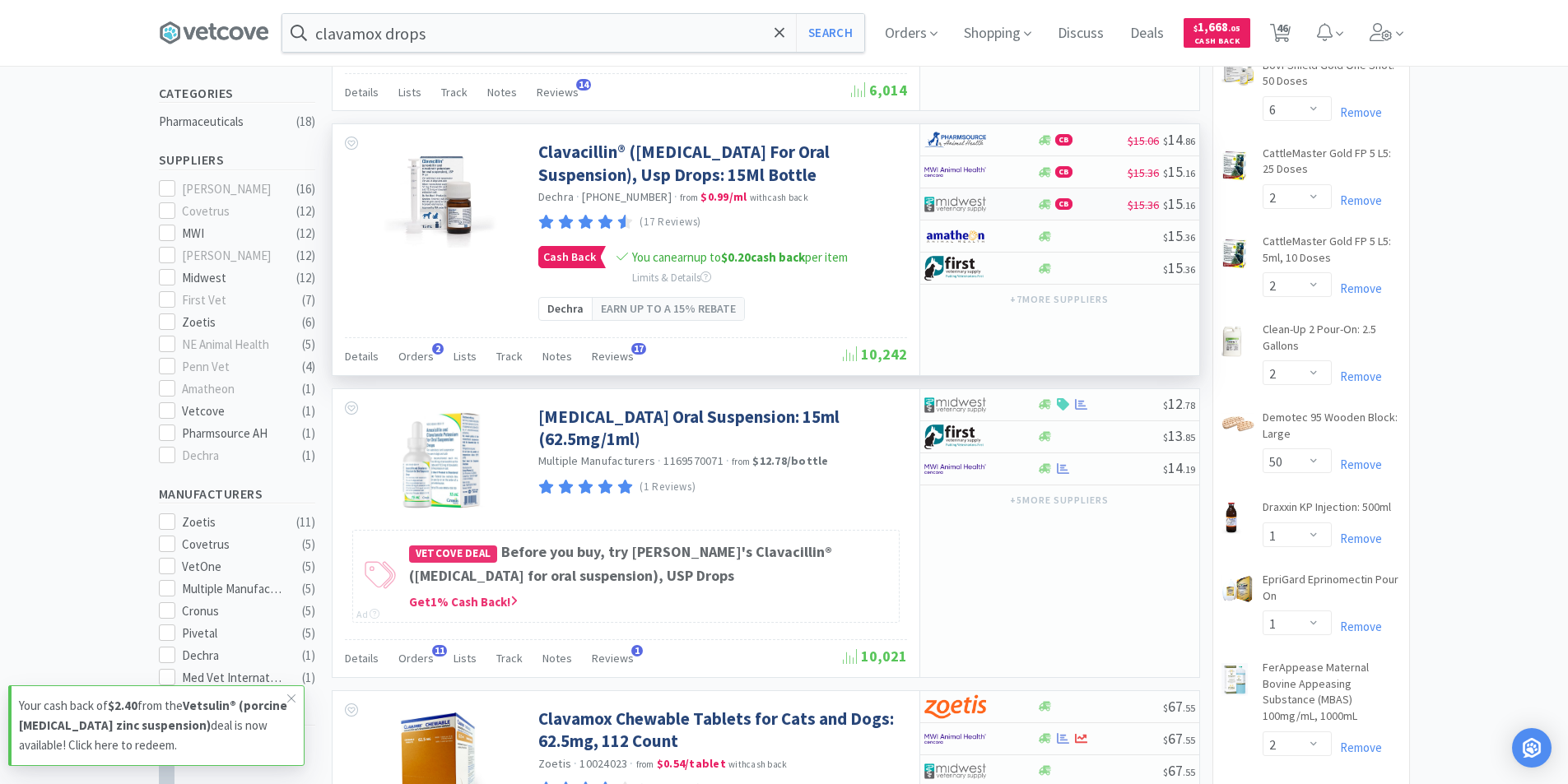
click at [978, 203] on img at bounding box center [955, 204] width 62 height 24
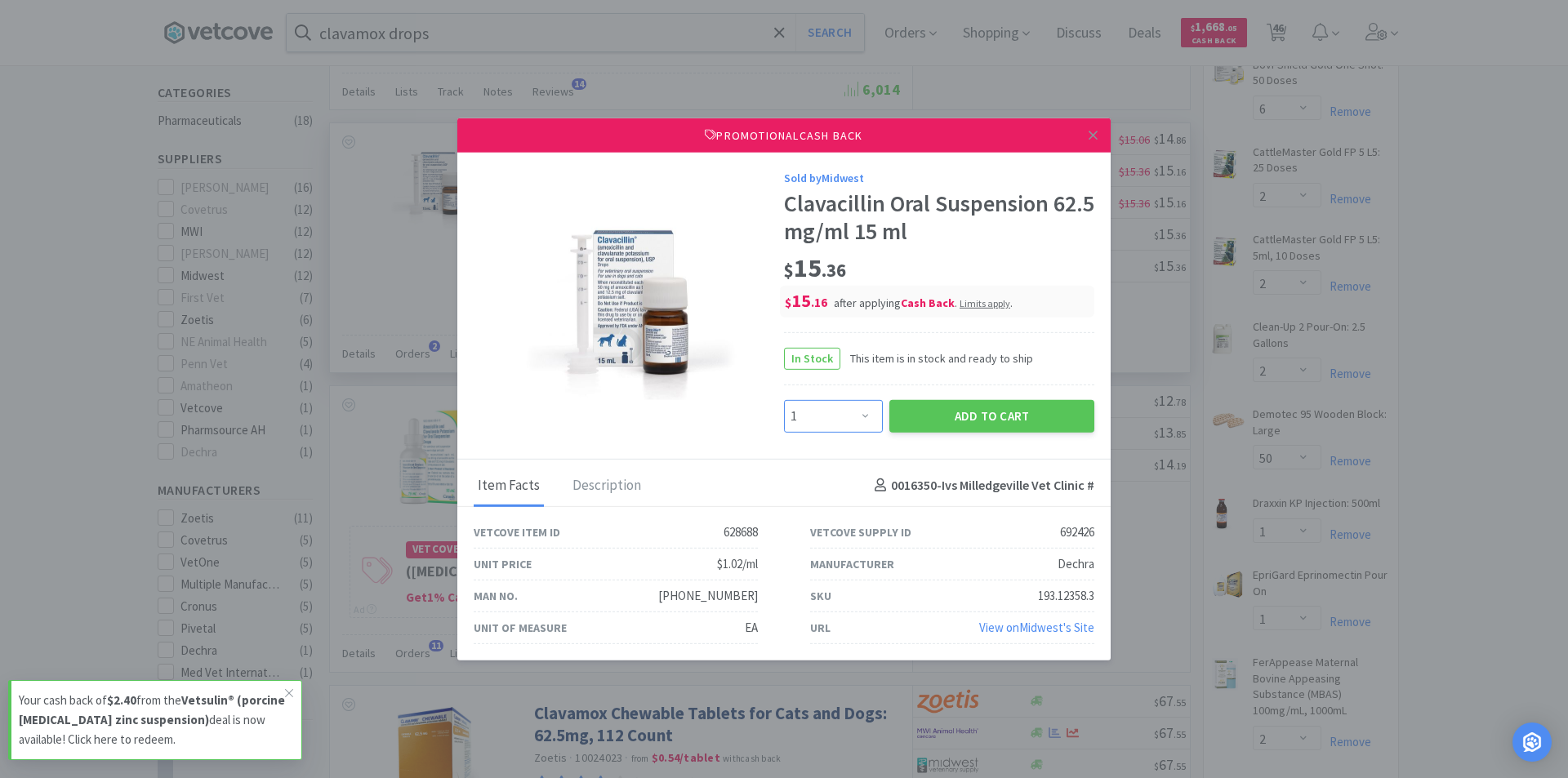
click at [860, 415] on select "Enter Quantity 1 2 3 4 5 6 7 8 9 10 11 12 13 14 15 16 17 18 19 20 Enter Quantity" at bounding box center [833, 415] width 99 height 32
select select "4"
click at [784, 400] on select "Enter Quantity 1 2 3 4 5 6 7 8 9 10 11 12 13 14 15 16 17 18 19 20 Enter Quantity" at bounding box center [833, 415] width 99 height 32
click at [985, 416] on button "Add to Cart" at bounding box center [992, 415] width 205 height 32
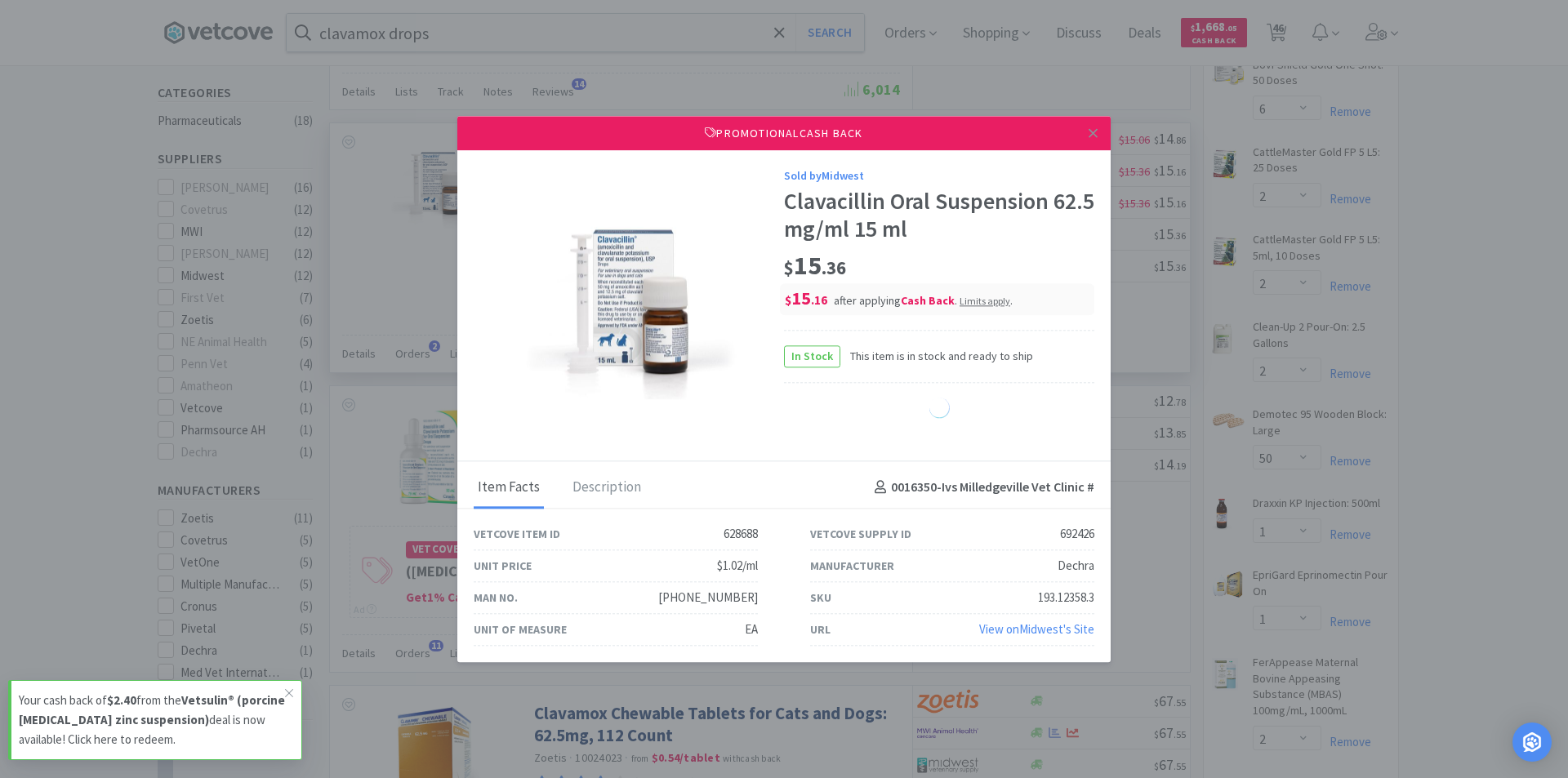
select select "4"
select select "1"
select select "2"
select select "1"
select select "8"
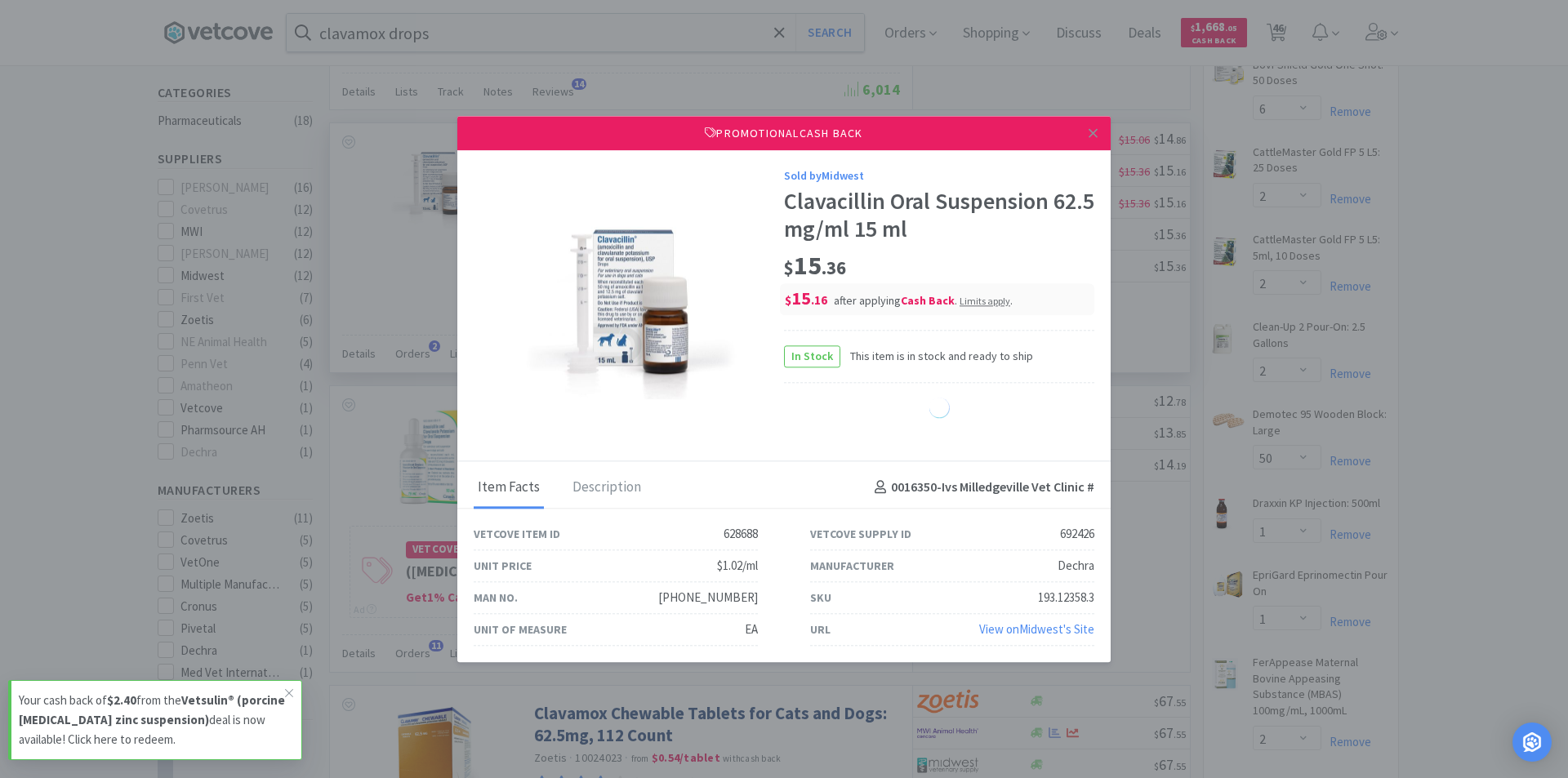
select select "1"
select select "4"
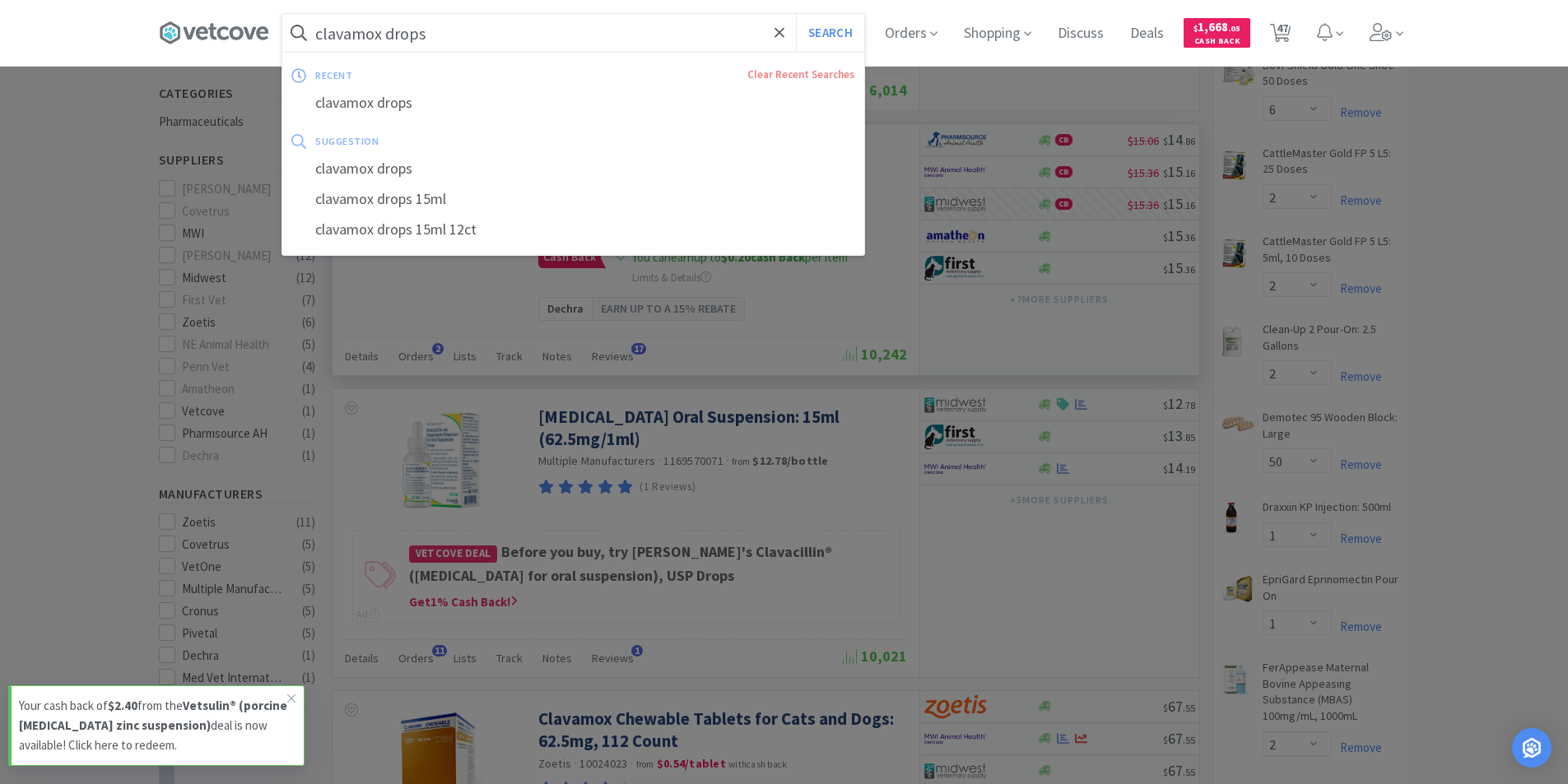
click at [458, 26] on input "clavamox drops" at bounding box center [573, 33] width 582 height 38
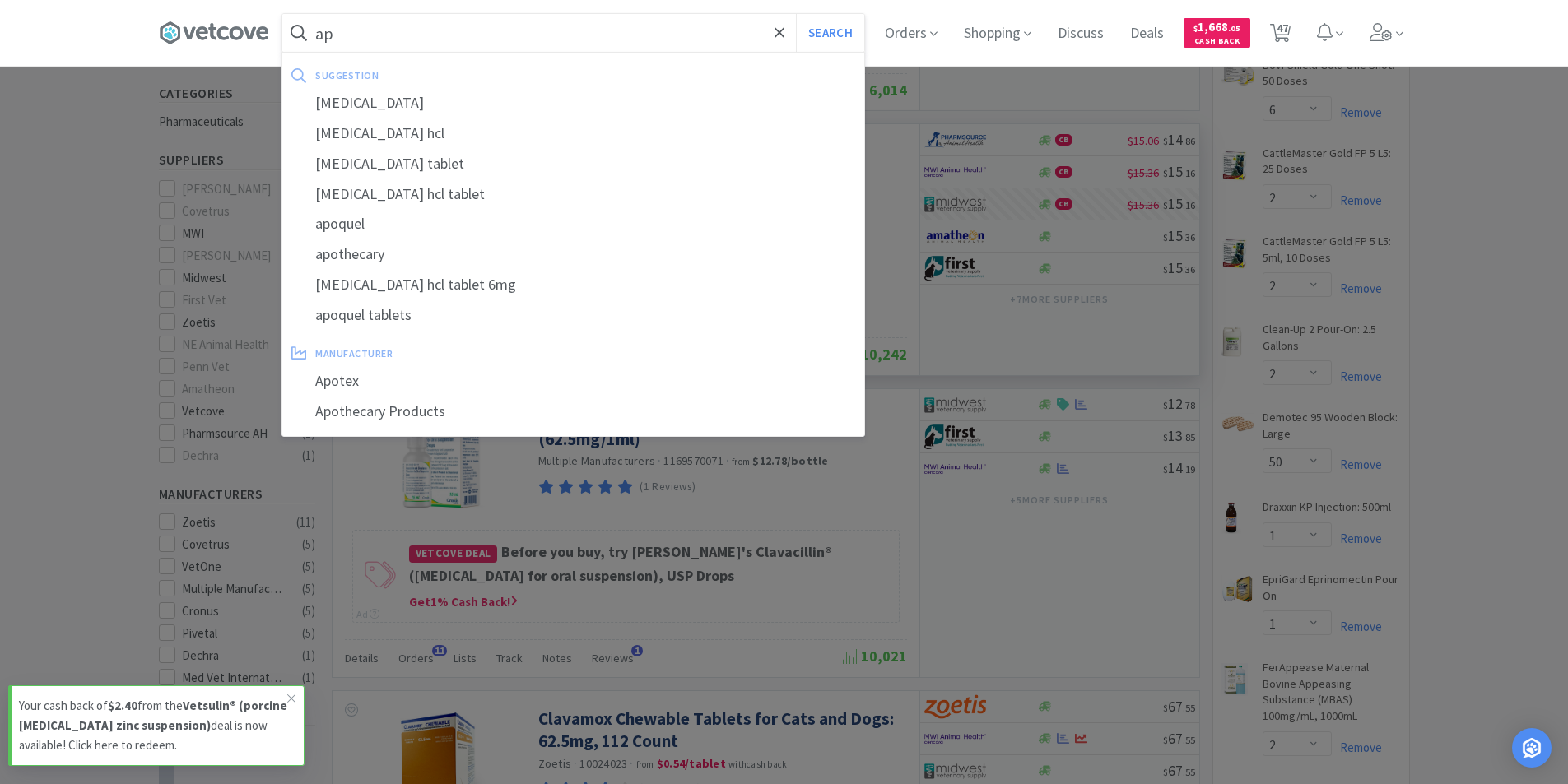
type input "a"
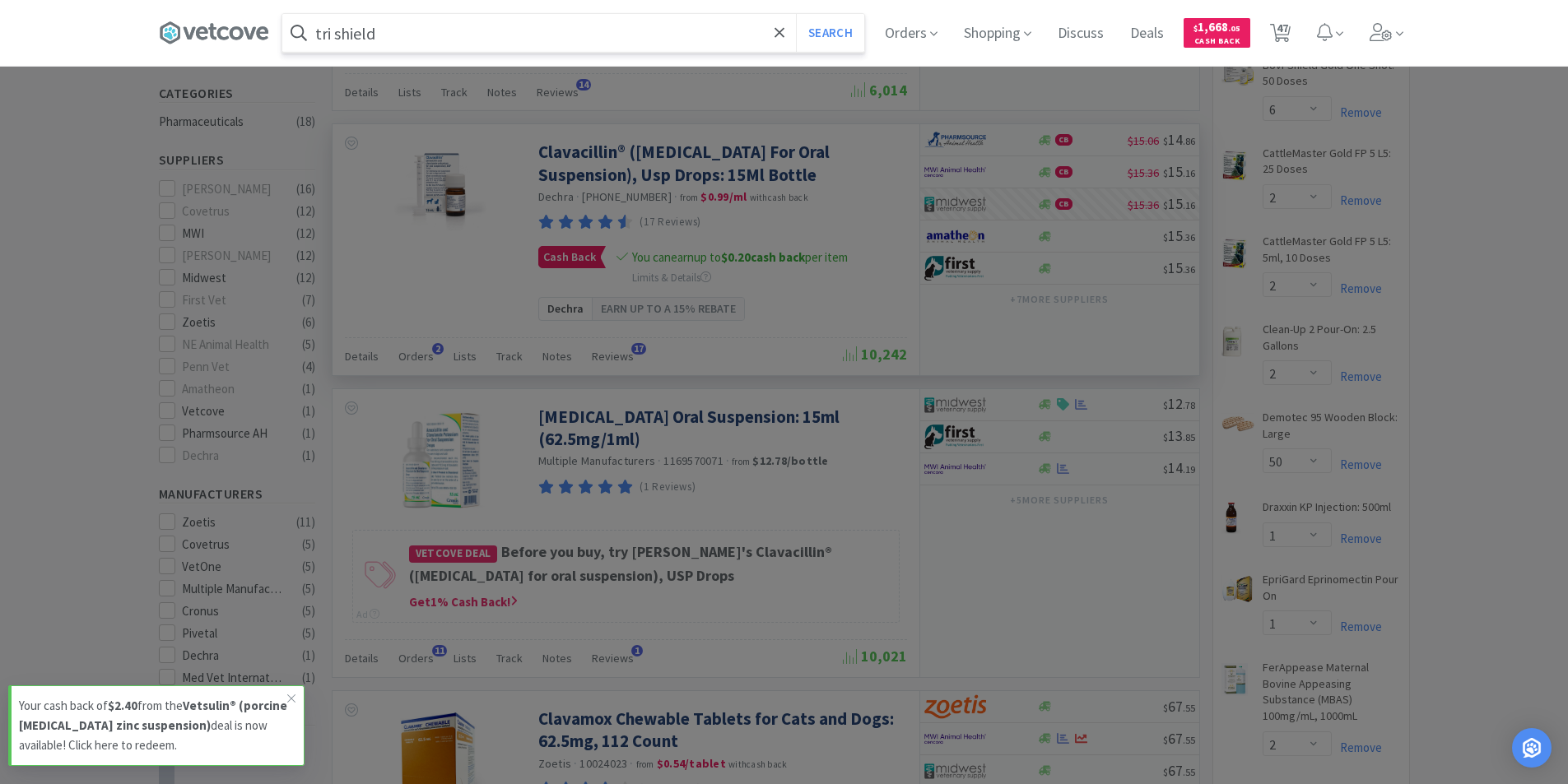
type input "tri shield"
click at [796, 14] on button "Search" at bounding box center [830, 33] width 68 height 38
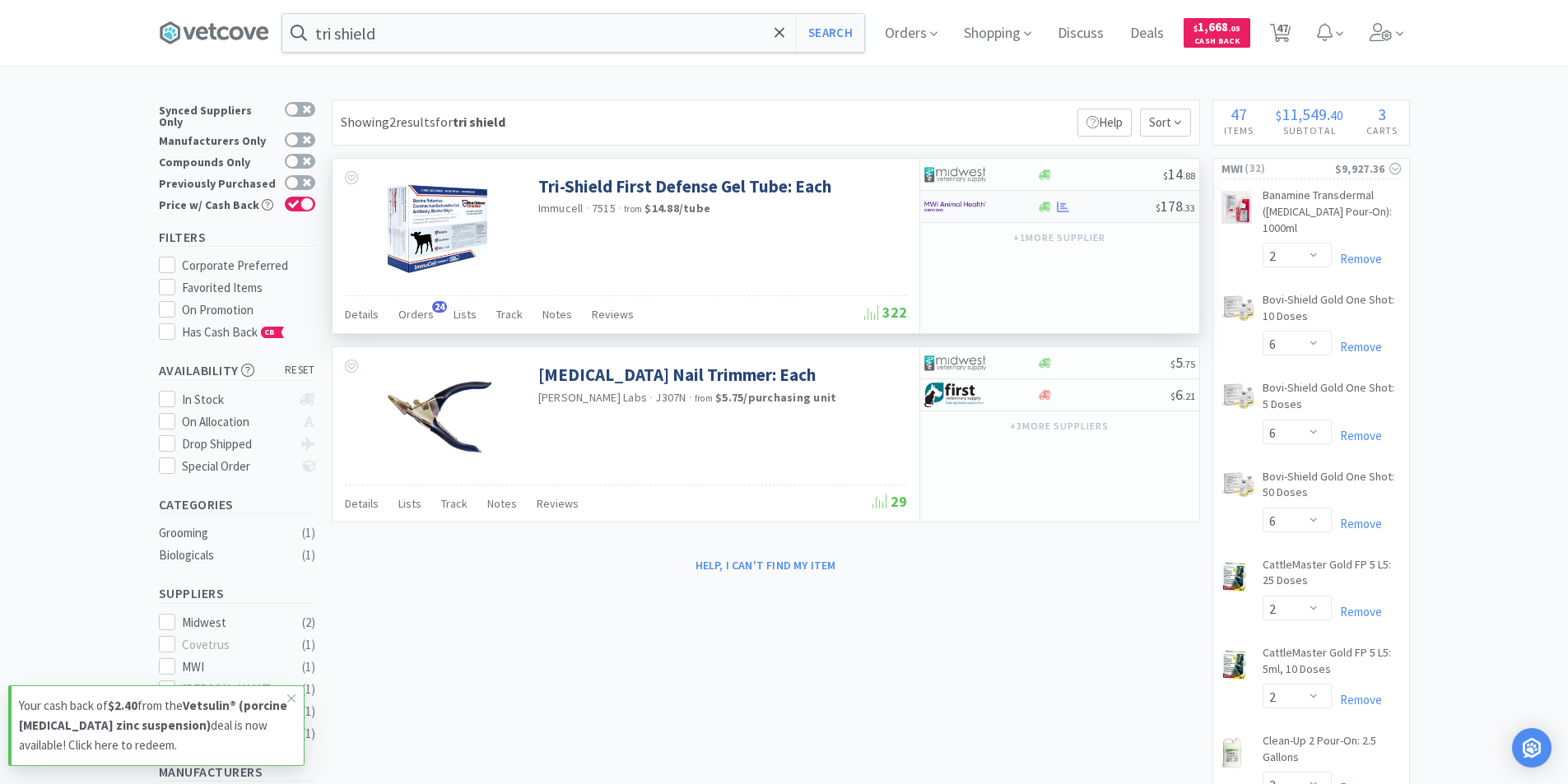
click at [1008, 215] on div at bounding box center [969, 207] width 90 height 28
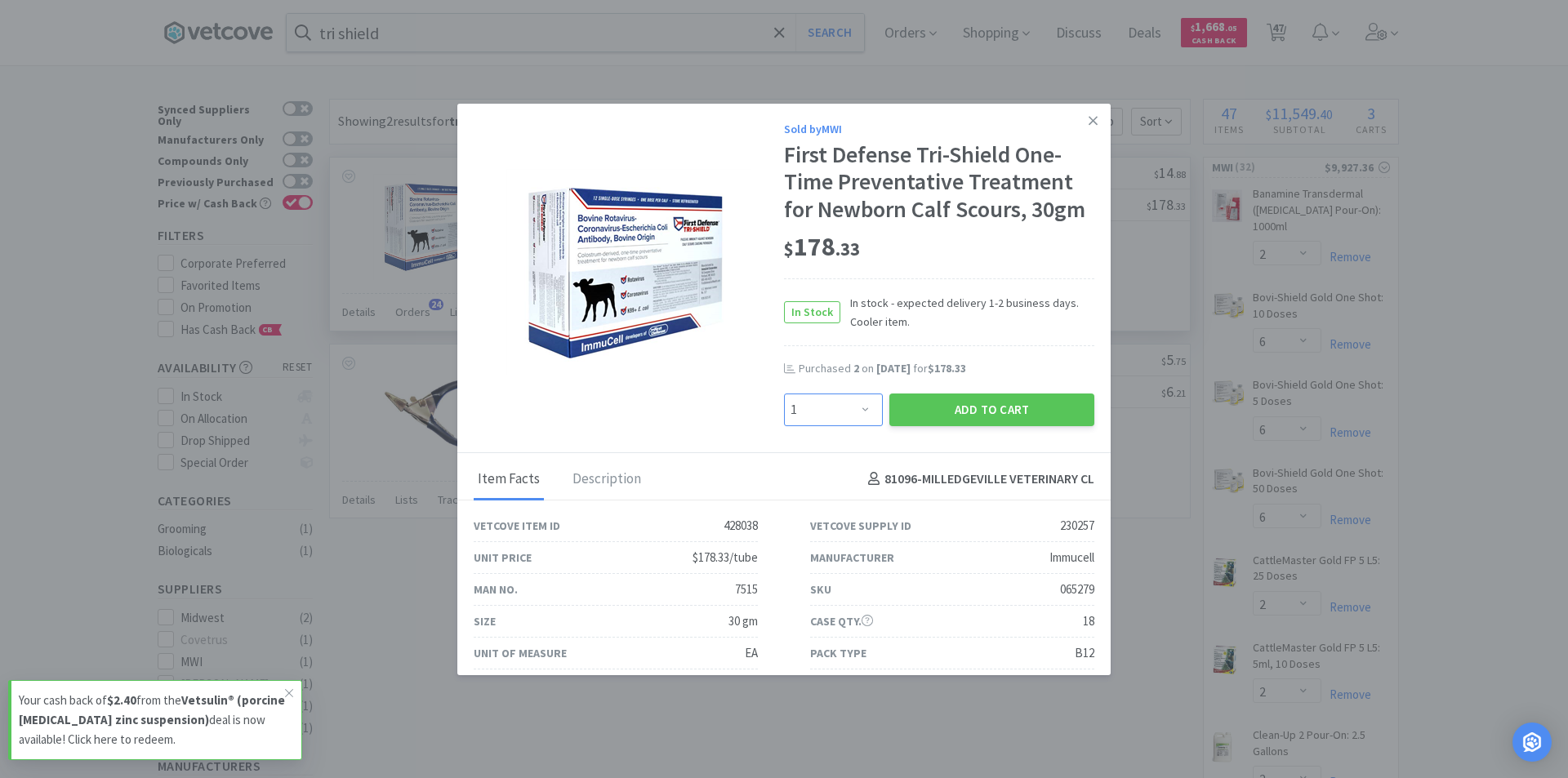
click at [853, 408] on select "Enter Quantity 1 2 3 4 5 6 7 8 9 10 11 12 13 14 15 16 17 18 19 20 Enter Quantity" at bounding box center [833, 410] width 99 height 32
select select "2"
click at [784, 394] on select "Enter Quantity 1 2 3 4 5 6 7 8 9 10 11 12 13 14 15 16 17 18 19 20 Enter Quantity" at bounding box center [833, 410] width 99 height 32
click at [907, 414] on button "Add to Cart" at bounding box center [992, 410] width 205 height 32
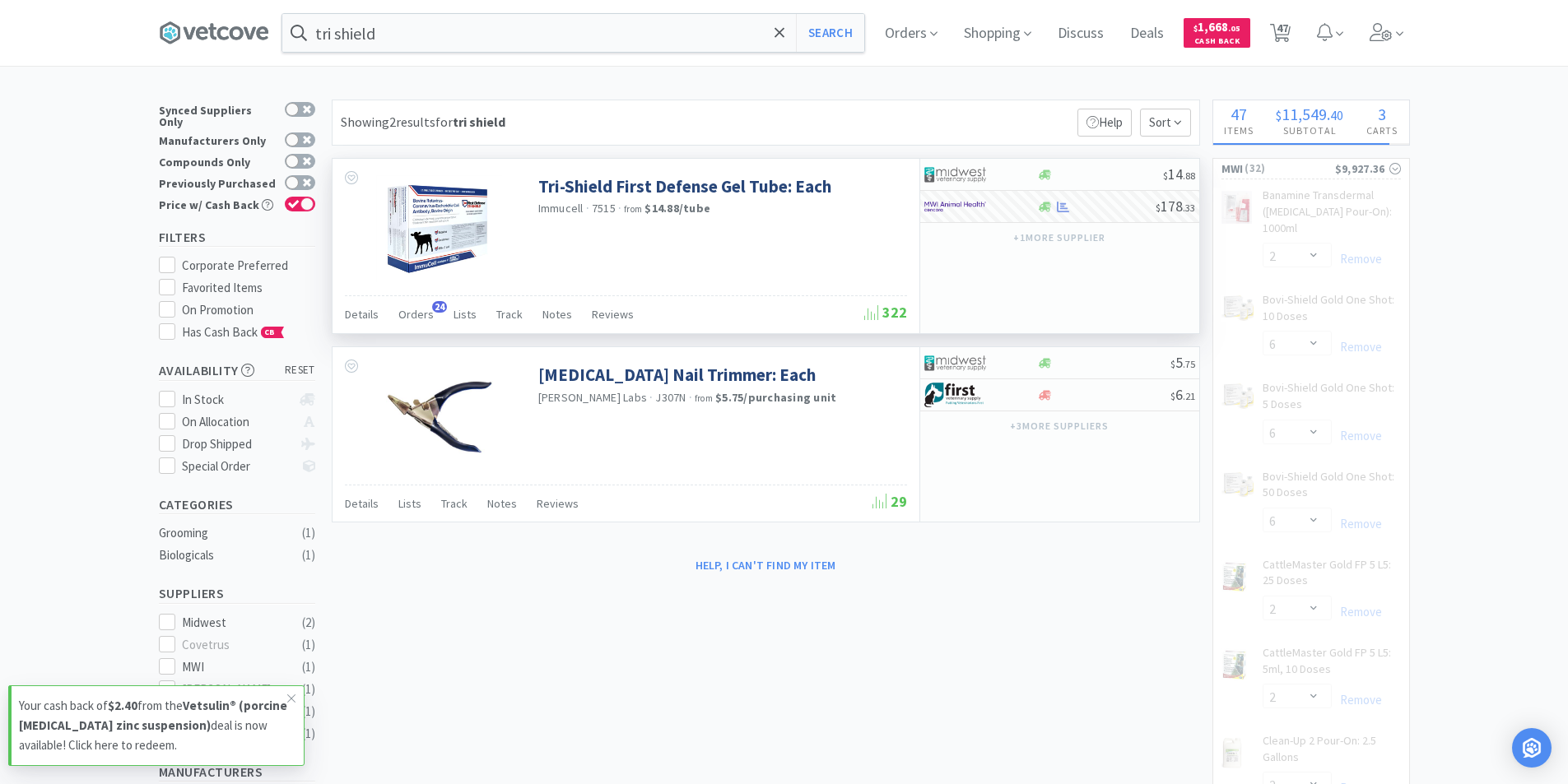
select select "2"
select select "10"
select select "20"
select select "3"
select select "10"
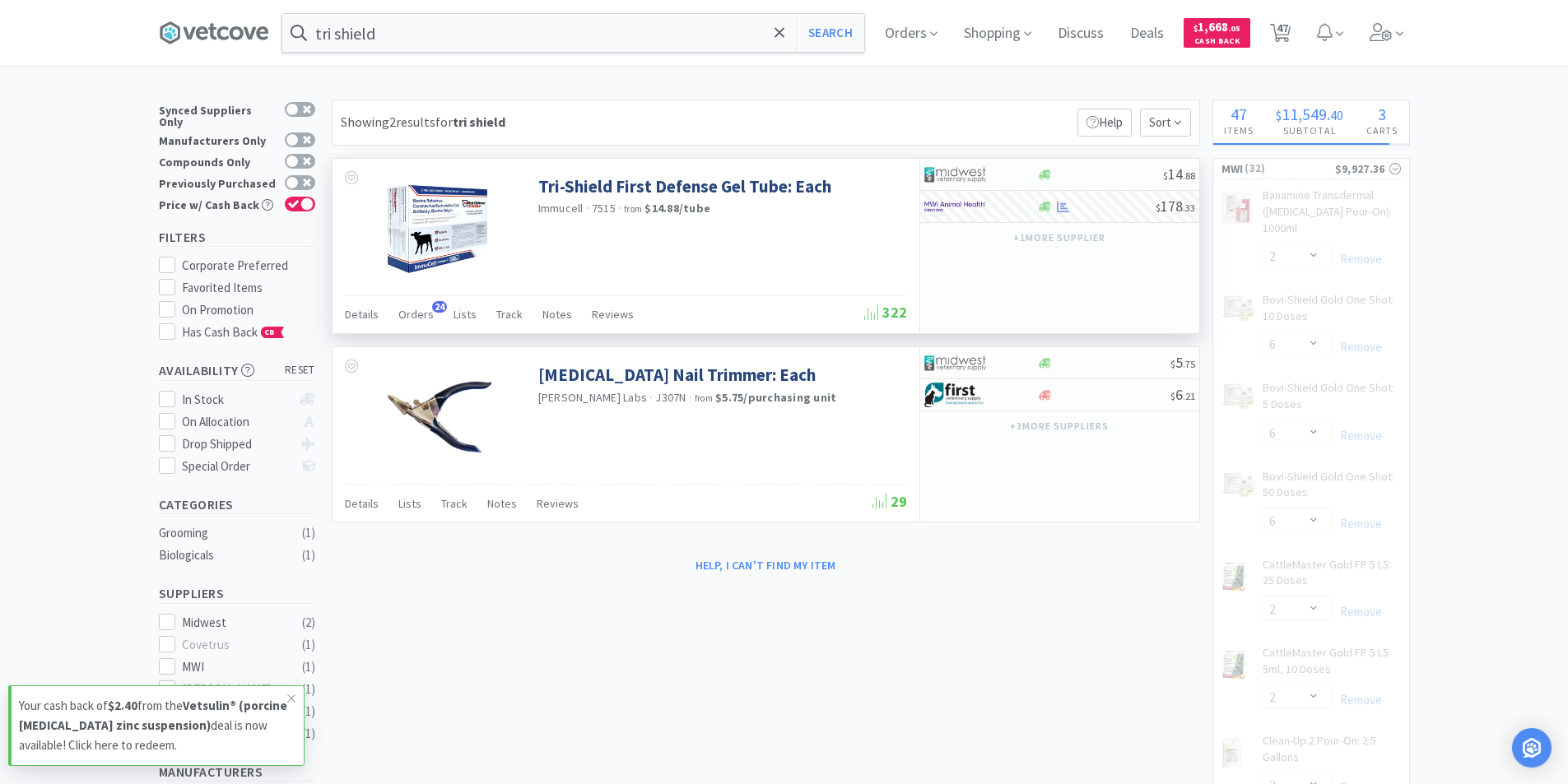
select select "20"
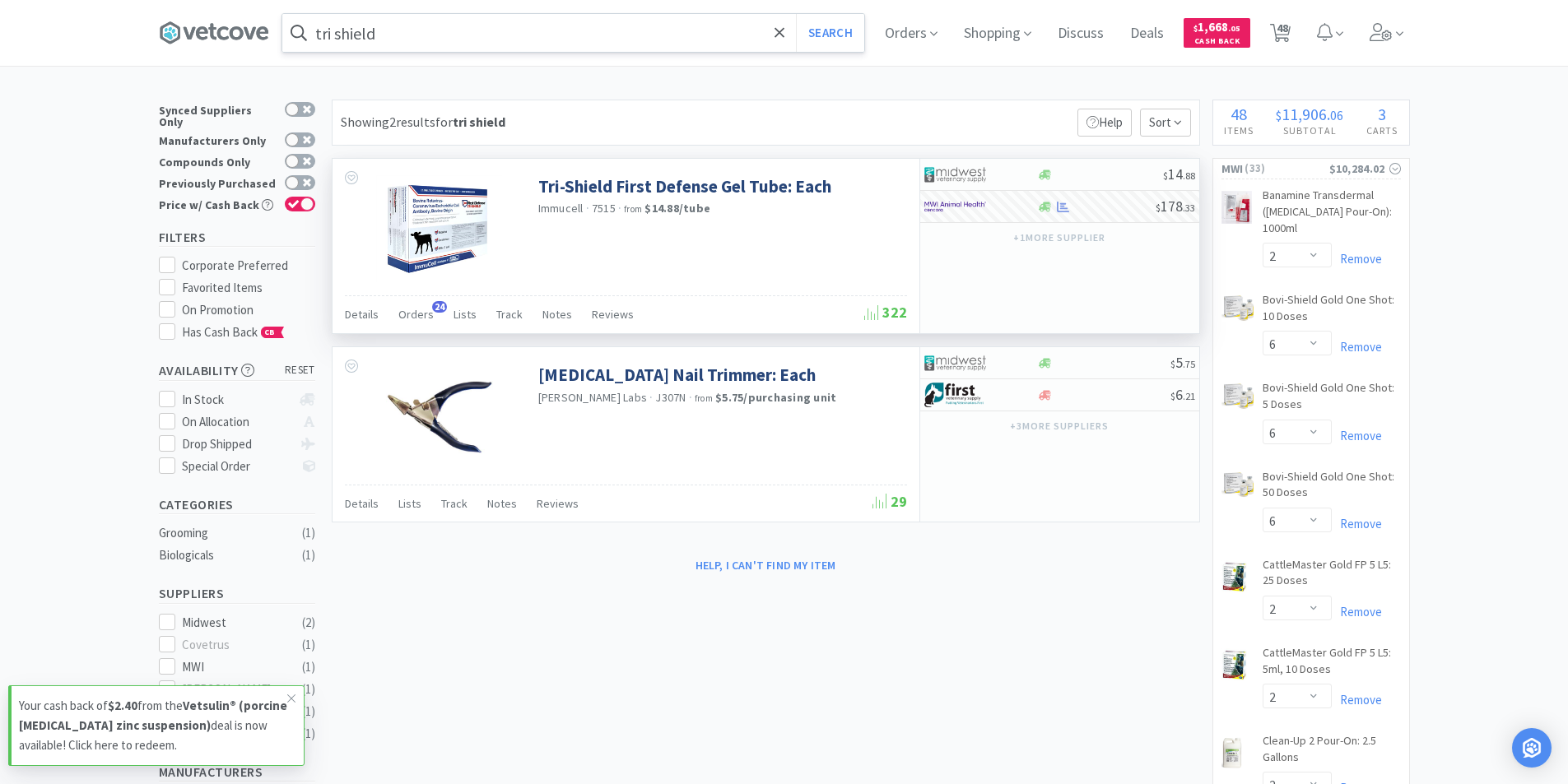
click at [387, 38] on input "tri shield" at bounding box center [573, 33] width 582 height 38
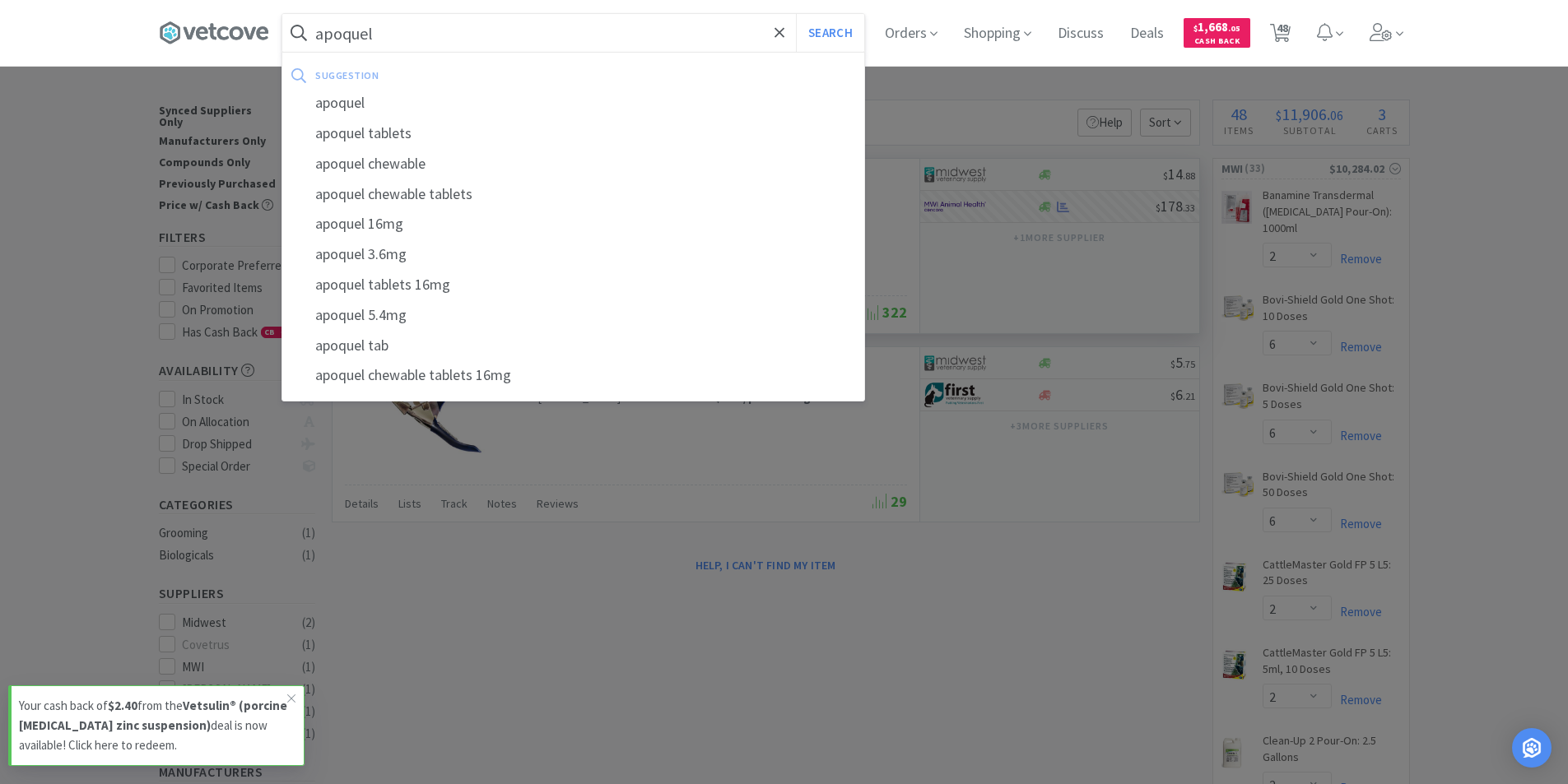
type input "apoquel"
click at [796, 14] on button "Search" at bounding box center [830, 33] width 68 height 38
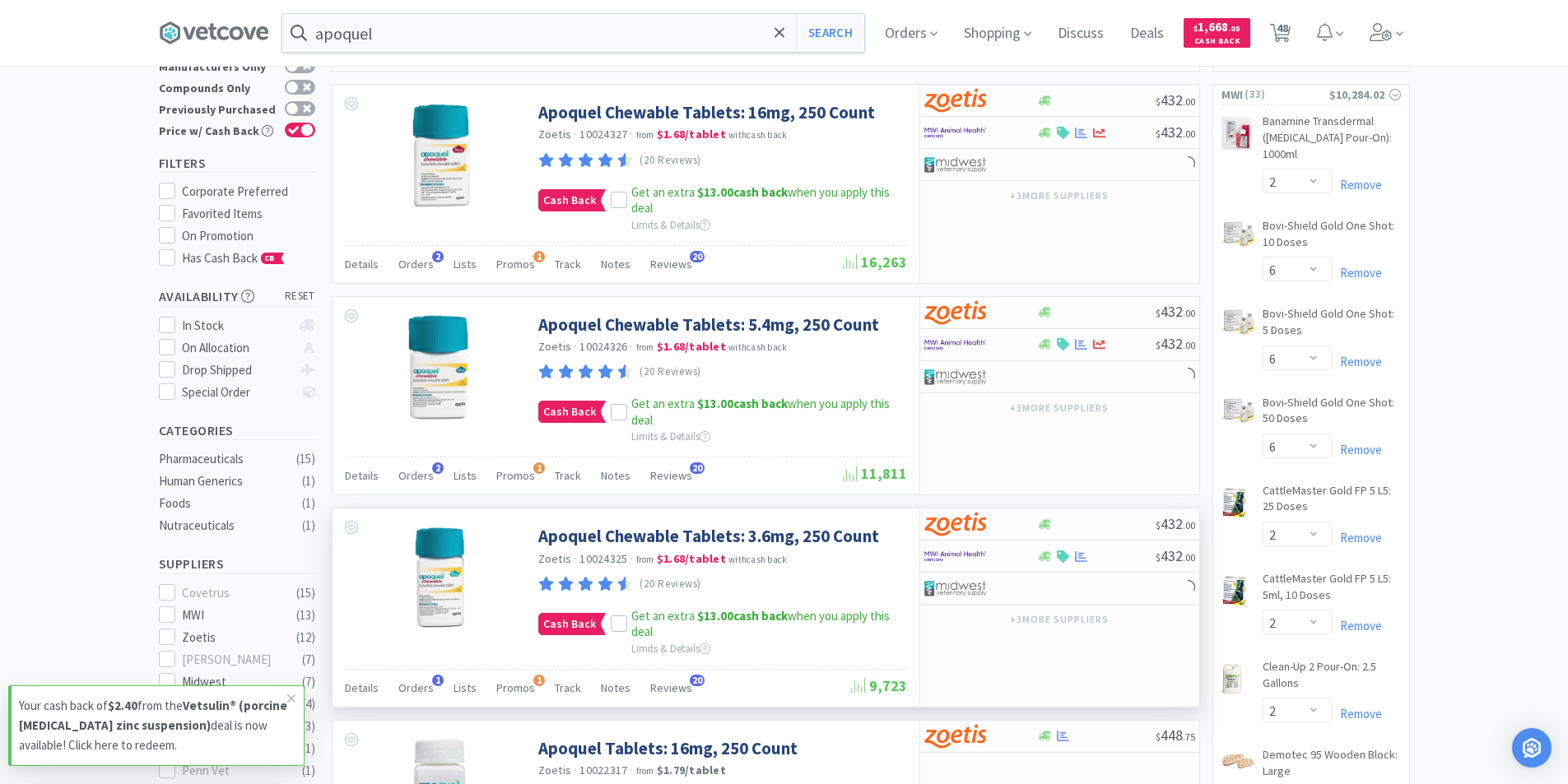
scroll to position [411, 0]
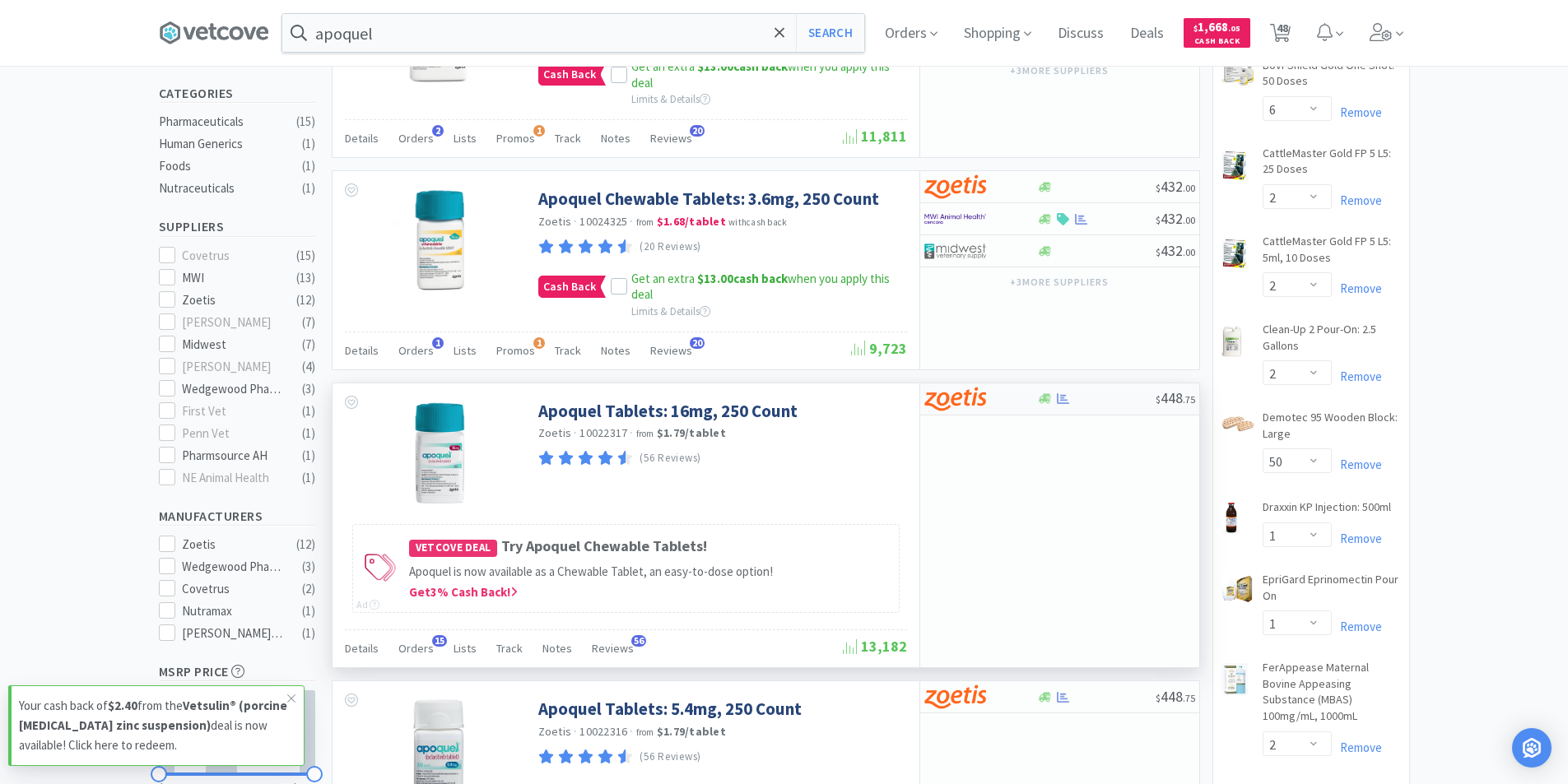
click at [1055, 401] on div at bounding box center [1064, 398] width 17 height 12
select select "1"
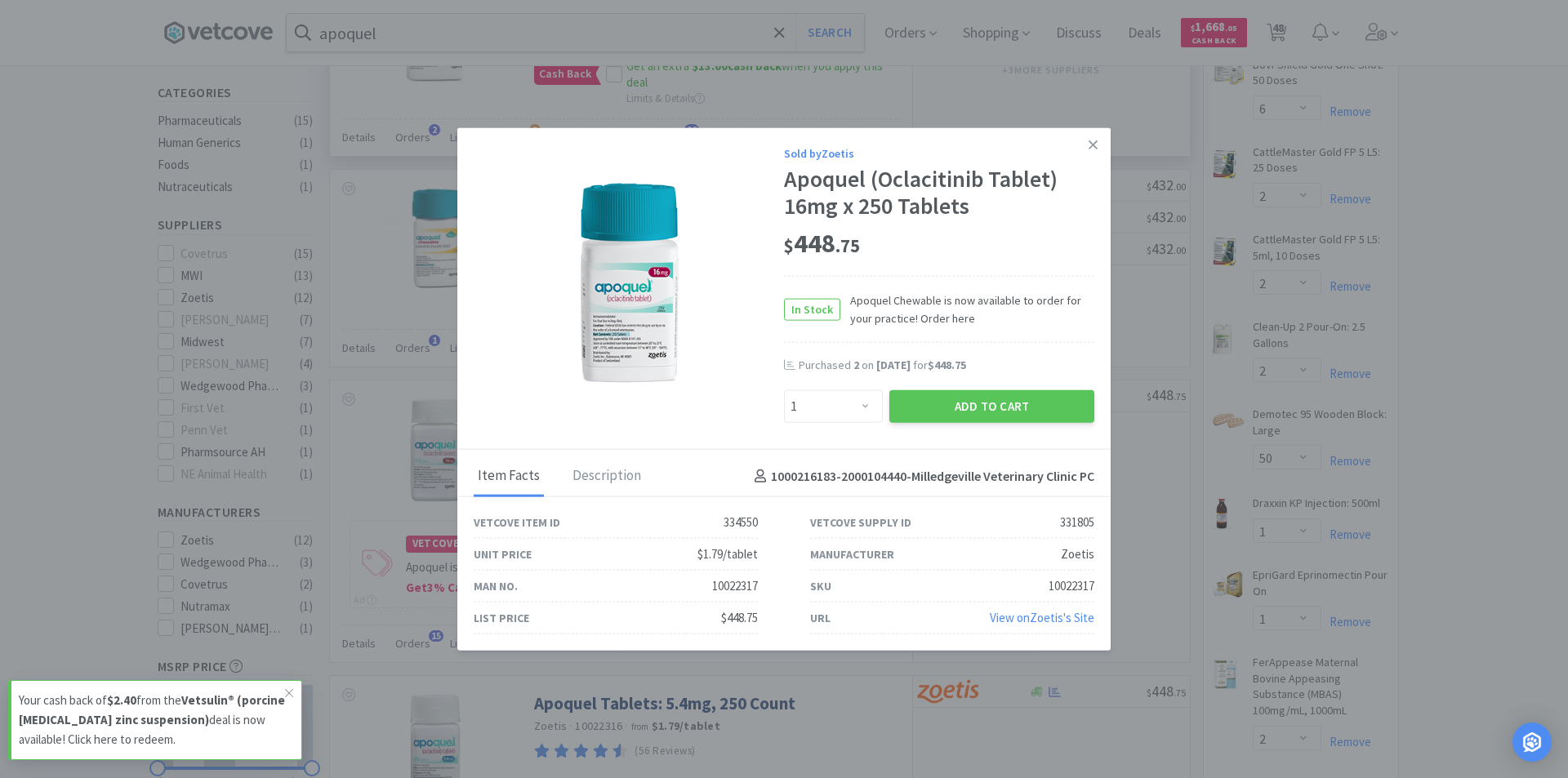
click at [1103, 146] on link at bounding box center [1093, 145] width 29 height 35
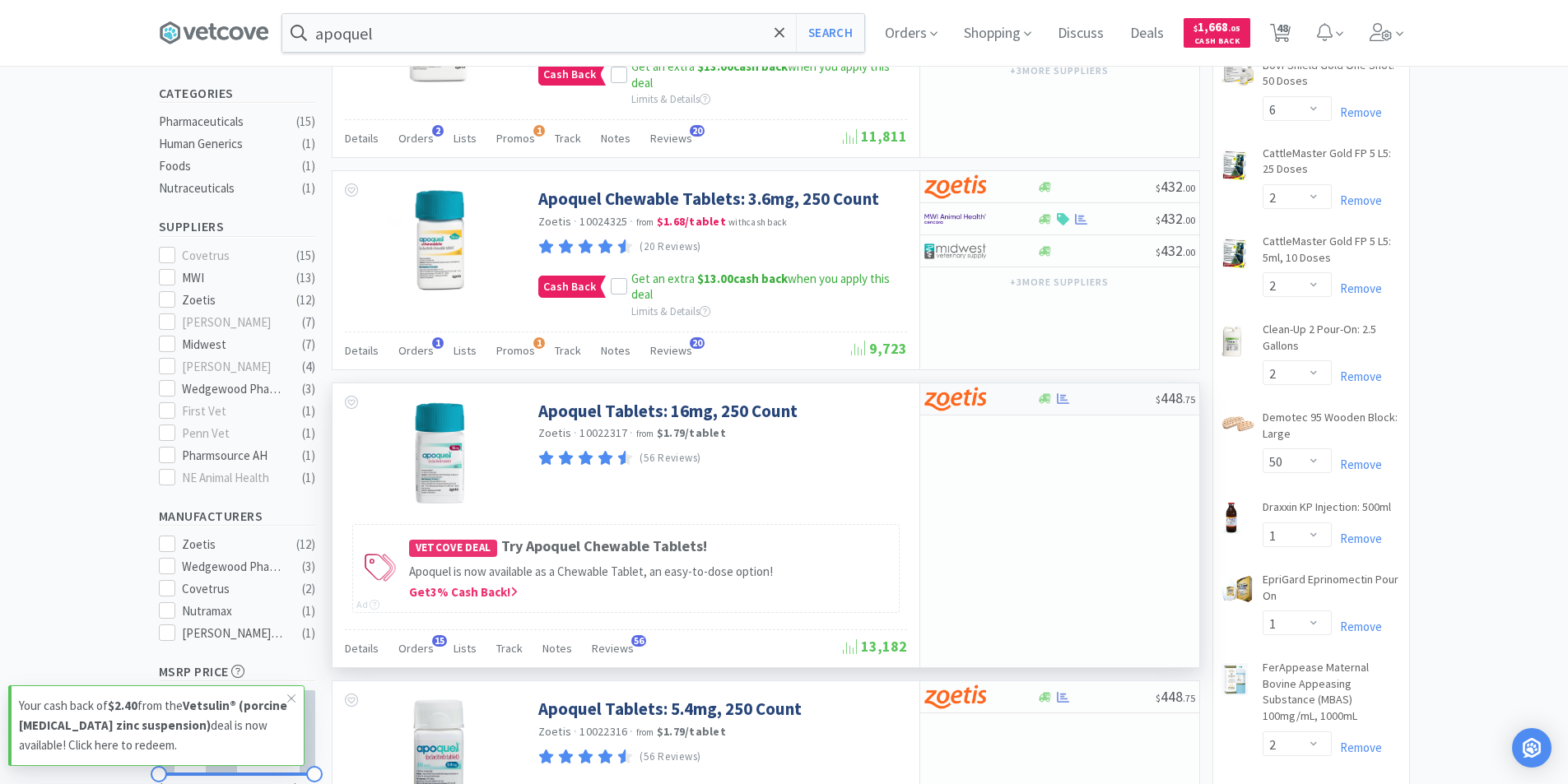
click at [1055, 404] on div at bounding box center [1064, 398] width 17 height 12
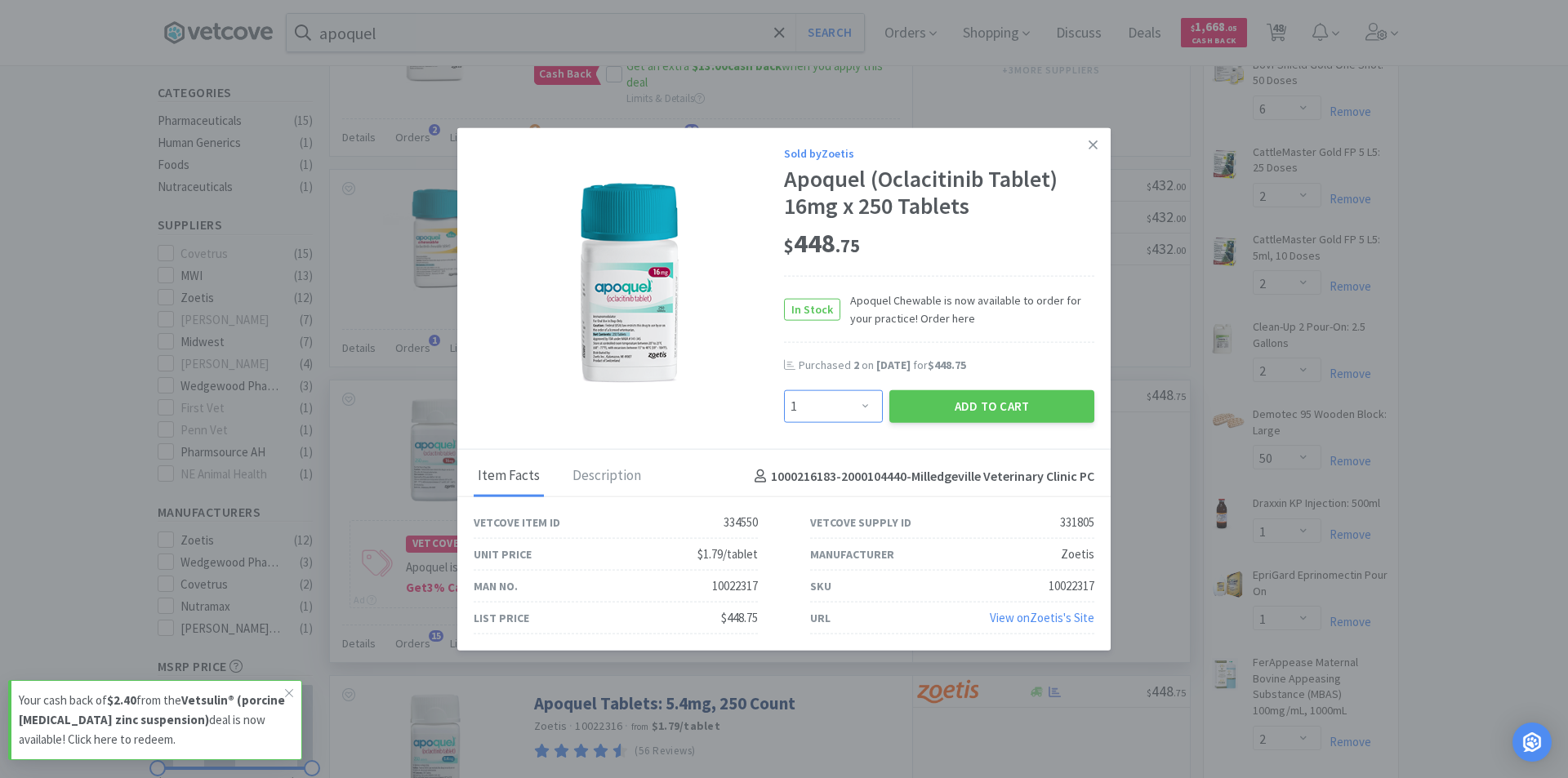
click at [866, 408] on select "Enter Quantity 1 2 3 4 5 6 7 8 9 10 11 12 13 14 15 16 17 18 19 20 Enter Quantity" at bounding box center [833, 406] width 99 height 32
select select "2"
click at [784, 390] on select "Enter Quantity 1 2 3 4 5 6 7 8 9 10 11 12 13 14 15 16 17 18 19 20 Enter Quantity" at bounding box center [833, 406] width 99 height 32
click at [987, 401] on button "Add to Cart" at bounding box center [992, 406] width 205 height 32
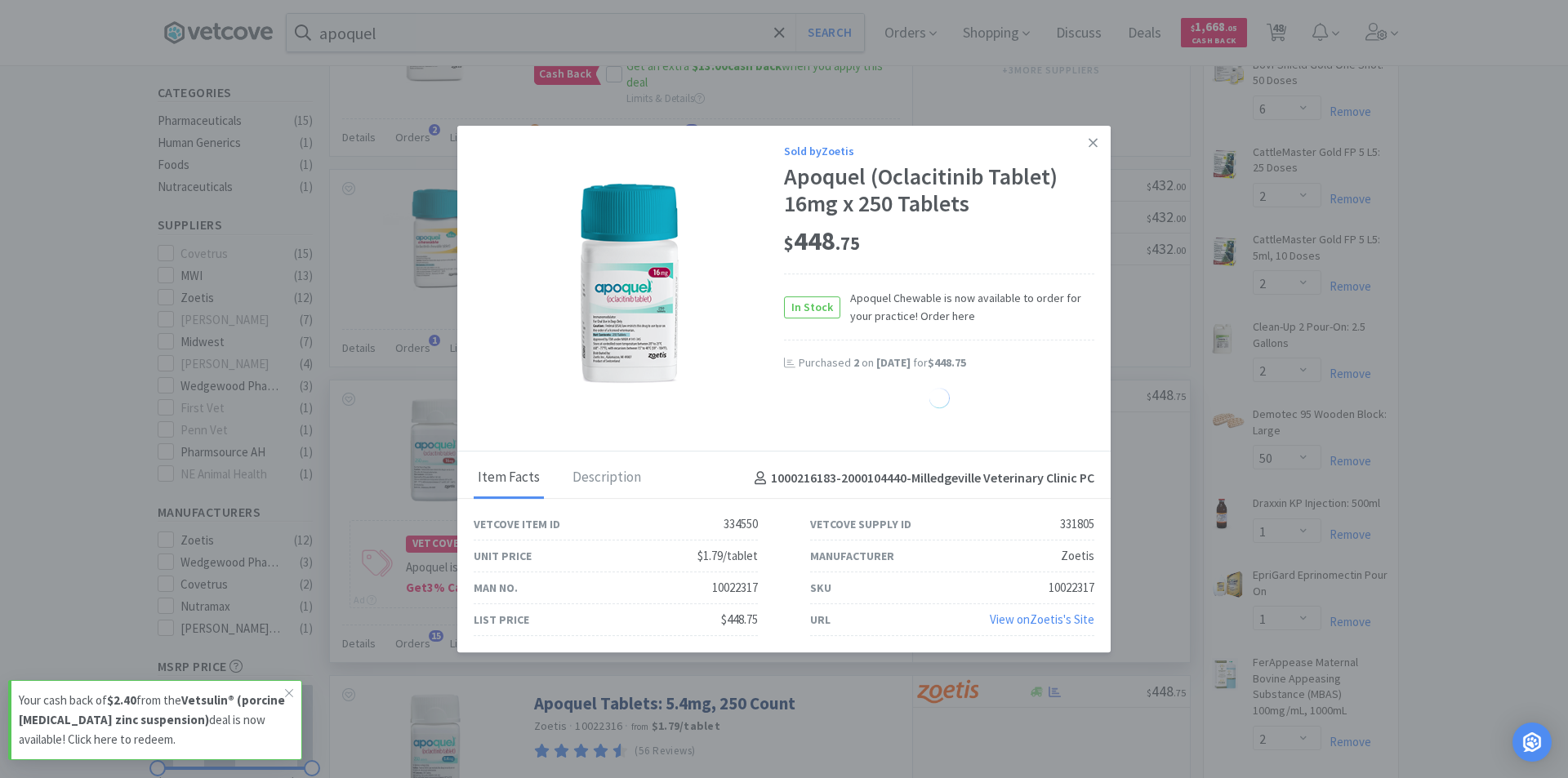
select select "2"
select select "1"
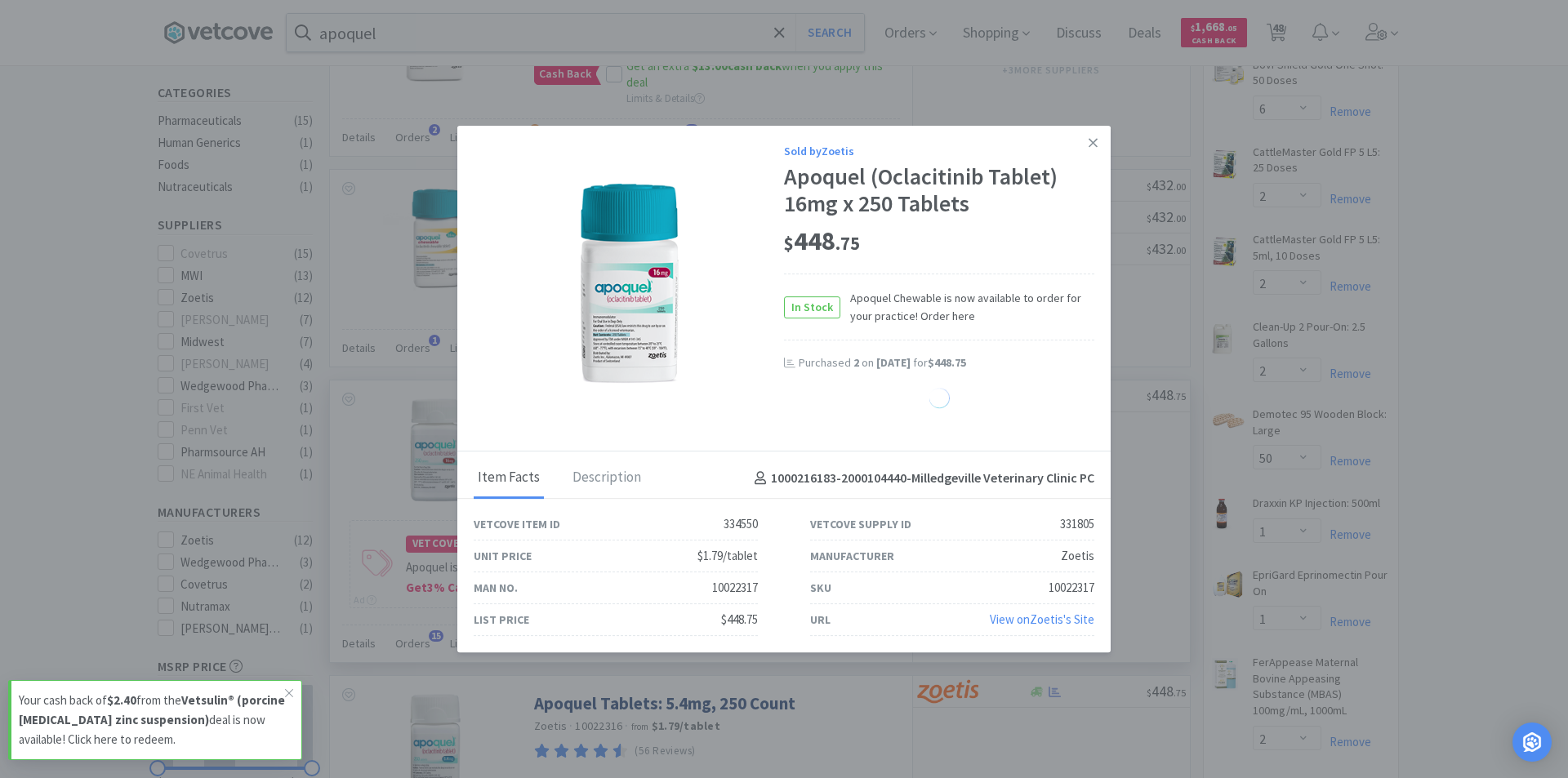
select select "1"
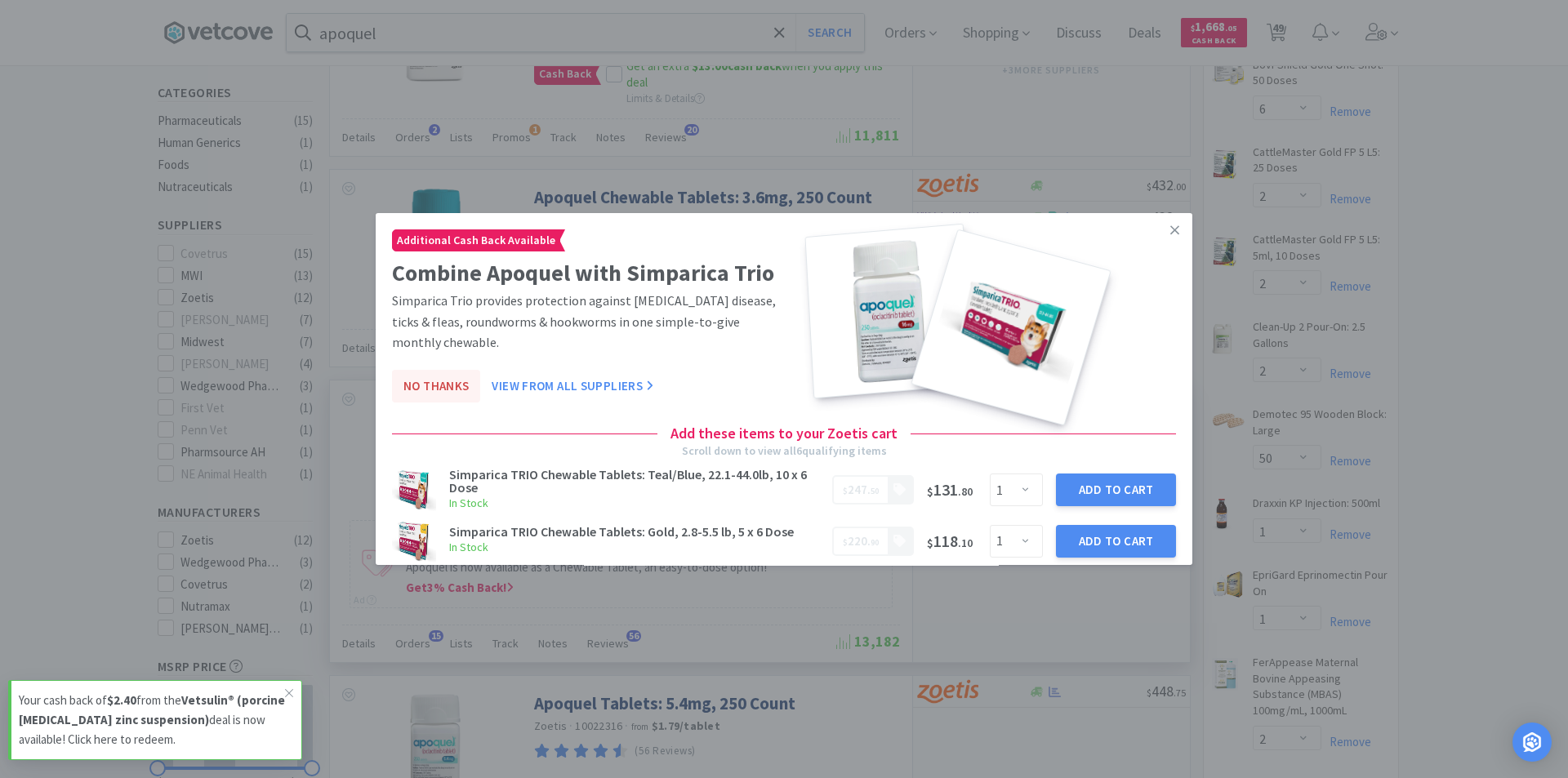
click at [426, 382] on button "No Thanks" at bounding box center [436, 386] width 88 height 32
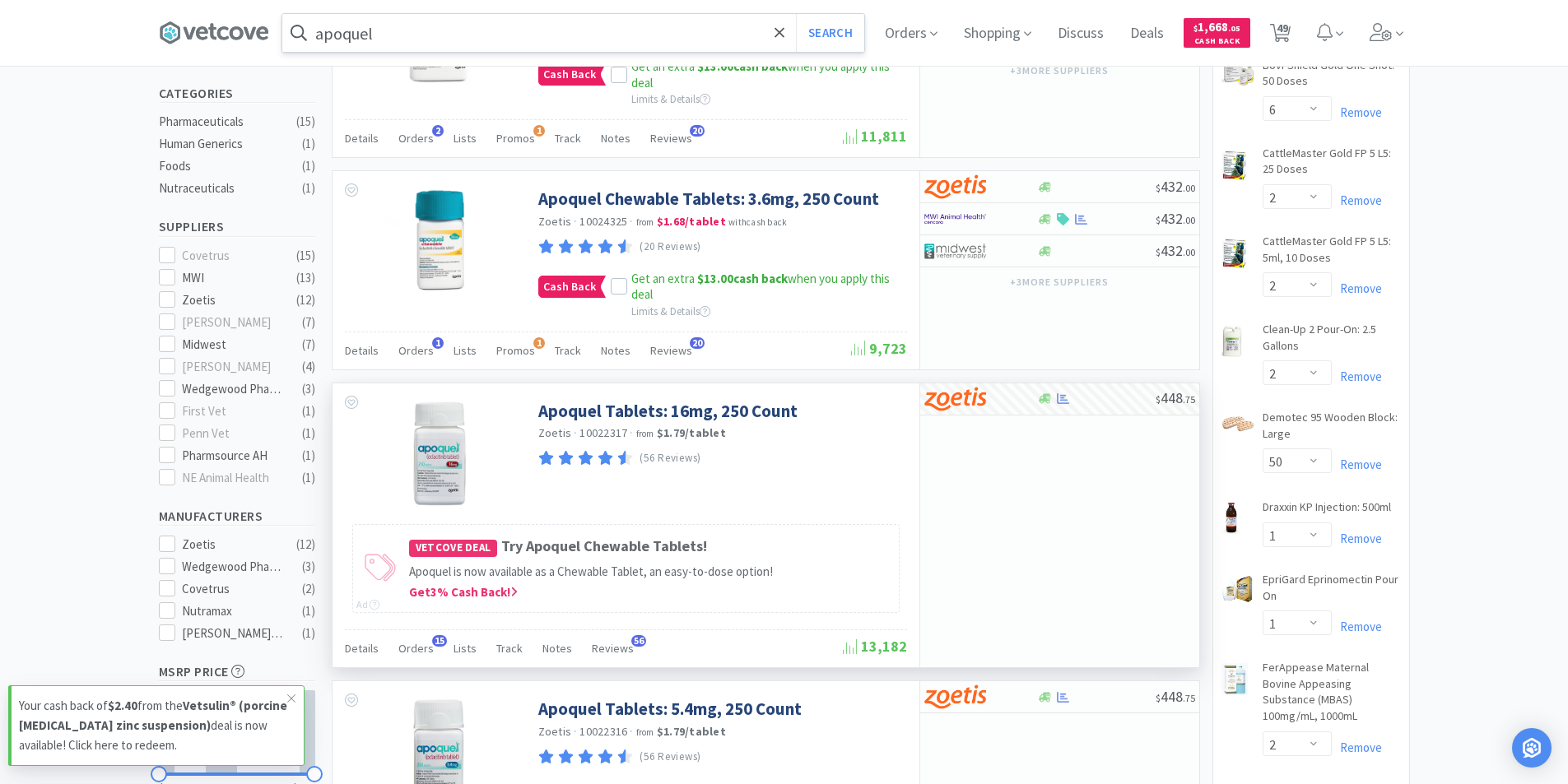
click at [507, 32] on input "apoquel" at bounding box center [573, 33] width 582 height 38
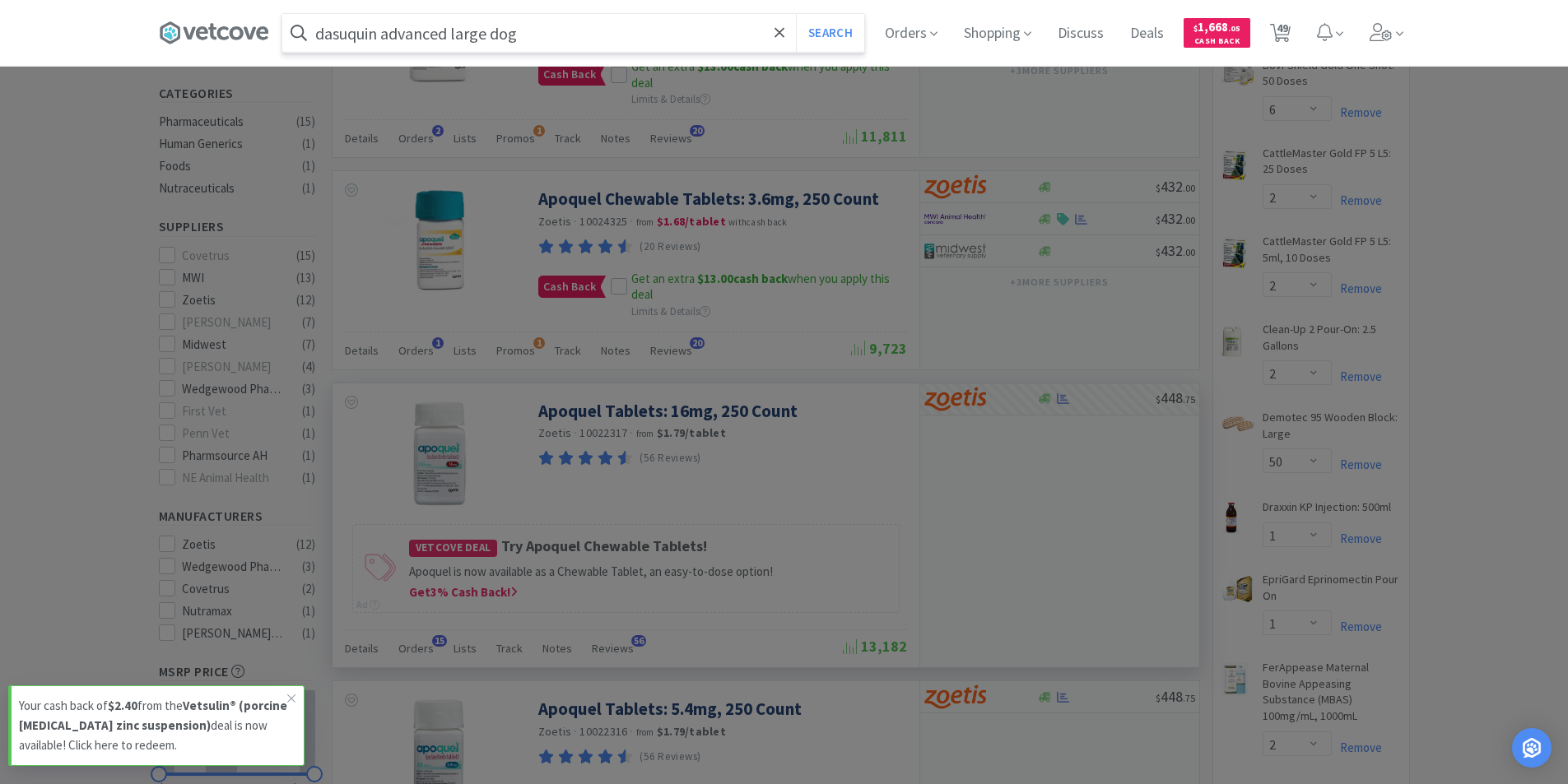
type input "dasuquin advanced large dog"
click at [796, 14] on button "Search" at bounding box center [830, 33] width 68 height 38
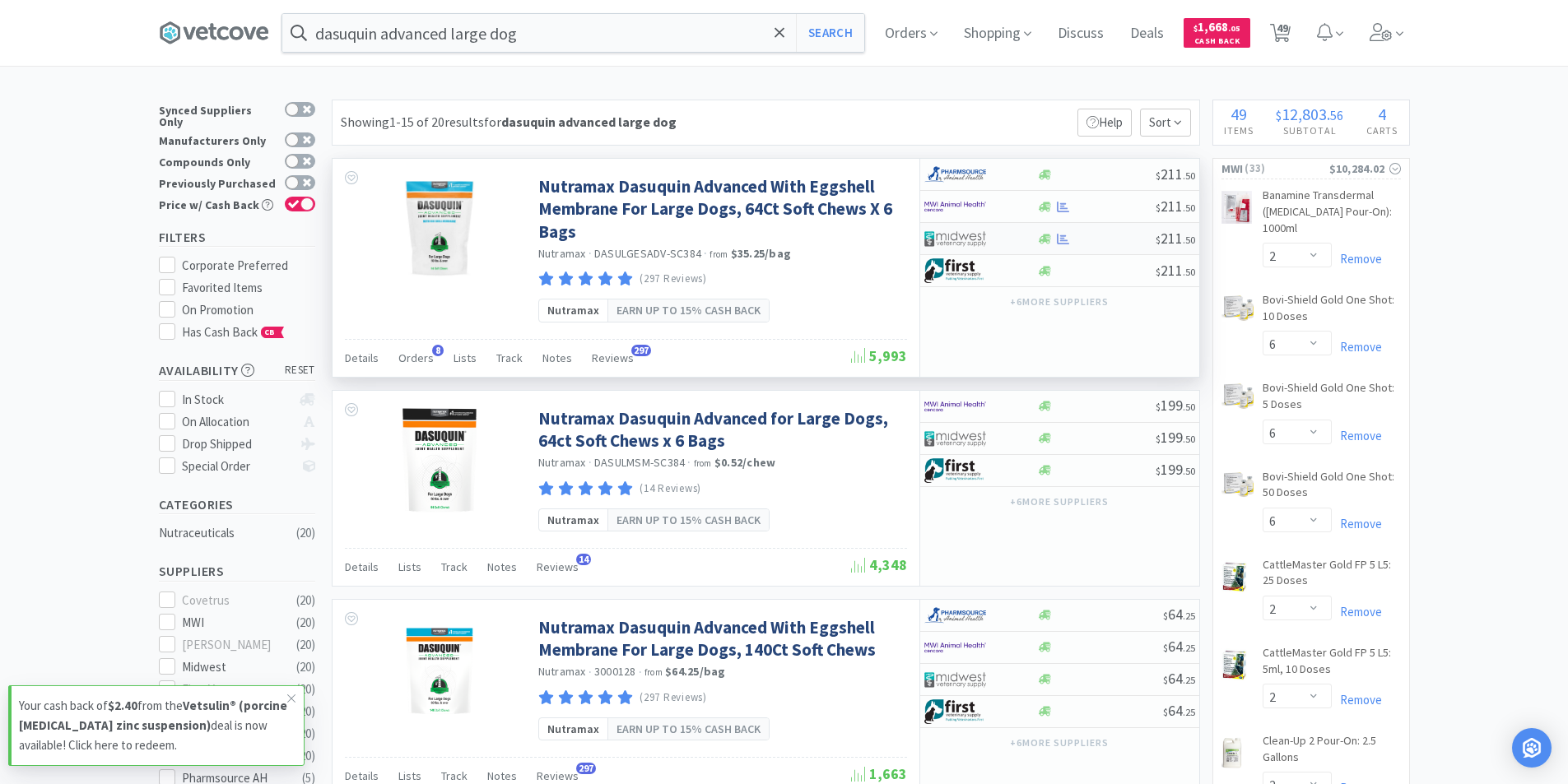
click at [1021, 249] on div at bounding box center [980, 239] width 113 height 28
select select "1"
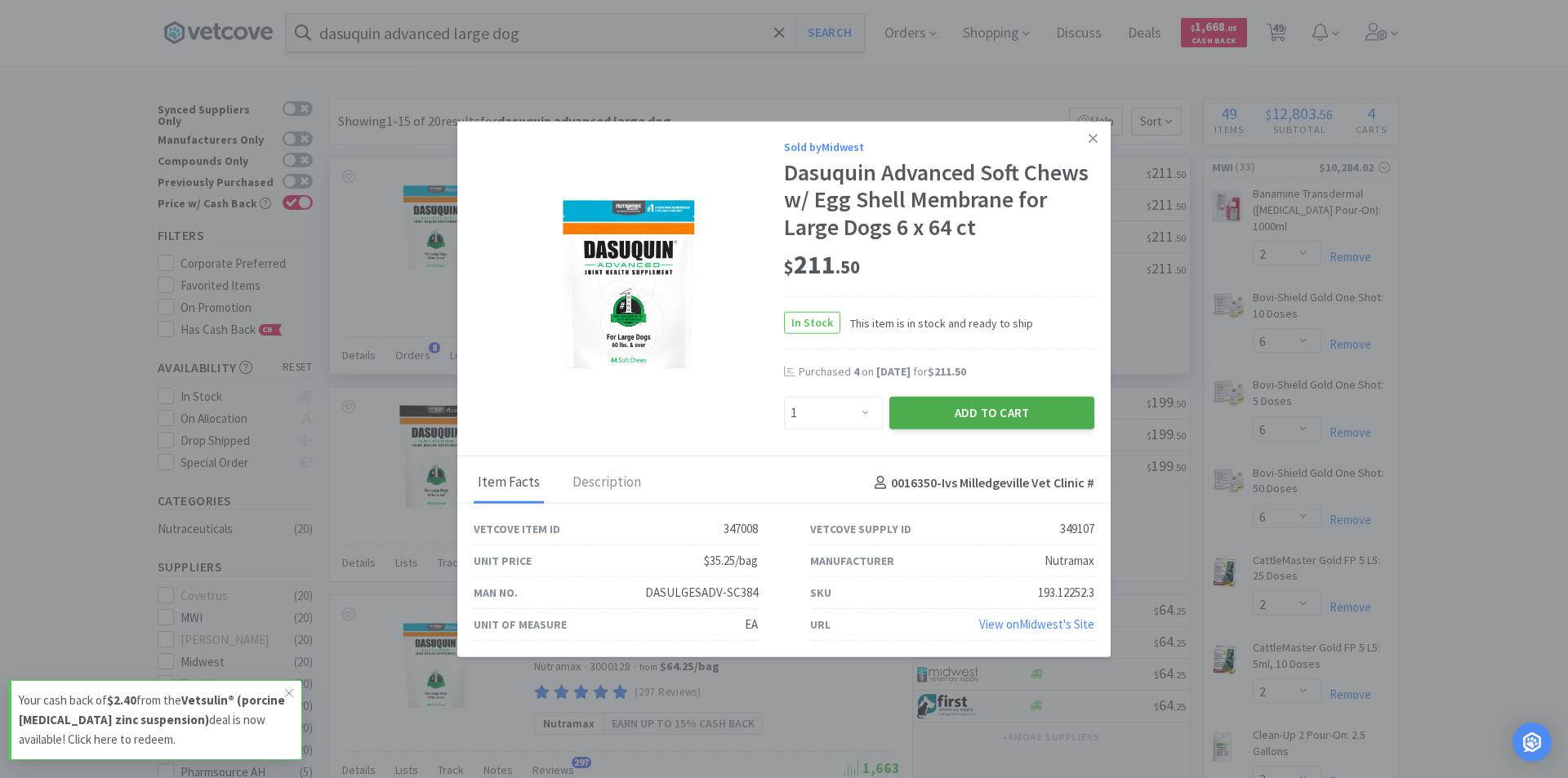
click at [955, 414] on button "Add to Cart" at bounding box center [992, 413] width 205 height 32
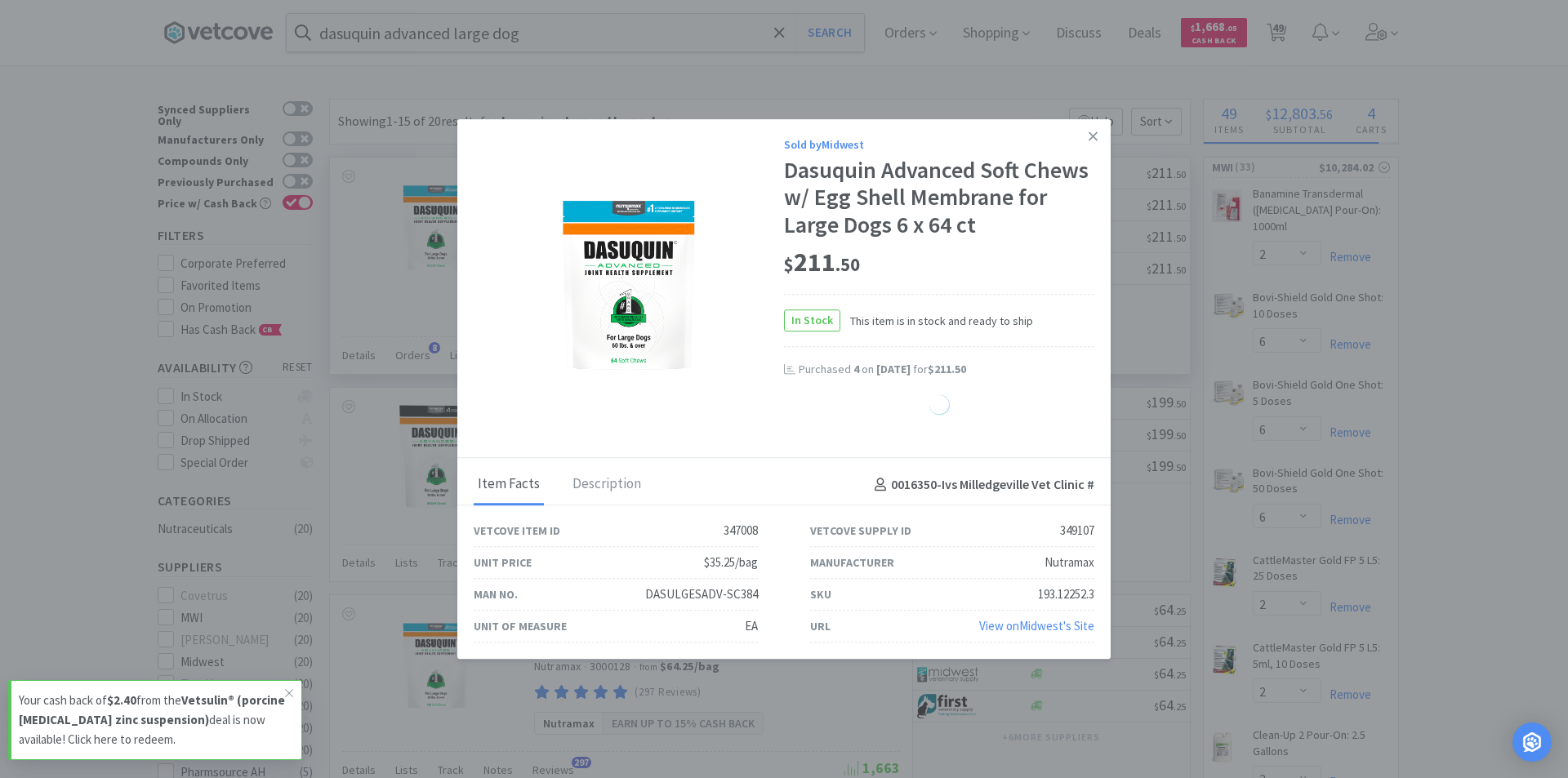
select select "1"
select select "4"
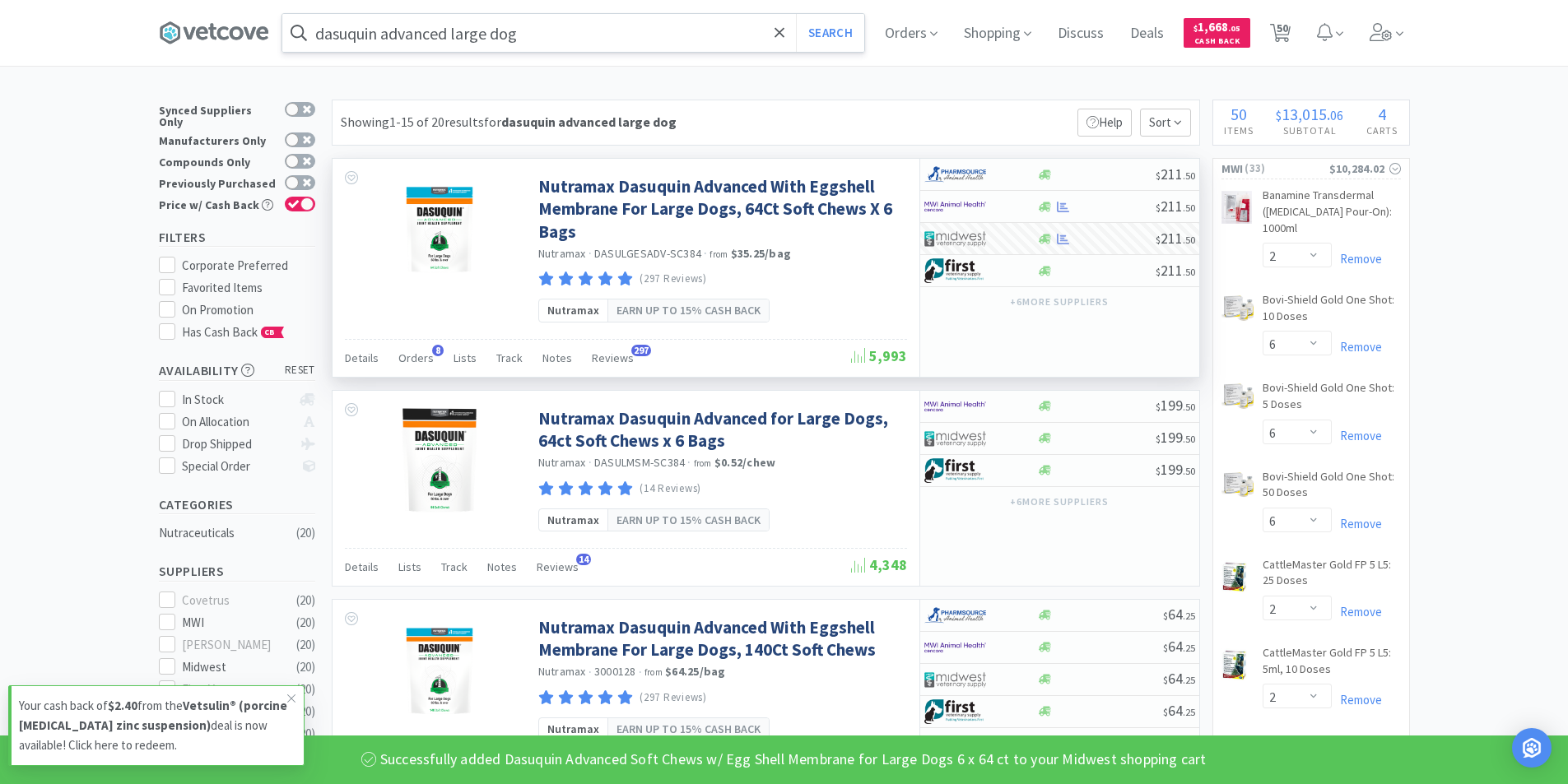
click at [544, 44] on input "dasuquin advanced large dog" at bounding box center [573, 33] width 582 height 38
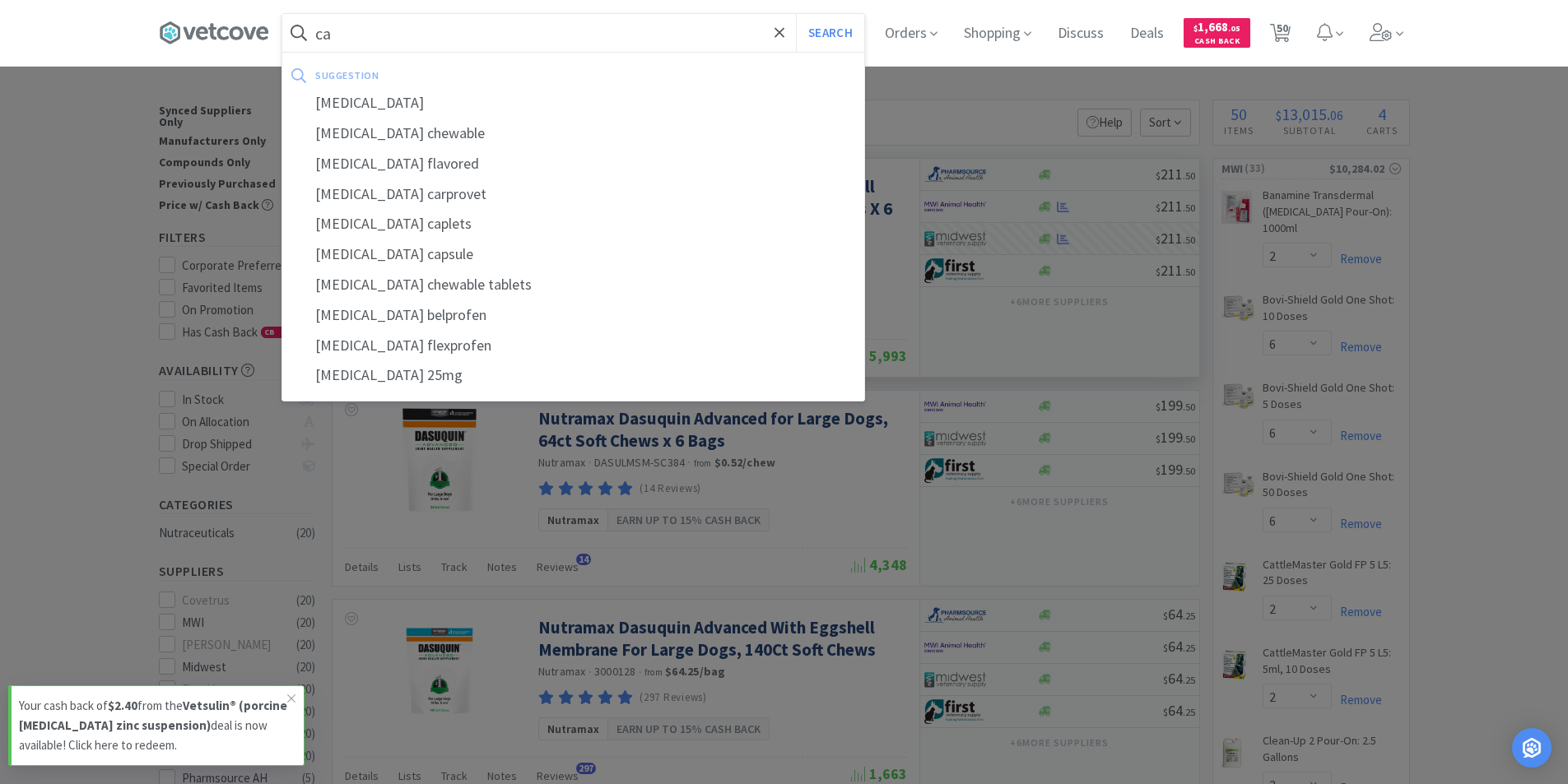
type input "c"
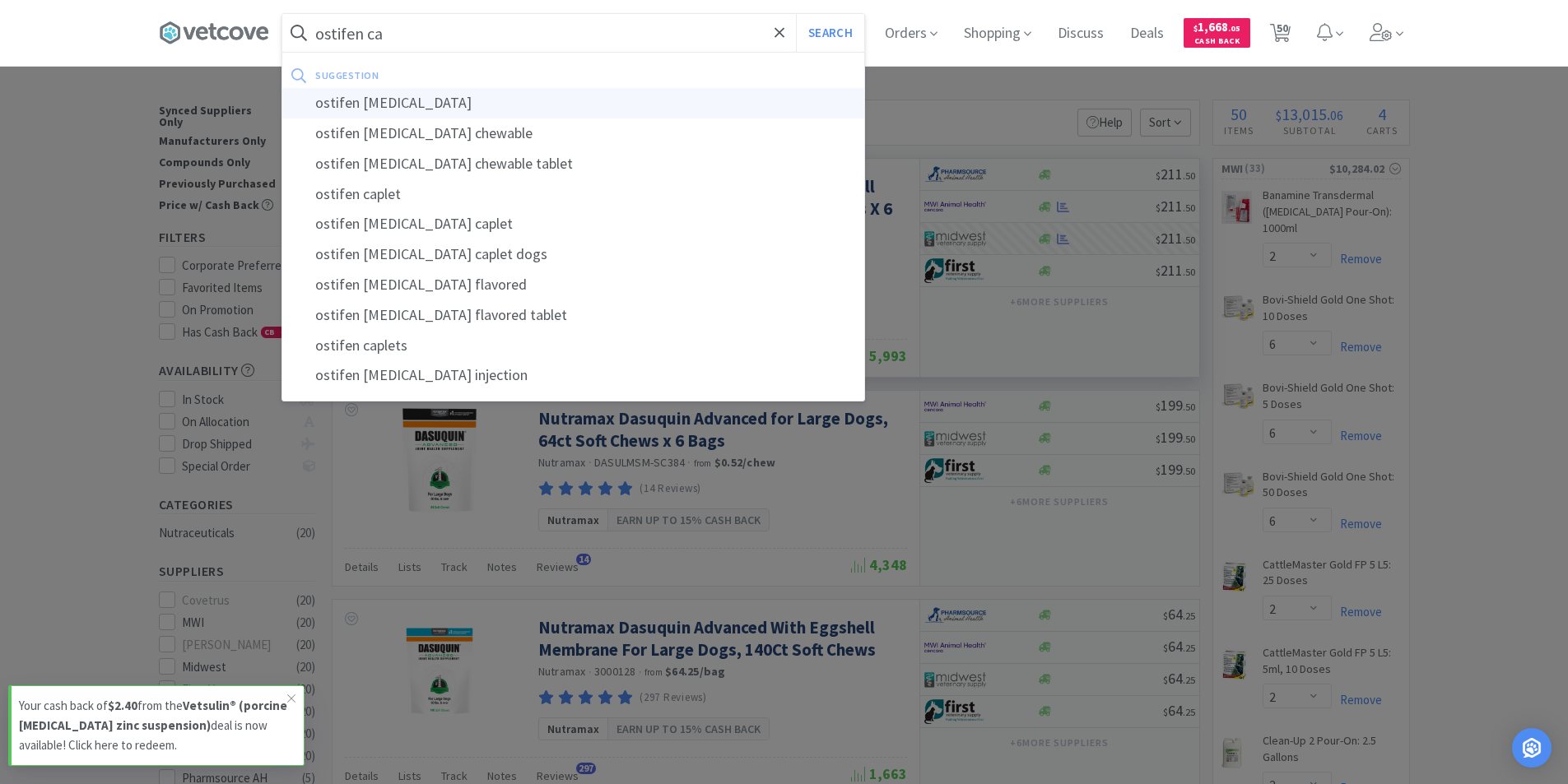
click at [430, 99] on div "ostifen carprofen" at bounding box center [573, 103] width 582 height 31
type input "ostifen carprofen"
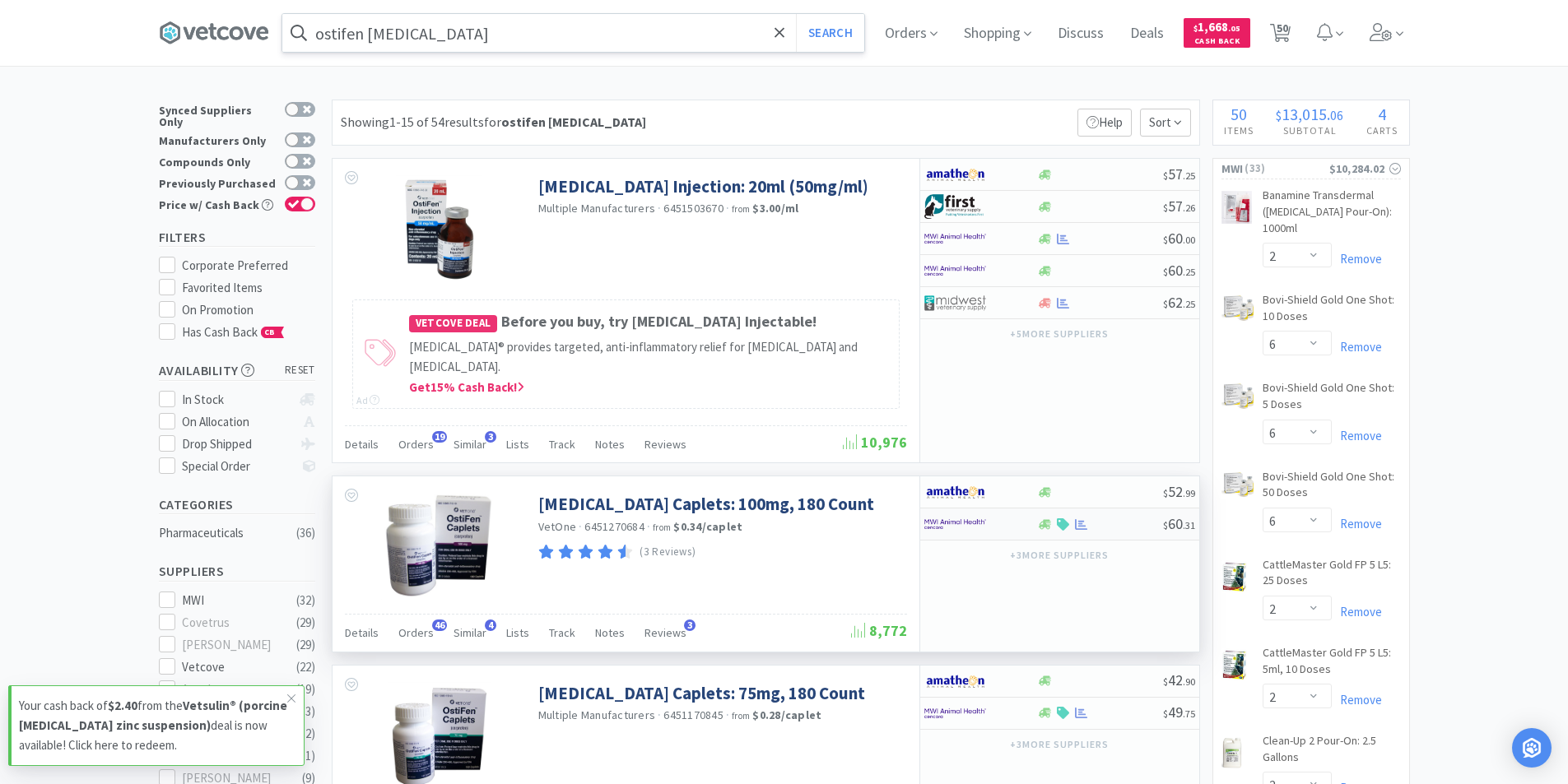
click at [979, 522] on img at bounding box center [955, 524] width 62 height 24
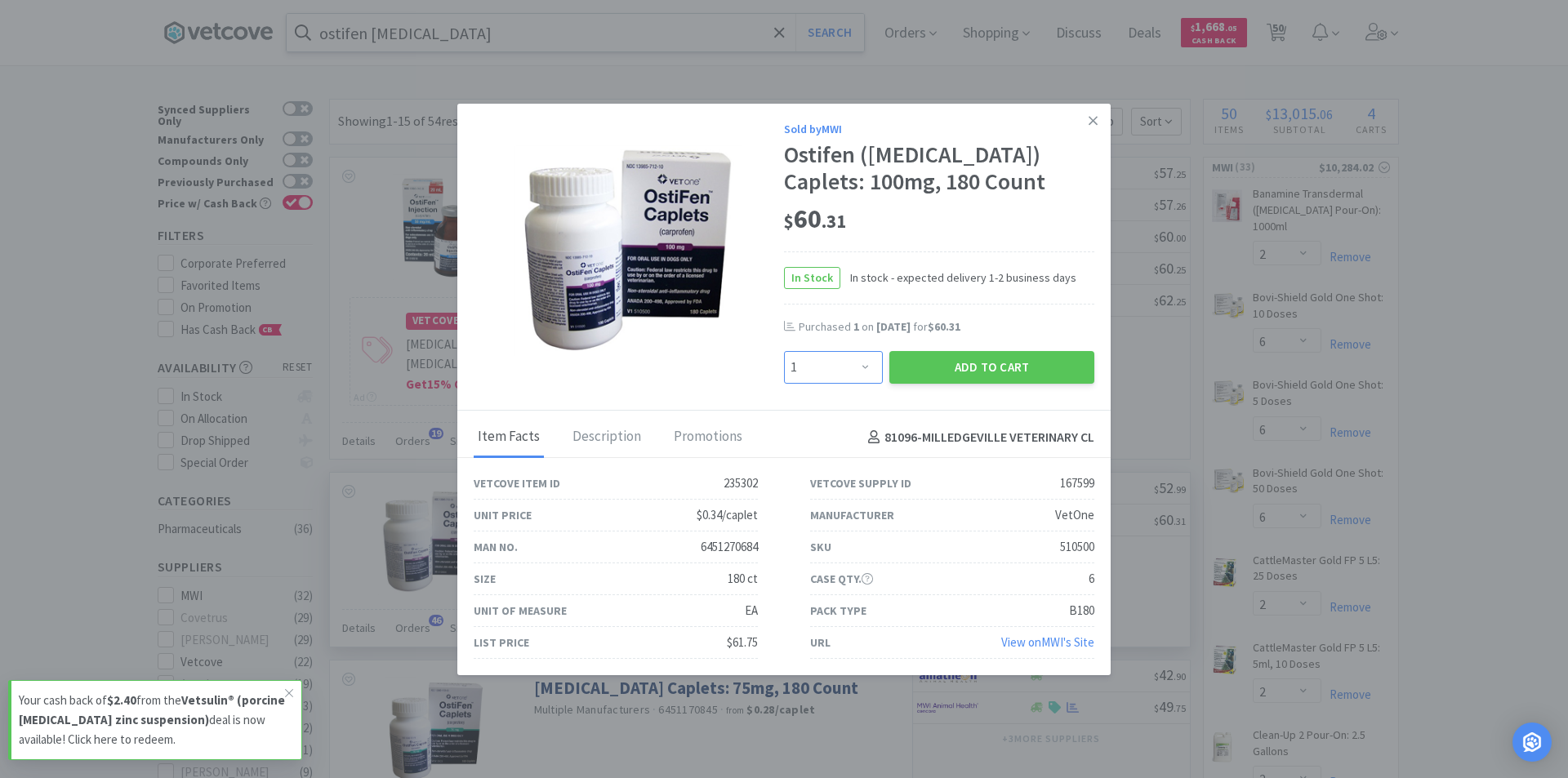
click at [856, 367] on select "Enter Quantity 1 2 3 4 5 6 7 8 9 10 11 12 13 14 15 16 17 18 19 20 Enter Quantity" at bounding box center [833, 367] width 99 height 32
select select "4"
click at [784, 352] on select "Enter Quantity 1 2 3 4 5 6 7 8 9 10 11 12 13 14 15 16 17 18 19 20 Enter Quantity" at bounding box center [833, 367] width 99 height 32
click at [942, 367] on button "Add to Cart" at bounding box center [992, 367] width 205 height 32
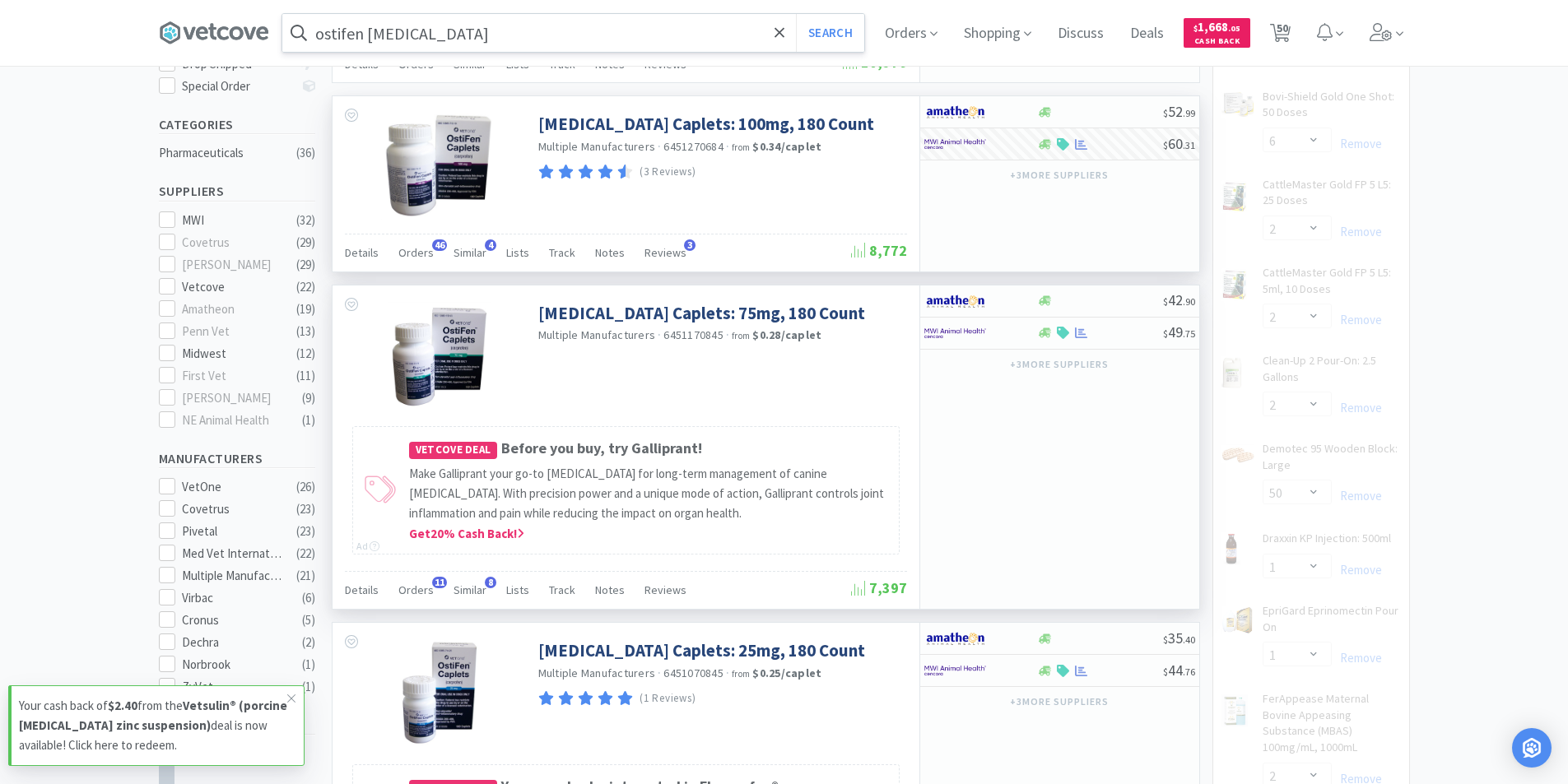
scroll to position [576, 0]
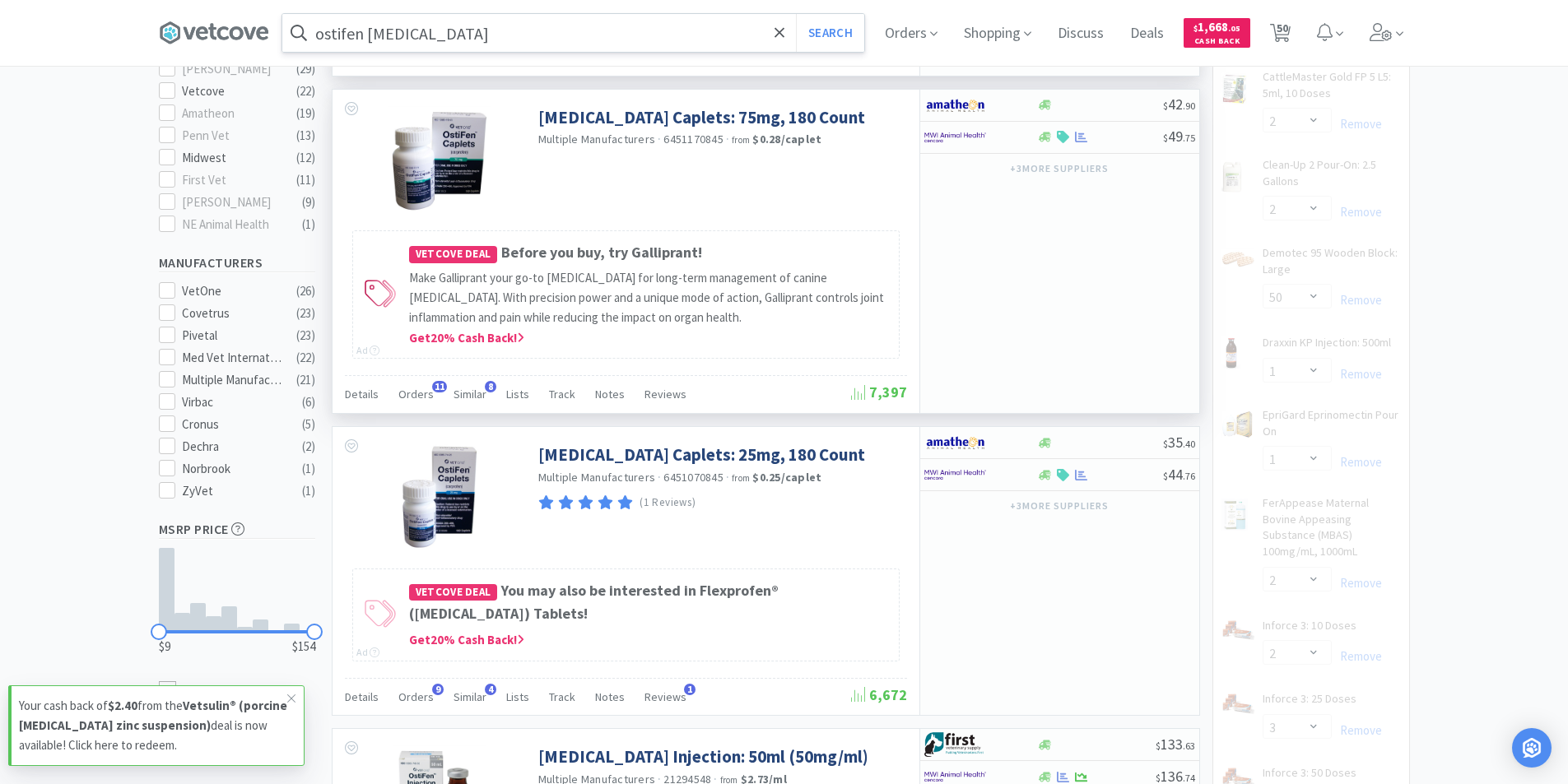
select select "4"
select select "1"
select select "2"
select select "1"
select select "2"
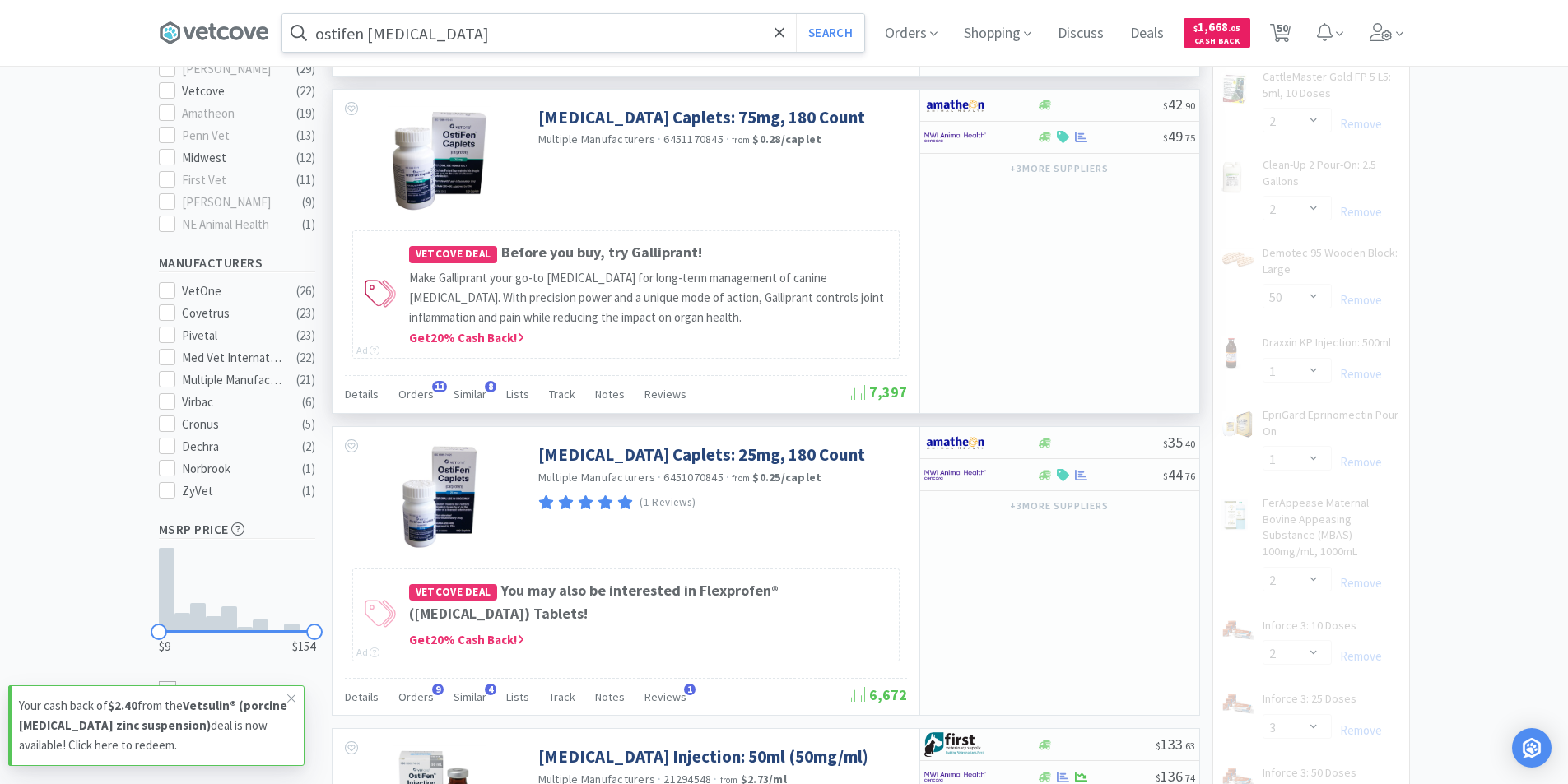
select select "1"
select select "3"
select select "4"
select select "2"
select select "10"
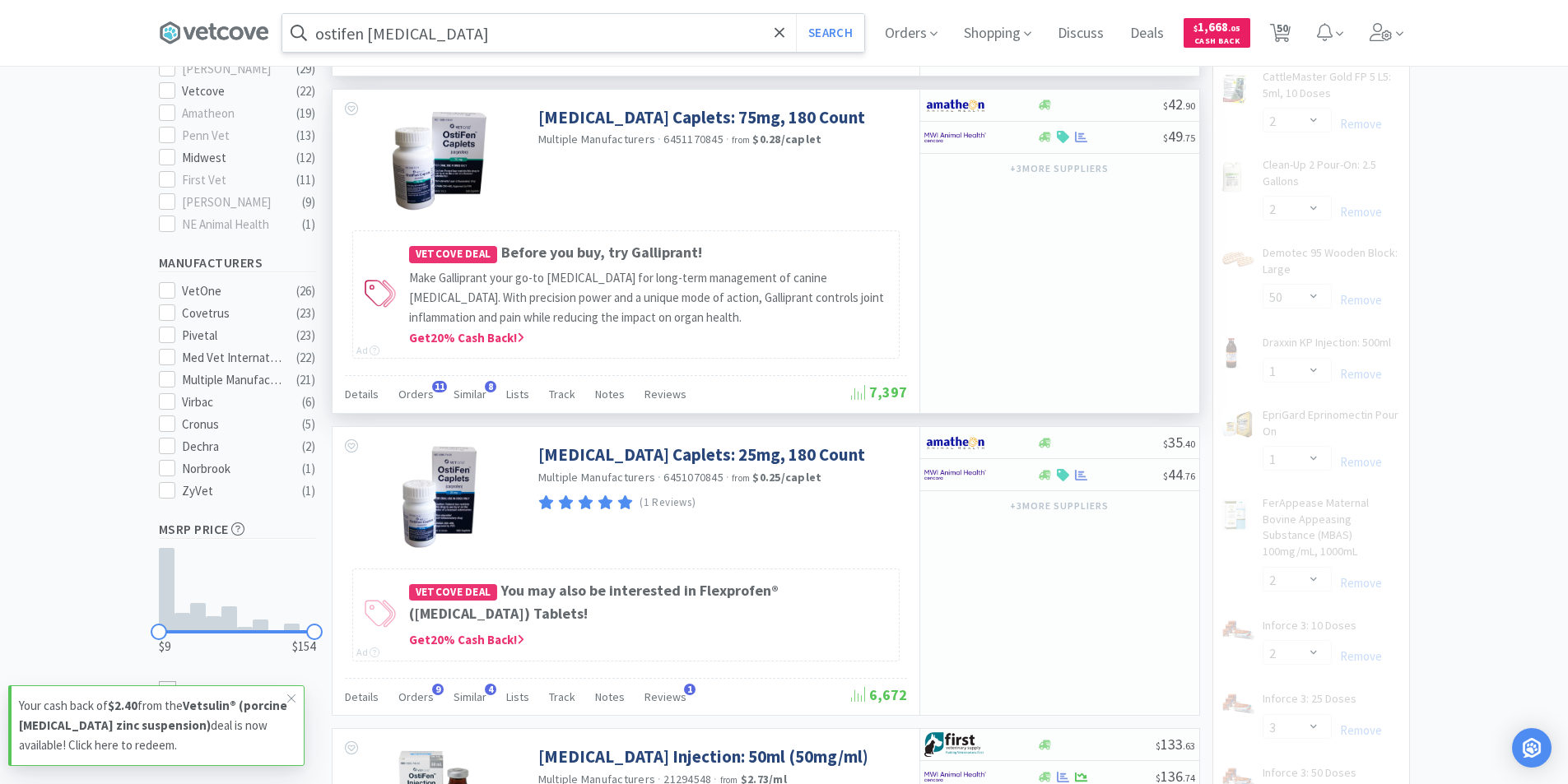
select select "20"
select select "3"
select select "10"
select select "20"
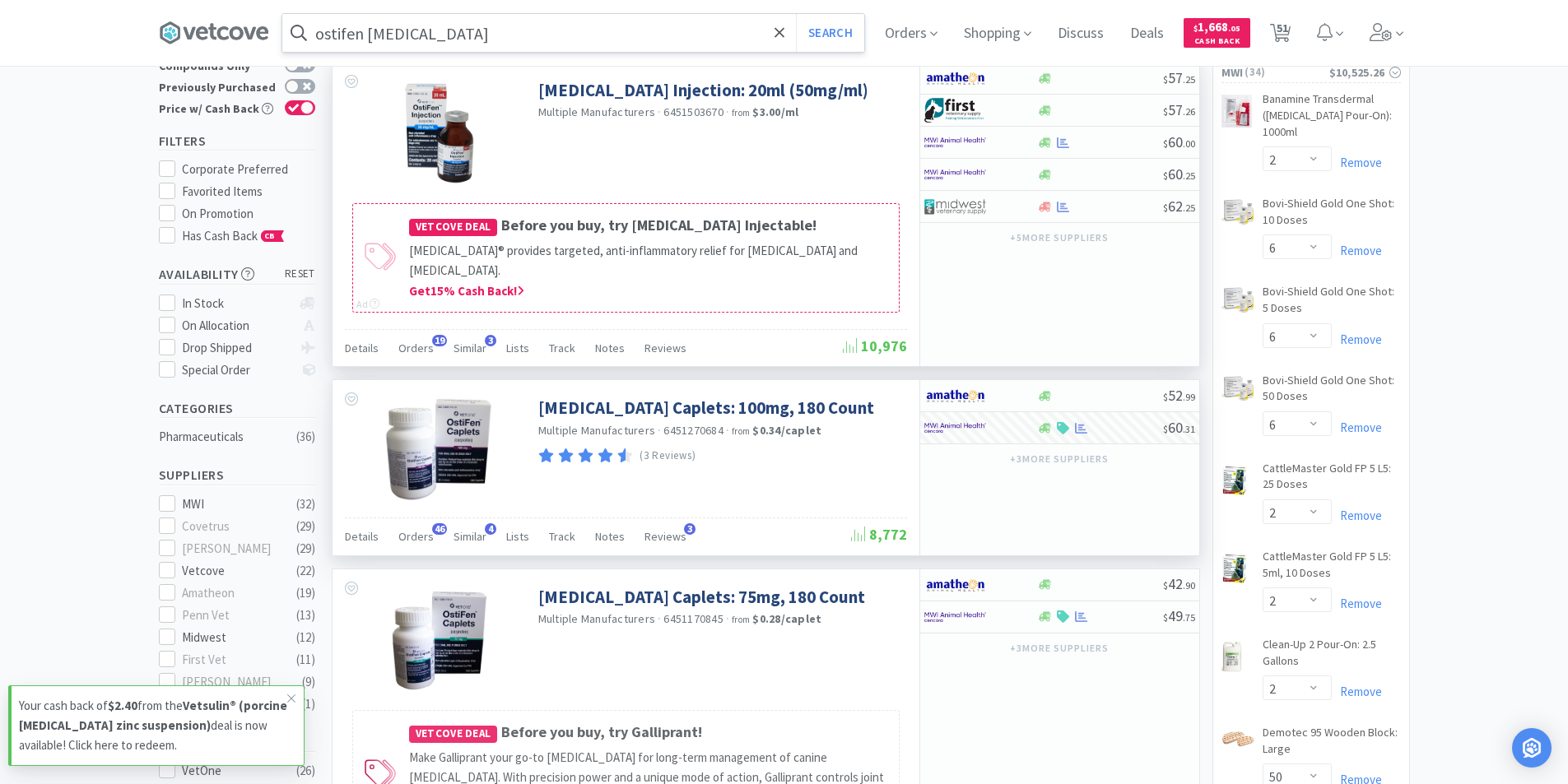
scroll to position [0, 0]
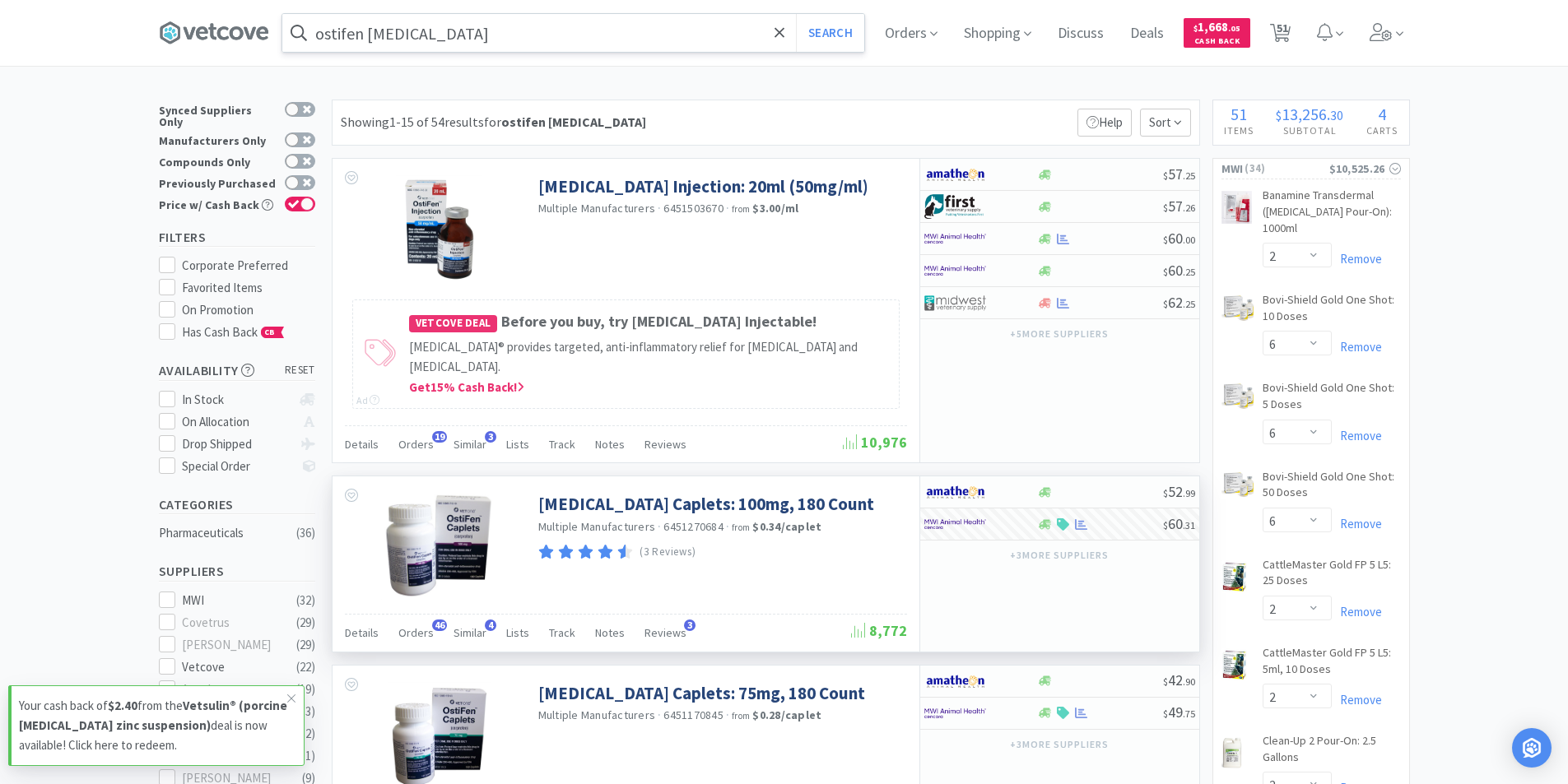
click at [510, 46] on input "ostifen carprofen" at bounding box center [573, 33] width 582 height 38
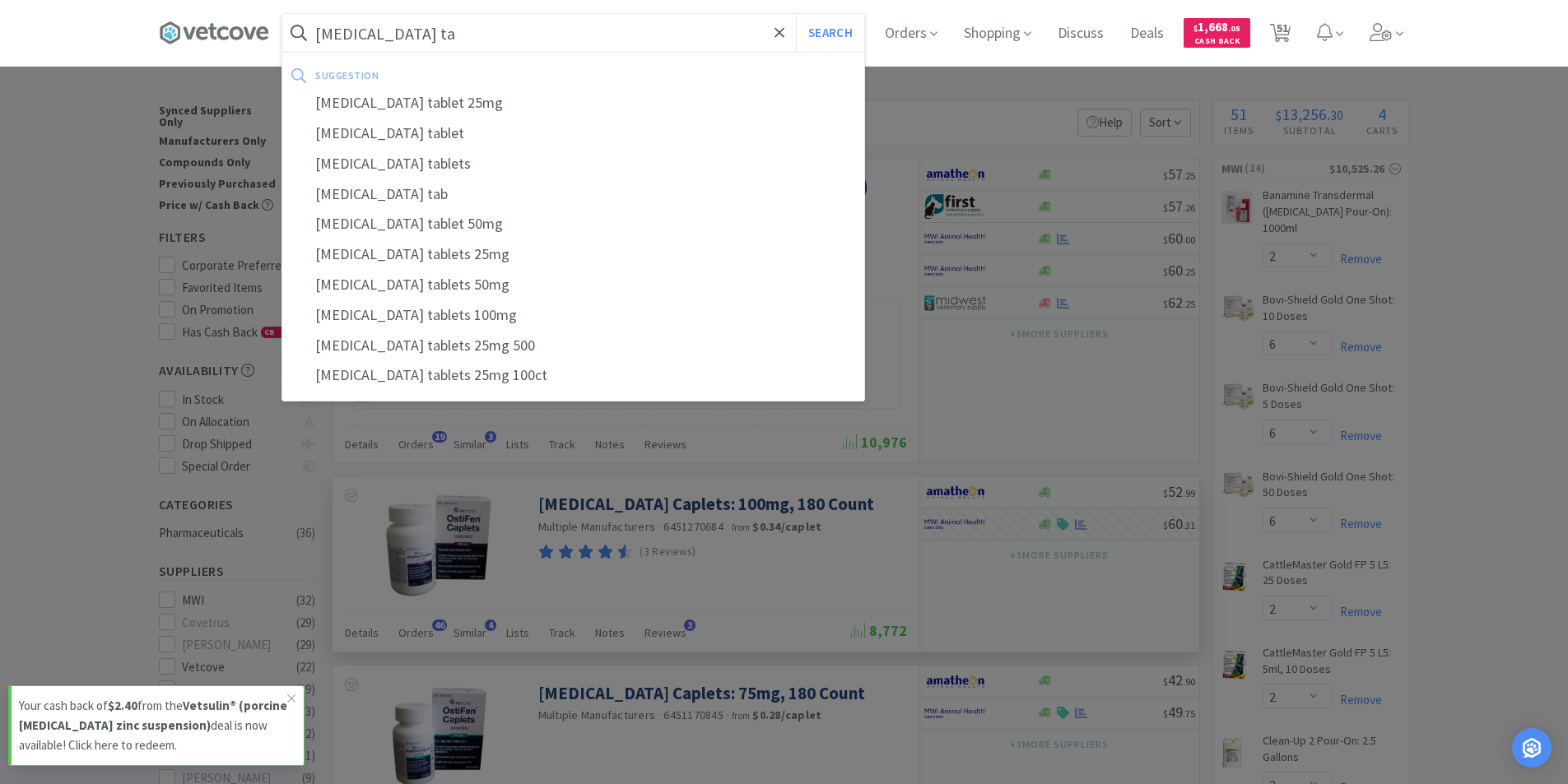
click at [478, 137] on div "spironolactone tablet" at bounding box center [573, 133] width 582 height 31
type input "spironolactone tablet"
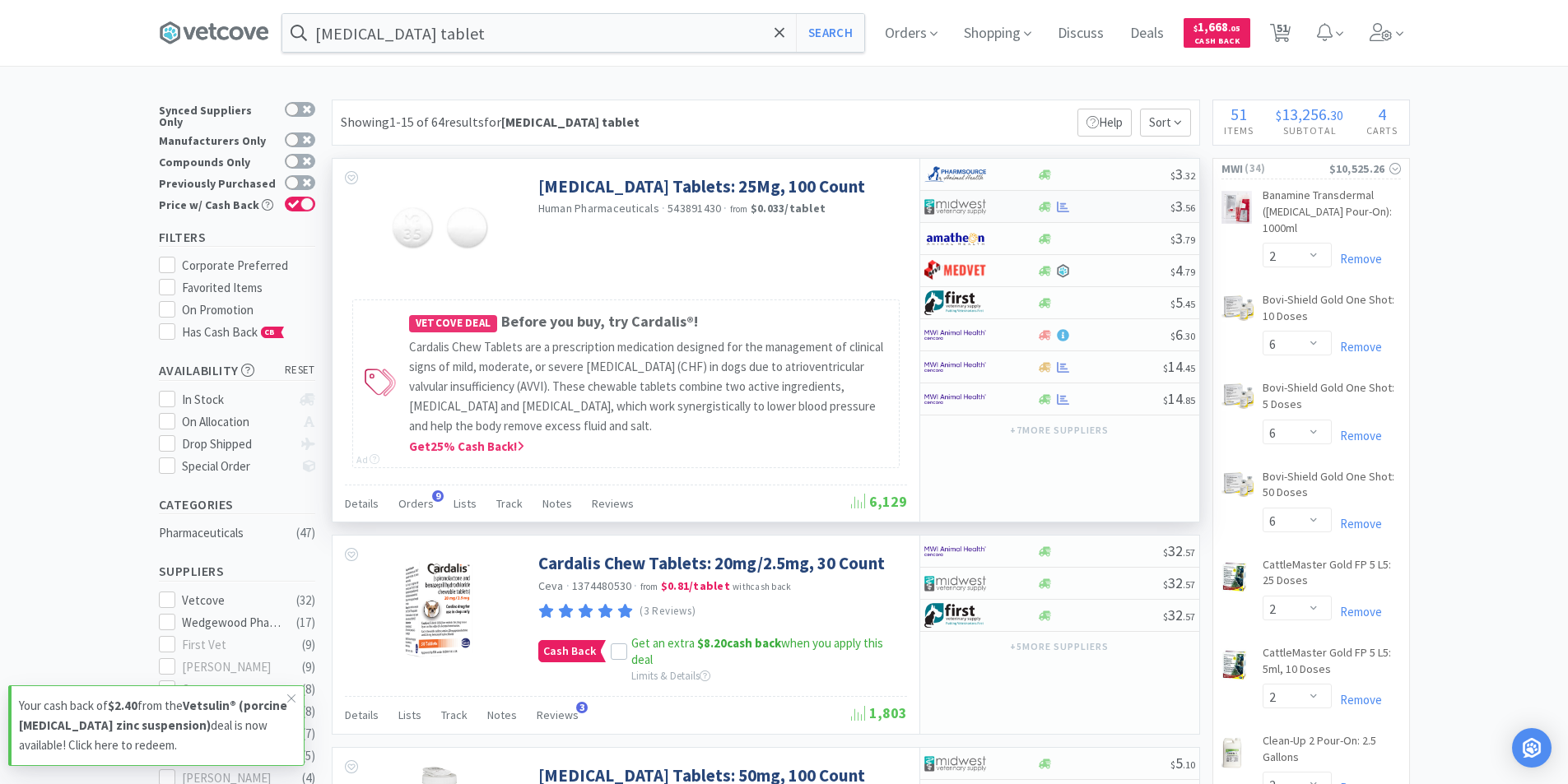
click at [1072, 210] on div at bounding box center [1103, 206] width 133 height 12
select select "1"
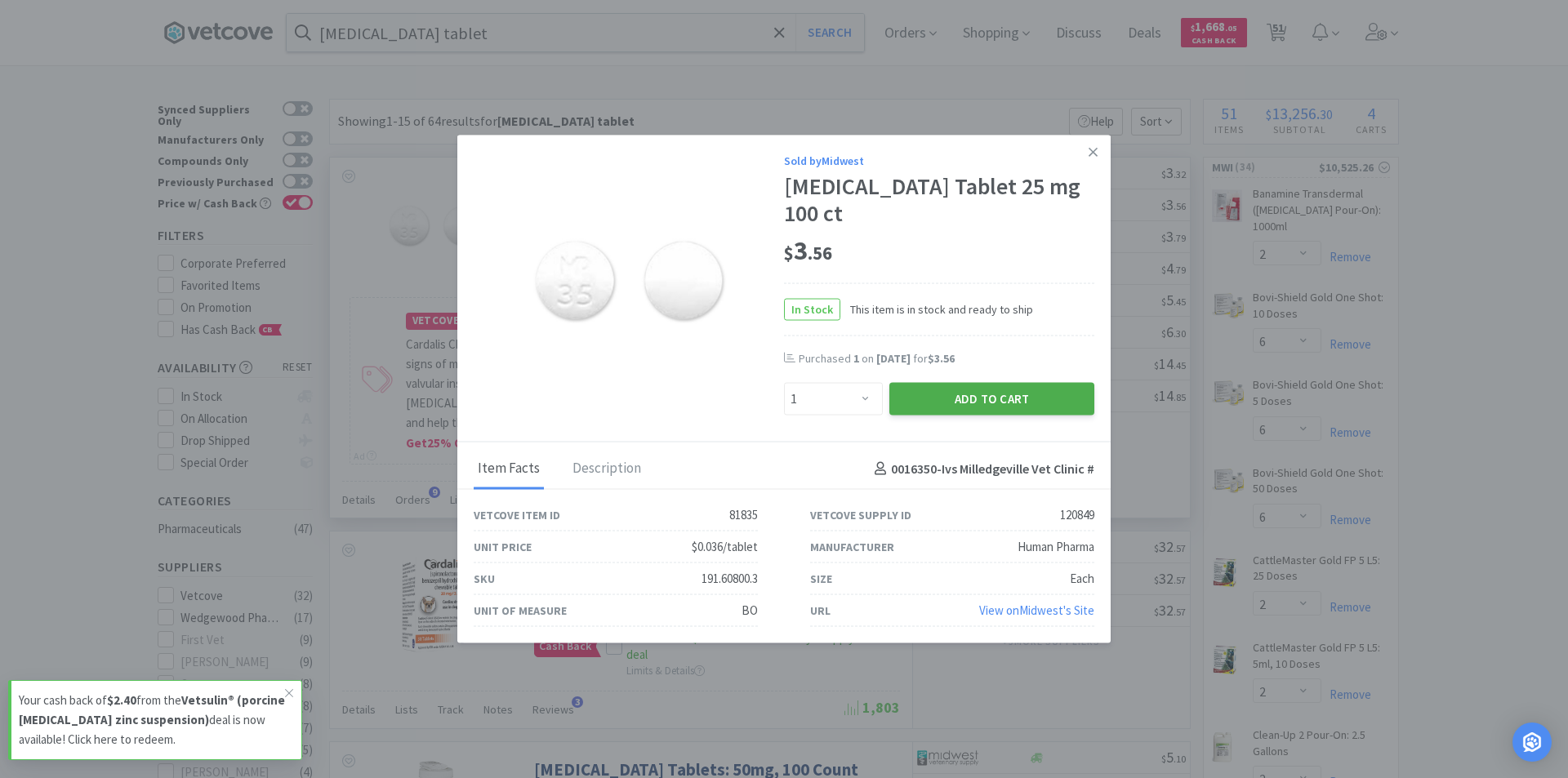
click at [937, 400] on button "Add to Cart" at bounding box center [992, 399] width 205 height 32
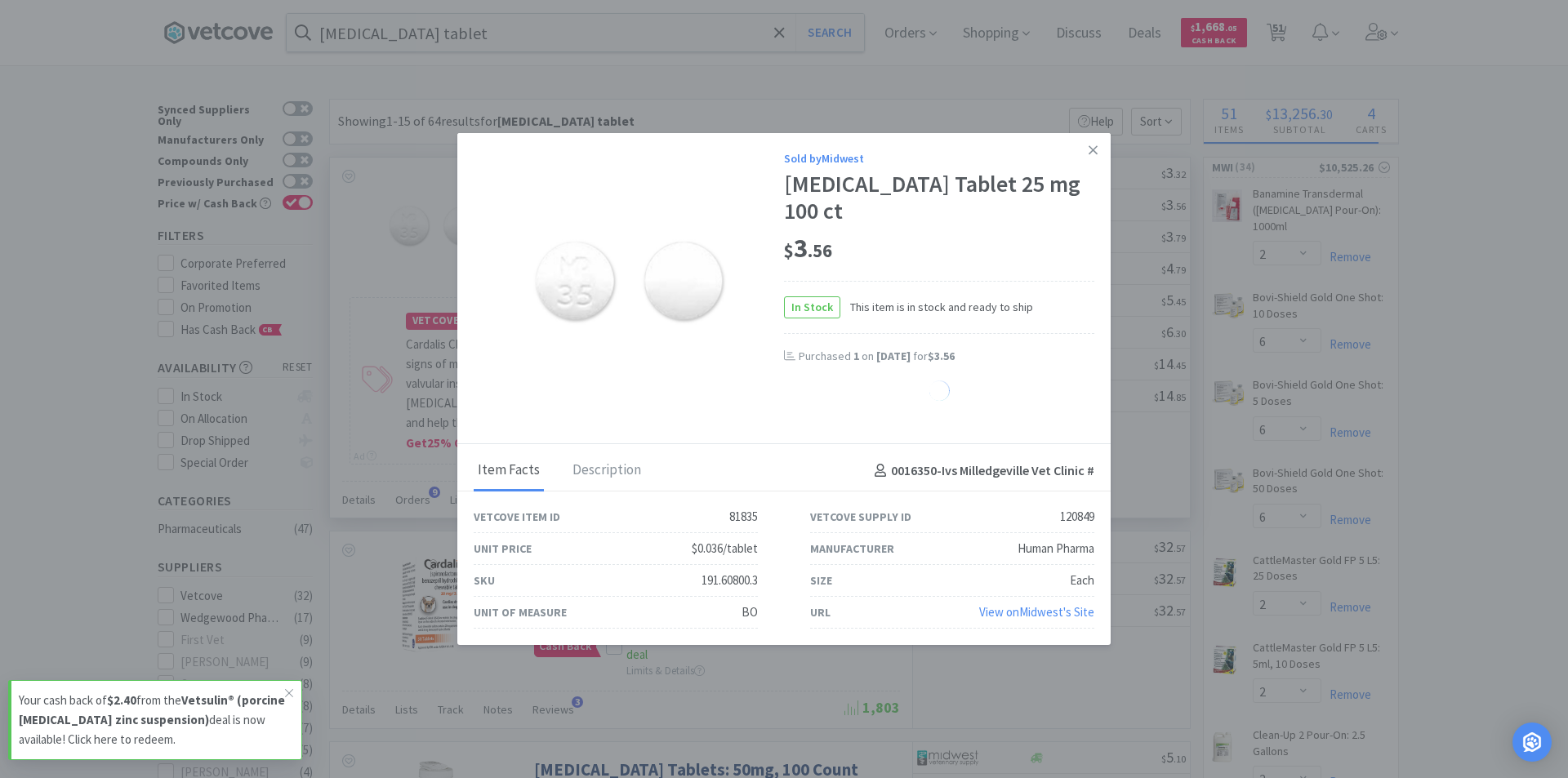
select select "1"
select select "4"
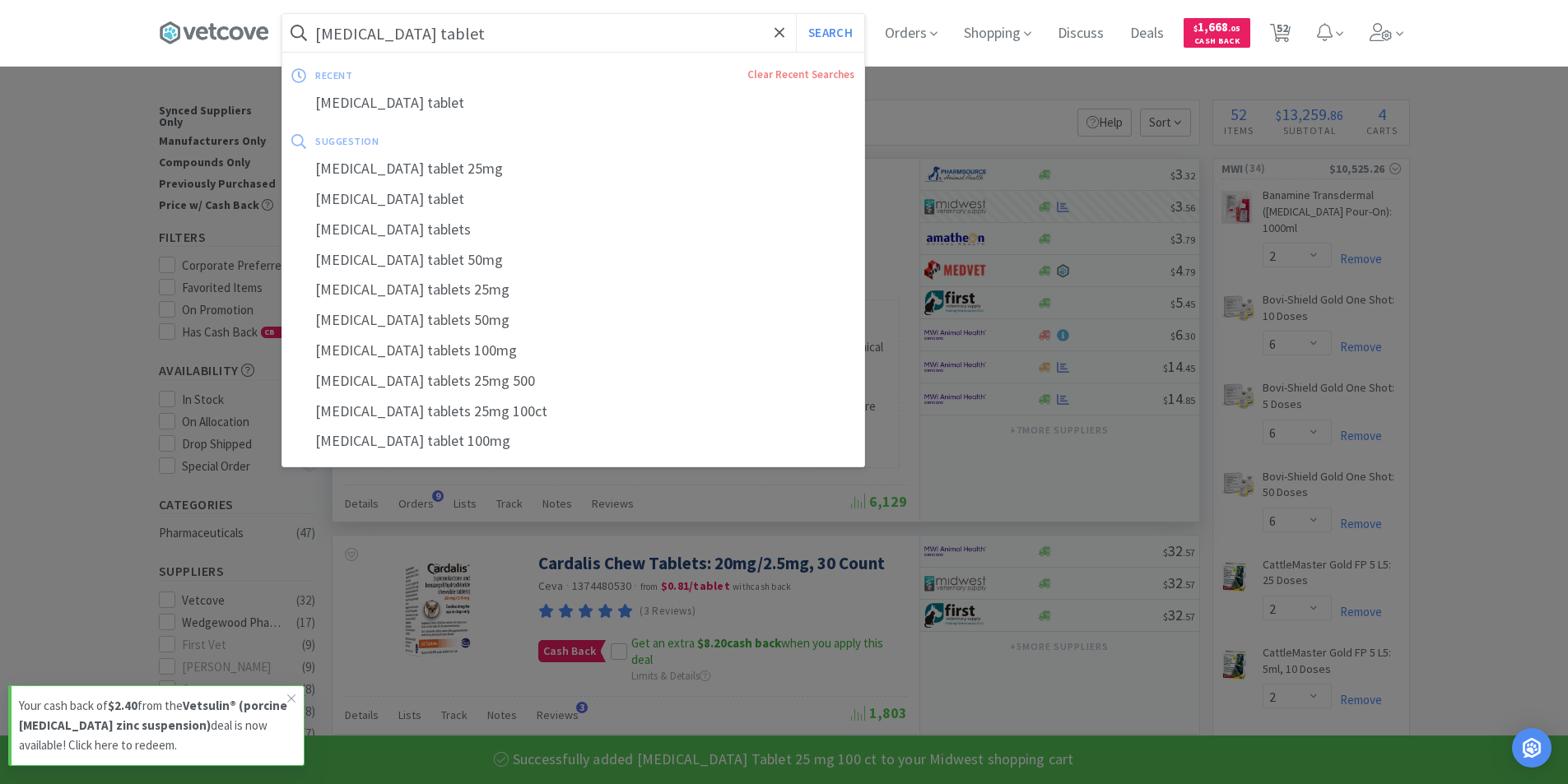
click at [525, 41] on input "spironolactone tablet" at bounding box center [573, 33] width 582 height 38
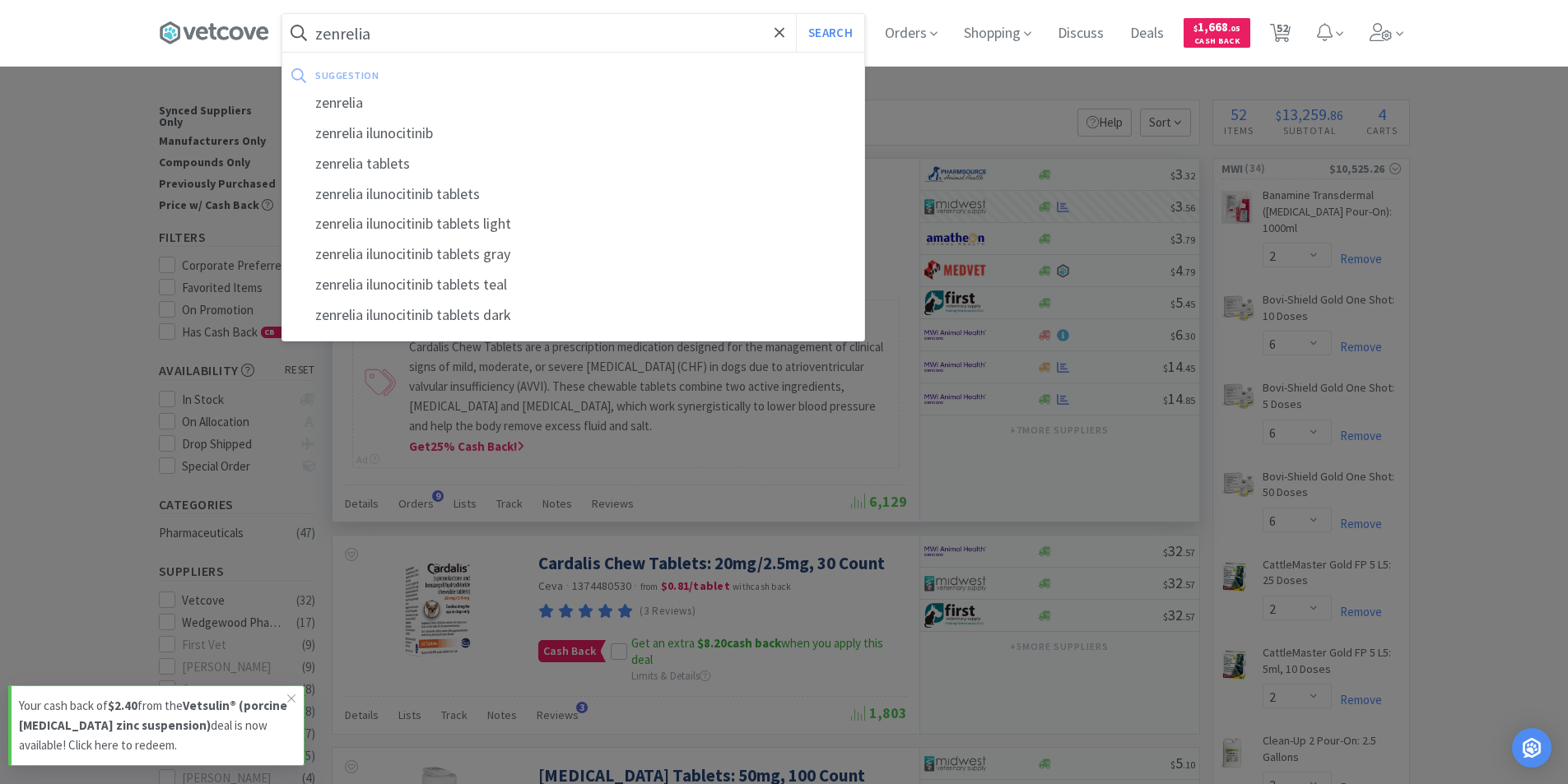
type input "zenrelia"
click at [796, 14] on button "Search" at bounding box center [830, 33] width 68 height 38
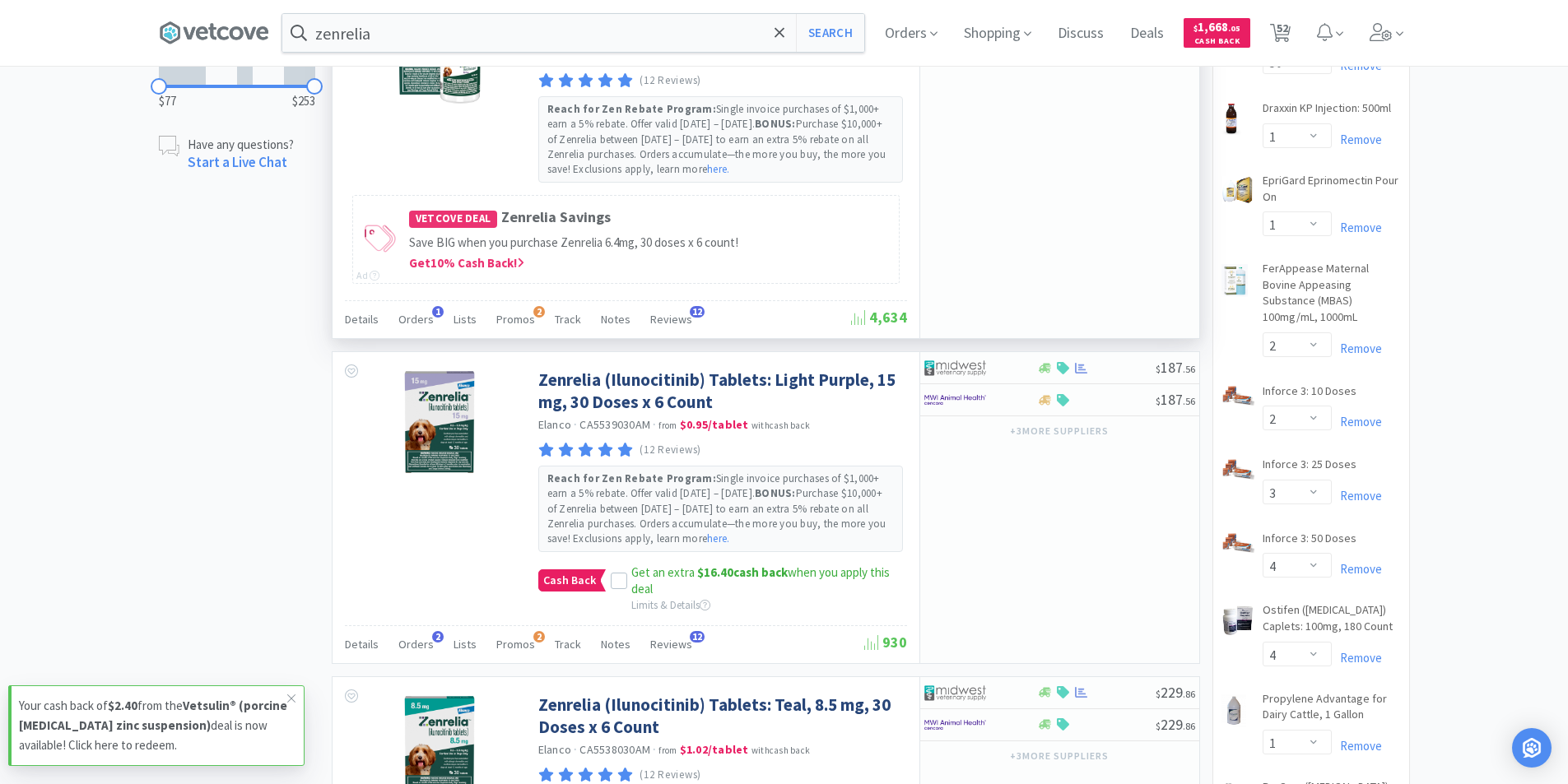
scroll to position [823, 0]
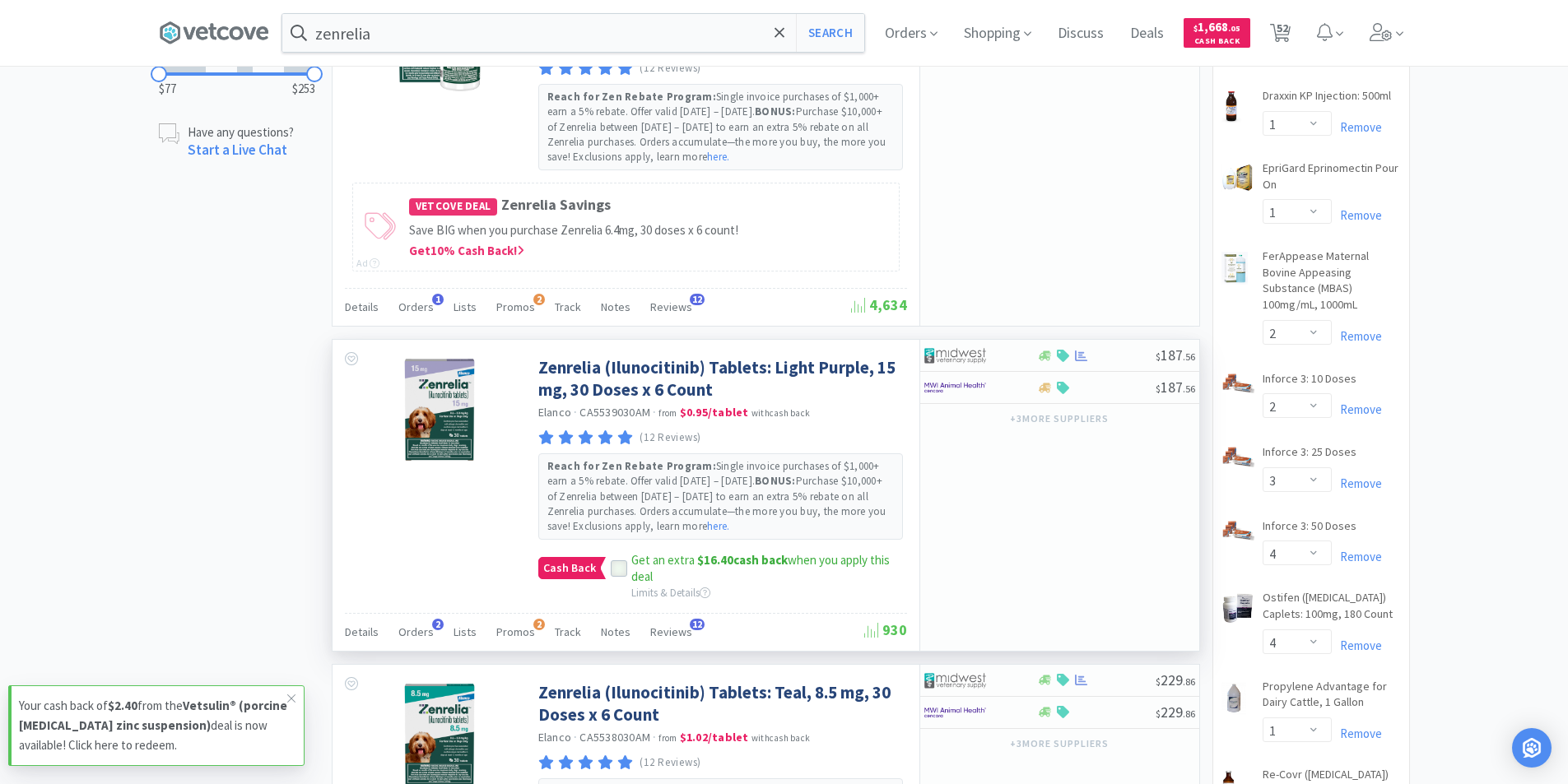
click at [614, 567] on icon at bounding box center [619, 569] width 11 height 11
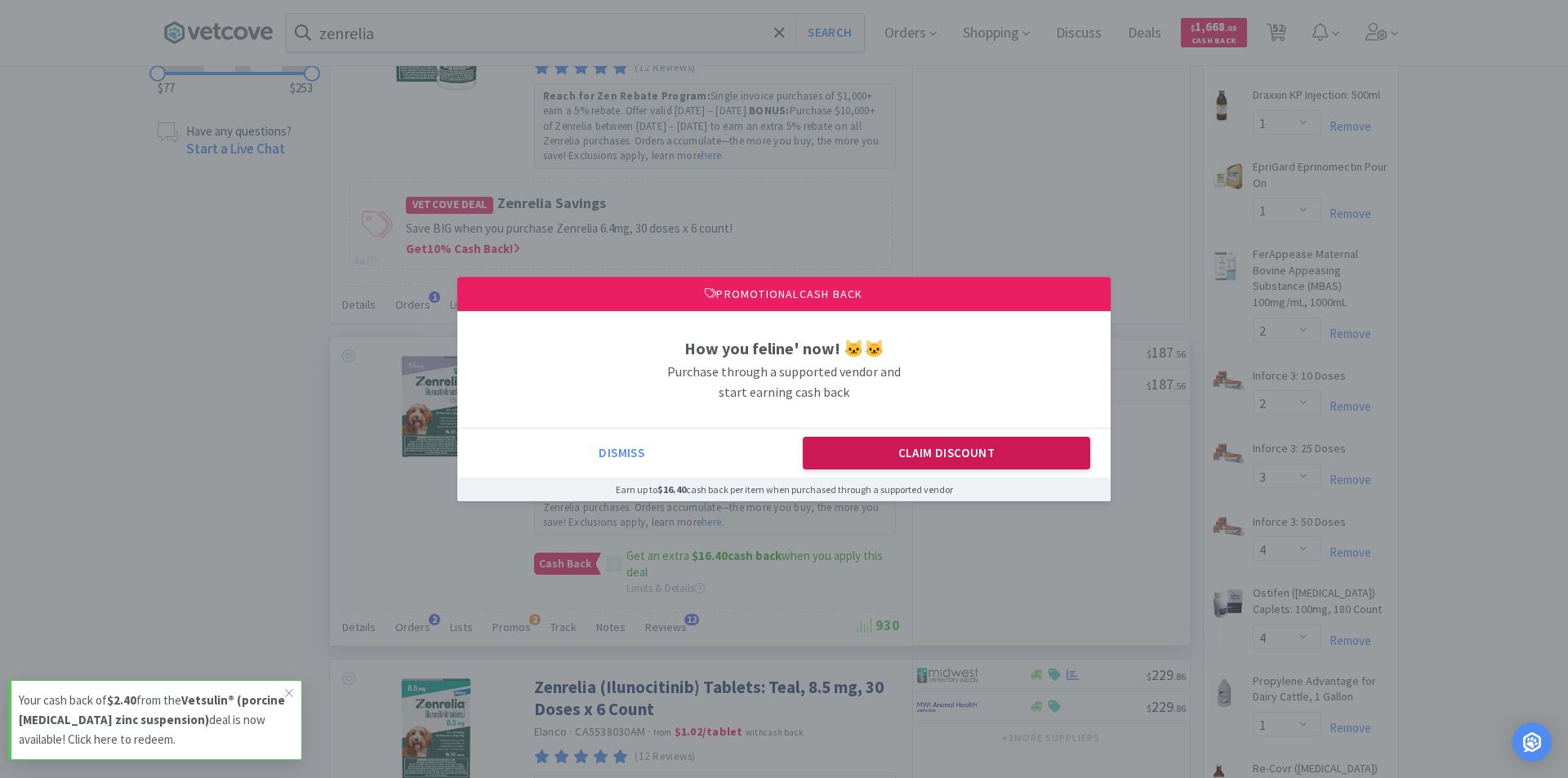
click at [953, 450] on button "Claim Discount" at bounding box center [947, 452] width 289 height 32
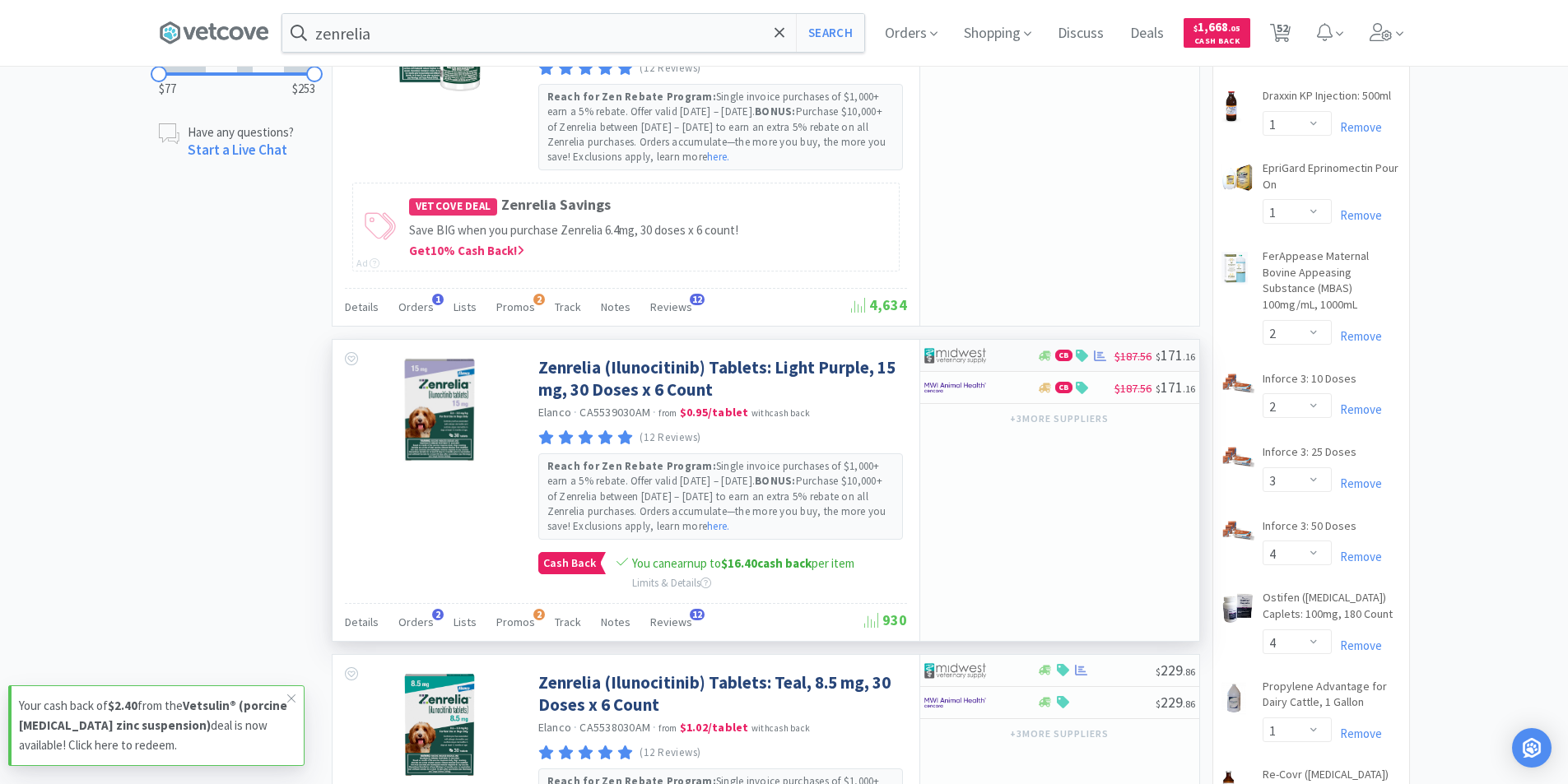
click at [1022, 361] on div at bounding box center [980, 355] width 113 height 28
select select "1"
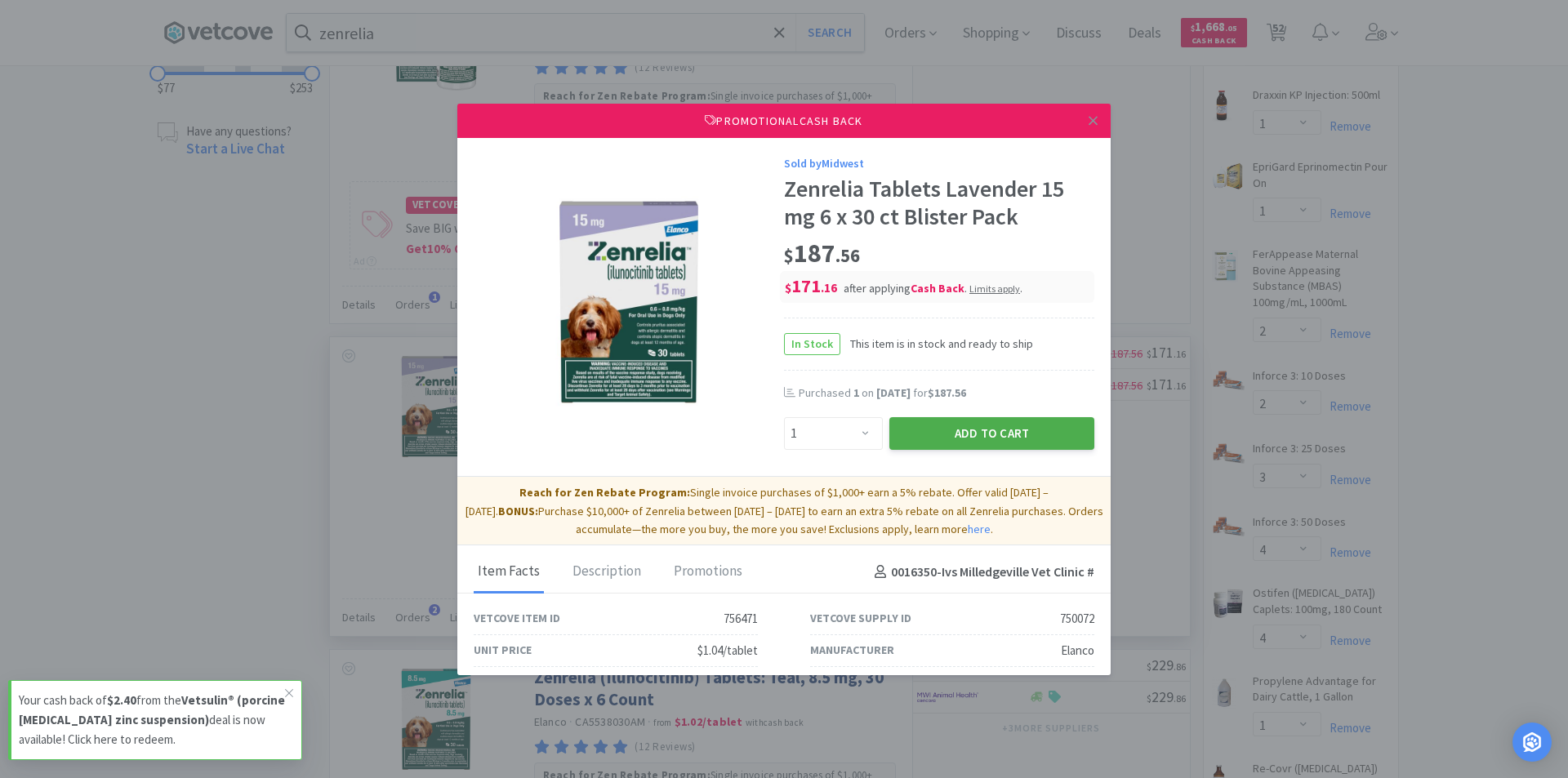
click at [994, 432] on button "Add to Cart" at bounding box center [992, 433] width 205 height 32
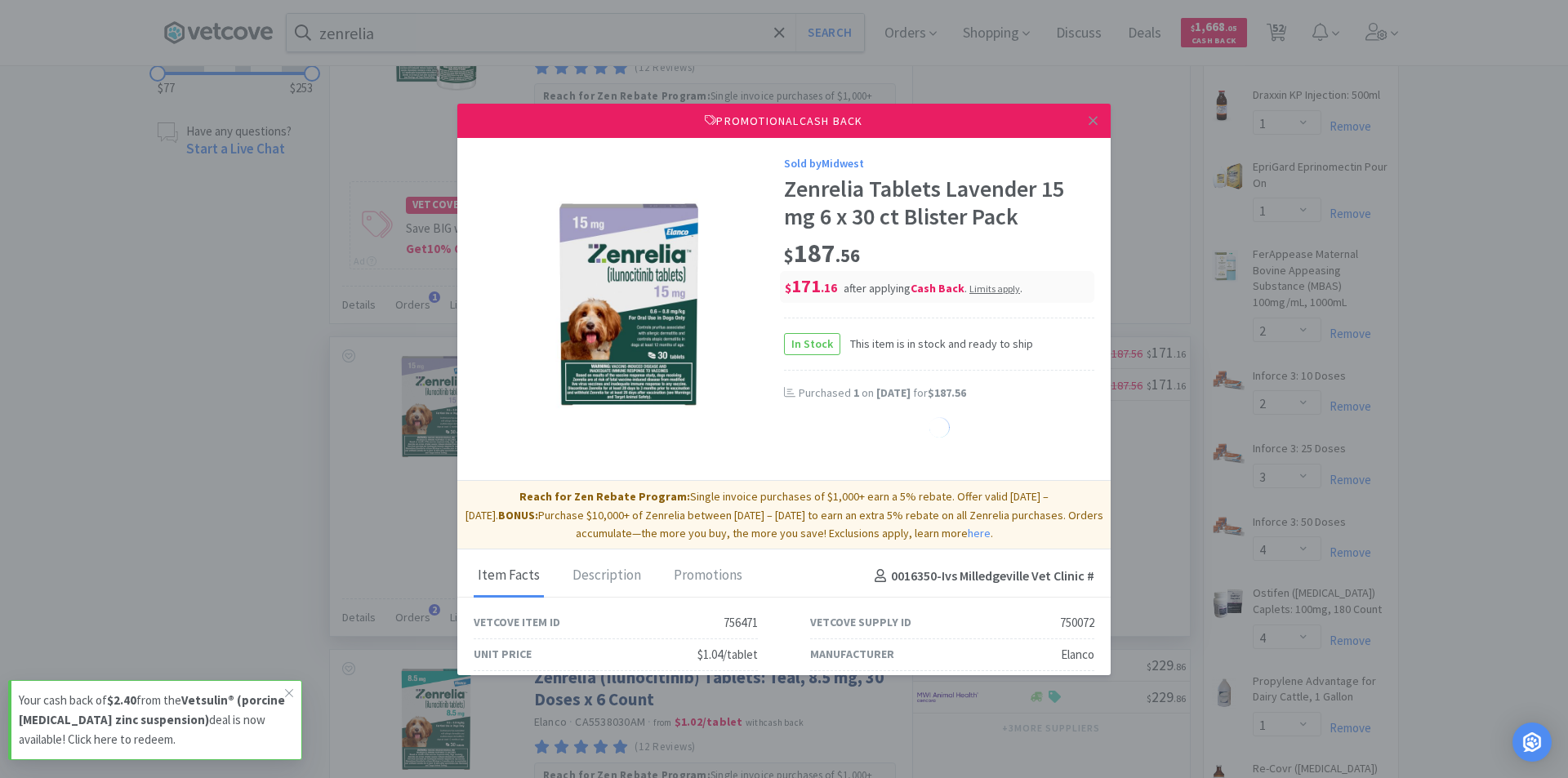
select select "1"
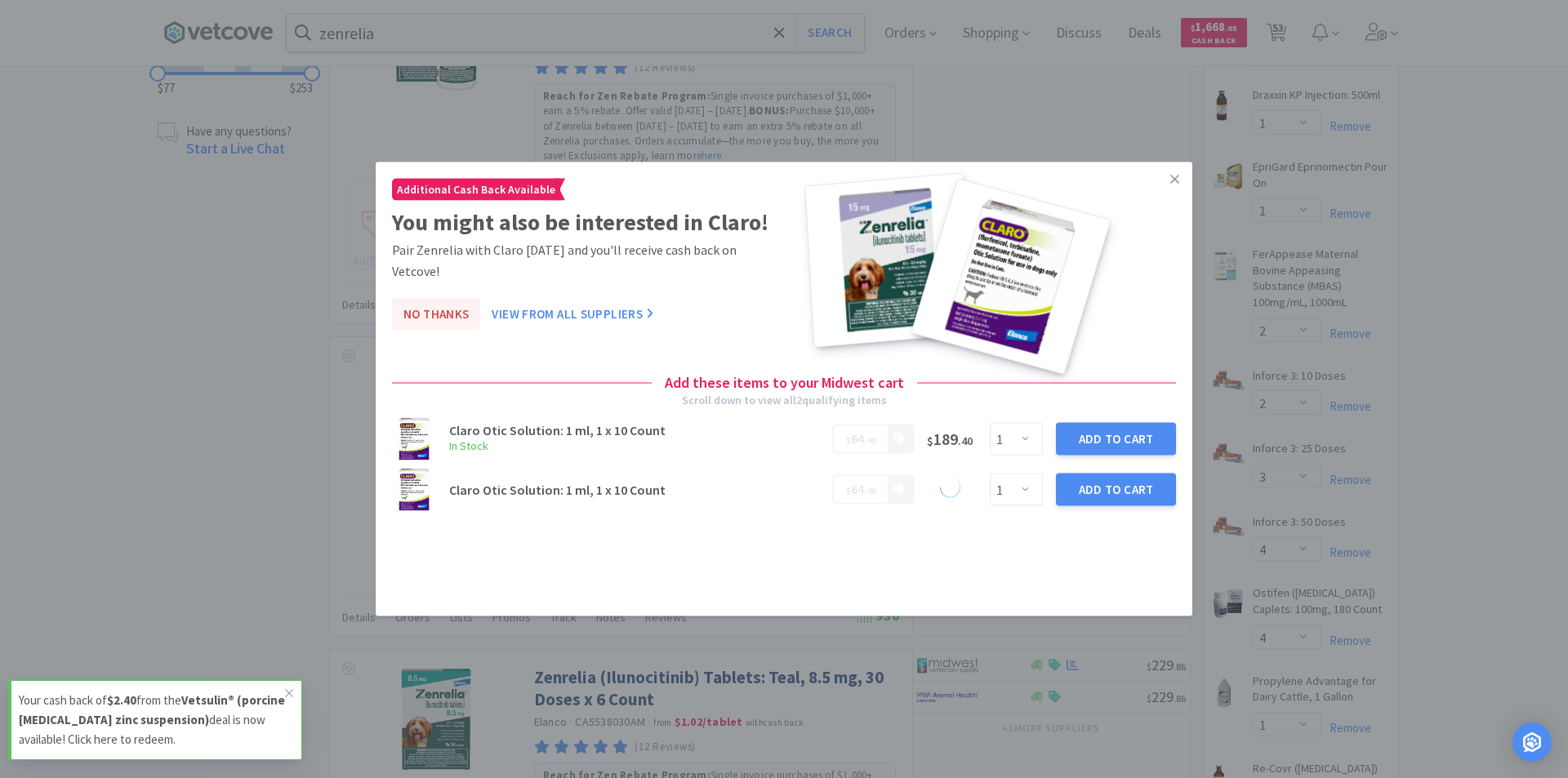
click at [436, 298] on button "No Thanks" at bounding box center [436, 314] width 88 height 32
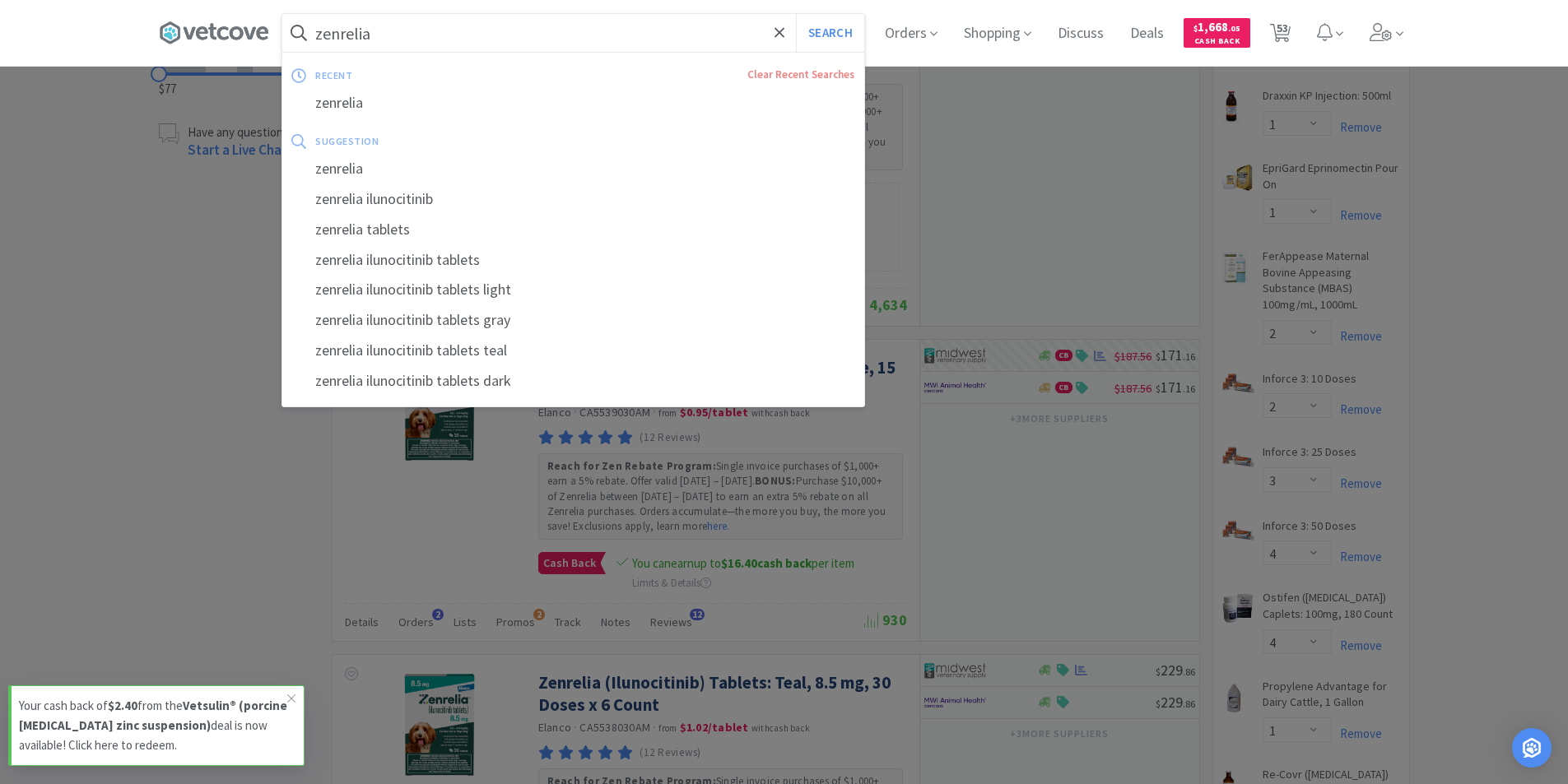
click at [474, 44] on input "zenrelia" at bounding box center [573, 33] width 582 height 38
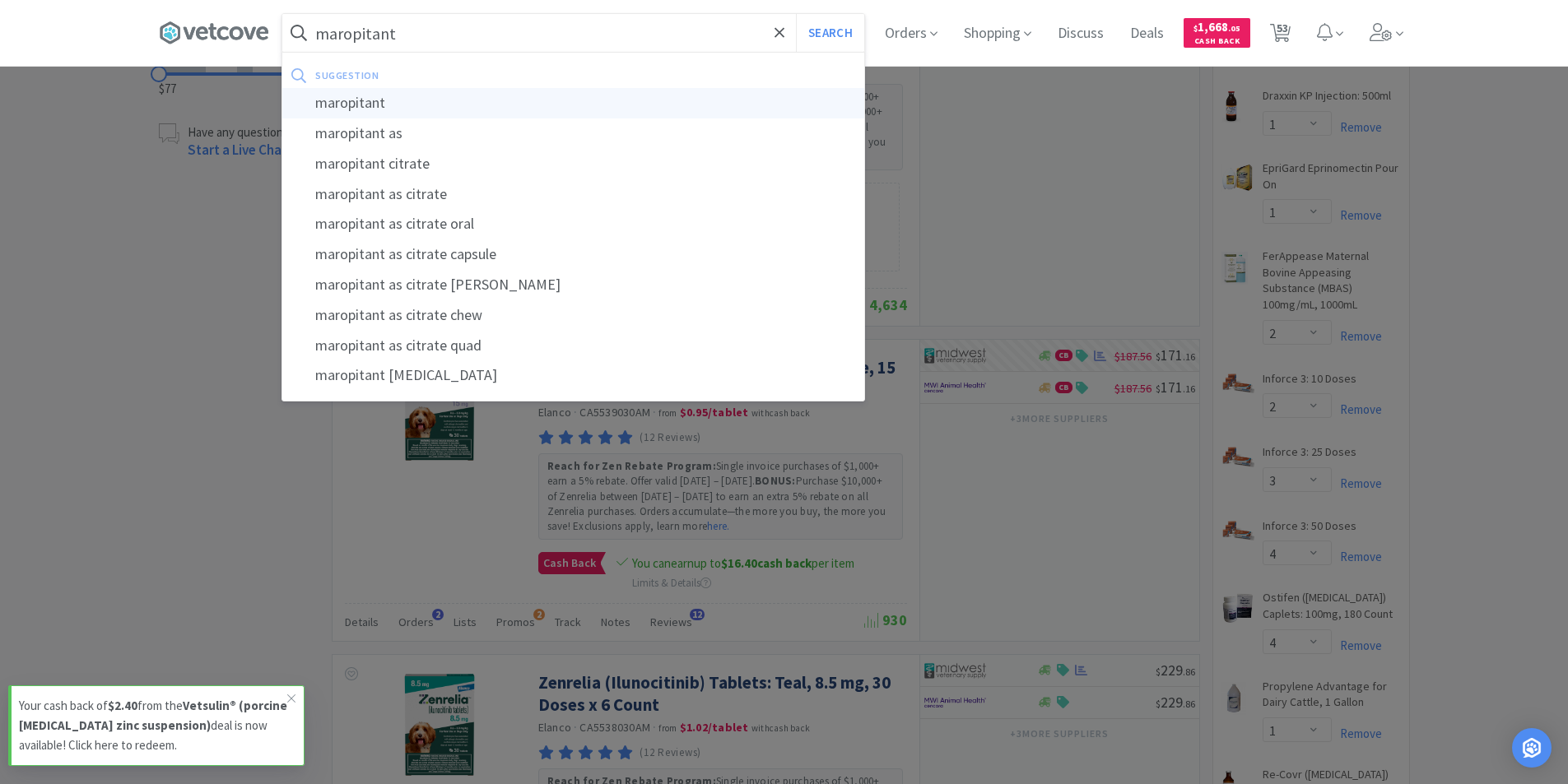
type input "maropitant"
click at [394, 105] on div "maropitant" at bounding box center [573, 103] width 582 height 31
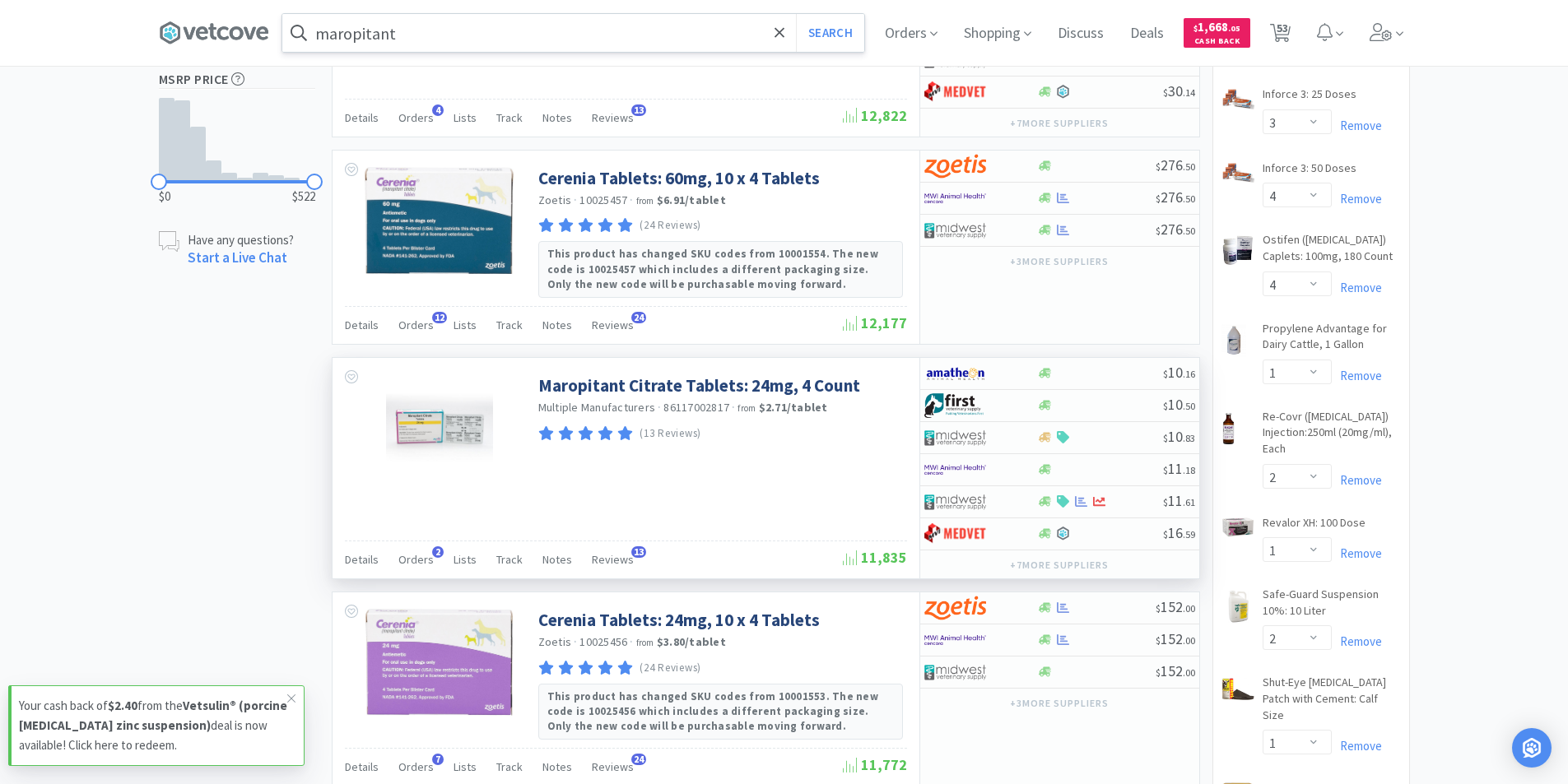
scroll to position [1152, 0]
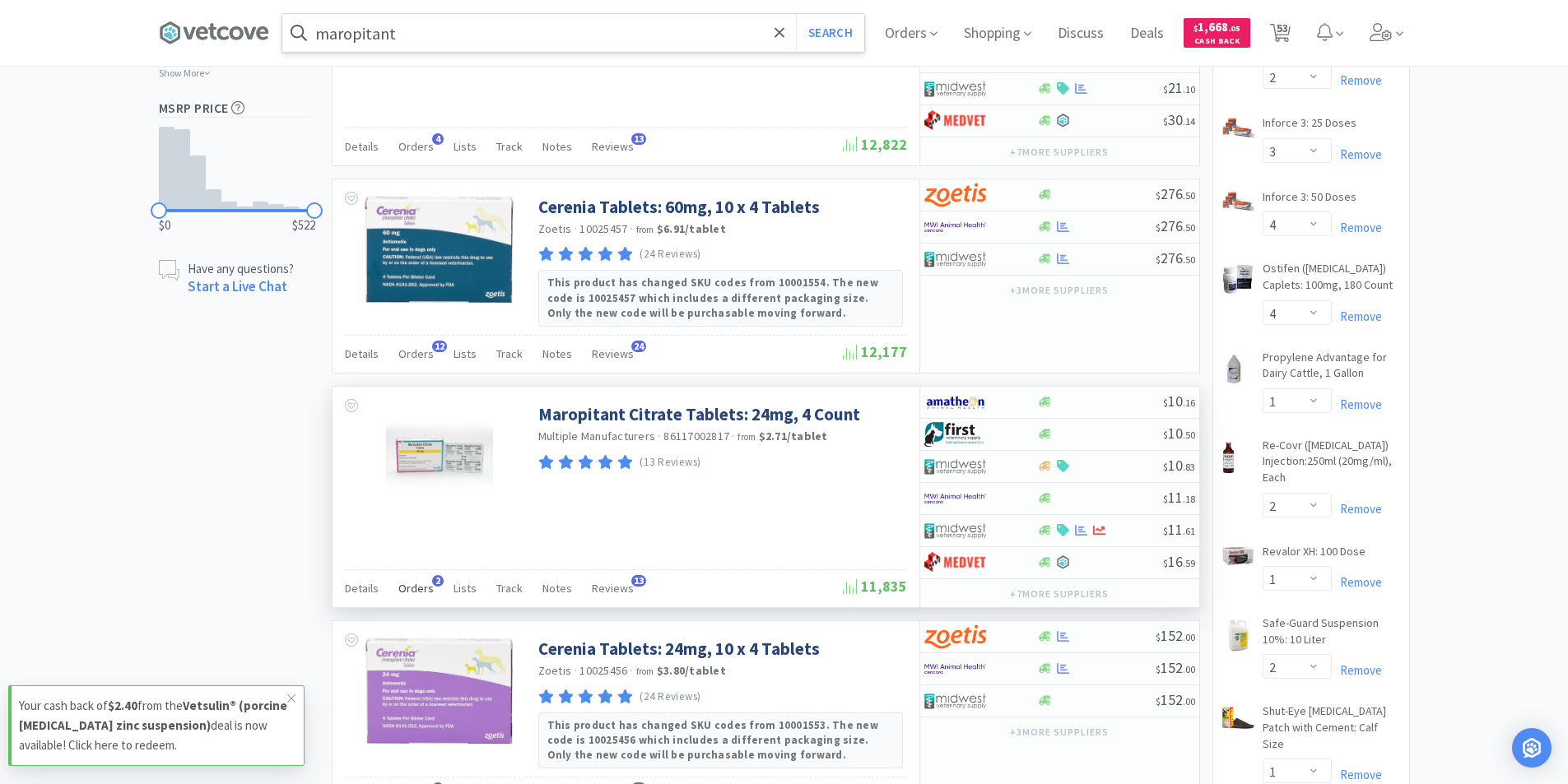
click at [420, 581] on span "Orders" at bounding box center [416, 588] width 35 height 15
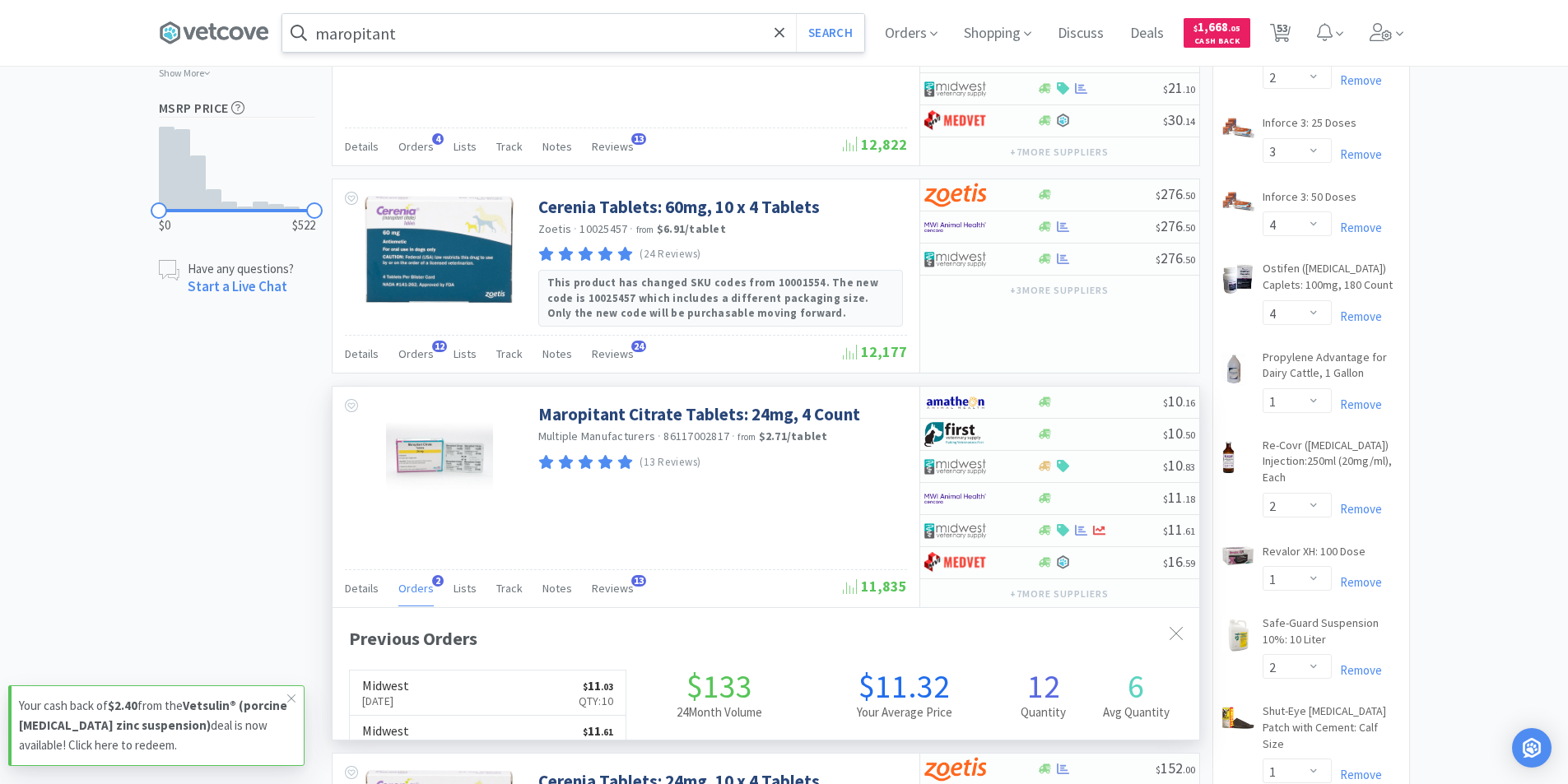
scroll to position [426, 867]
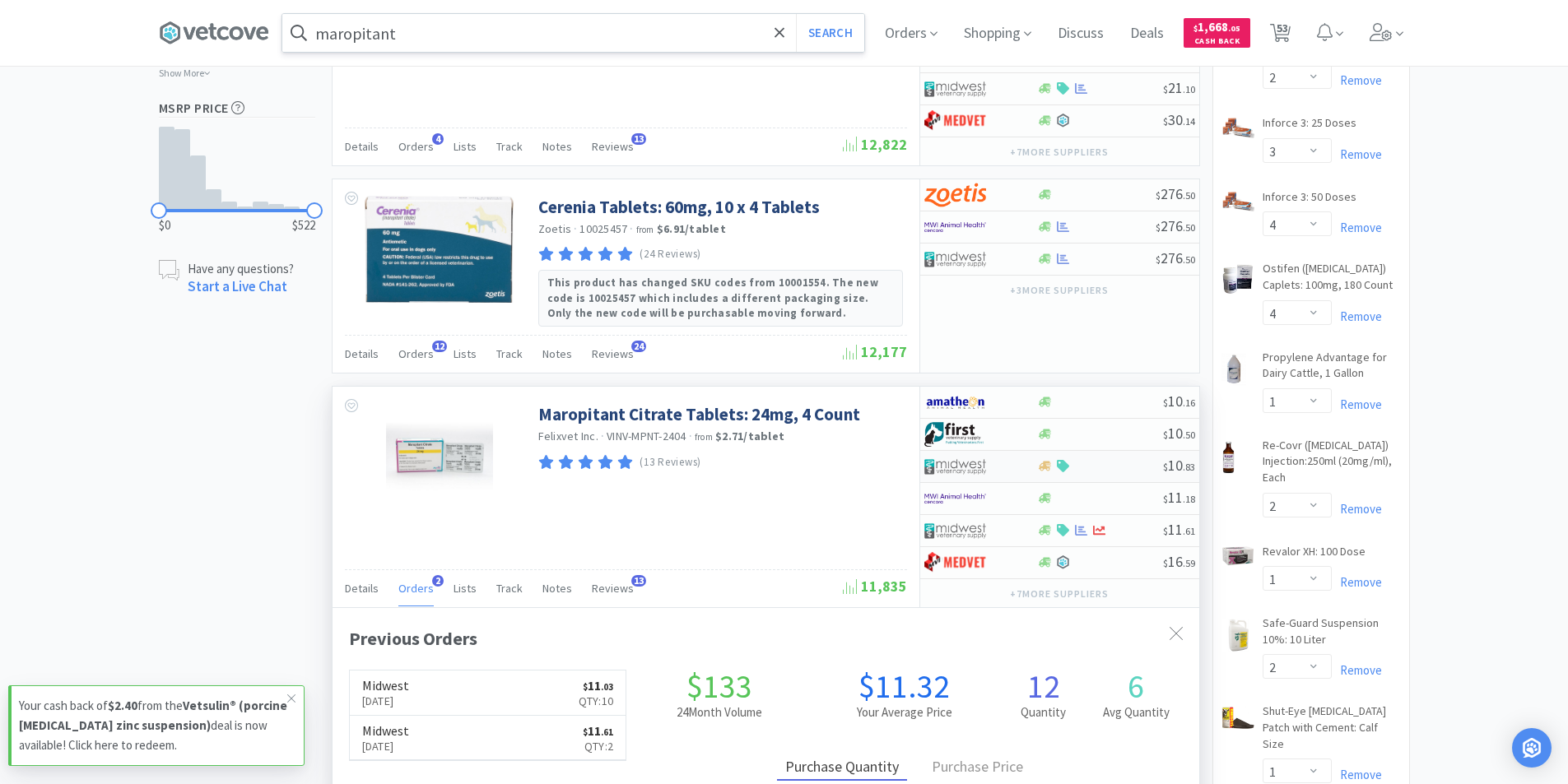
click at [979, 454] on img at bounding box center [955, 466] width 62 height 24
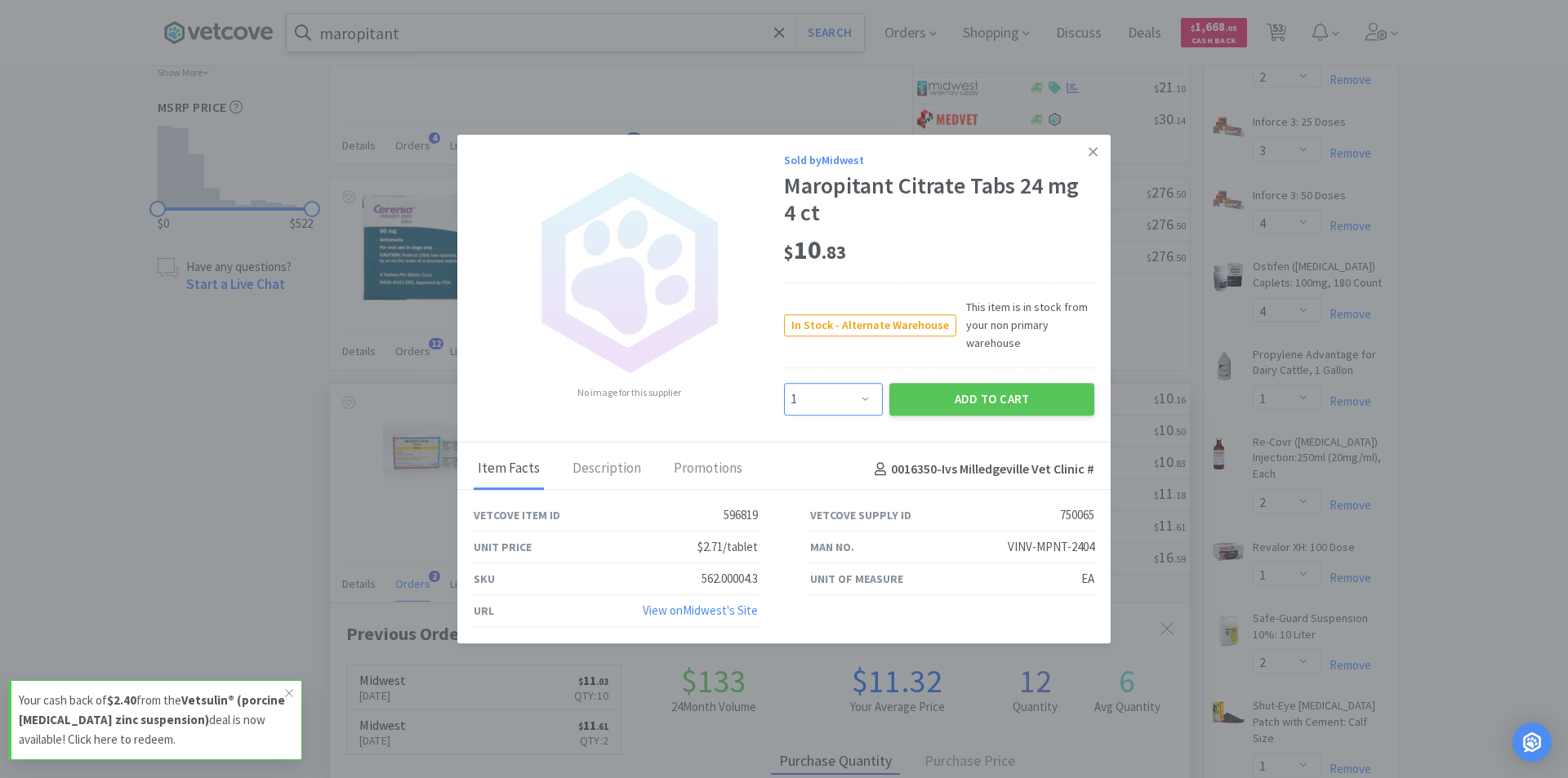
click at [866, 401] on select "Enter Quantity 1 2 3 4 5 6 7 8 9 10 11 12 13 14 15 16 17 18 19 20 Enter Quantity" at bounding box center [833, 399] width 99 height 32
select select "6"
click at [784, 383] on select "Enter Quantity 1 2 3 4 5 6 7 8 9 10 11 12 13 14 15 16 17 18 19 20 Enter Quantity" at bounding box center [833, 399] width 99 height 32
click at [947, 395] on button "Add to Cart" at bounding box center [992, 399] width 205 height 32
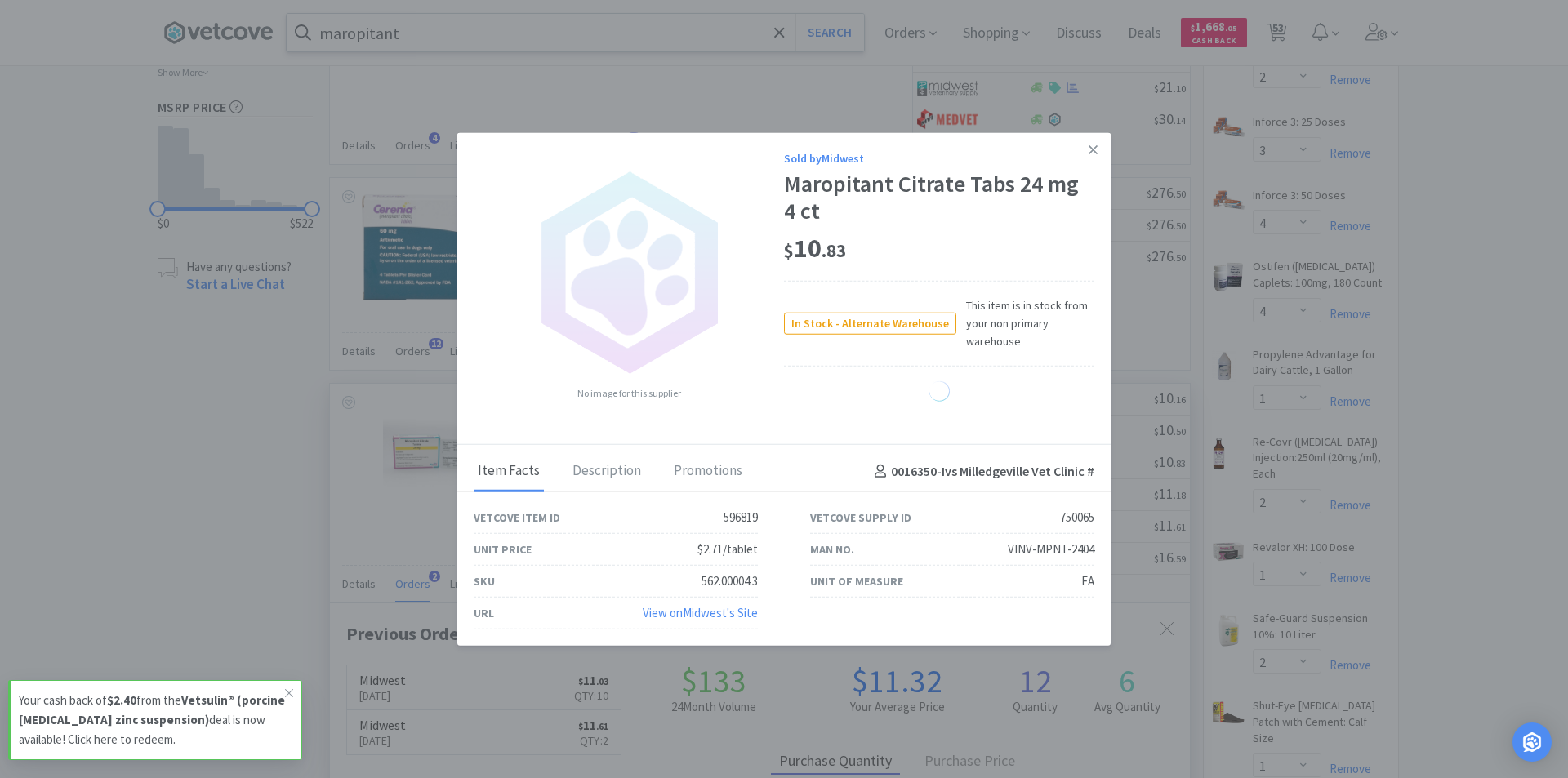
select select "6"
select select "8"
select select "1"
select select "4"
select select "1"
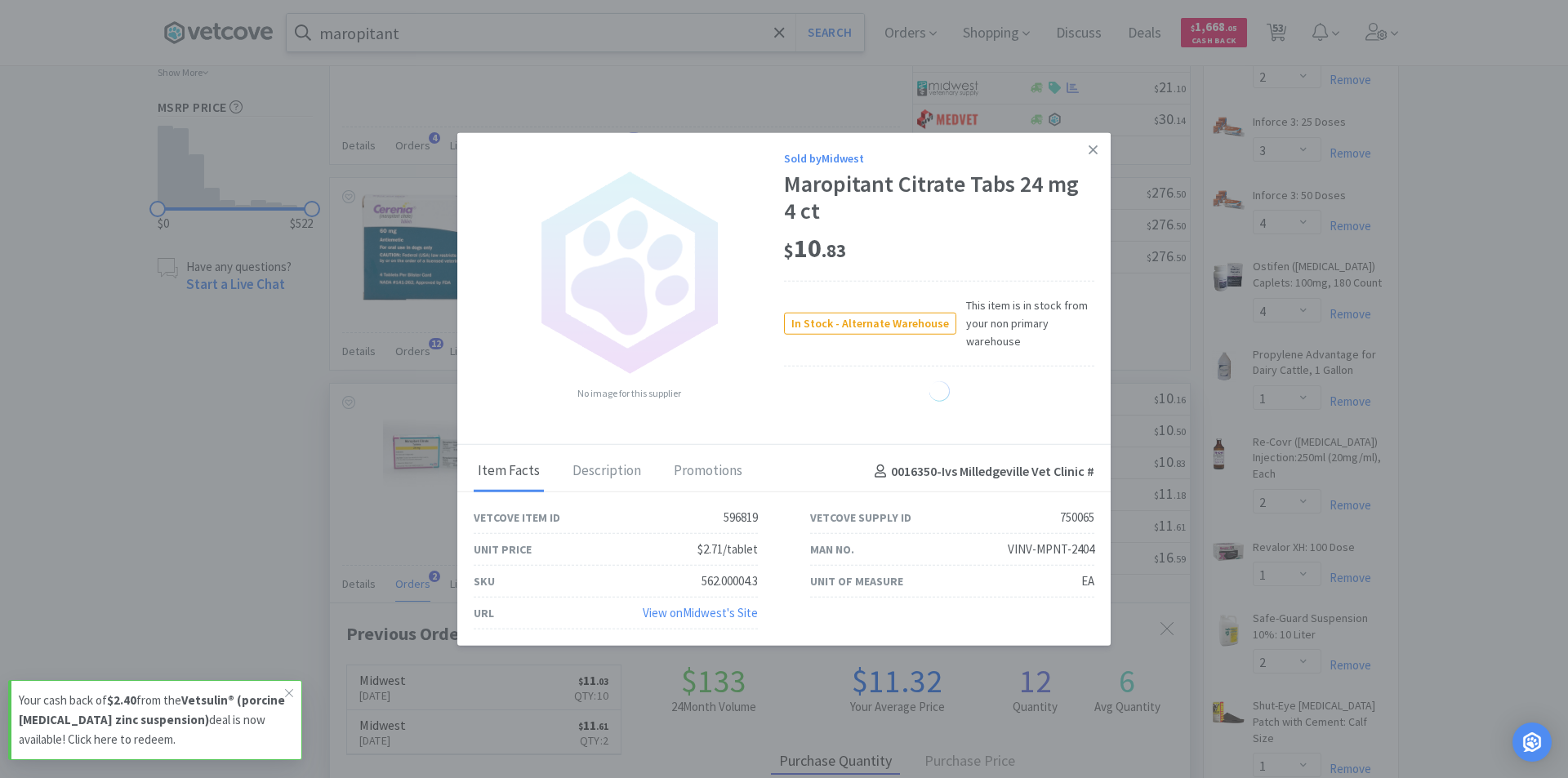
select select "4"
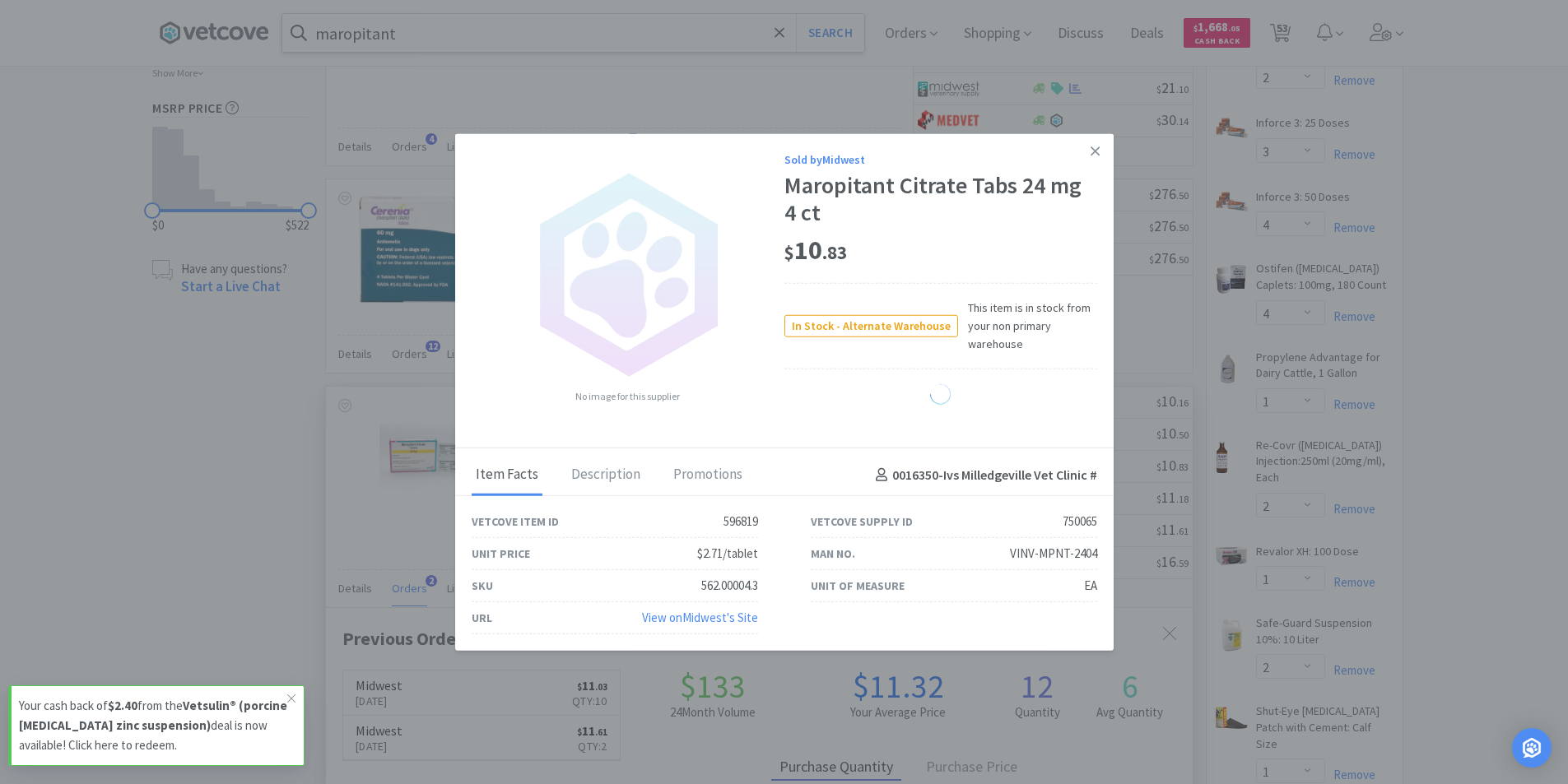
select select "1"
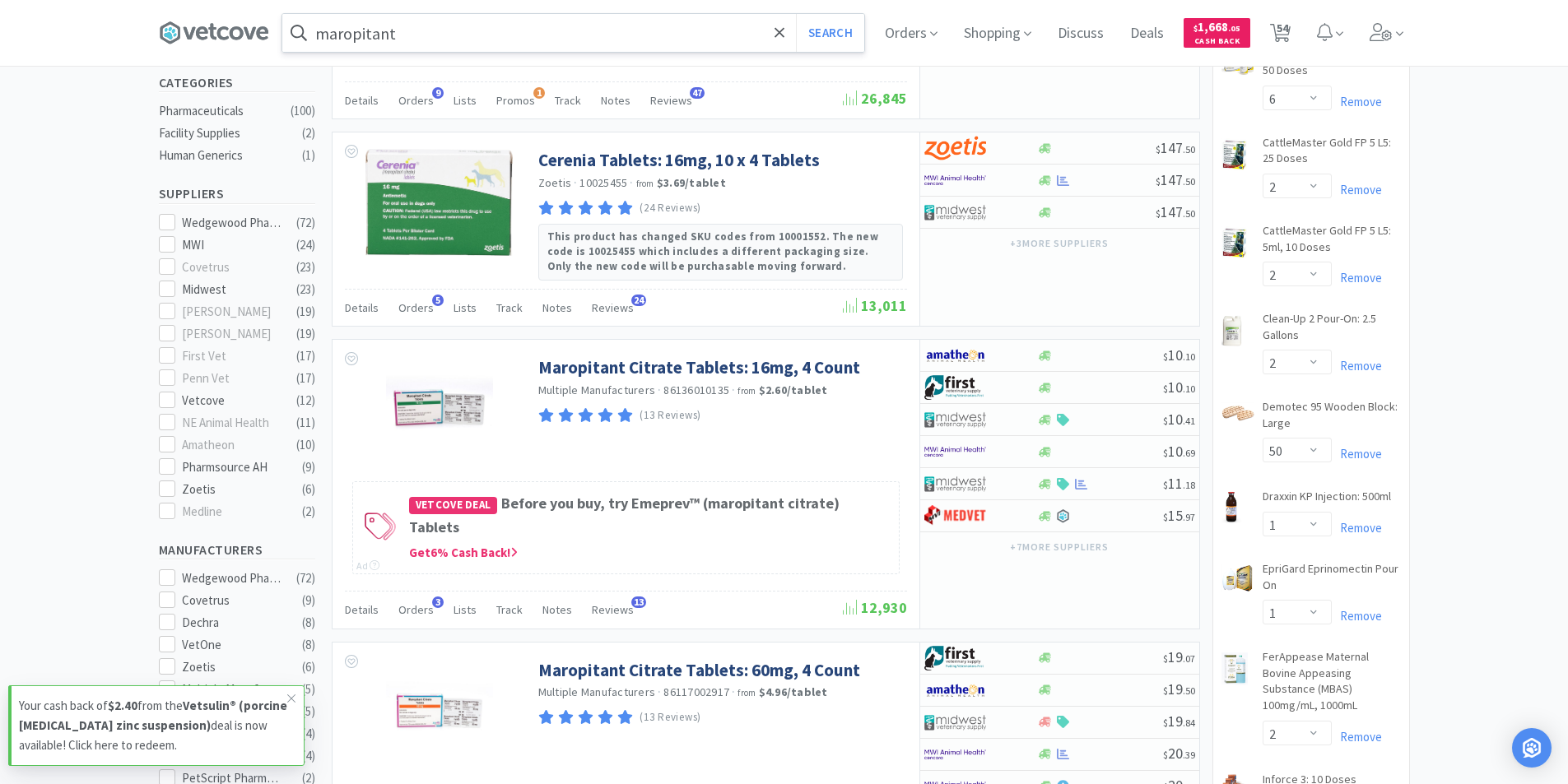
scroll to position [494, 0]
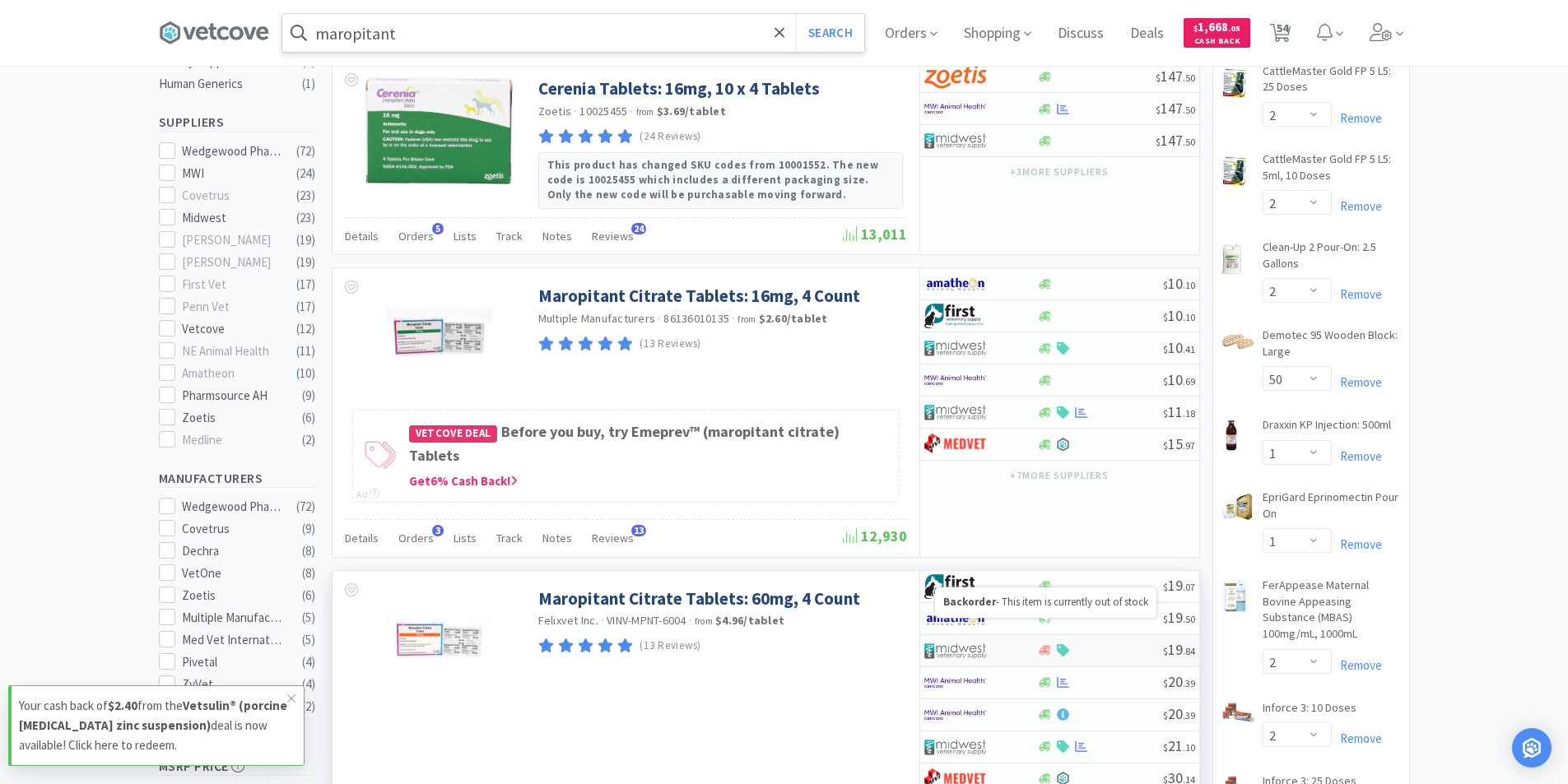
click at [1044, 646] on icon at bounding box center [1044, 651] width 12 height 10
select select "1"
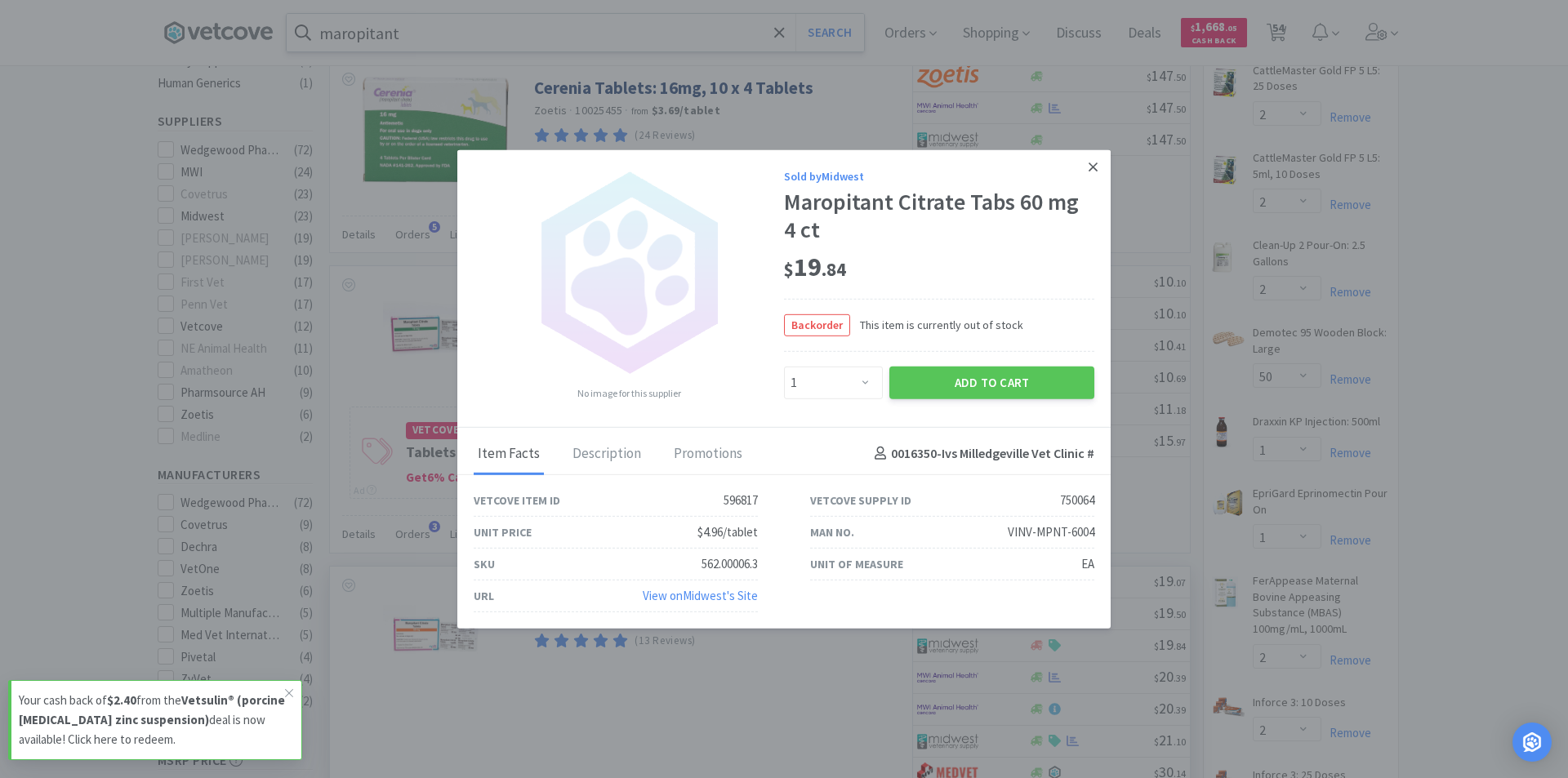
click at [1093, 171] on icon at bounding box center [1093, 167] width 9 height 15
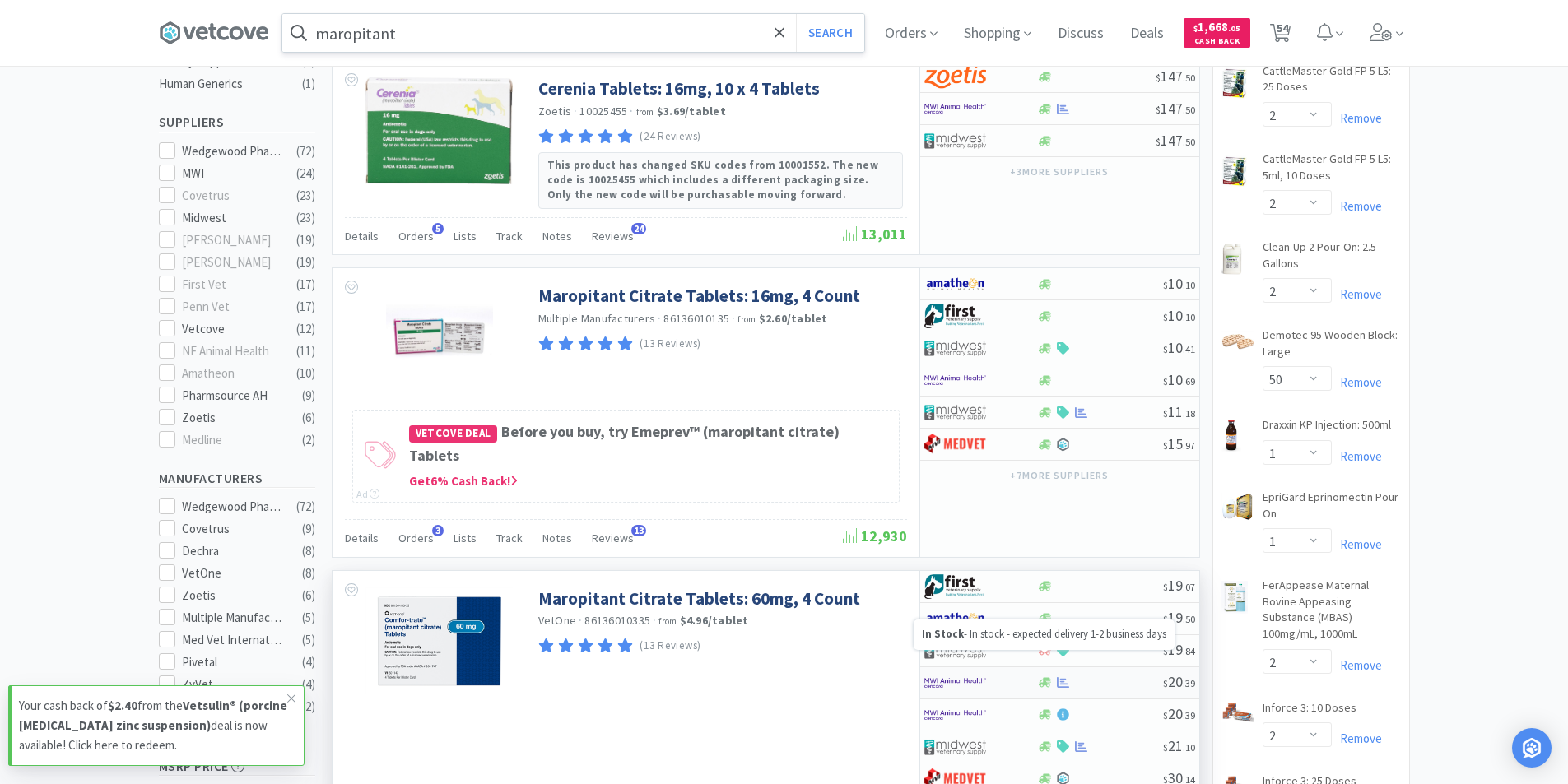
click at [1030, 669] on div at bounding box center [980, 683] width 113 height 28
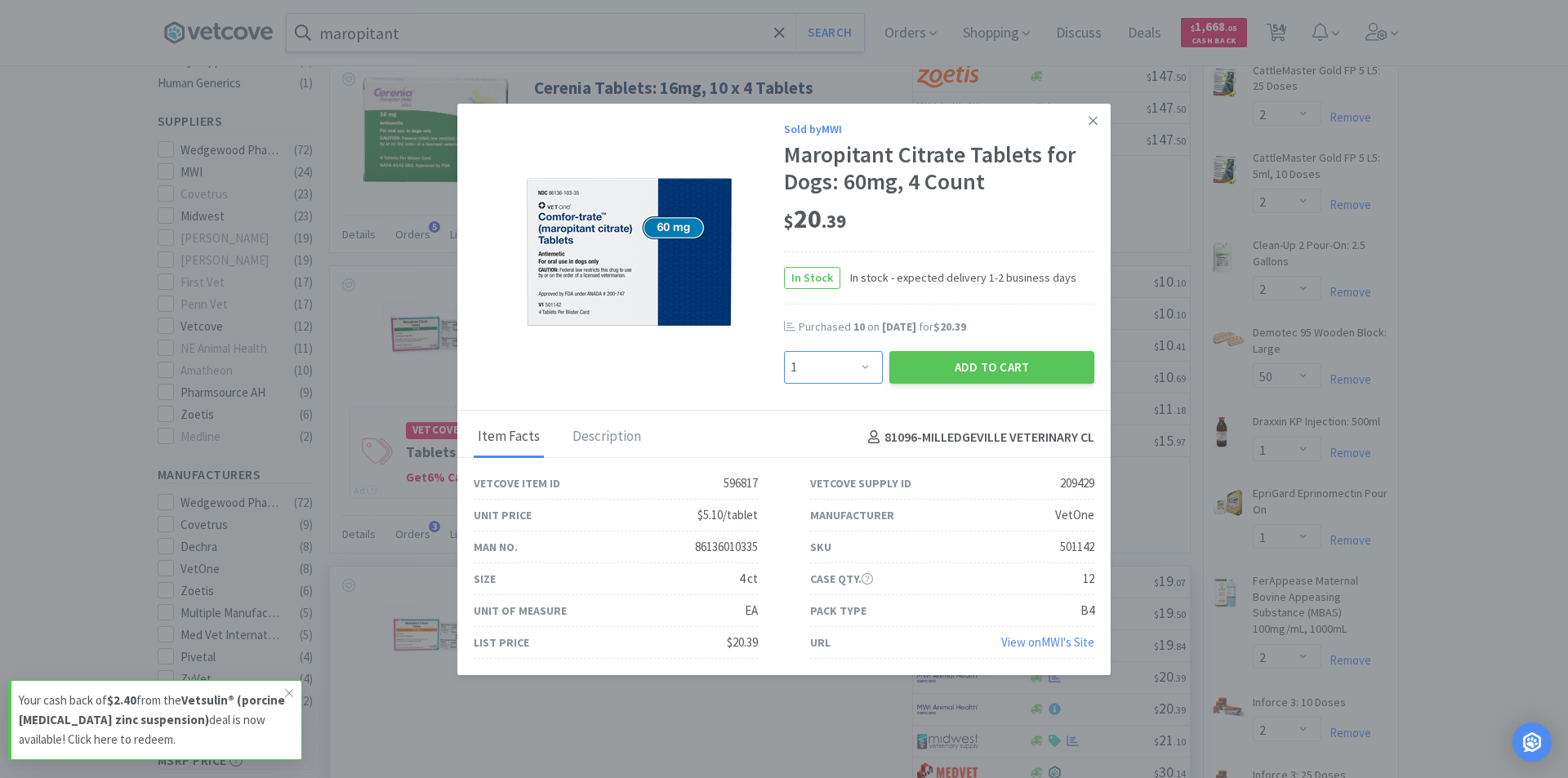
click at [857, 370] on select "Enter Quantity 1 2 3 4 5 6 7 8 9 10 11 12 13 14 15 16 17 18 19 20 Enter Quantity" at bounding box center [833, 367] width 99 height 32
select select "6"
click at [784, 352] on select "Enter Quantity 1 2 3 4 5 6 7 8 9 10 11 12 13 14 15 16 17 18 19 20 Enter Quantity" at bounding box center [833, 367] width 99 height 32
click at [945, 372] on button "Add to Cart" at bounding box center [992, 367] width 205 height 32
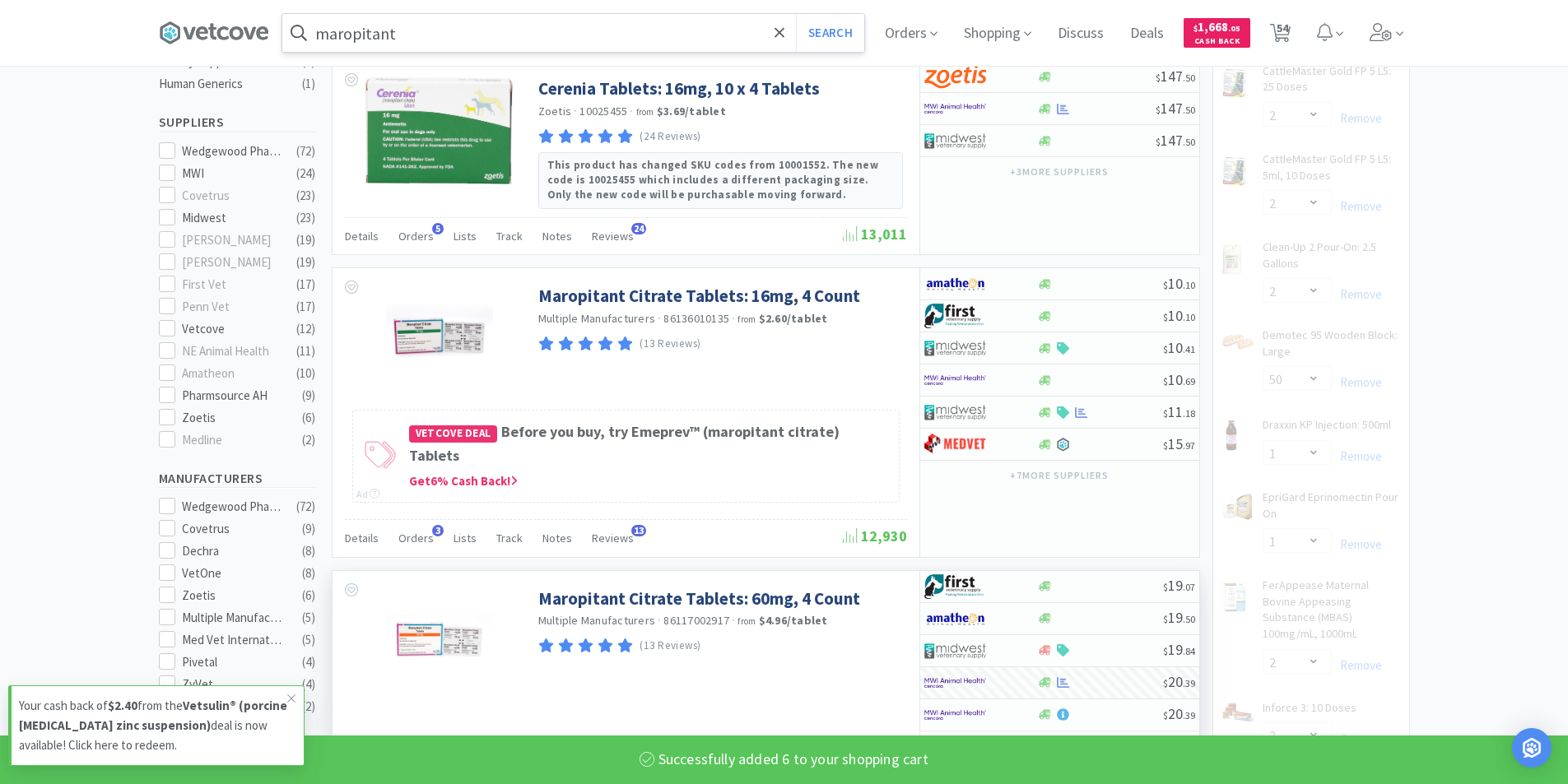
click at [487, 20] on input "maropitant" at bounding box center [573, 33] width 582 height 38
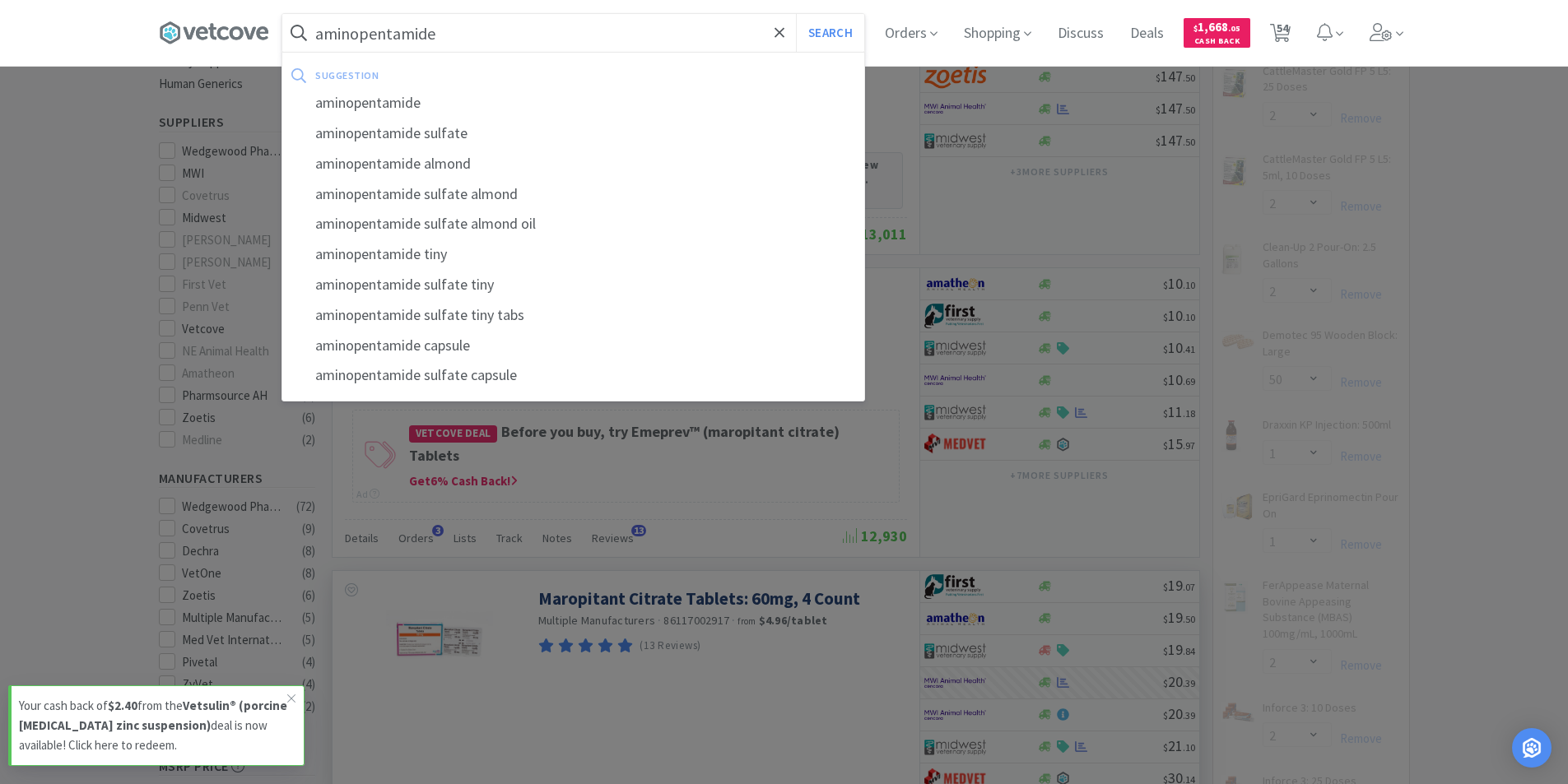
type input "aminopentamide"
click at [796, 14] on button "Search" at bounding box center [830, 33] width 68 height 38
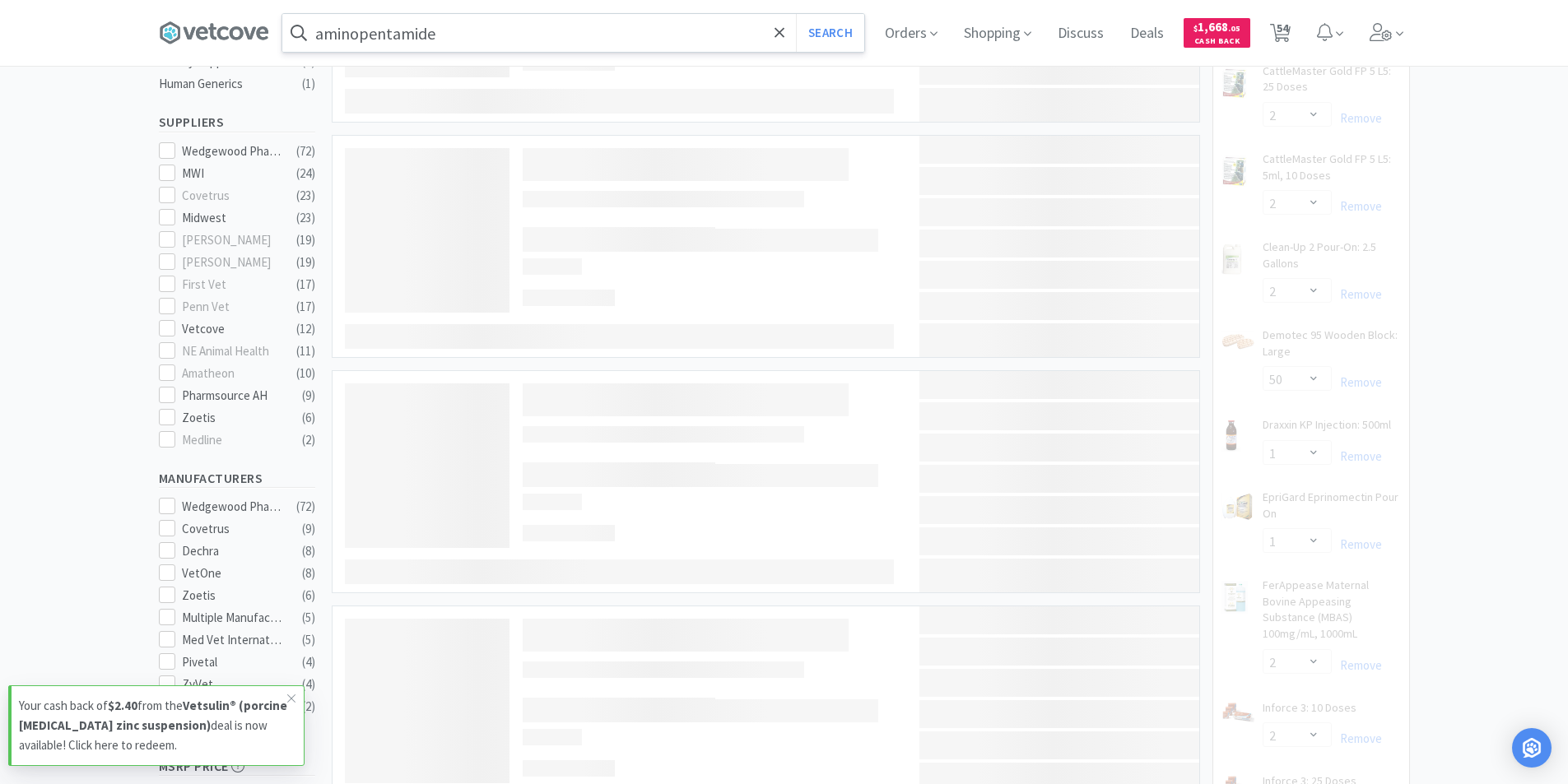
select select "6"
select select "4"
select select "1"
select select "2"
select select "1"
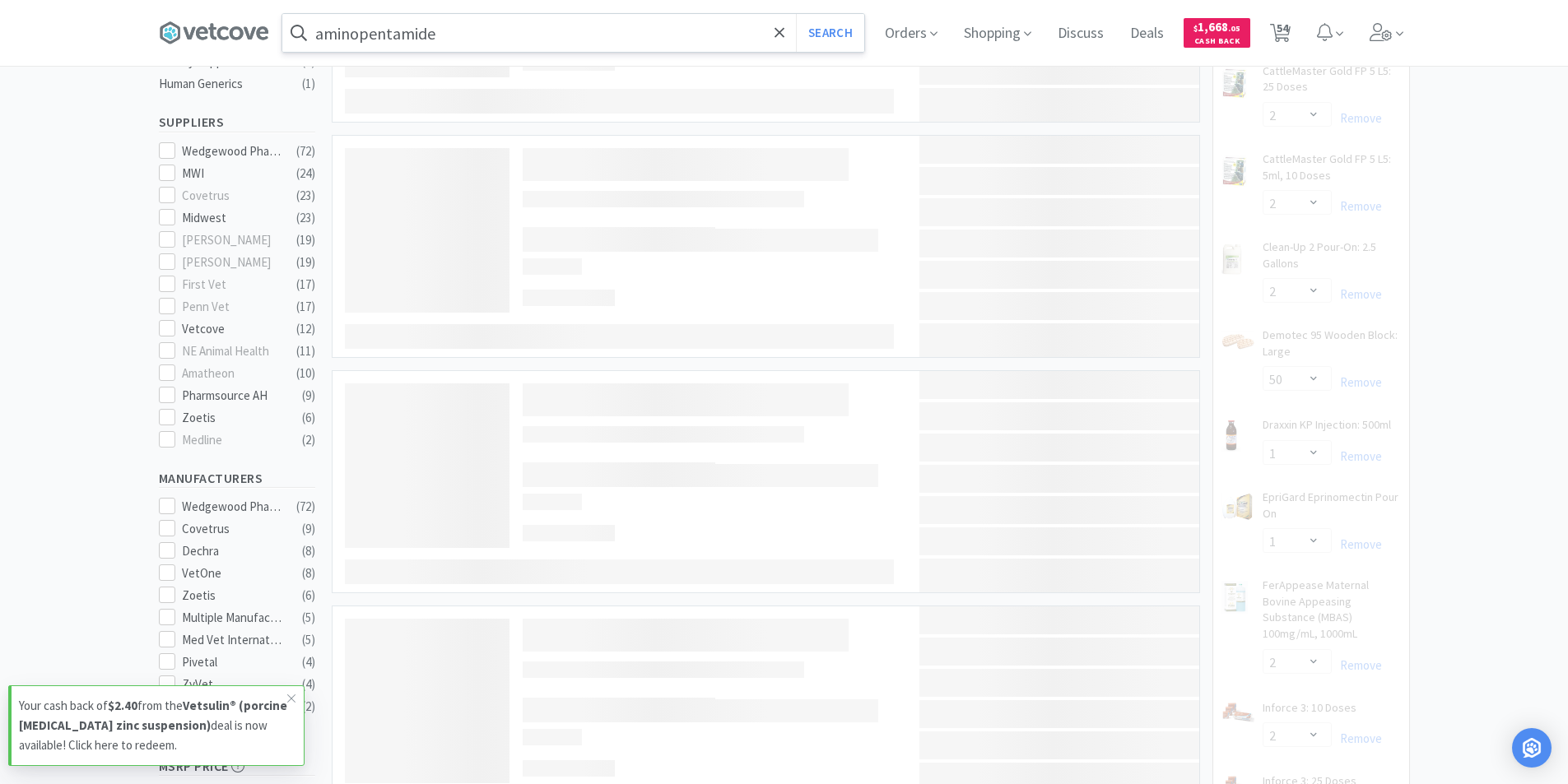
select select "2"
select select "1"
select select "3"
select select "4"
select select "2"
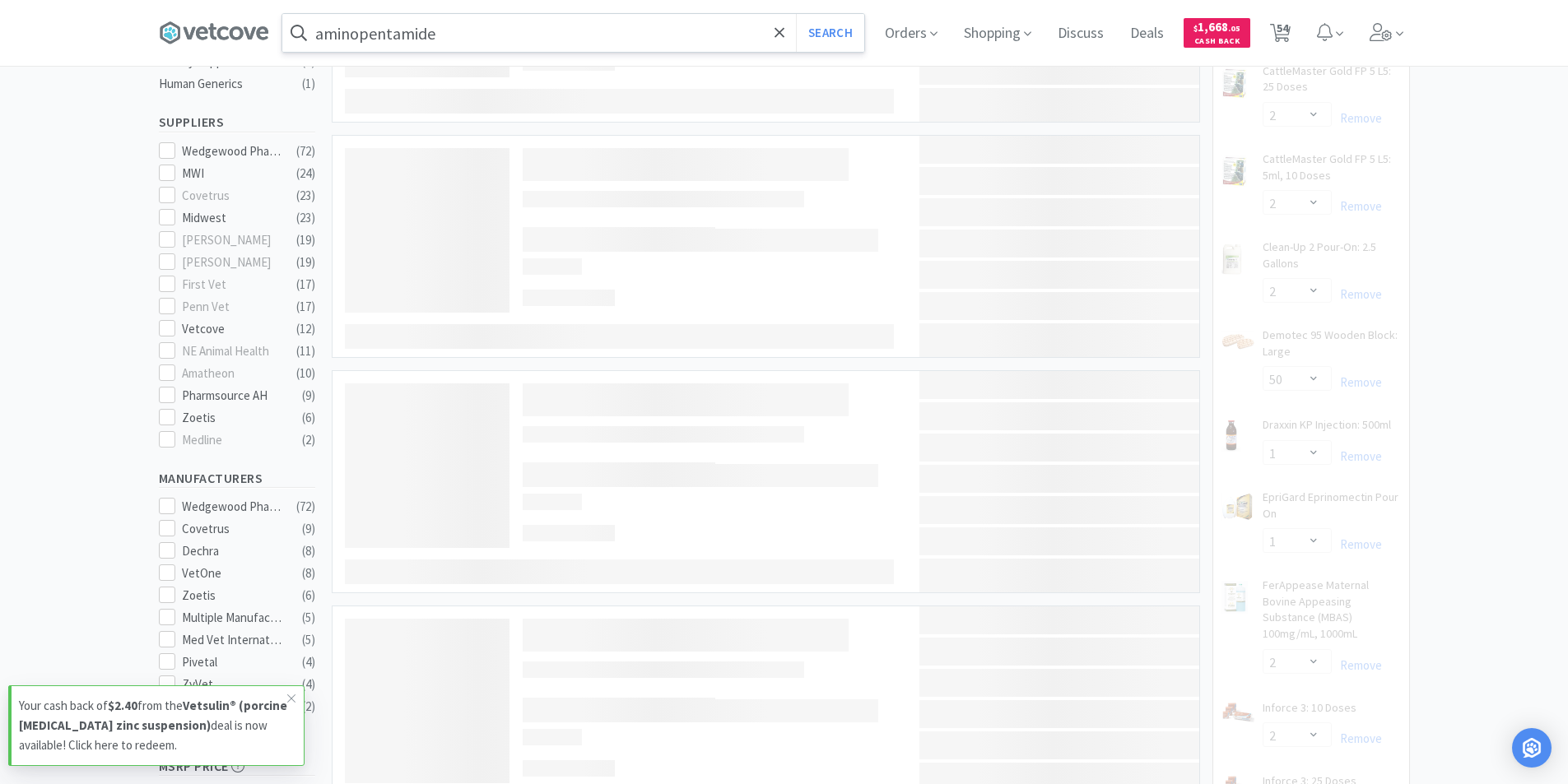
select select "10"
select select "20"
select select "3"
select select "10"
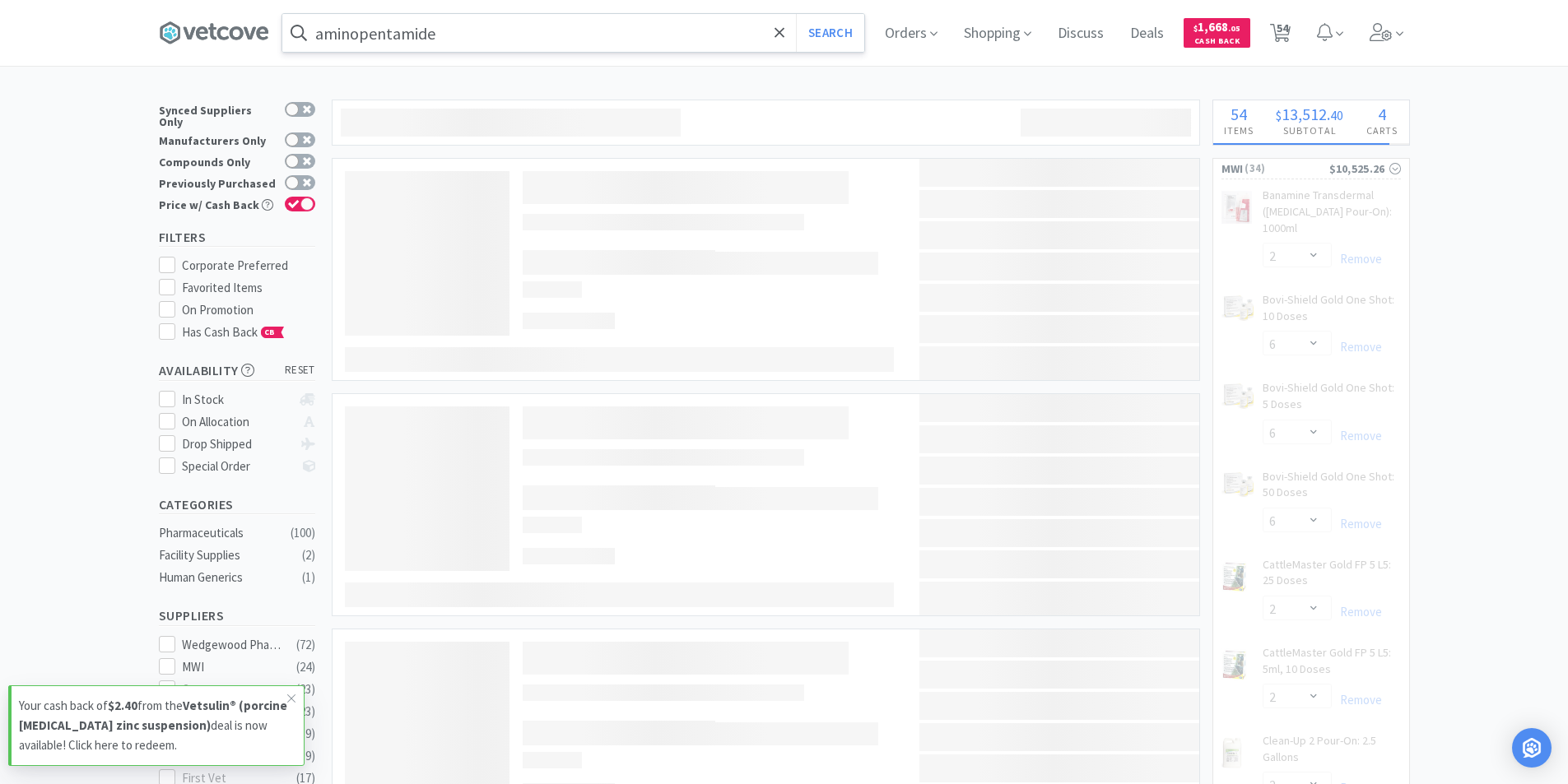
select select "20"
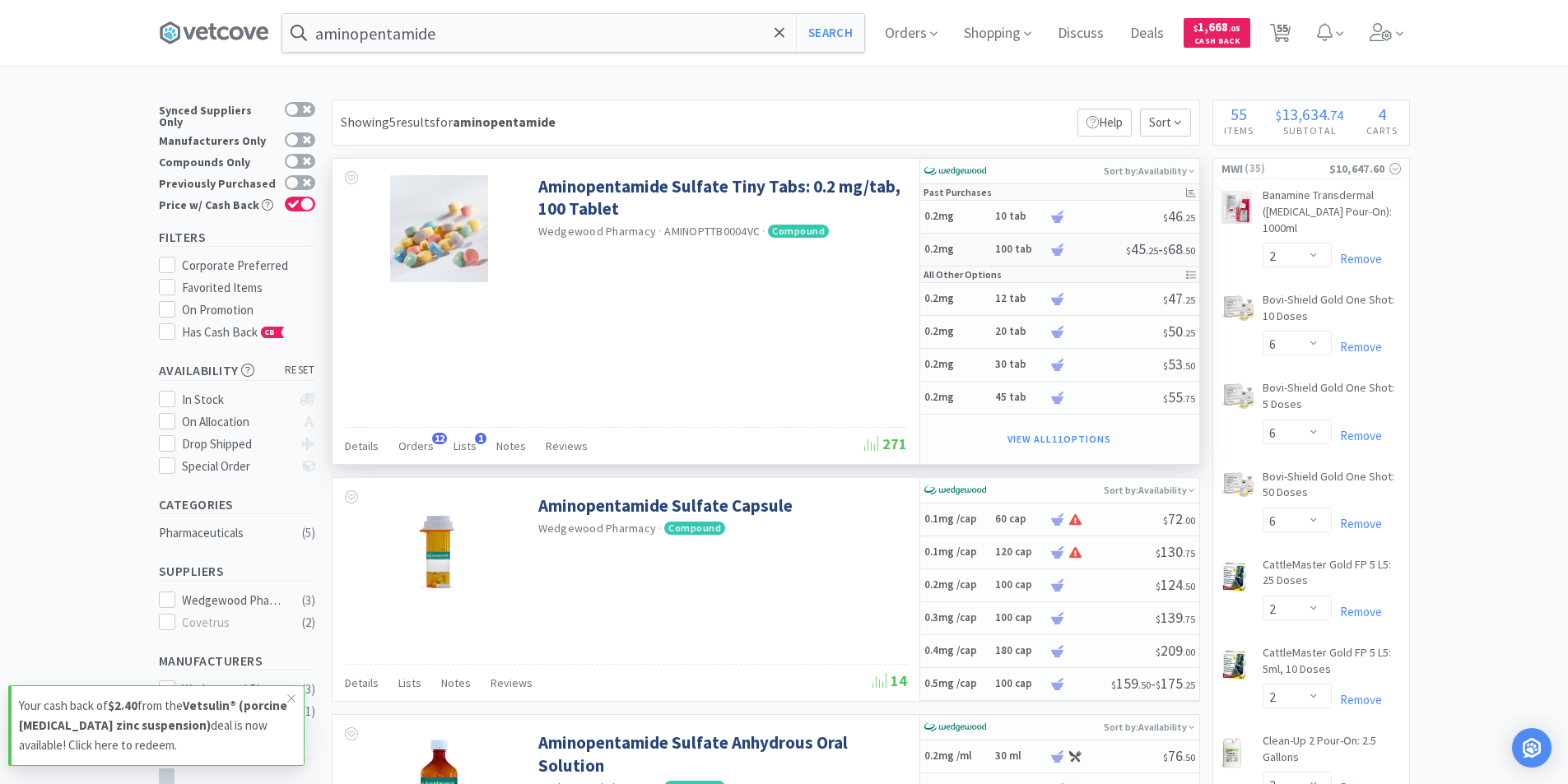
click at [1071, 249] on div at bounding box center [1088, 249] width 76 height 12
select select "1"
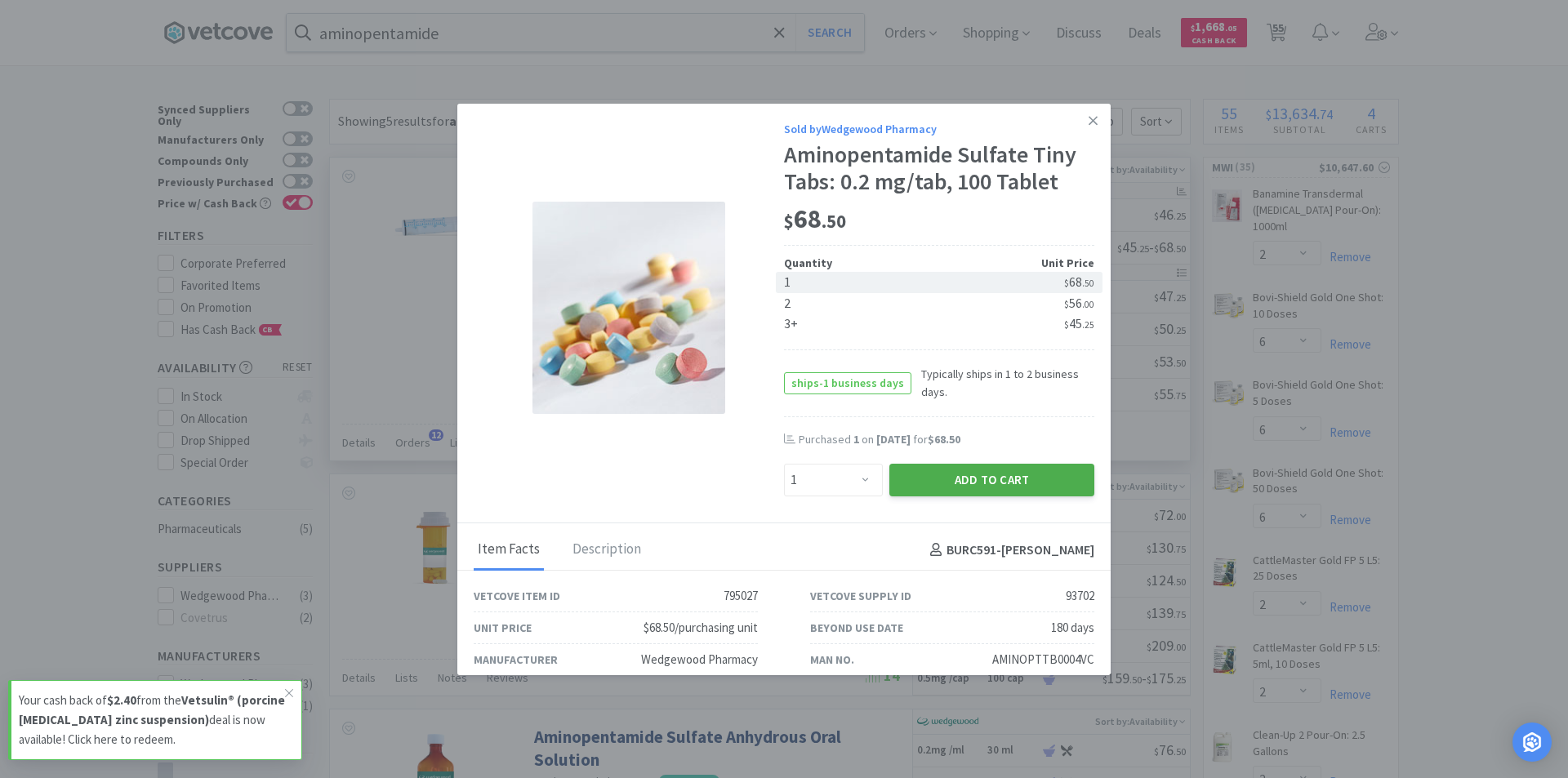
click at [980, 477] on button "Add to Cart" at bounding box center [992, 479] width 205 height 32
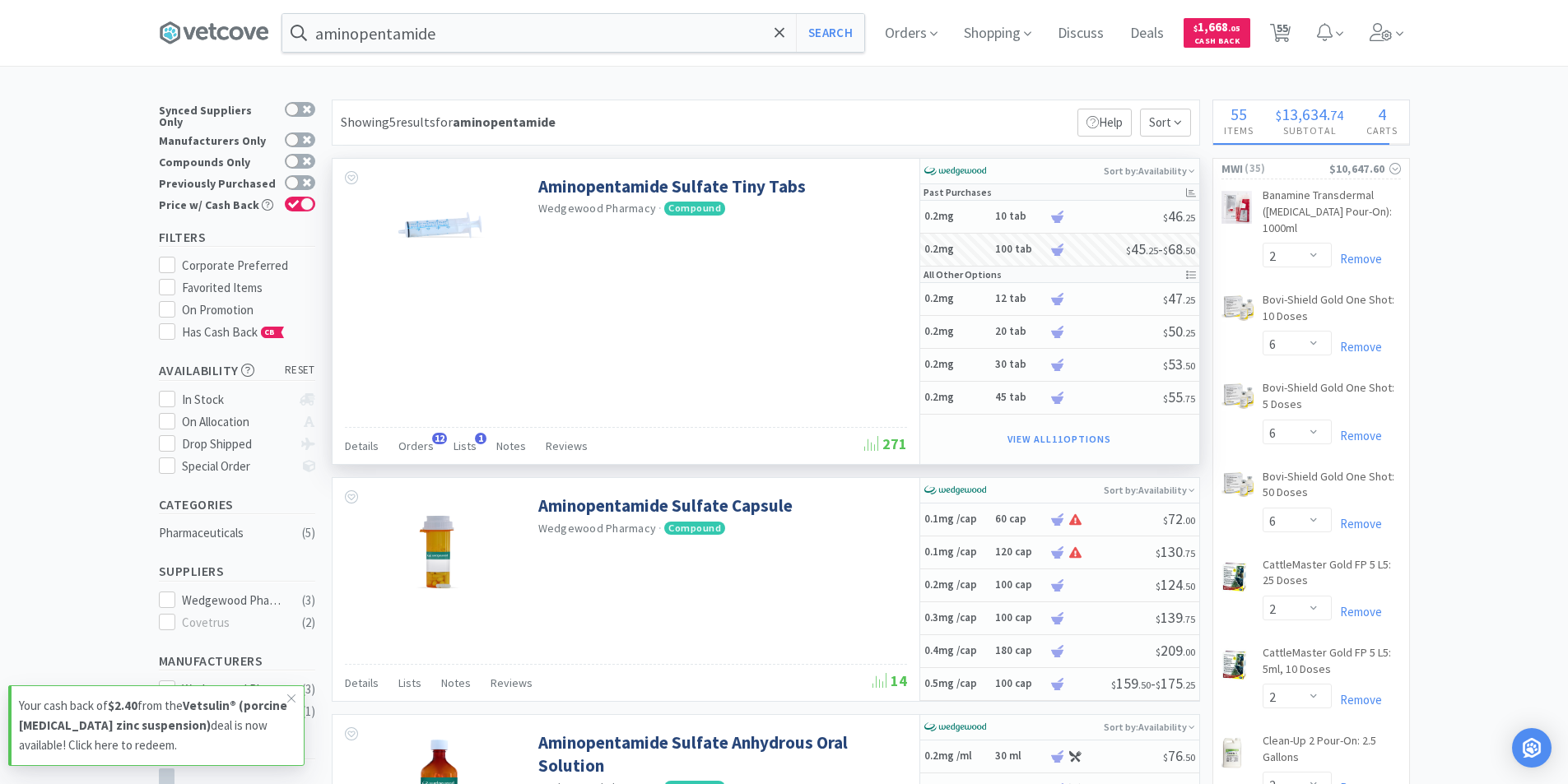
select select "1"
click at [473, 36] on input "aminopentamide" at bounding box center [573, 33] width 582 height 38
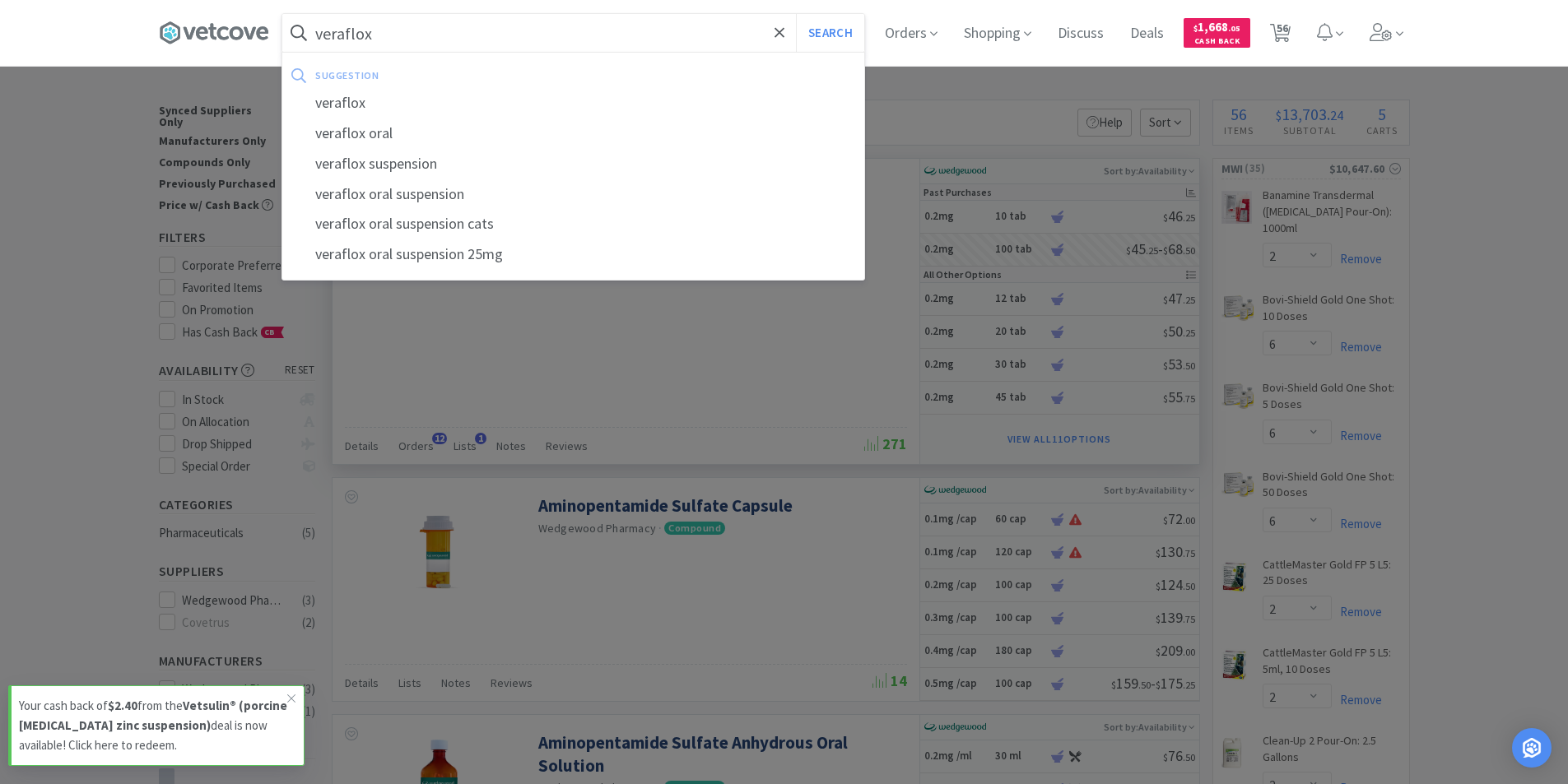
type input "veraflox"
click at [796, 14] on button "Search" at bounding box center [830, 33] width 68 height 38
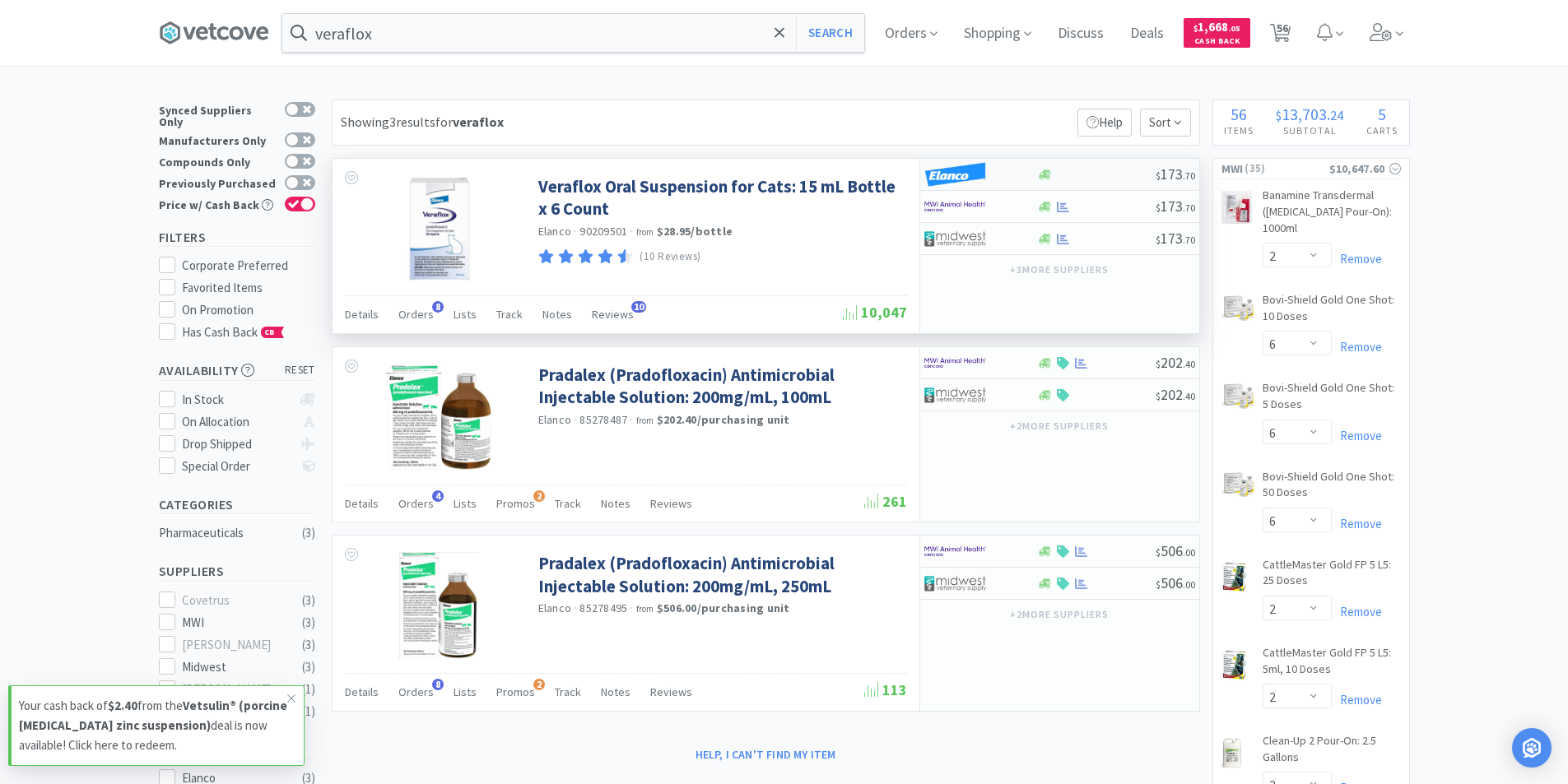
click at [1030, 173] on div at bounding box center [980, 174] width 113 height 28
select select "1"
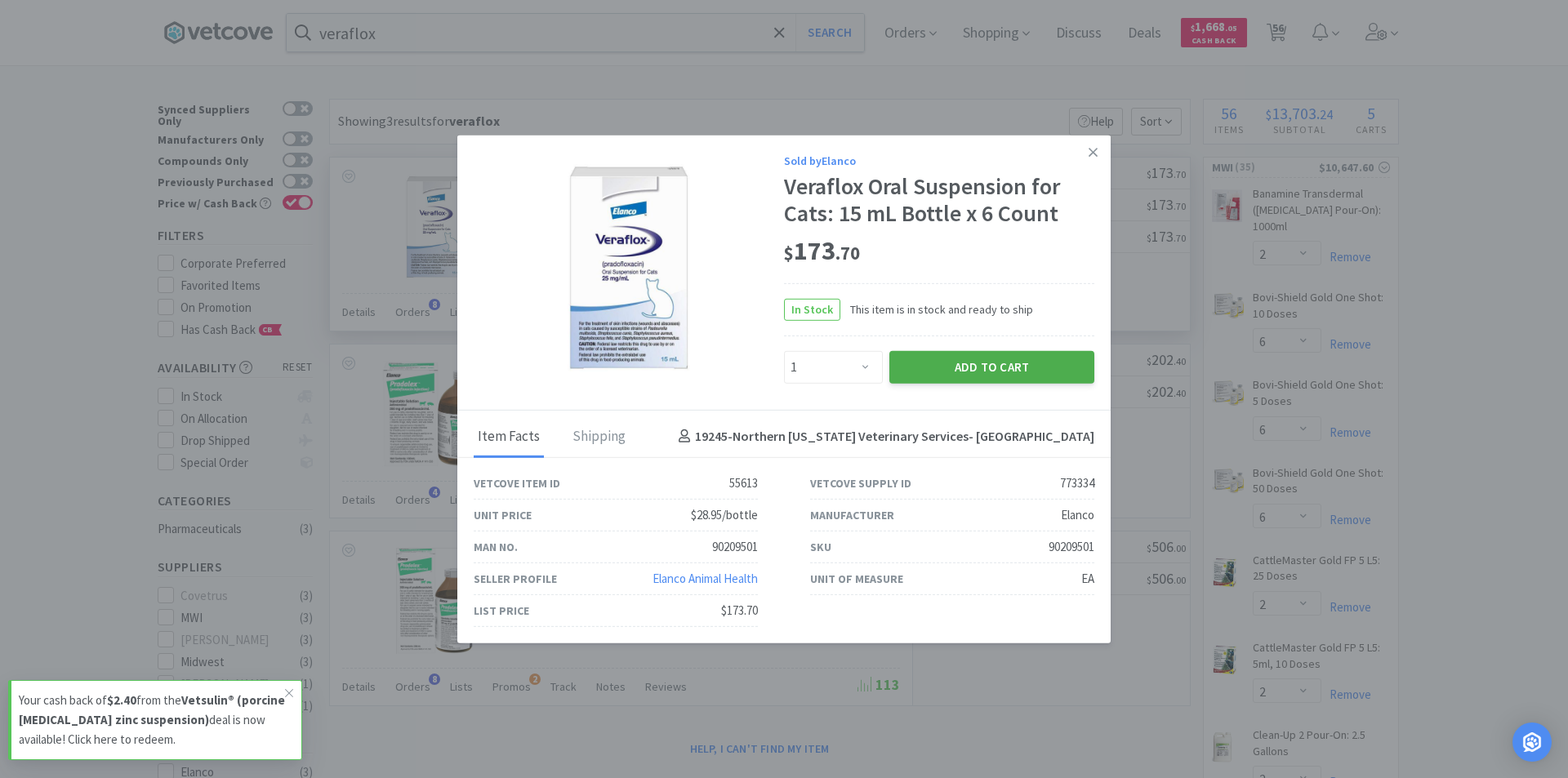
click at [975, 365] on button "Add to Cart" at bounding box center [992, 366] width 205 height 32
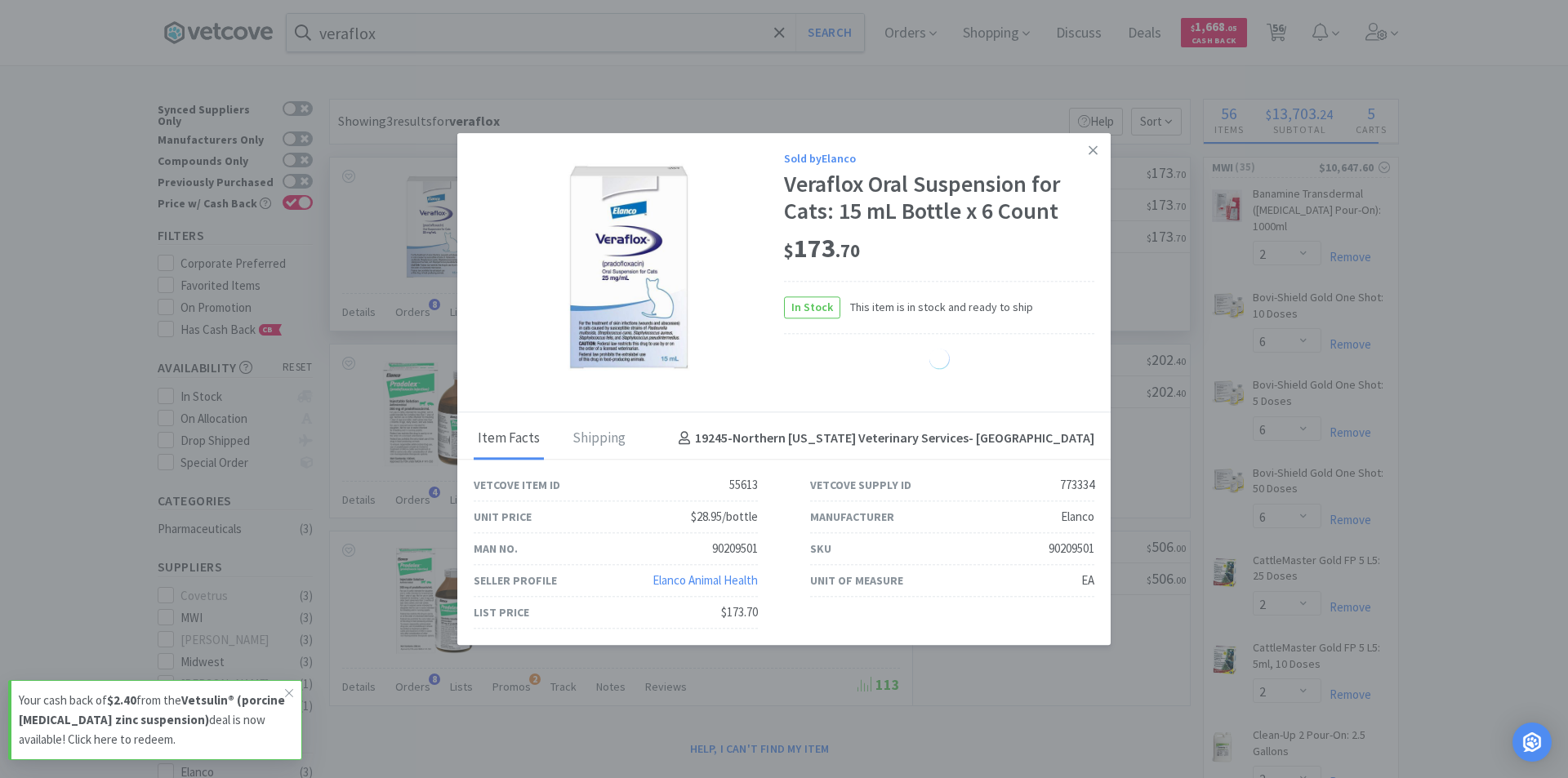
select select "1"
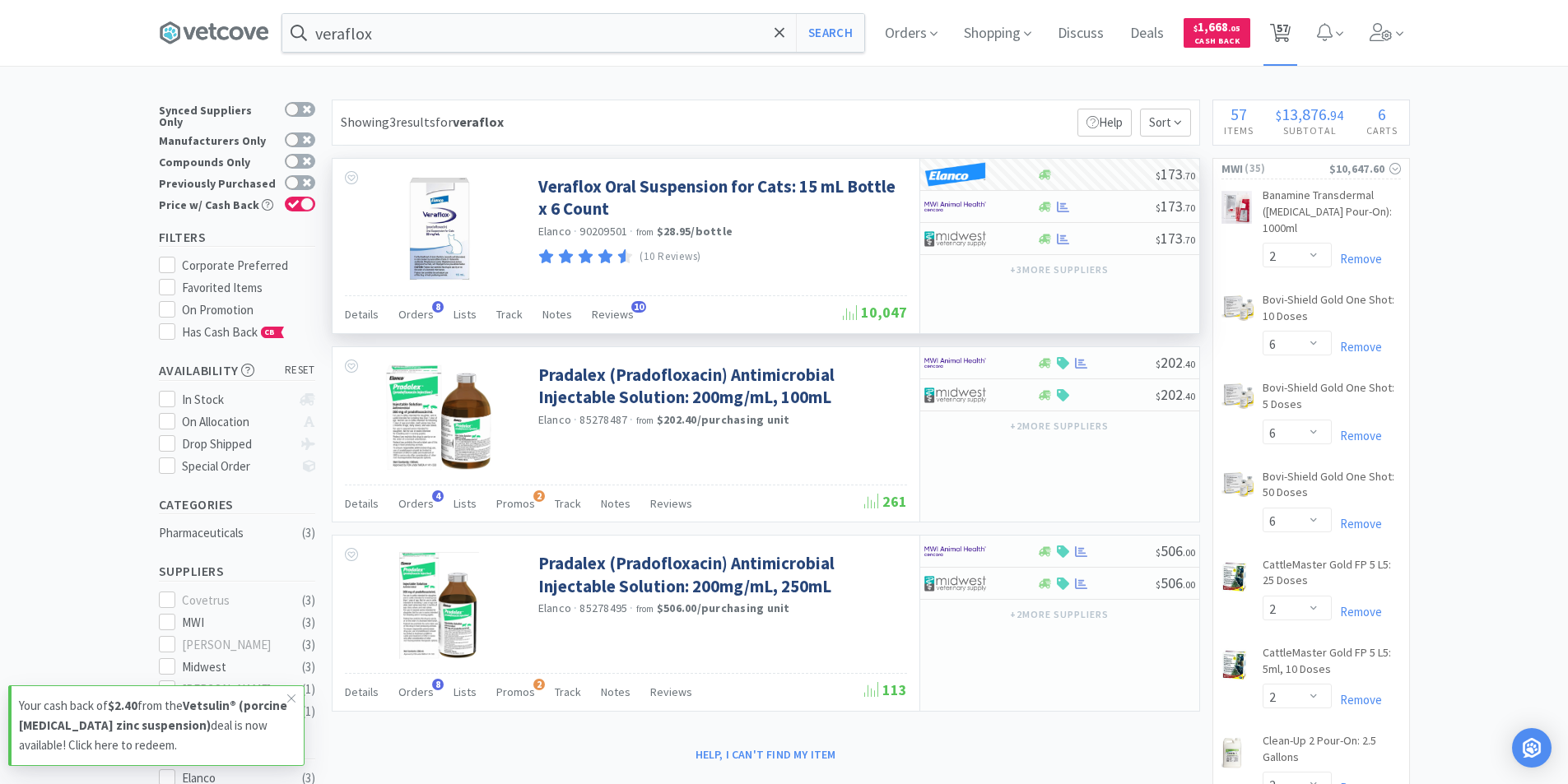
click at [1288, 39] on span "57" at bounding box center [1282, 28] width 11 height 66
select select "1"
select select "2"
select select "1"
select select "2"
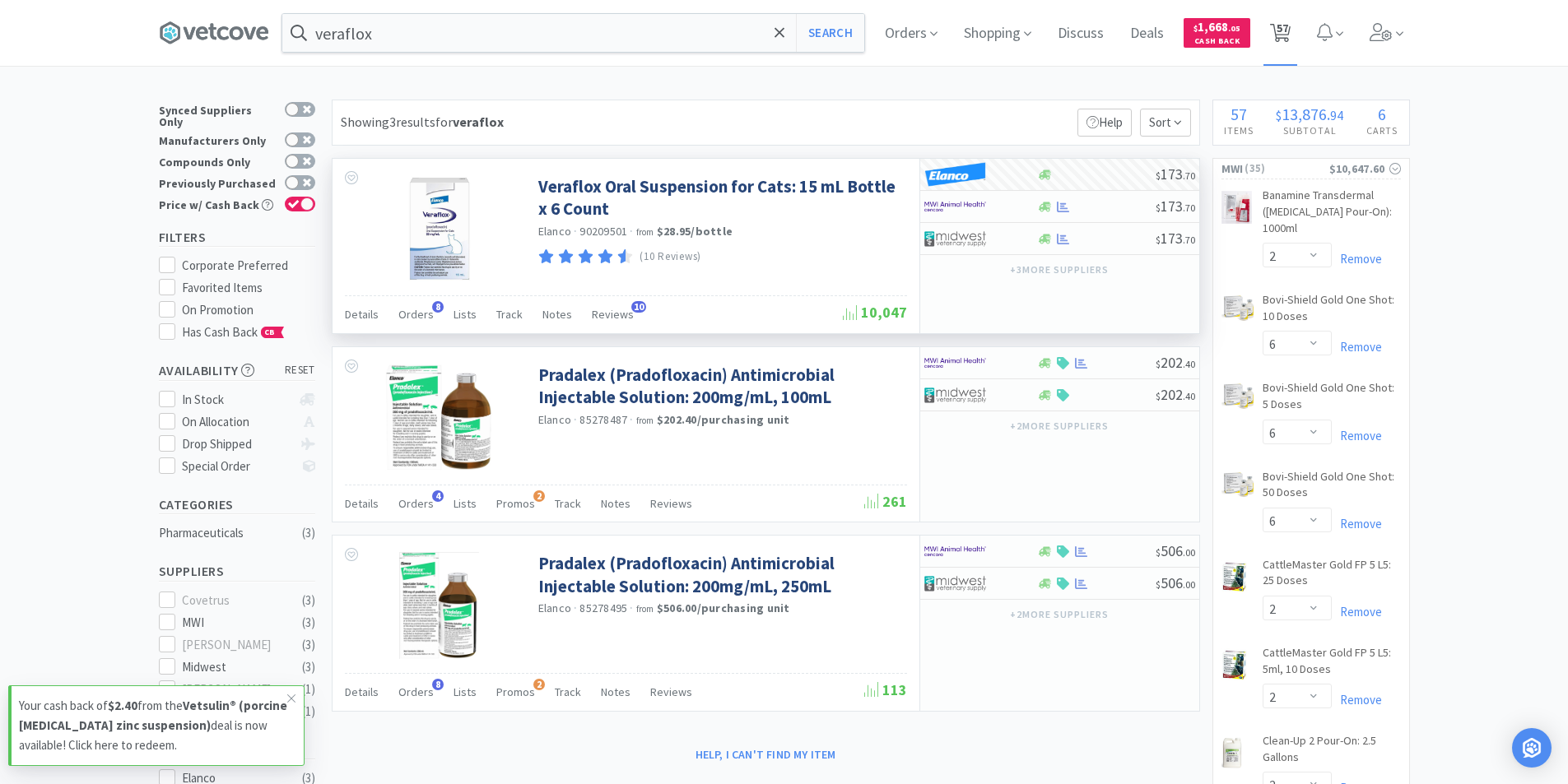
select select "6"
select select "2"
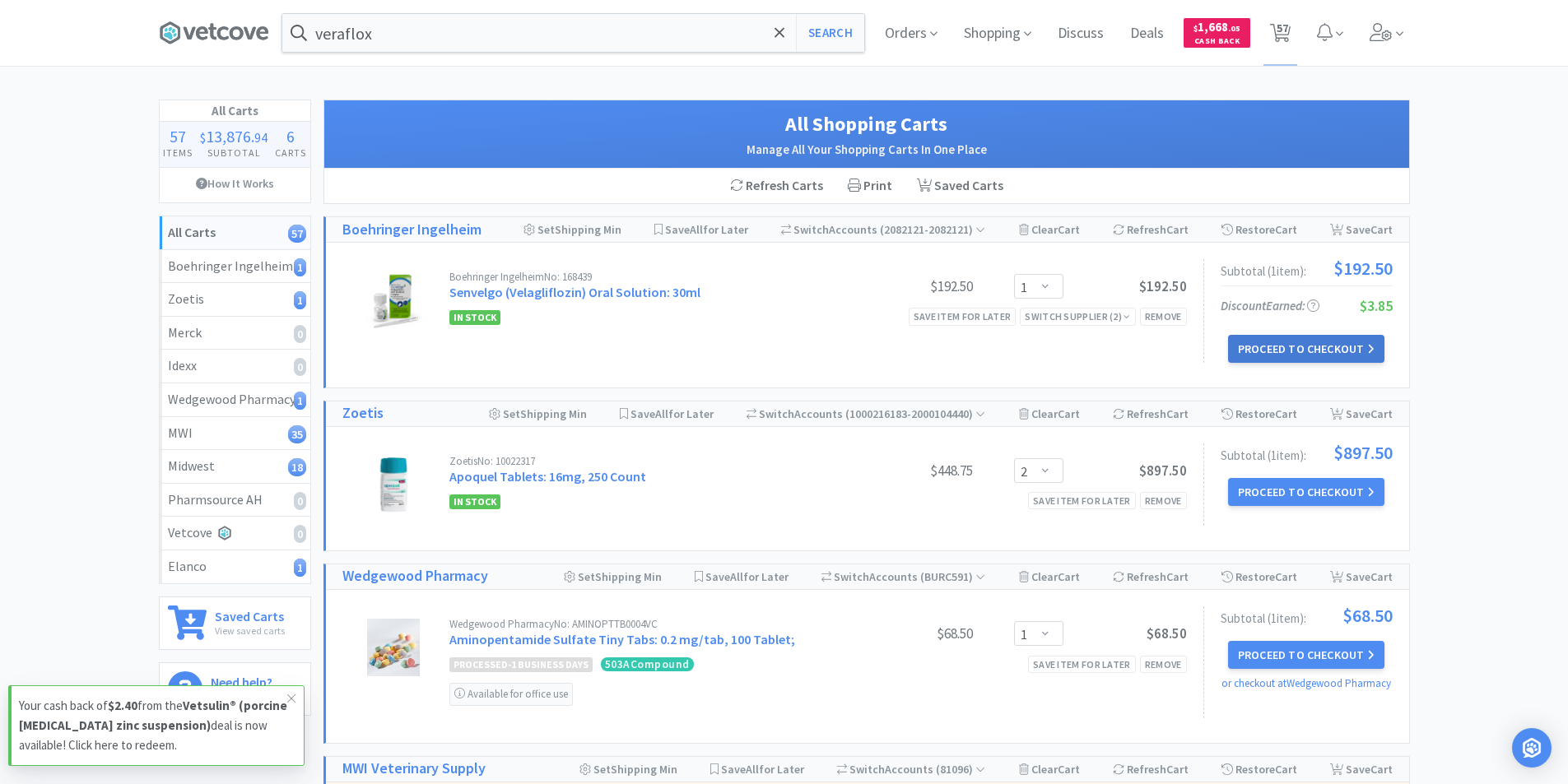
click at [1341, 344] on button "Proceed to Checkout" at bounding box center [1306, 349] width 157 height 28
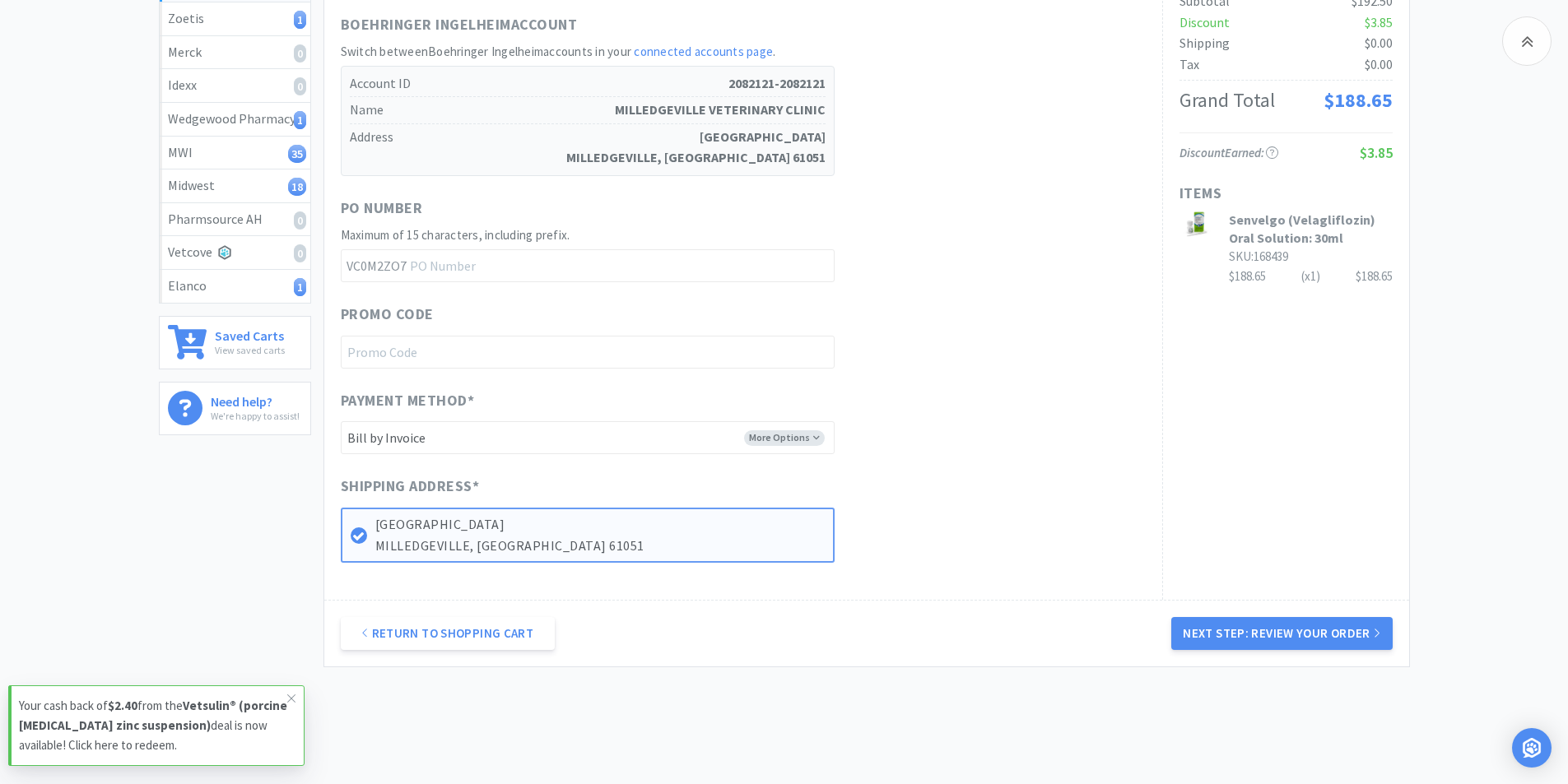
scroll to position [333, 0]
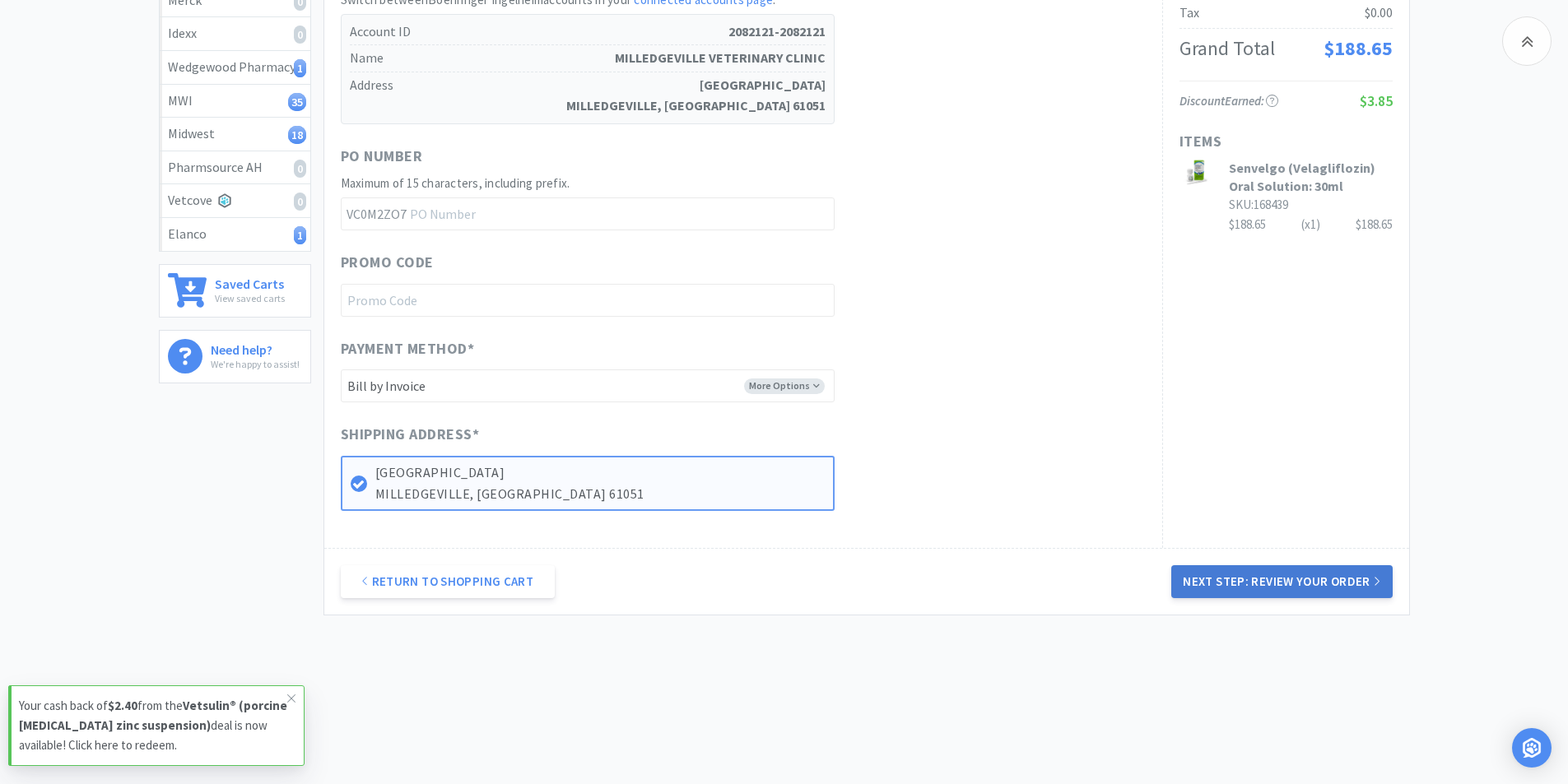
click at [1218, 578] on button "Next Step: Review Your Order" at bounding box center [1281, 581] width 221 height 33
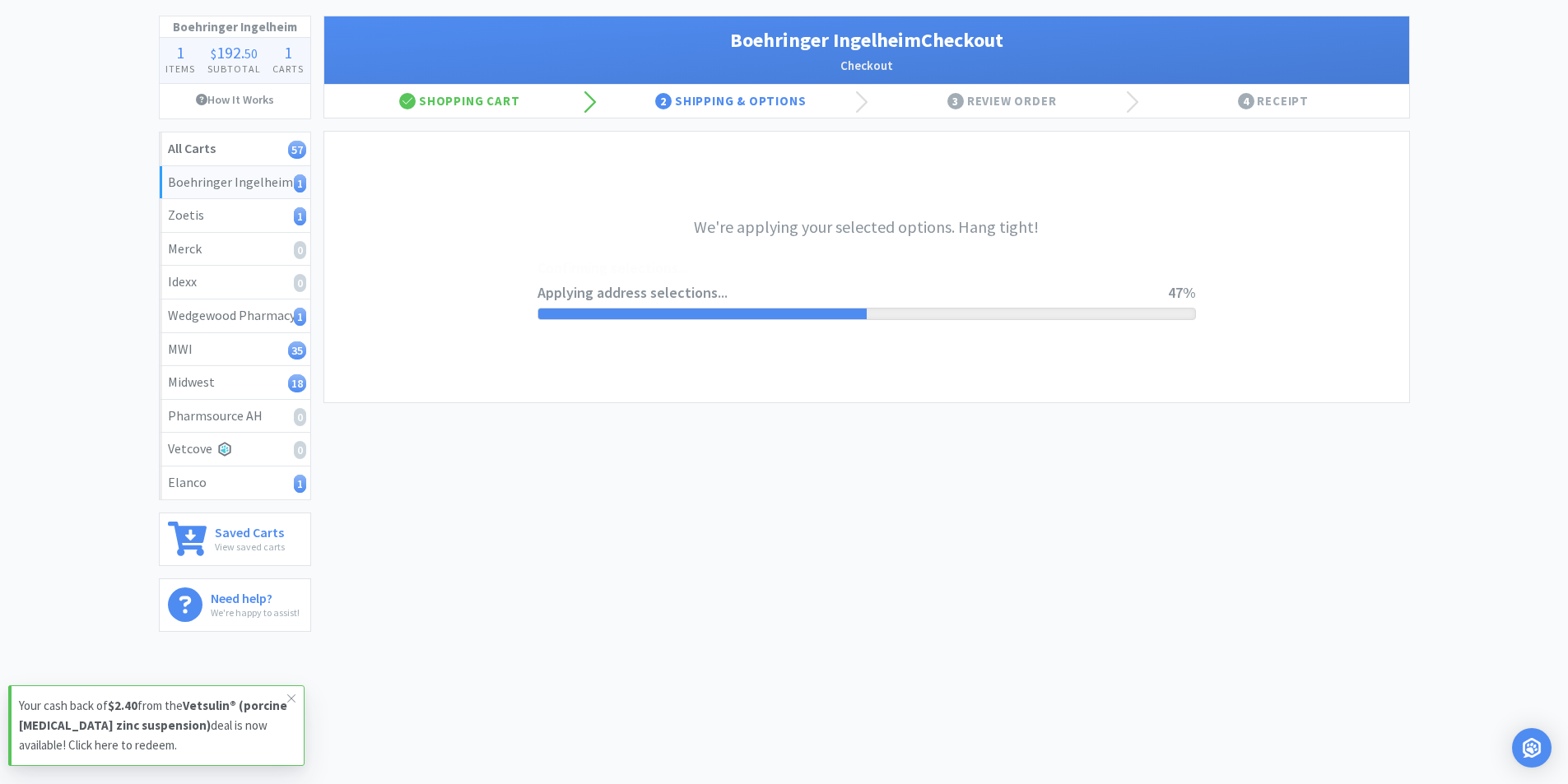
scroll to position [0, 0]
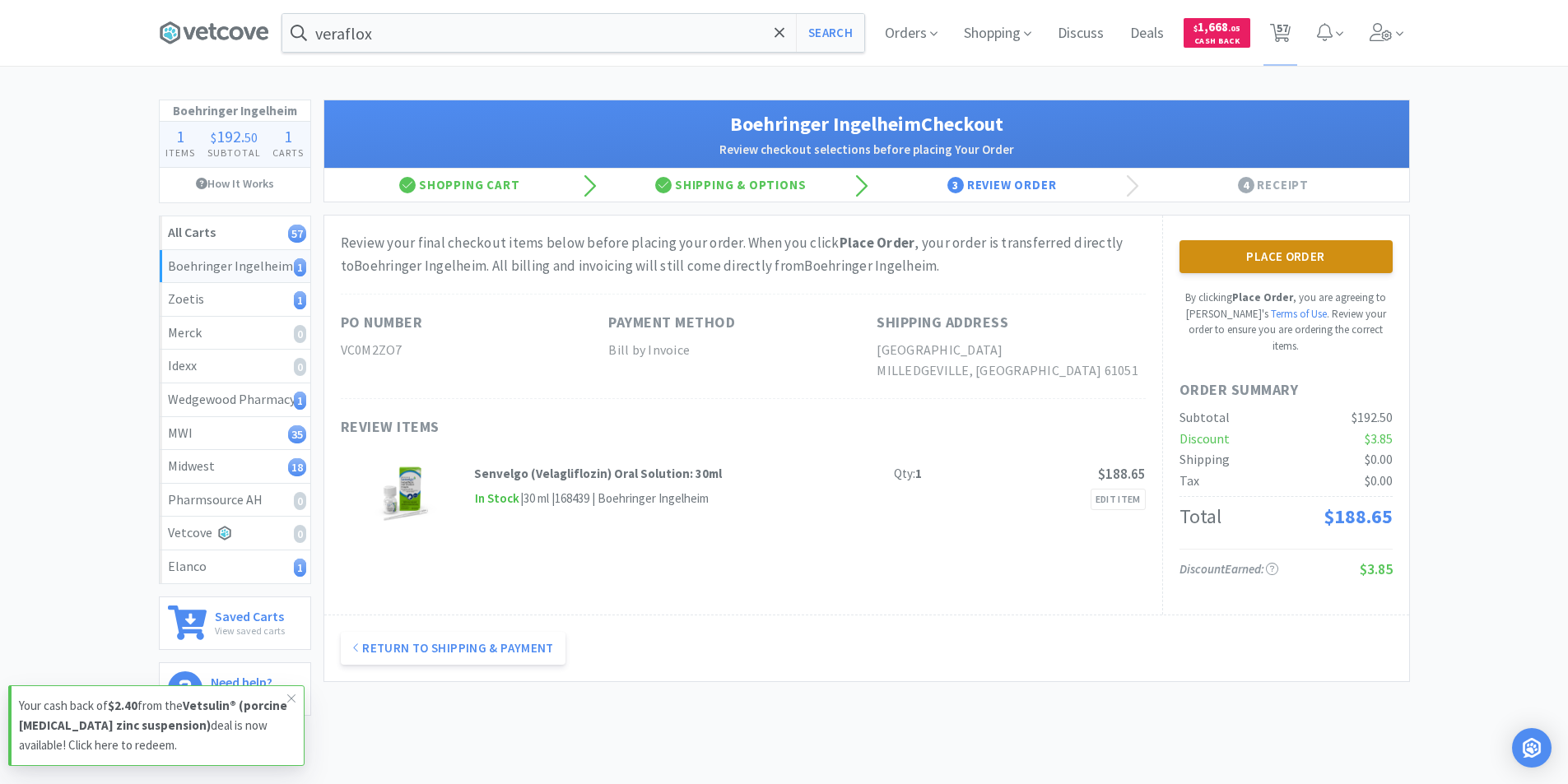
click at [1319, 249] on button "Place Order" at bounding box center [1286, 256] width 213 height 33
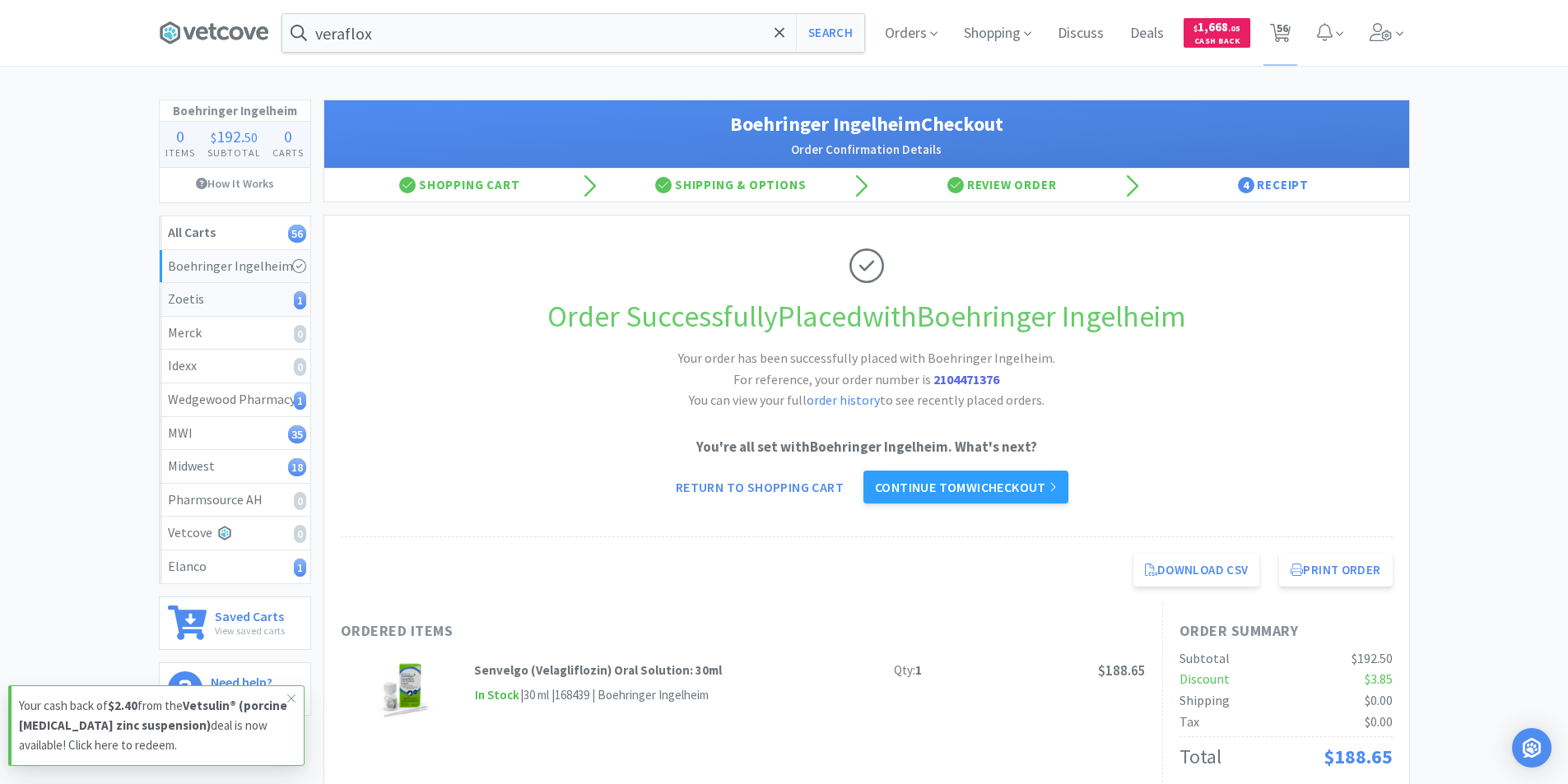
click at [220, 307] on div "Zoetis 1" at bounding box center [235, 299] width 134 height 21
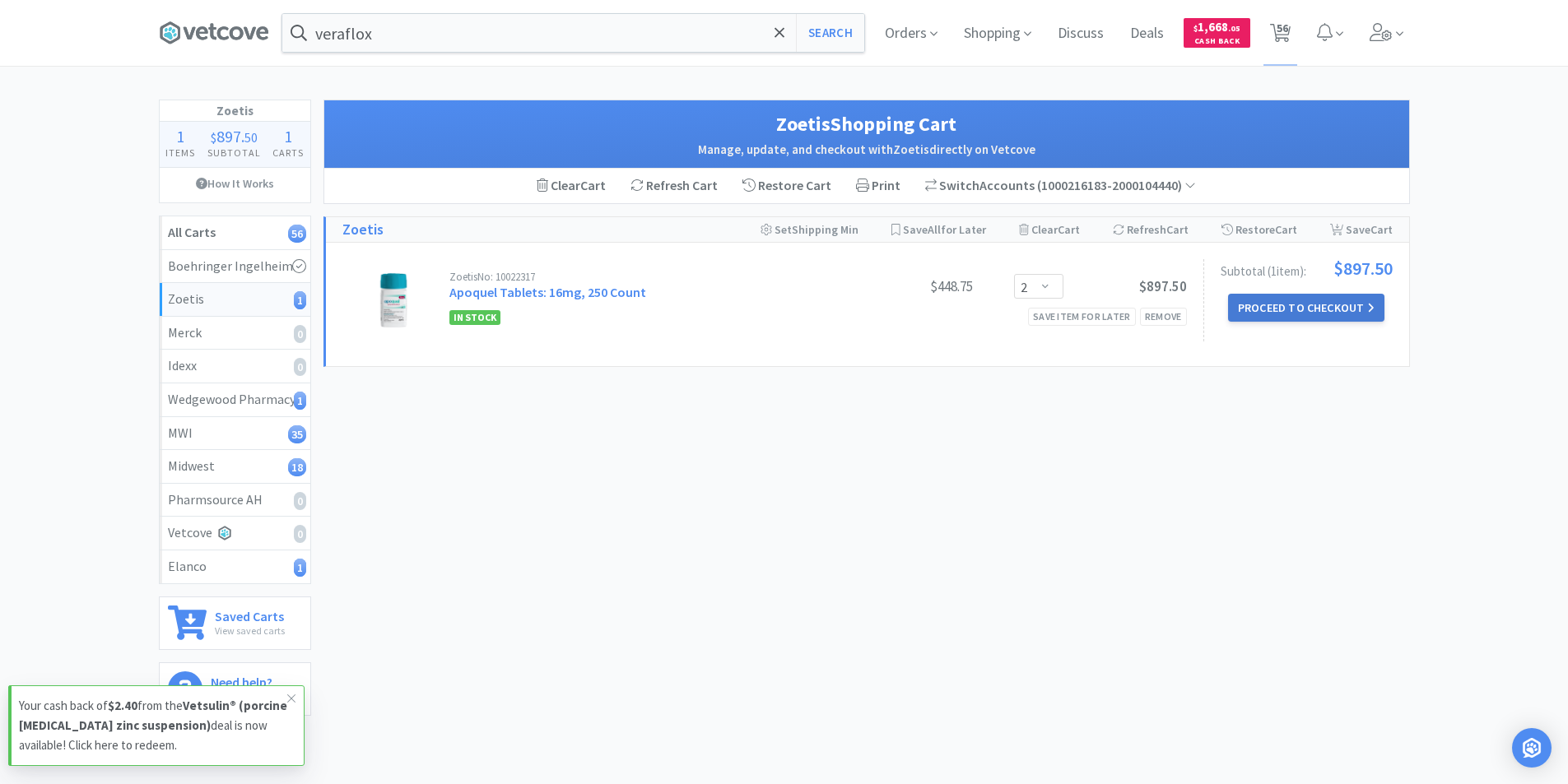
click at [1331, 306] on button "Proceed to Checkout" at bounding box center [1306, 308] width 157 height 28
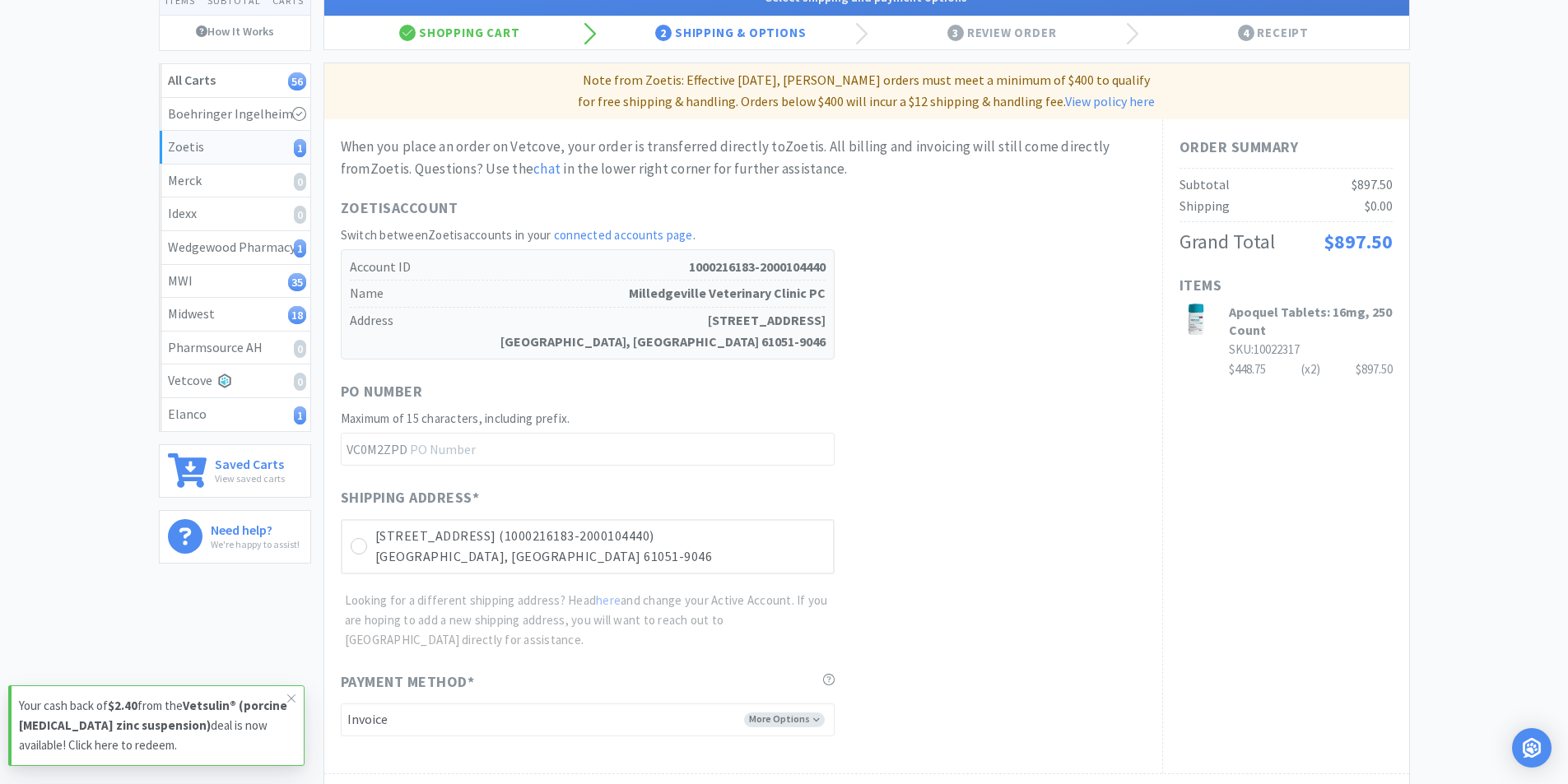
scroll to position [165, 0]
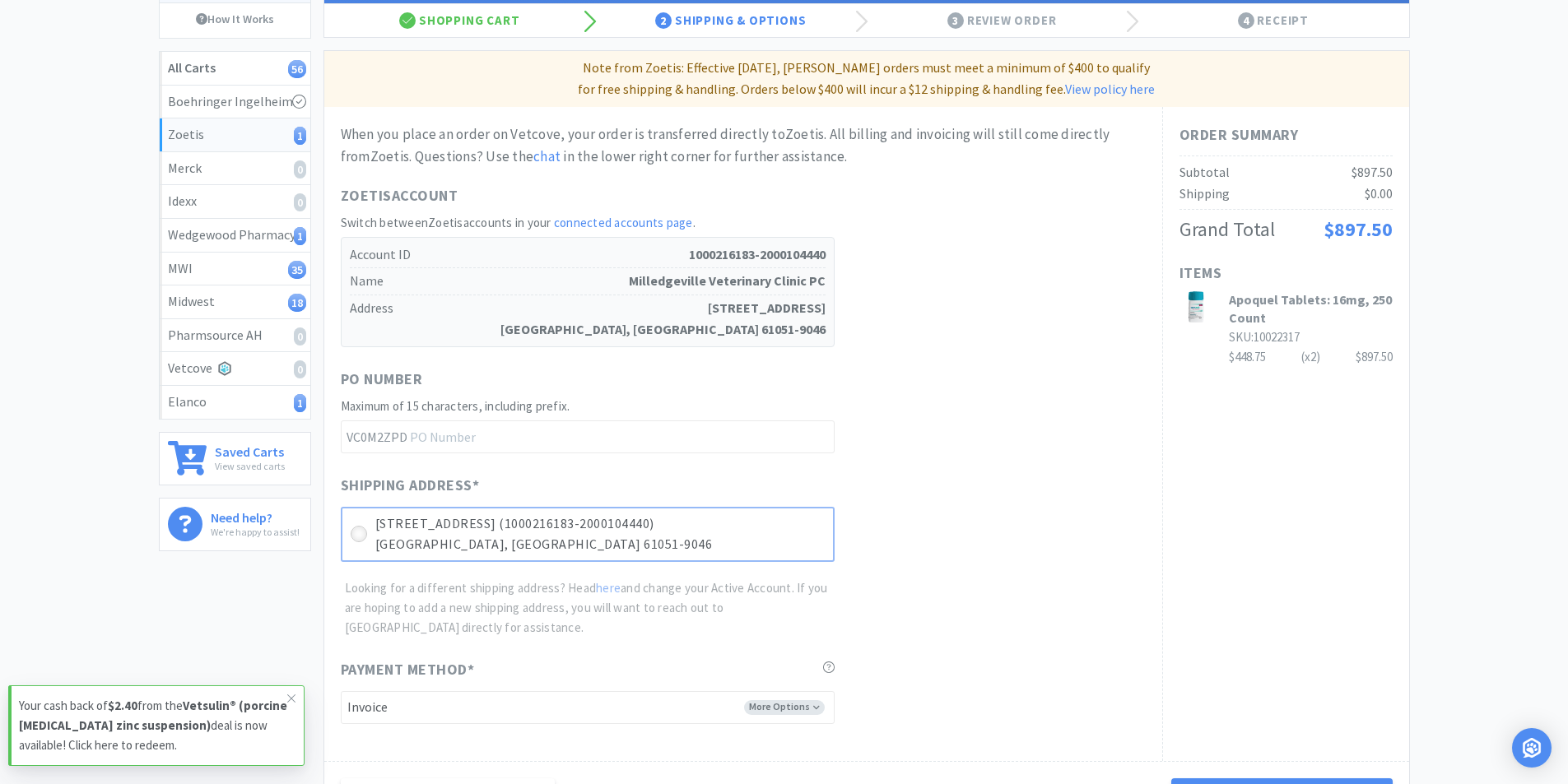
click at [359, 530] on icon at bounding box center [358, 534] width 12 height 12
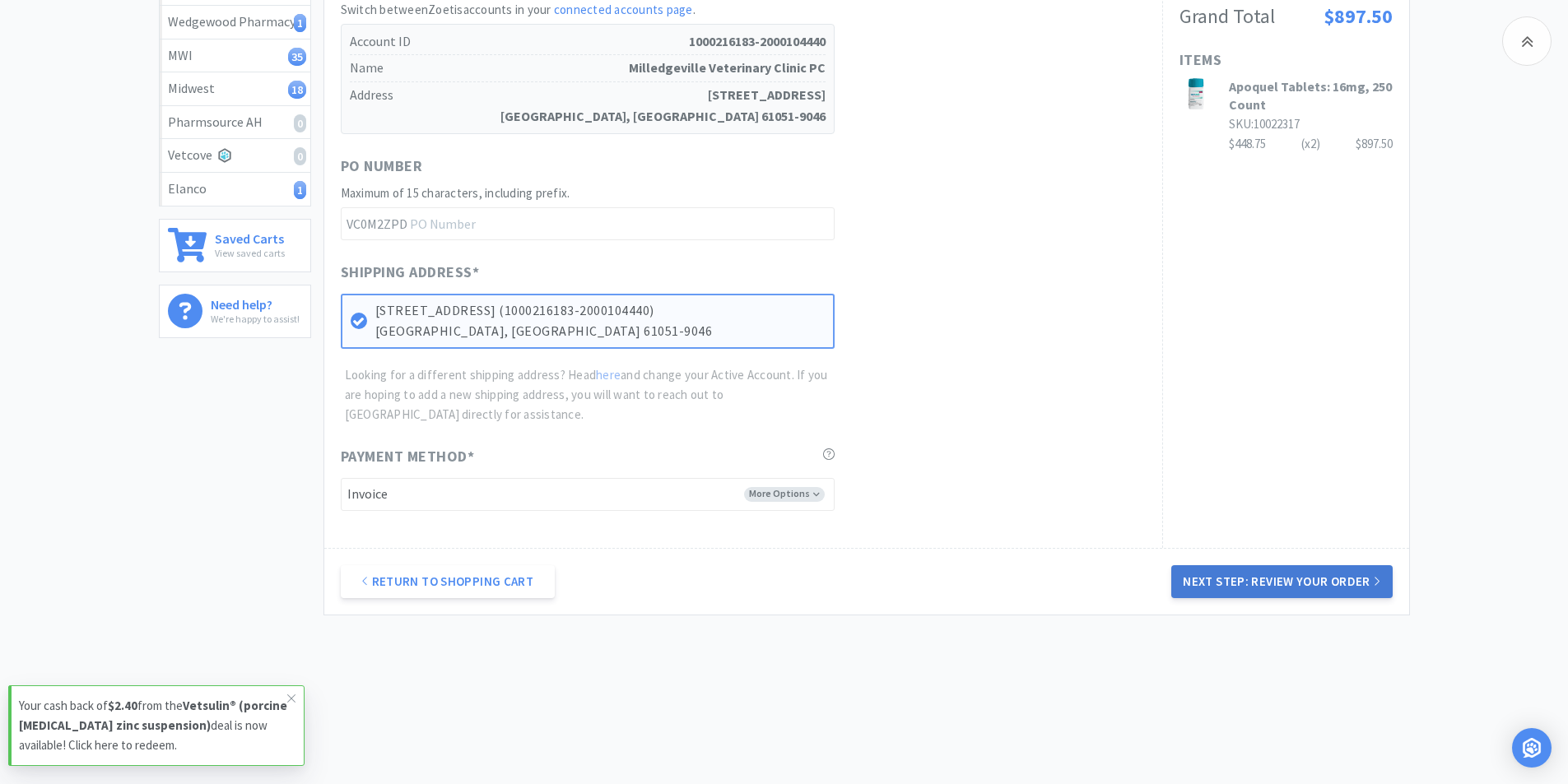
click at [1241, 584] on button "Next Step: Review Your Order" at bounding box center [1281, 581] width 221 height 33
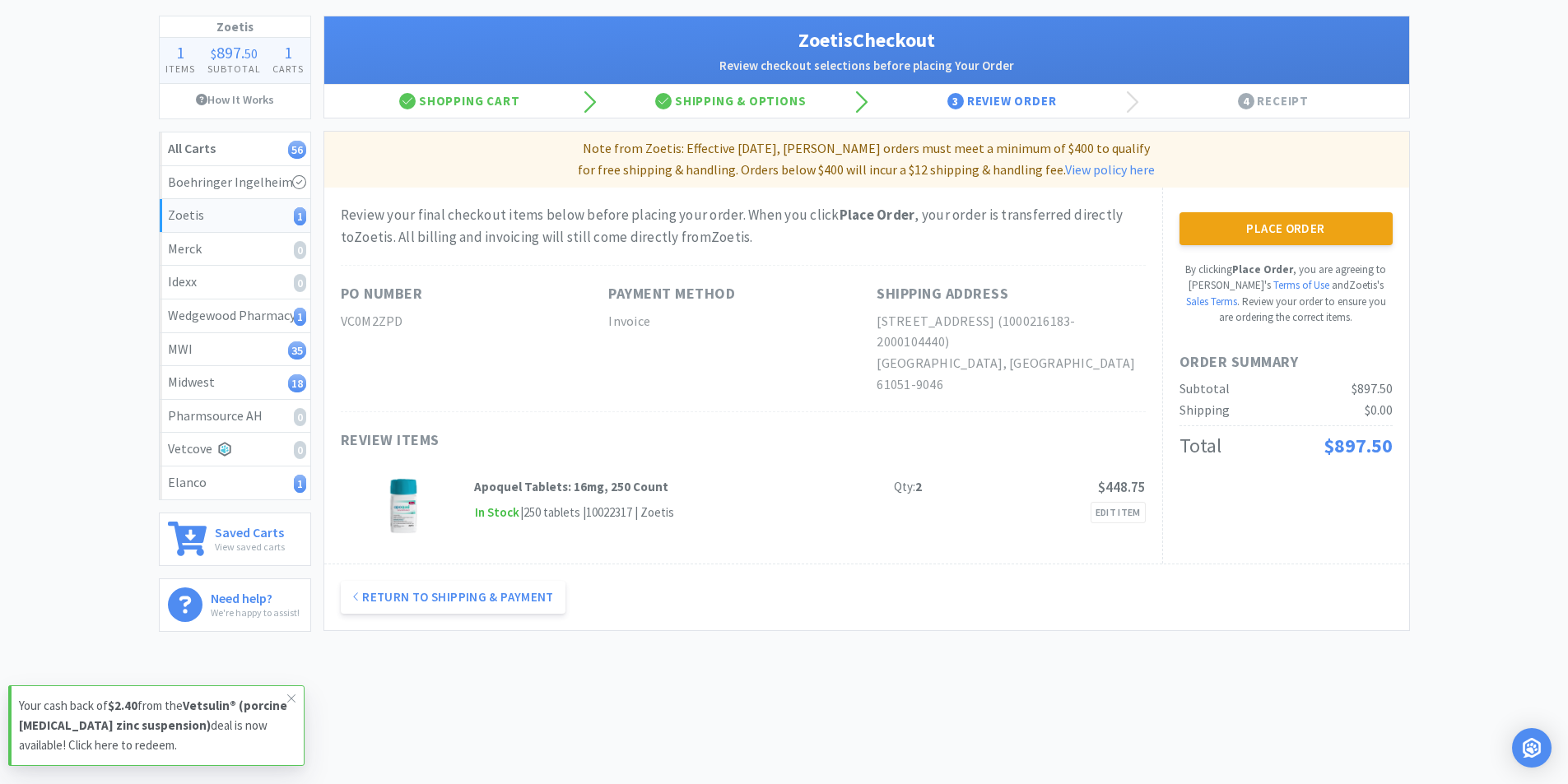
scroll to position [0, 0]
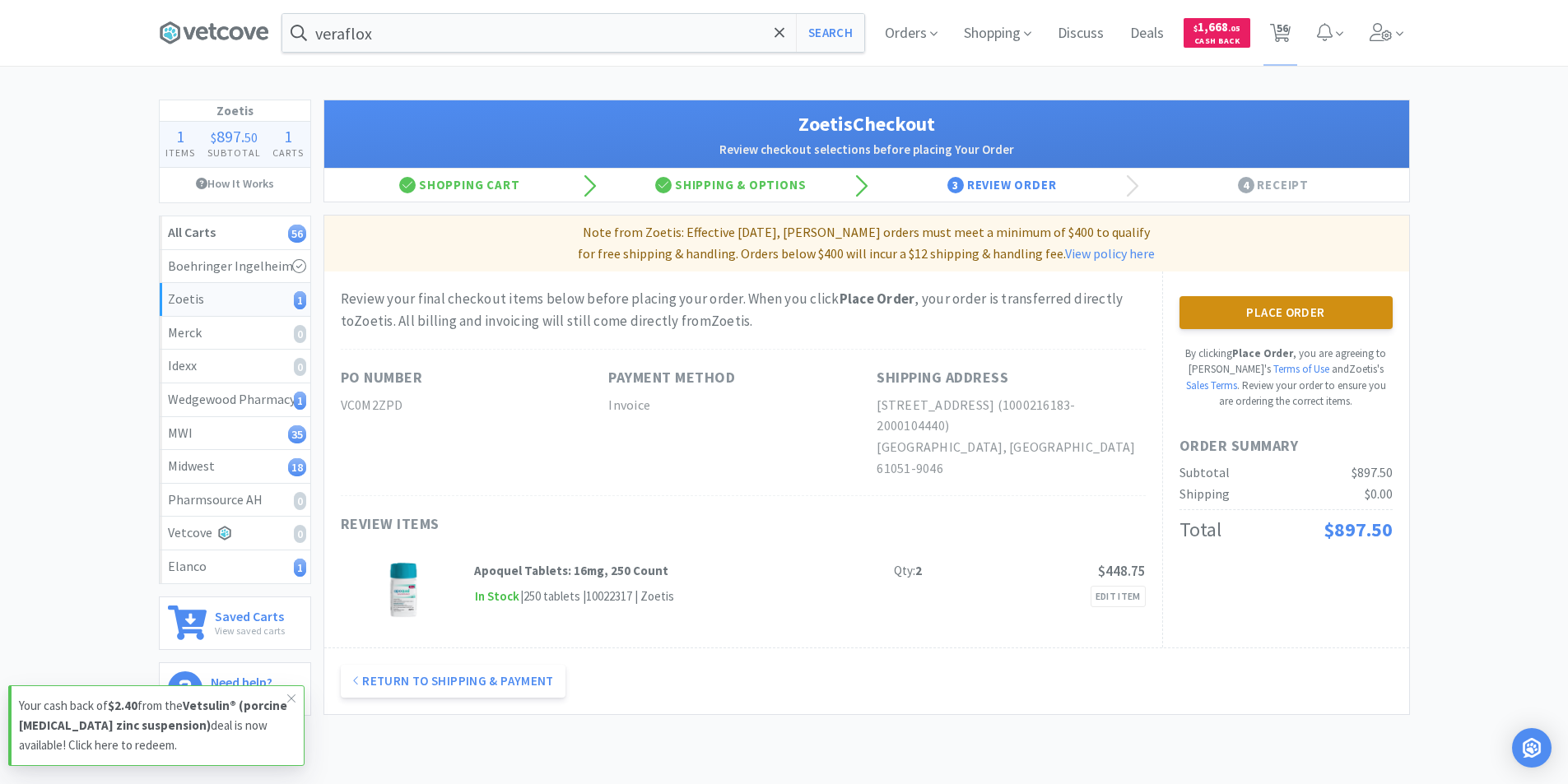
click at [1245, 320] on button "Place Order" at bounding box center [1286, 312] width 213 height 33
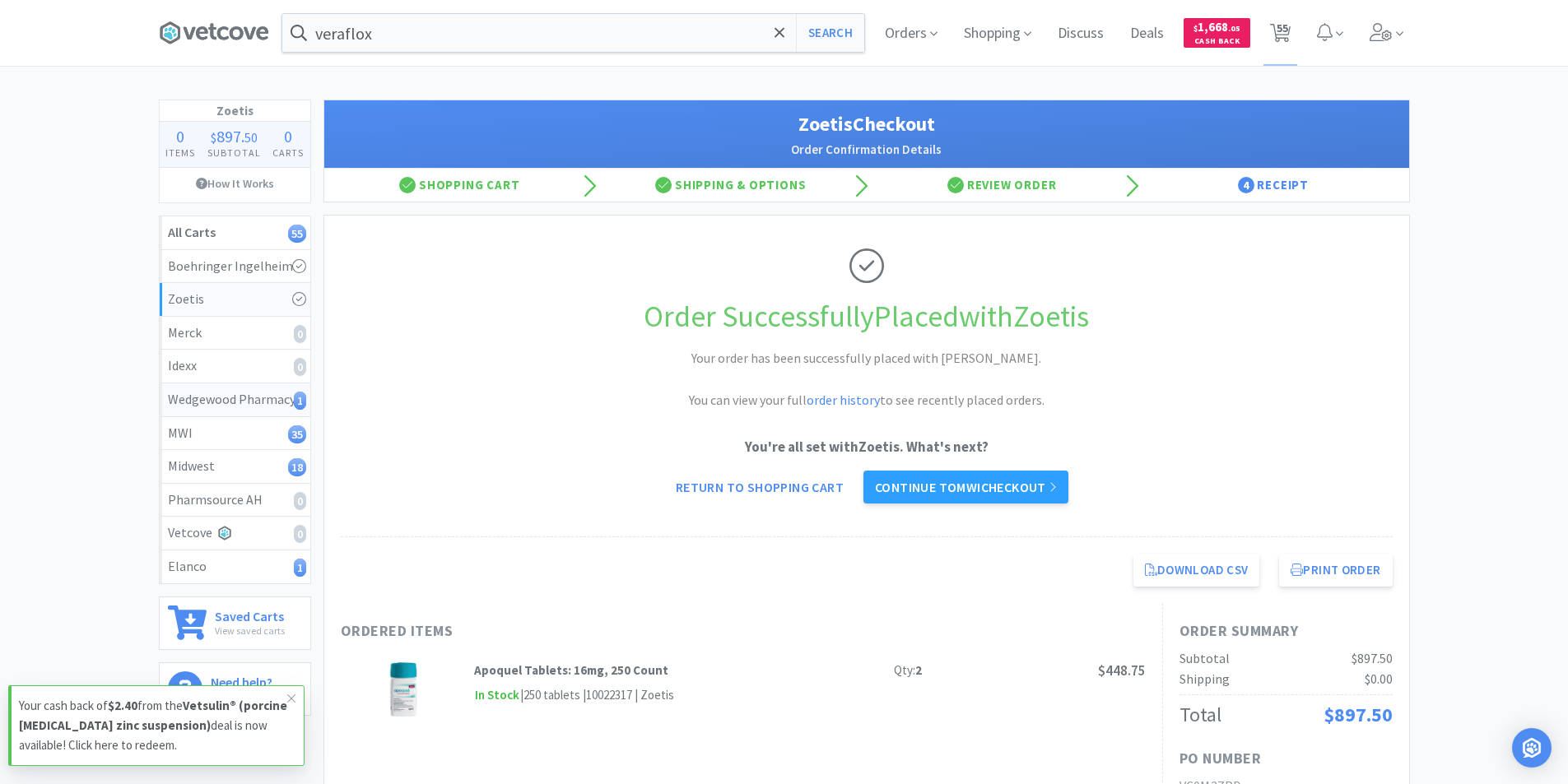
click at [227, 398] on div "Wedgewood Pharmacy 1" at bounding box center [235, 400] width 134 height 21
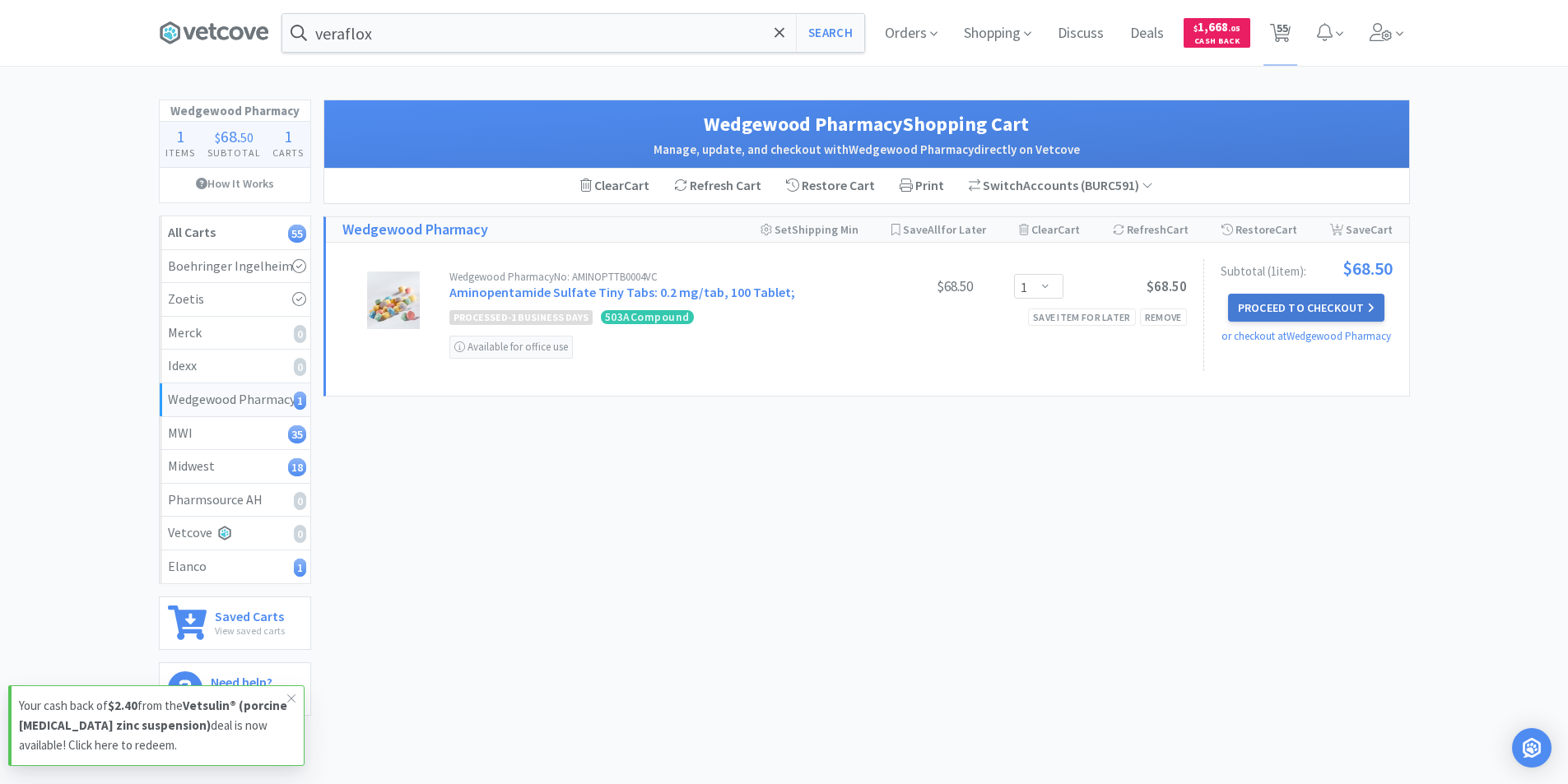
click at [1272, 304] on button "Proceed to Checkout" at bounding box center [1306, 308] width 157 height 28
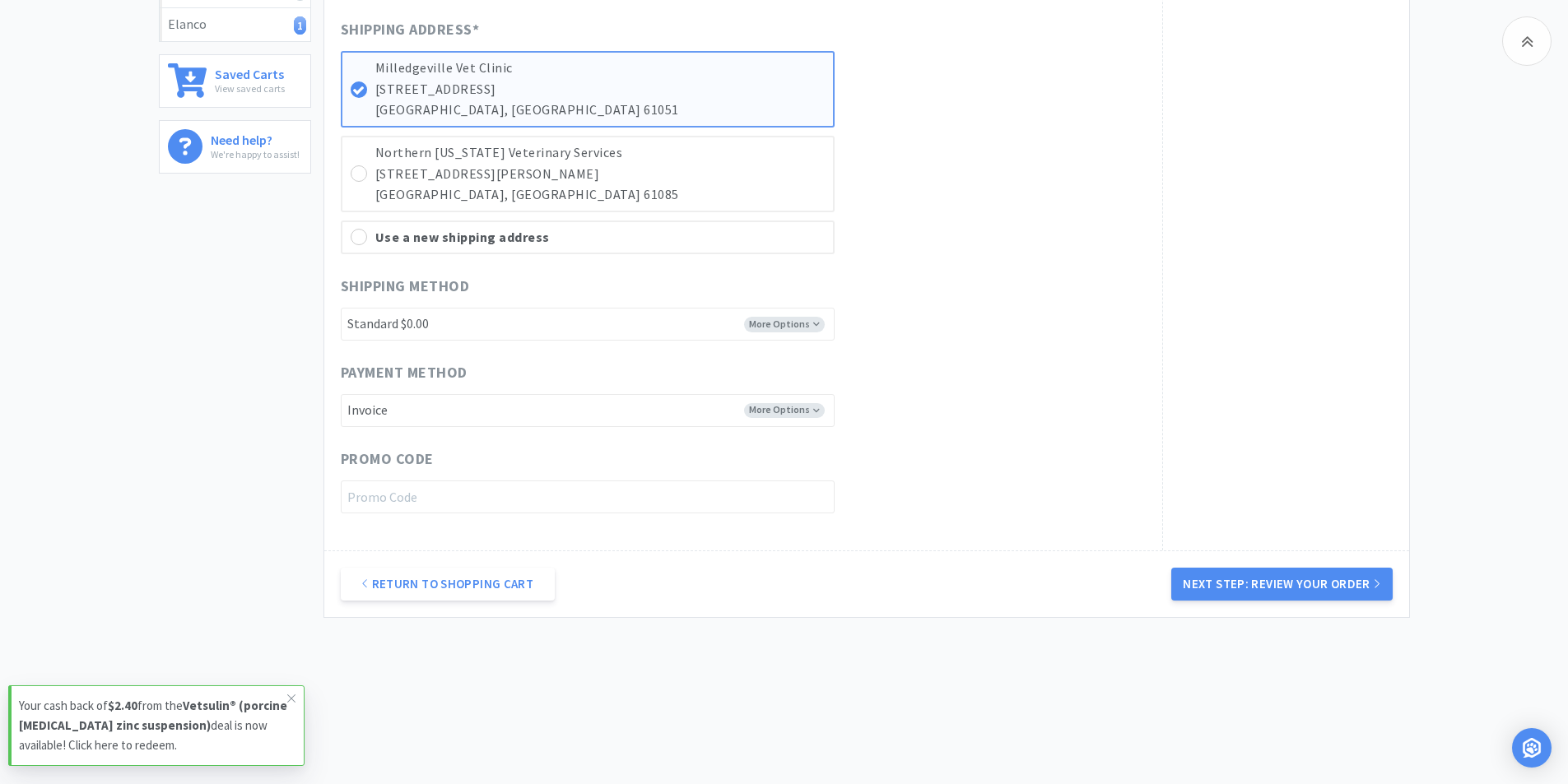
scroll to position [544, 0]
click at [1240, 584] on button "Next Step: Review Your Order" at bounding box center [1281, 581] width 221 height 33
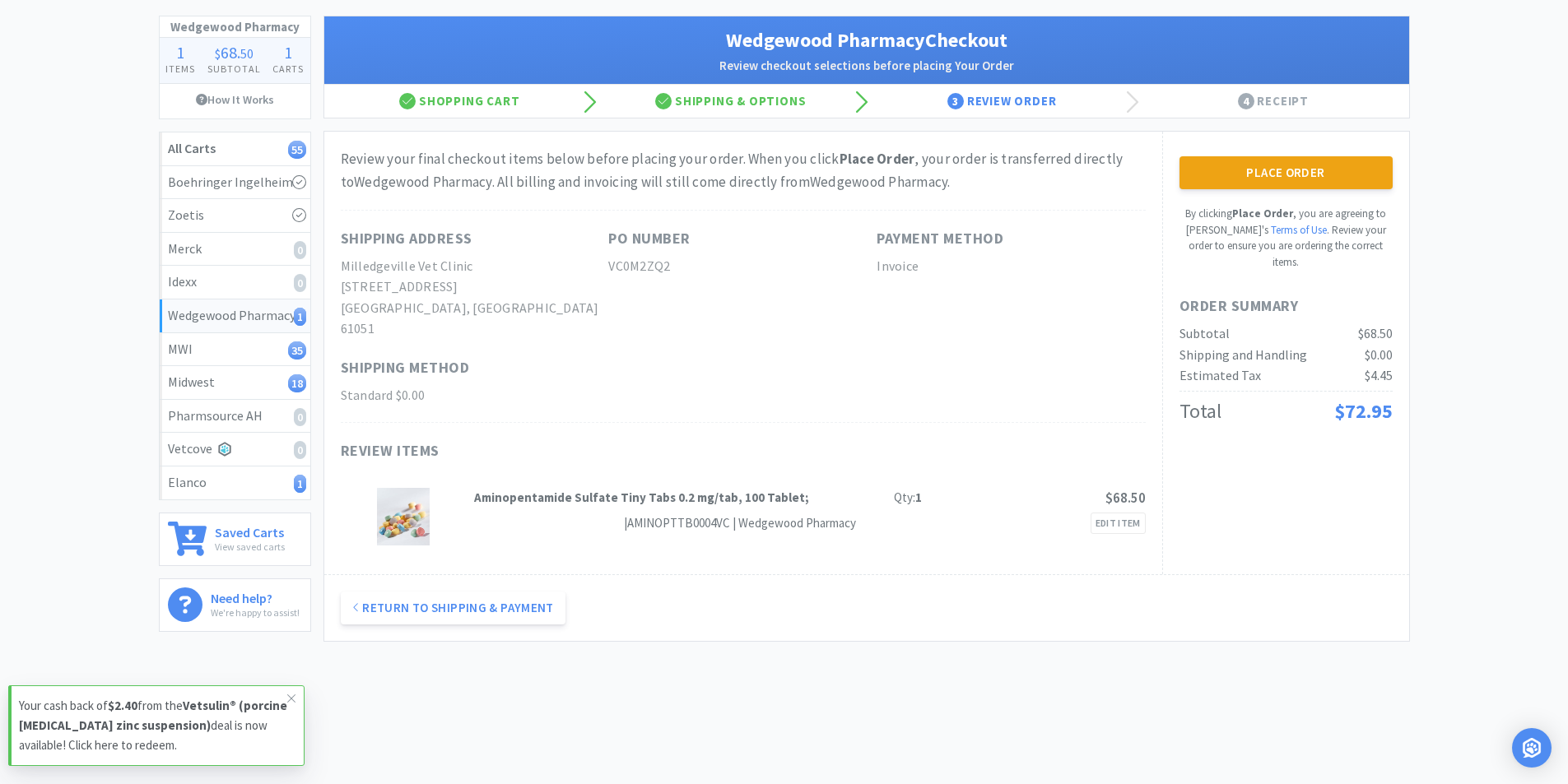
scroll to position [0, 0]
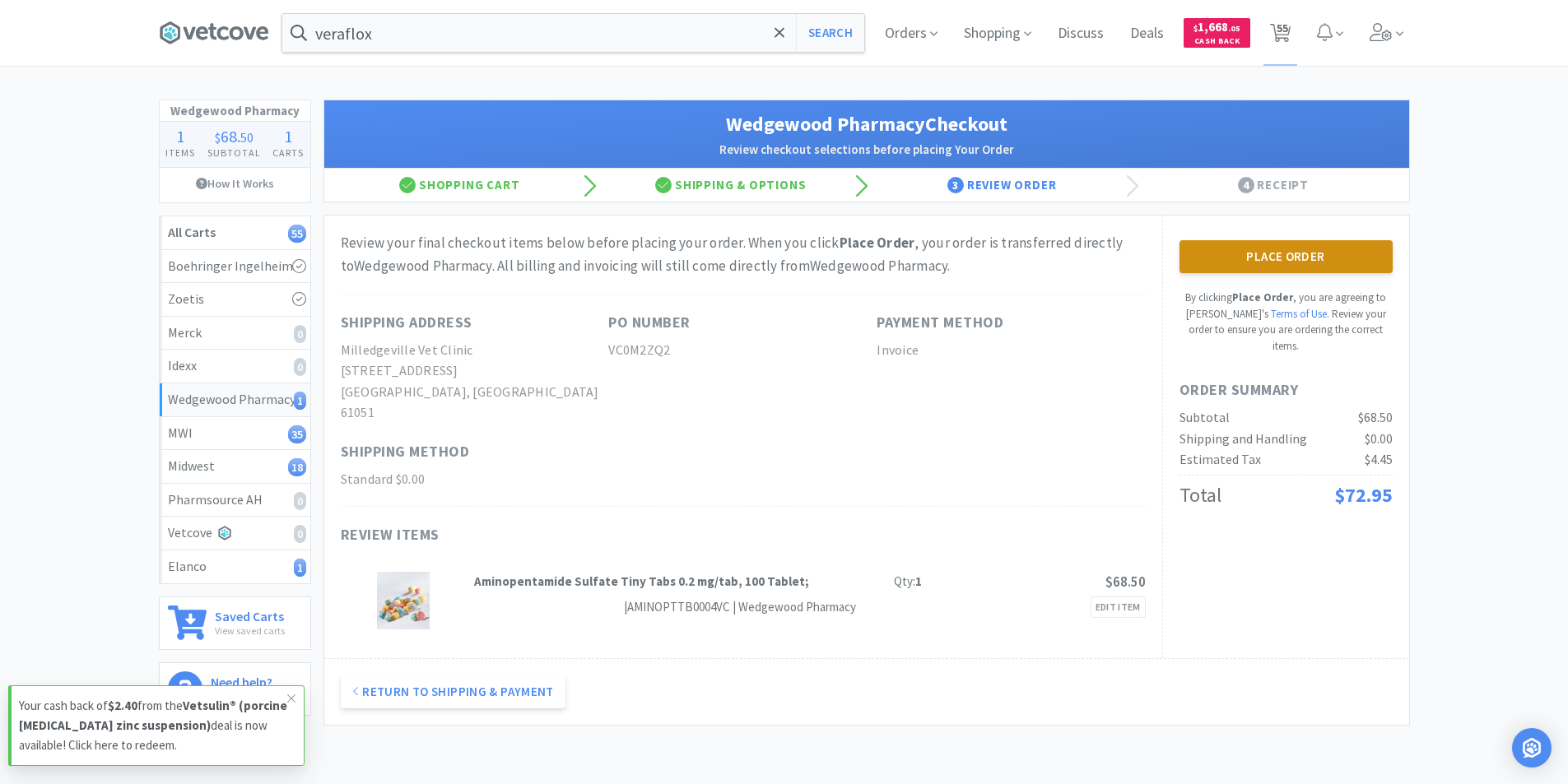
click at [1275, 253] on button "Place Order" at bounding box center [1286, 256] width 213 height 33
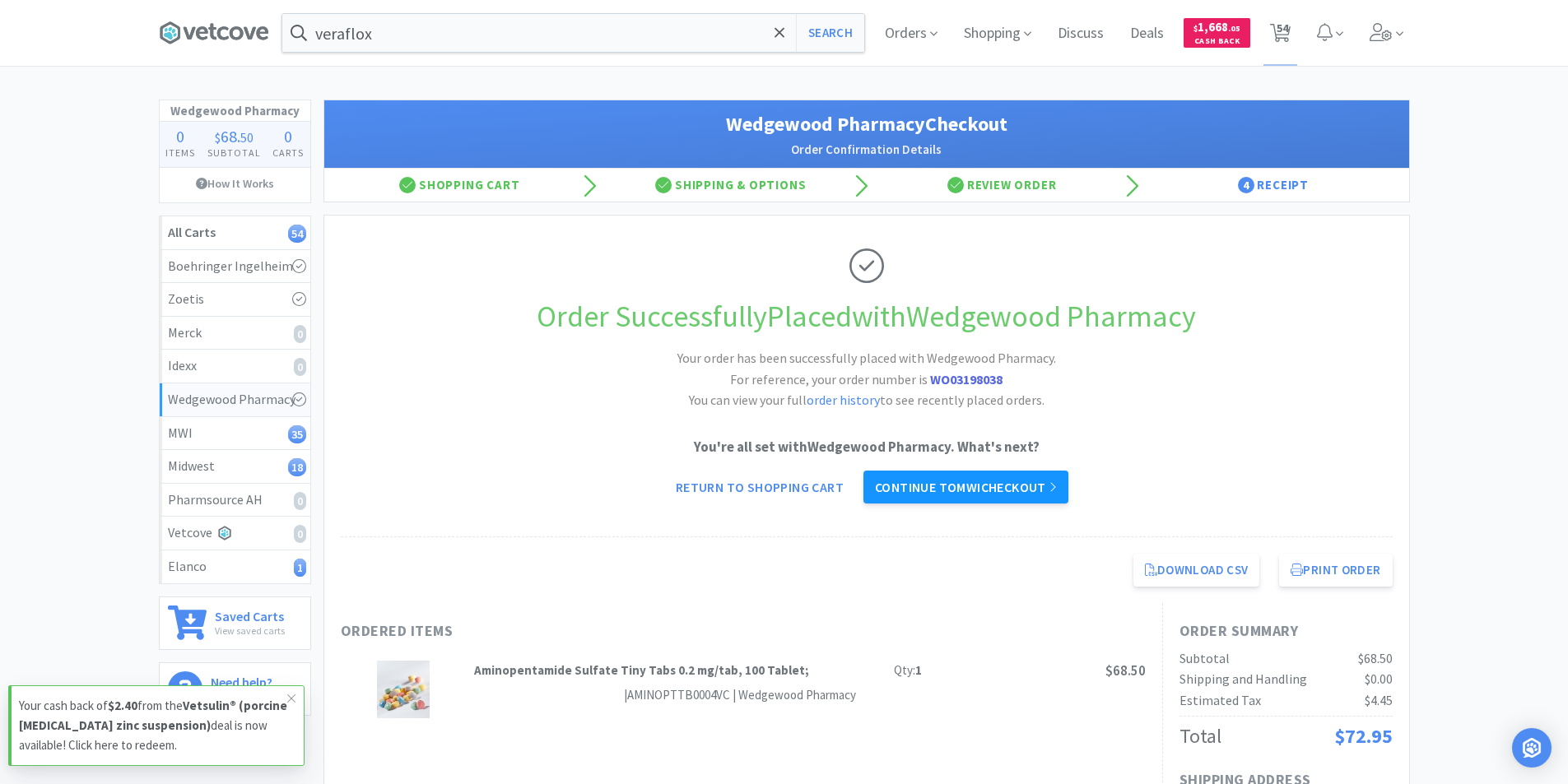
click at [948, 493] on link "Continue to MWI checkout" at bounding box center [966, 487] width 205 height 33
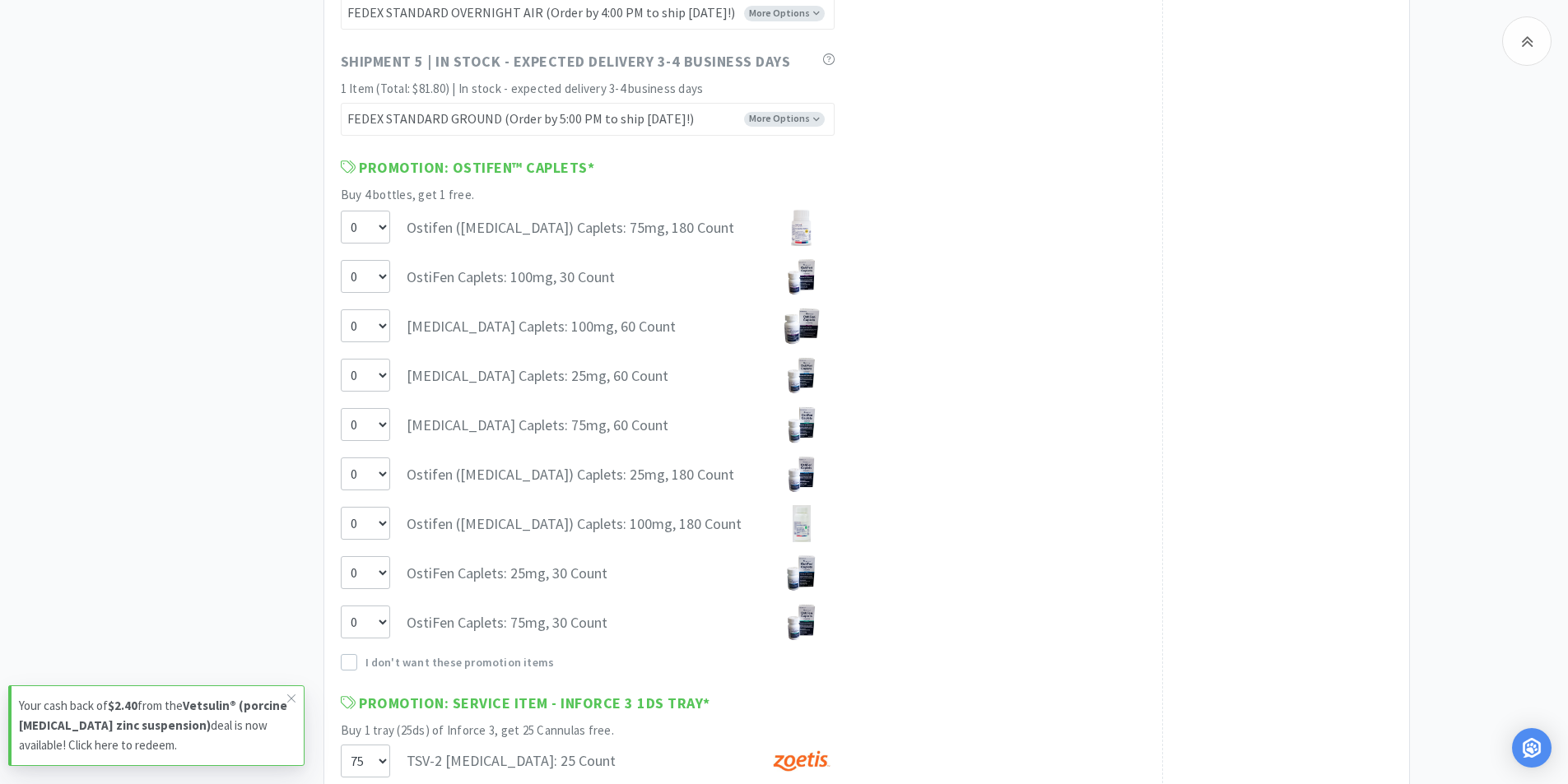
scroll to position [8724, 0]
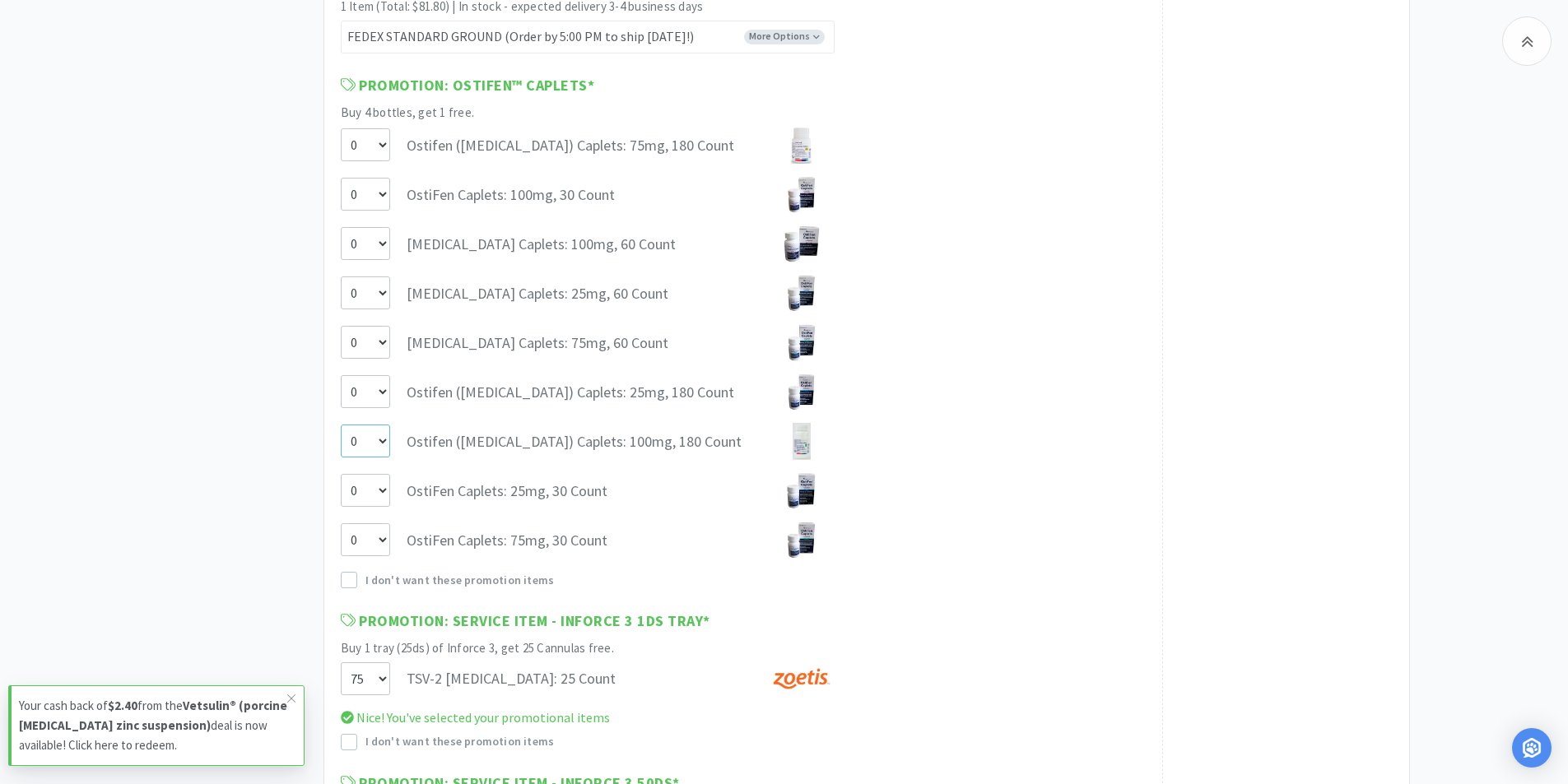
click at [379, 438] on select "0 1" at bounding box center [364, 441] width 49 height 33
click at [340, 425] on select "0 1" at bounding box center [364, 441] width 49 height 33
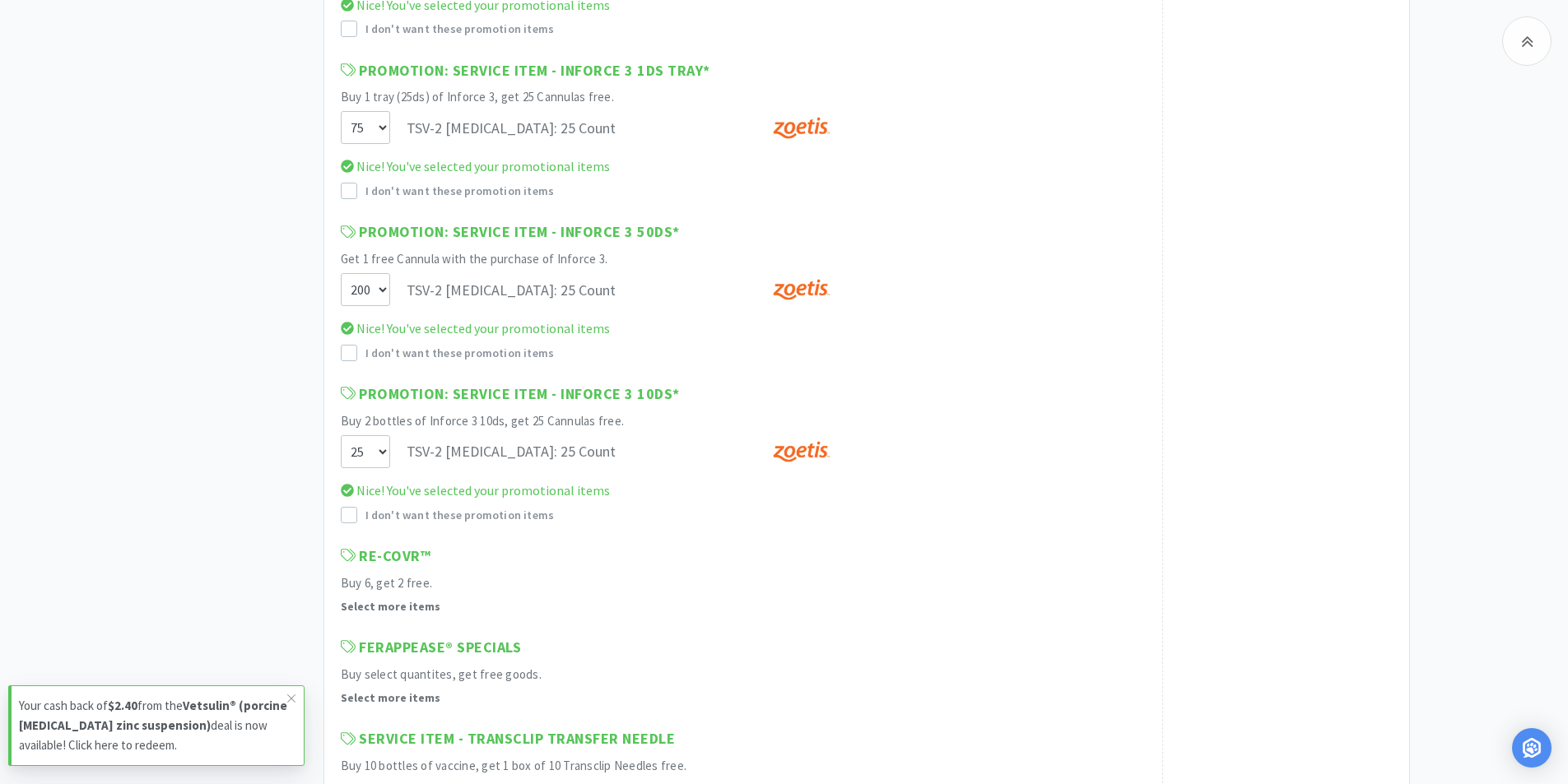
scroll to position [9382, 0]
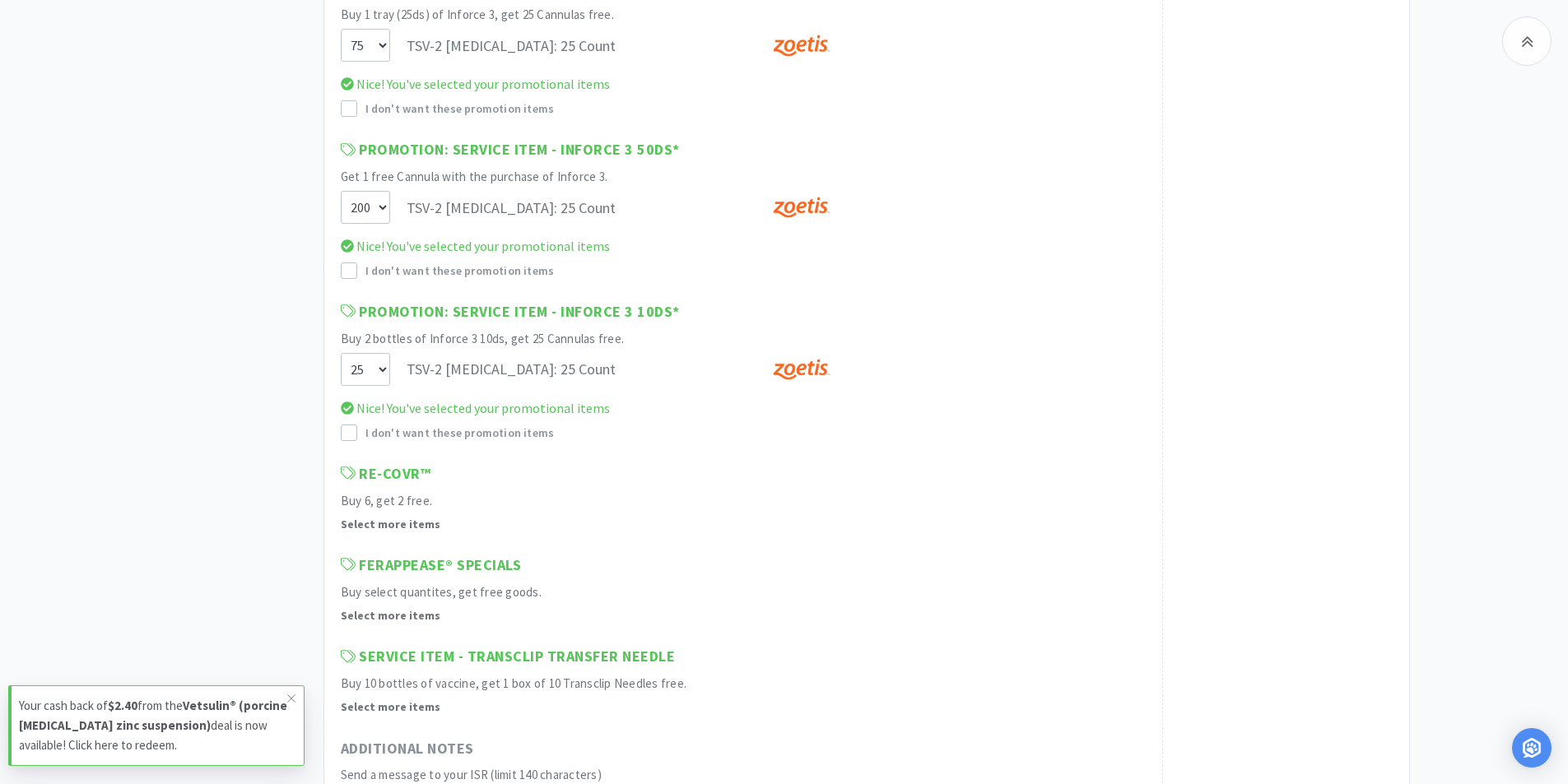
click at [403, 618] on strong "Select more items" at bounding box center [390, 615] width 100 height 15
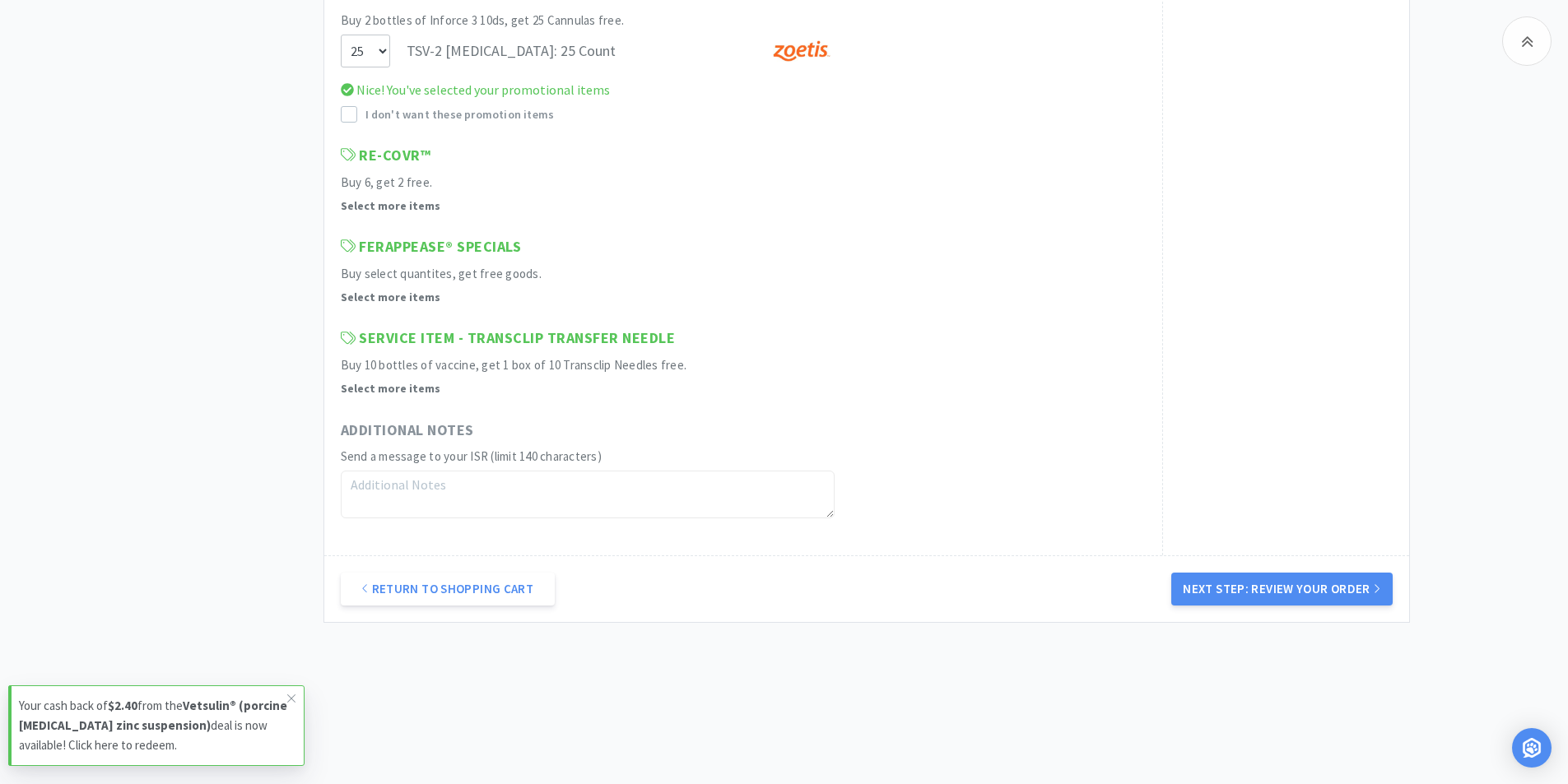
scroll to position [9708, 0]
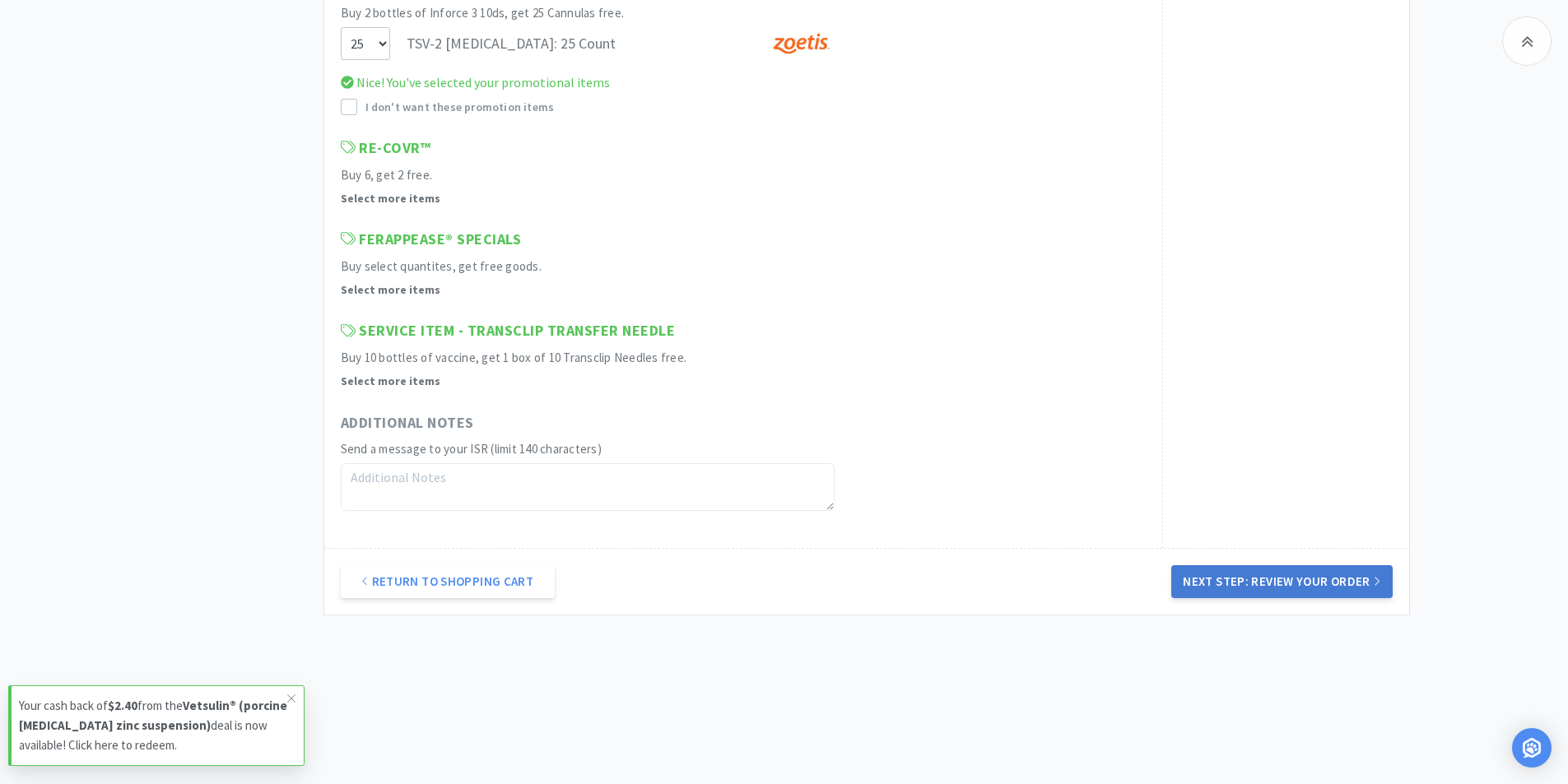
click at [1222, 577] on button "Next Step: Review Your Order" at bounding box center [1281, 581] width 221 height 33
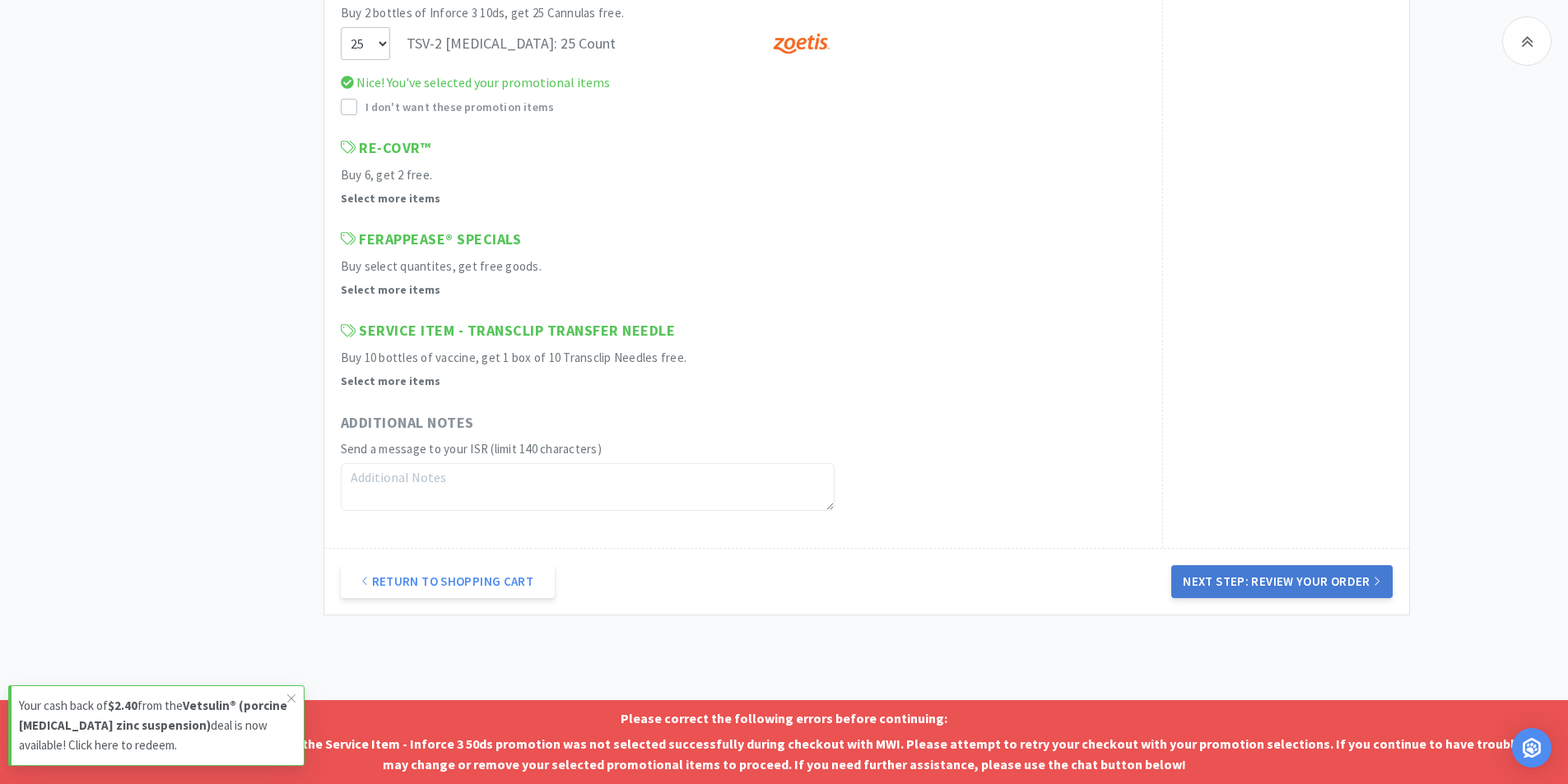
click at [1211, 585] on button "Next Step: Review Your Order" at bounding box center [1281, 581] width 221 height 33
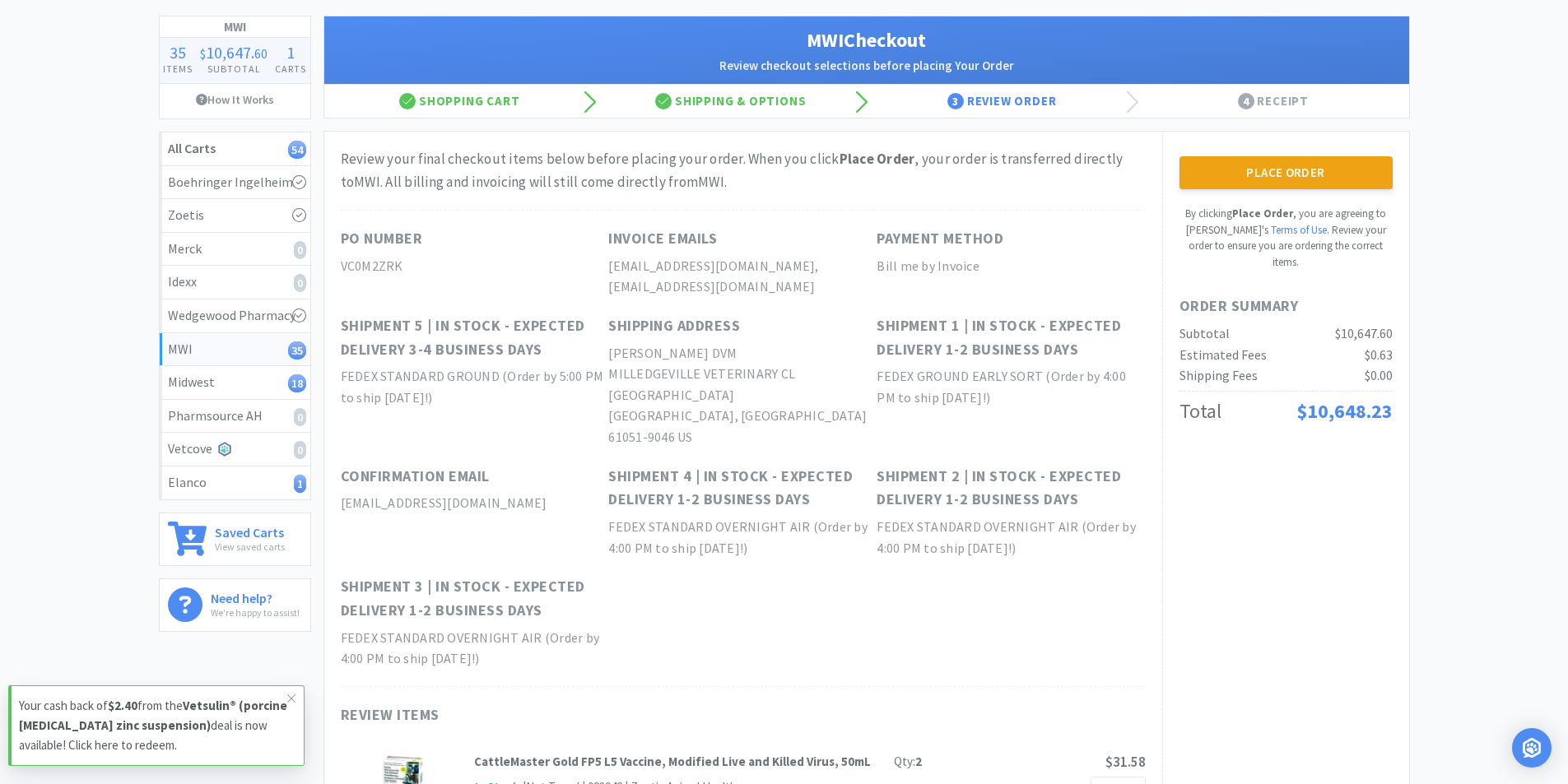
scroll to position [0, 0]
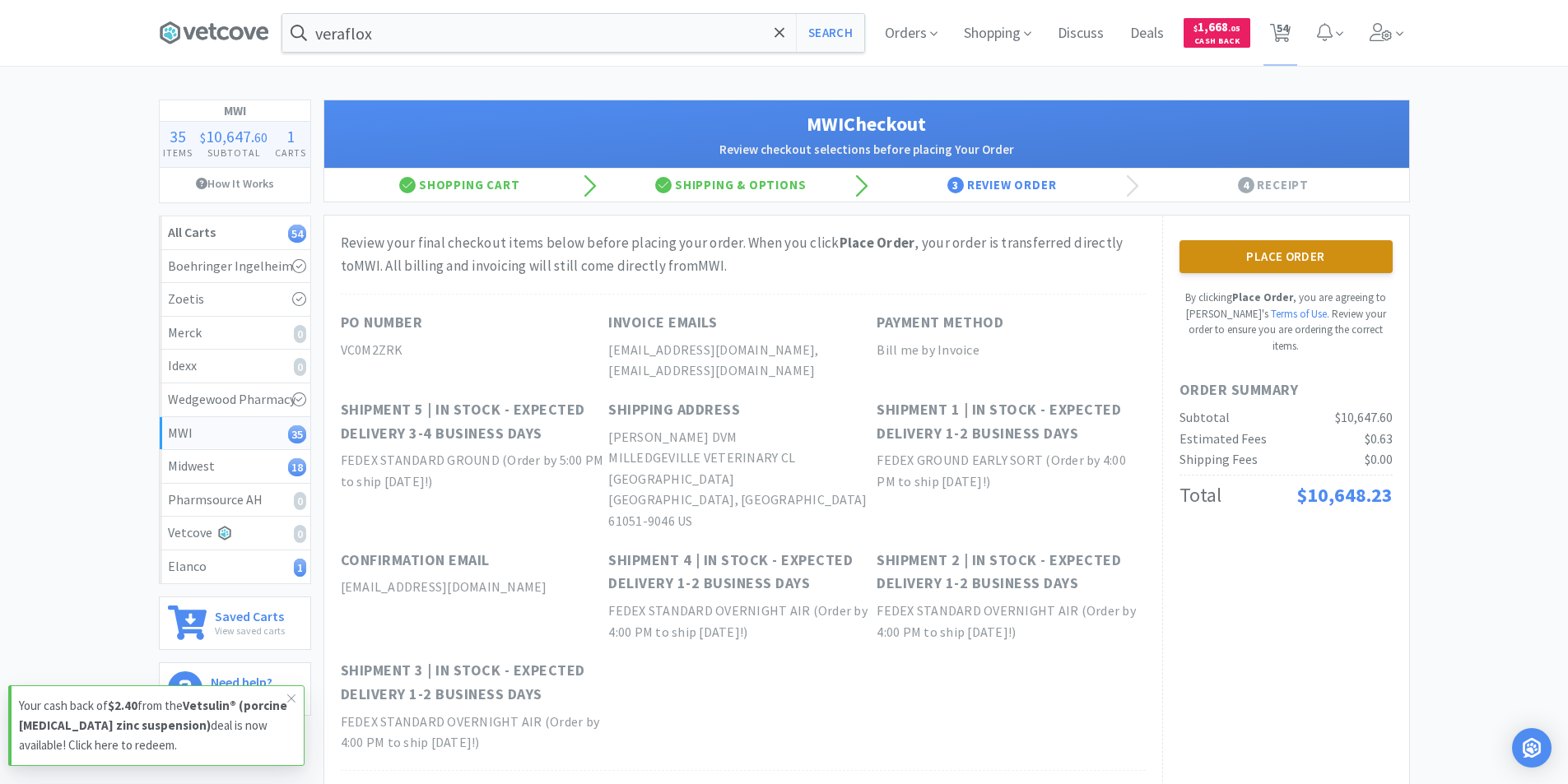
click at [1274, 256] on button "Place Order" at bounding box center [1286, 256] width 213 height 33
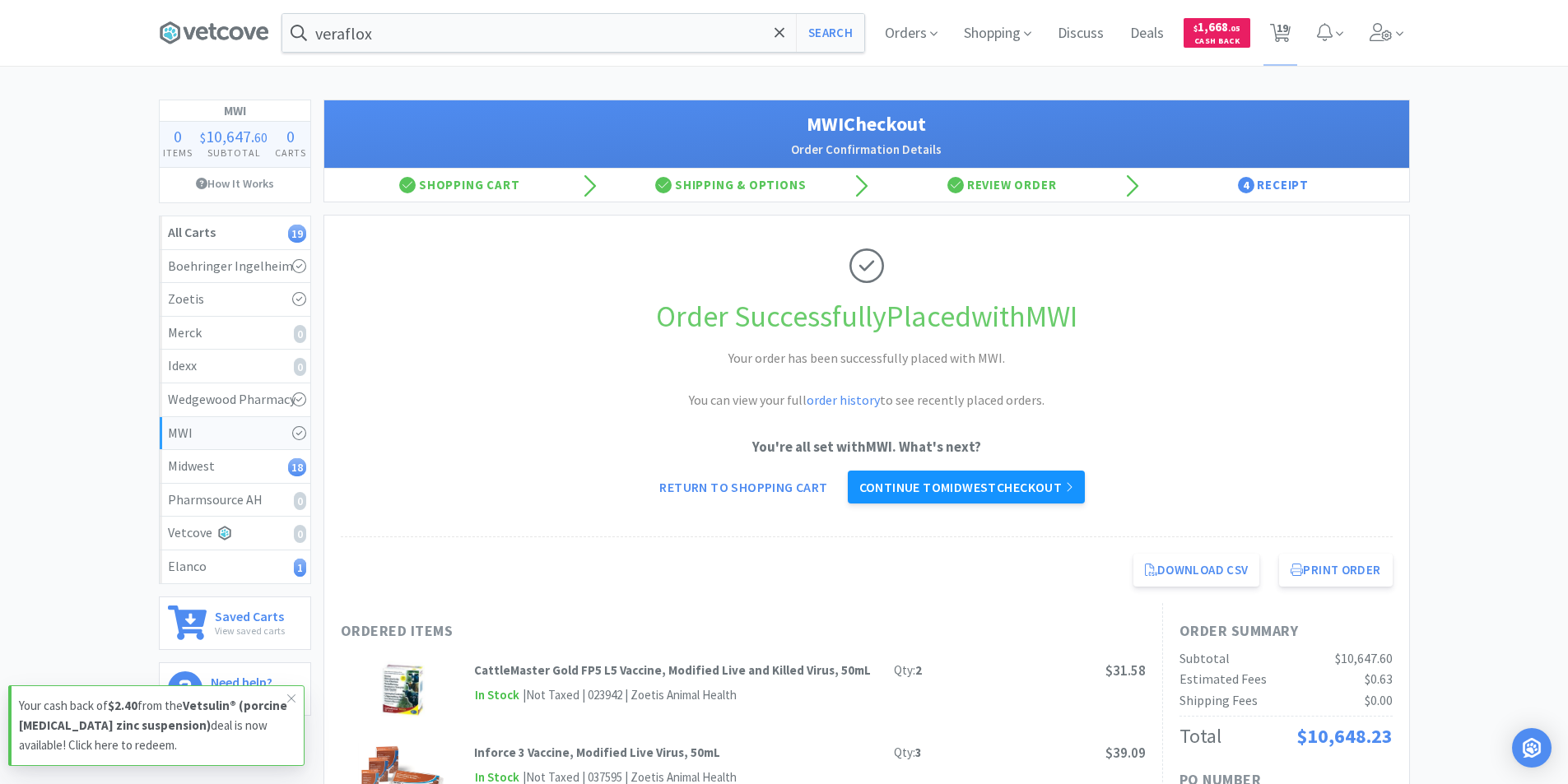
click at [1053, 490] on link "Continue to Midwest checkout" at bounding box center [966, 487] width 237 height 33
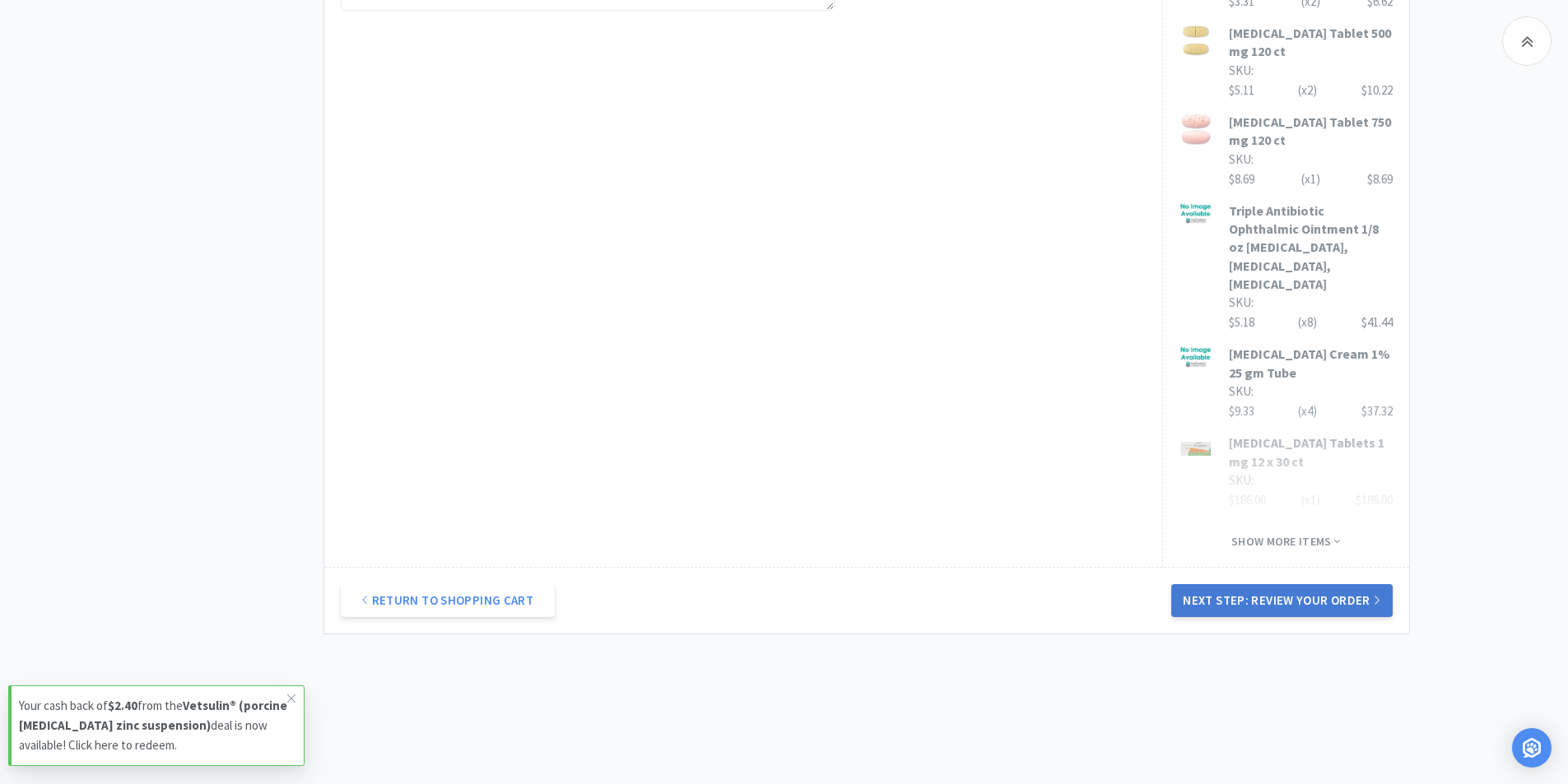
click at [1344, 585] on button "Next Step: Review Your Order" at bounding box center [1281, 600] width 221 height 33
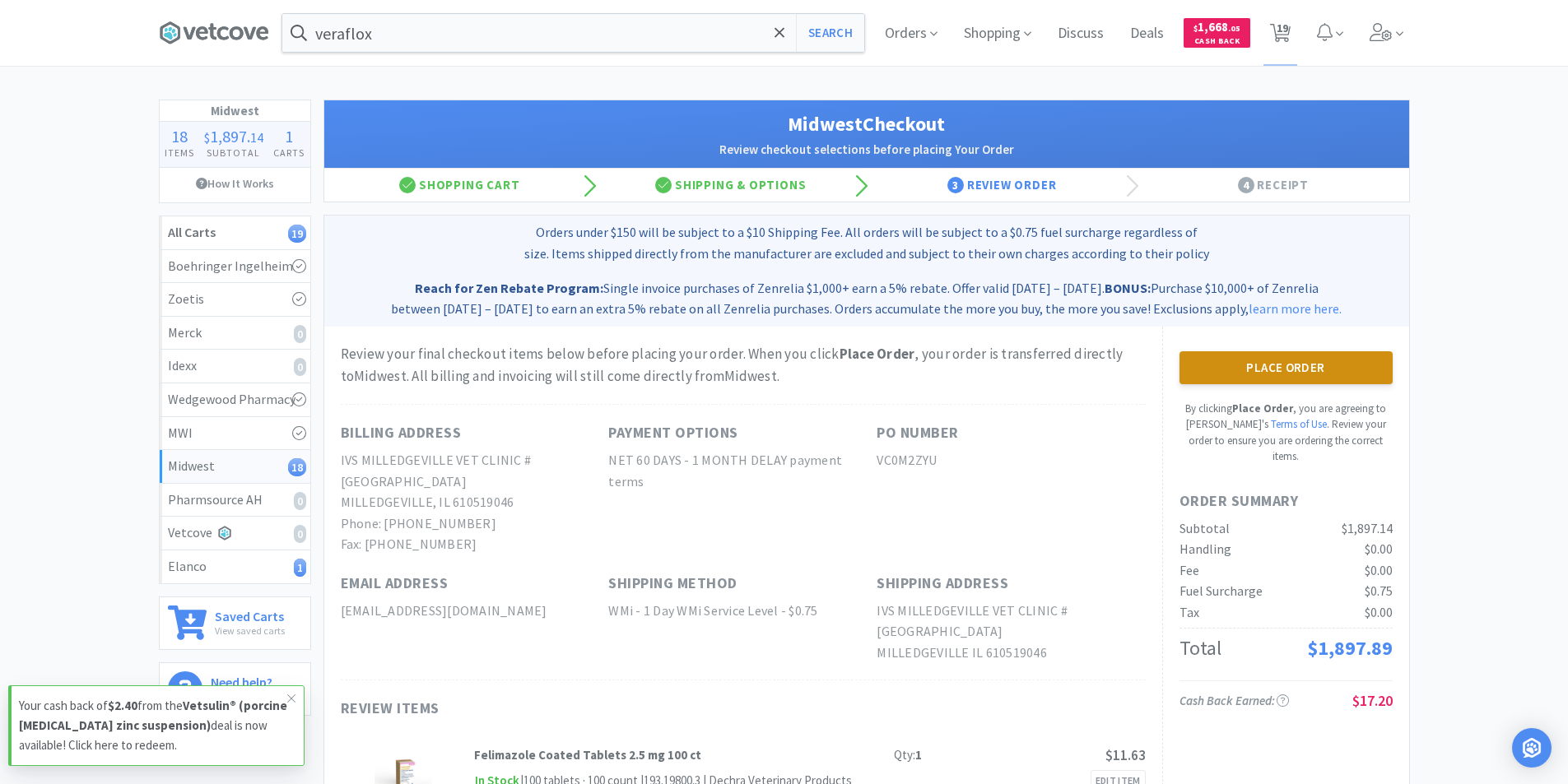
click at [1298, 361] on button "Place Order" at bounding box center [1286, 367] width 213 height 33
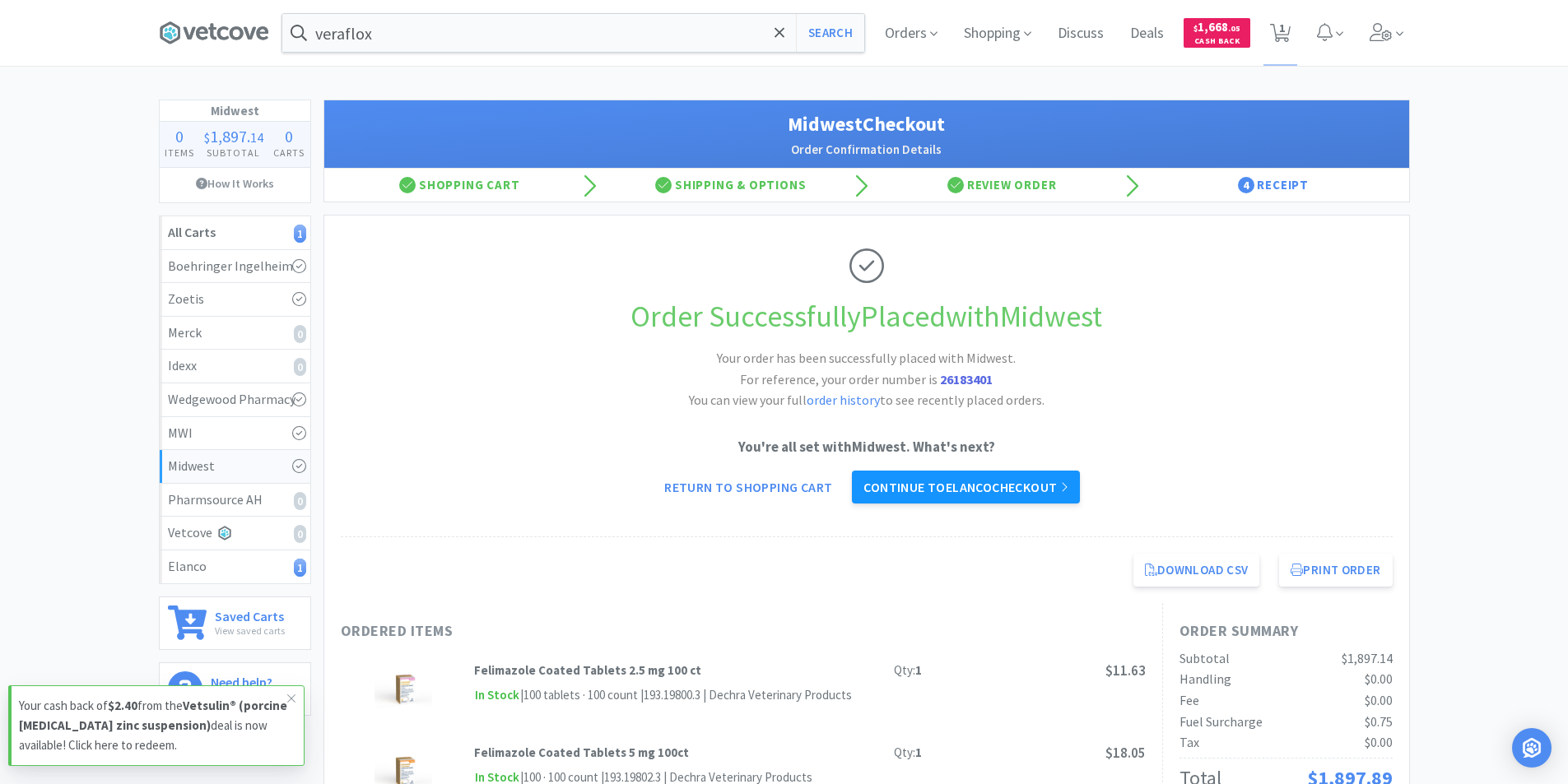
click at [998, 490] on link "Continue to Elanco checkout" at bounding box center [966, 487] width 227 height 33
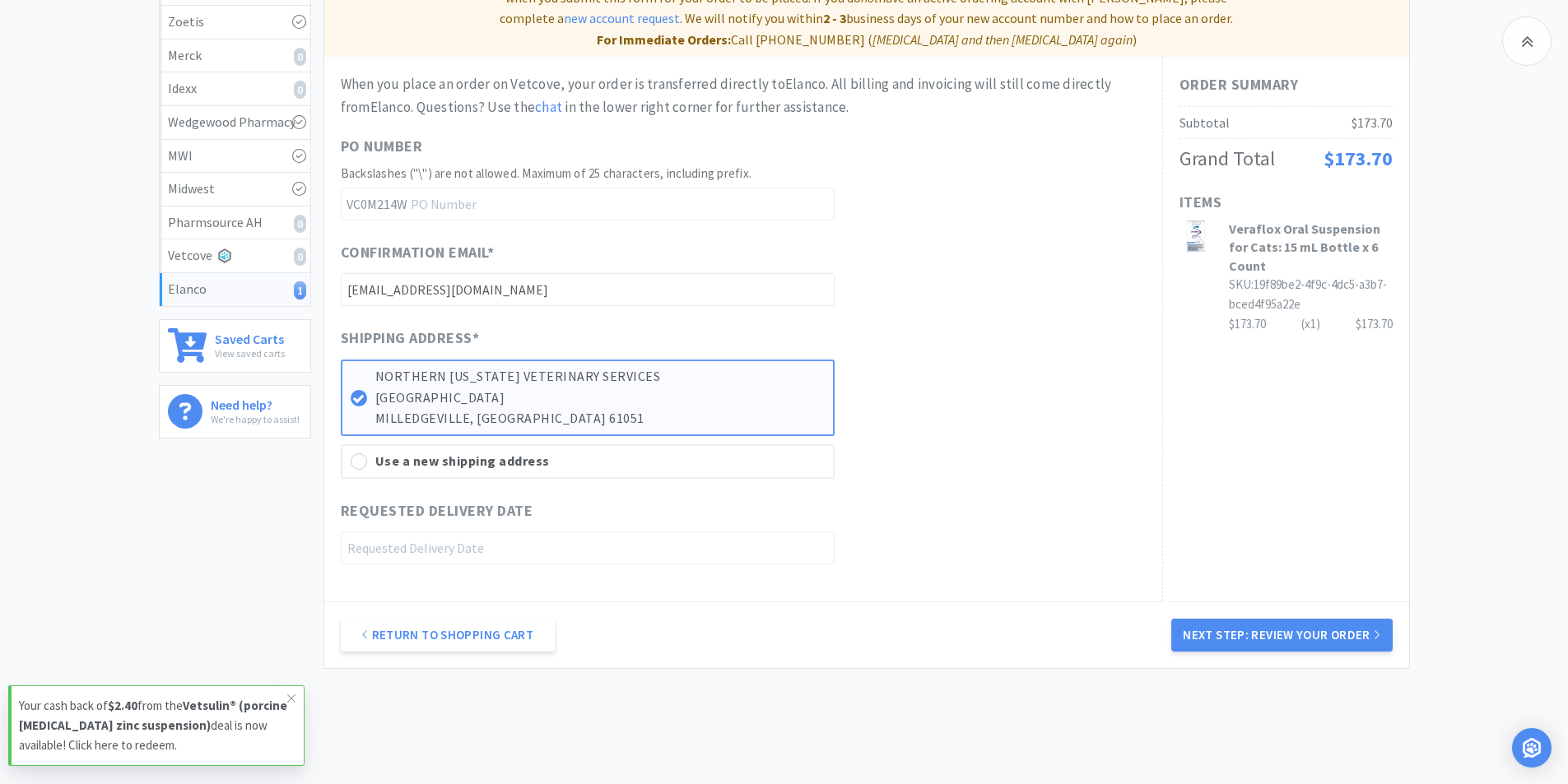
scroll to position [310, 0]
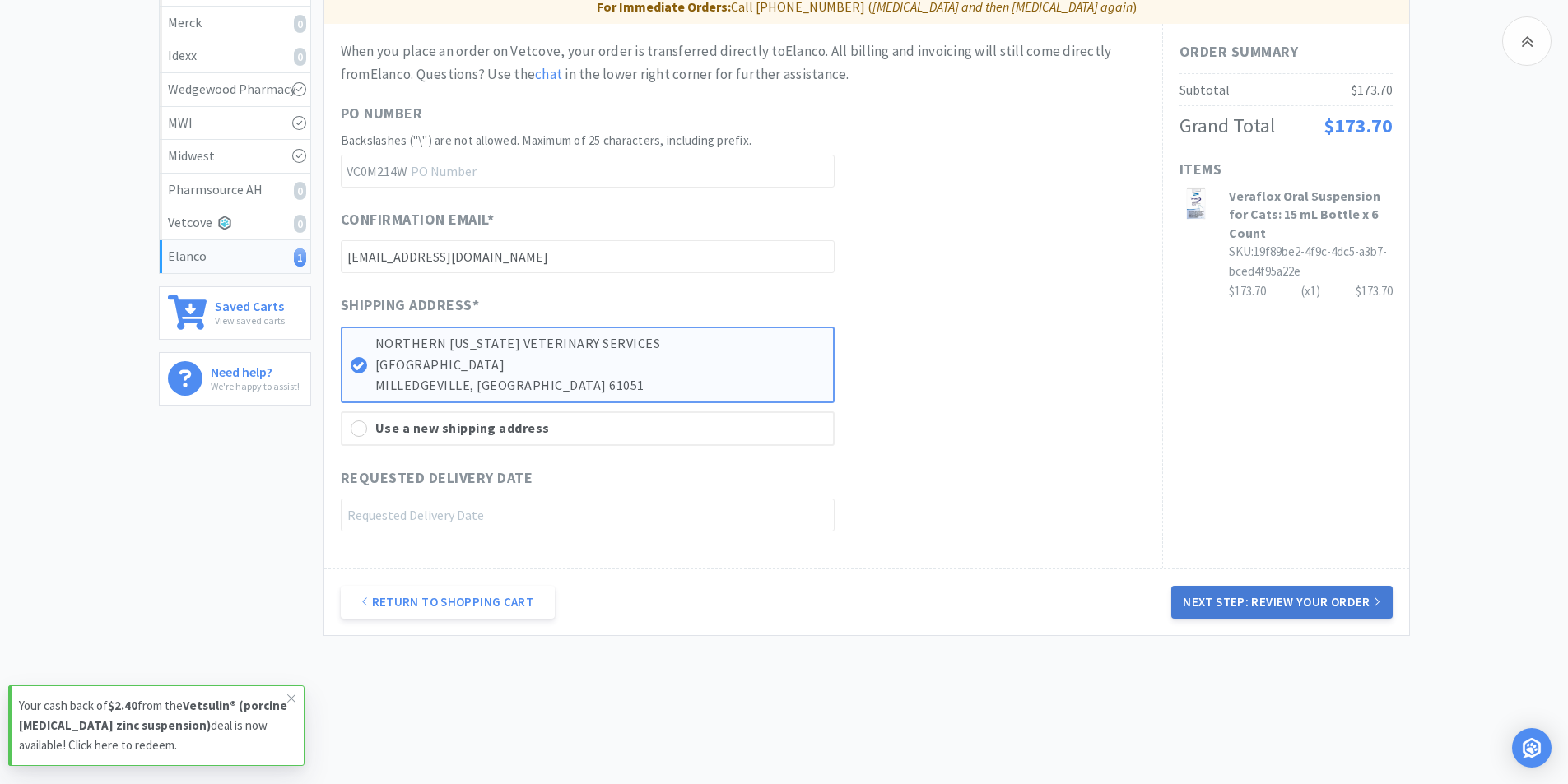
click at [1281, 586] on button "Next Step: Review Your Order" at bounding box center [1281, 602] width 221 height 33
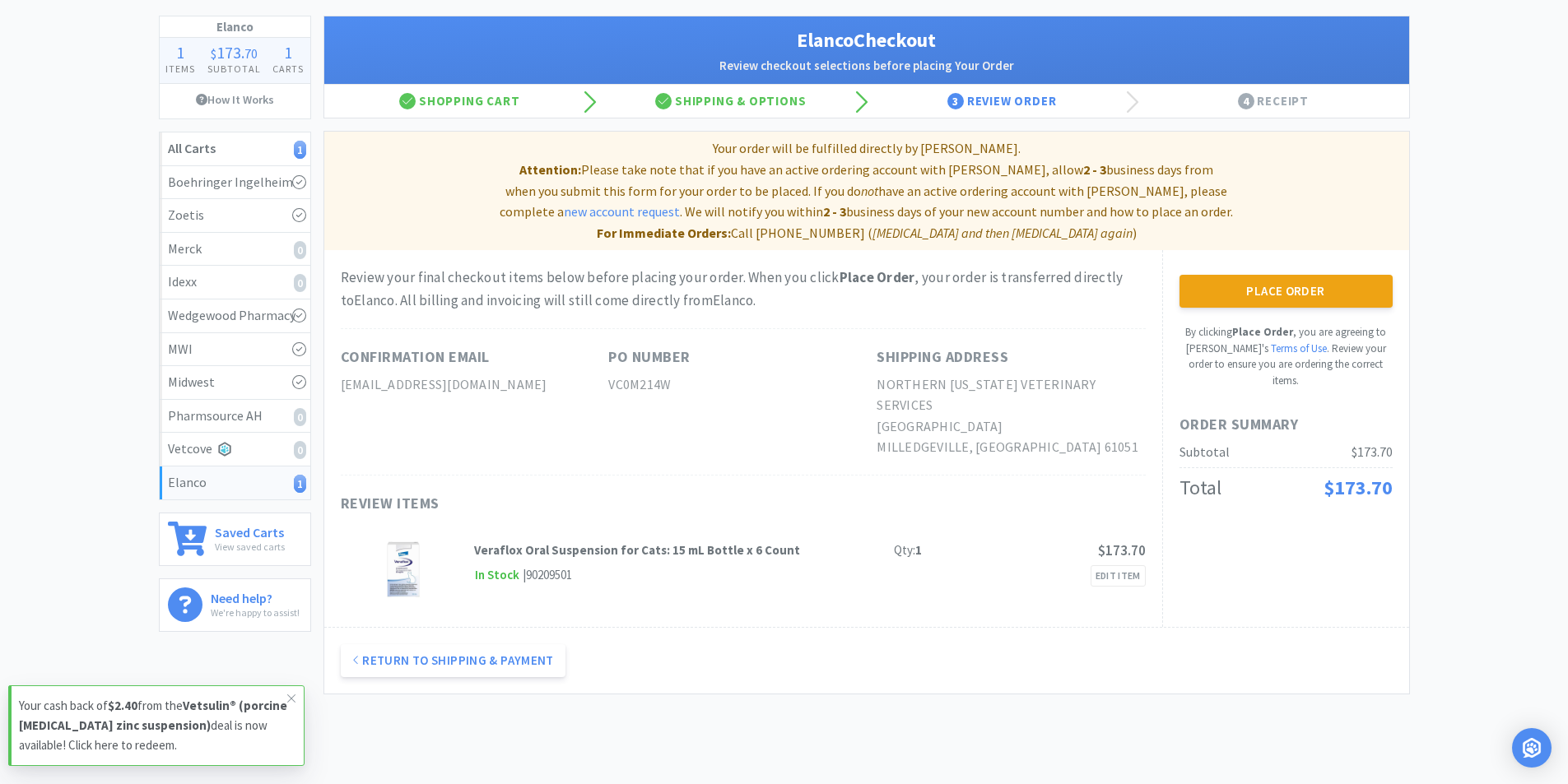
scroll to position [0, 0]
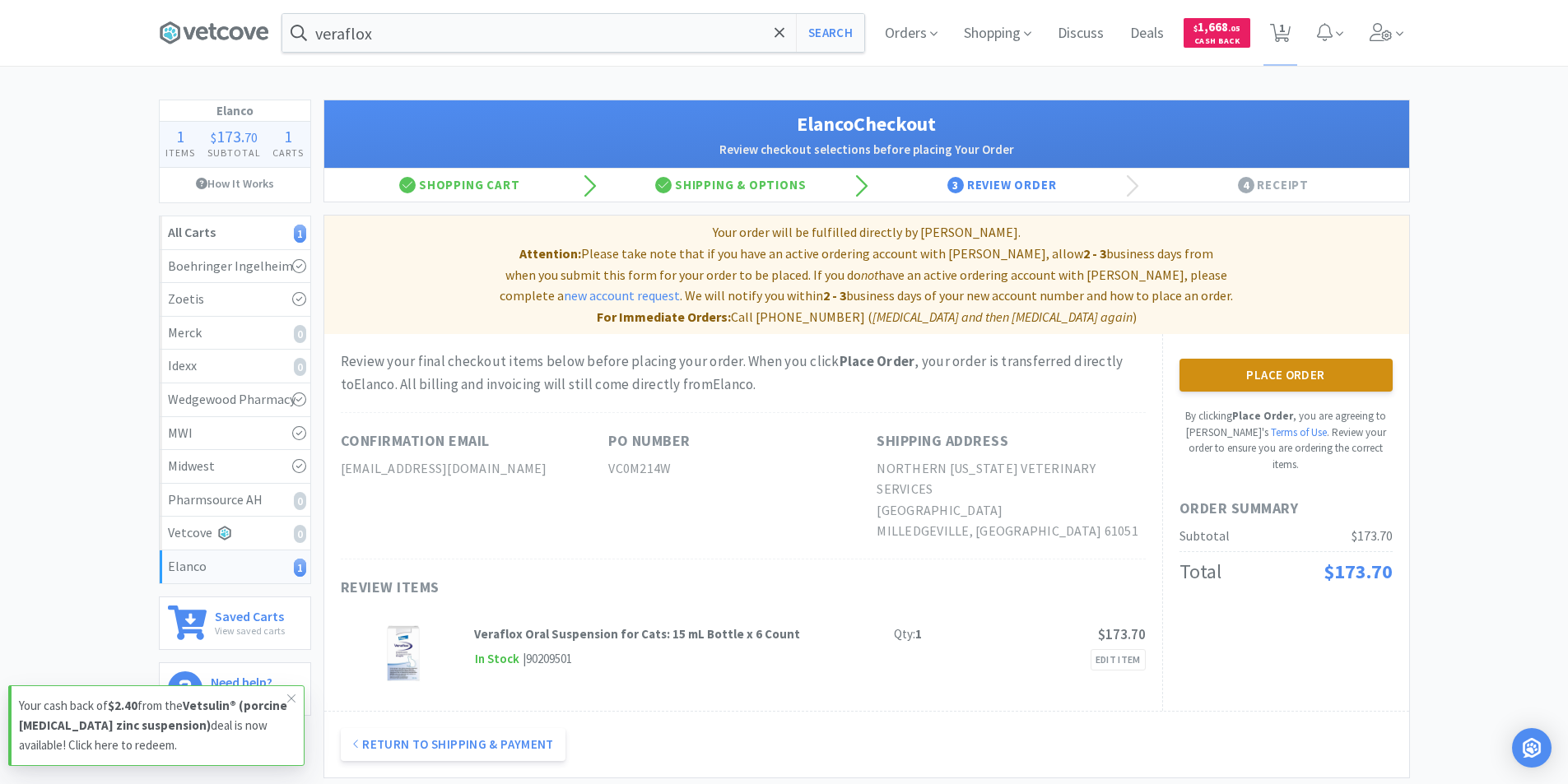
click at [1297, 362] on button "Place Order" at bounding box center [1286, 375] width 213 height 33
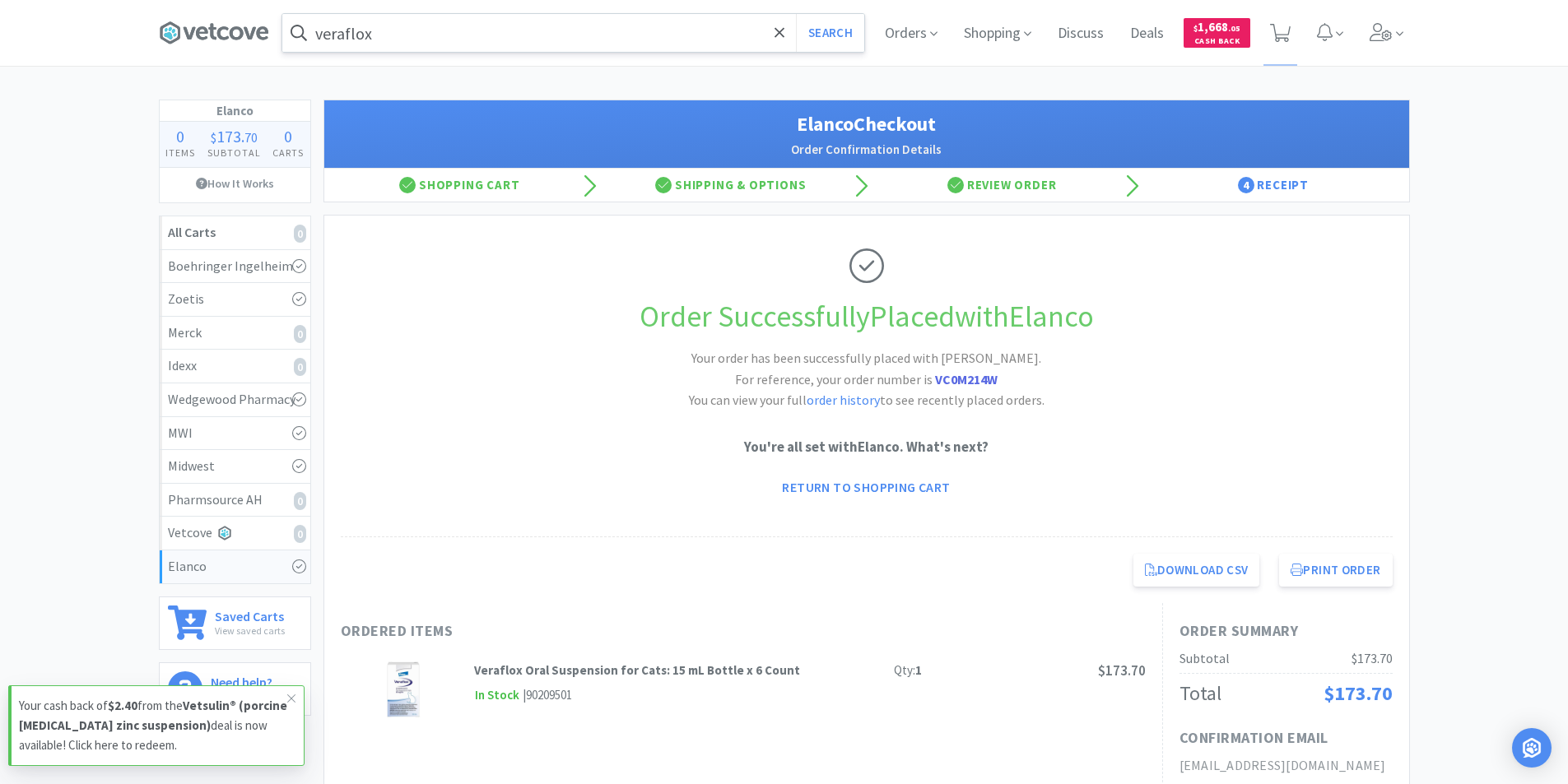
click at [504, 34] on input "veraflox" at bounding box center [573, 33] width 582 height 38
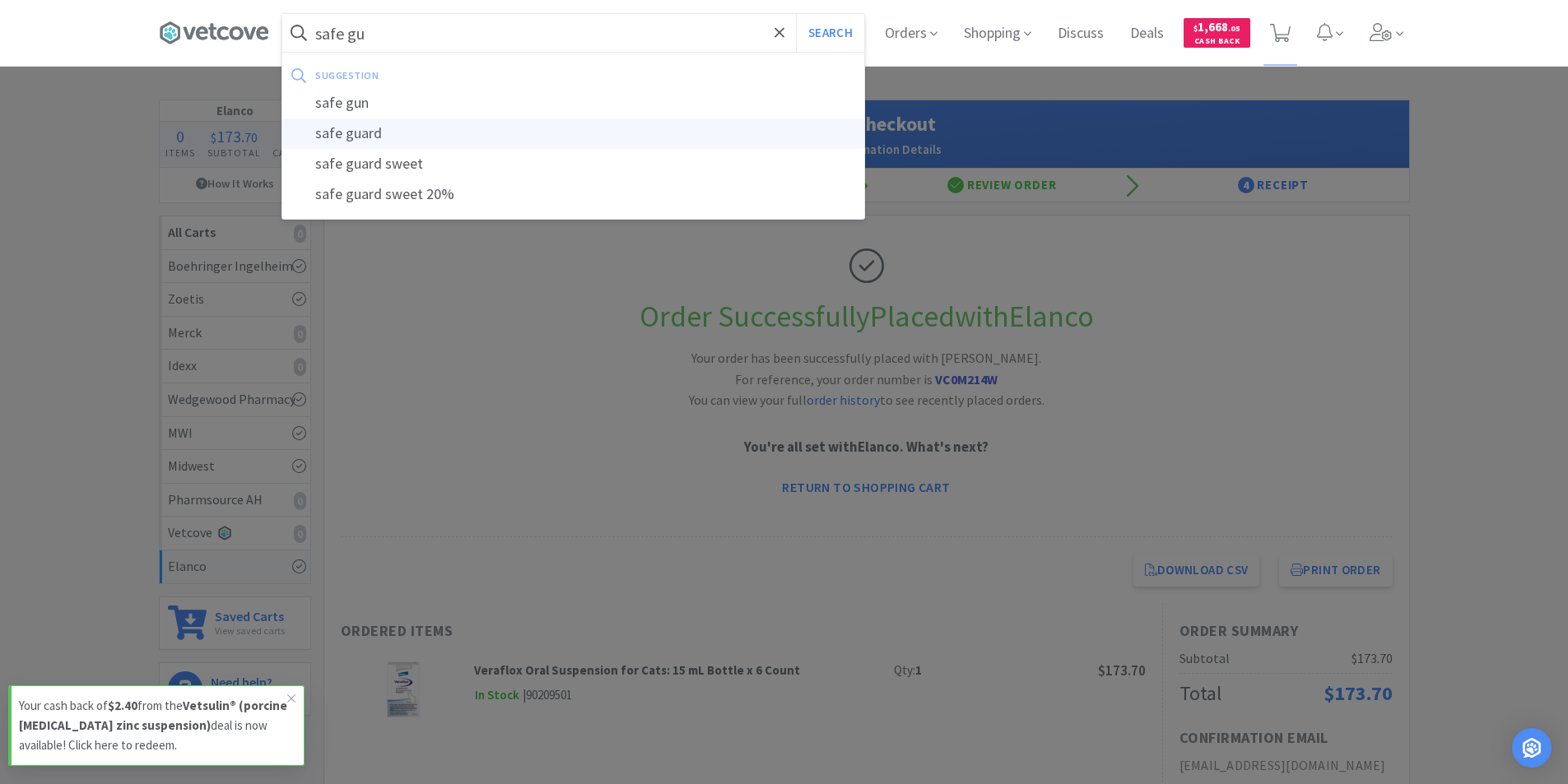
click at [404, 129] on div "safe guard" at bounding box center [573, 133] width 582 height 31
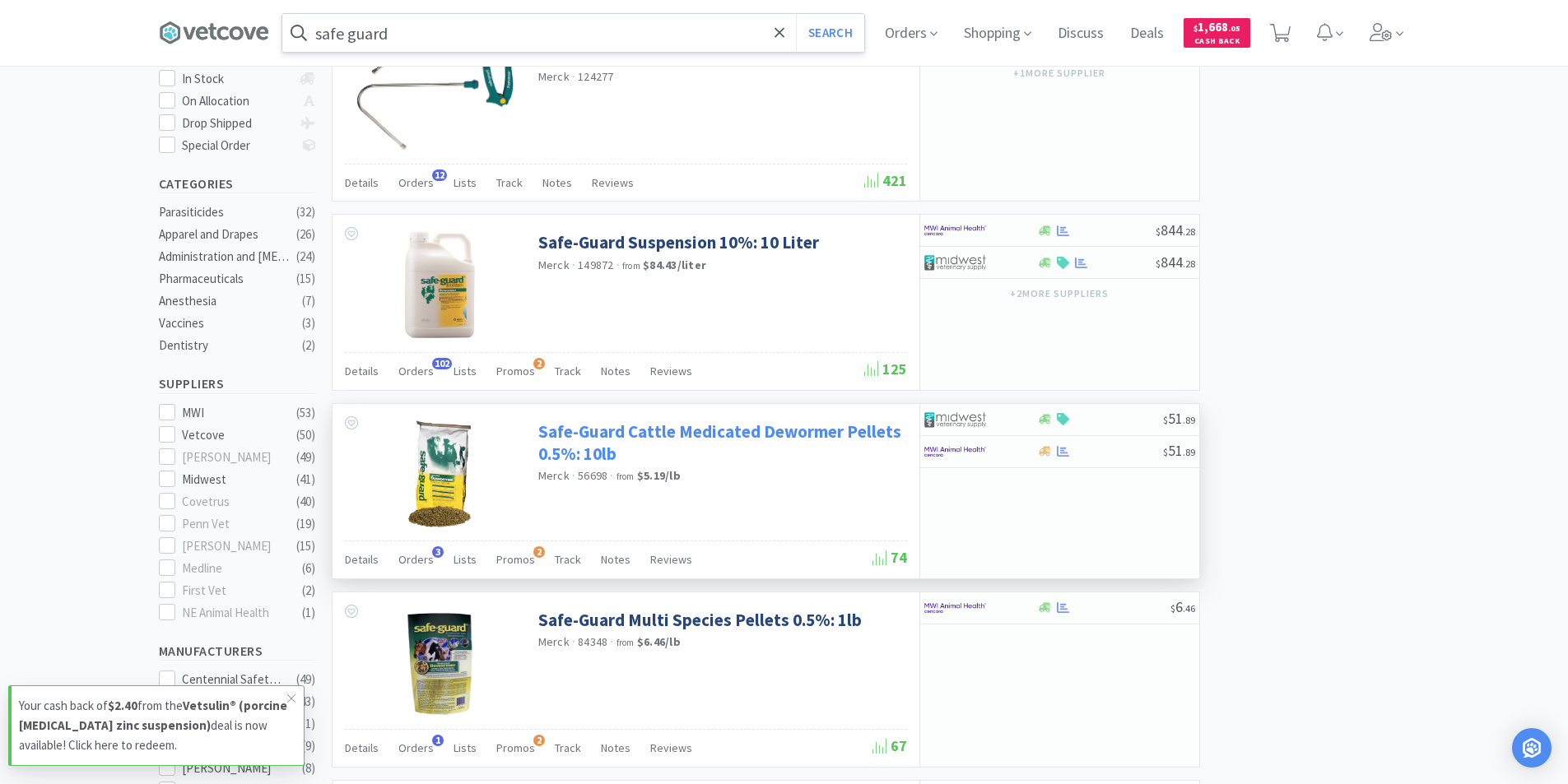
scroll to position [329, 0]
